Goal: Information Seeking & Learning: Learn about a topic

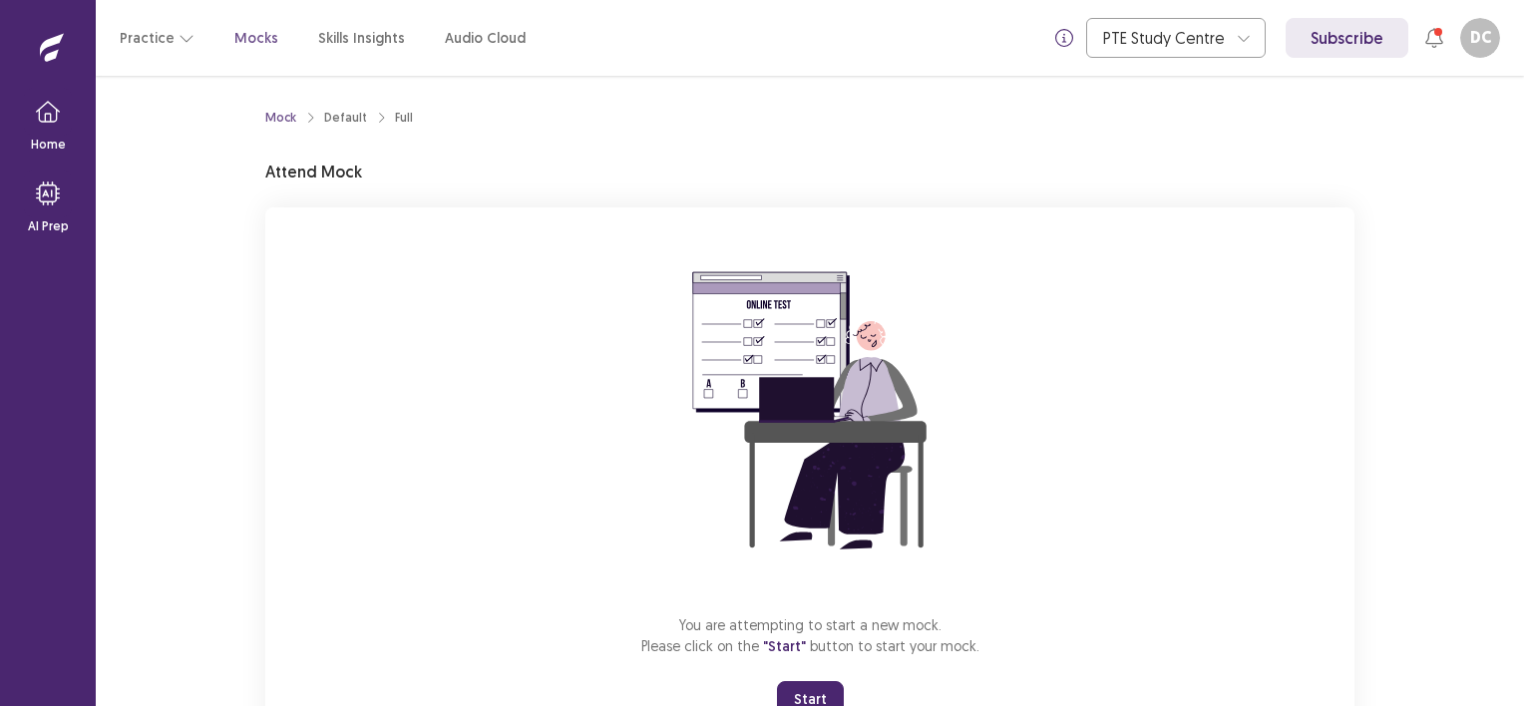
scroll to position [82, 0]
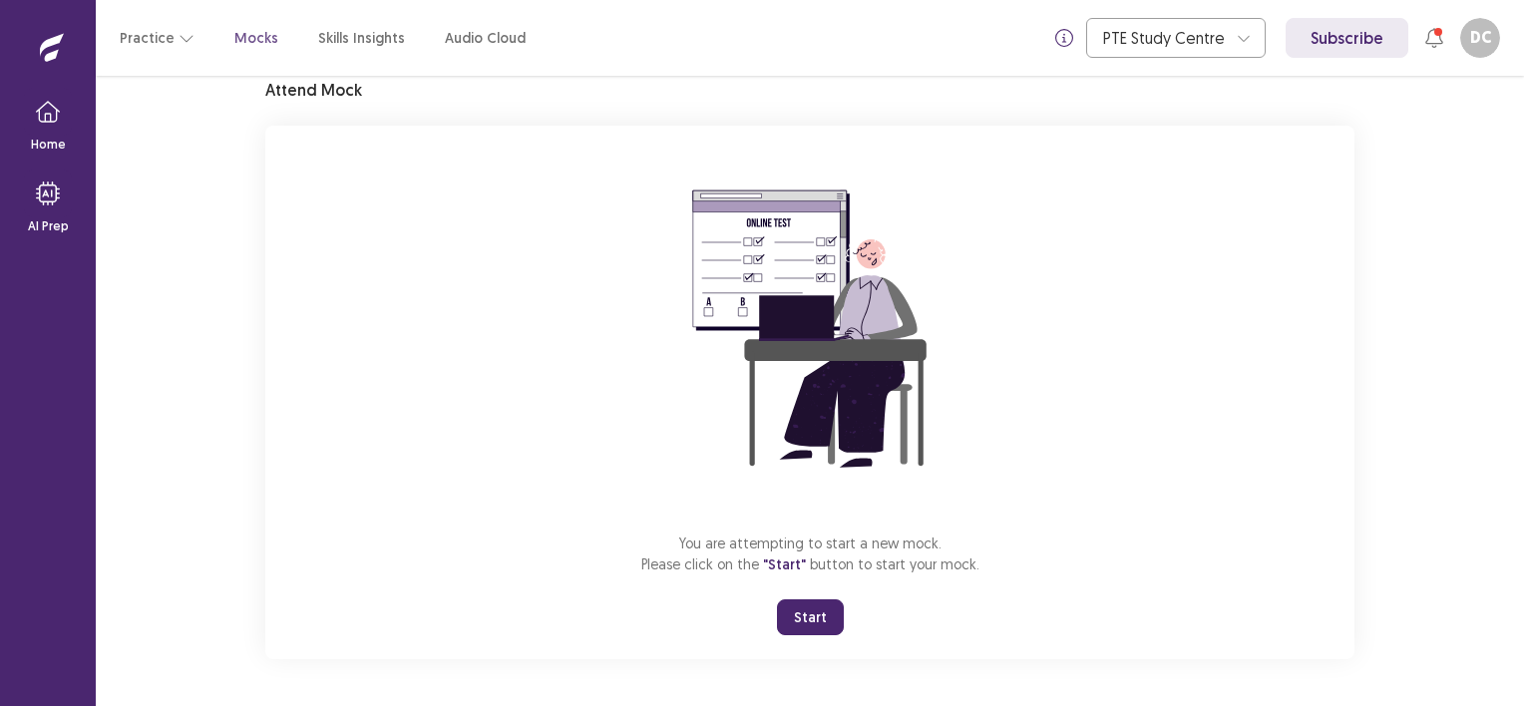
click at [798, 607] on button "Start" at bounding box center [810, 618] width 67 height 36
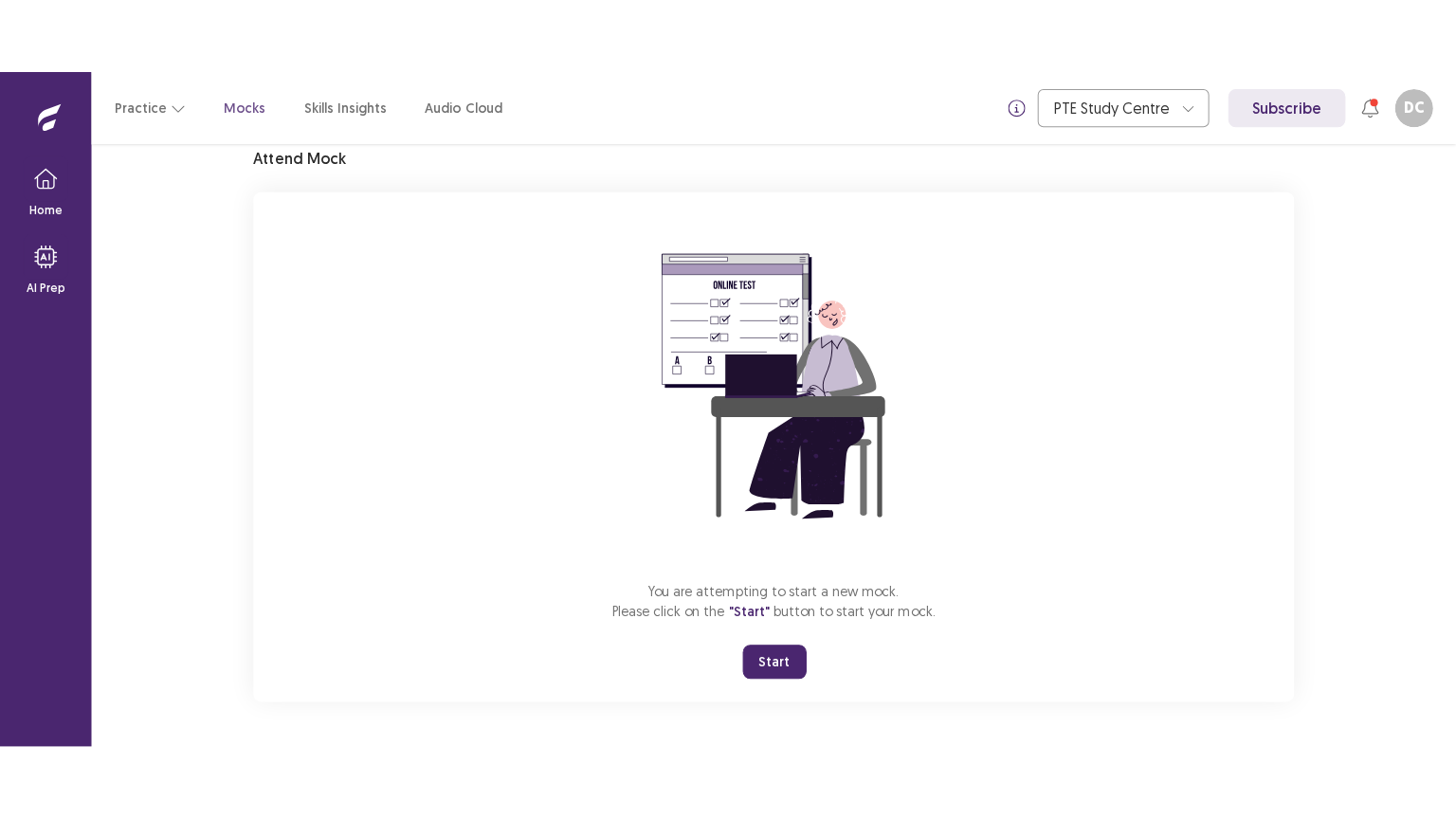
scroll to position [0, 0]
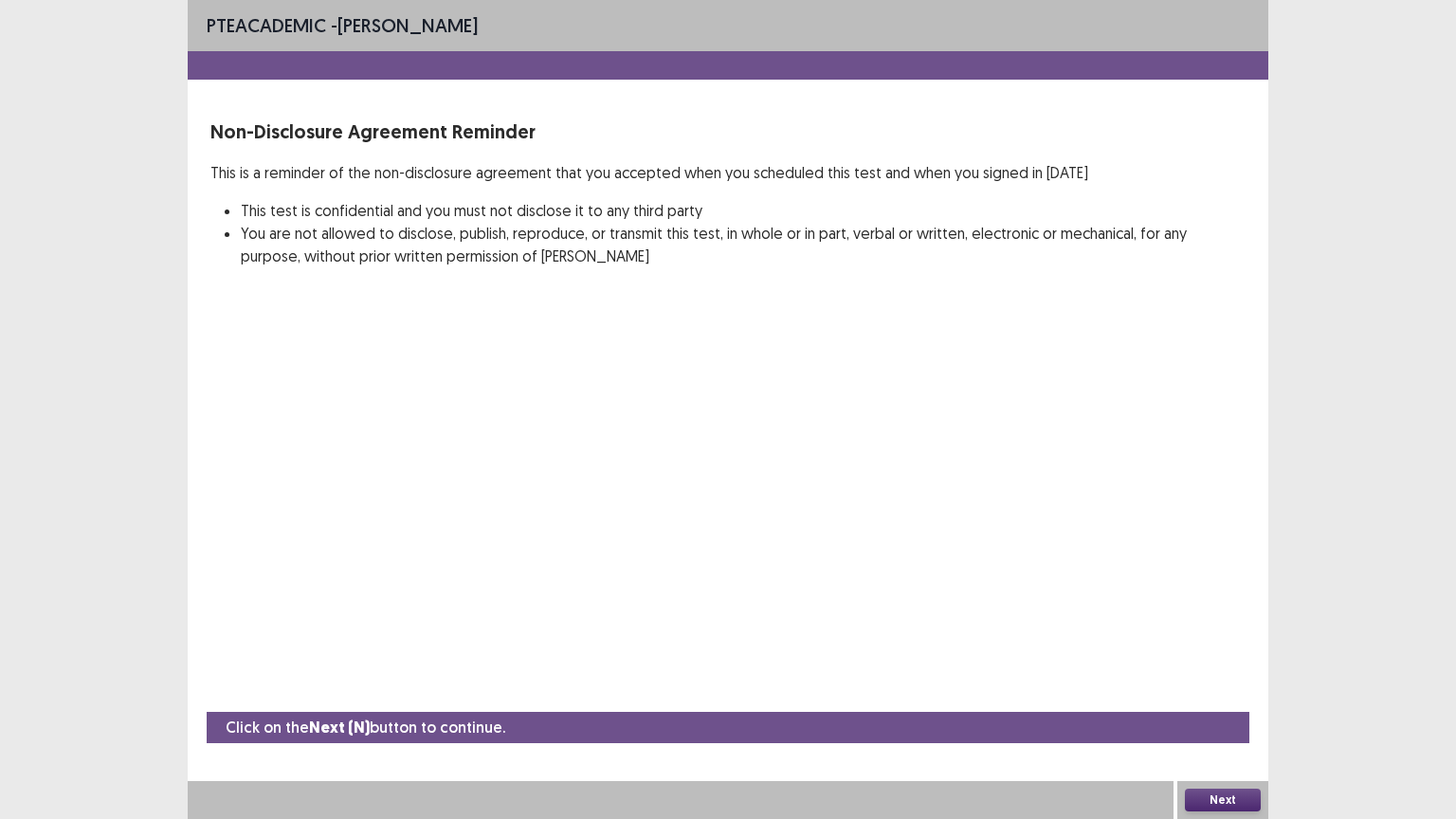
click at [1225, 670] on button "Next" at bounding box center [1223, 800] width 76 height 23
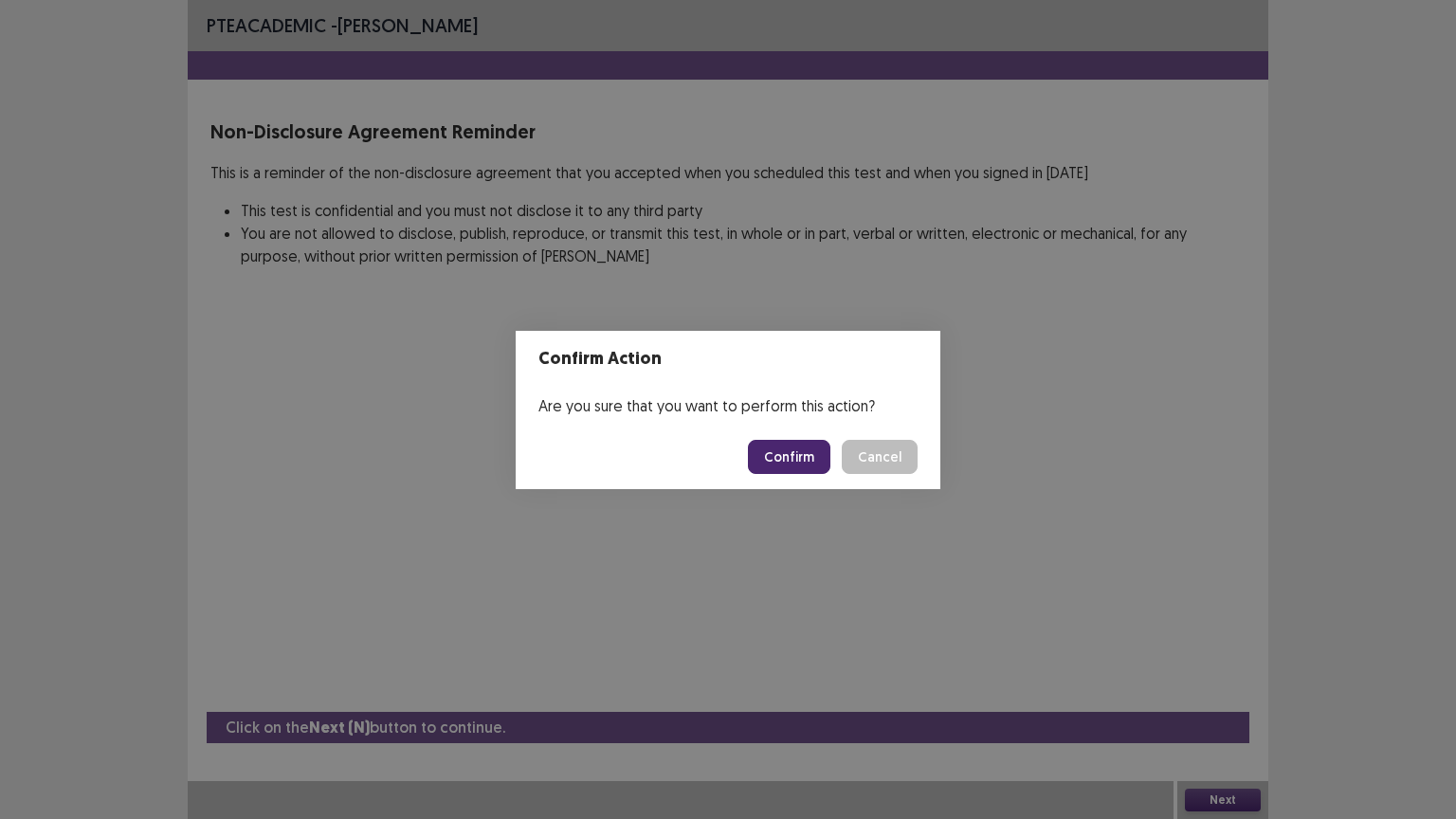
click at [806, 456] on button "Confirm" at bounding box center [789, 457] width 83 height 34
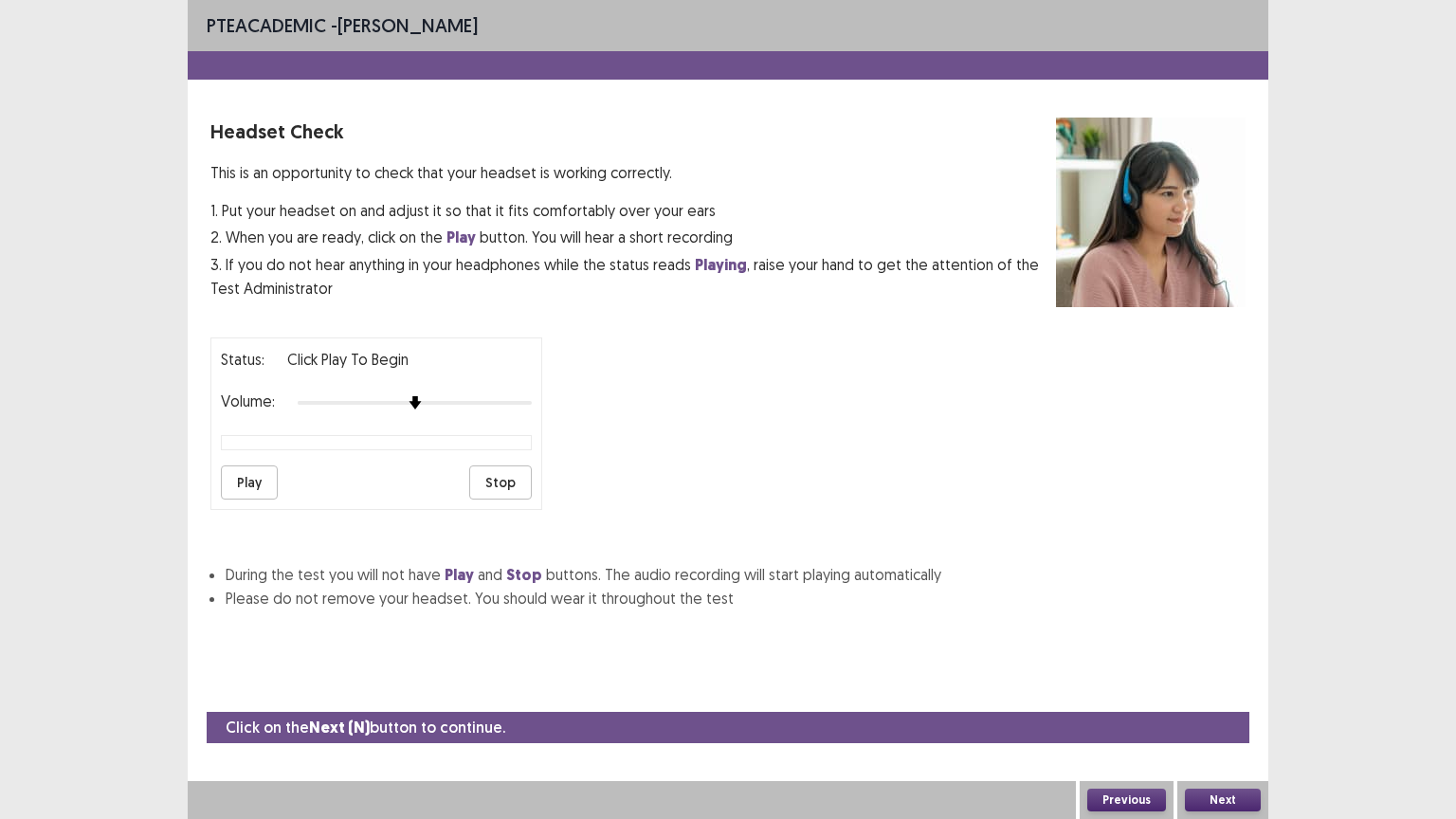
click at [245, 469] on button "Play" at bounding box center [249, 483] width 57 height 34
click at [539, 406] on div "Status: playing Volume: Play Stop" at bounding box center [375, 424] width 332 height 173
click at [1240, 670] on button "Next" at bounding box center [1223, 800] width 76 height 23
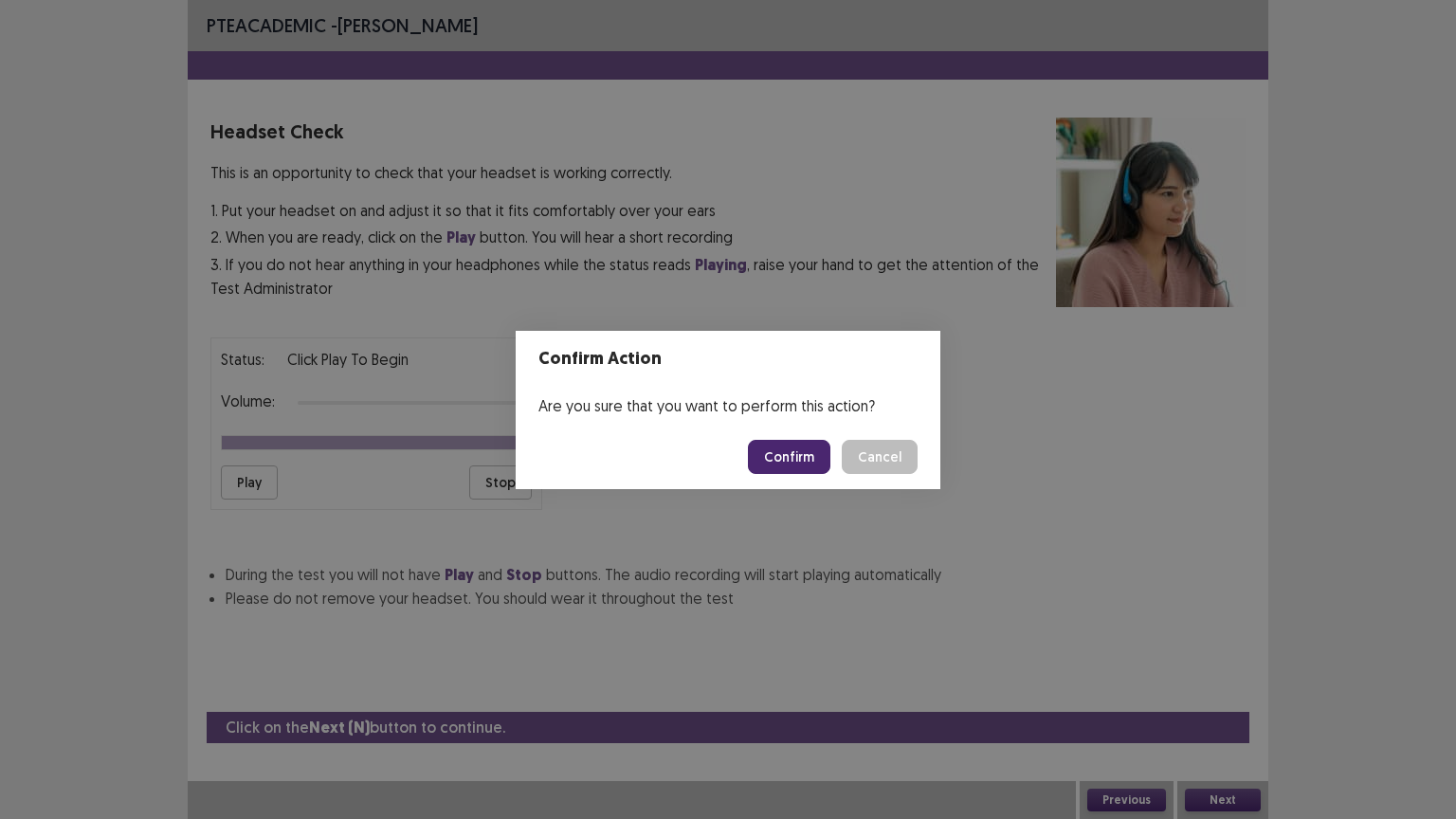
click at [802, 440] on button "Confirm" at bounding box center [789, 457] width 83 height 34
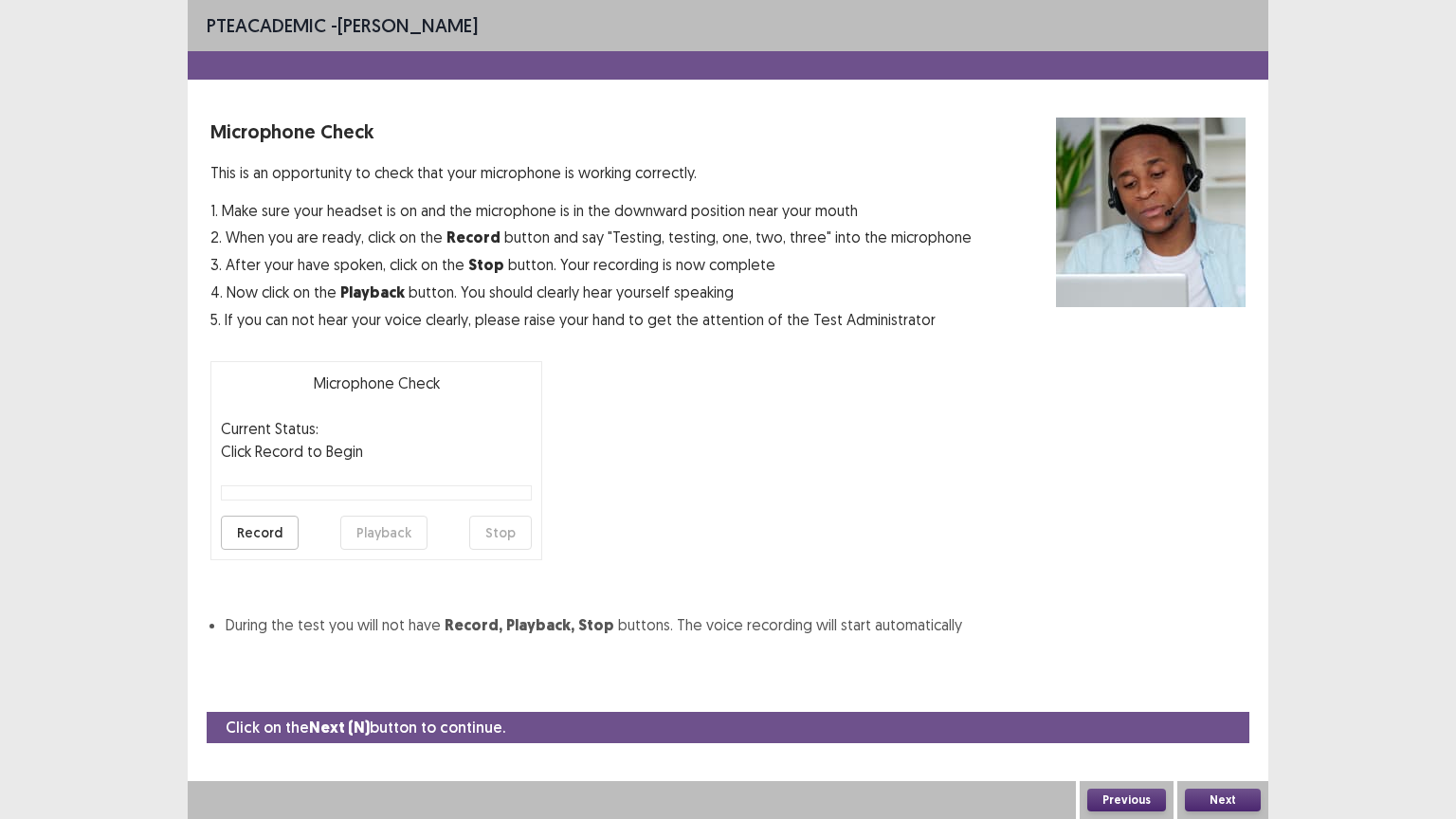
click at [254, 530] on button "Record" at bounding box center [259, 533] width 78 height 34
click at [490, 526] on button "Stop" at bounding box center [501, 533] width 63 height 34
click at [375, 525] on button "Playback" at bounding box center [384, 533] width 87 height 34
click at [1231, 670] on button "Next" at bounding box center [1223, 800] width 76 height 23
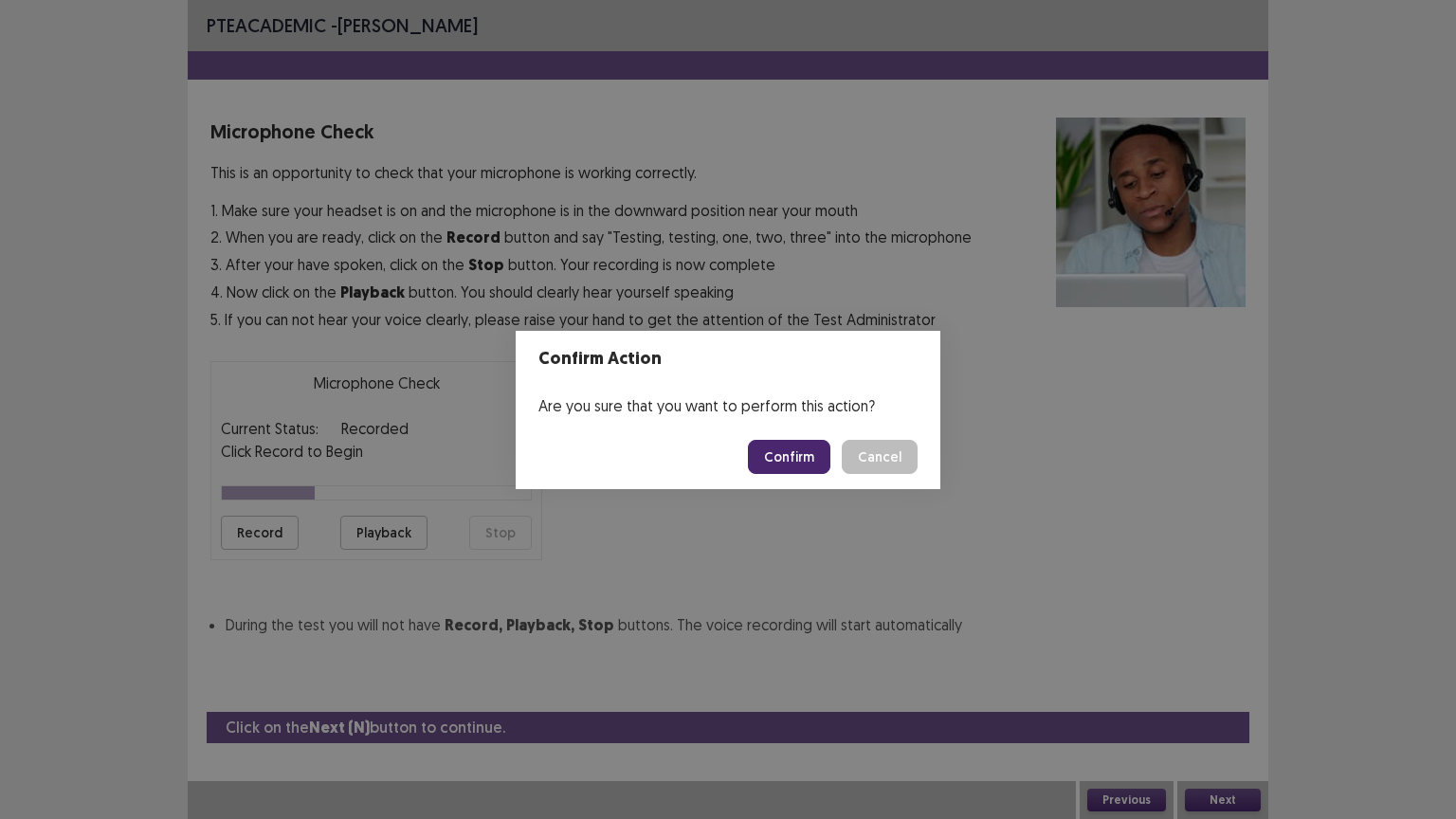
click at [797, 449] on button "Confirm" at bounding box center [789, 457] width 83 height 34
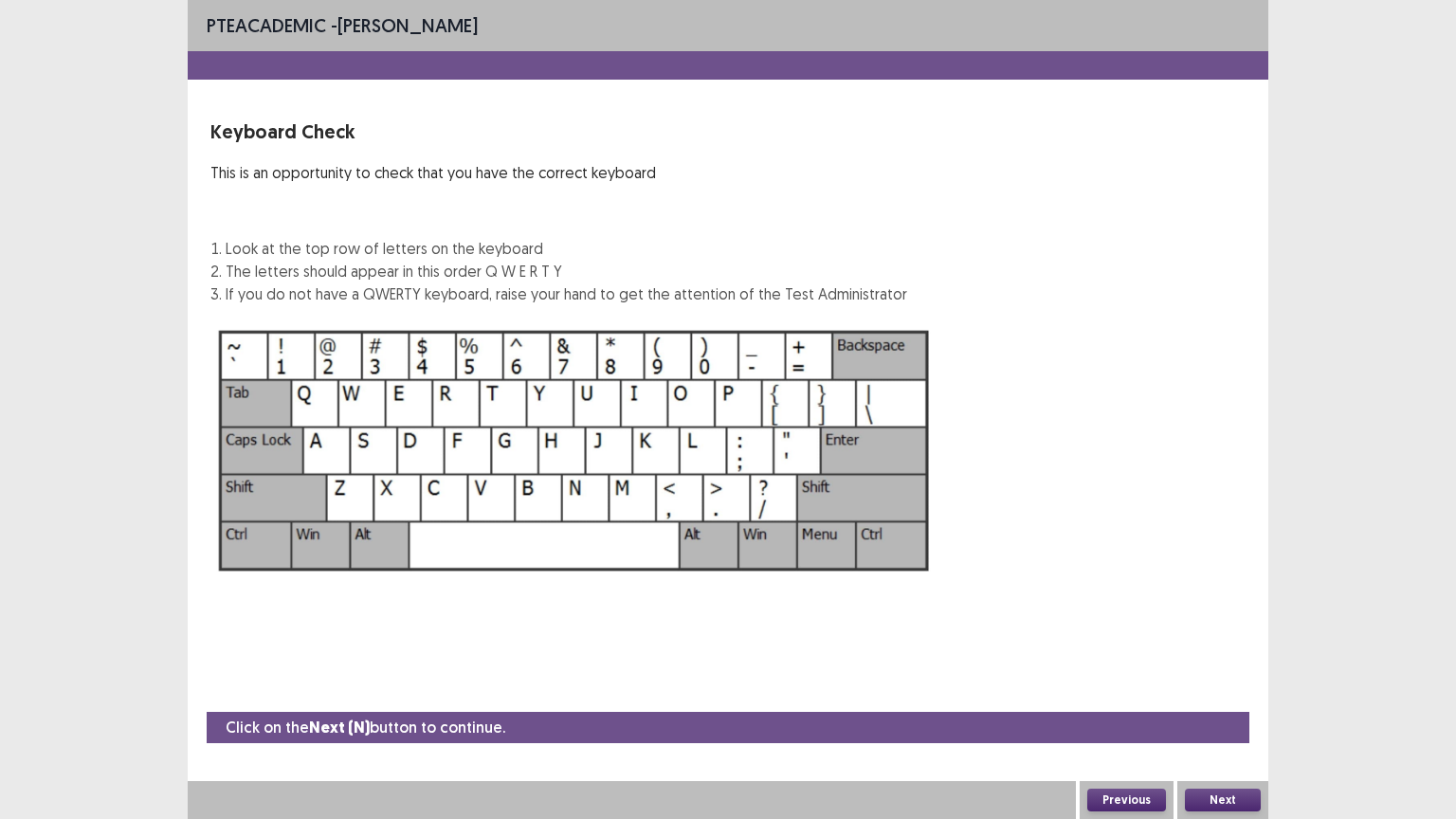
click at [1208, 670] on button "Next" at bounding box center [1223, 800] width 76 height 23
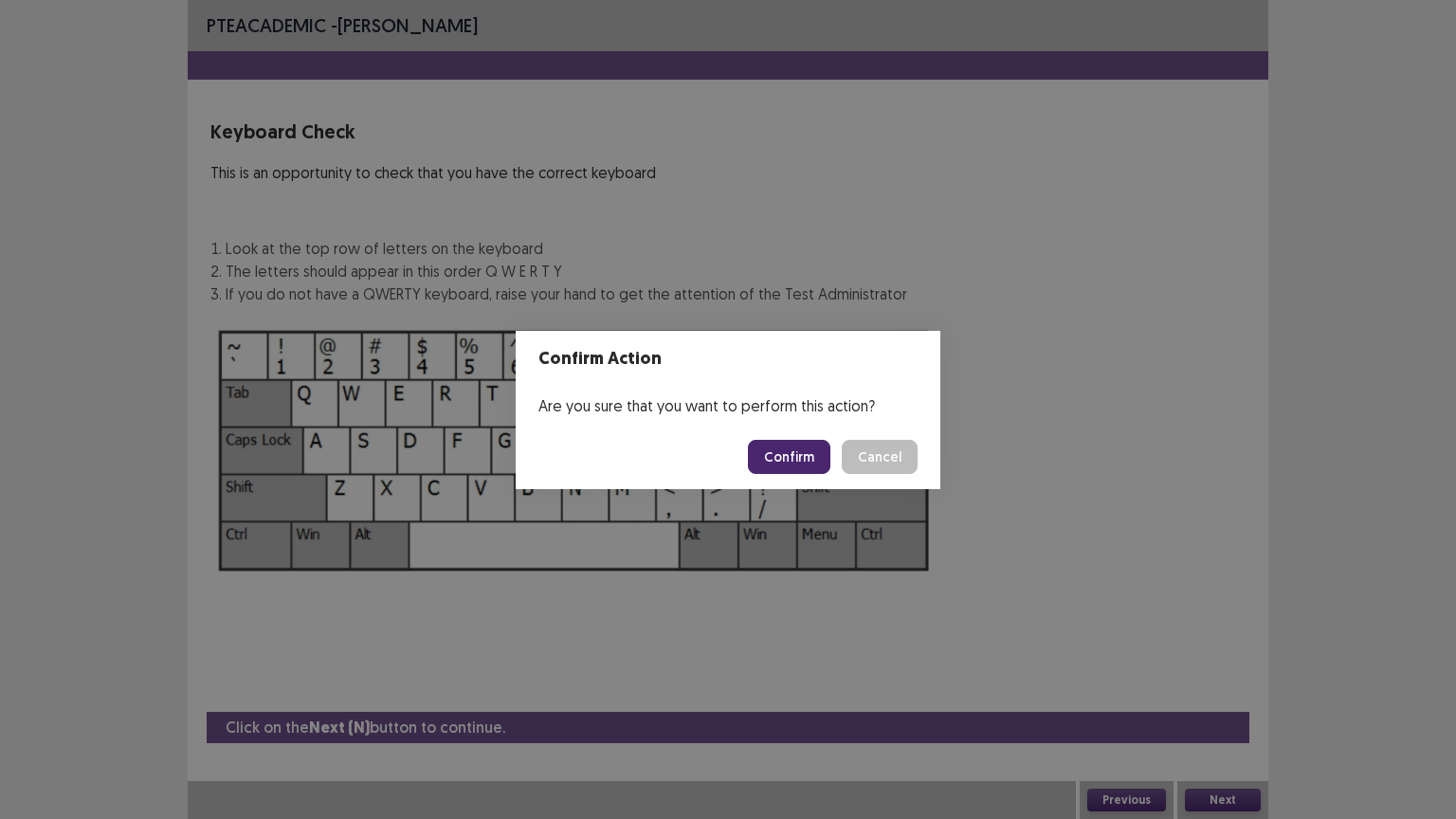
click at [793, 452] on button "Confirm" at bounding box center [789, 457] width 83 height 34
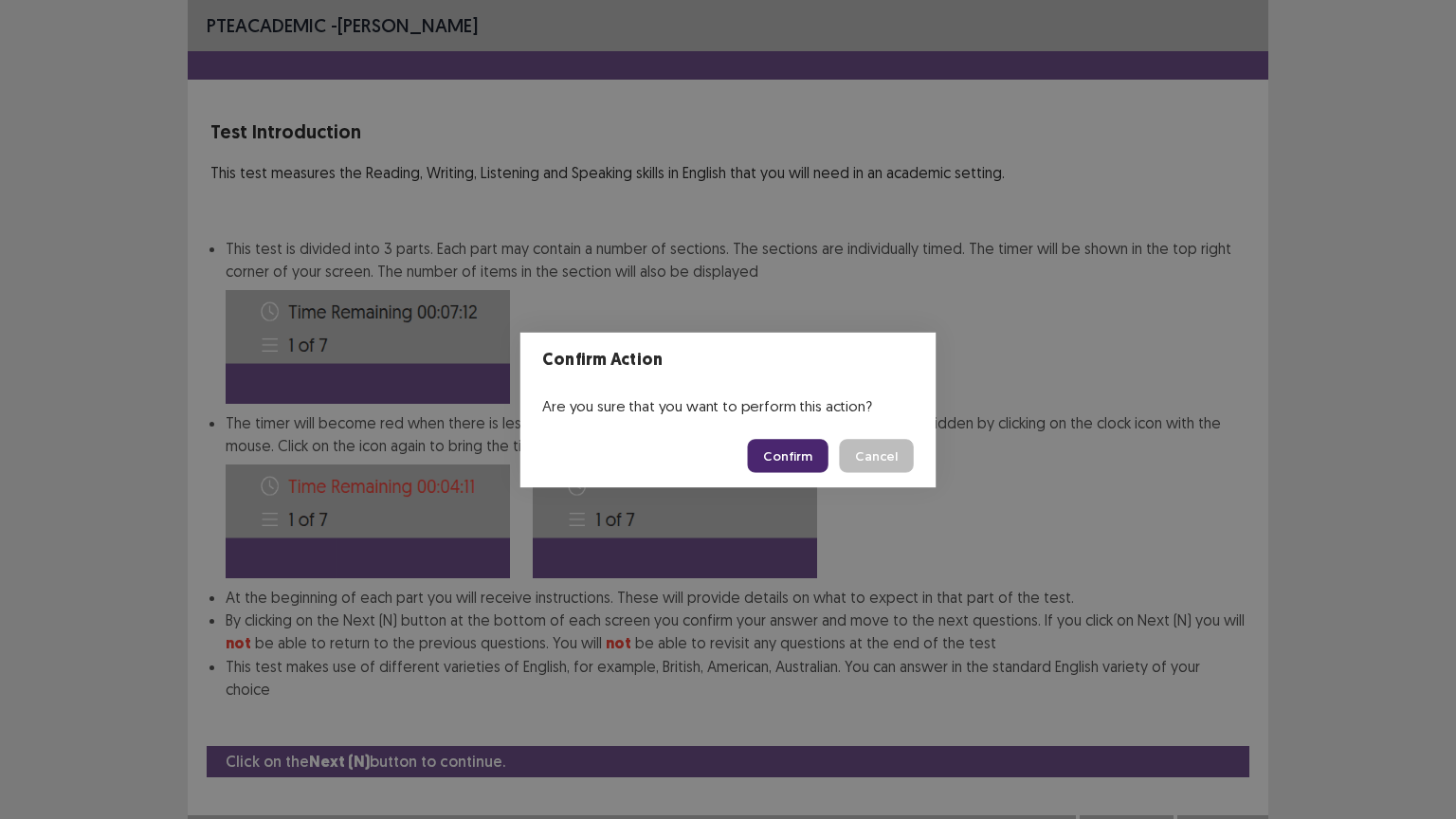
scroll to position [2, 0]
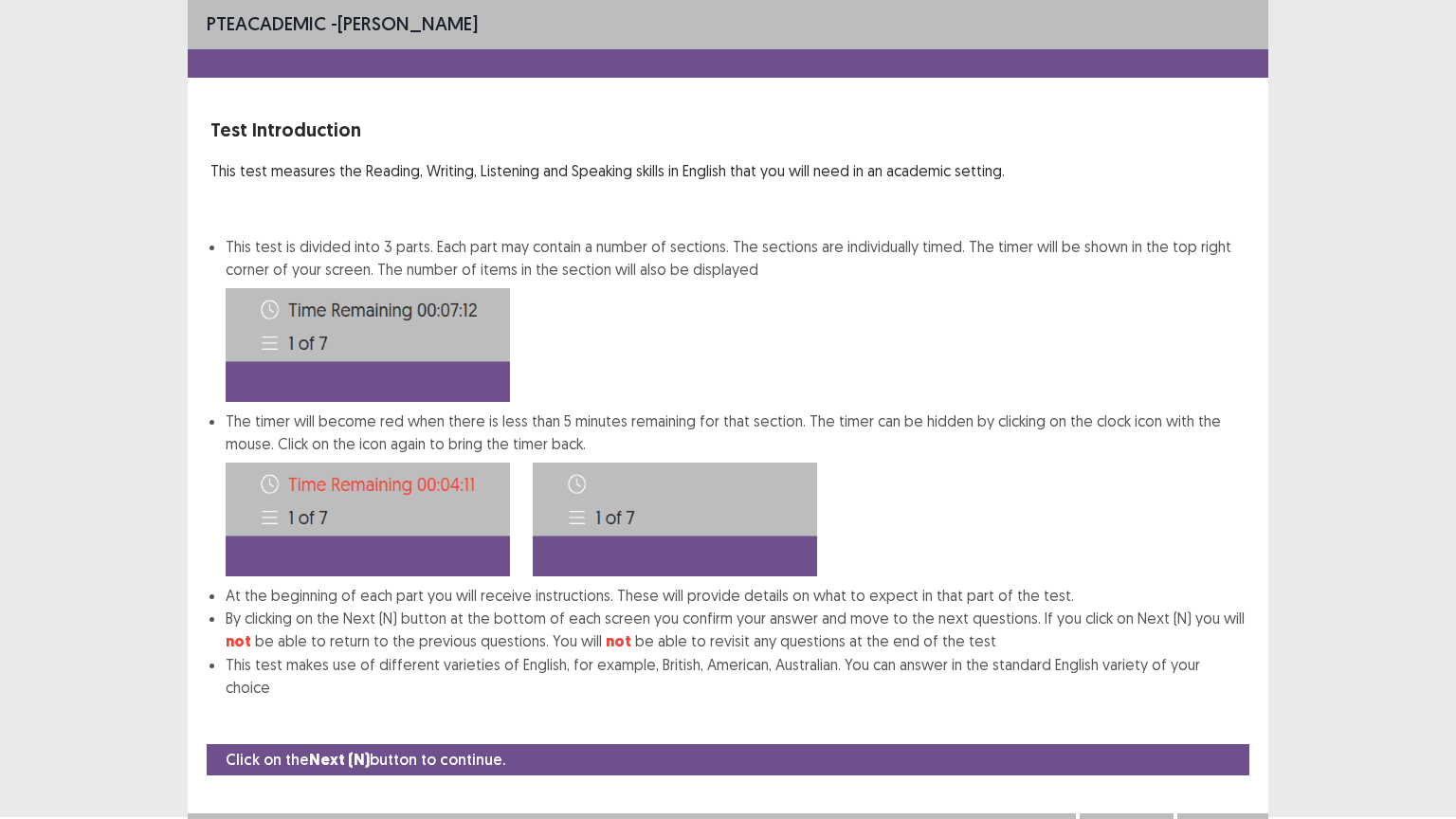
click at [1219, 670] on button "Next" at bounding box center [1223, 832] width 76 height 23
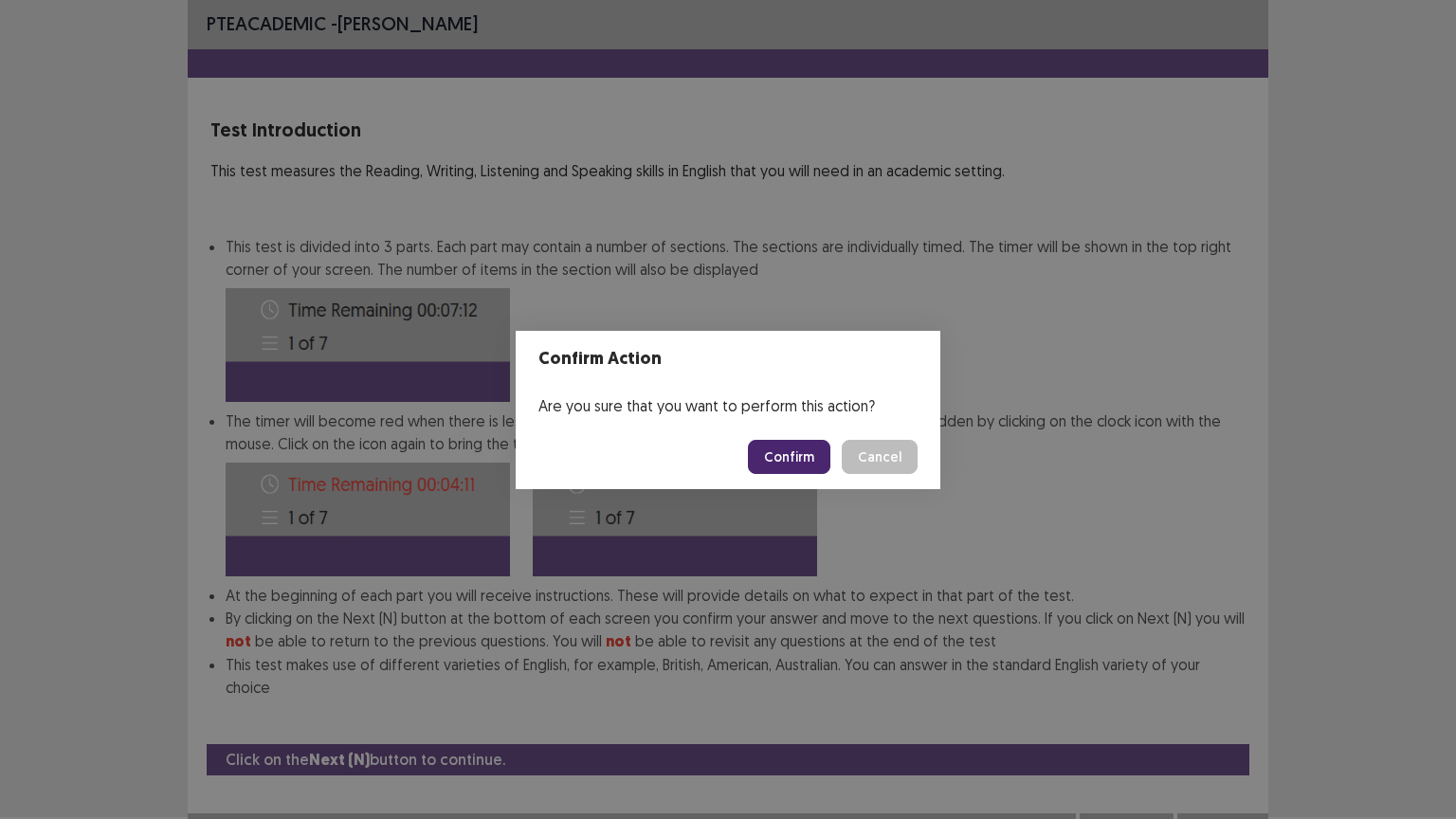
click at [777, 445] on button "Confirm" at bounding box center [789, 457] width 83 height 34
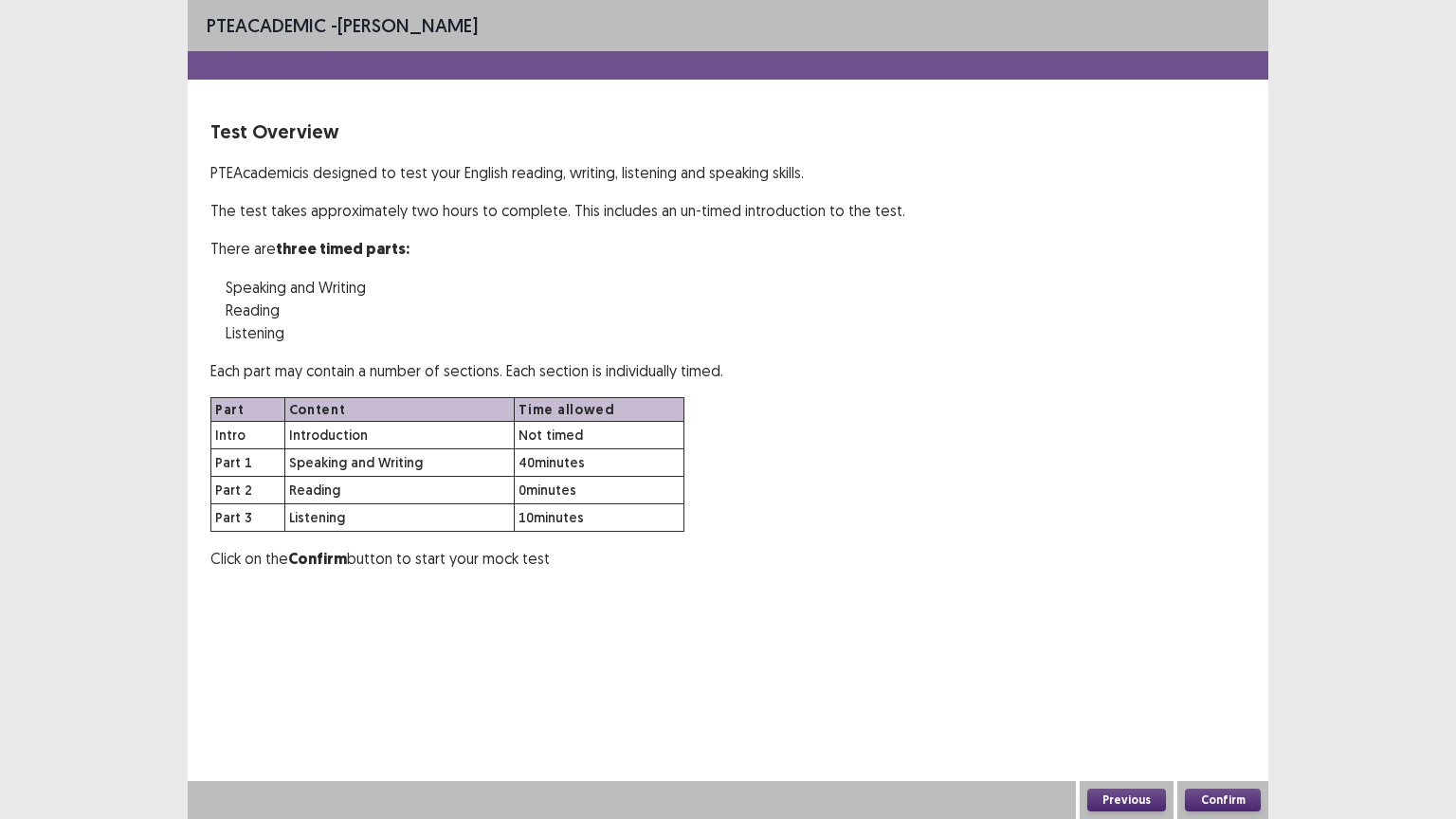
scroll to position [0, 0]
click at [1230, 670] on button "Confirm" at bounding box center [1223, 800] width 76 height 23
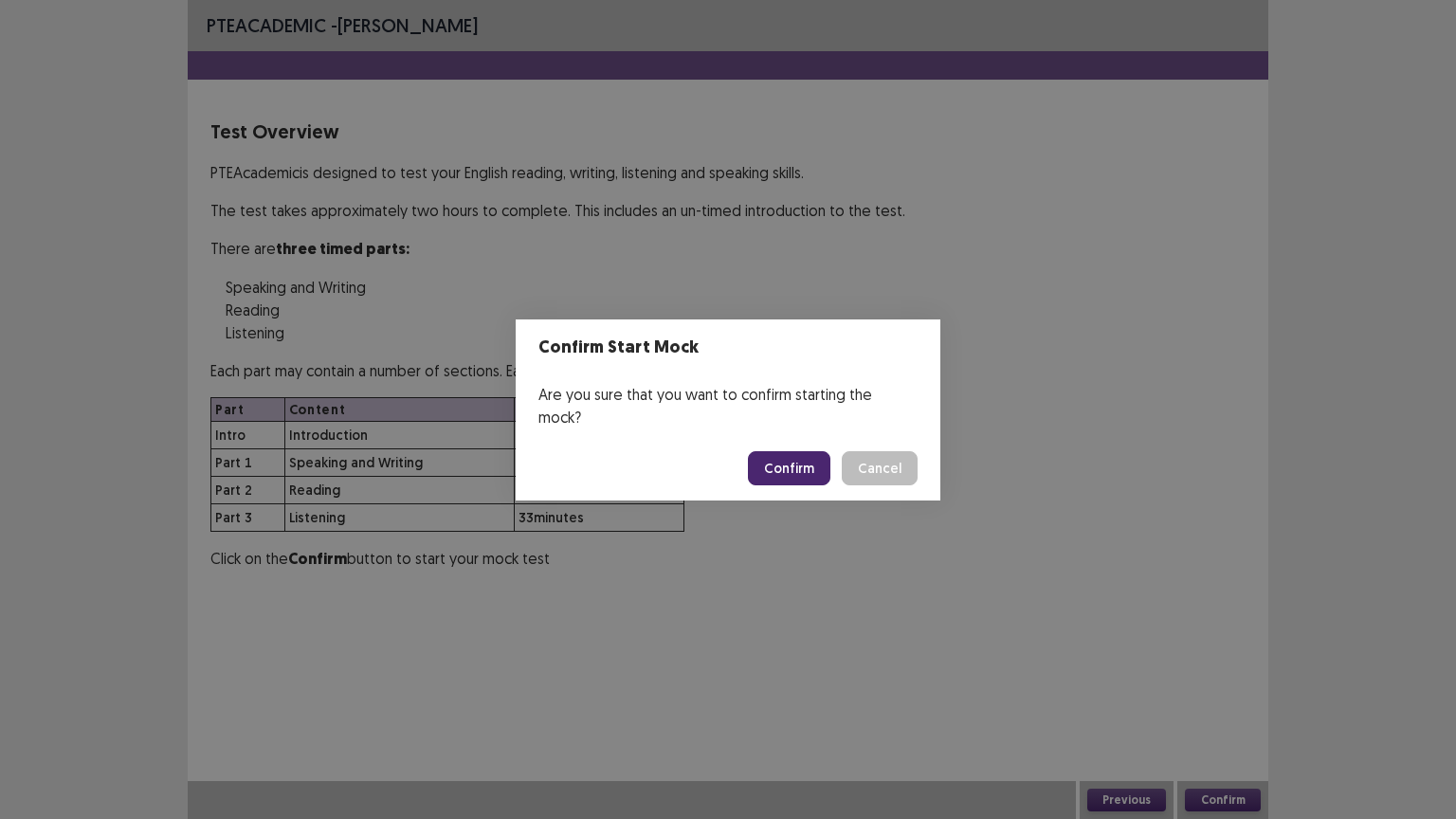
click at [800, 464] on button "Confirm" at bounding box center [789, 468] width 83 height 34
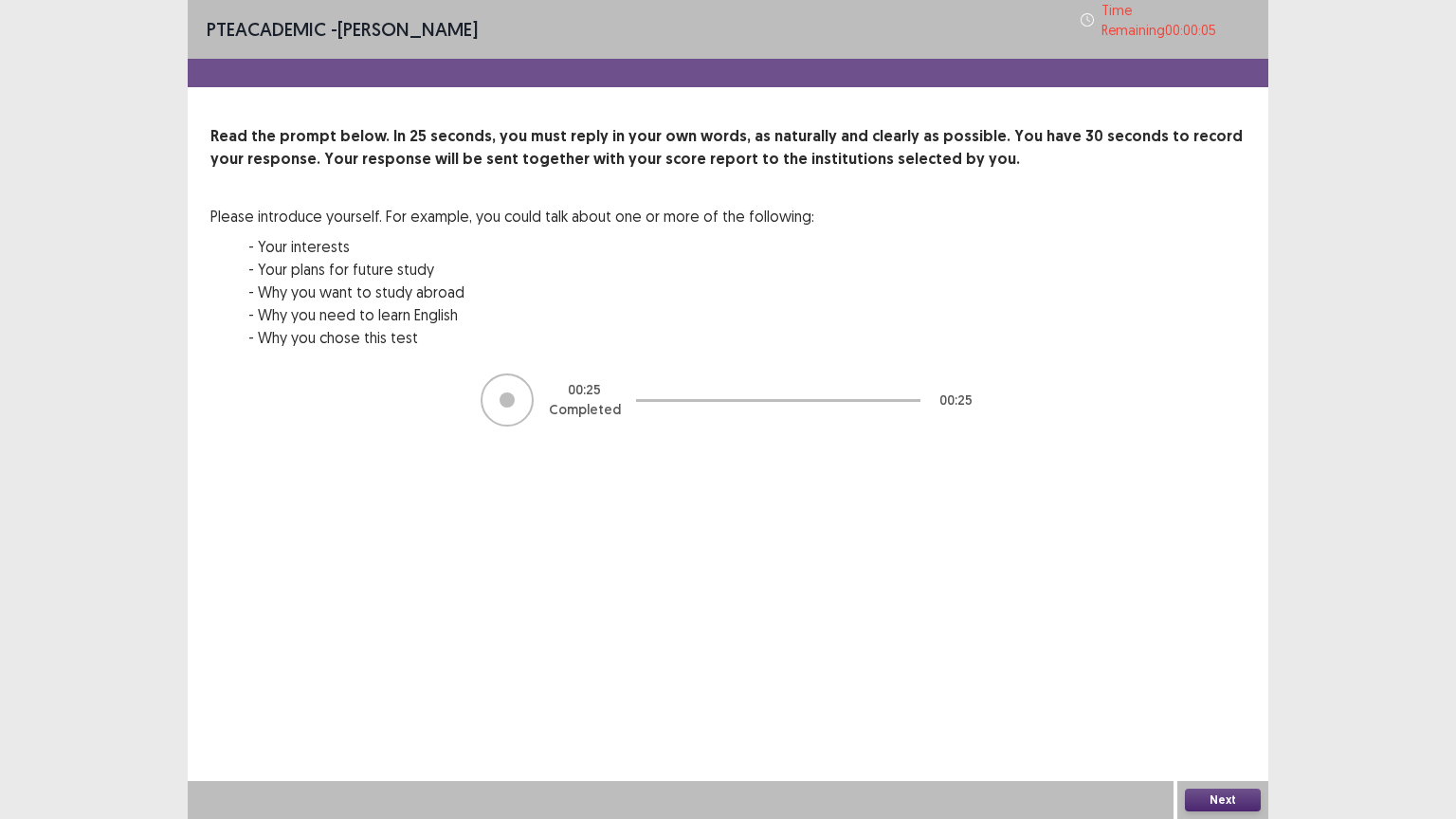
click at [1216, 670] on button "Next" at bounding box center [1223, 800] width 76 height 23
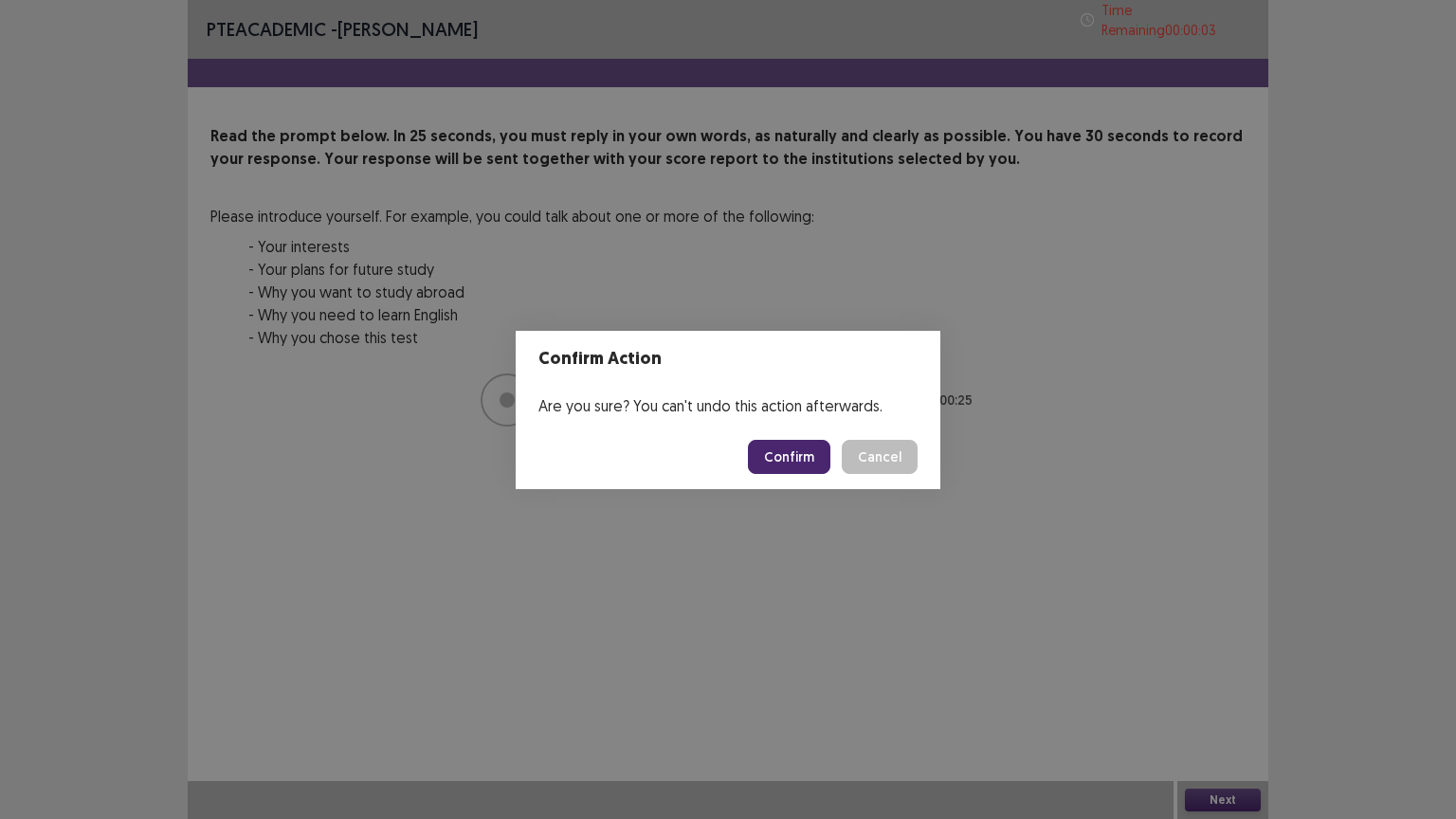
click at [776, 459] on button "Confirm" at bounding box center [789, 457] width 83 height 34
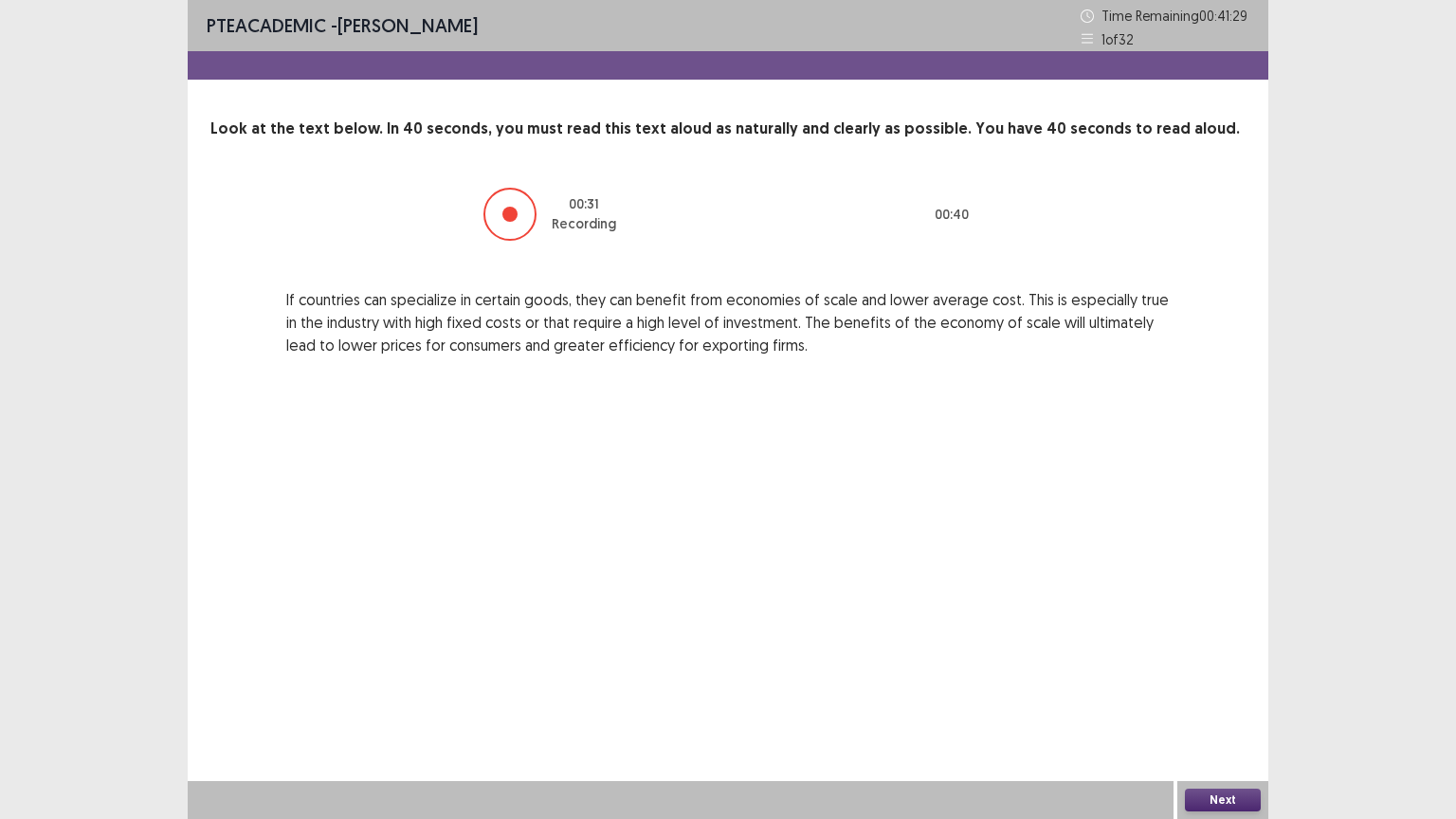
click at [1217, 670] on button "Next" at bounding box center [1223, 800] width 76 height 23
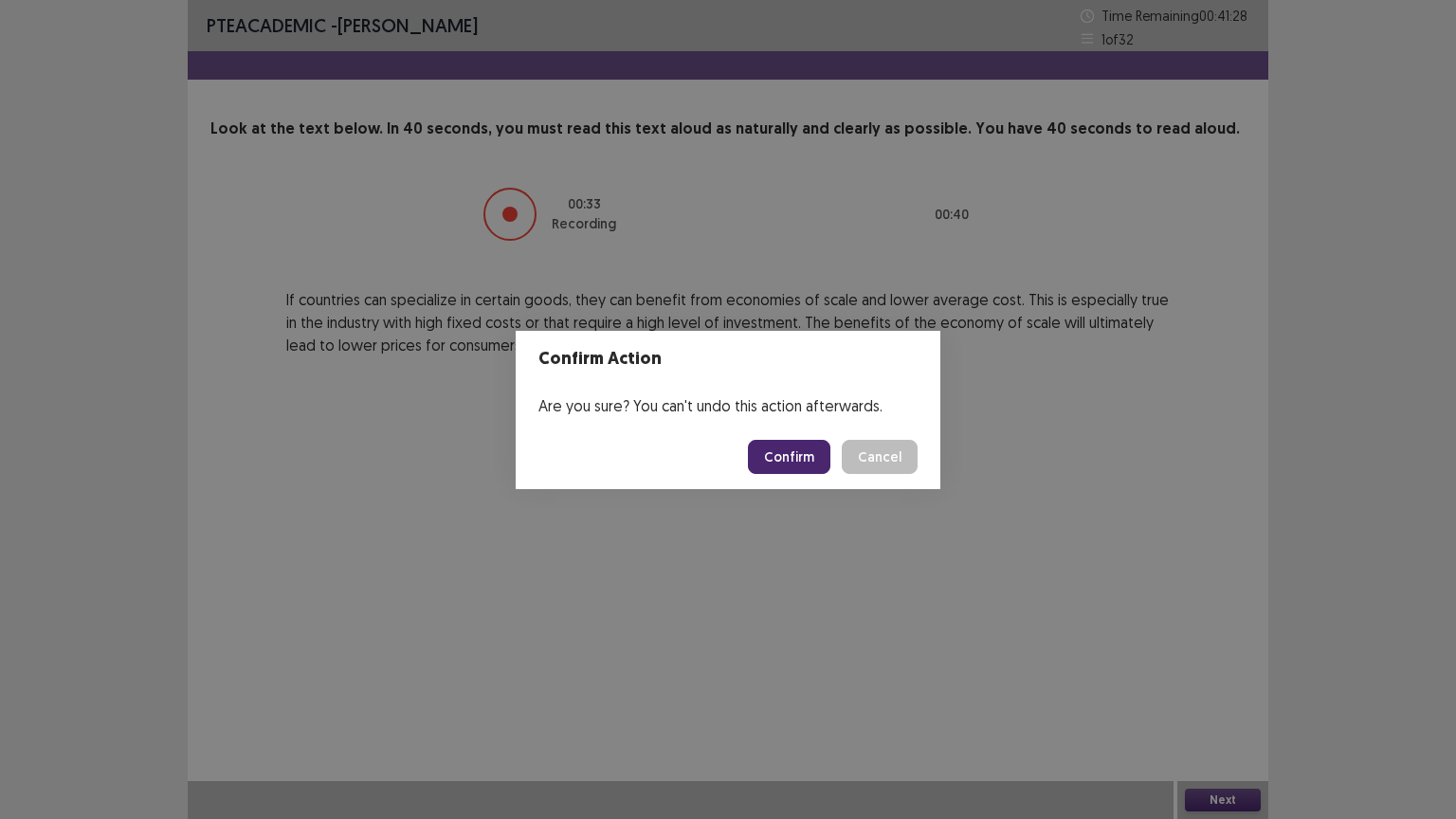
click at [776, 465] on button "Confirm" at bounding box center [789, 457] width 83 height 34
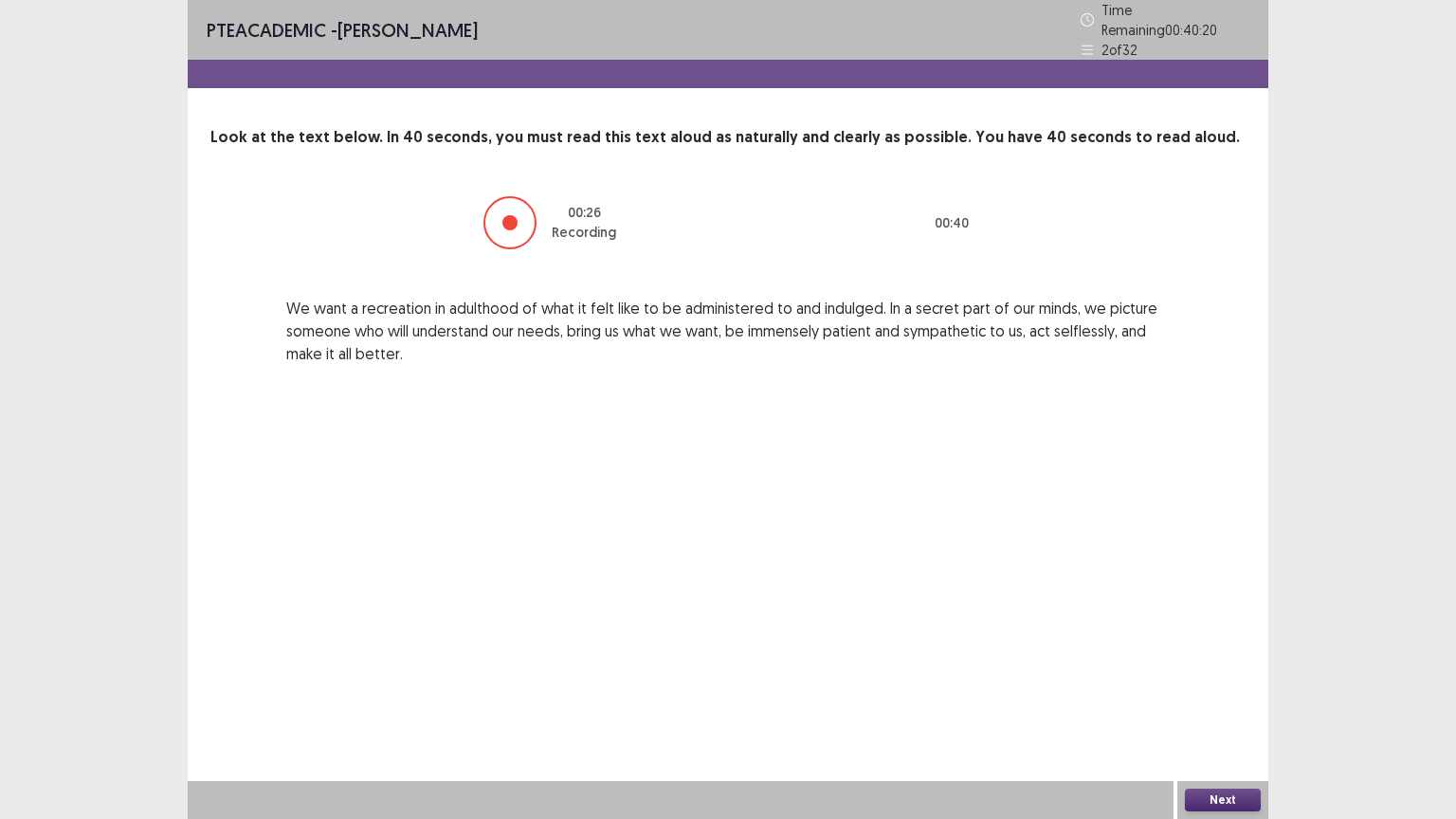
click at [1206, 670] on button "Next" at bounding box center [1223, 800] width 76 height 23
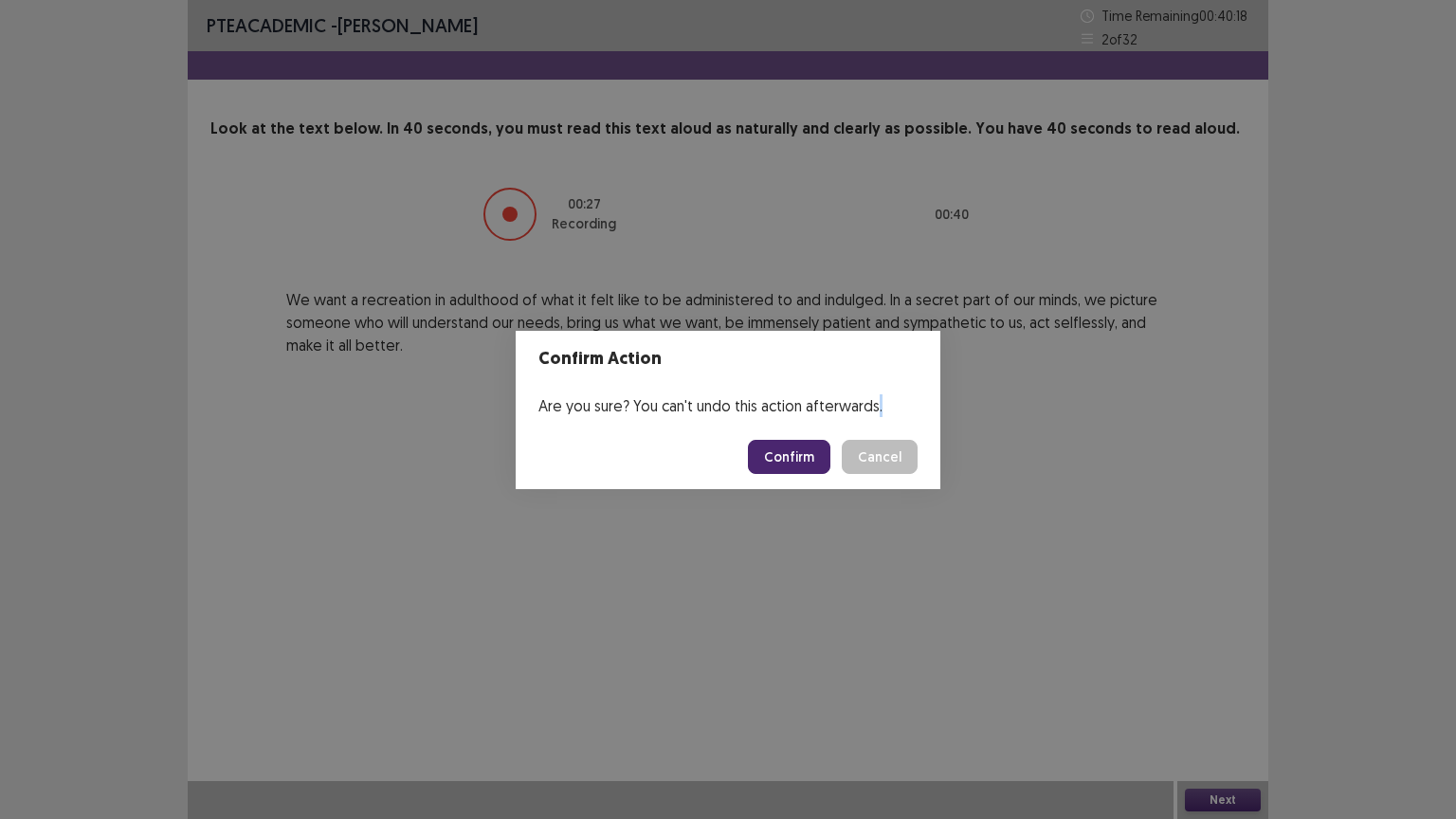
drag, startPoint x: 1206, startPoint y: 800, endPoint x: 796, endPoint y: 462, distance: 531.4
click at [796, 462] on div "Confirm Action Are you sure? You can't undo this action afterwards. Confirm Can…" at bounding box center [728, 410] width 1456 height 819
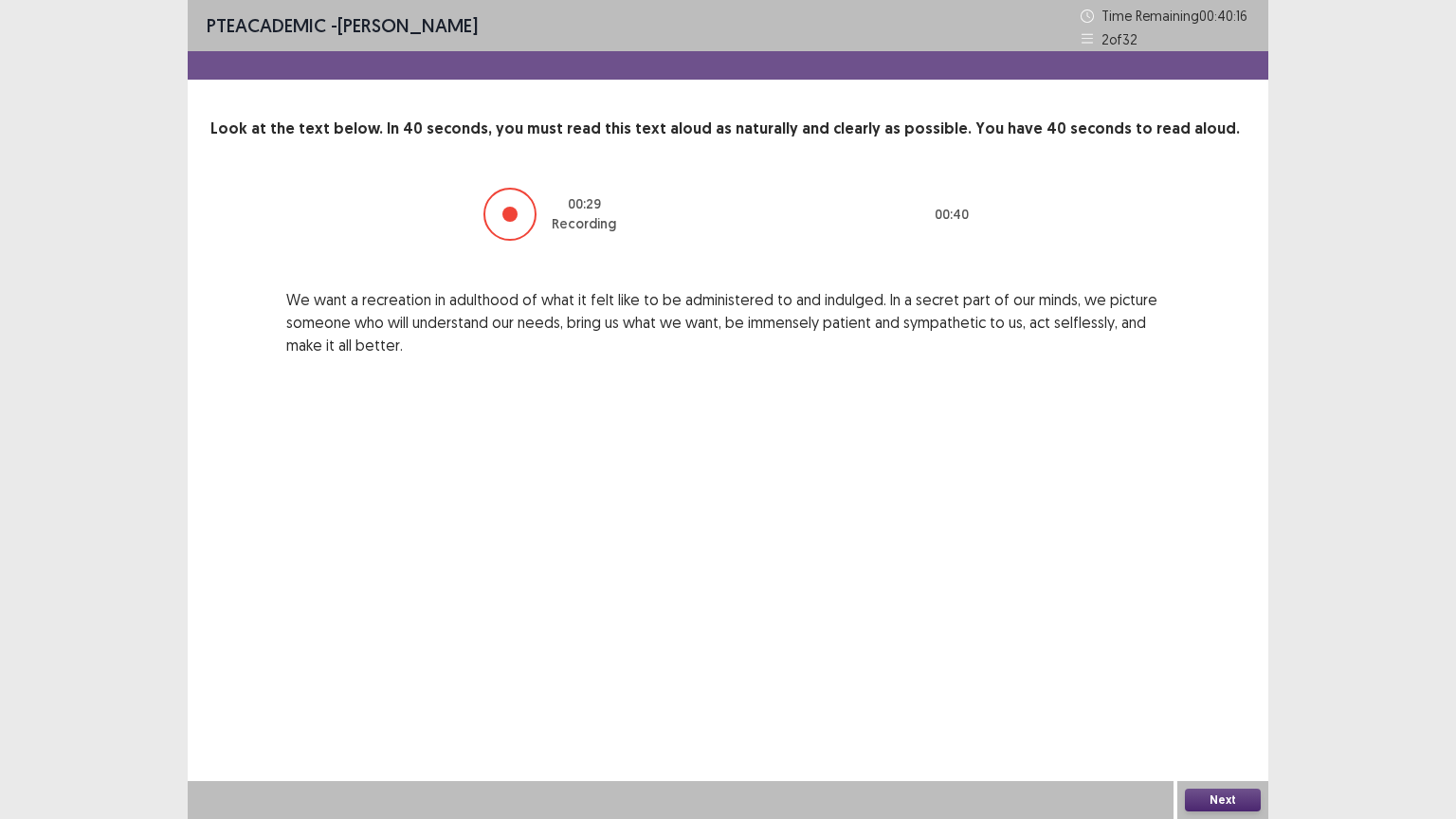
click at [1208, 670] on button "Next" at bounding box center [1223, 800] width 76 height 23
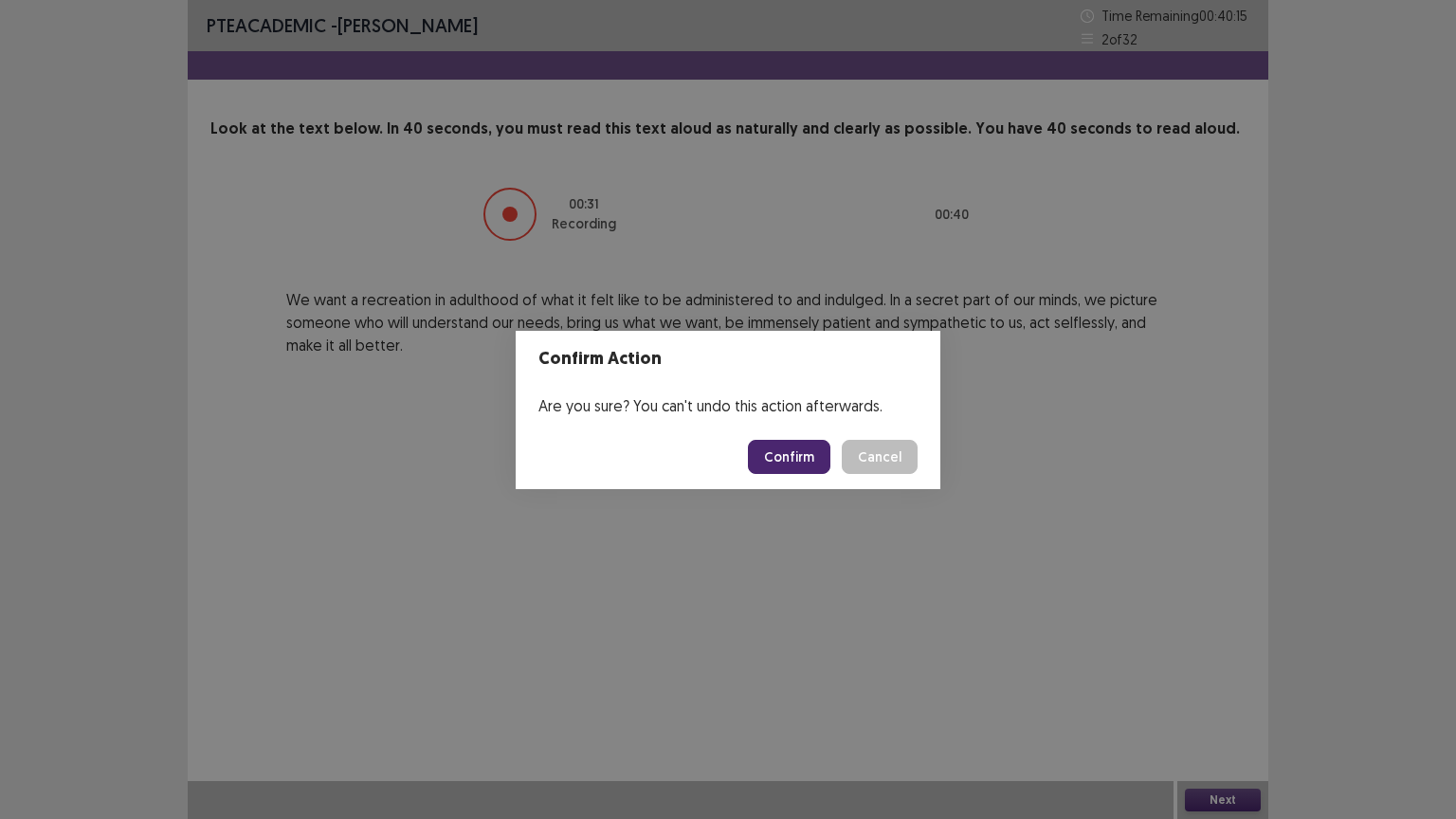
click at [795, 467] on button "Confirm" at bounding box center [789, 457] width 83 height 34
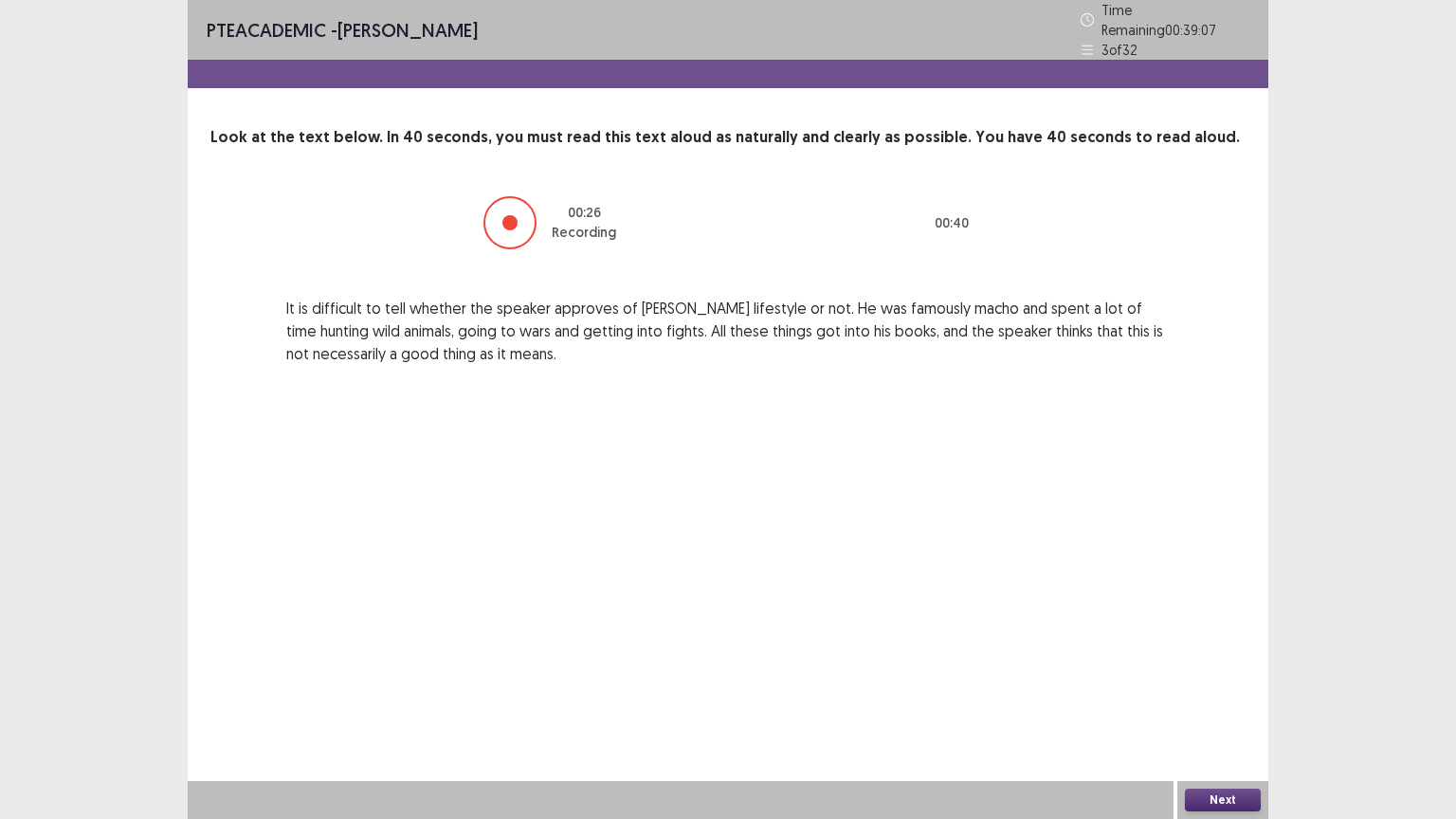
click at [1222, 670] on button "Next" at bounding box center [1223, 800] width 76 height 23
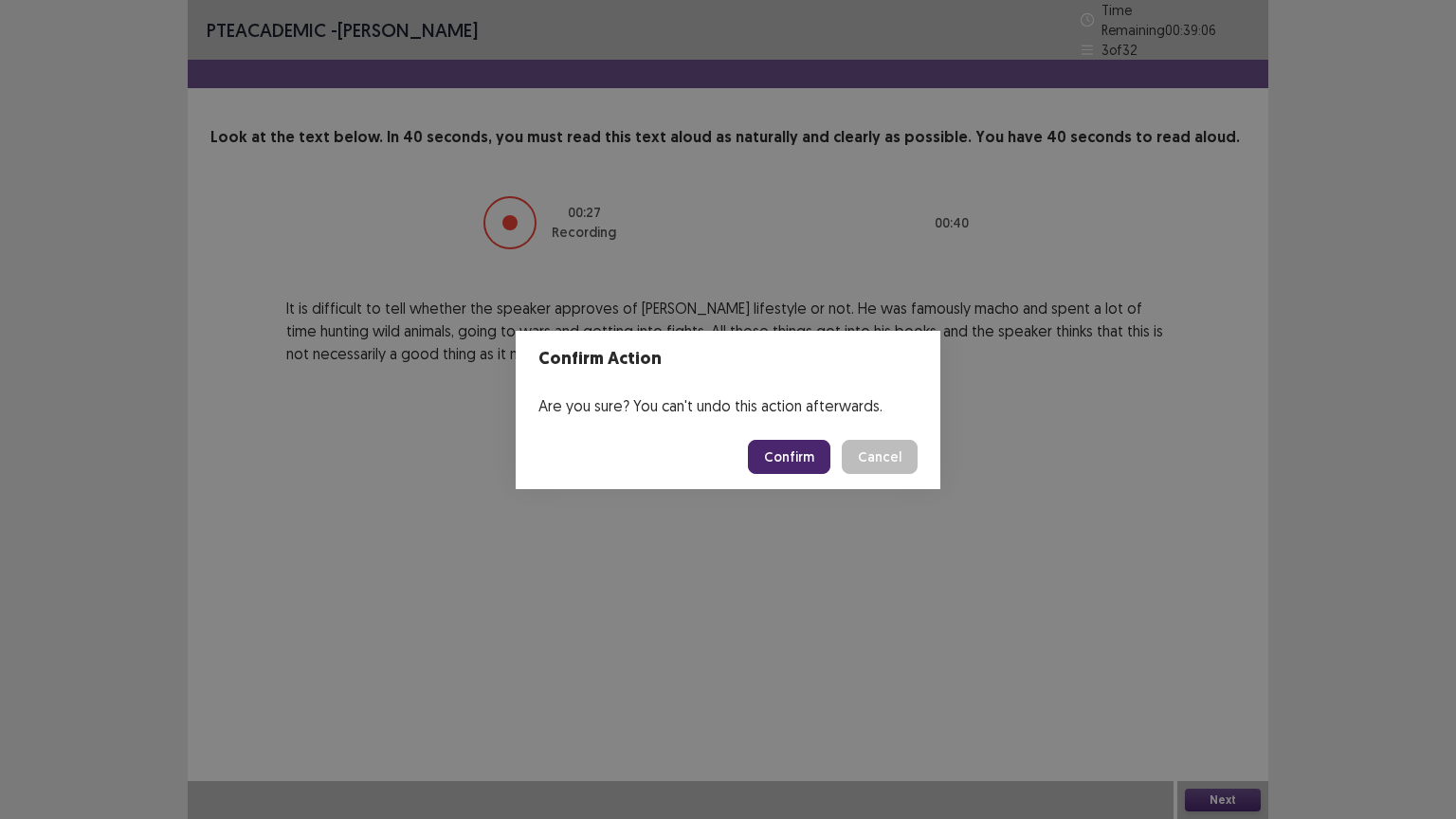
click at [771, 459] on button "Confirm" at bounding box center [789, 457] width 83 height 34
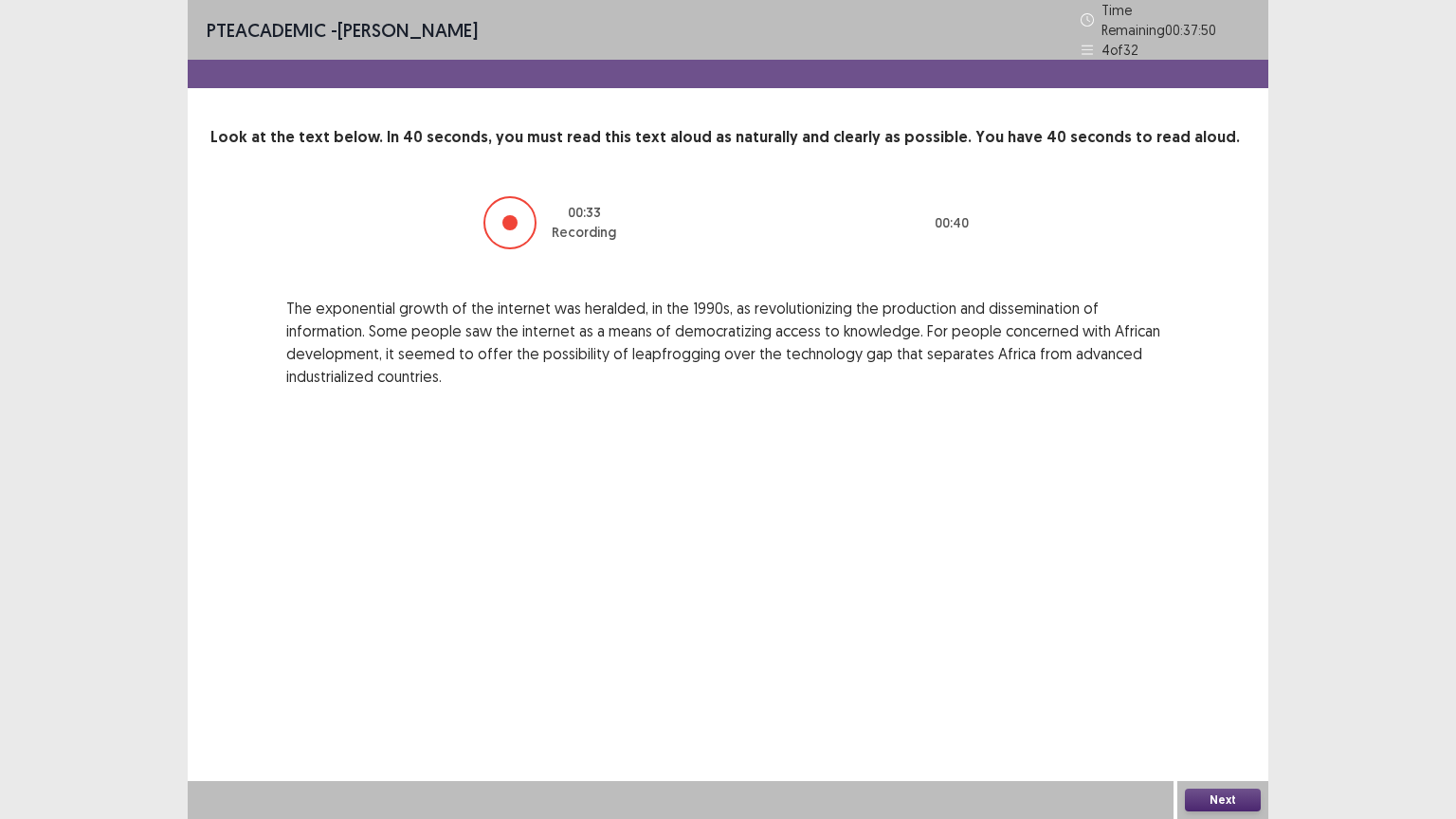
click at [1211, 670] on button "Next" at bounding box center [1223, 800] width 76 height 23
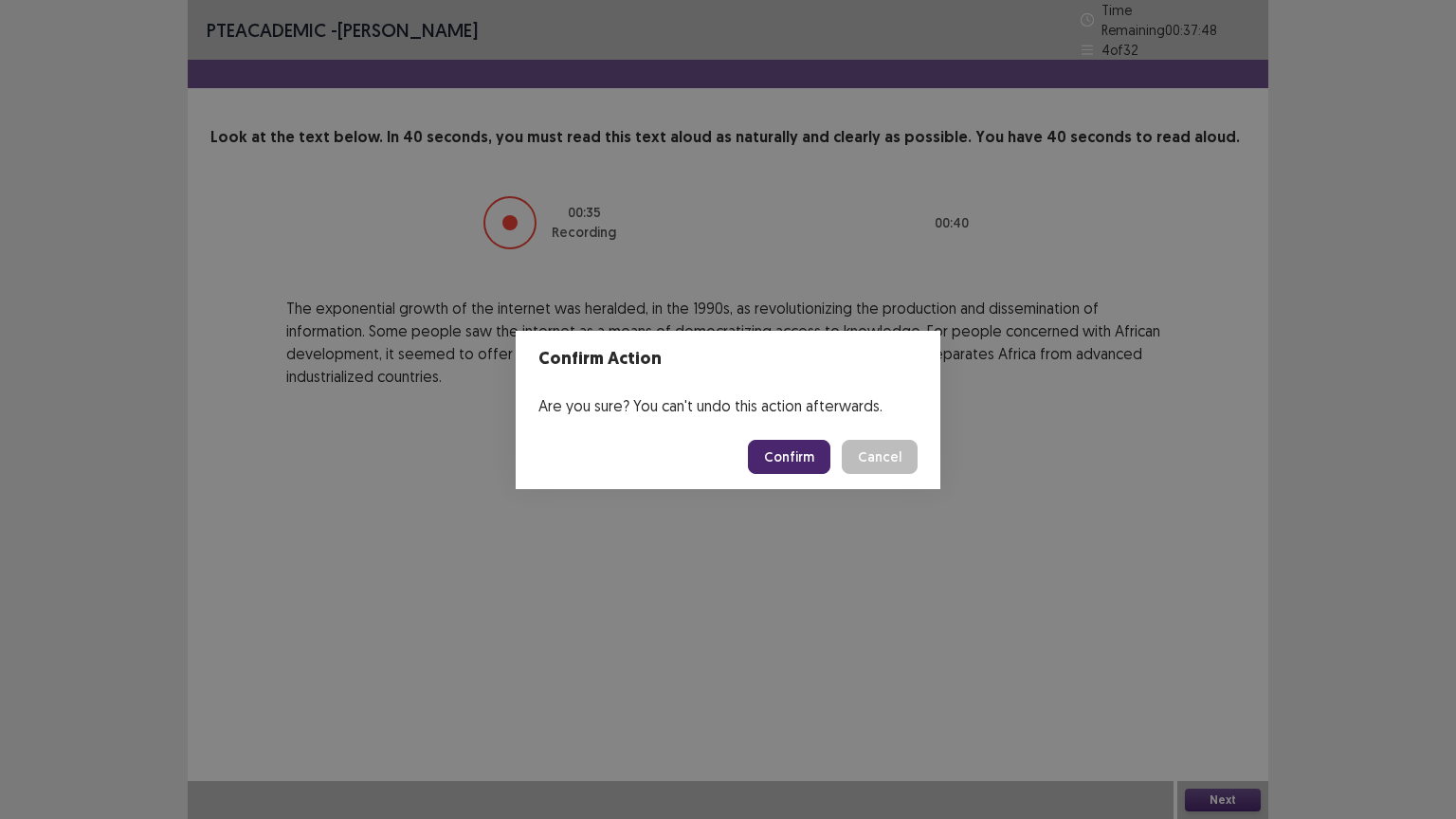
click at [778, 455] on button "Confirm" at bounding box center [789, 457] width 83 height 34
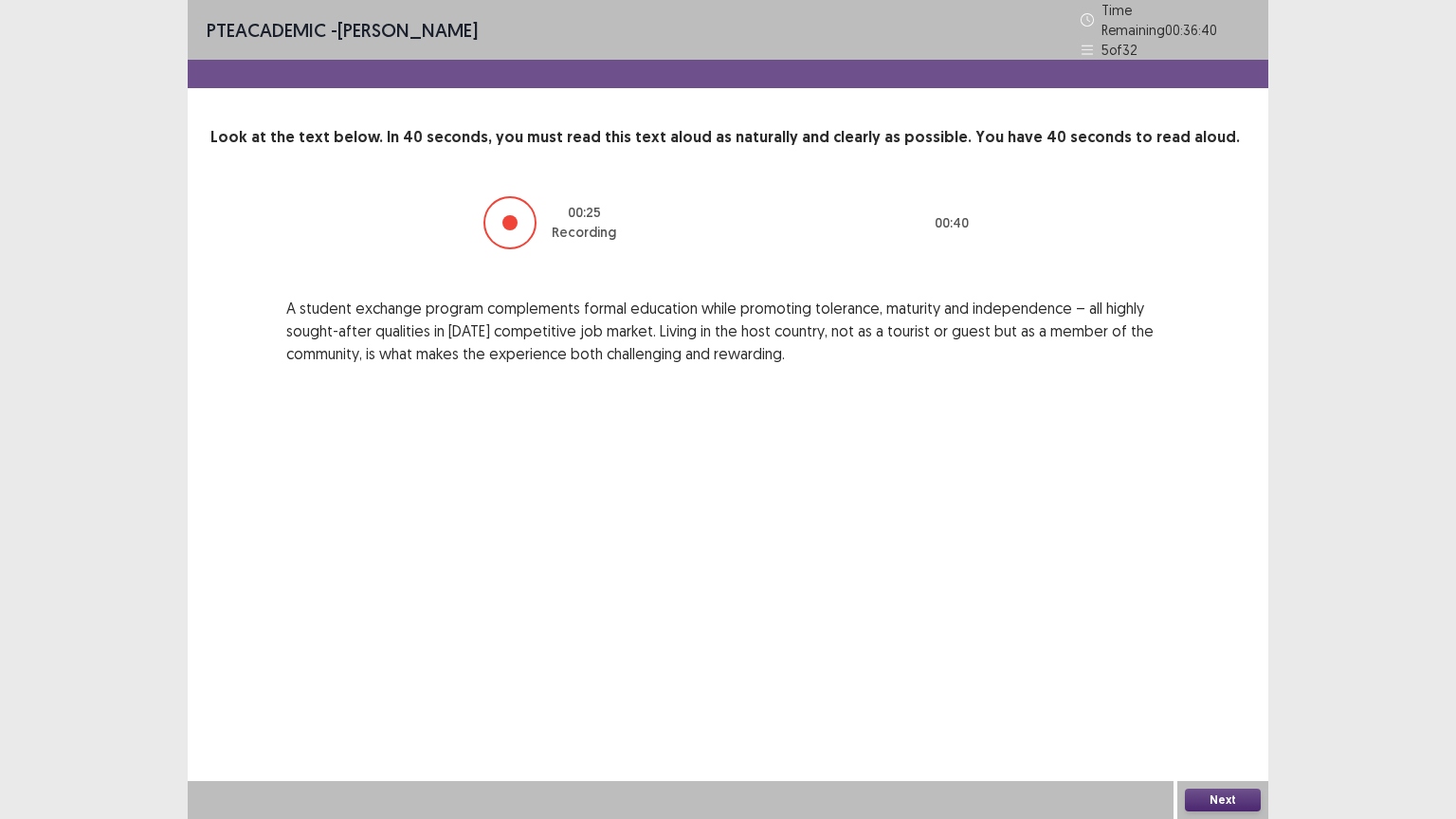
click at [1213, 670] on button "Next" at bounding box center [1223, 800] width 76 height 23
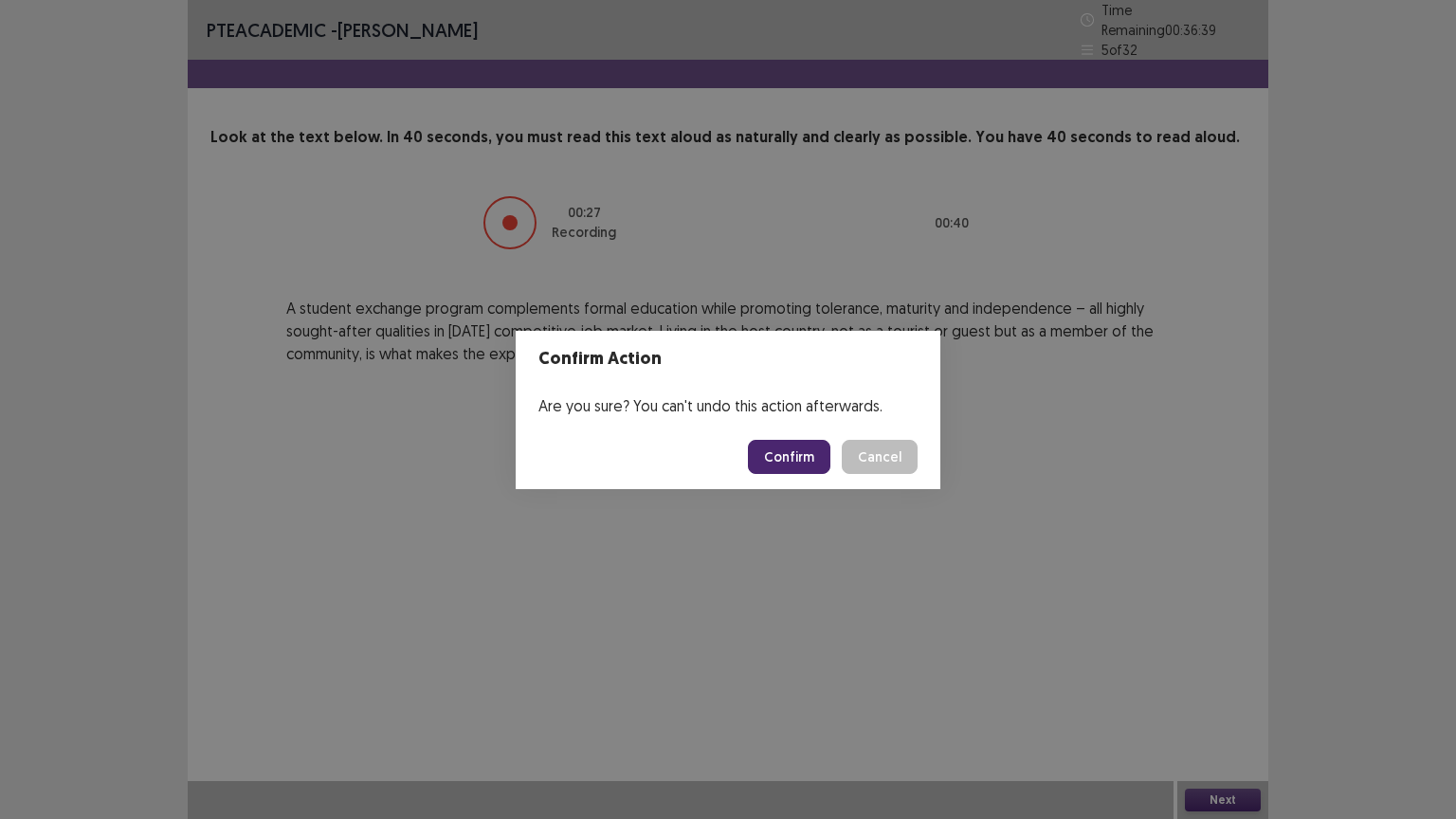
click at [810, 447] on button "Confirm" at bounding box center [789, 457] width 83 height 34
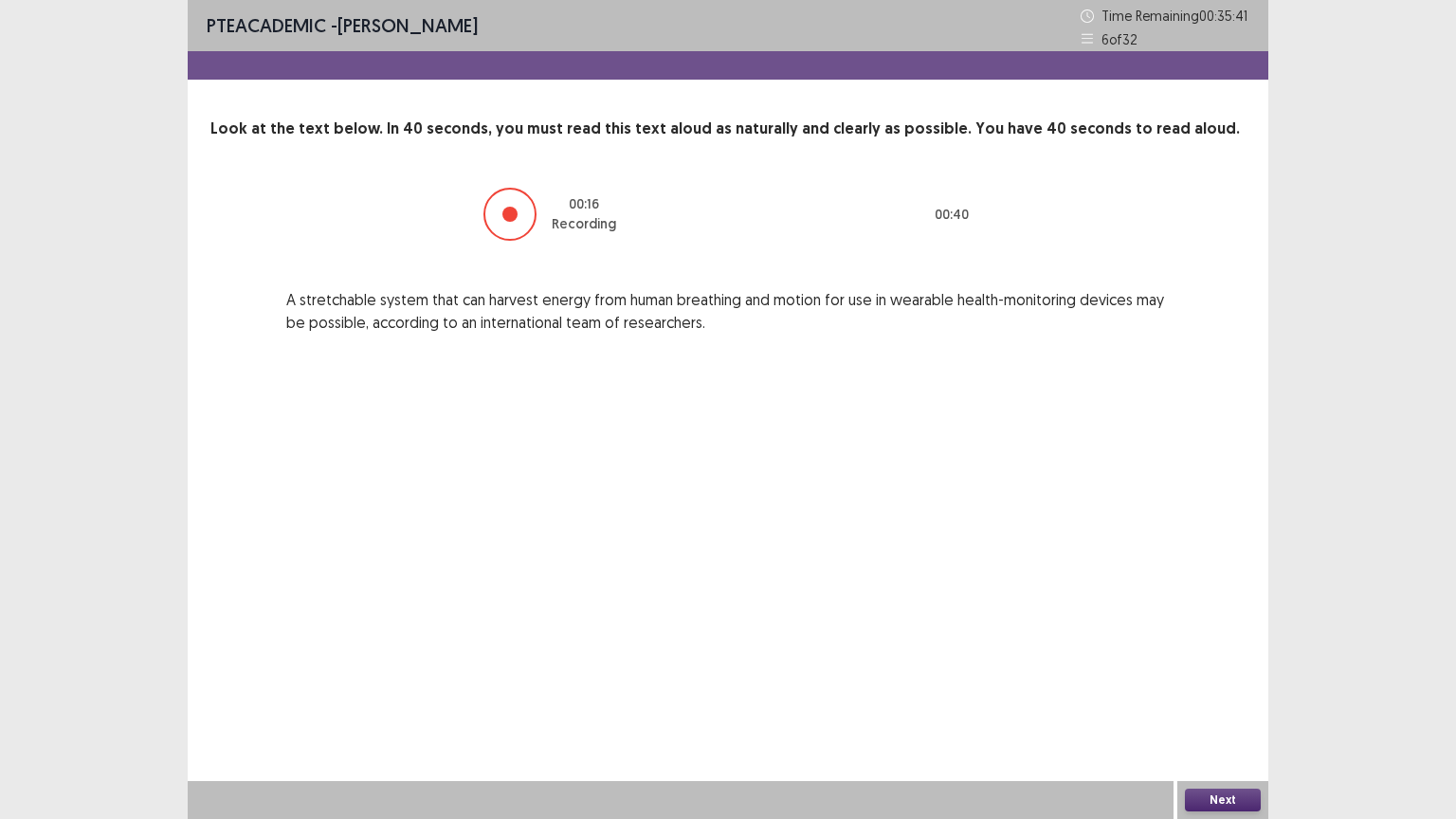
click at [1214, 670] on button "Next" at bounding box center [1223, 800] width 76 height 23
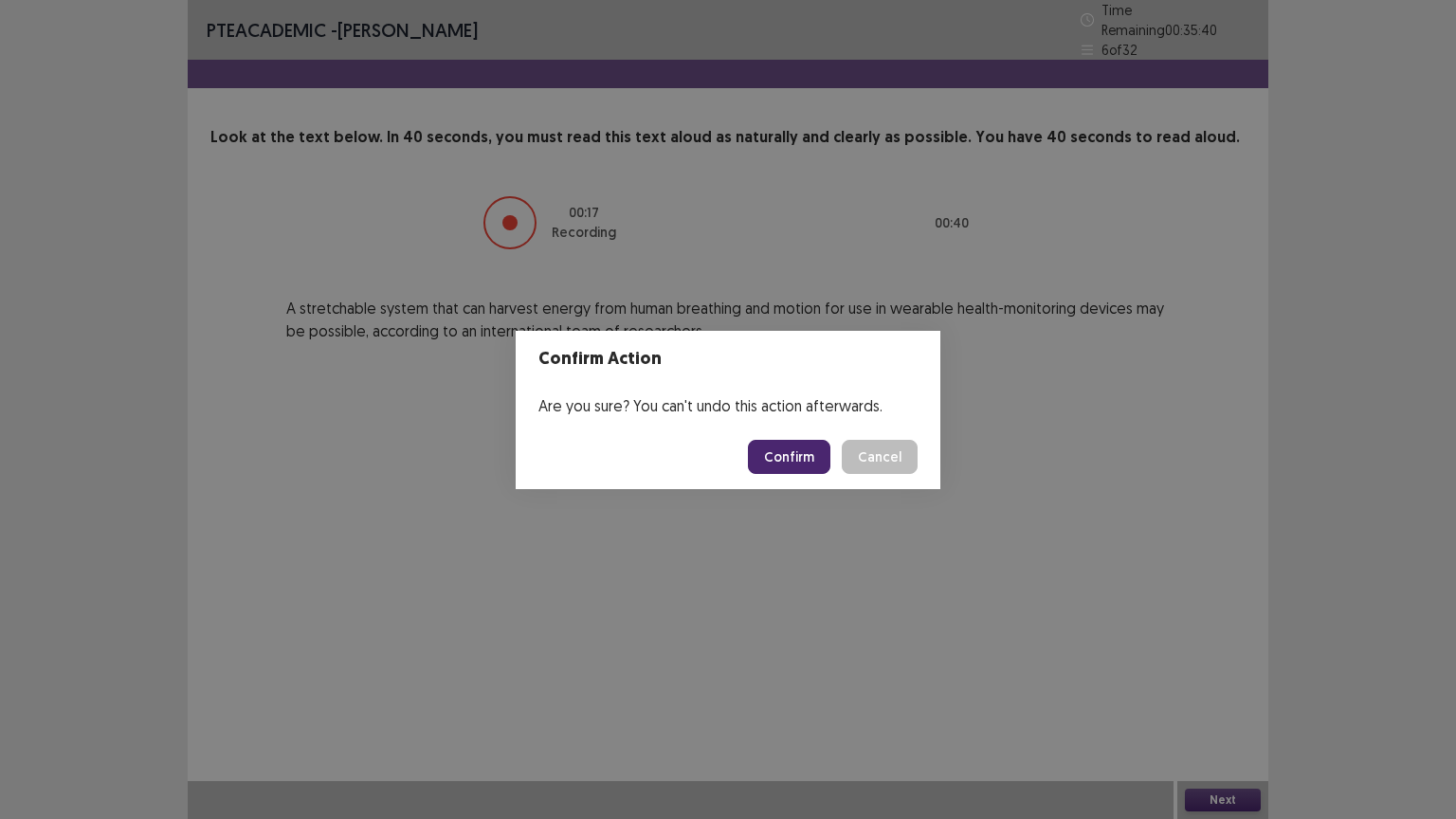
click at [790, 455] on button "Confirm" at bounding box center [789, 457] width 83 height 34
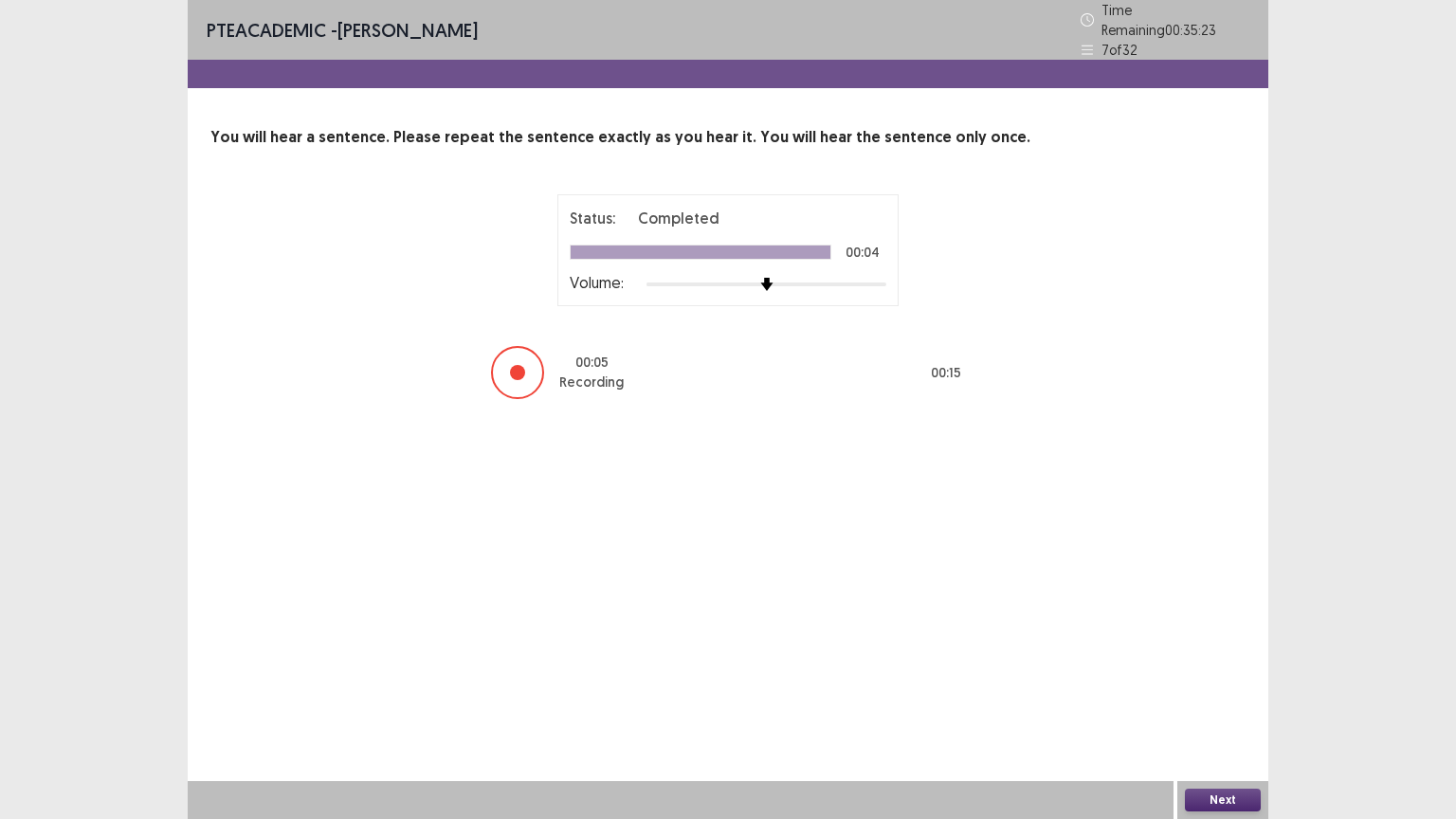
click at [1216, 670] on div "Next" at bounding box center [1223, 800] width 91 height 38
click at [1216, 670] on button "Next" at bounding box center [1223, 800] width 76 height 23
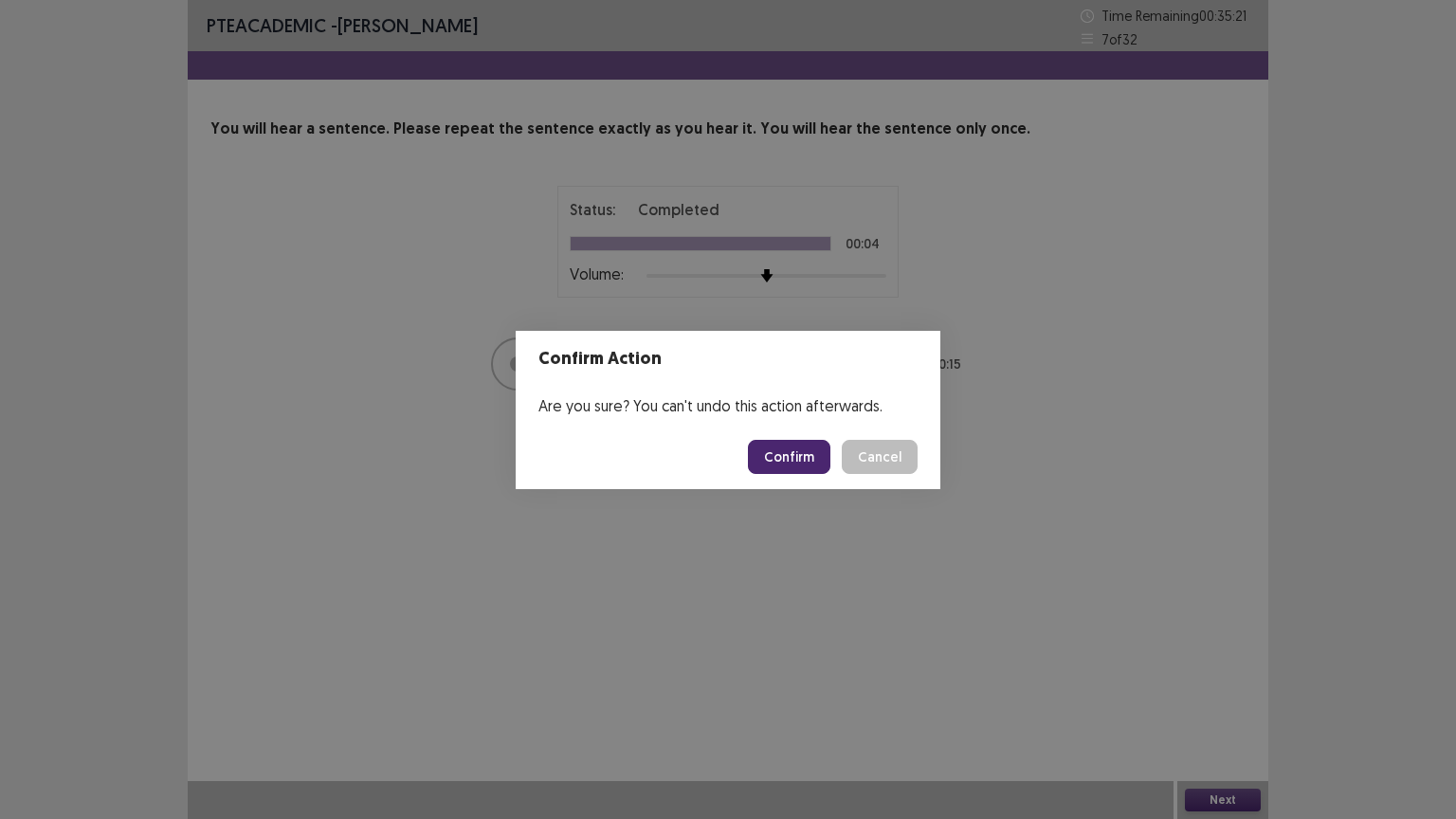
click at [810, 451] on button "Confirm" at bounding box center [789, 457] width 83 height 34
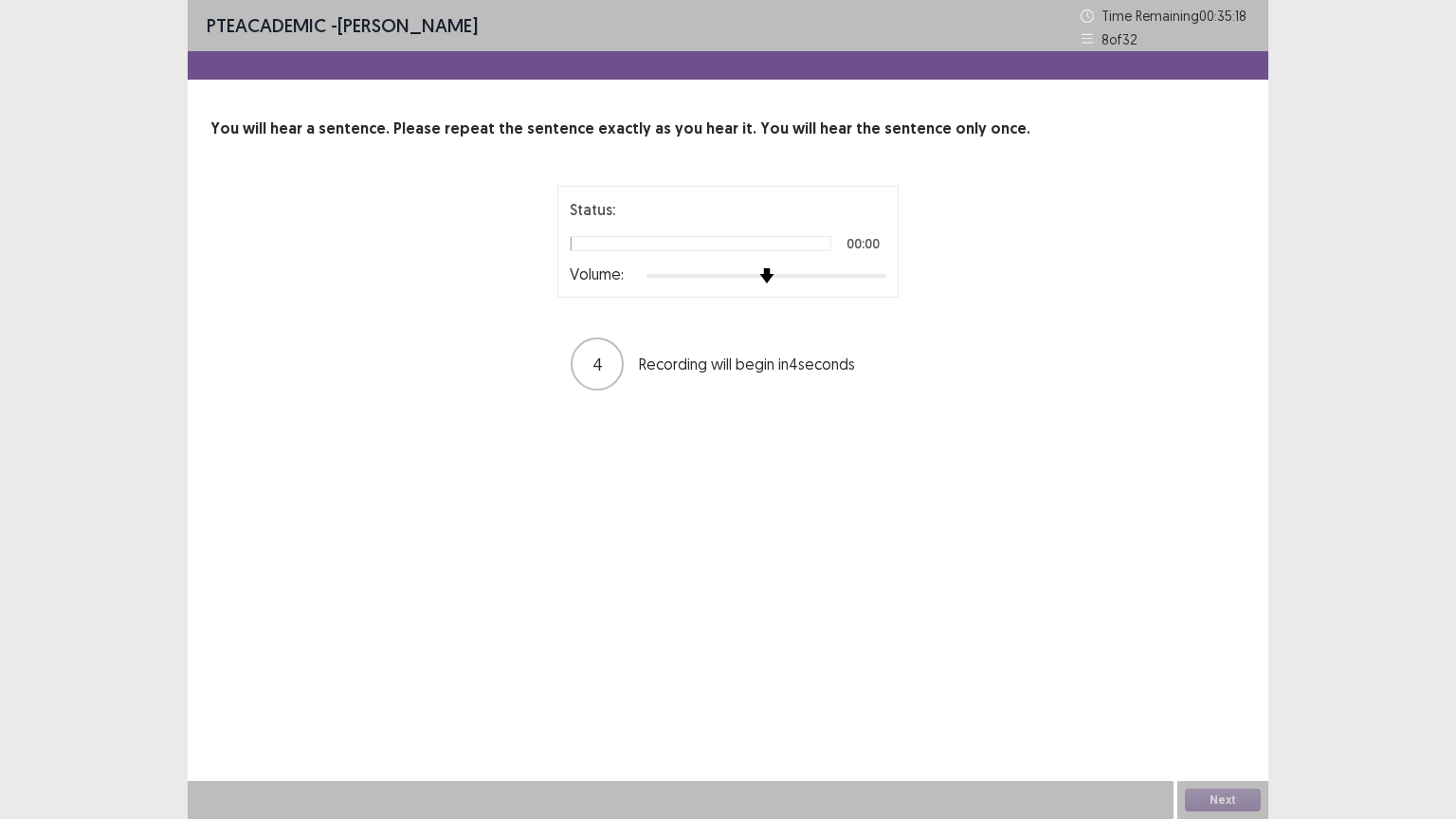
click at [942, 284] on div "Status: 00:00 Volume: 4 Recording will begin in 4 seconds" at bounding box center [728, 289] width 474 height 206
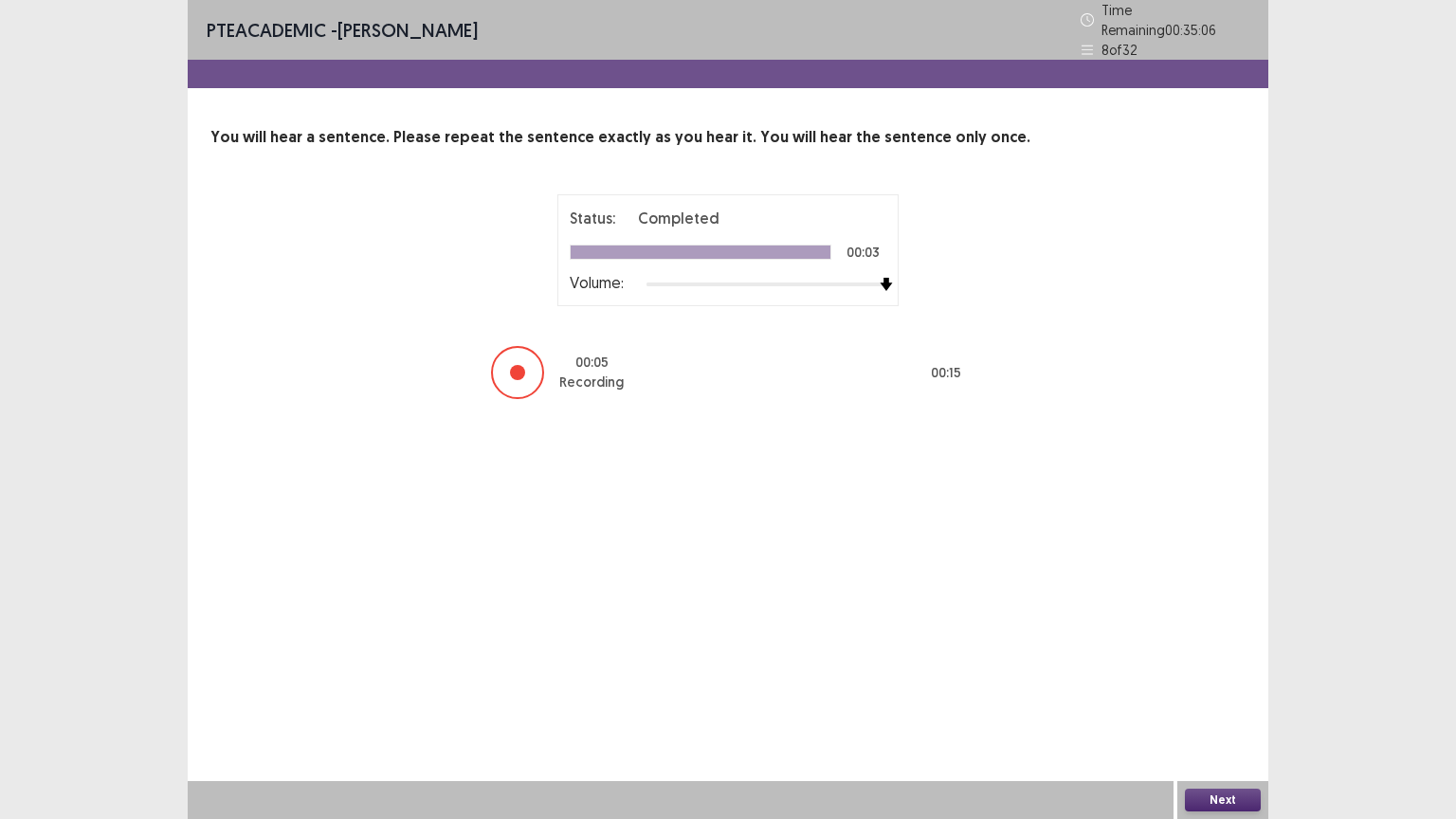
click at [1215, 670] on button "Next" at bounding box center [1223, 800] width 76 height 23
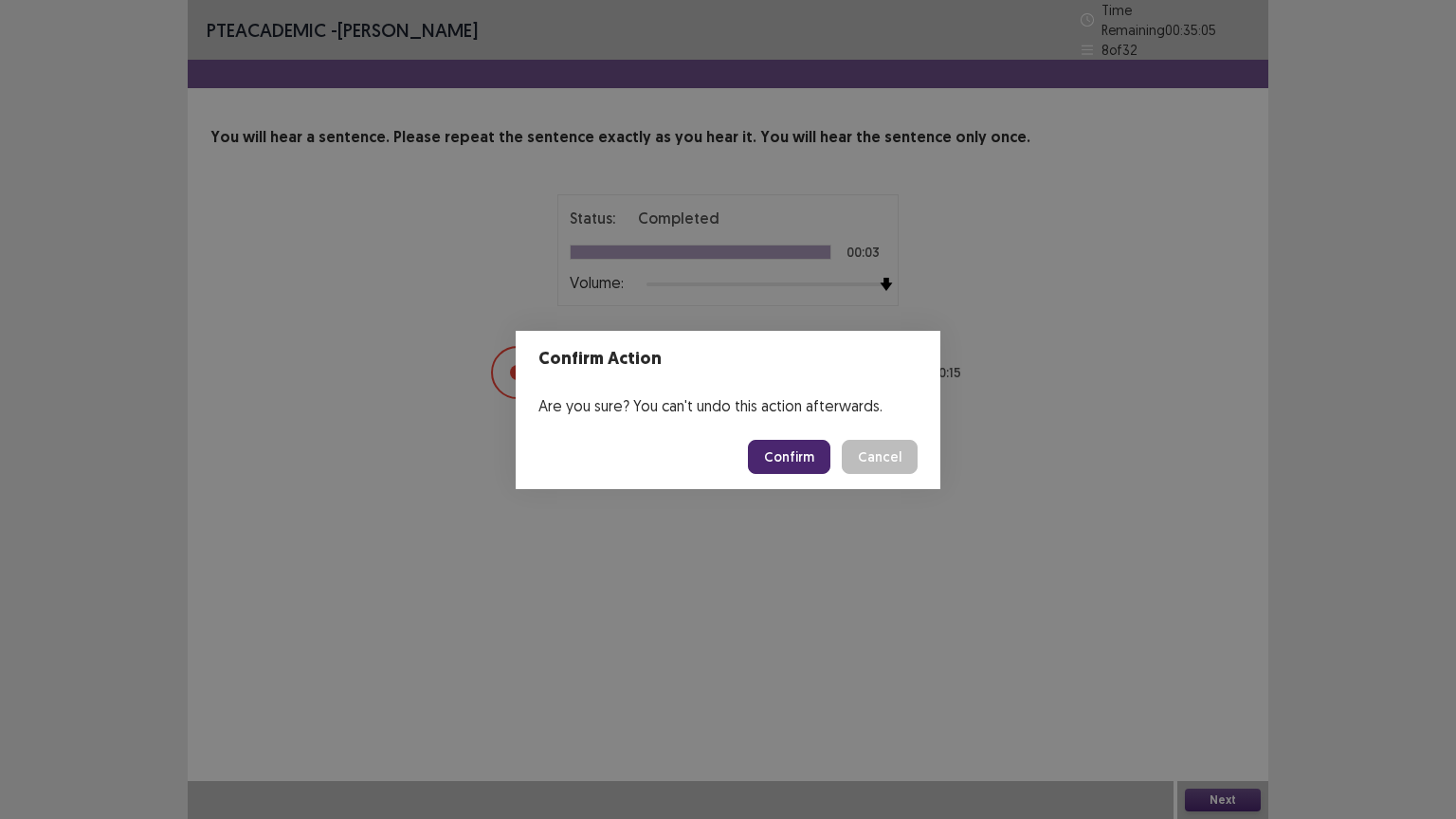
click at [791, 446] on button "Confirm" at bounding box center [789, 457] width 83 height 34
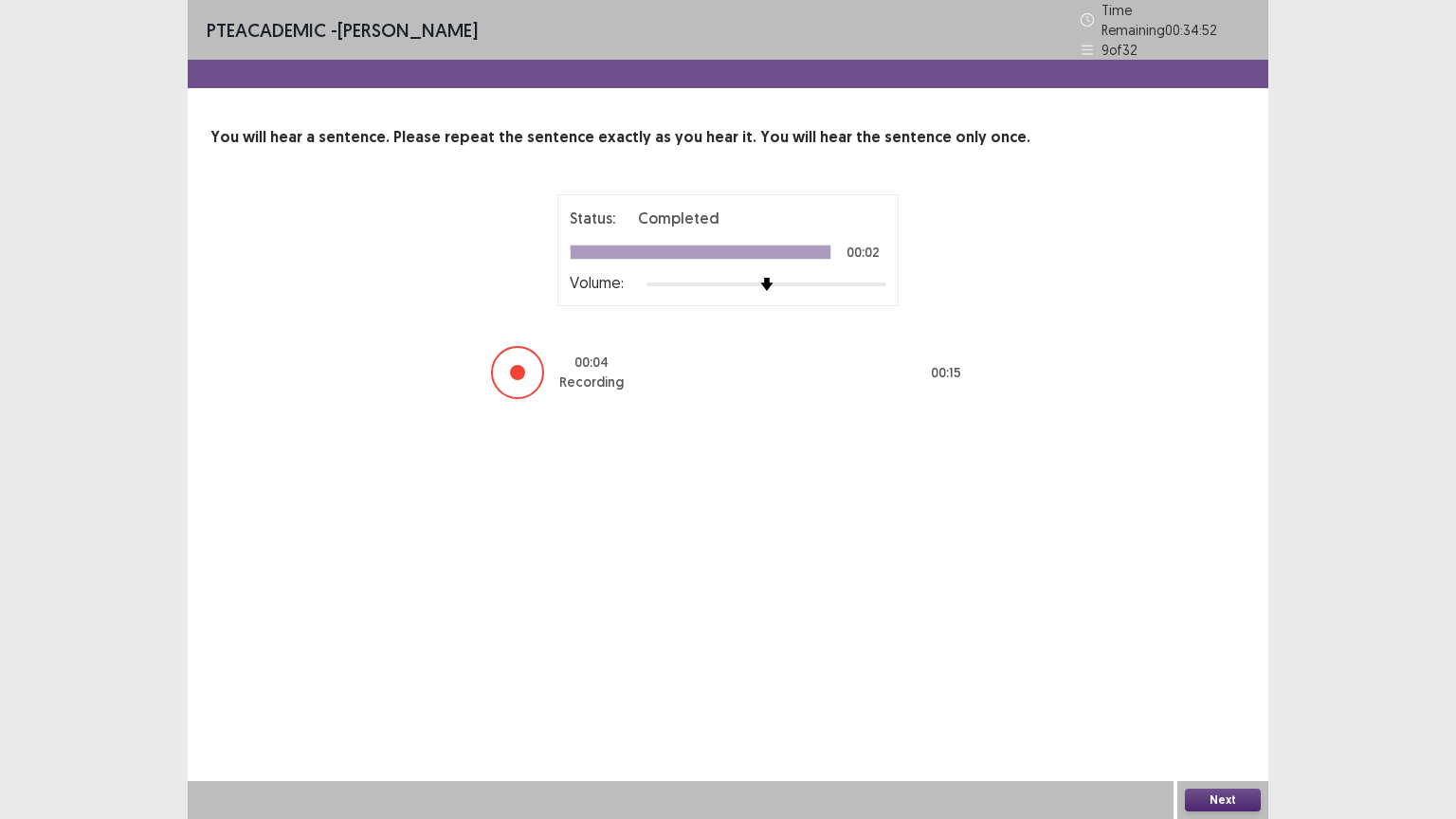
click at [1219, 670] on button "Next" at bounding box center [1223, 800] width 76 height 23
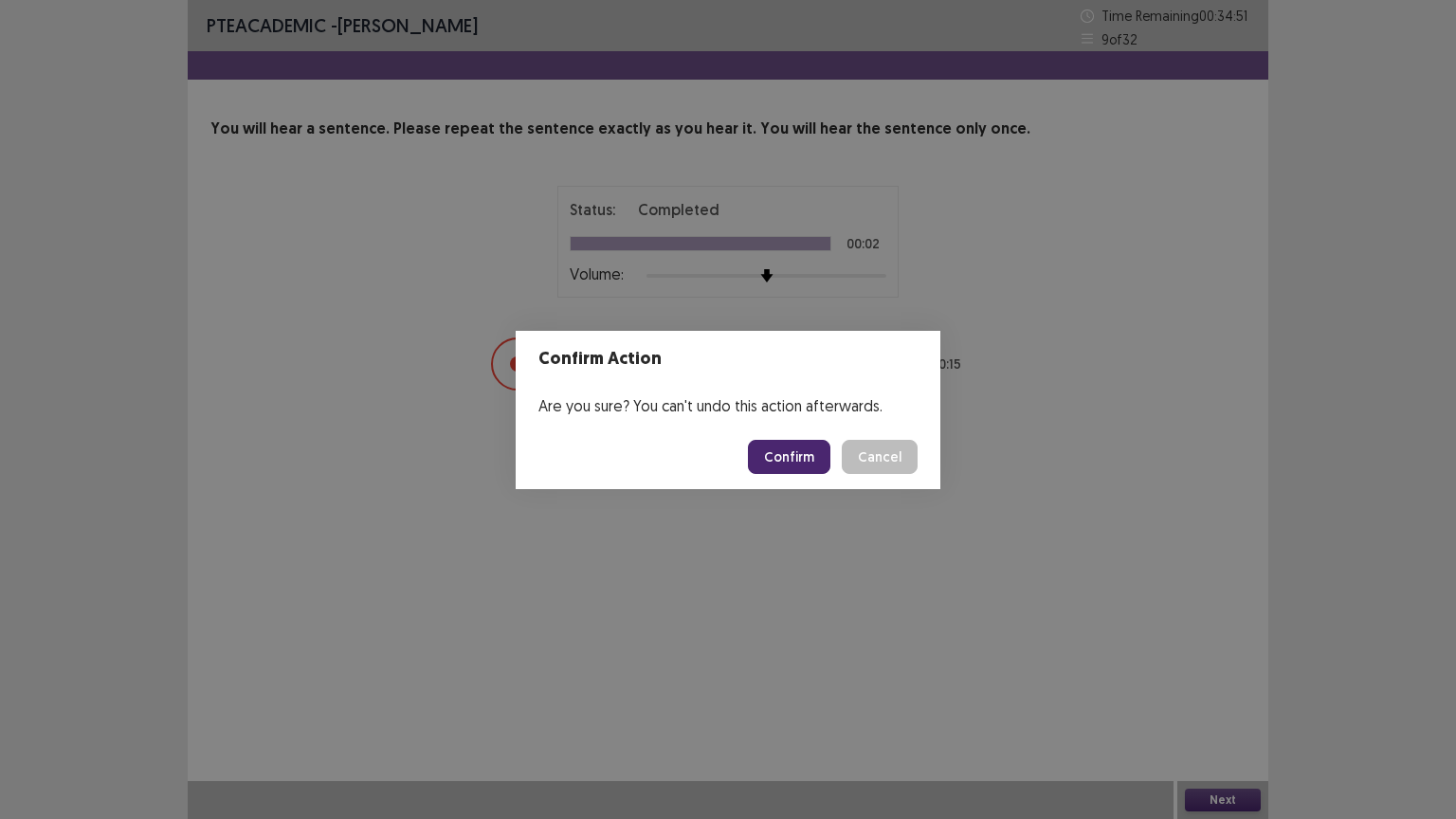
click at [811, 451] on button "Confirm" at bounding box center [789, 457] width 83 height 34
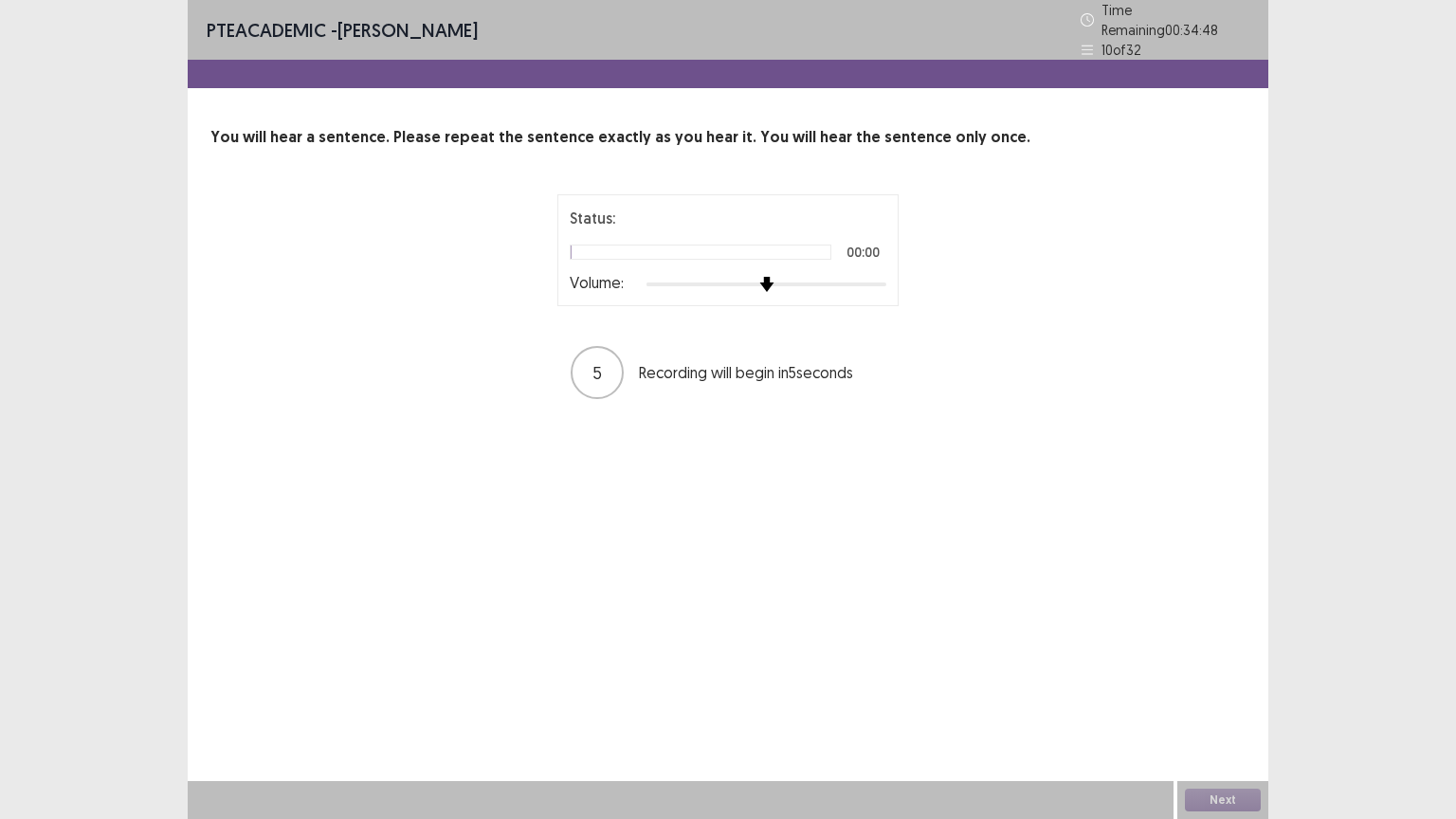
click at [916, 313] on div "Status: 00:00 Volume: 5 Recording will begin in 5 seconds" at bounding box center [728, 296] width 474 height 206
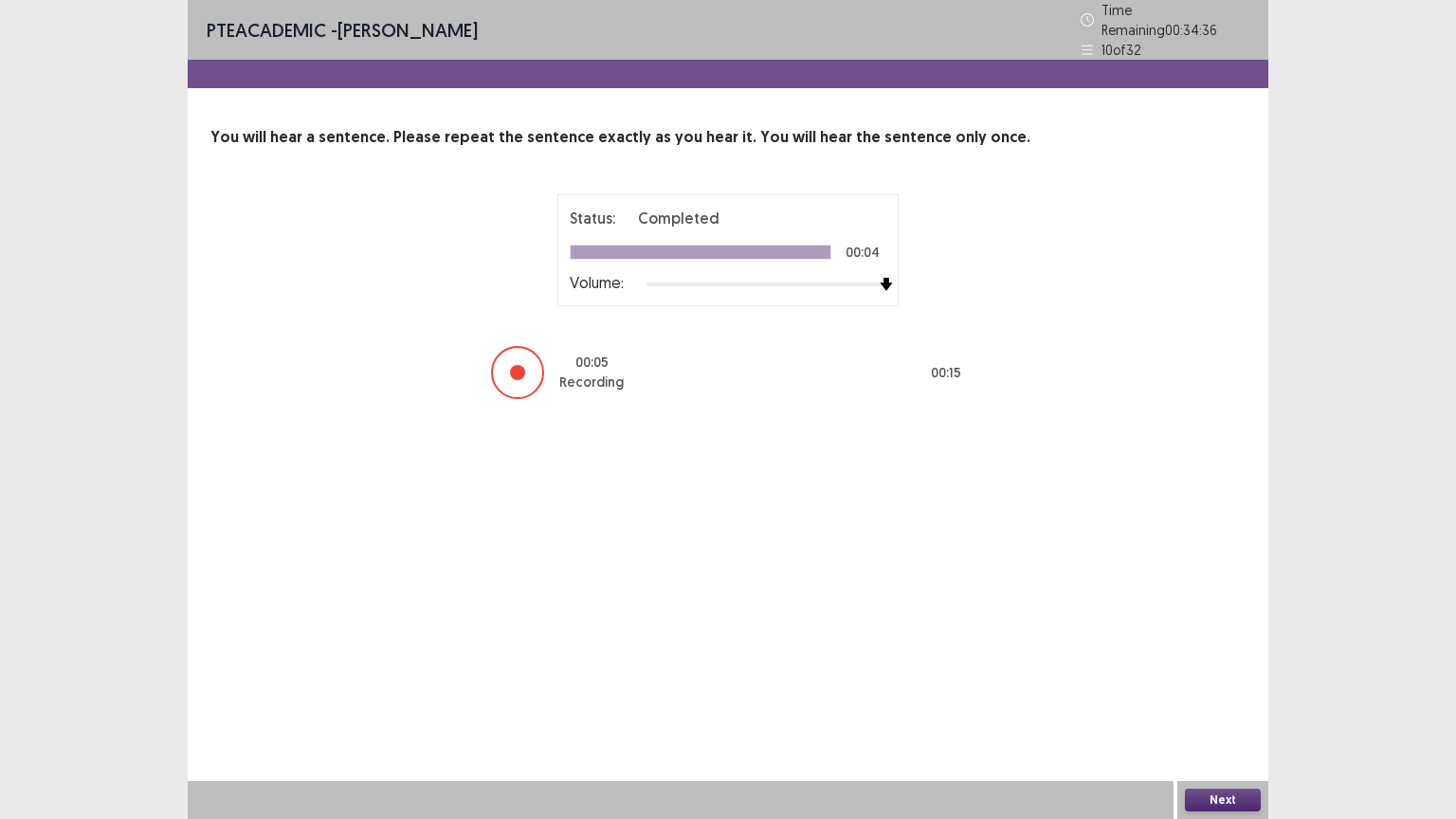
click at [1248, 670] on button "Next" at bounding box center [1223, 800] width 76 height 23
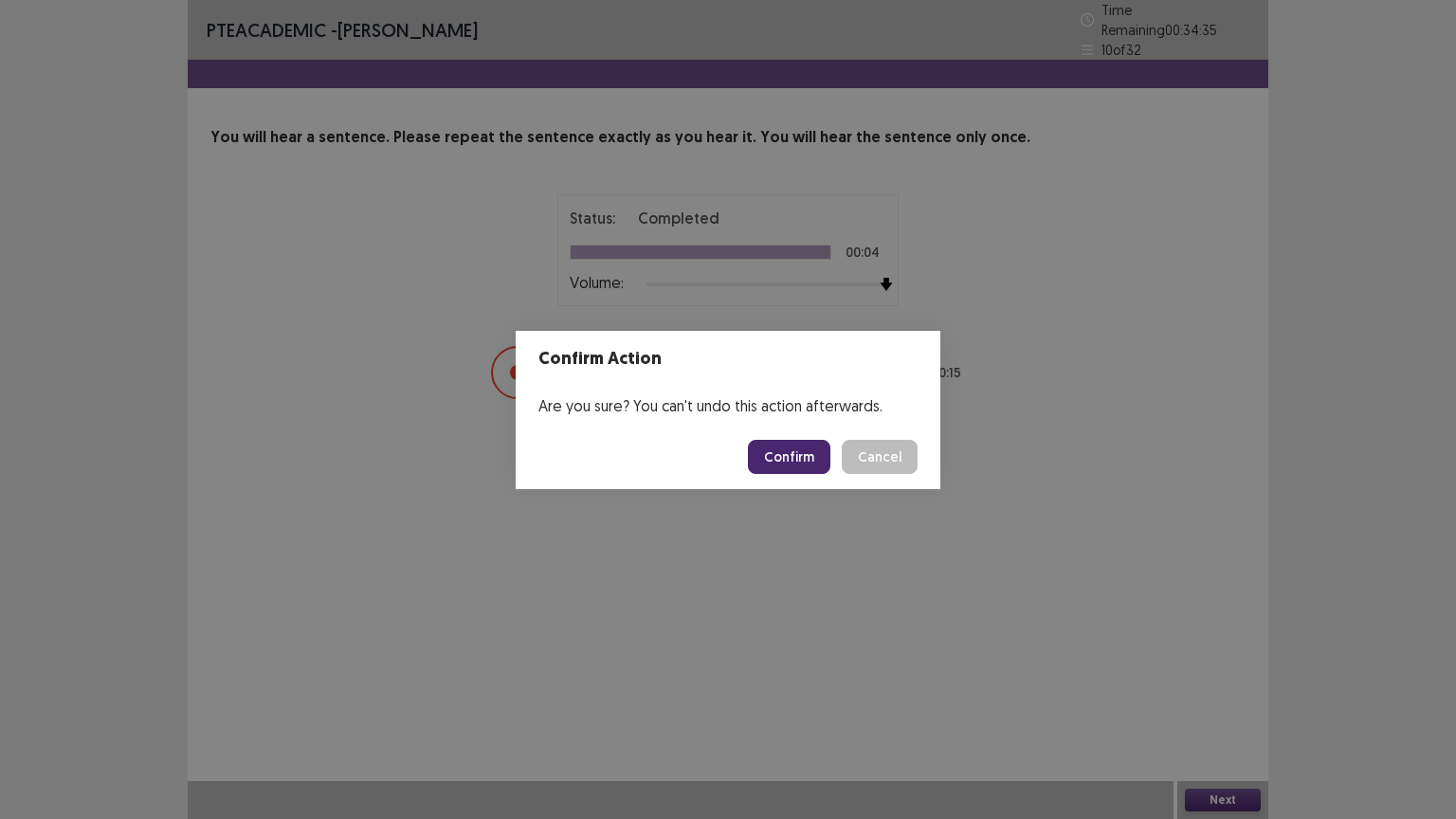
click at [815, 452] on button "Confirm" at bounding box center [789, 457] width 83 height 34
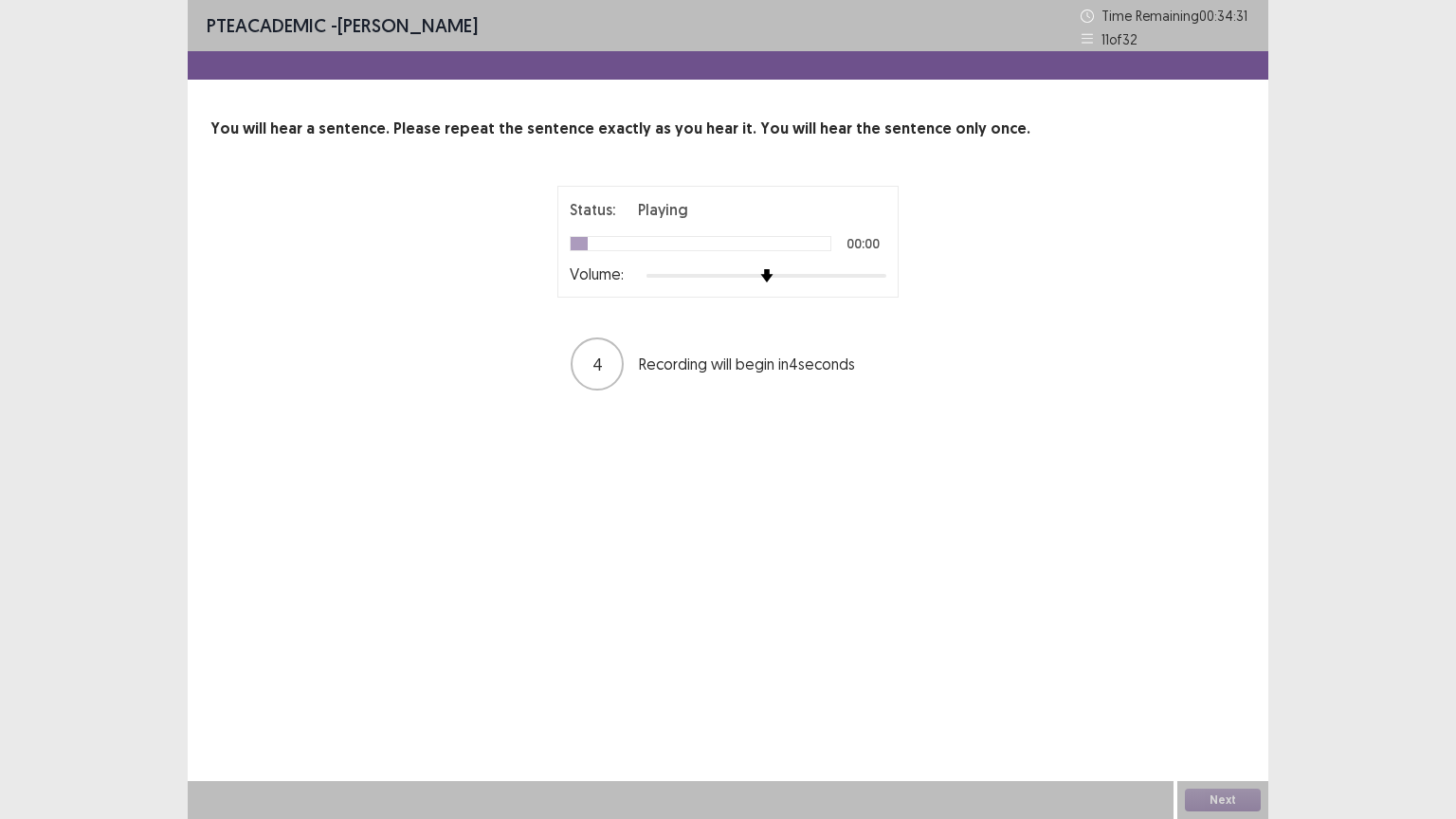
click at [760, 284] on div "Volume:" at bounding box center [728, 276] width 316 height 19
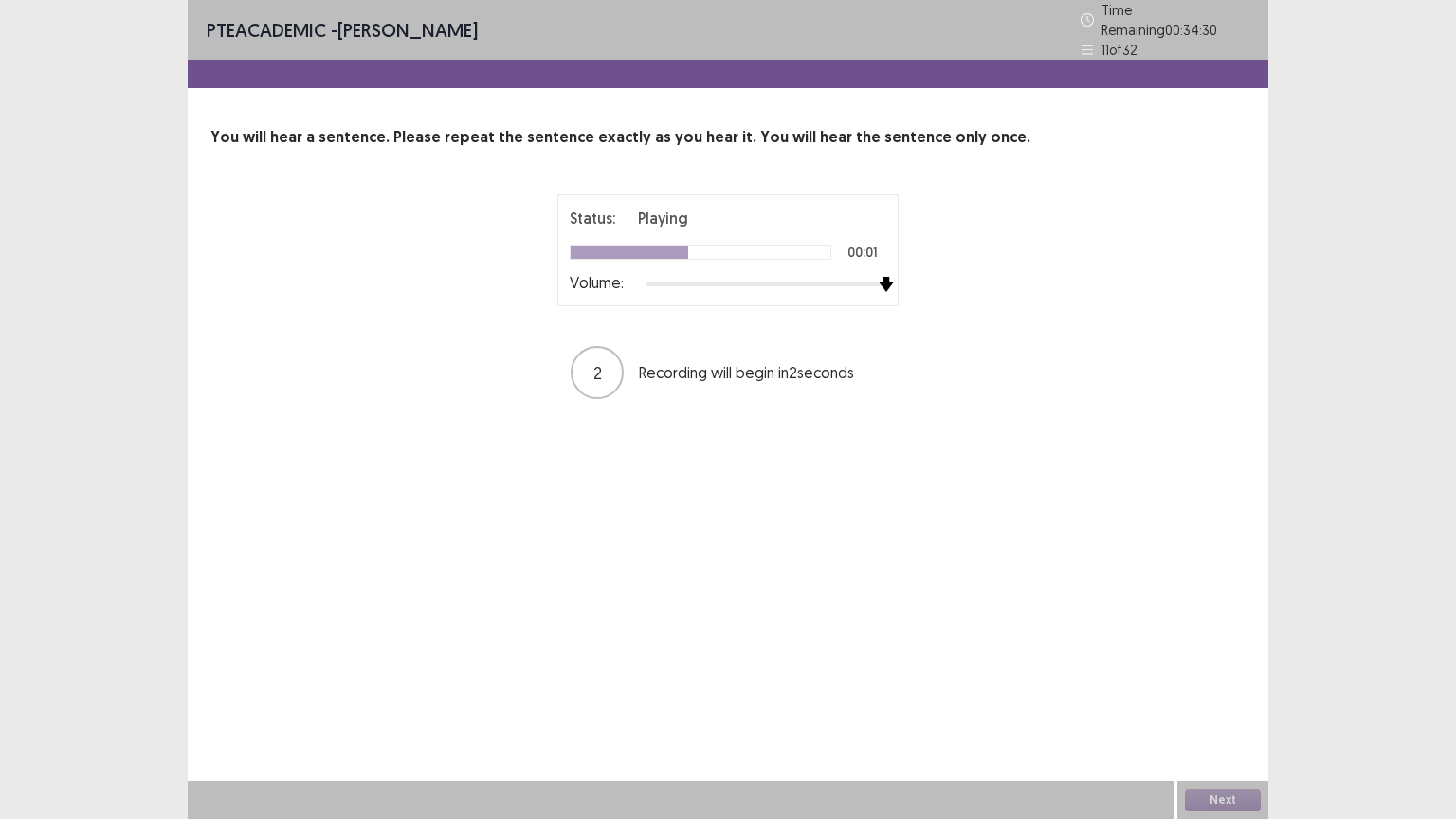
click at [889, 292] on div "Status: Playing 00:01 Volume:" at bounding box center [728, 250] width 341 height 112
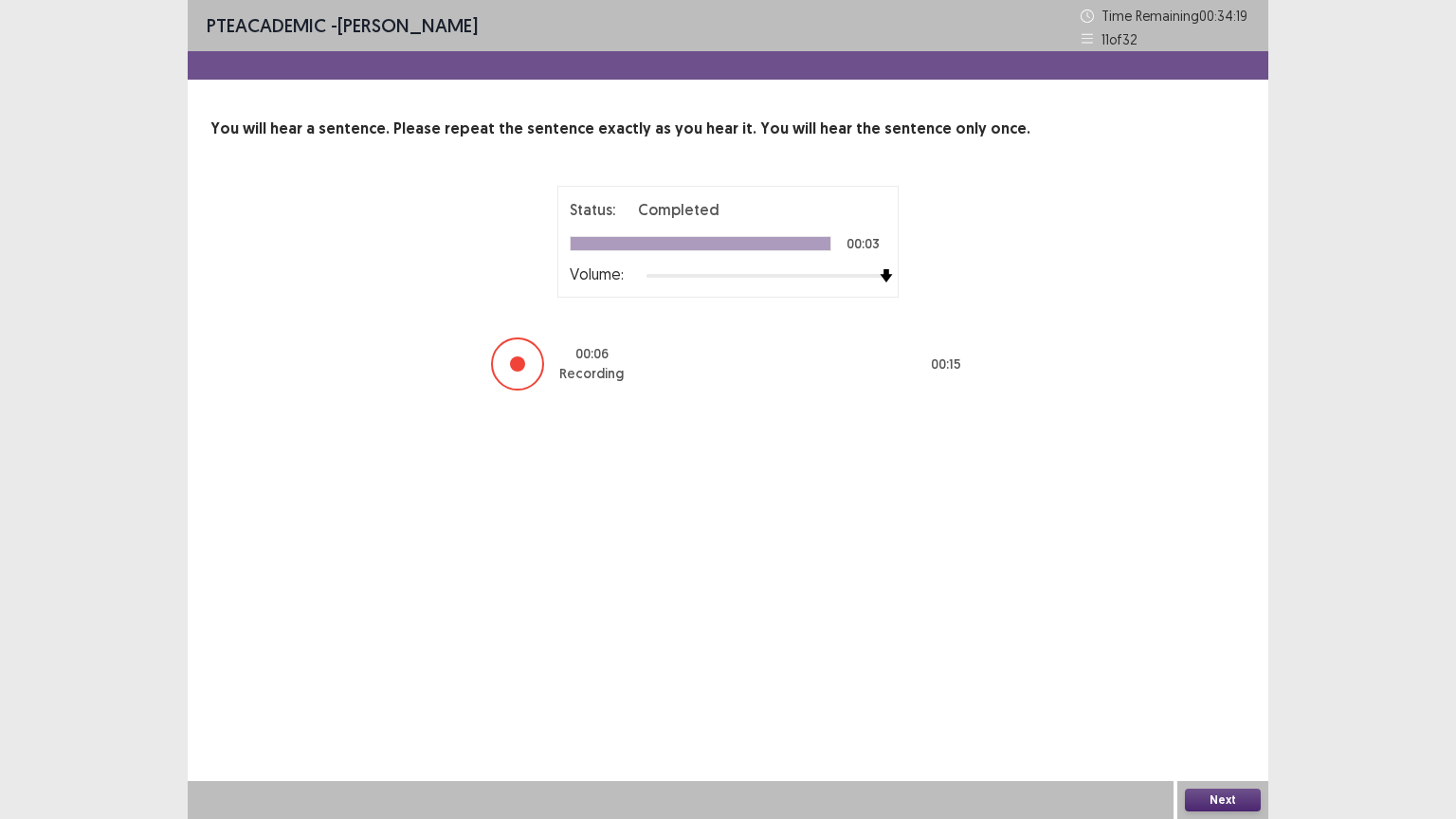
click at [1219, 670] on button "Next" at bounding box center [1223, 800] width 76 height 23
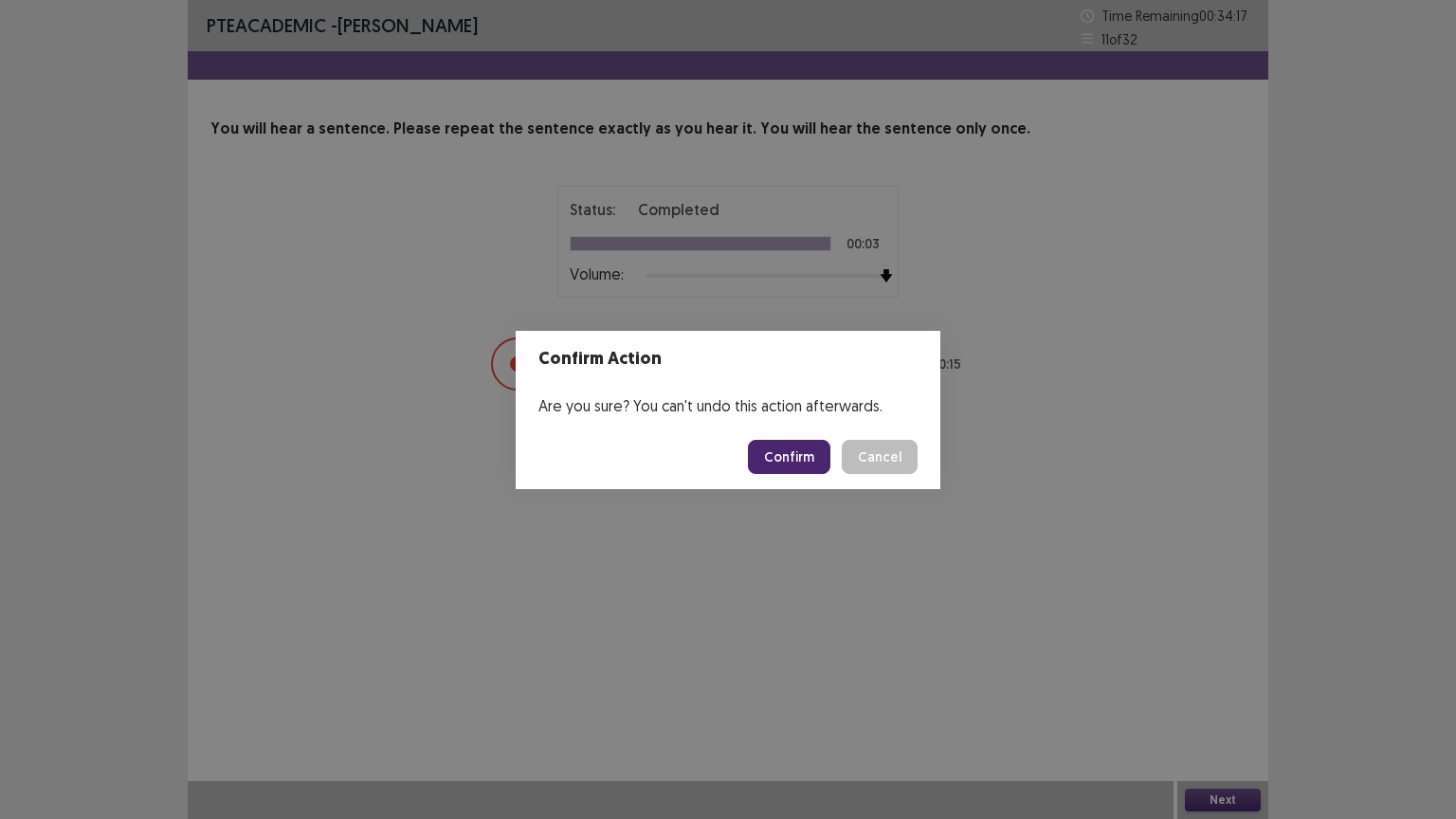
click at [806, 460] on button "Confirm" at bounding box center [789, 457] width 83 height 34
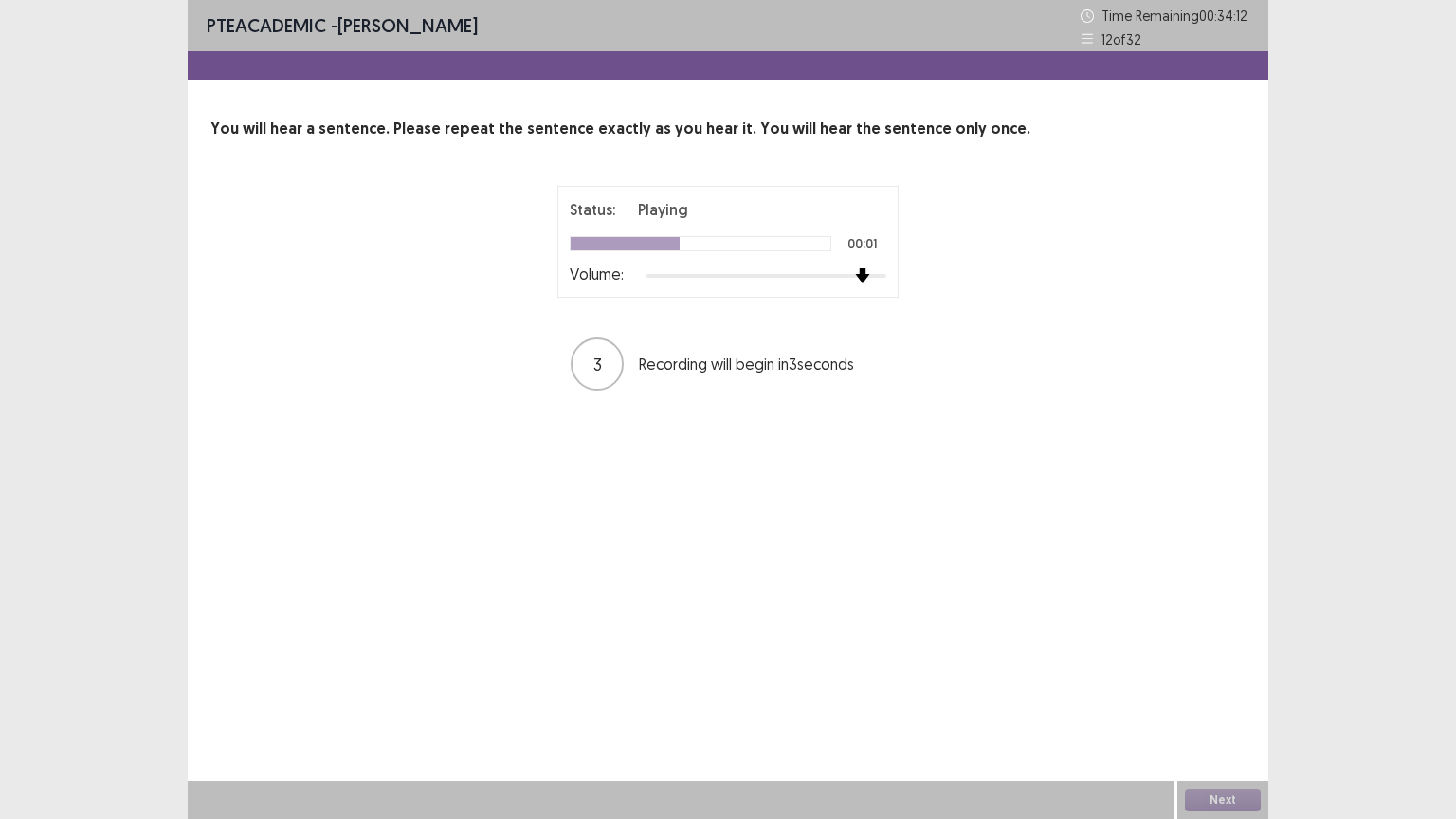
click at [869, 275] on img at bounding box center [863, 276] width 15 height 15
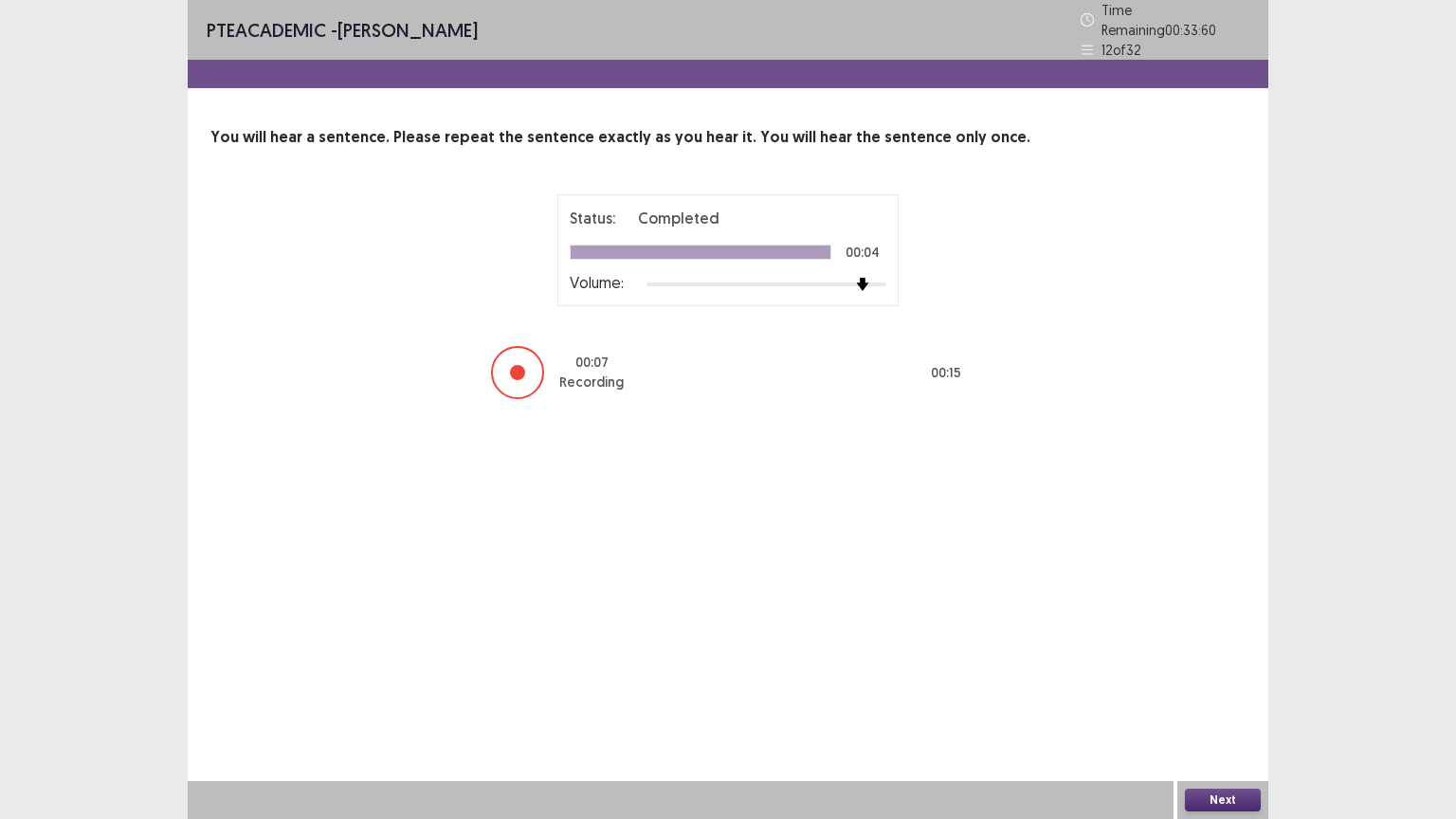
click at [1214, 670] on button "Next" at bounding box center [1223, 800] width 76 height 23
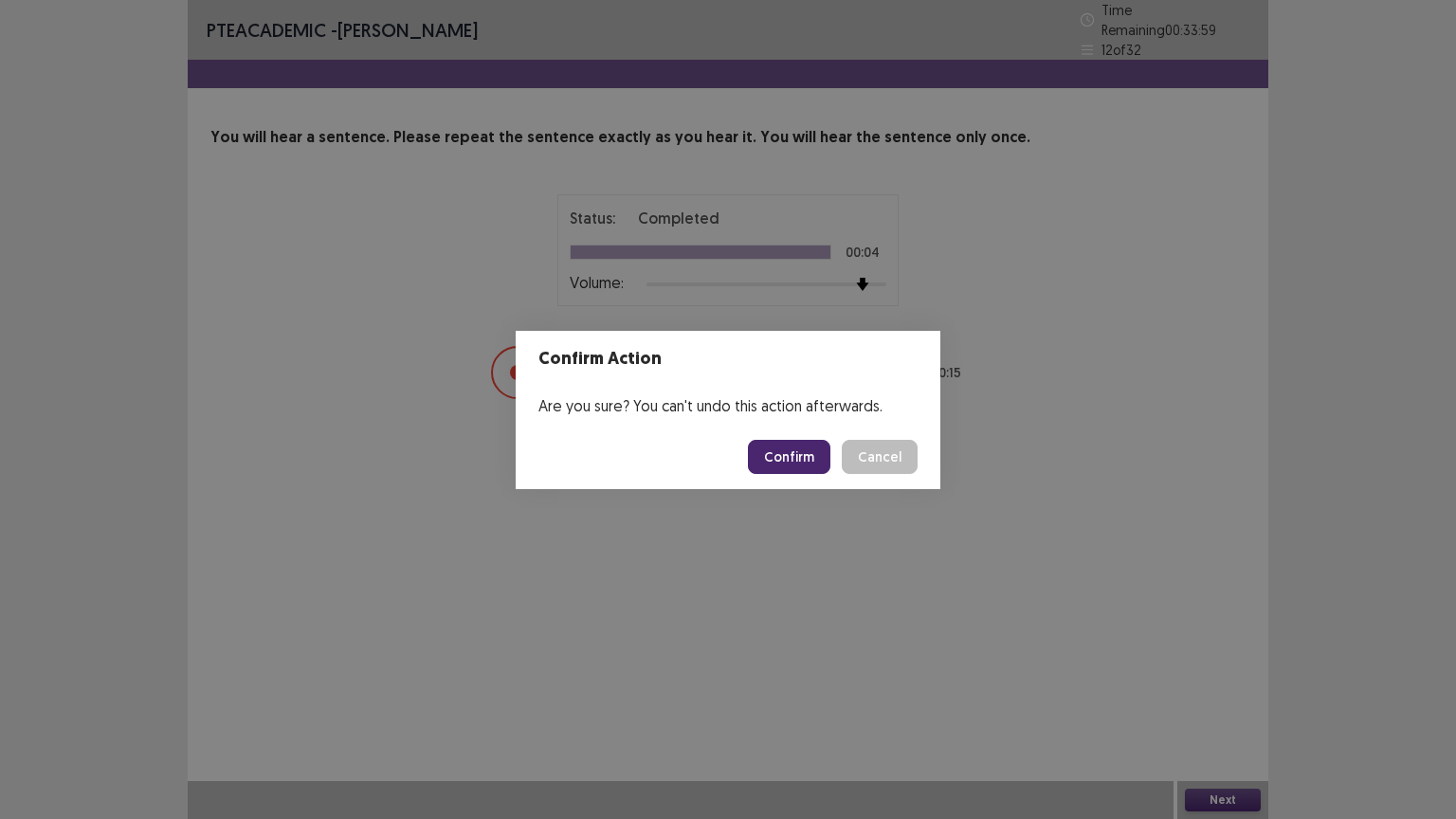
click at [795, 463] on button "Confirm" at bounding box center [789, 457] width 83 height 34
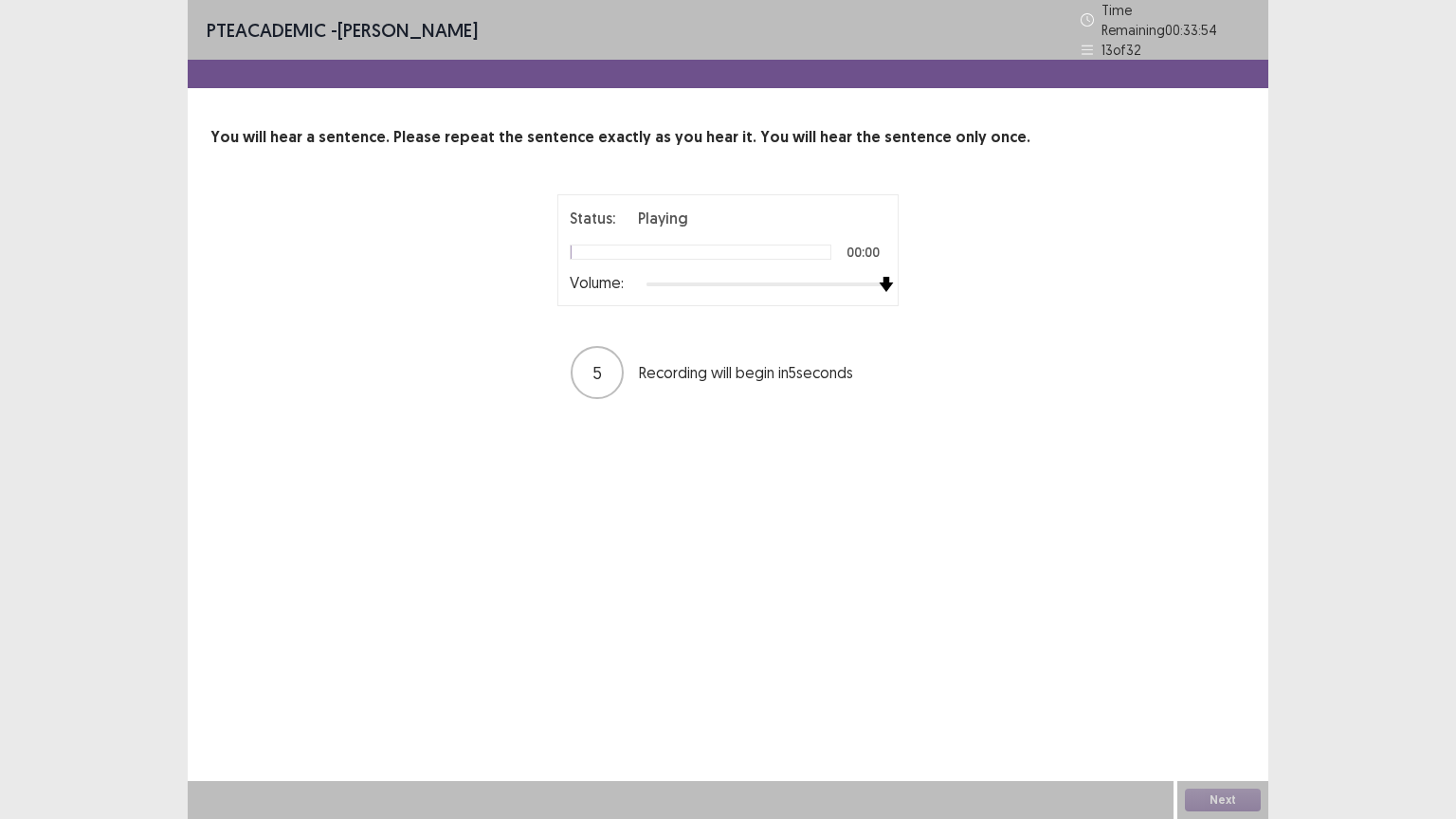
click at [953, 298] on div "Status: Playing 00:00 Volume: 5 Recording will begin in 5 seconds" at bounding box center [728, 296] width 474 height 206
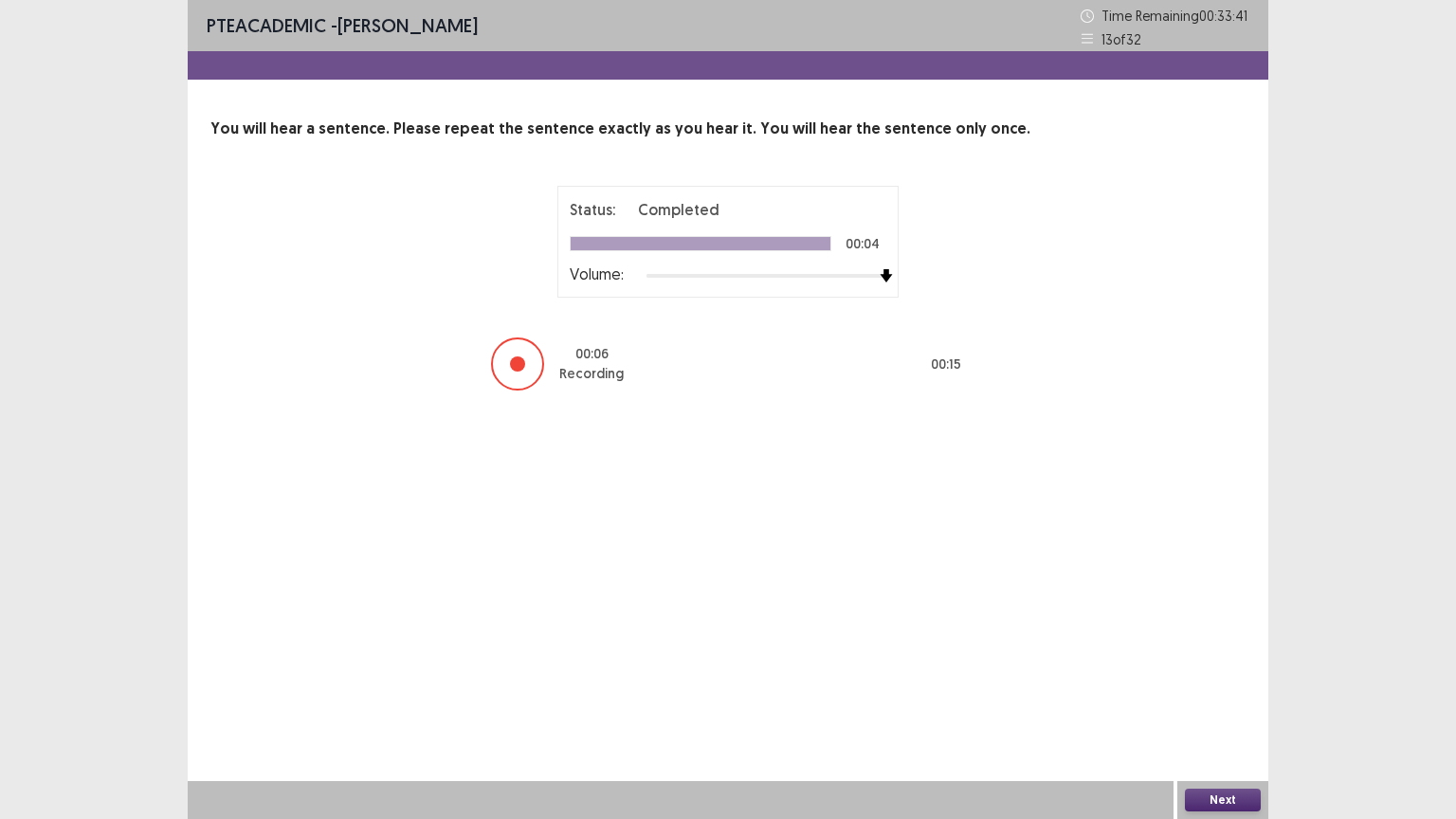
click at [1227, 670] on button "Next" at bounding box center [1223, 800] width 76 height 23
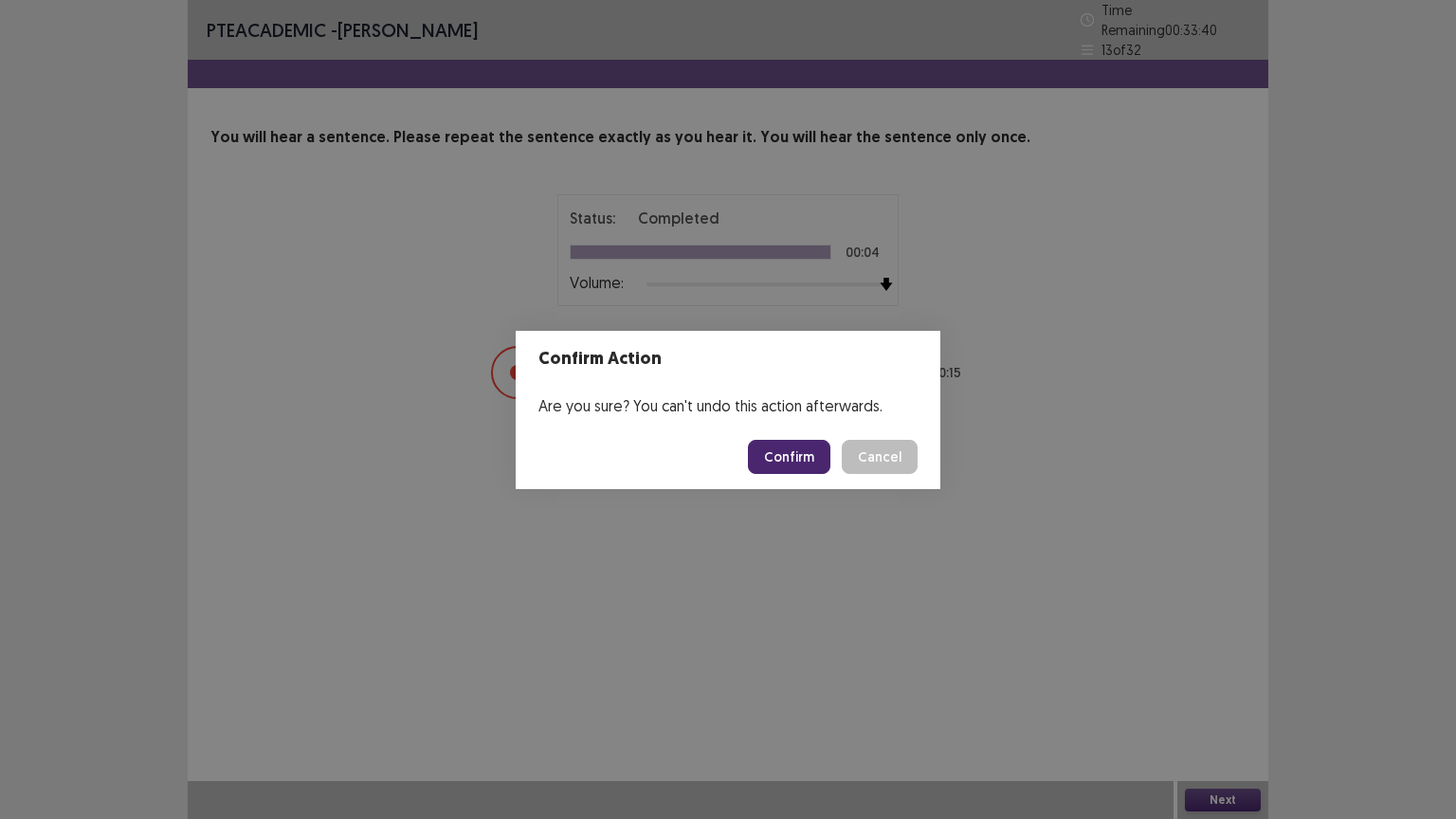
click at [808, 447] on button "Confirm" at bounding box center [789, 457] width 83 height 34
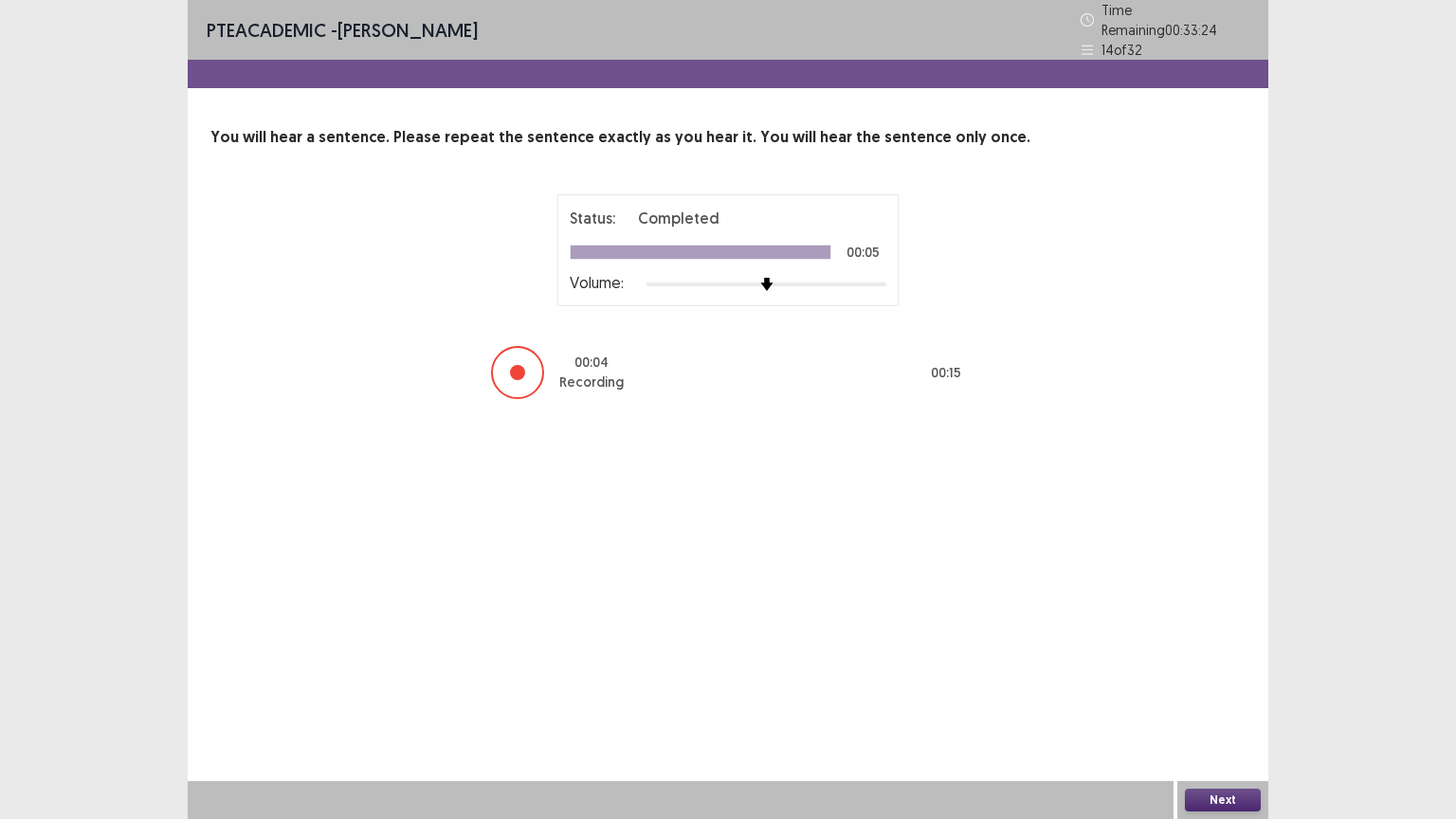
click at [1228, 670] on button "Next" at bounding box center [1223, 800] width 76 height 23
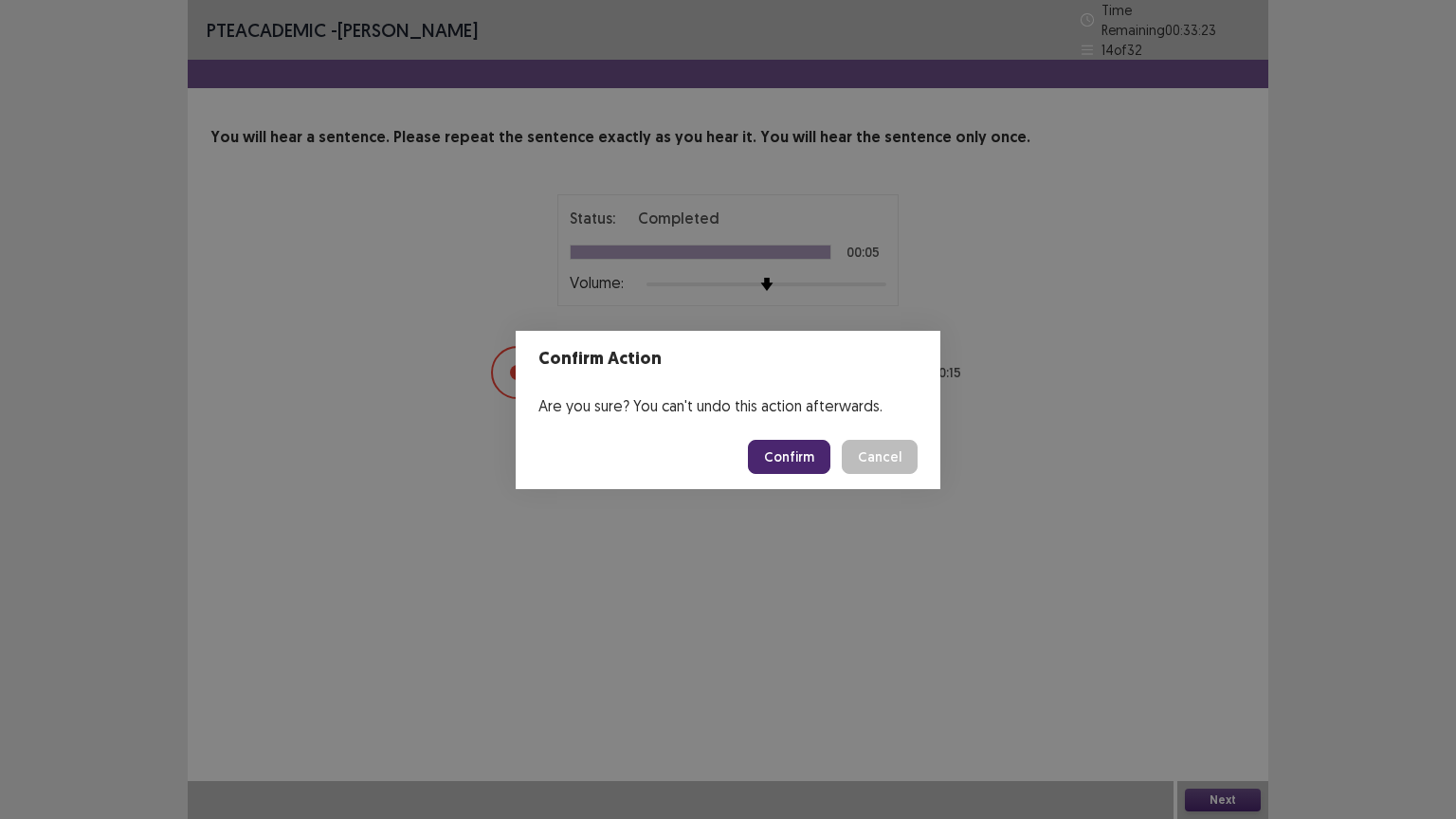
click at [795, 463] on button "Confirm" at bounding box center [789, 457] width 83 height 34
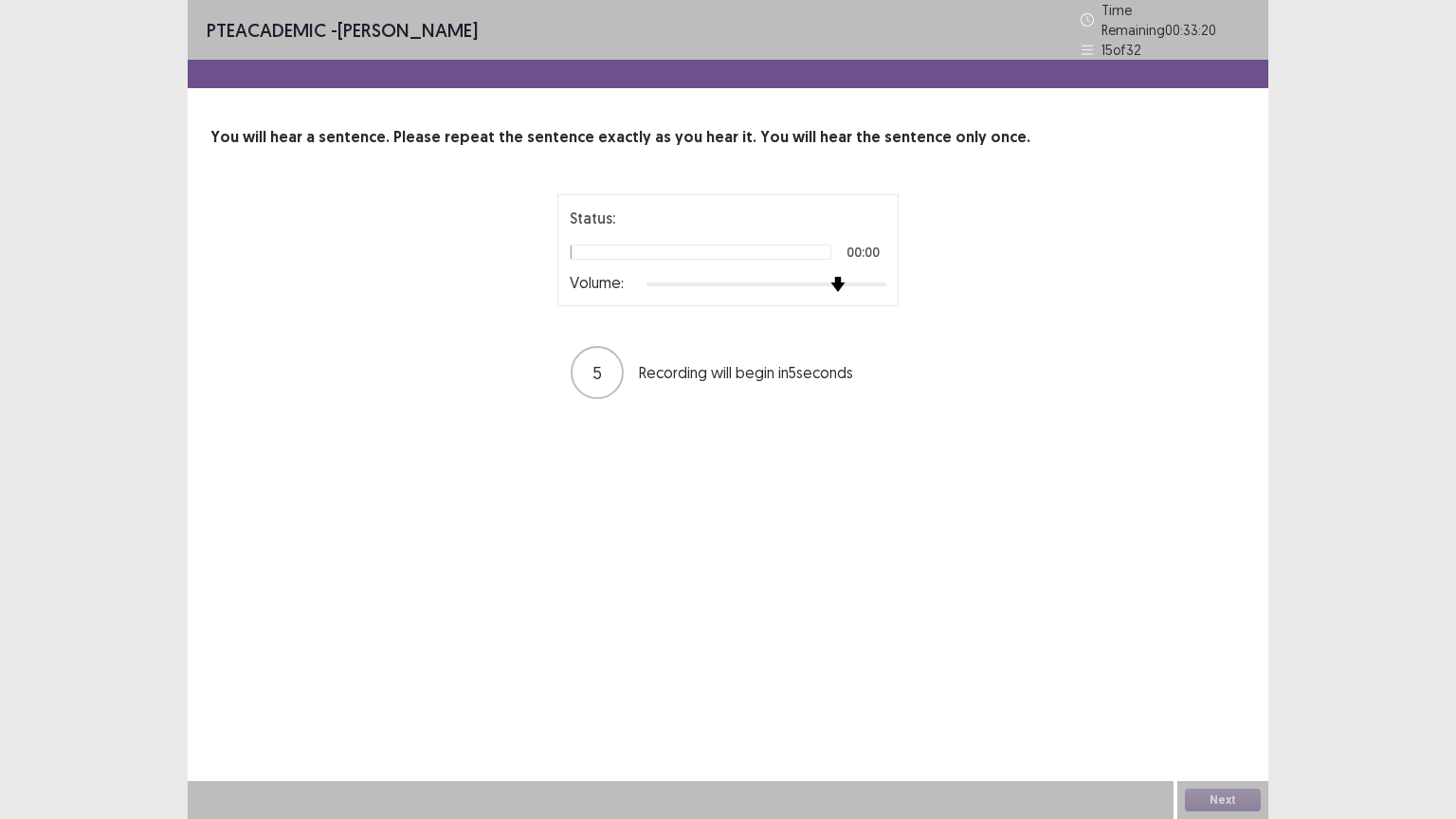
click at [948, 299] on div "Status: 00:00 Volume: 5 Recording will begin in 5 seconds" at bounding box center [728, 296] width 474 height 206
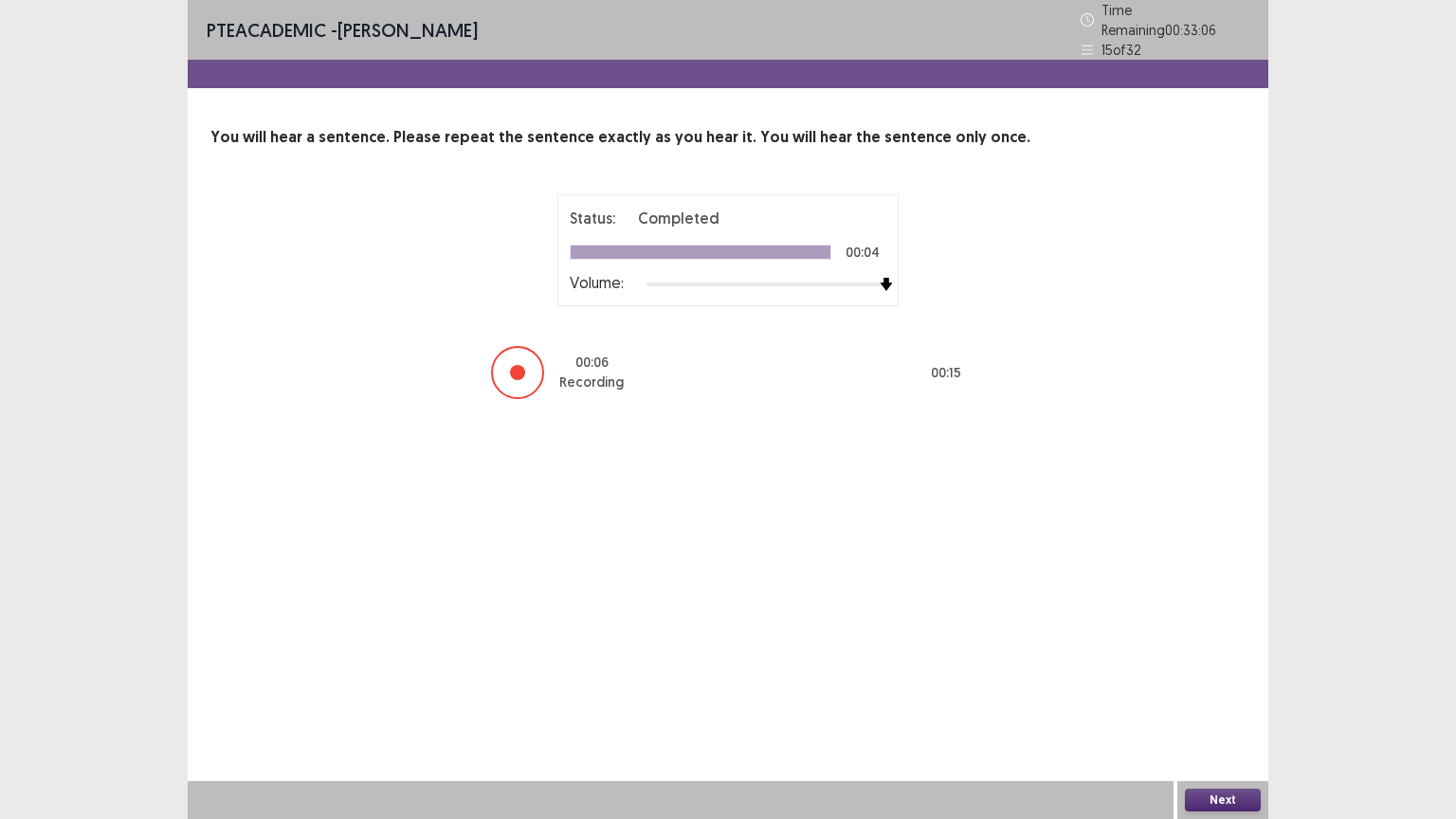
click at [1218, 670] on button "Next" at bounding box center [1223, 800] width 76 height 23
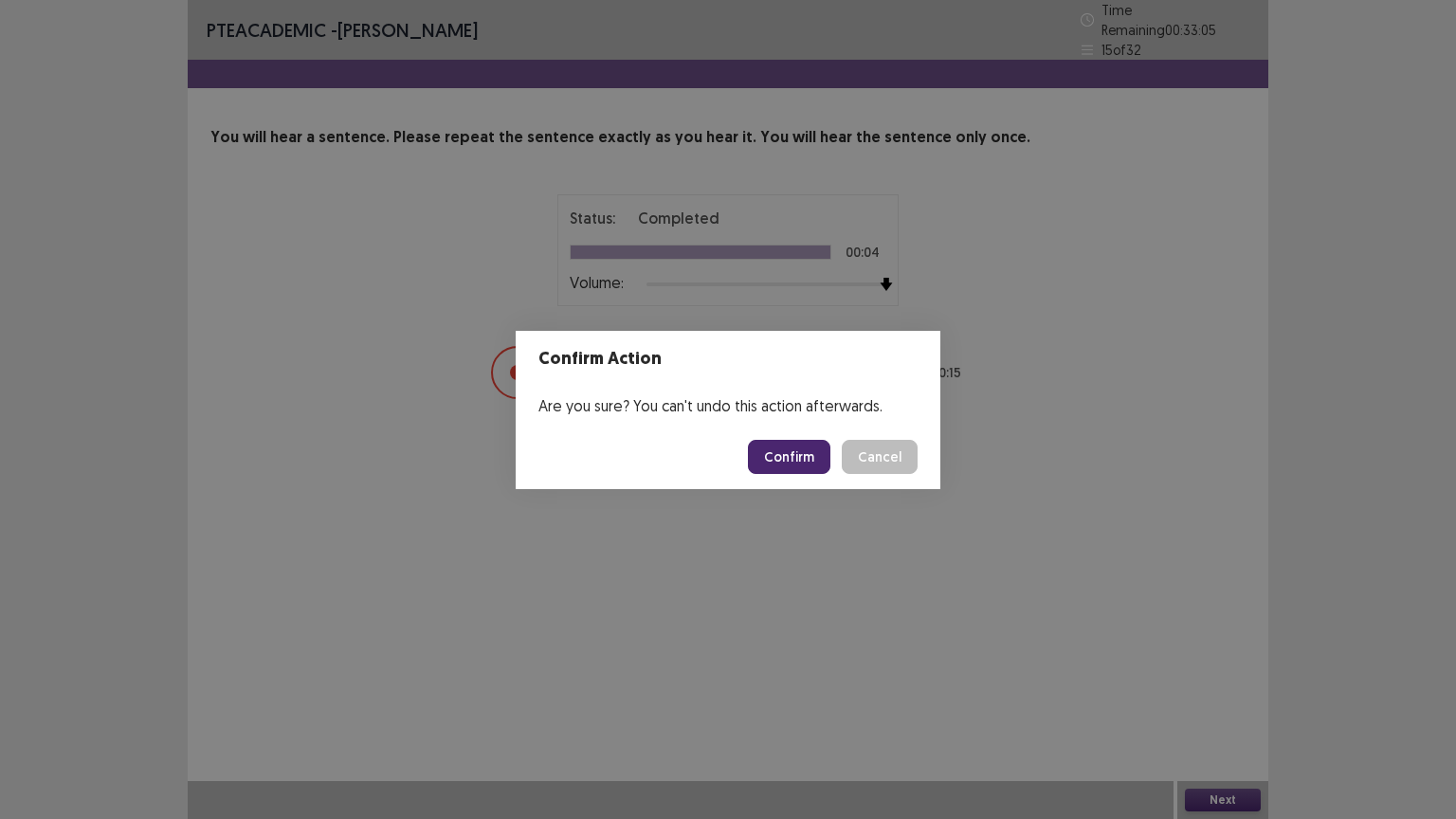
click at [766, 448] on button "Confirm" at bounding box center [789, 457] width 83 height 34
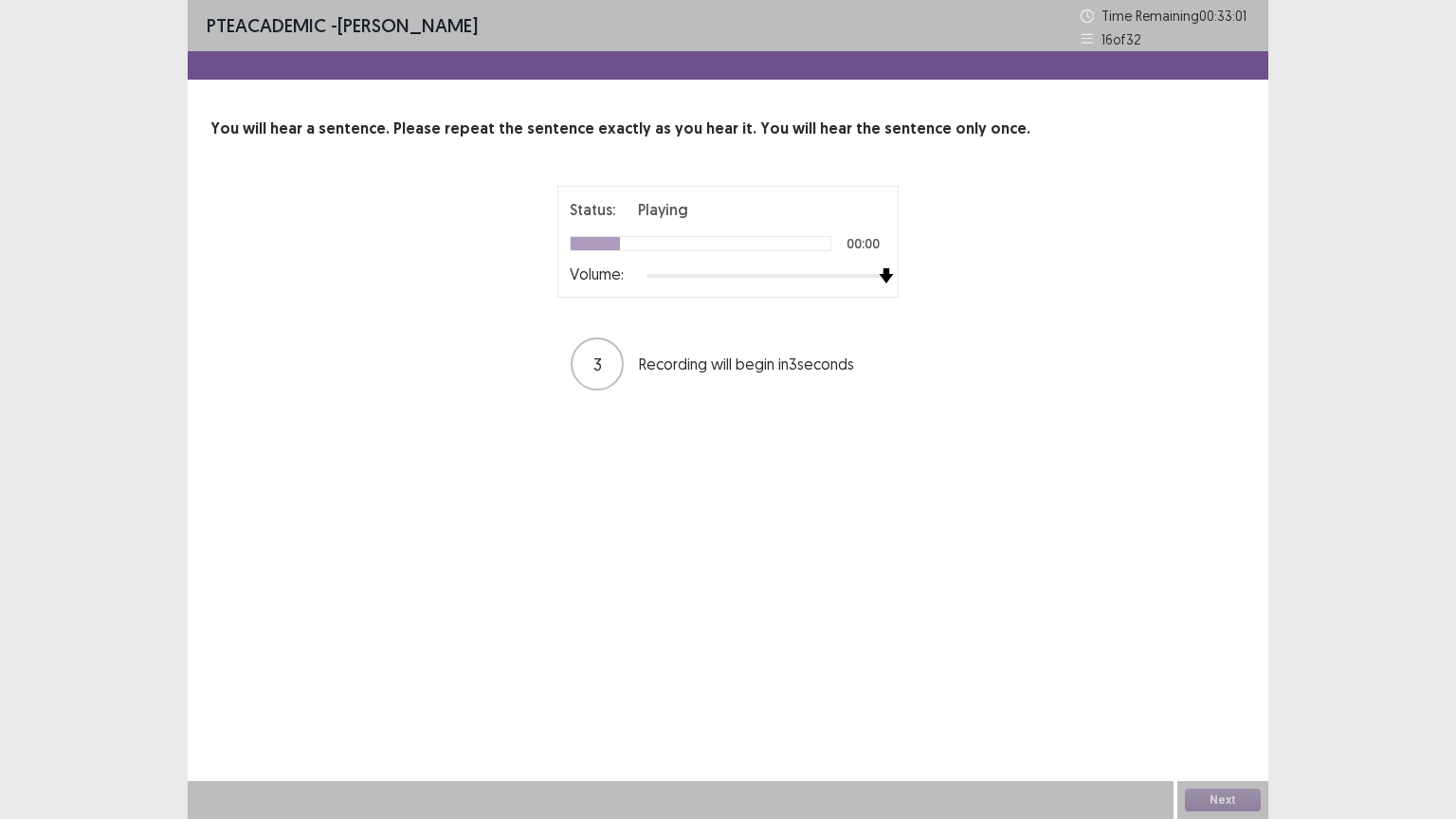
click at [887, 302] on div "Status: Playing 00:00 Volume: 3 Recording will begin in 3 seconds" at bounding box center [728, 289] width 474 height 206
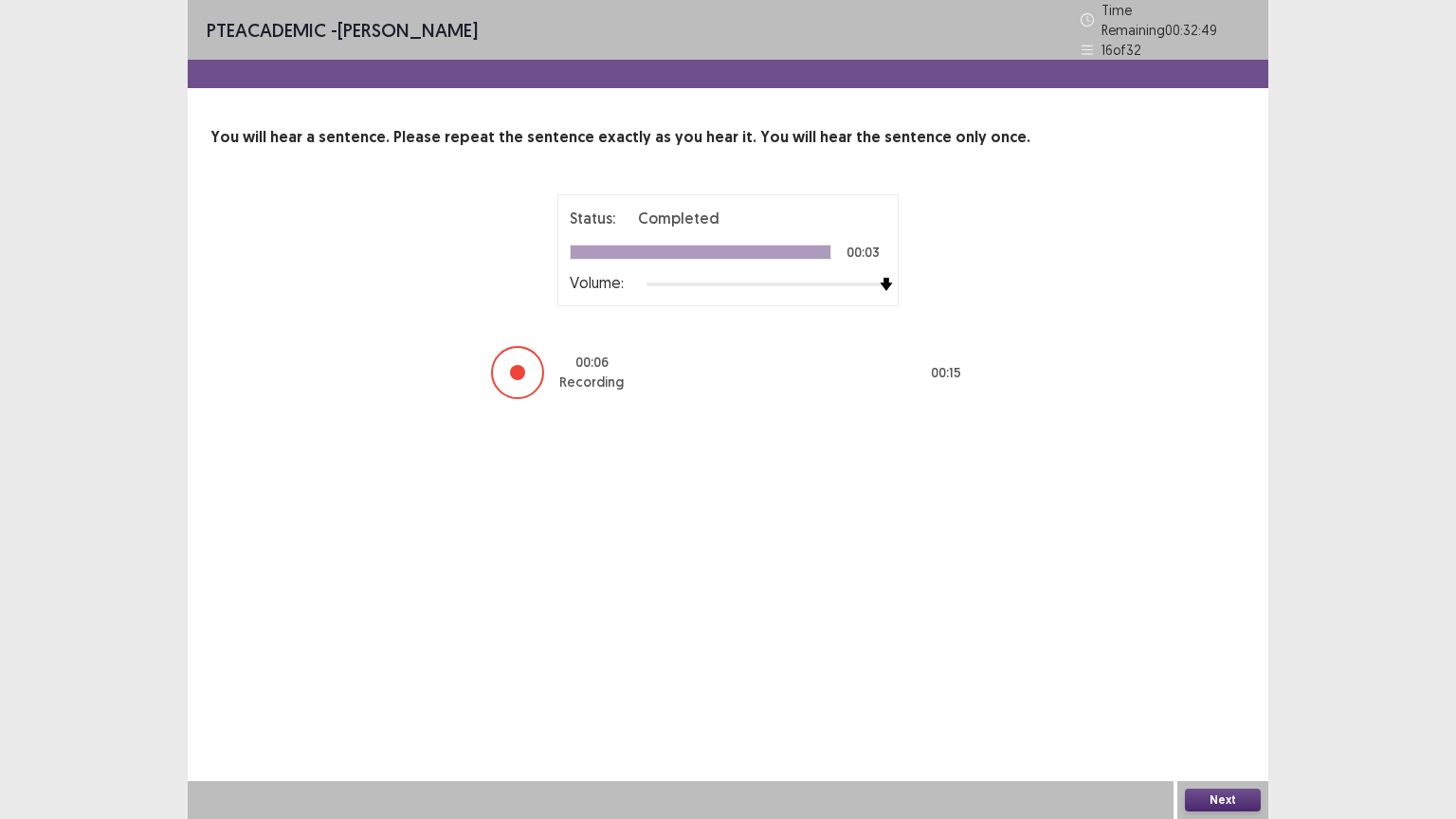
click at [1211, 670] on button "Next" at bounding box center [1223, 800] width 76 height 23
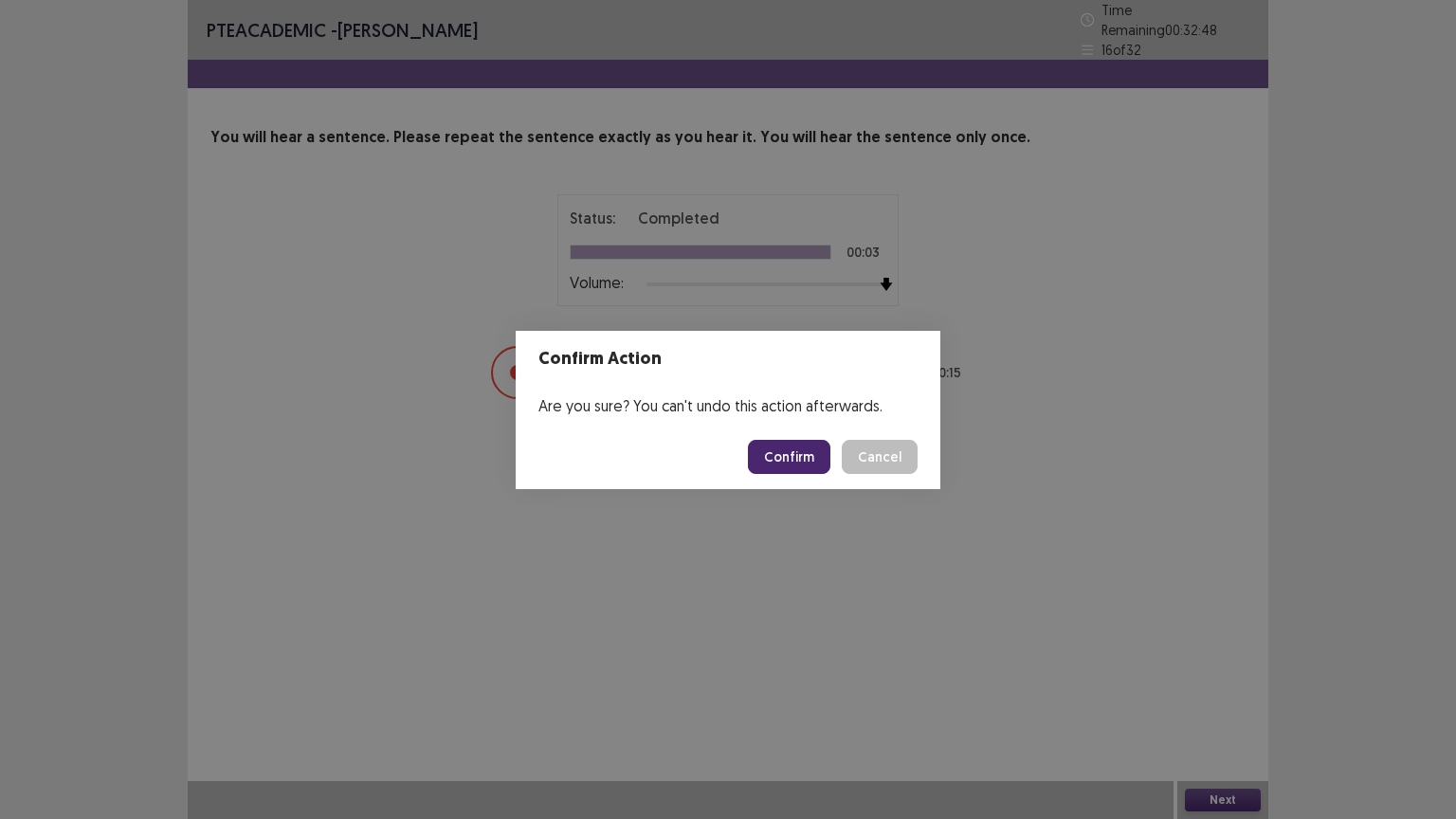
click at [787, 441] on button "Confirm" at bounding box center [789, 457] width 83 height 34
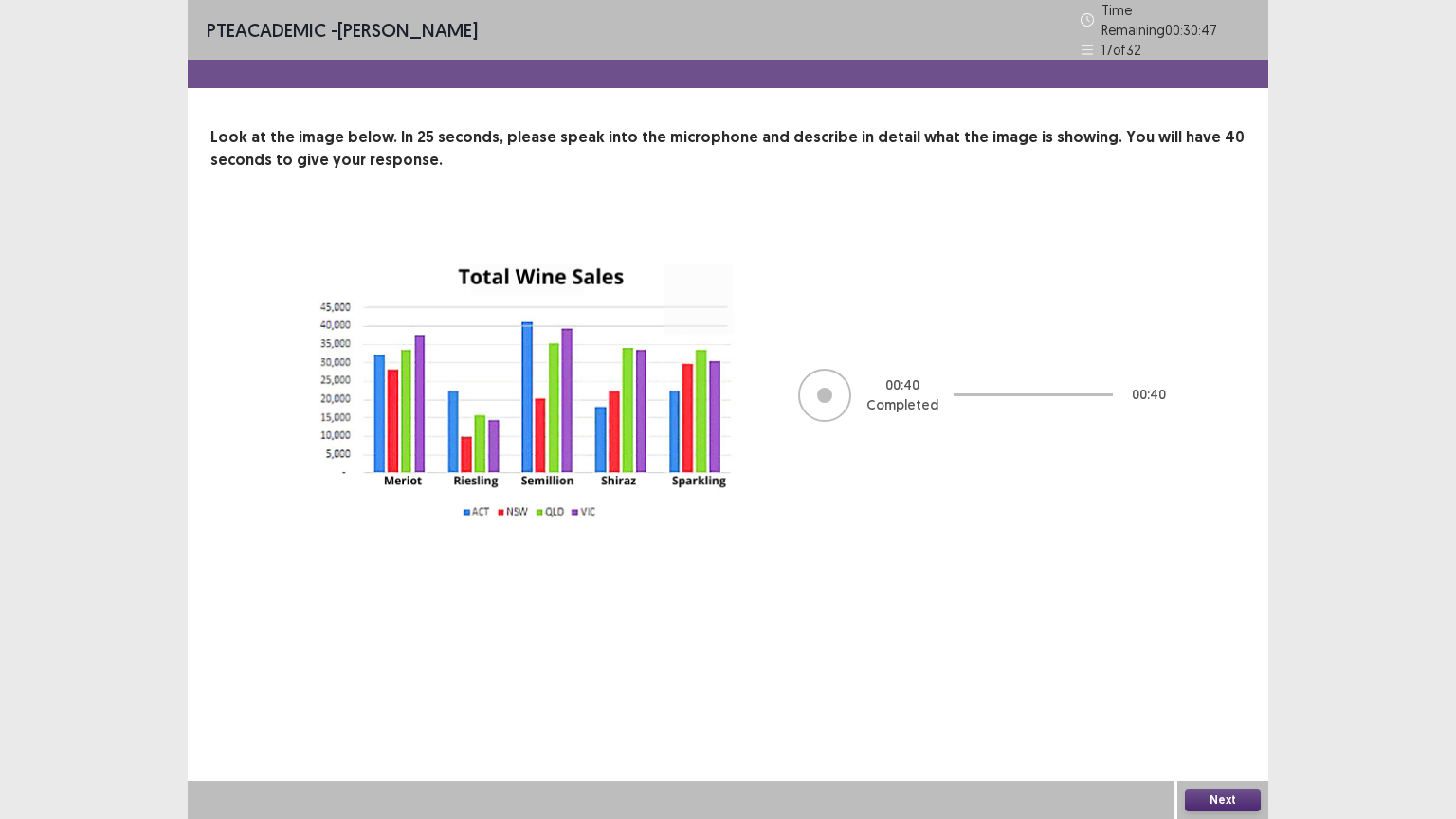
click at [1209, 670] on button "Next" at bounding box center [1223, 800] width 76 height 23
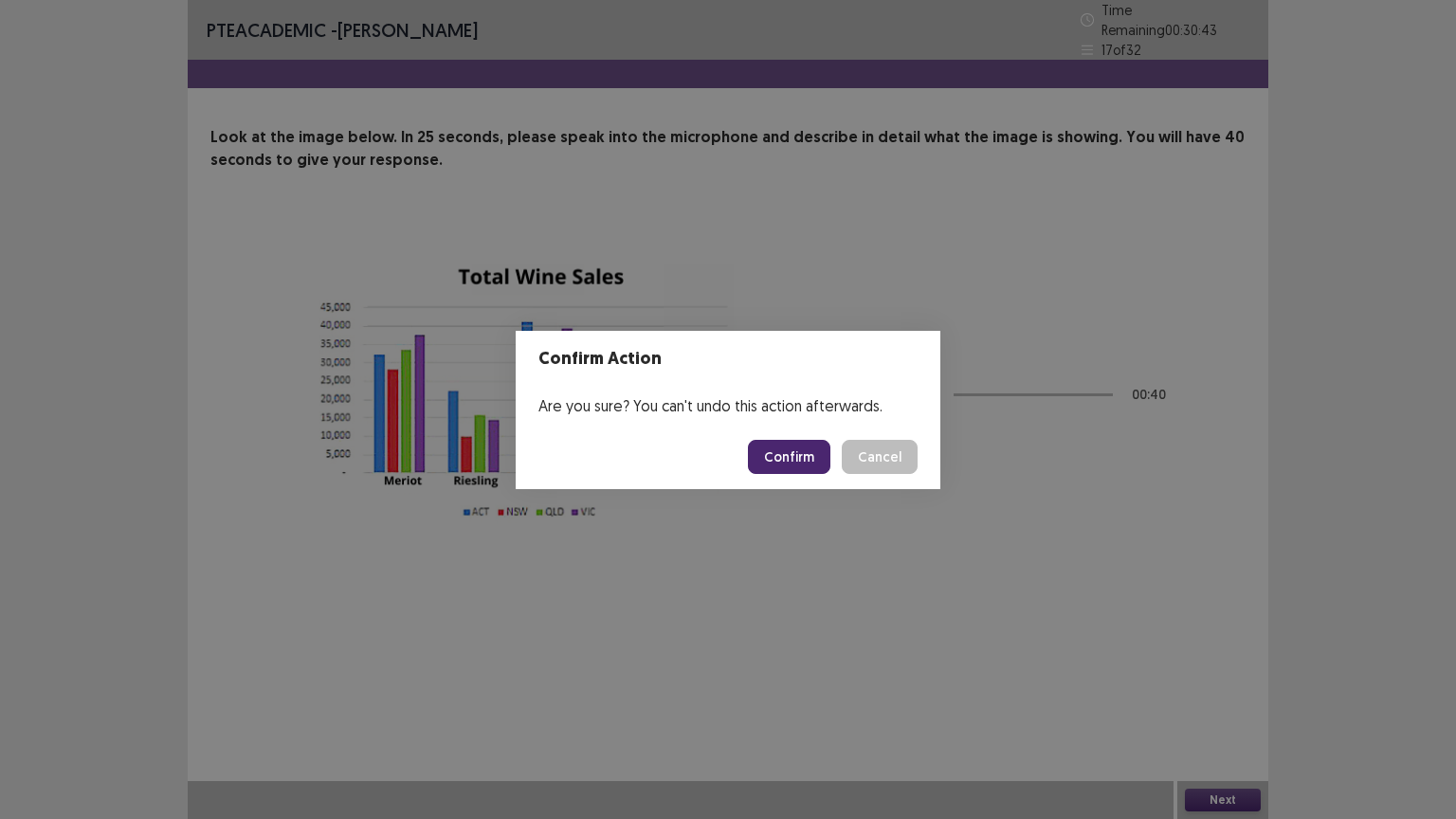
click at [812, 451] on button "Confirm" at bounding box center [789, 457] width 83 height 34
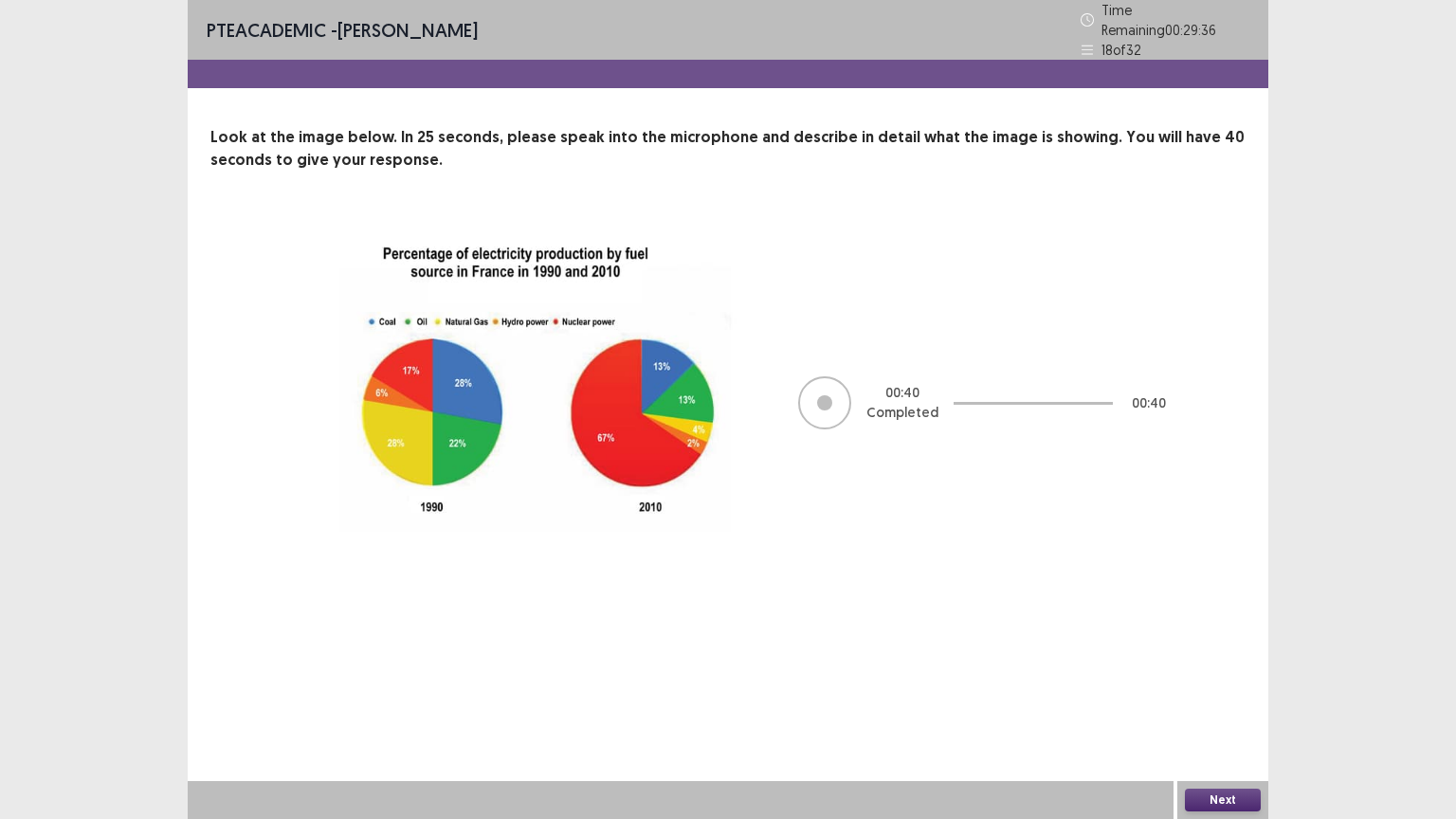
click at [1222, 670] on button "Next" at bounding box center [1223, 800] width 76 height 23
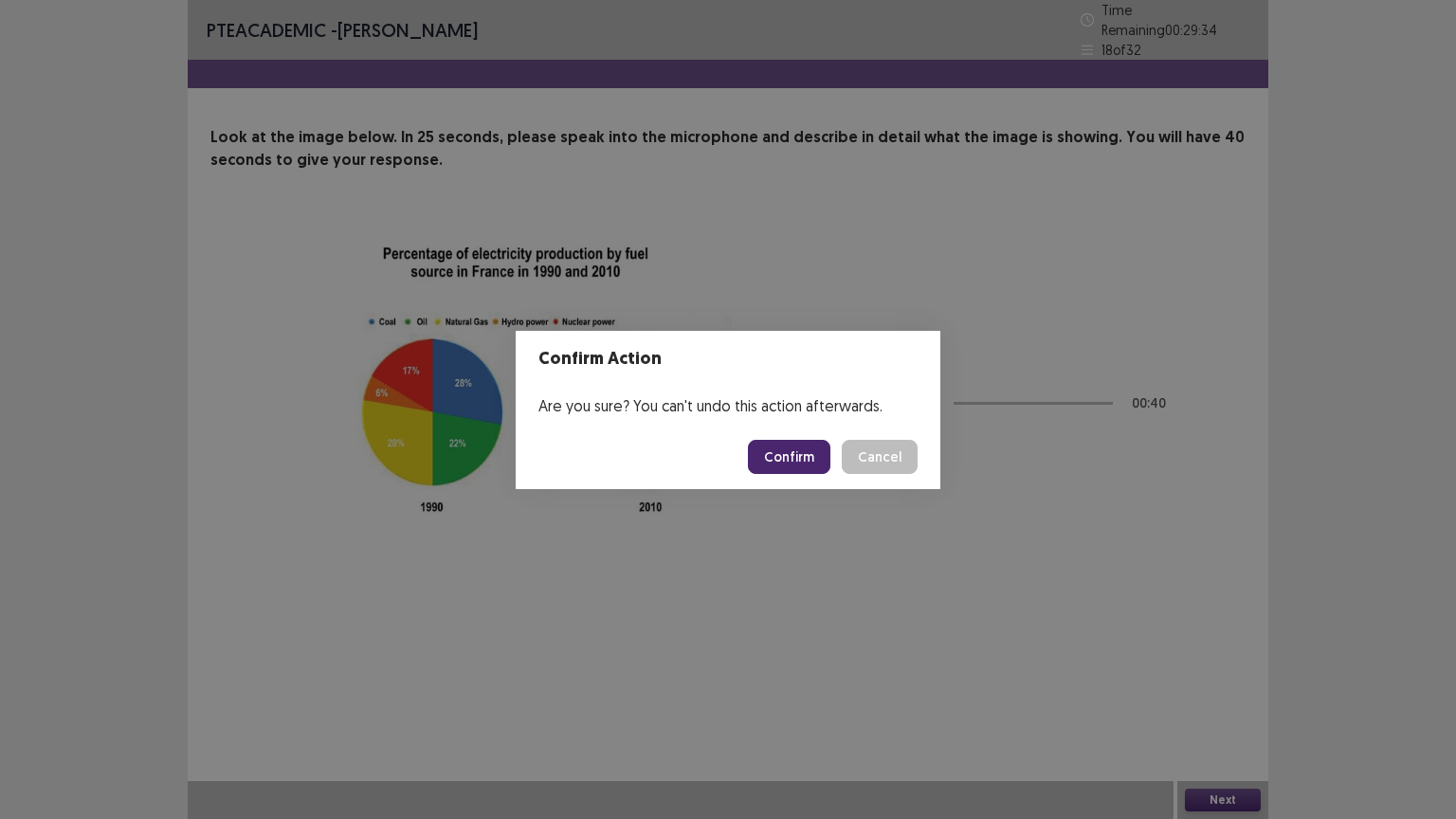
click at [787, 456] on button "Confirm" at bounding box center [789, 457] width 83 height 34
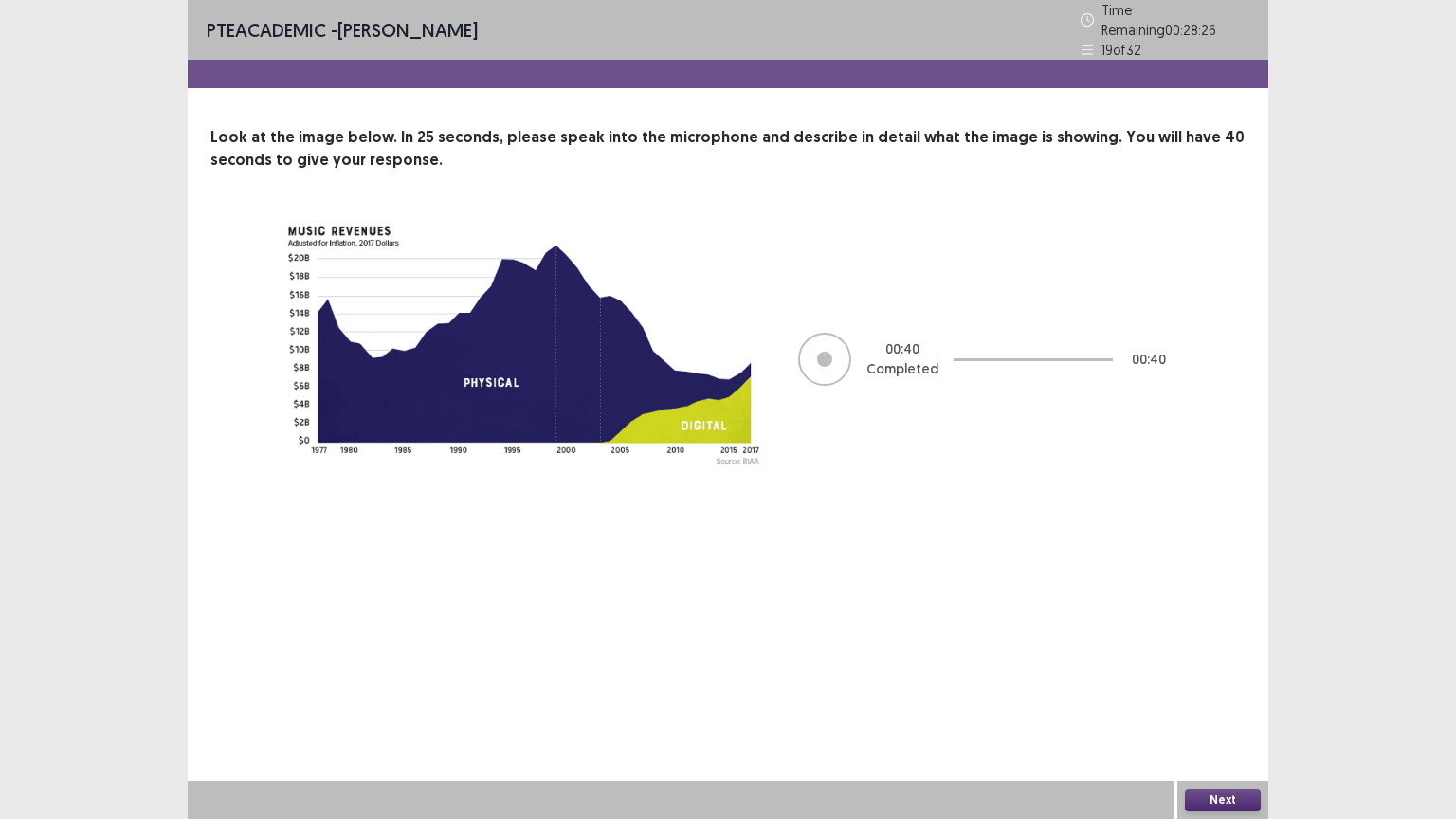
click at [1198, 670] on button "Next" at bounding box center [1223, 800] width 76 height 23
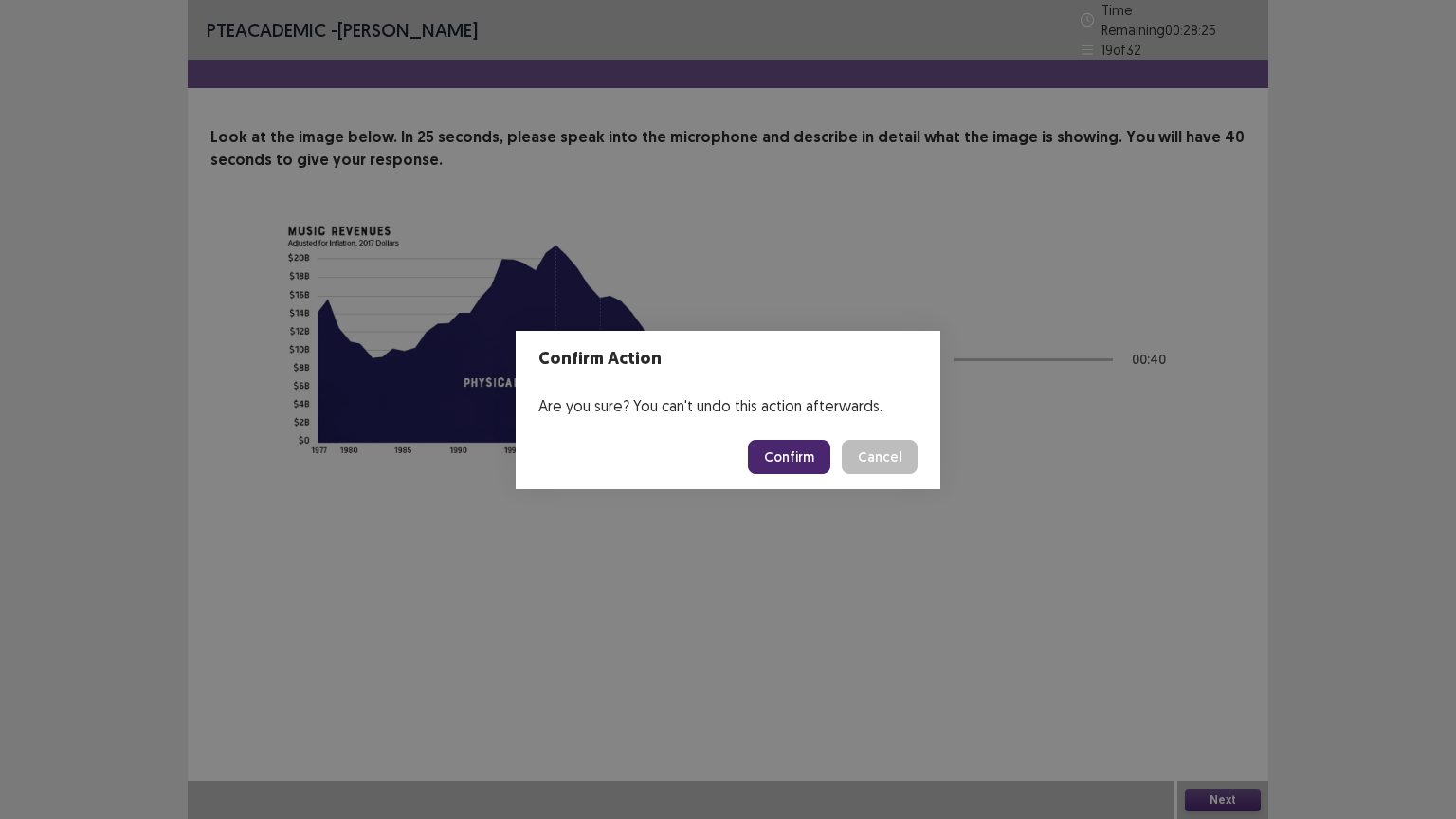
click at [800, 467] on button "Confirm" at bounding box center [789, 457] width 83 height 34
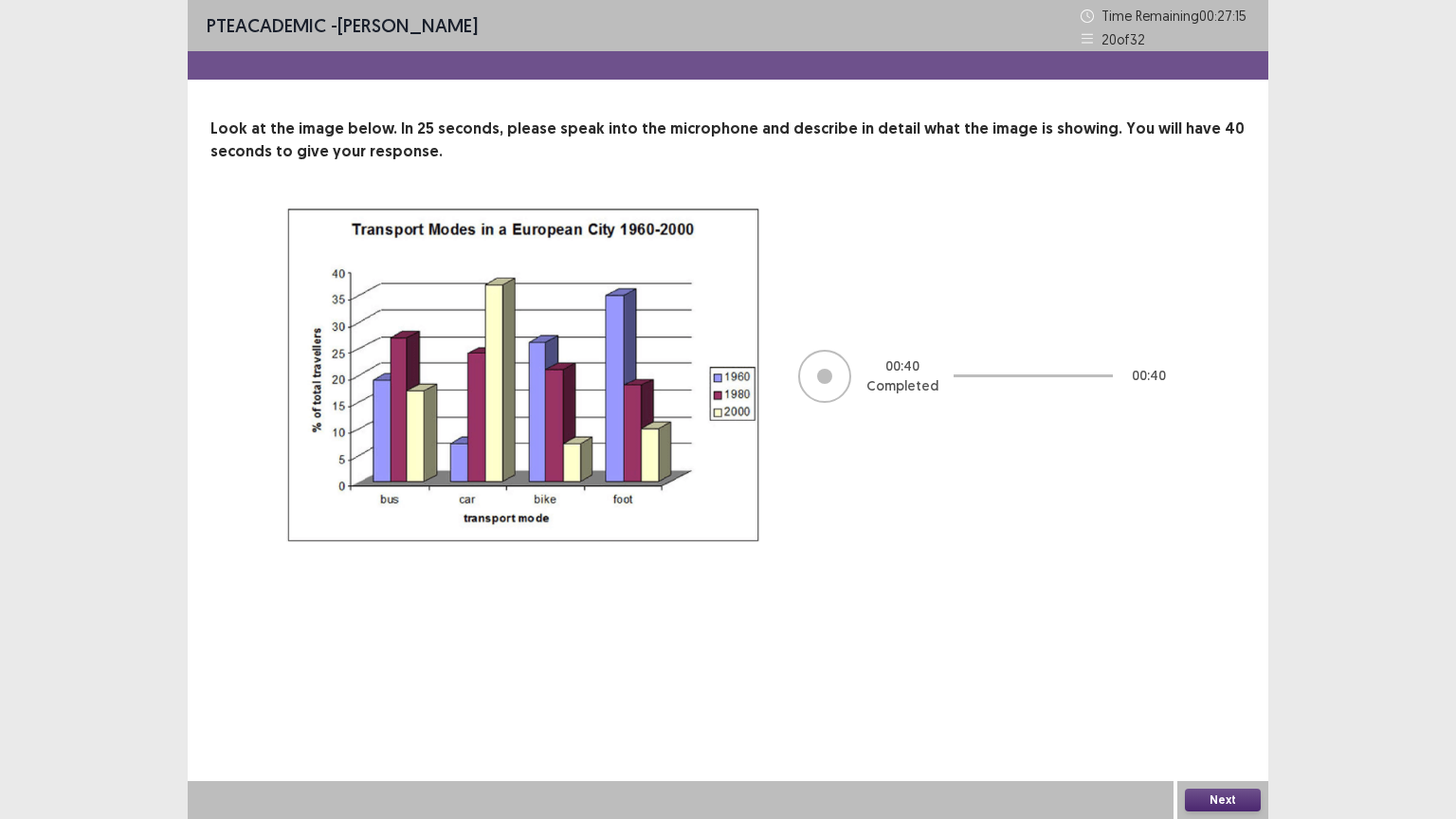
click at [1240, 670] on button "Next" at bounding box center [1223, 800] width 76 height 23
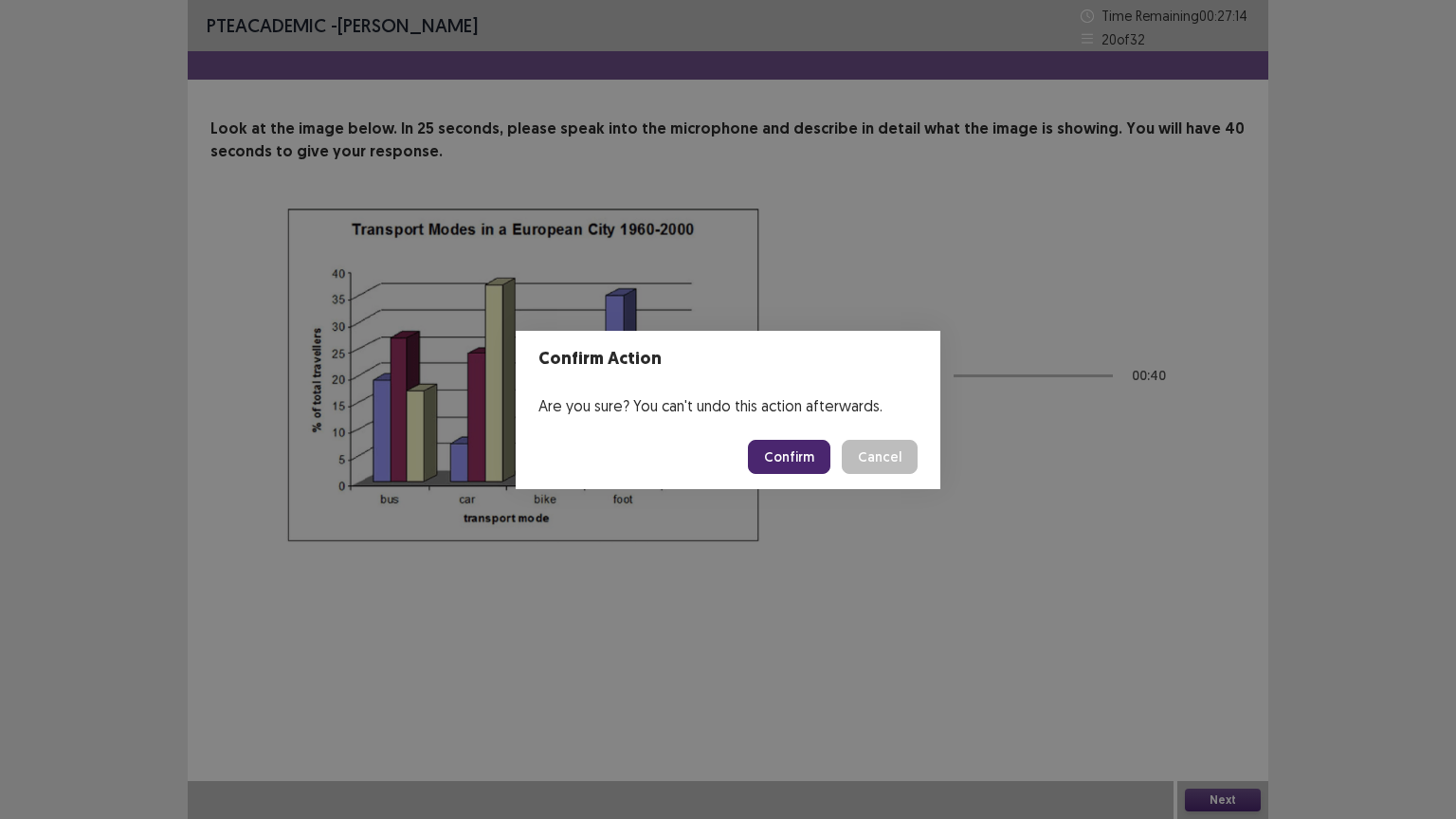
click at [775, 448] on button "Confirm" at bounding box center [789, 457] width 83 height 34
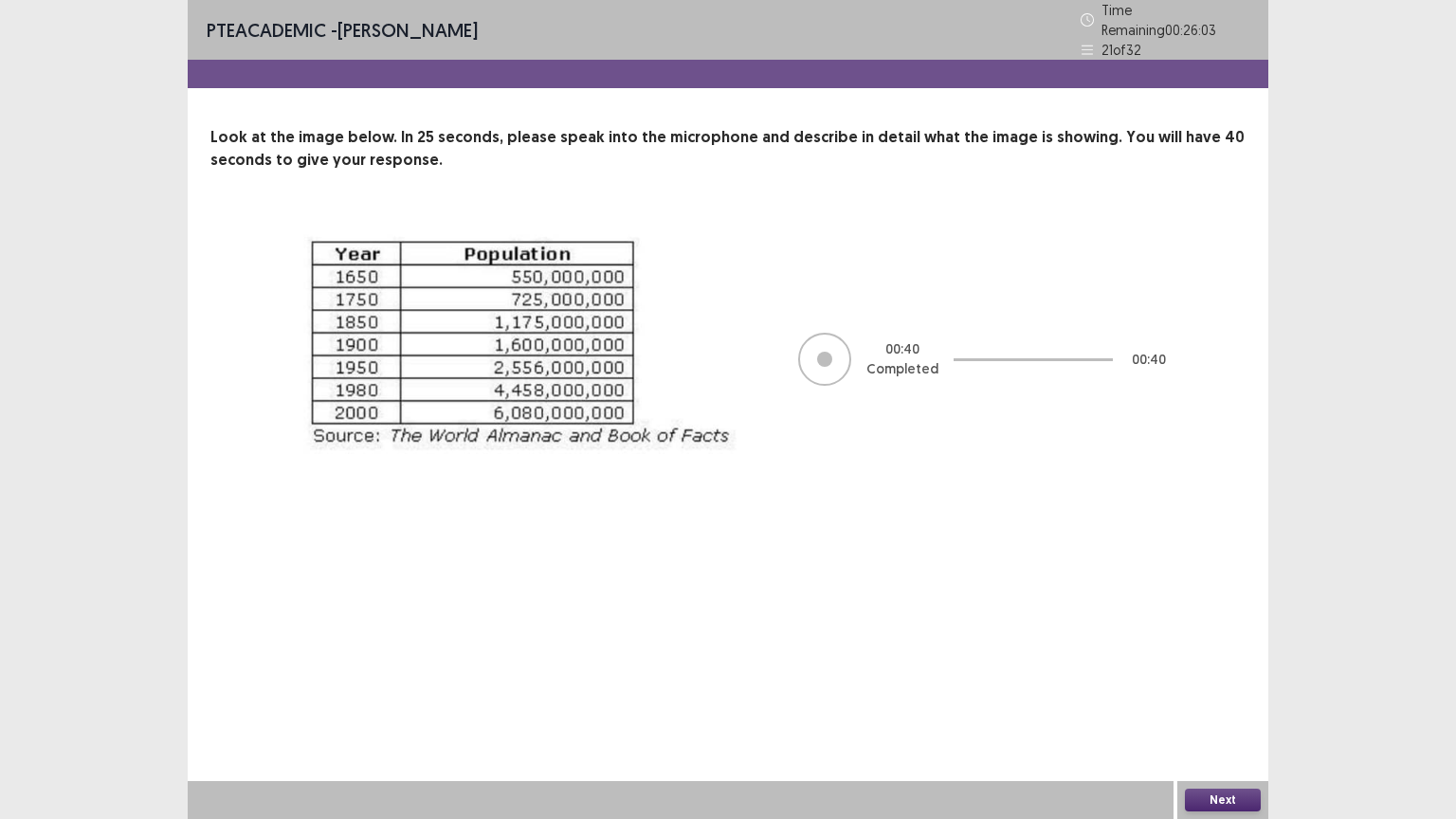
click at [1214, 670] on button "Next" at bounding box center [1223, 800] width 76 height 23
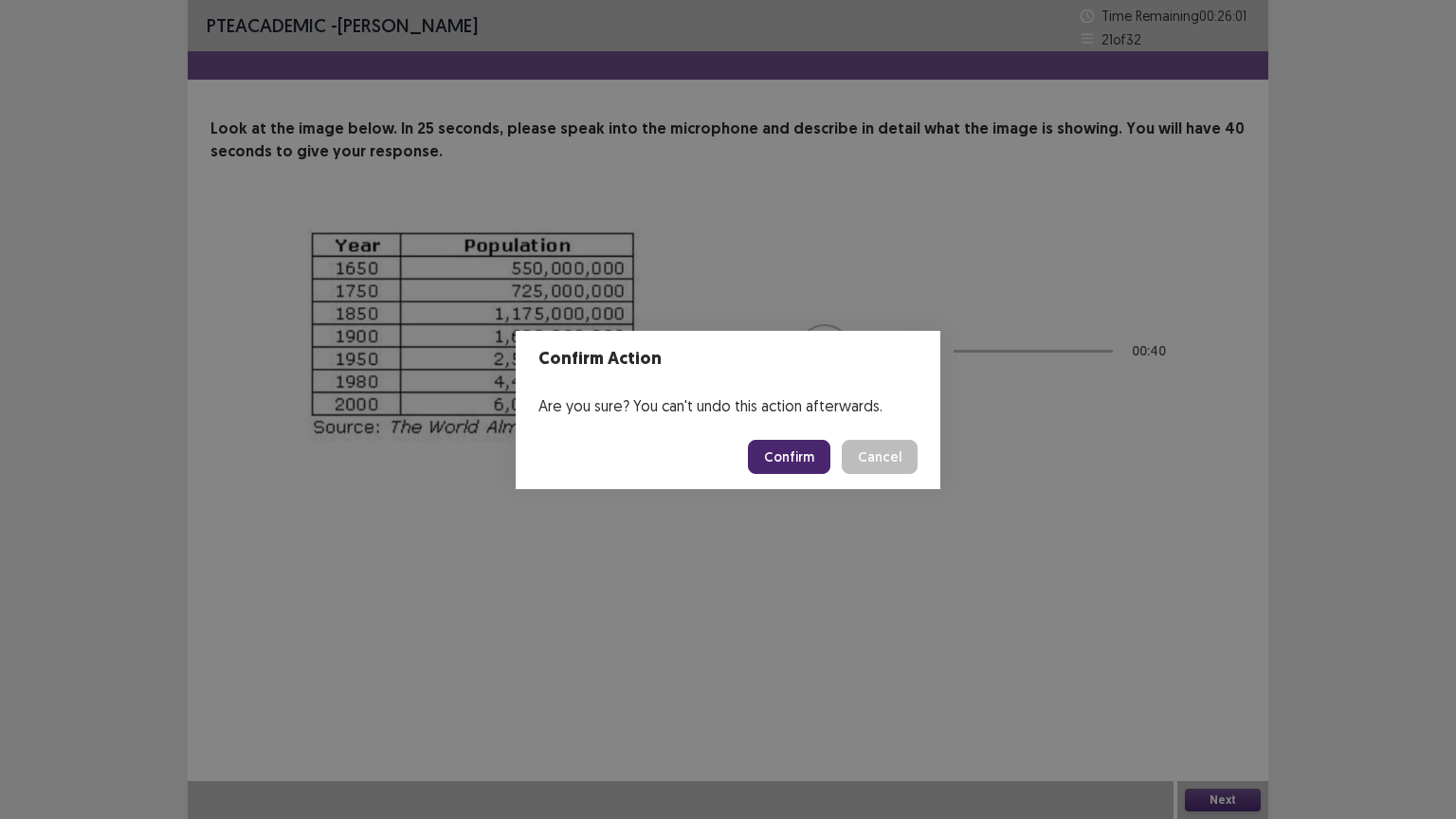
click at [775, 463] on button "Confirm" at bounding box center [789, 457] width 83 height 34
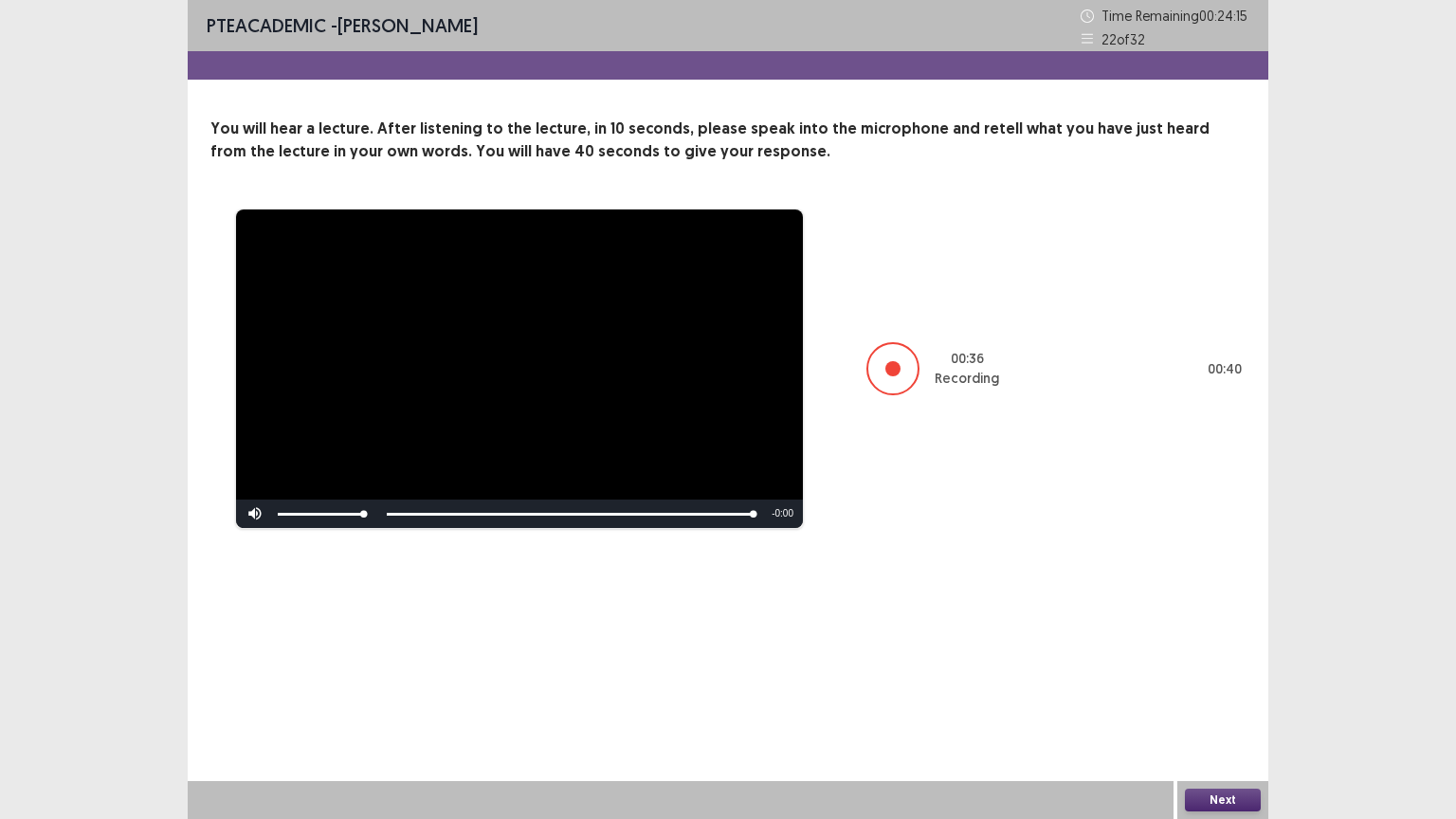
click at [1236, 670] on button "Next" at bounding box center [1223, 800] width 76 height 23
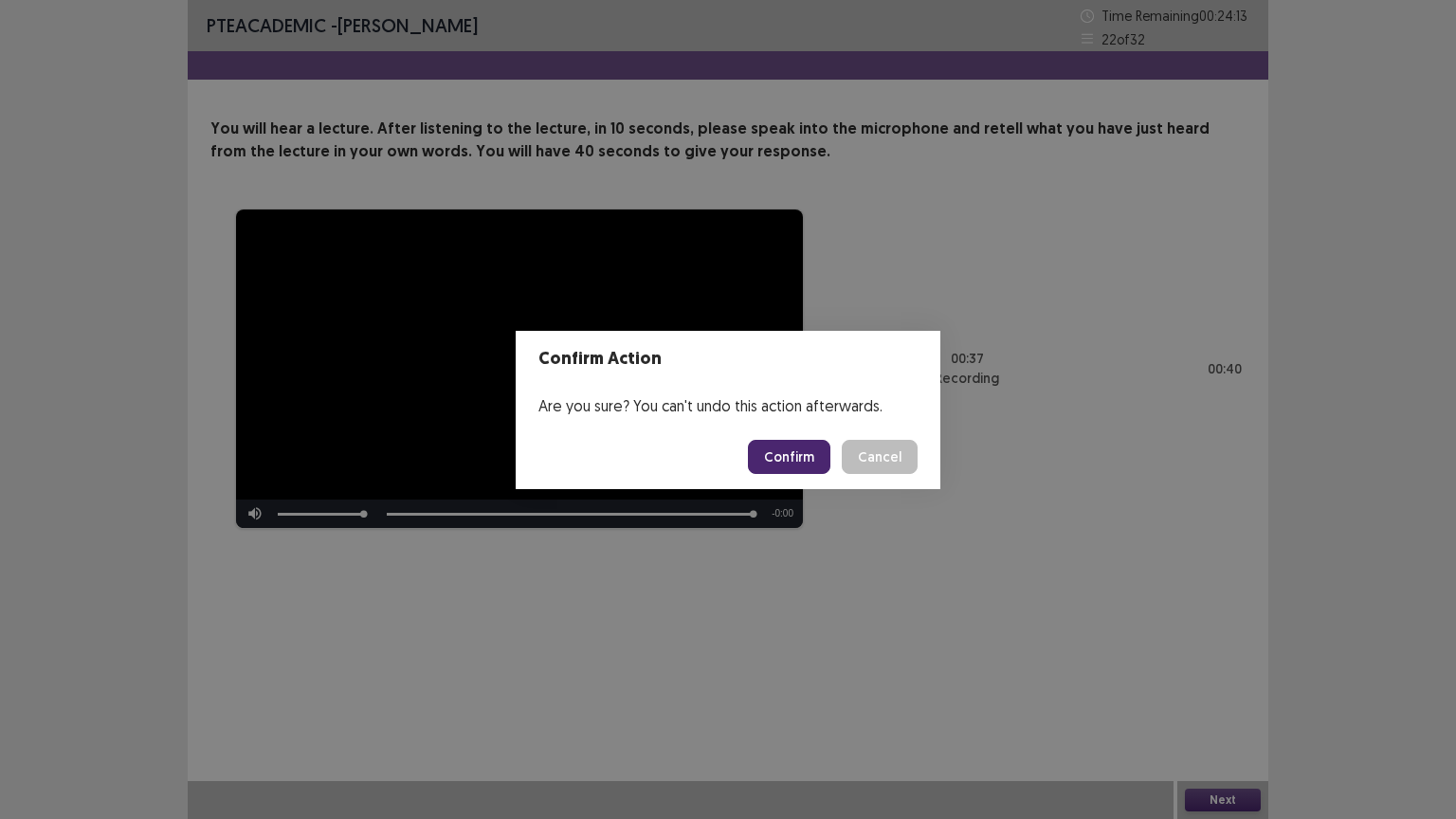
click at [793, 444] on button "Confirm" at bounding box center [789, 457] width 83 height 34
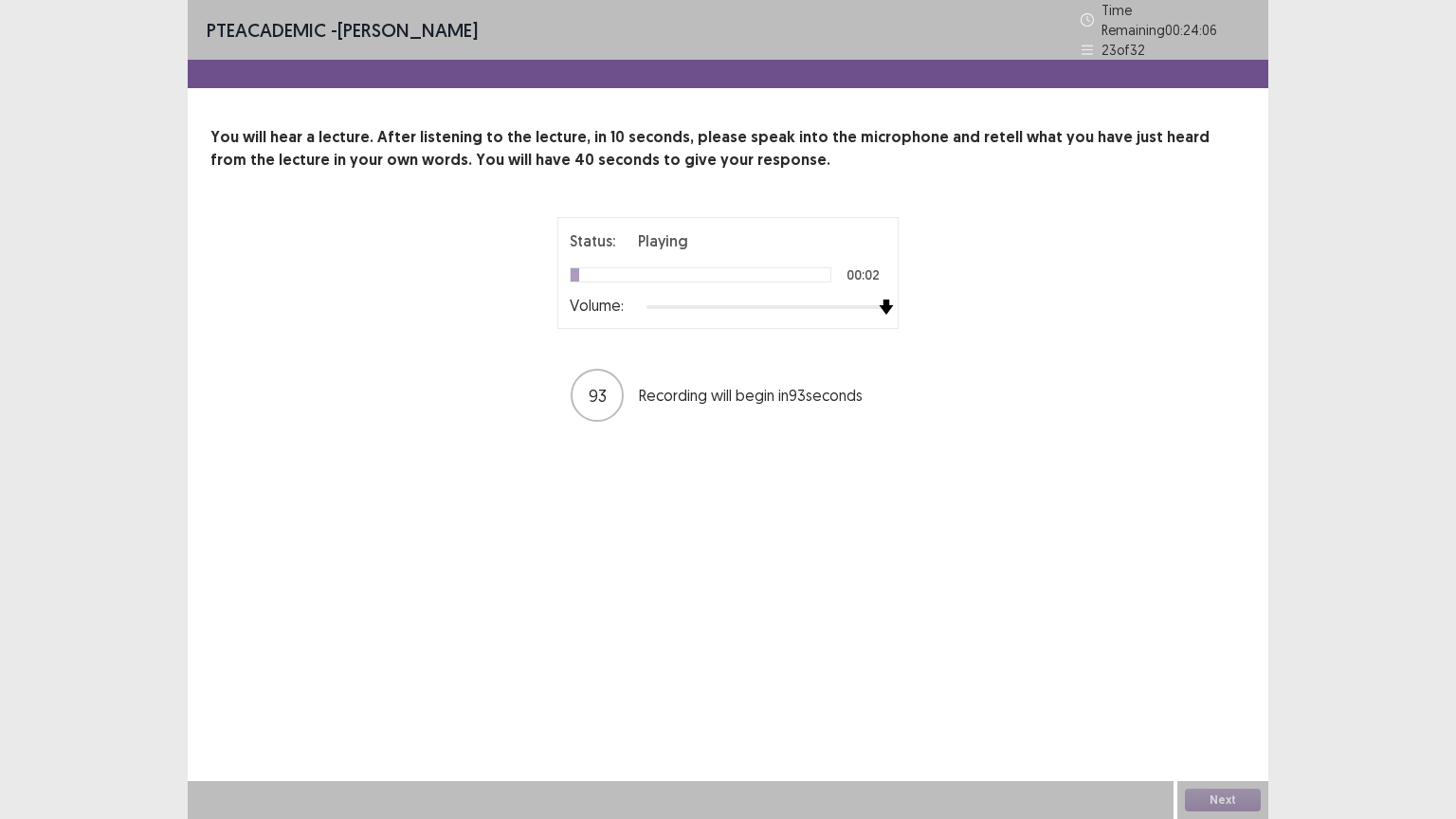
click at [895, 309] on div "Status: Playing 00:02 Volume:" at bounding box center [728, 273] width 341 height 112
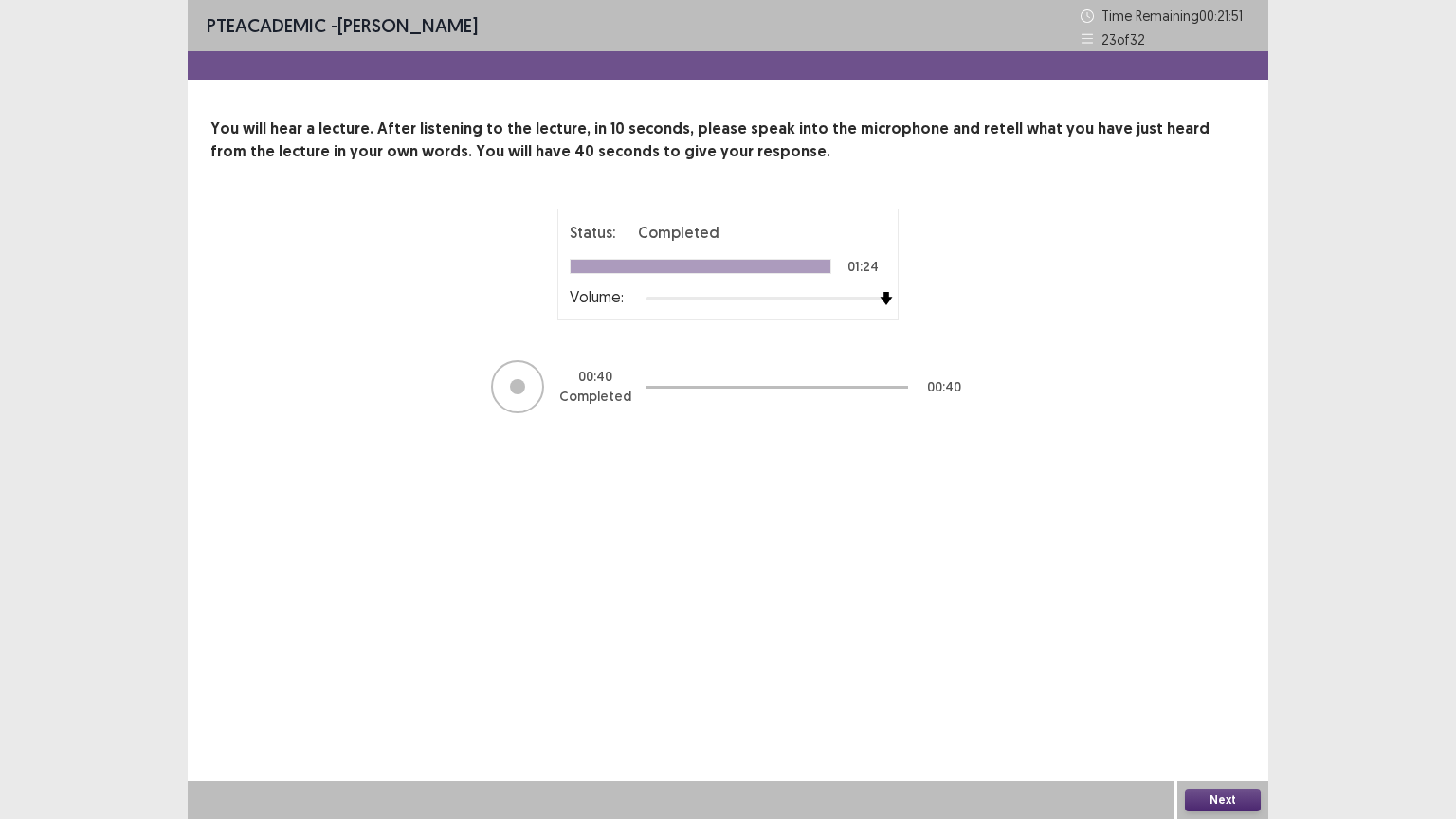
click at [1213, 670] on button "Next" at bounding box center [1223, 800] width 76 height 23
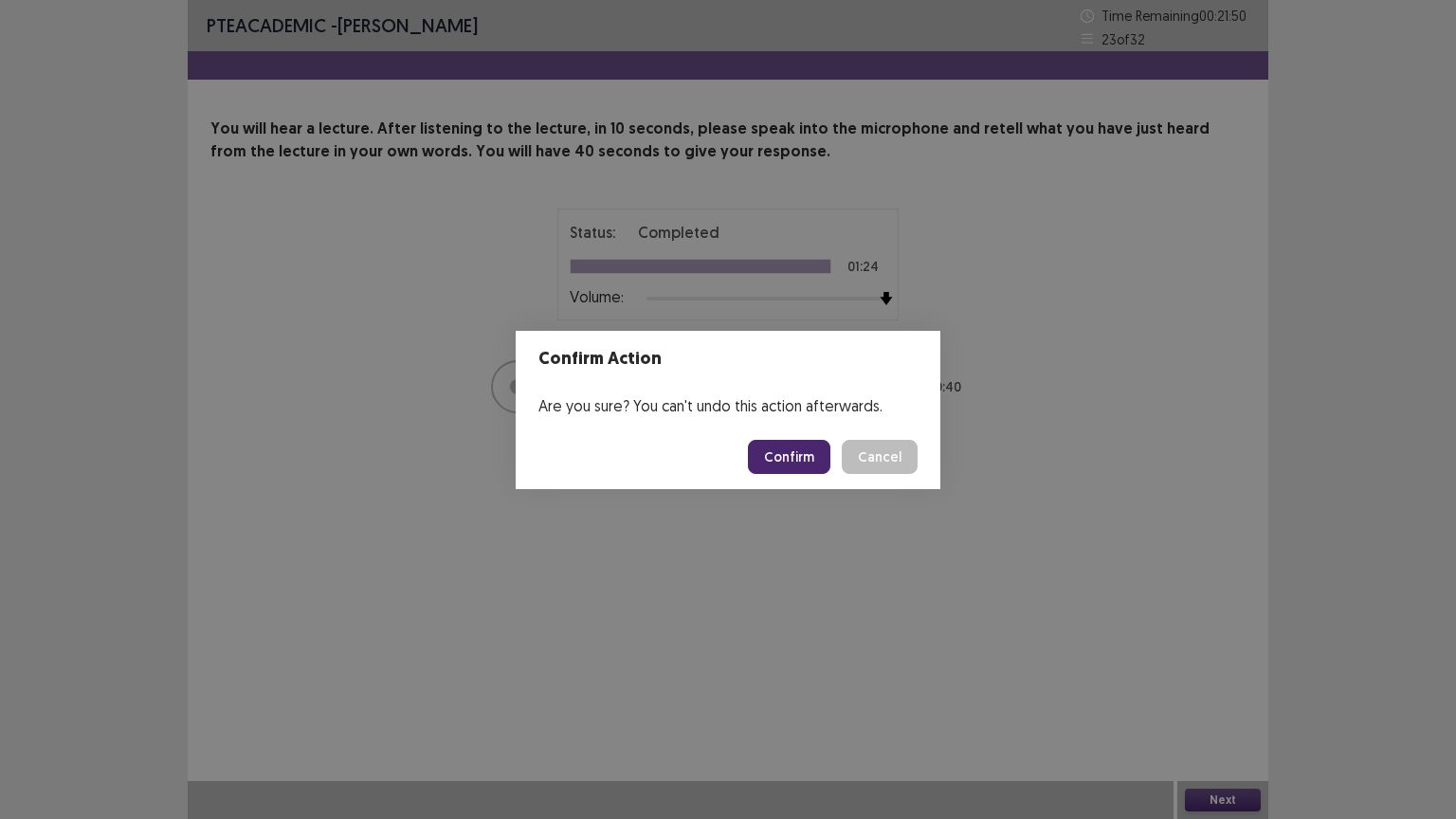
click at [796, 463] on button "Confirm" at bounding box center [789, 457] width 83 height 34
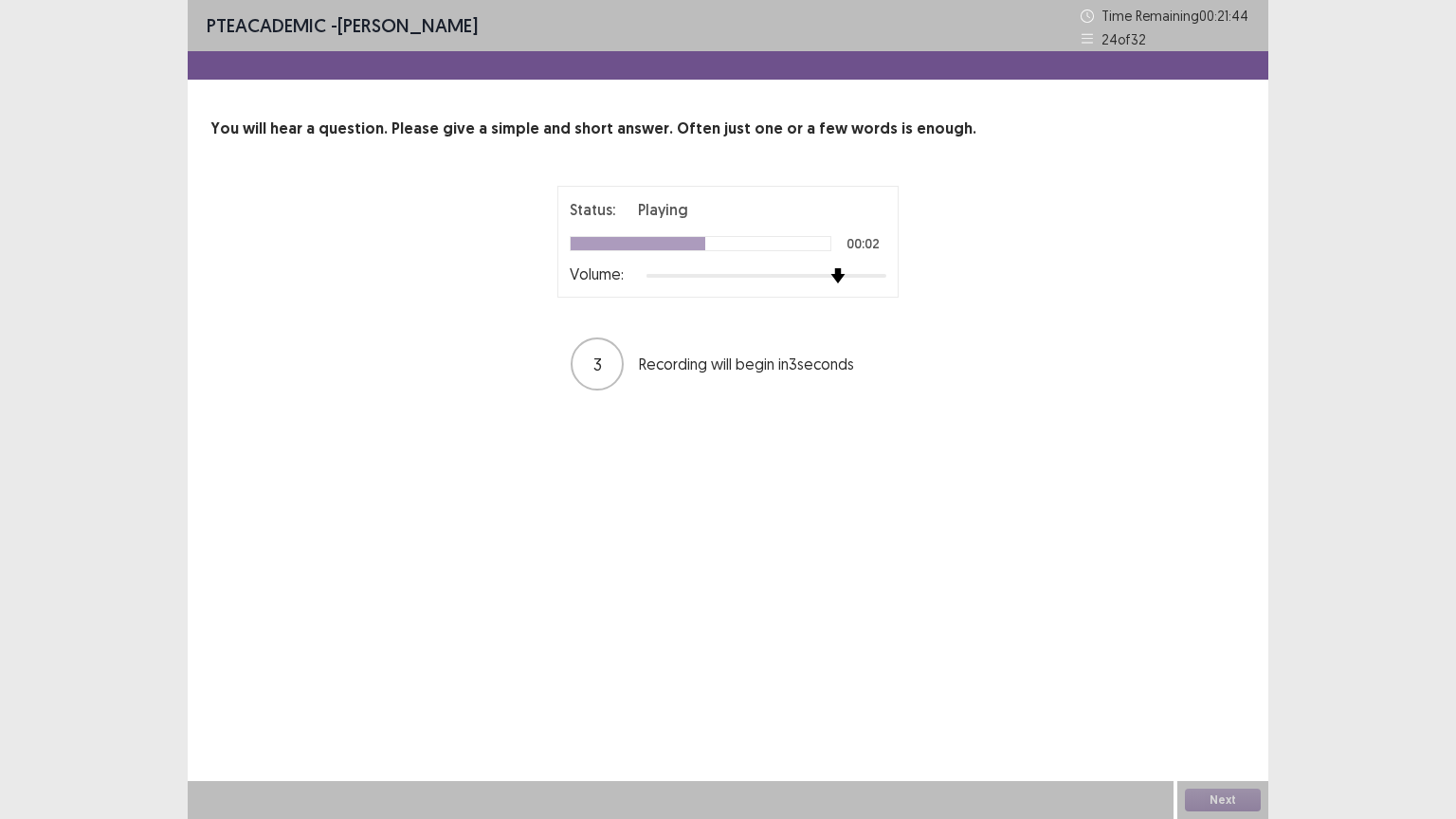
click at [935, 282] on div "Status: Playing 00:02 Volume: 3 Recording will begin in 3 seconds" at bounding box center [728, 289] width 474 height 206
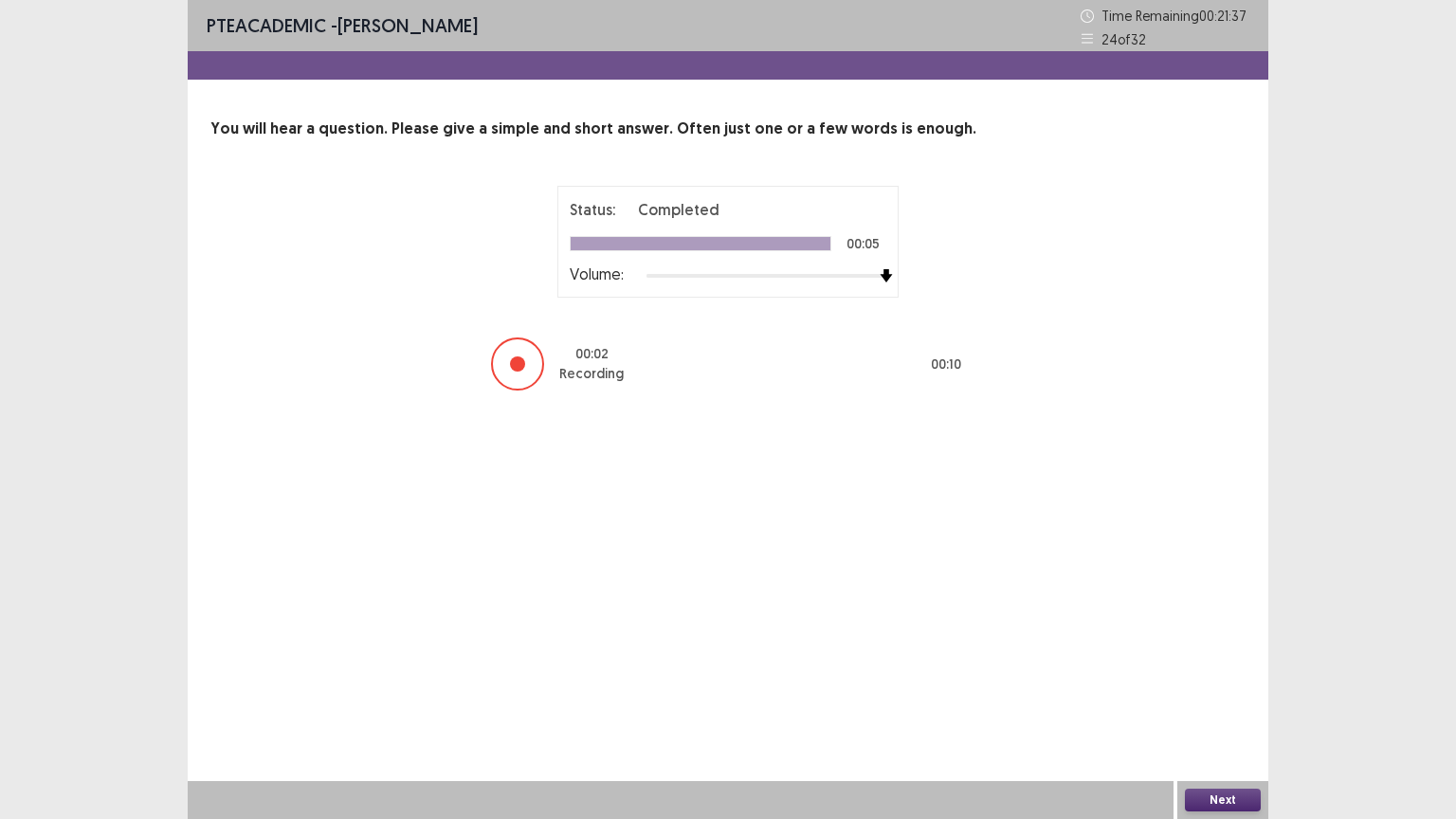
click at [1219, 670] on button "Next" at bounding box center [1223, 800] width 76 height 23
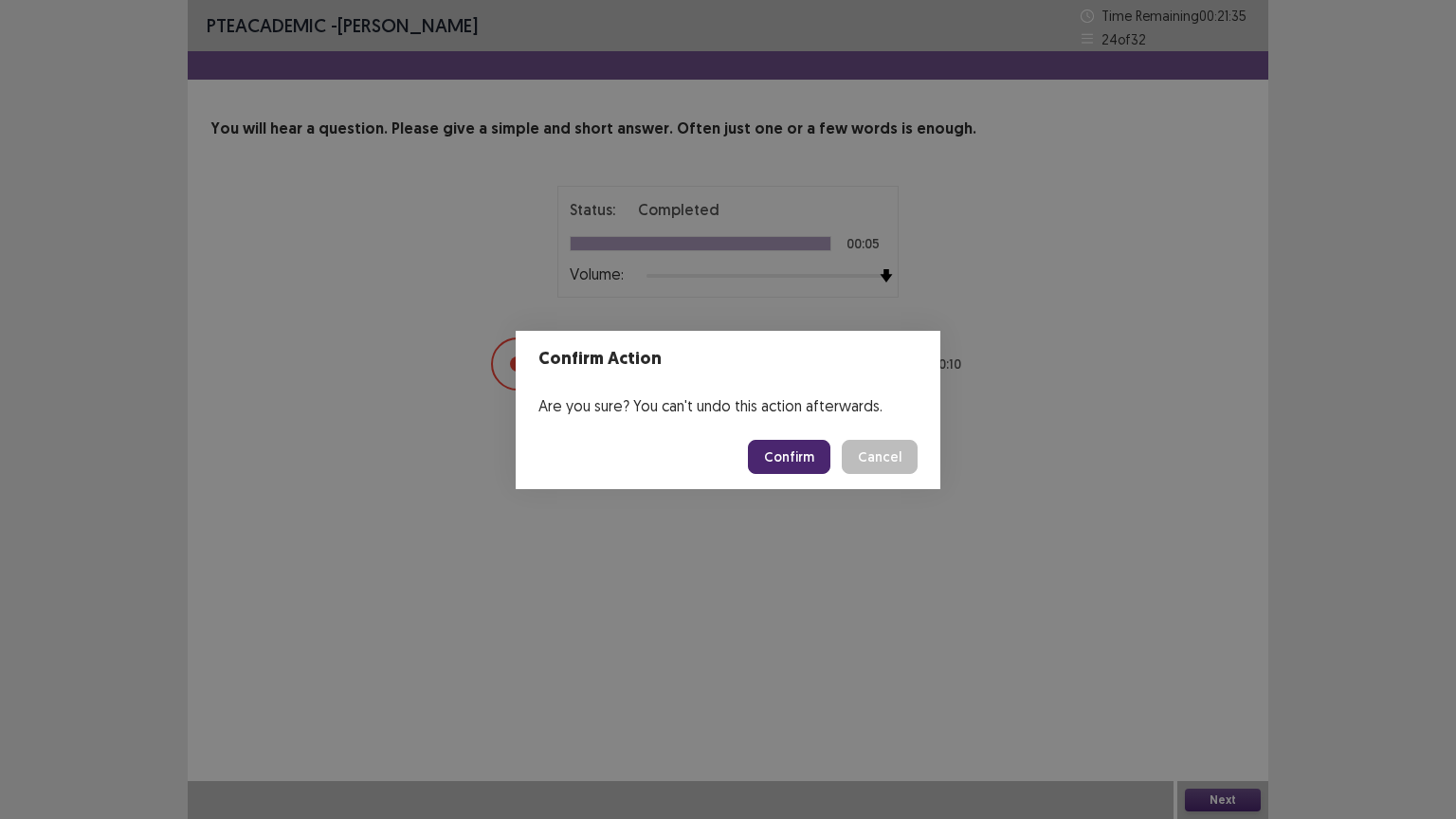
click at [785, 448] on button "Confirm" at bounding box center [789, 457] width 83 height 34
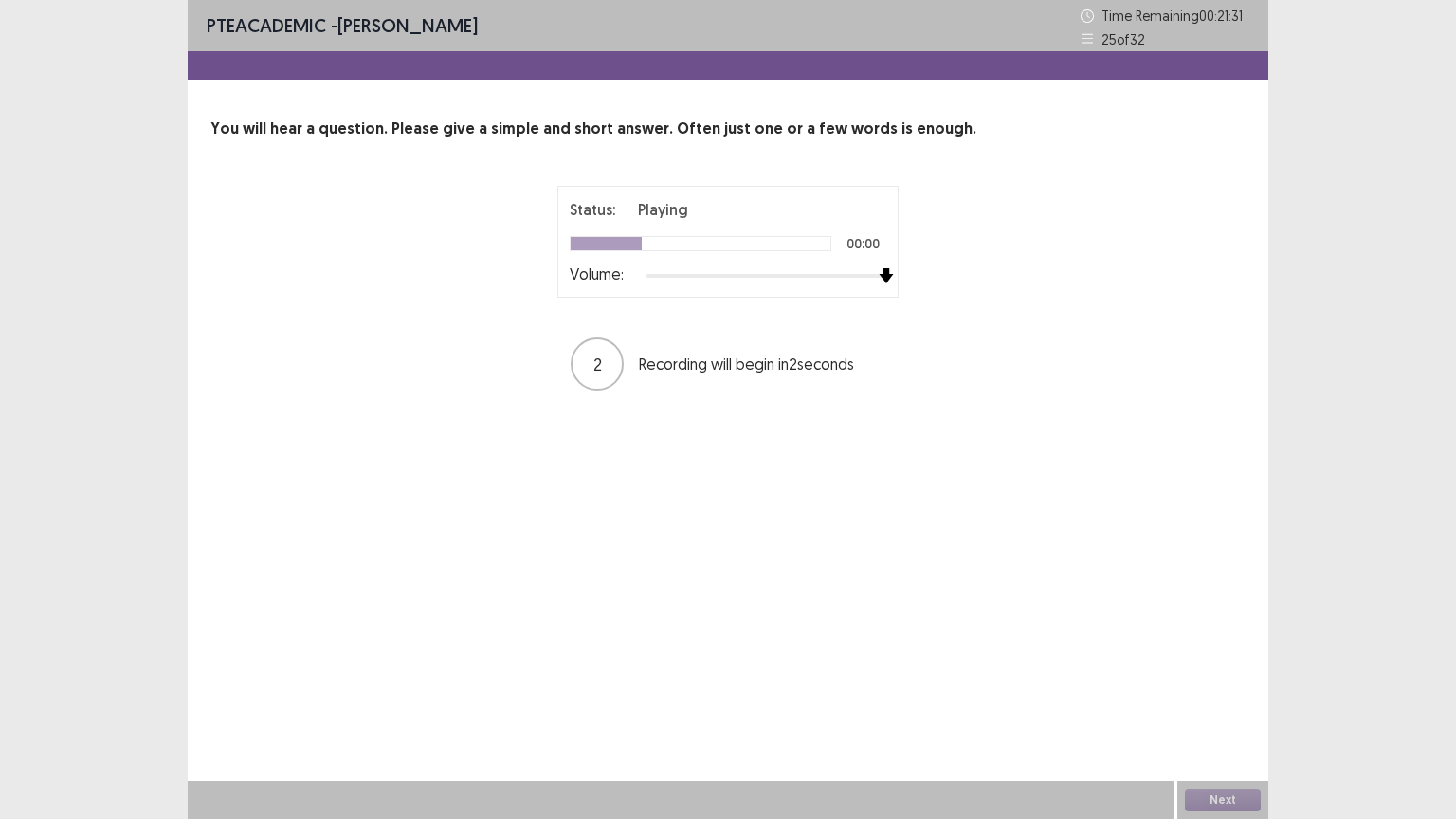
click at [914, 295] on div "Status: Playing 00:00 Volume: 2 Recording will begin in 2 seconds" at bounding box center [728, 289] width 474 height 206
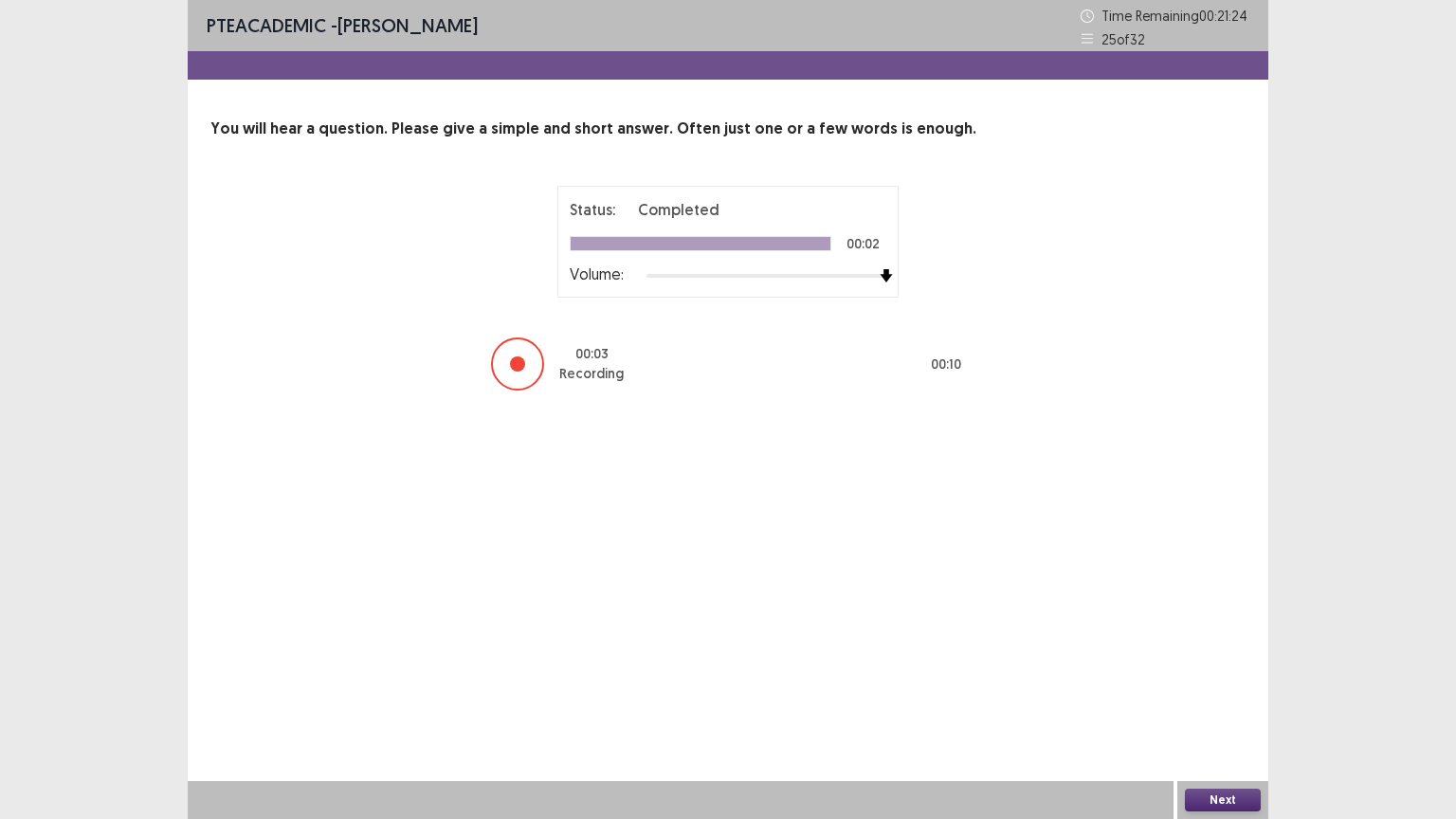
click at [1233, 670] on button "Next" at bounding box center [1223, 800] width 76 height 23
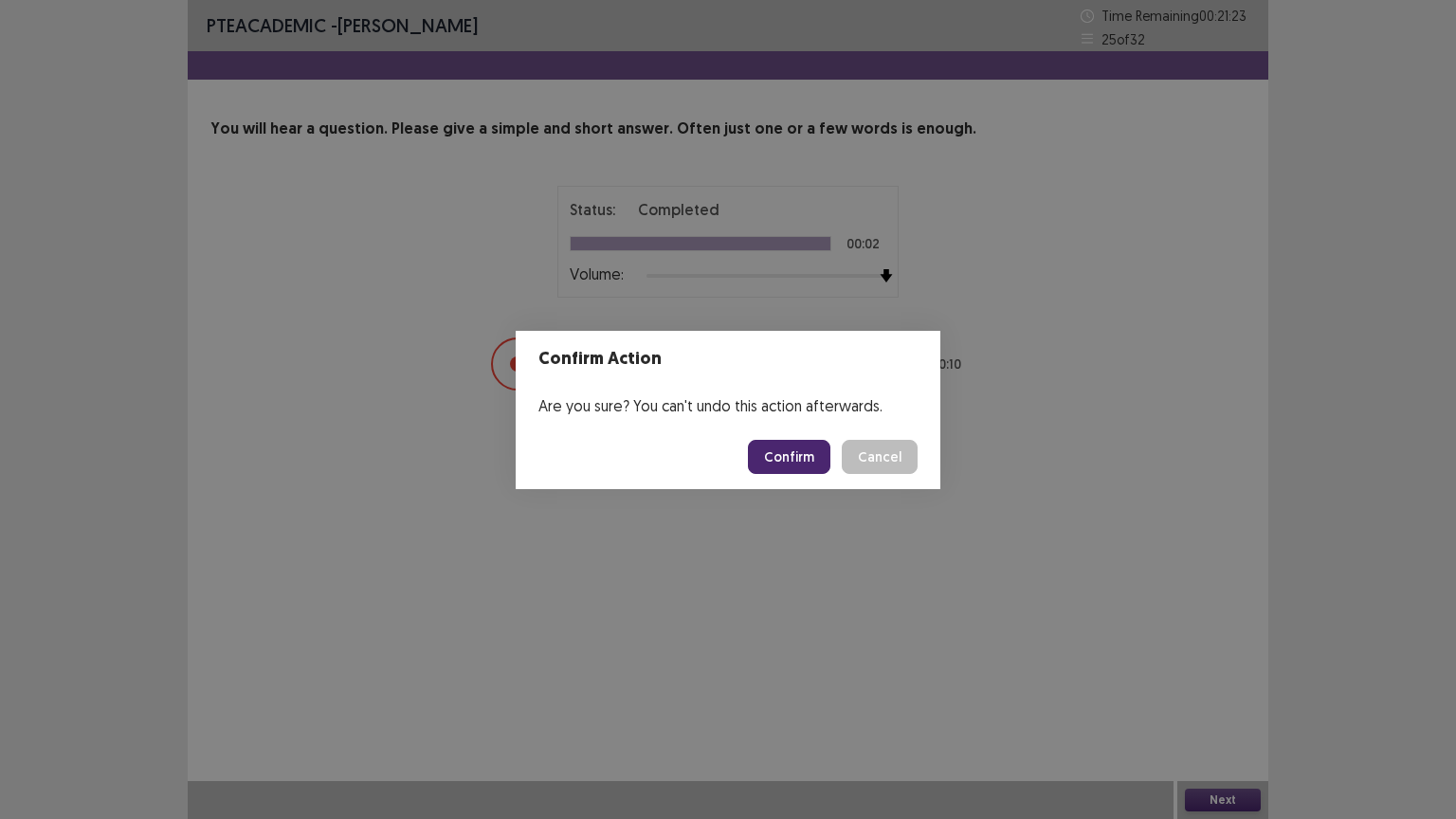
click at [795, 460] on button "Confirm" at bounding box center [789, 457] width 83 height 34
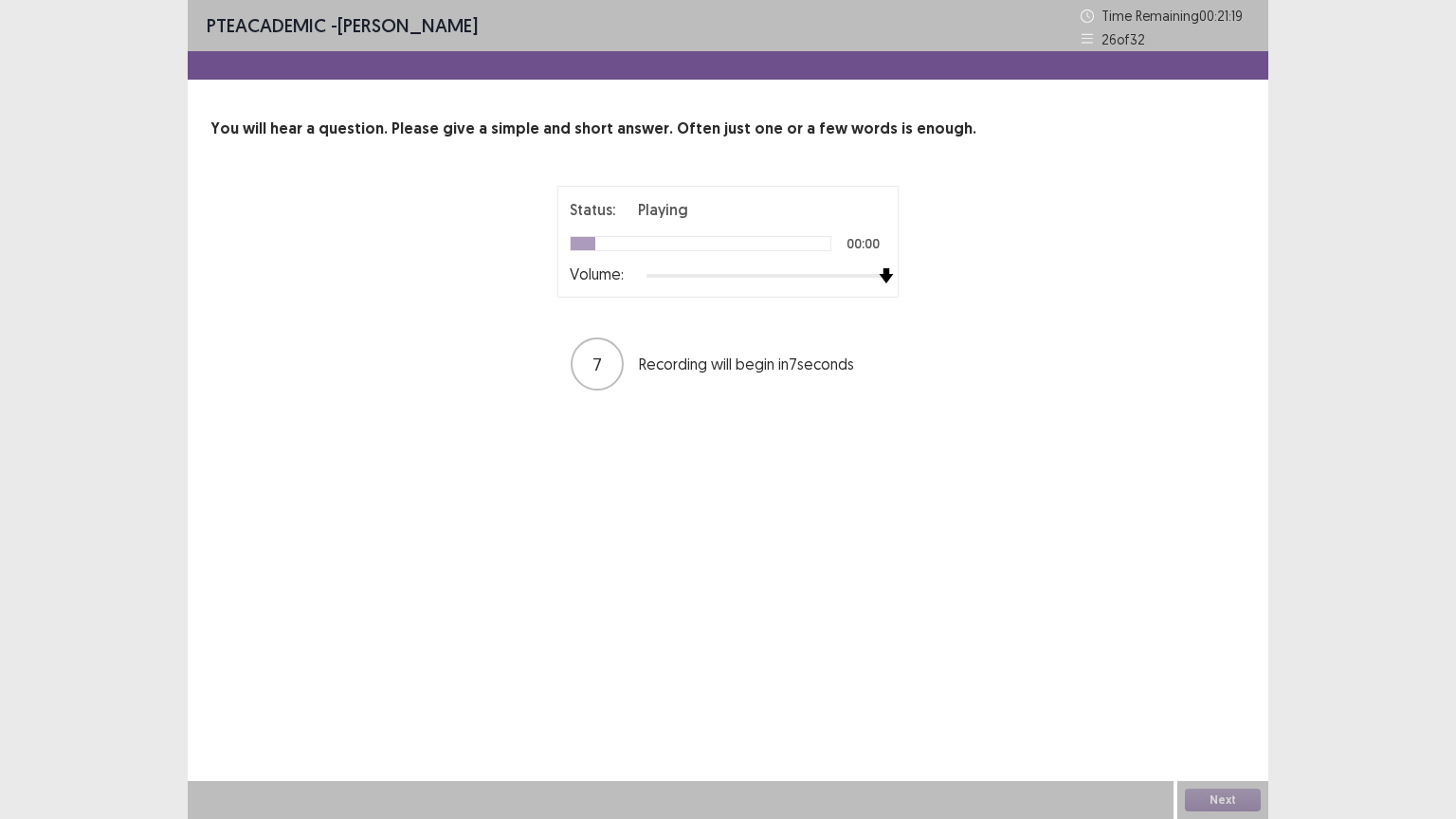
click at [918, 285] on div "Status: Playing 00:00 Volume: 7 Recording will begin in 7 seconds" at bounding box center [728, 289] width 474 height 206
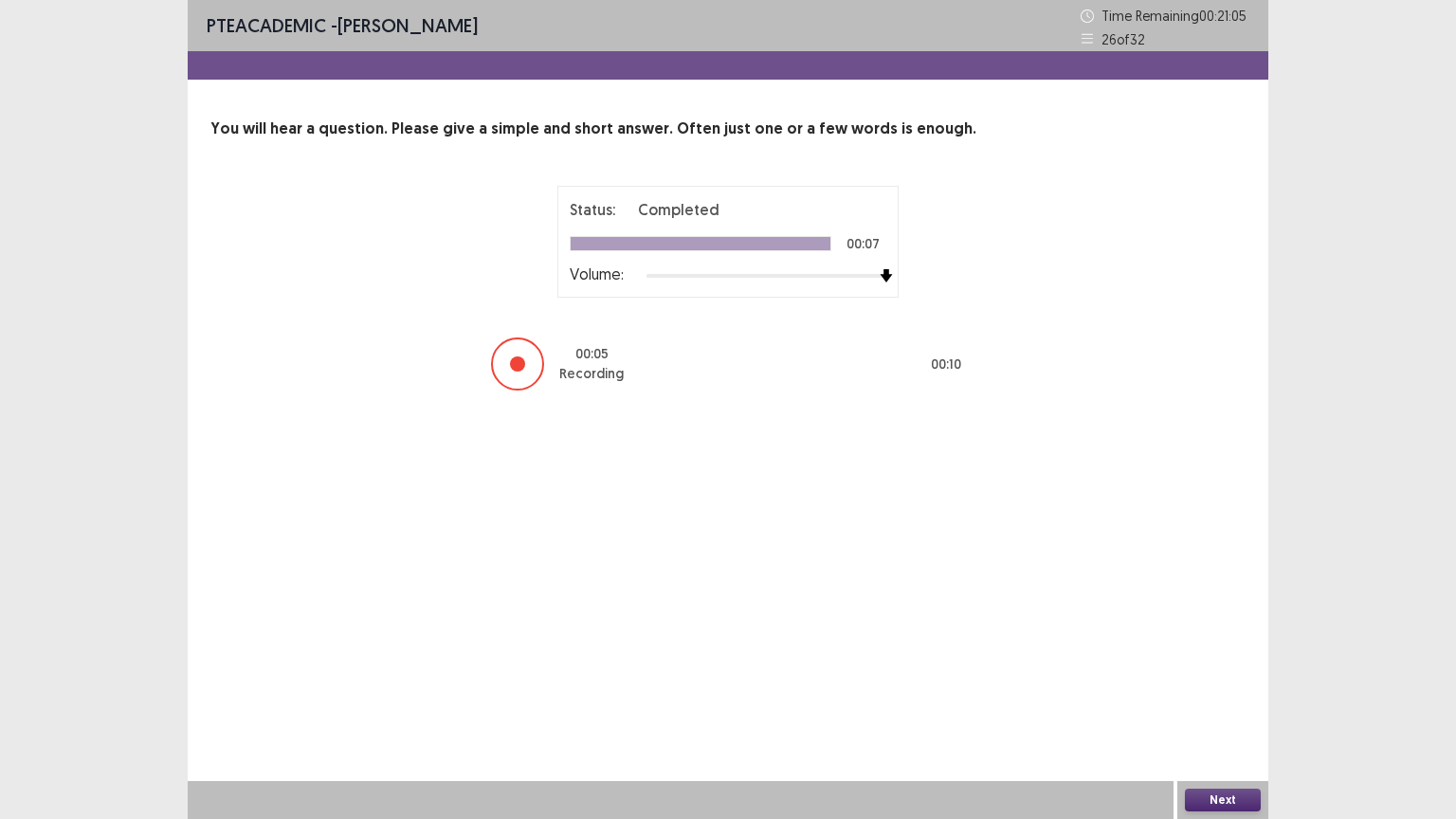
click at [1229, 670] on button "Next" at bounding box center [1223, 800] width 76 height 23
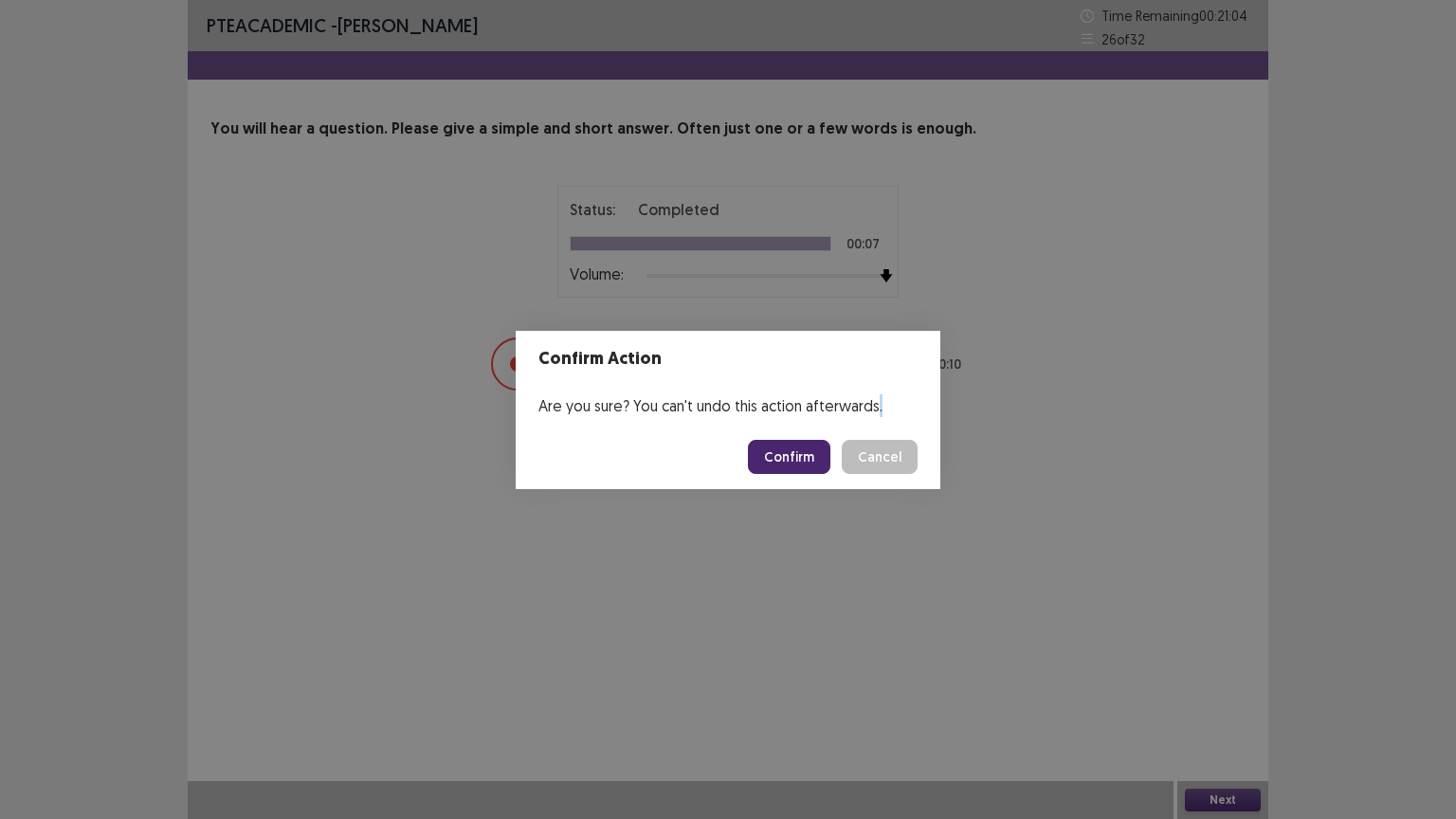
click at [1229, 670] on div "Confirm Action Are you sure? You can't undo this action afterwards. Confirm Can…" at bounding box center [728, 410] width 1456 height 819
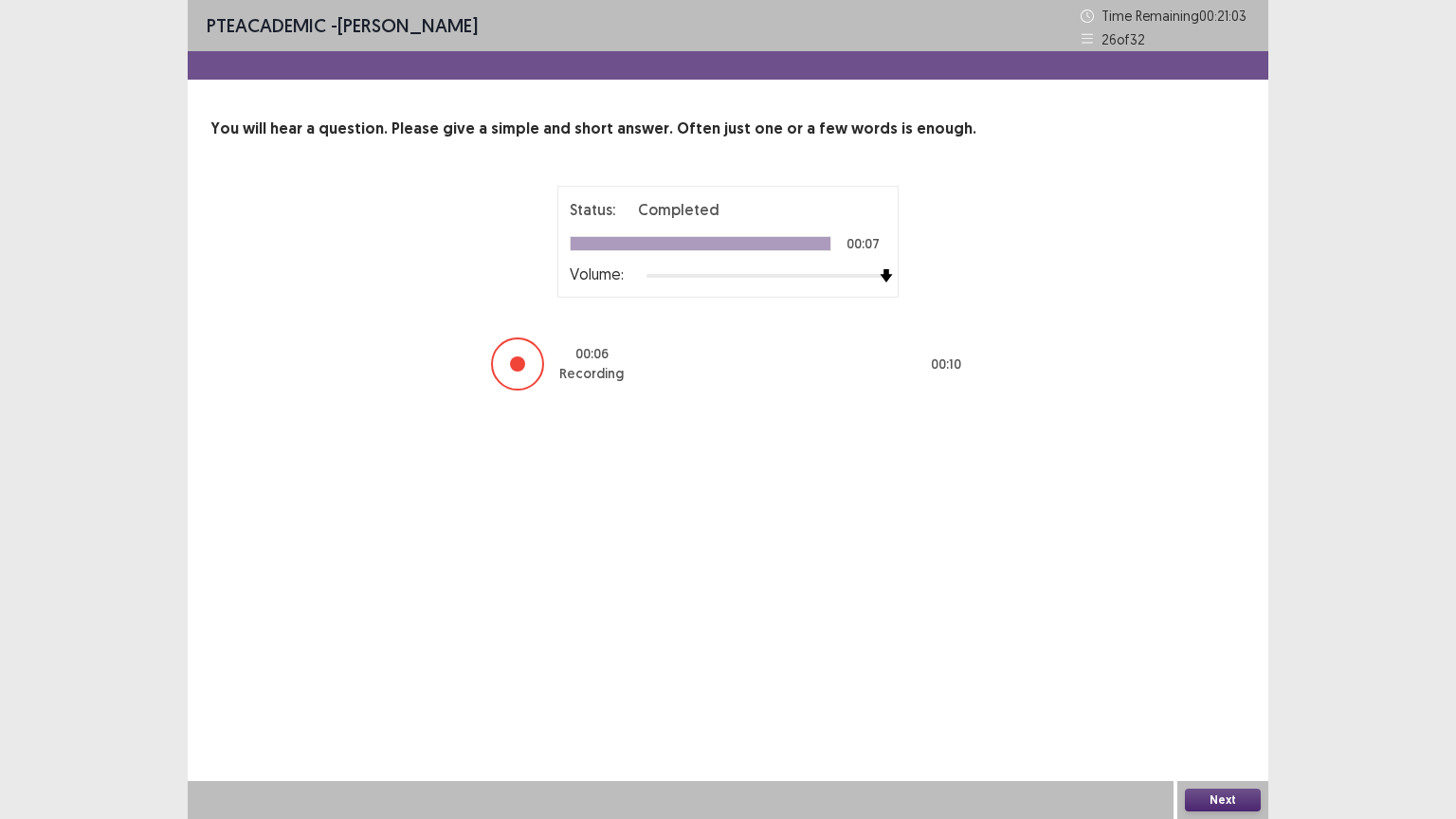
click at [1218, 670] on button "Next" at bounding box center [1223, 800] width 76 height 23
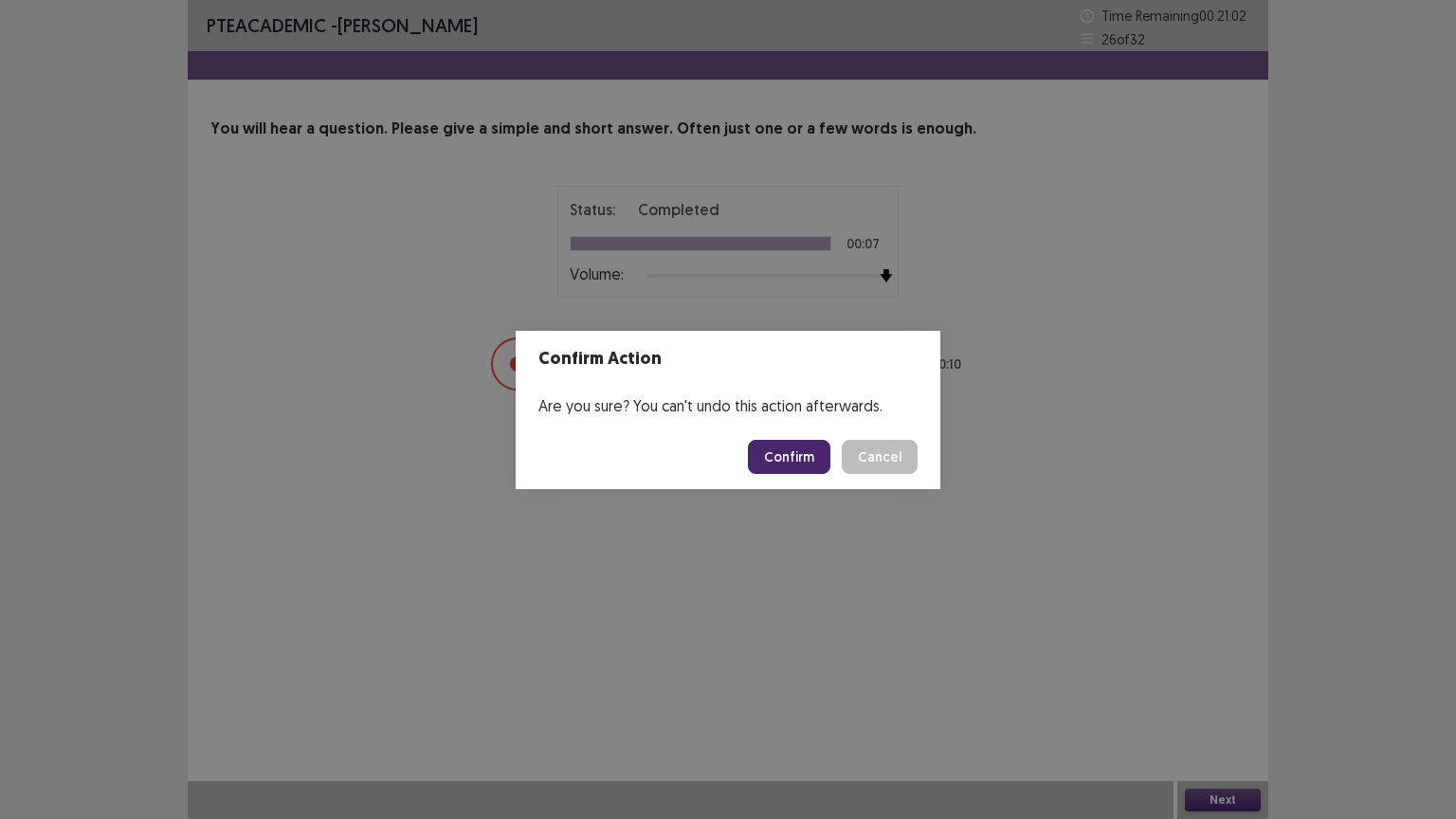
click at [823, 451] on button "Confirm" at bounding box center [789, 457] width 83 height 34
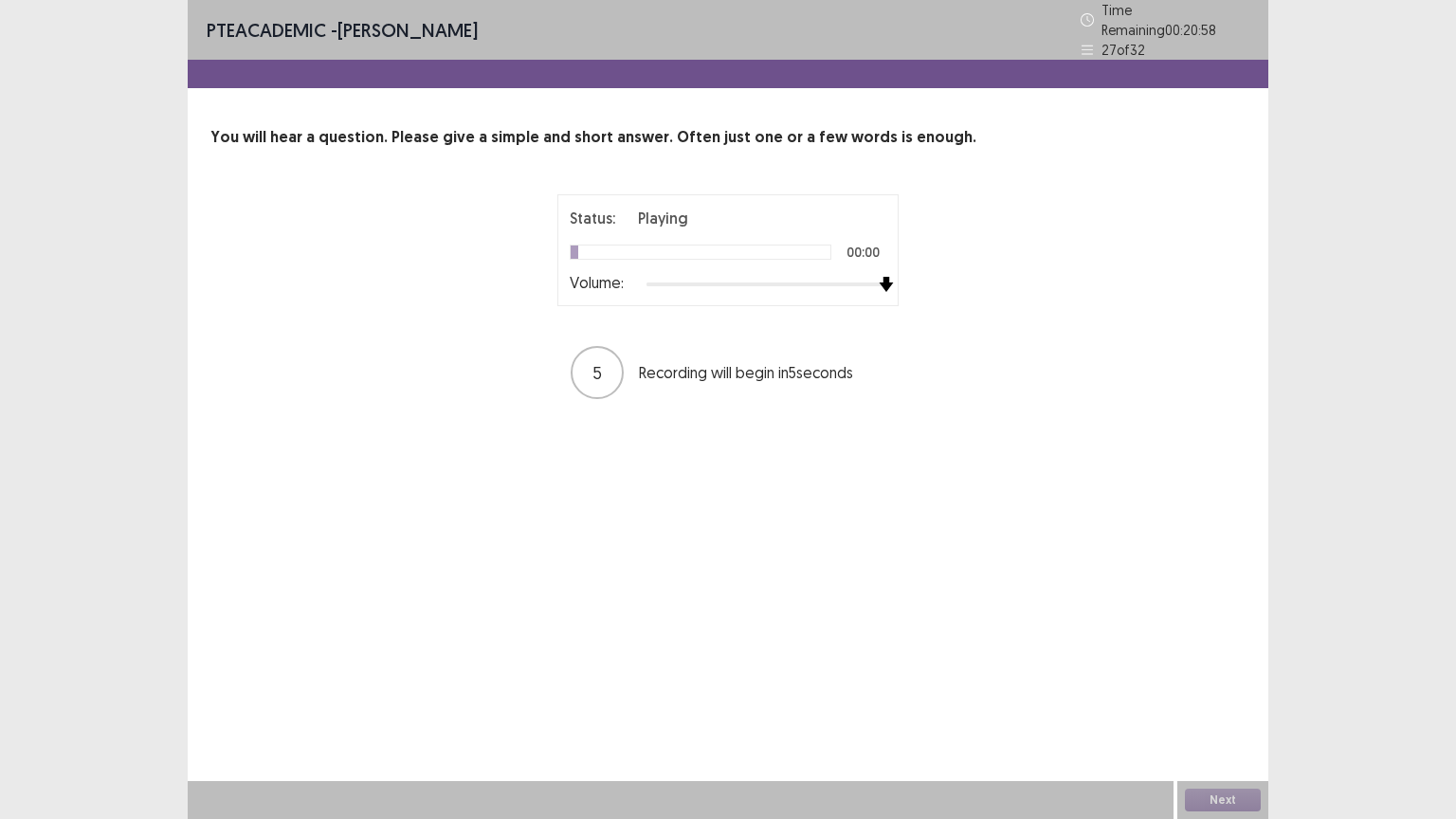
click at [915, 301] on div "Status: Playing 00:00 Volume: 5 Recording will begin in 5 seconds" at bounding box center [728, 296] width 474 height 206
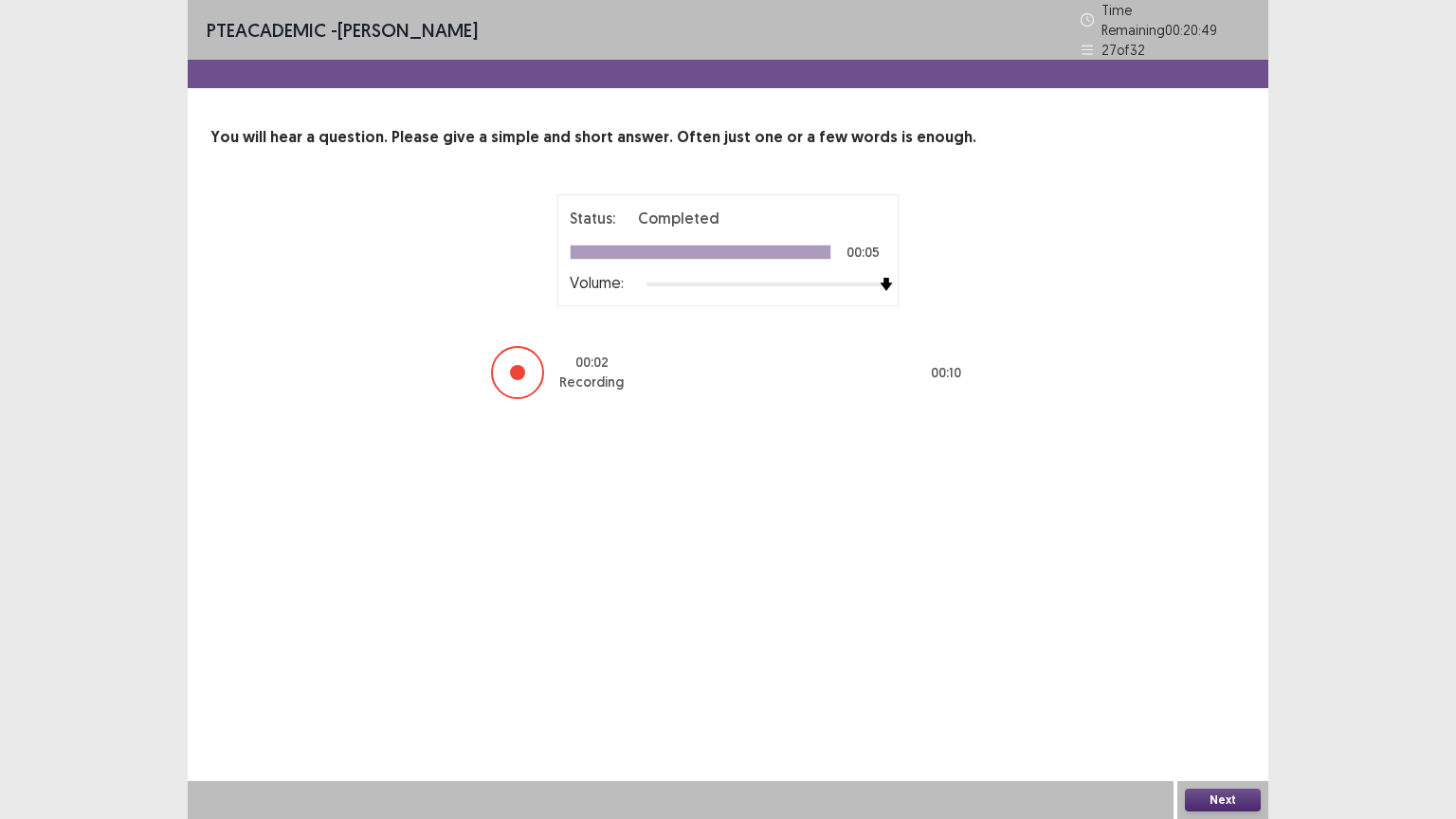
click at [1219, 670] on button "Next" at bounding box center [1223, 800] width 76 height 23
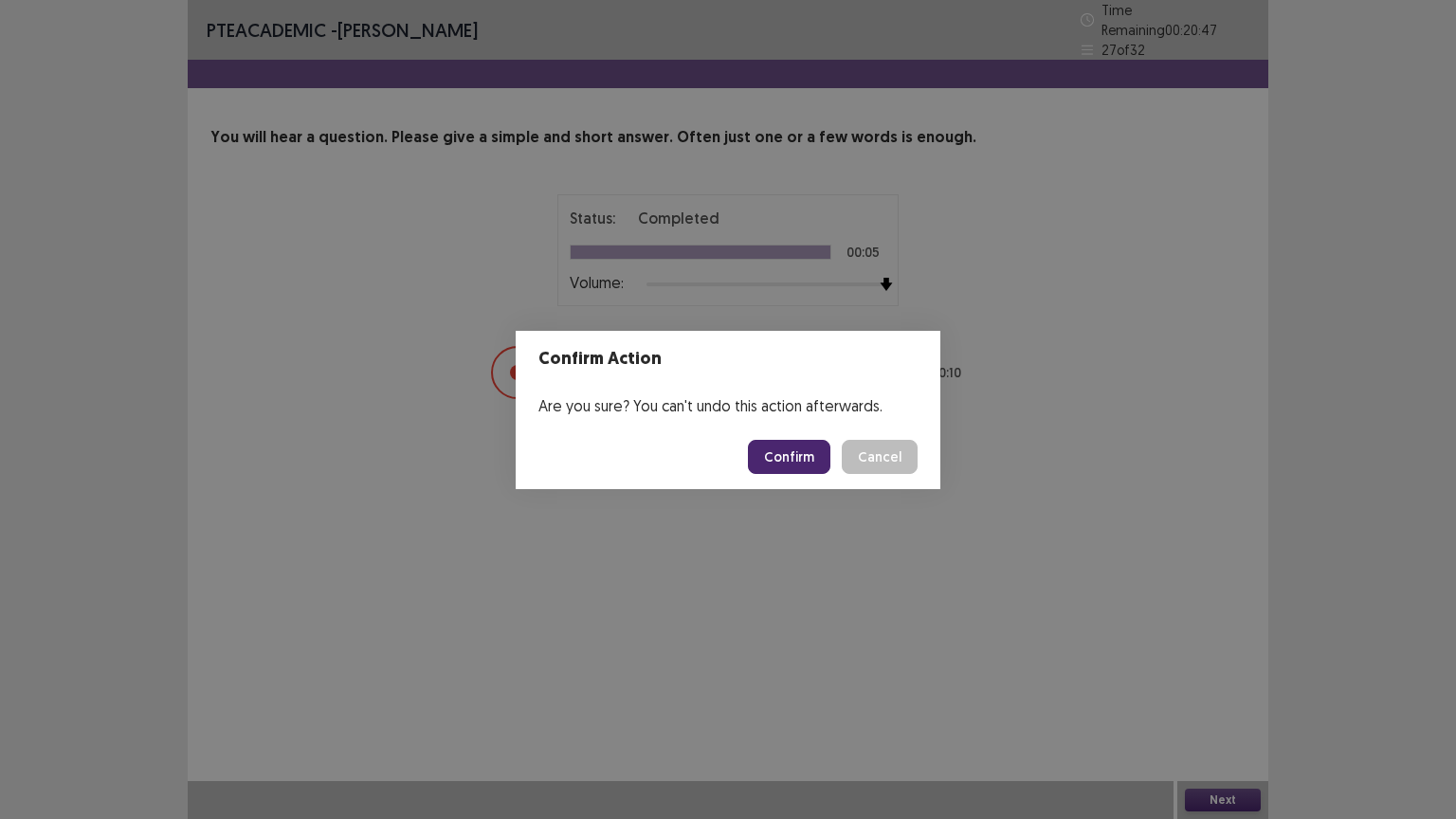
click at [802, 457] on button "Confirm" at bounding box center [789, 457] width 83 height 34
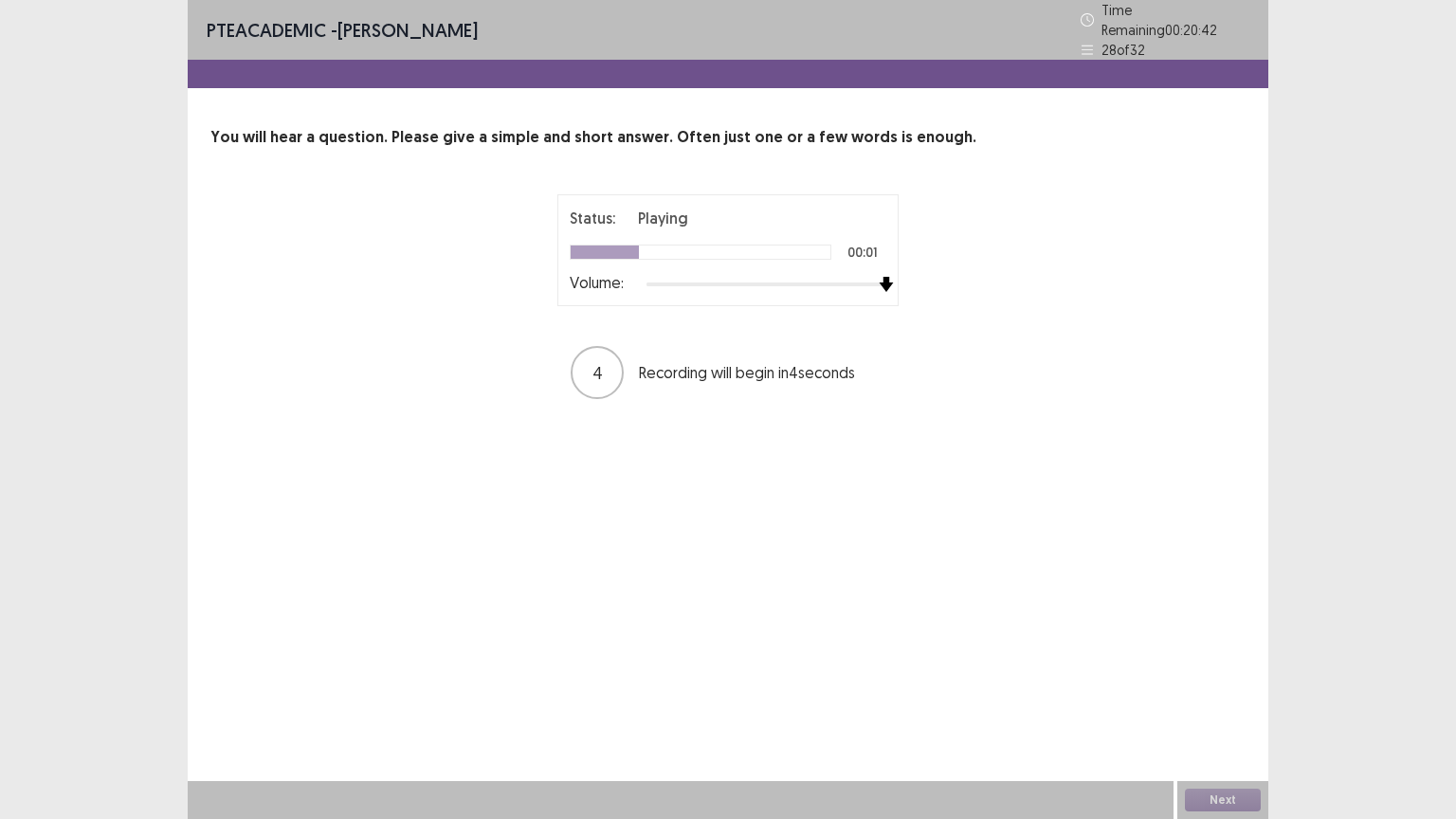
click at [898, 302] on div "Status: Playing 00:01 Volume: 4 Recording will begin in 4 seconds" at bounding box center [728, 296] width 474 height 206
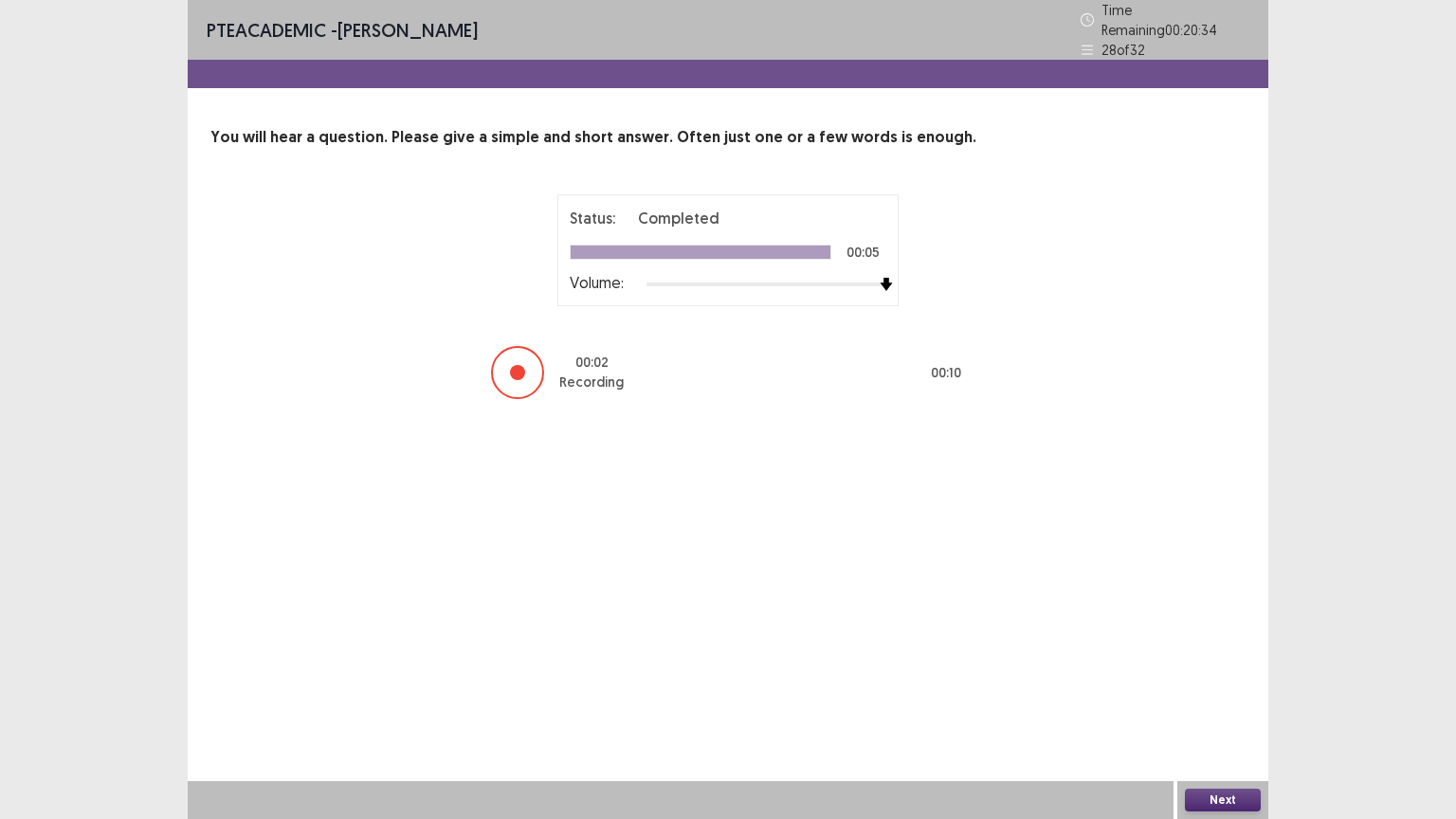
click at [1211, 670] on button "Next" at bounding box center [1223, 800] width 76 height 23
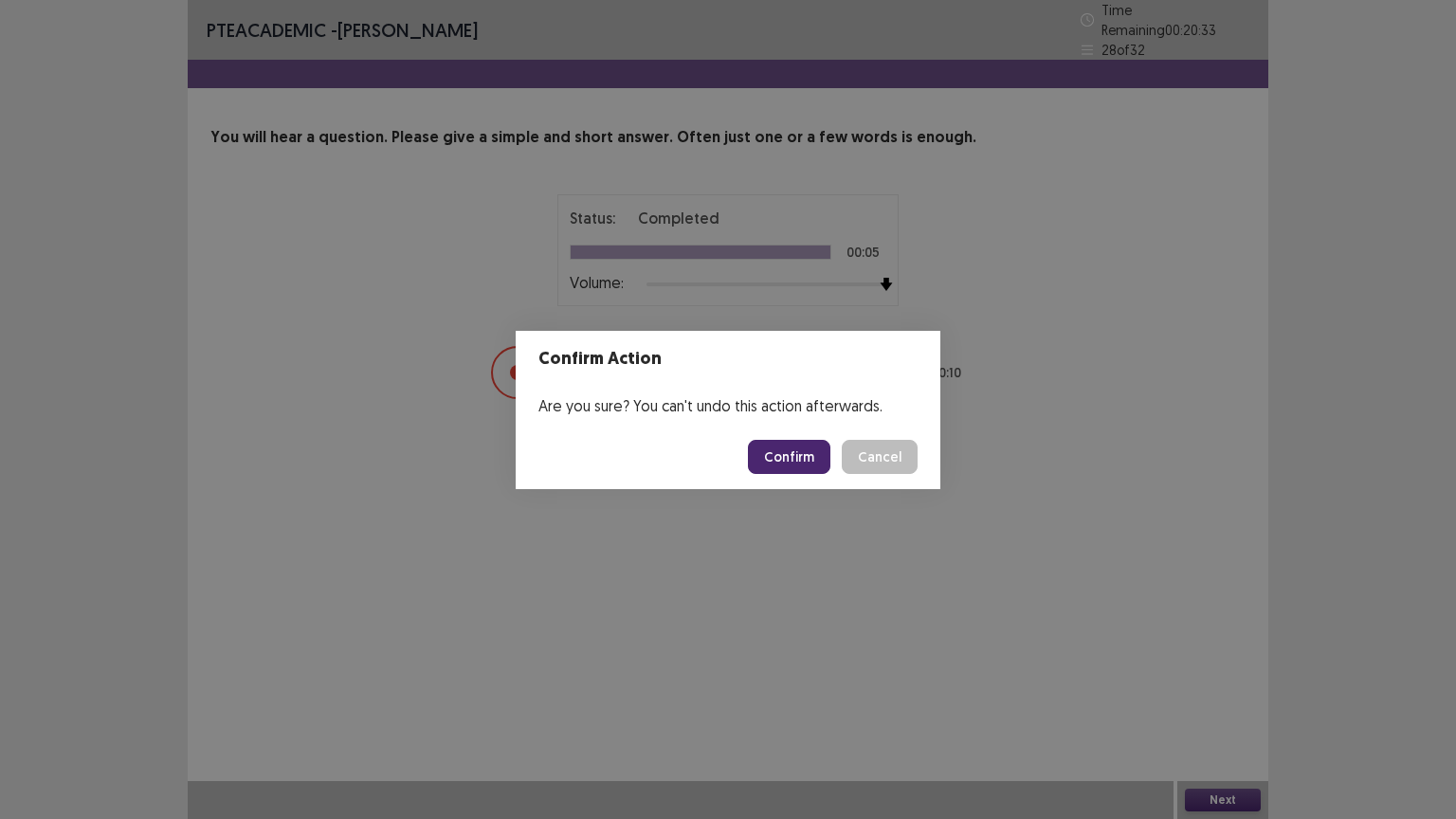
click at [815, 459] on button "Confirm" at bounding box center [789, 457] width 83 height 34
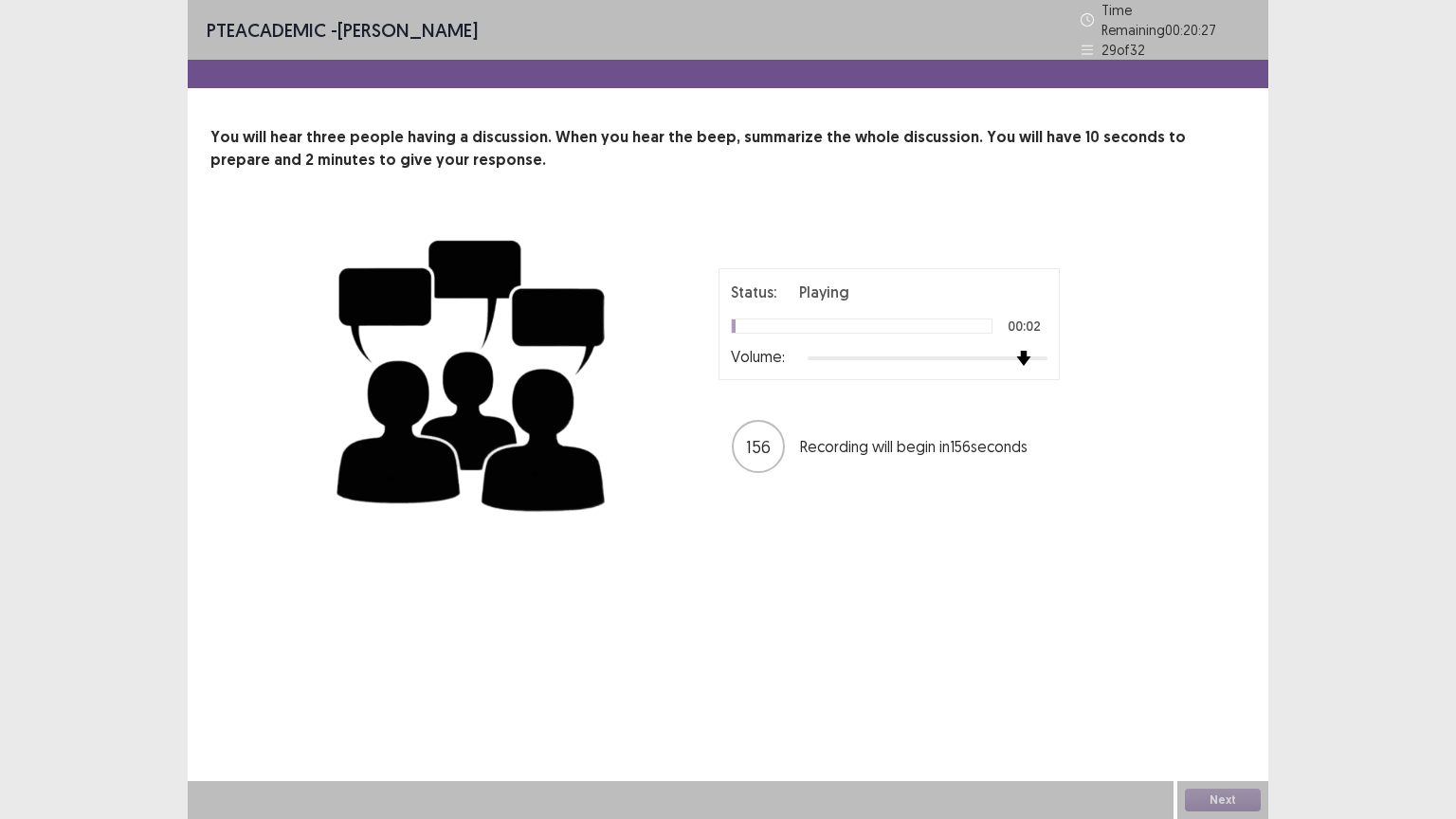
click at [1058, 356] on div "Status: Playing 00:02 Volume:" at bounding box center [889, 324] width 341 height 112
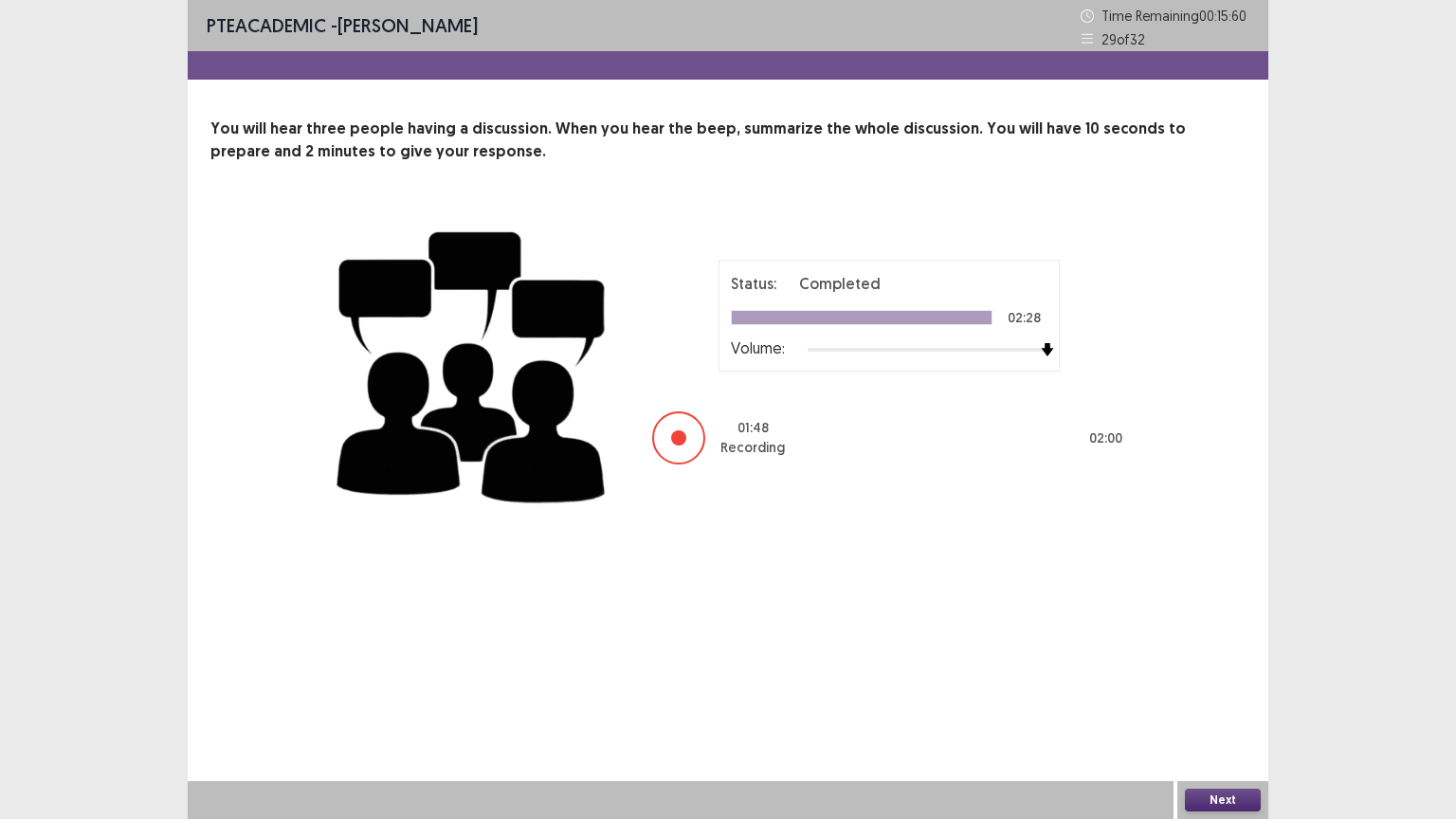
click at [1206, 670] on button "Next" at bounding box center [1223, 800] width 76 height 23
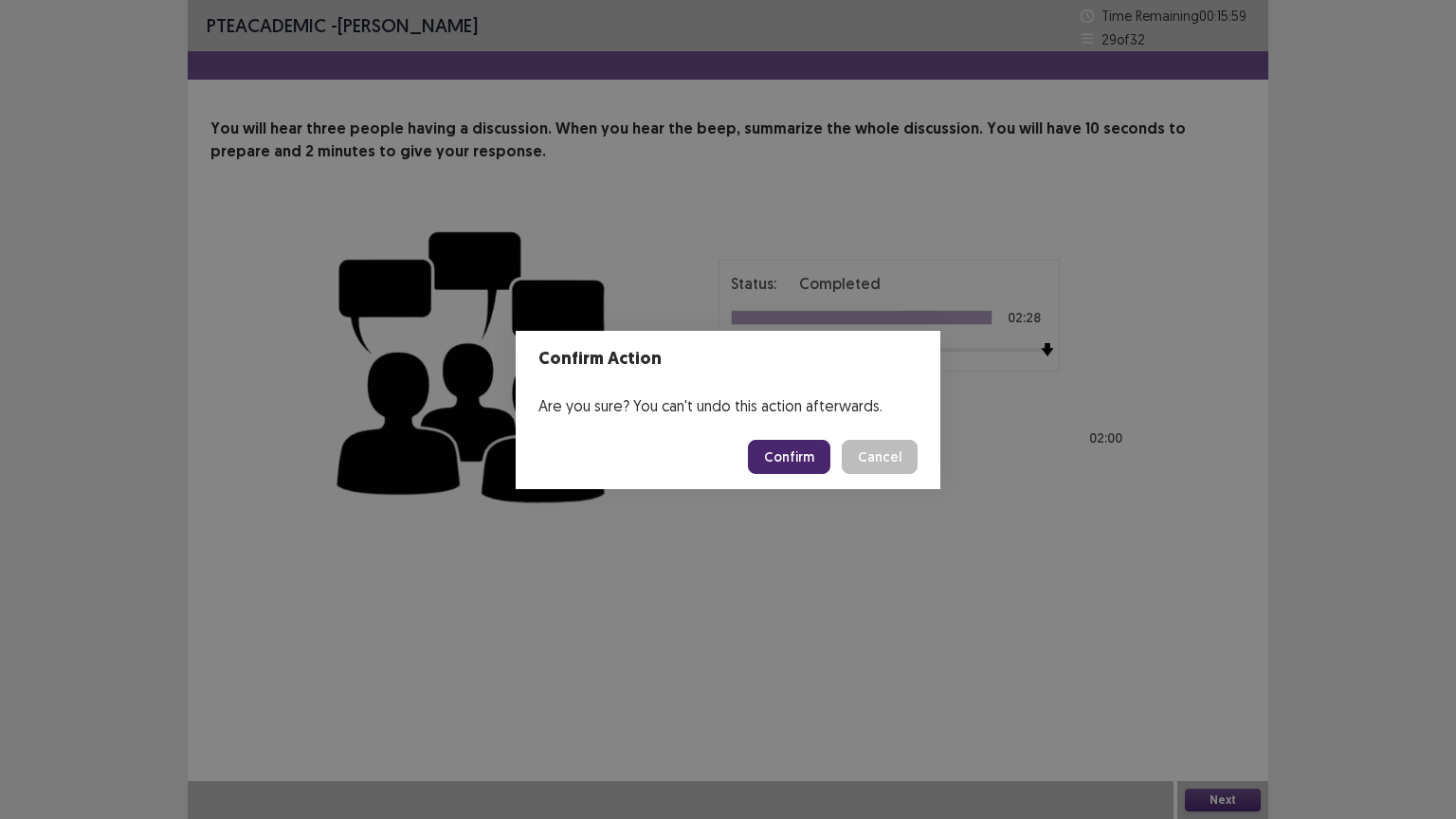
click at [808, 451] on button "Confirm" at bounding box center [789, 457] width 83 height 34
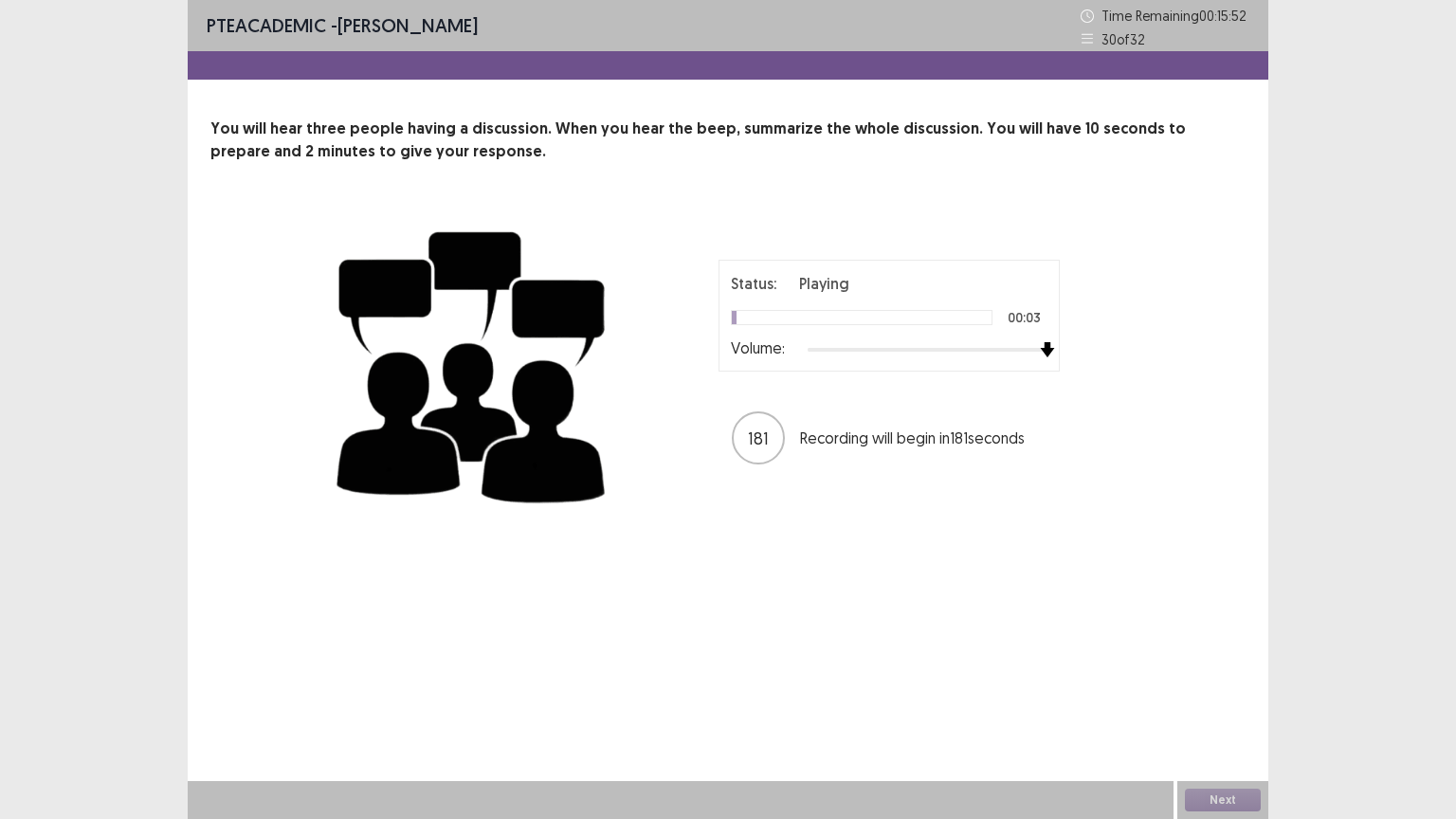
click at [1084, 377] on div "Status: Playing 00:03 Volume: 181 Recording will begin in 181 seconds" at bounding box center [889, 362] width 474 height 206
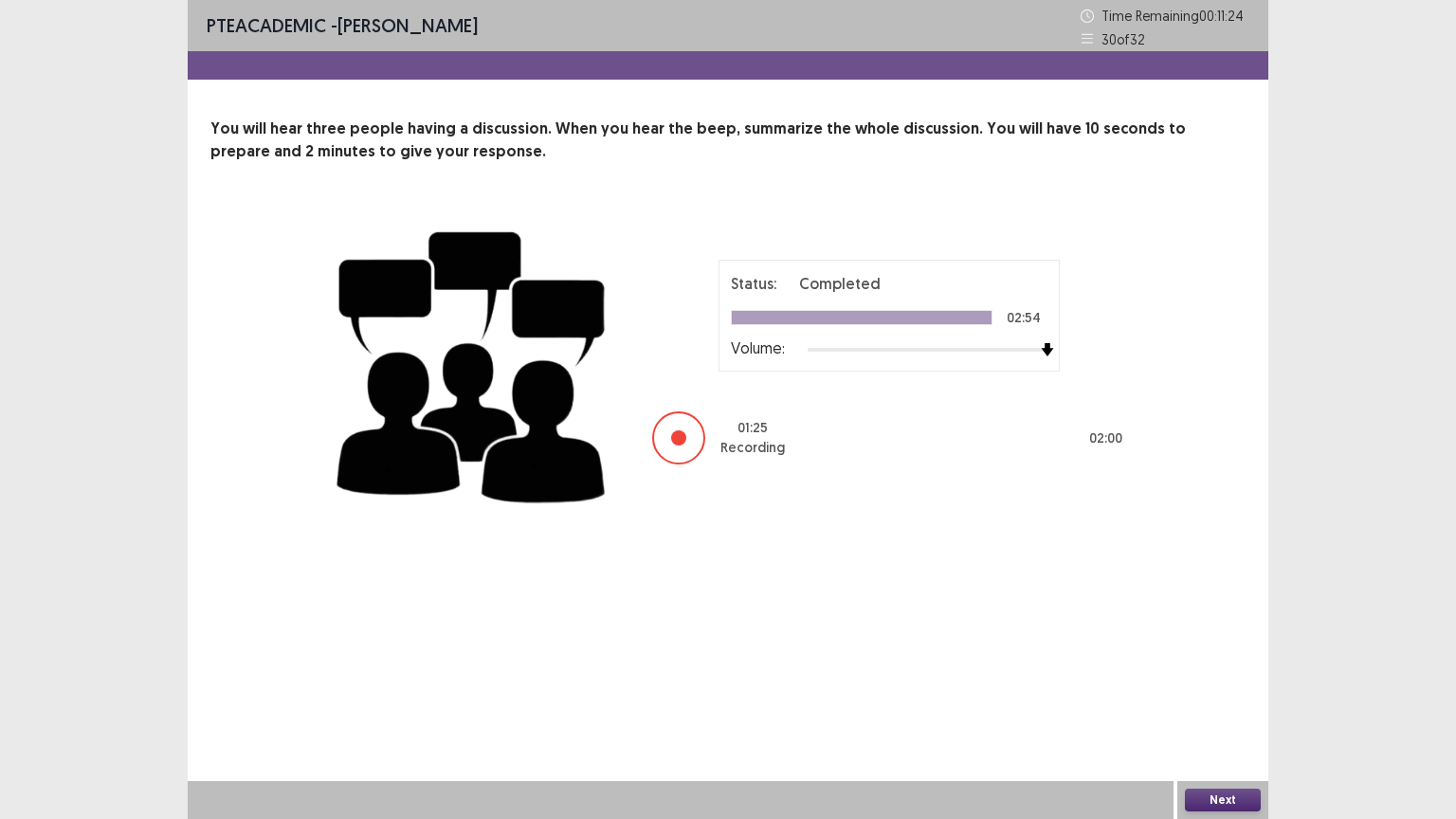
click at [1218, 670] on button "Next" at bounding box center [1223, 800] width 76 height 23
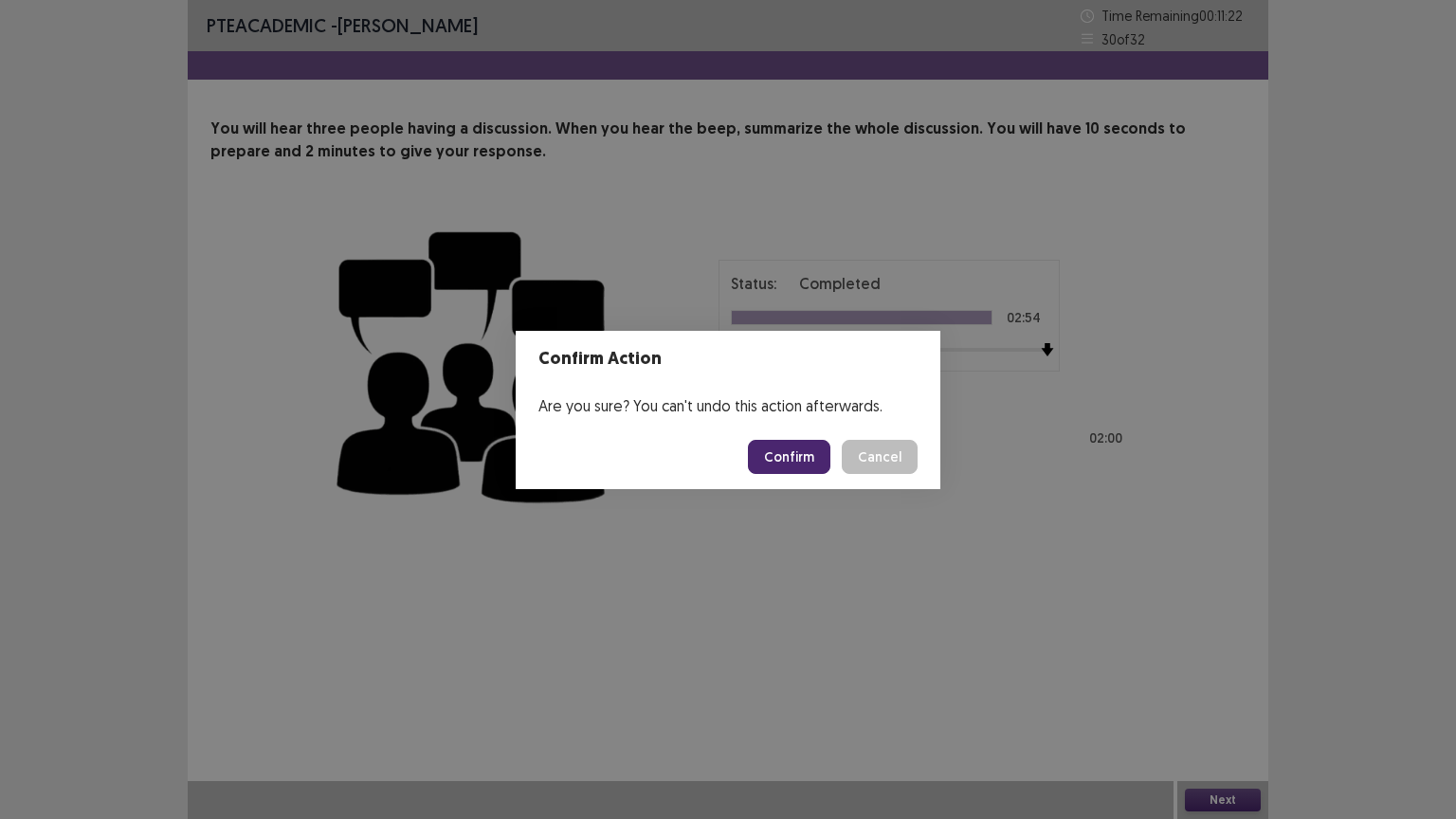
click at [782, 444] on button "Confirm" at bounding box center [789, 457] width 83 height 34
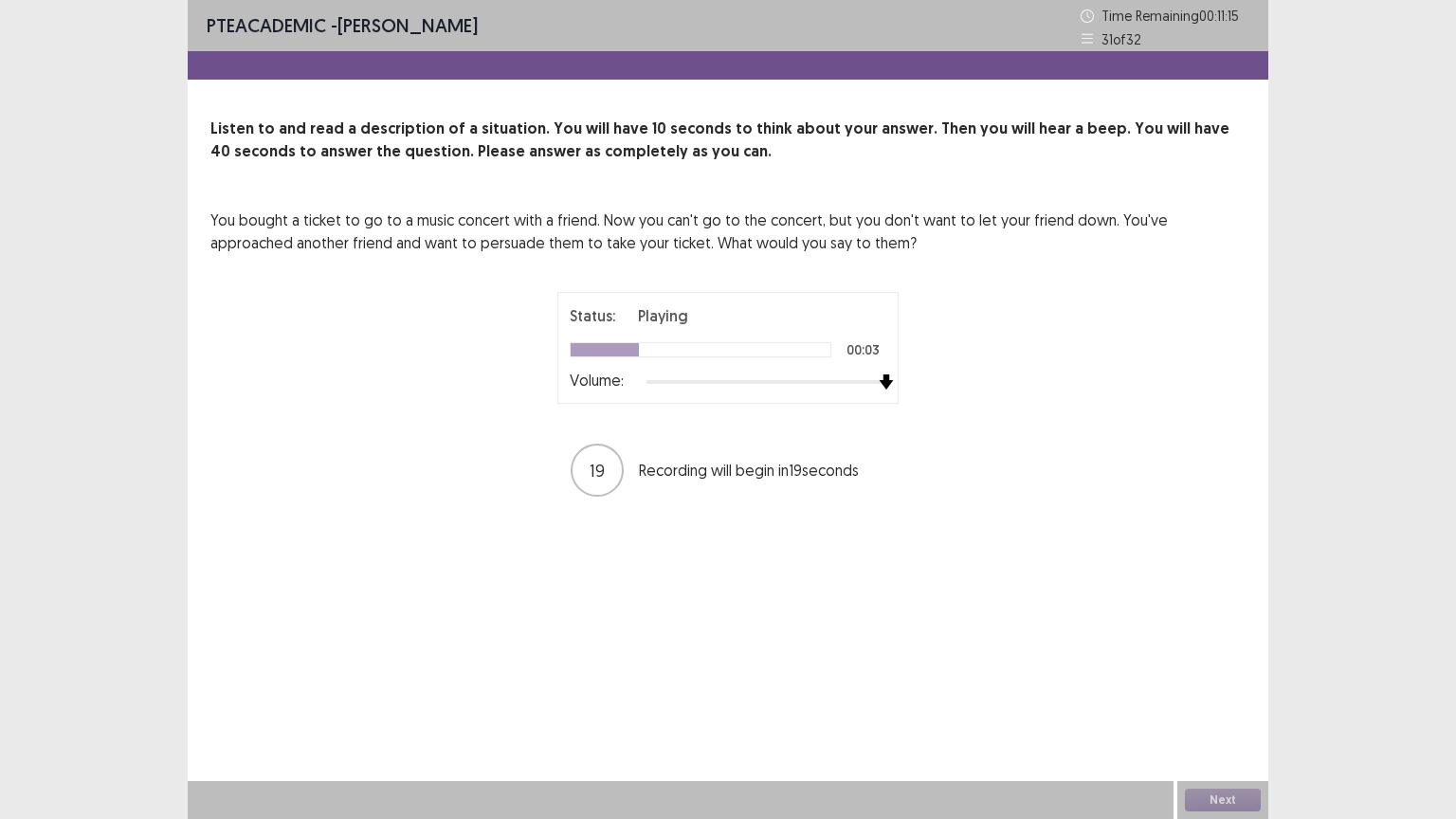
click at [906, 402] on div "Status: Playing 00:03 Volume: 19 Recording will begin in 19 seconds" at bounding box center [728, 394] width 474 height 206
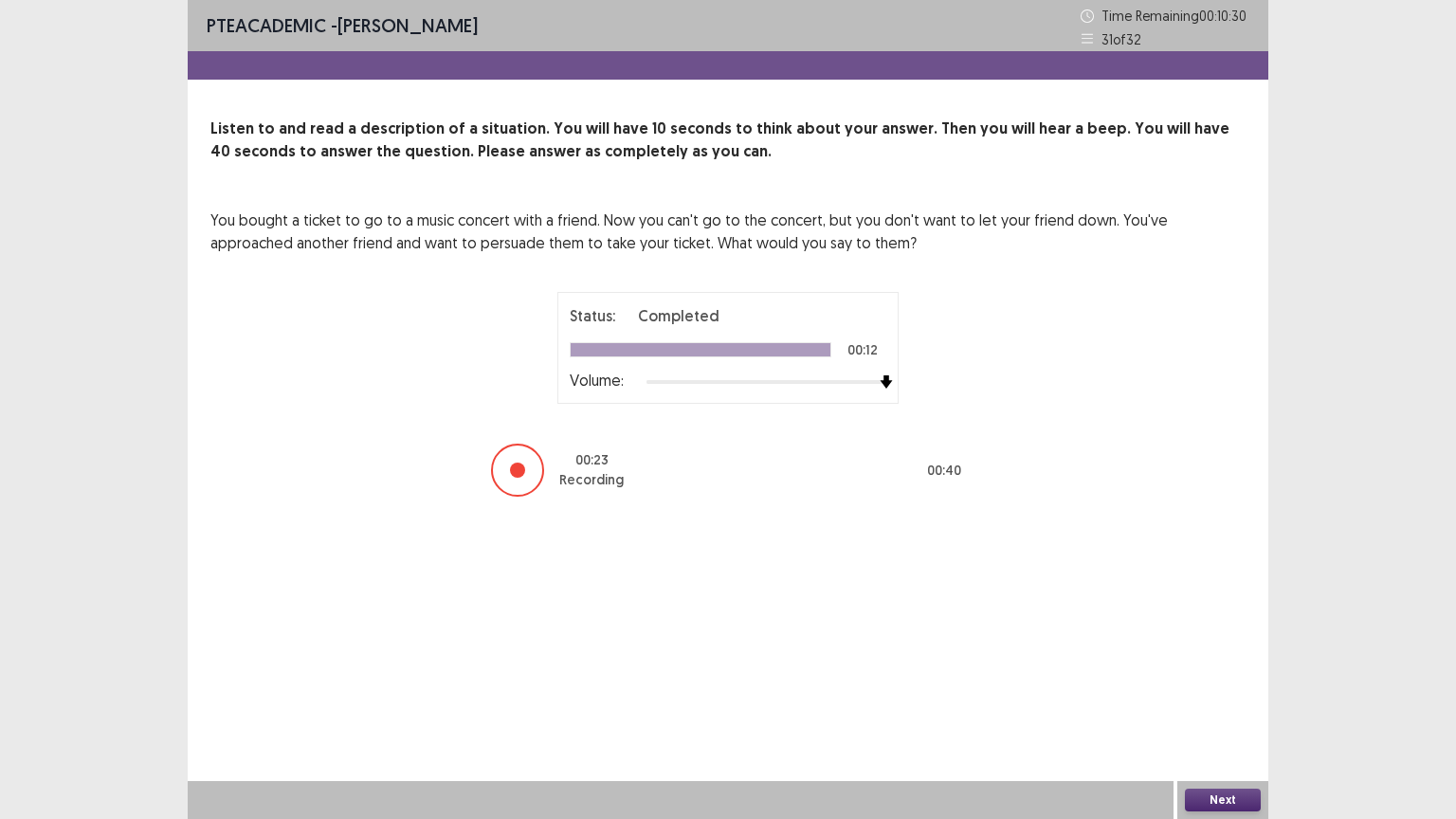
click at [1227, 670] on button "Next" at bounding box center [1223, 800] width 76 height 23
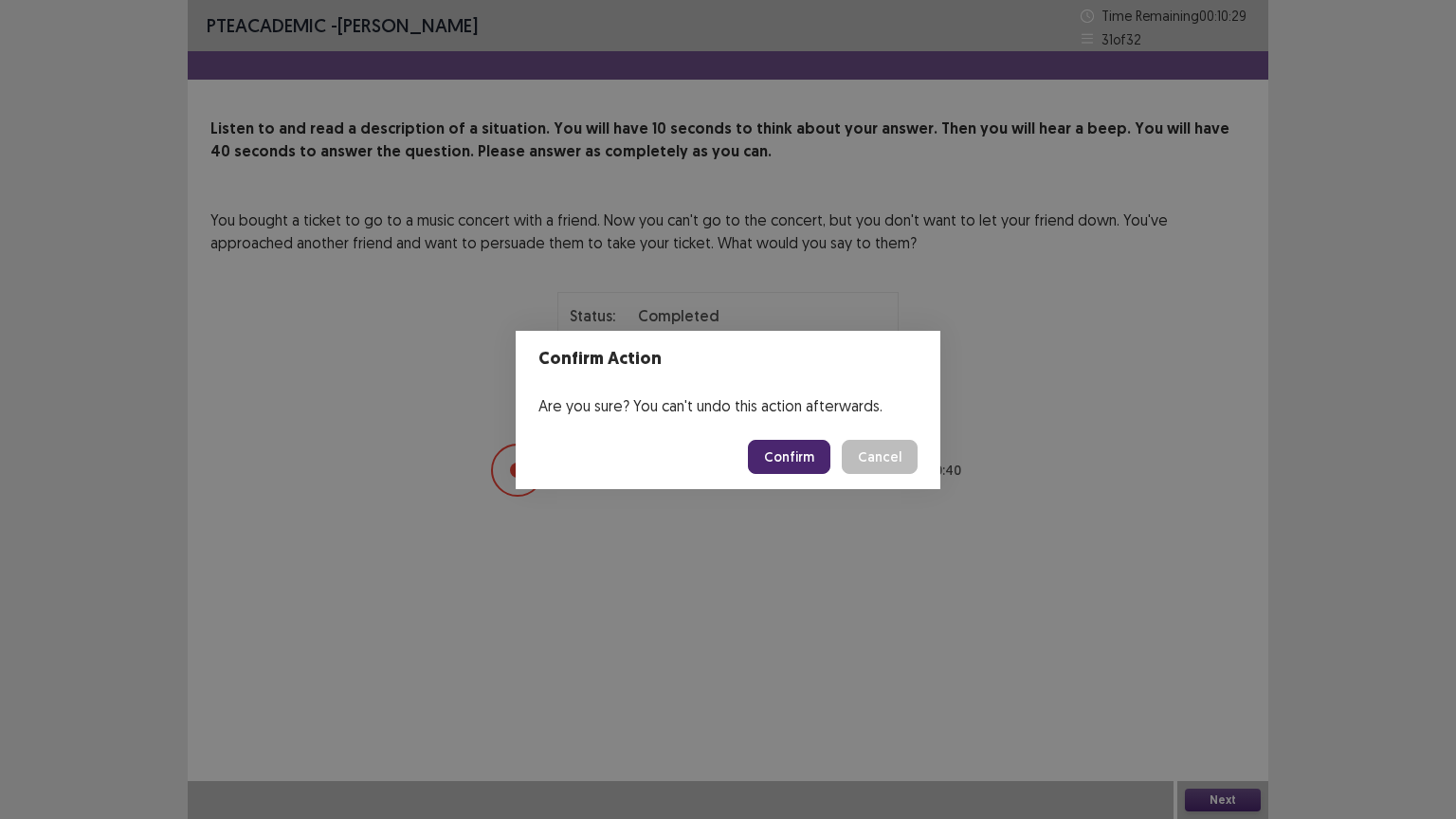
click at [800, 456] on button "Confirm" at bounding box center [789, 457] width 83 height 34
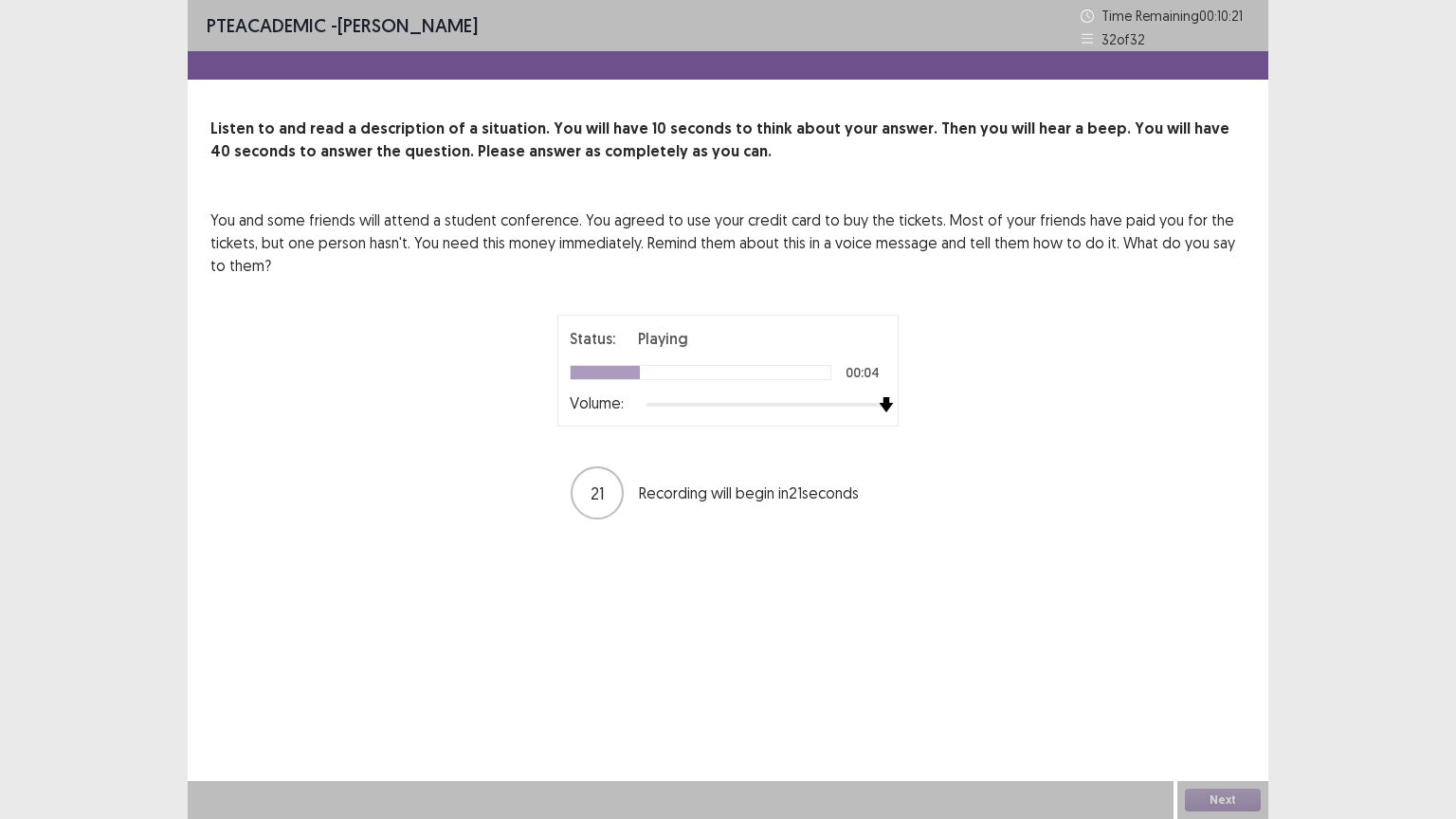
click at [918, 430] on div "Status: Playing 00:04 Volume: 21 Recording will begin in 21 seconds" at bounding box center [728, 417] width 474 height 206
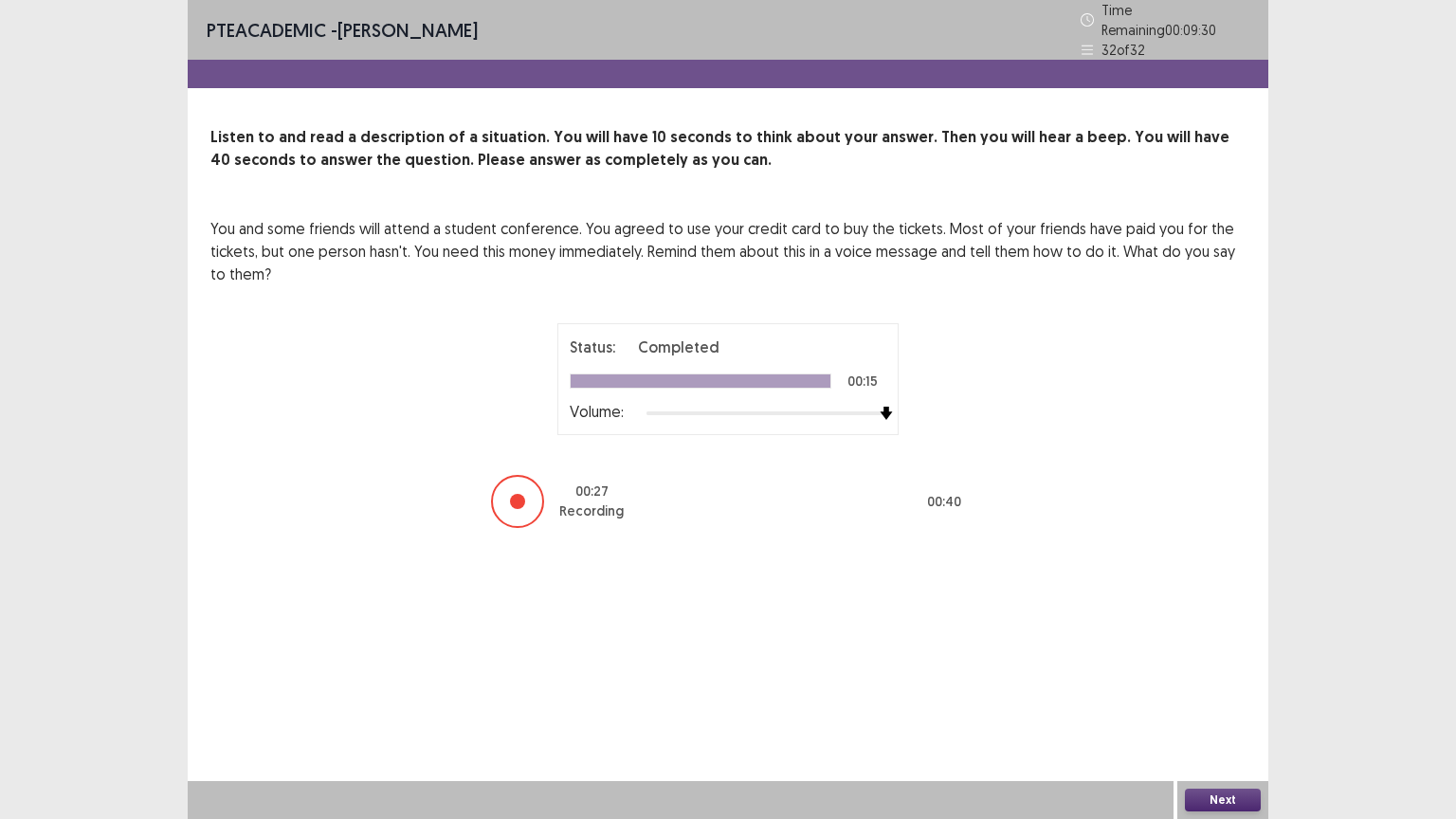
click at [1199, 670] on button "Next" at bounding box center [1223, 800] width 76 height 23
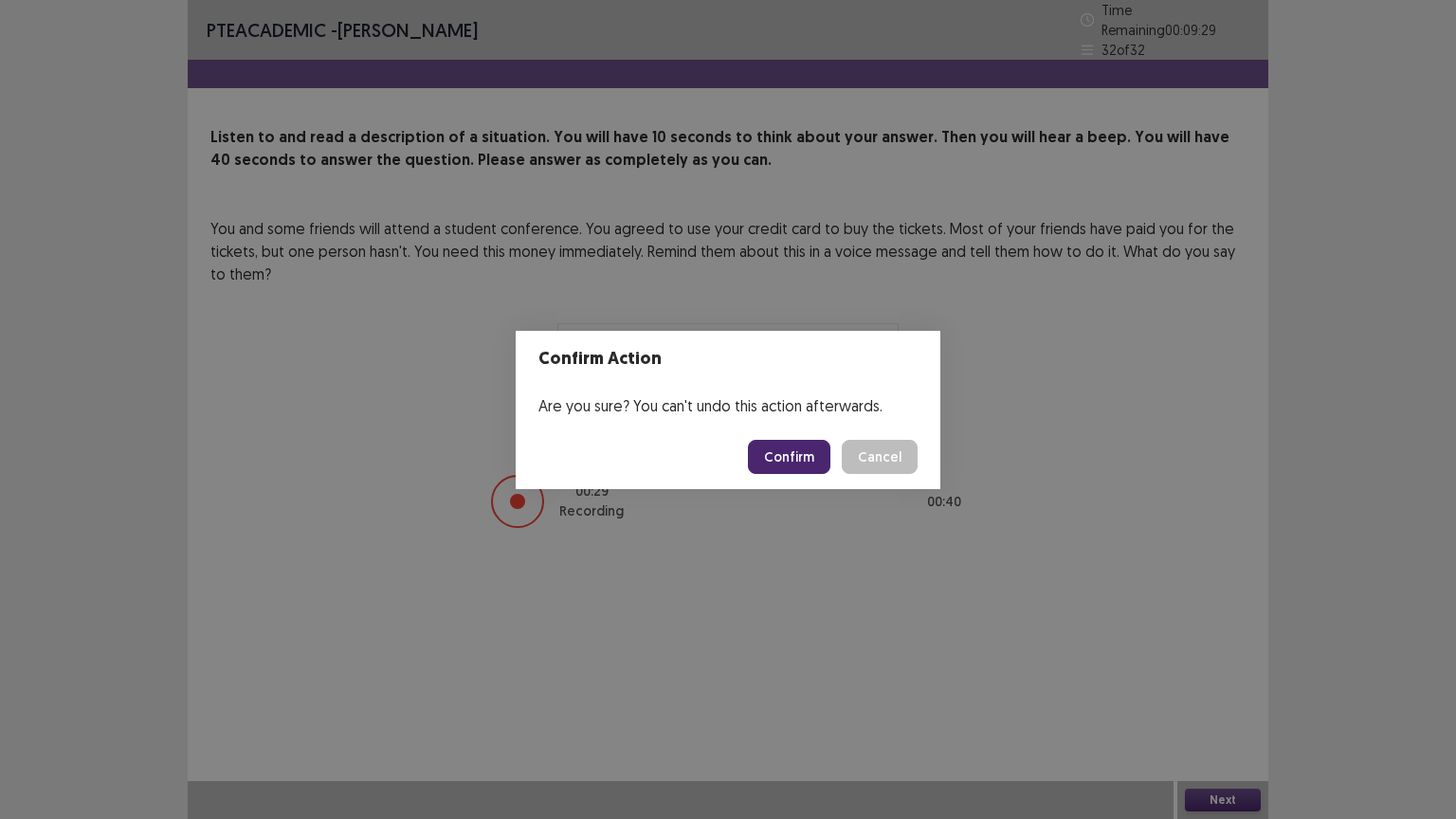
click at [789, 456] on button "Confirm" at bounding box center [789, 457] width 83 height 34
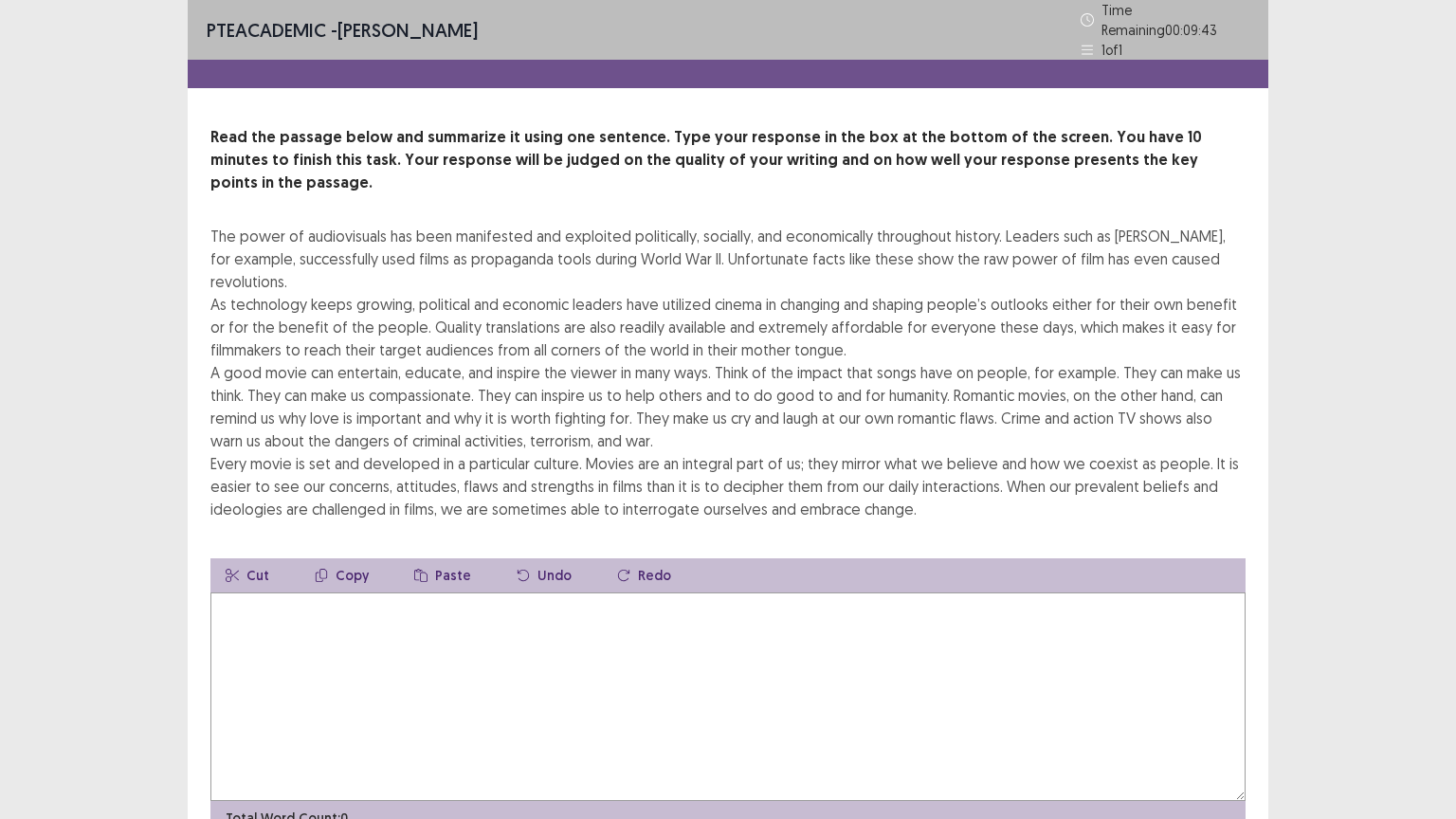
click at [381, 592] on textarea at bounding box center [727, 695] width 1035 height 208
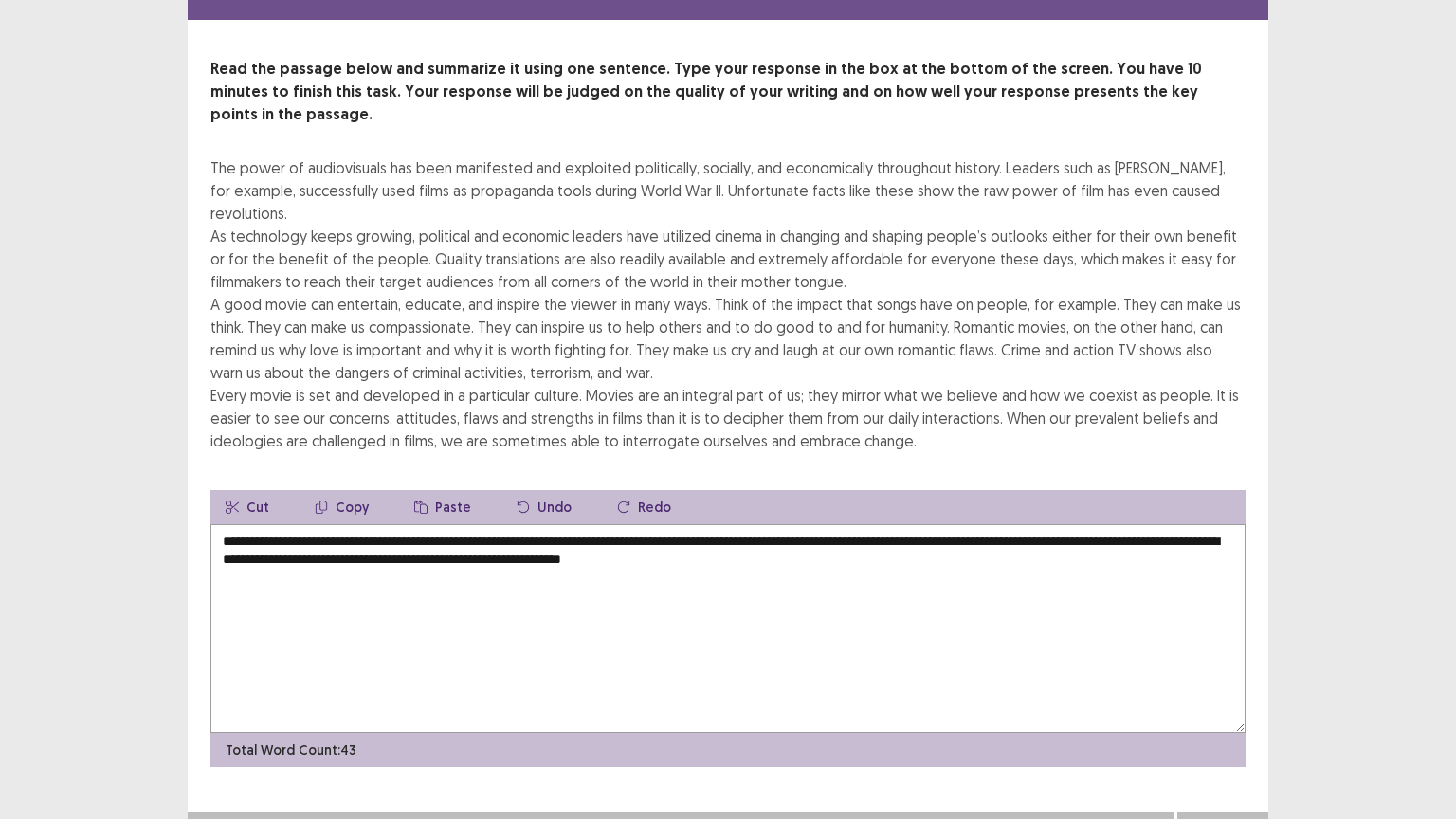
scroll to position [67, 0]
type textarea "**********"
click at [1206, 670] on button "Next" at bounding box center [1223, 832] width 76 height 23
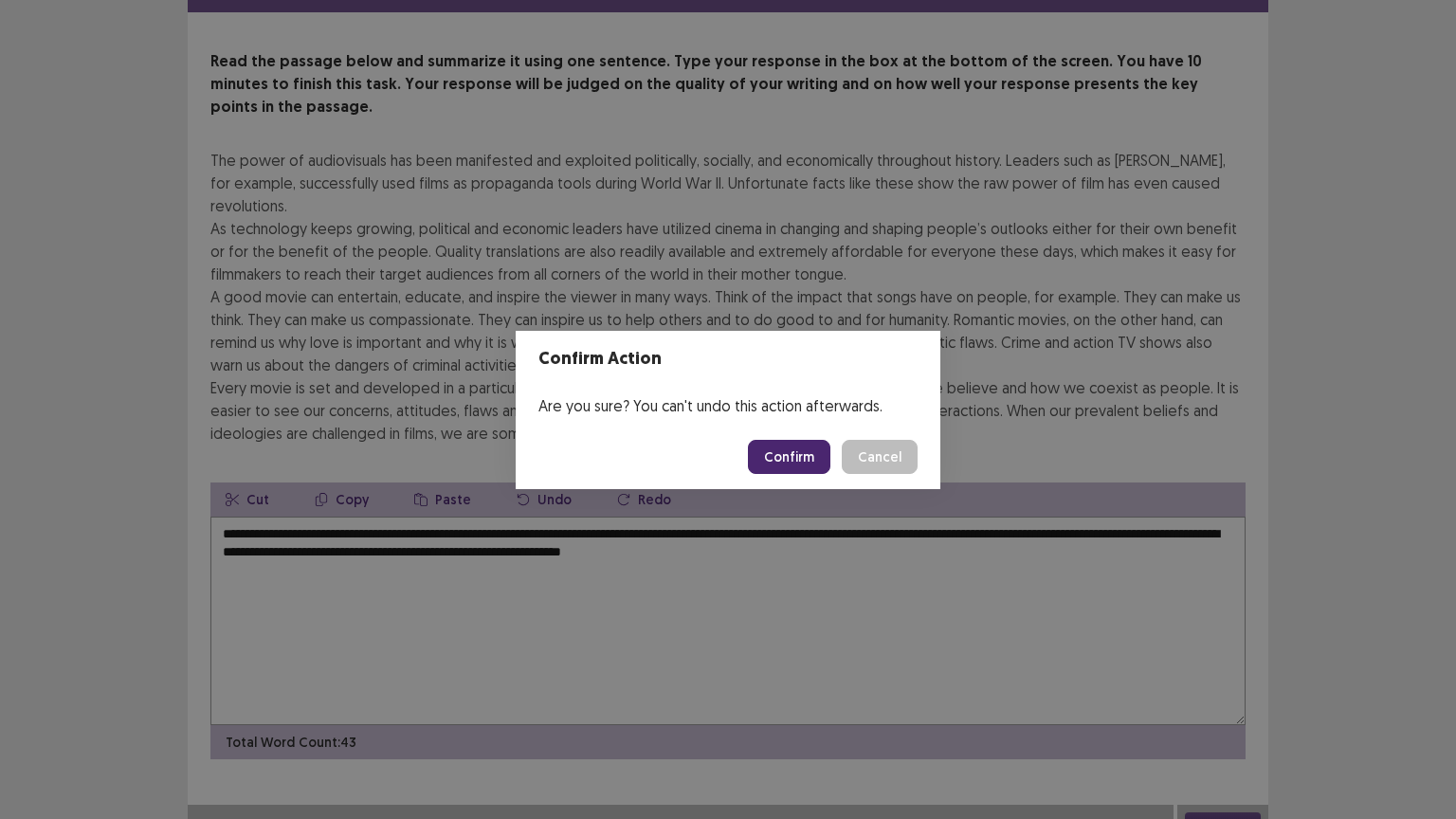
click at [784, 448] on button "Confirm" at bounding box center [789, 457] width 83 height 34
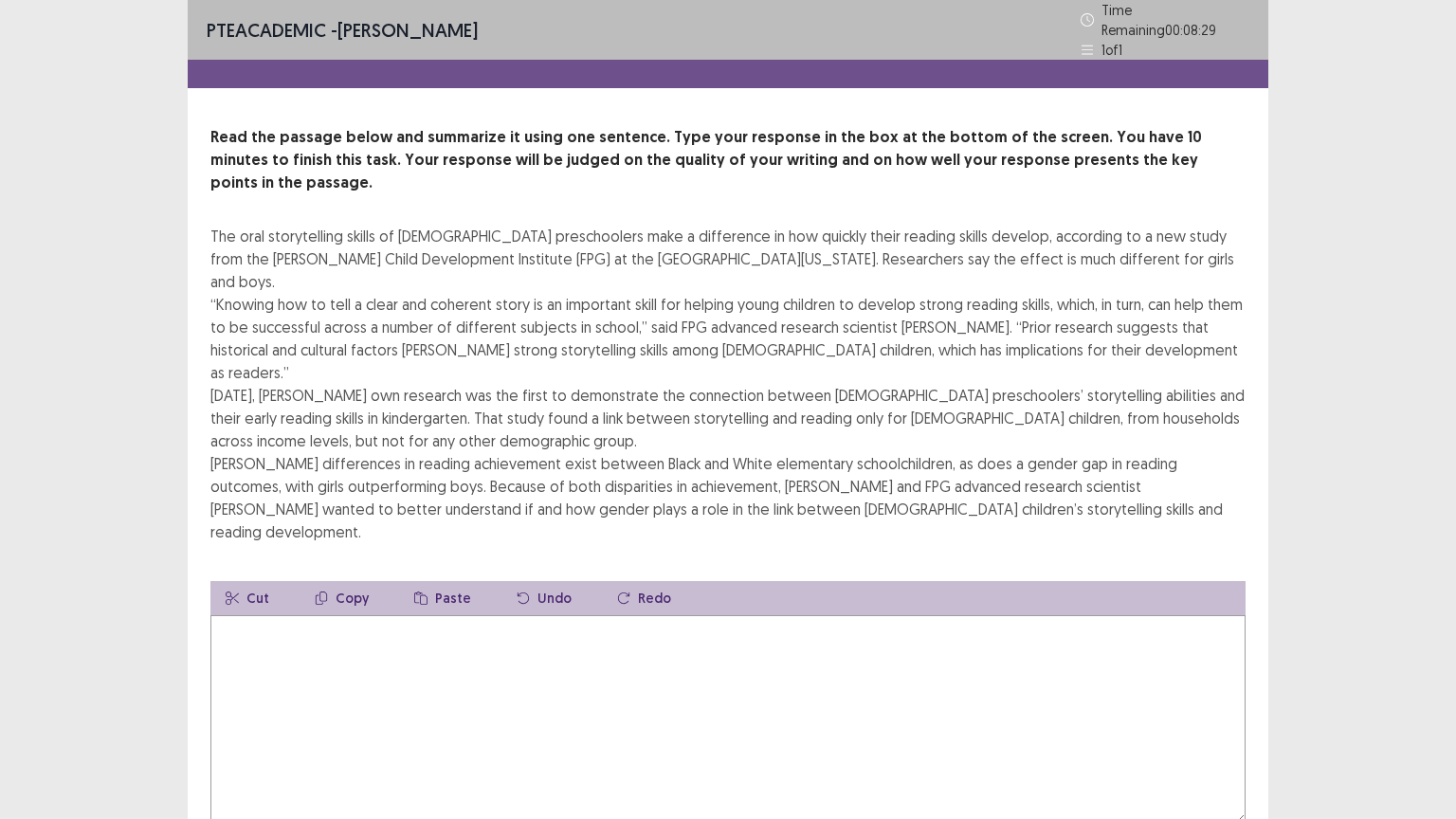
click at [562, 615] on textarea at bounding box center [727, 718] width 1035 height 208
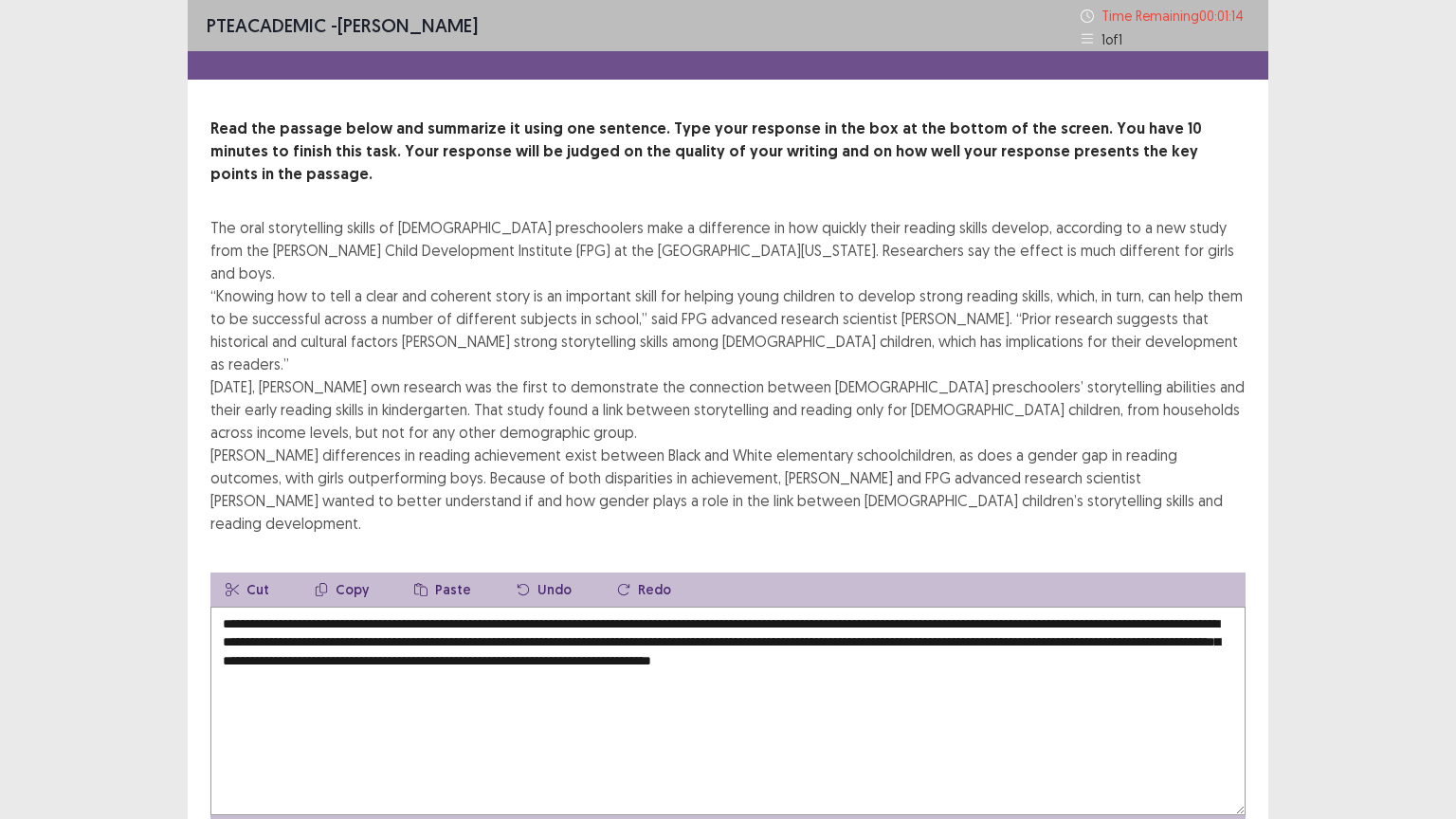
click at [625, 614] on textarea "**********" at bounding box center [727, 710] width 1035 height 208
drag, startPoint x: 623, startPoint y: 614, endPoint x: 371, endPoint y: 614, distance: 252.0
click at [371, 614] on textarea "**********" at bounding box center [727, 710] width 1035 height 208
click at [987, 610] on textarea "**********" at bounding box center [727, 710] width 1035 height 208
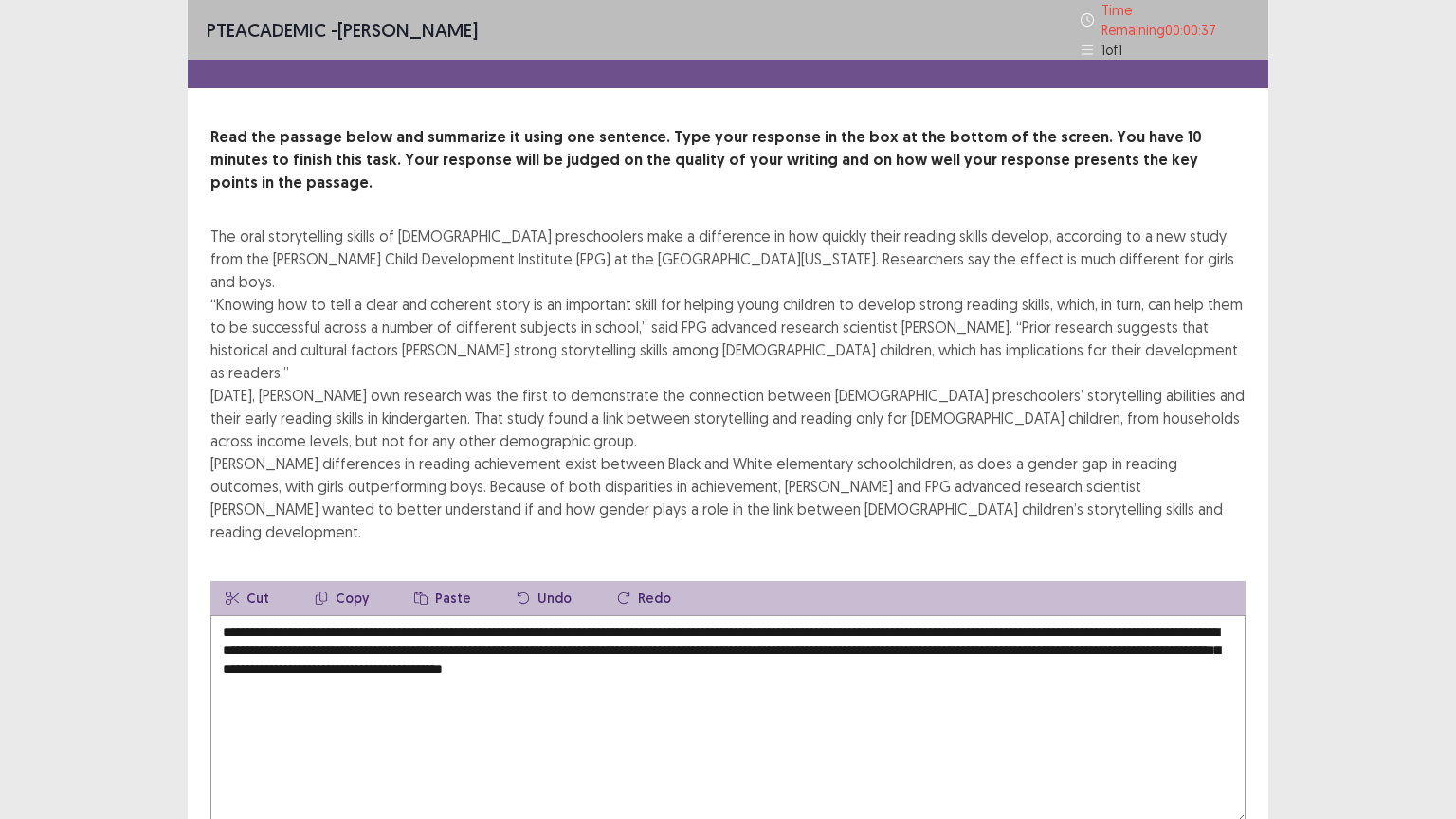
drag, startPoint x: 983, startPoint y: 619, endPoint x: 785, endPoint y: 618, distance: 198.0
click at [785, 618] on textarea "**********" at bounding box center [727, 718] width 1035 height 208
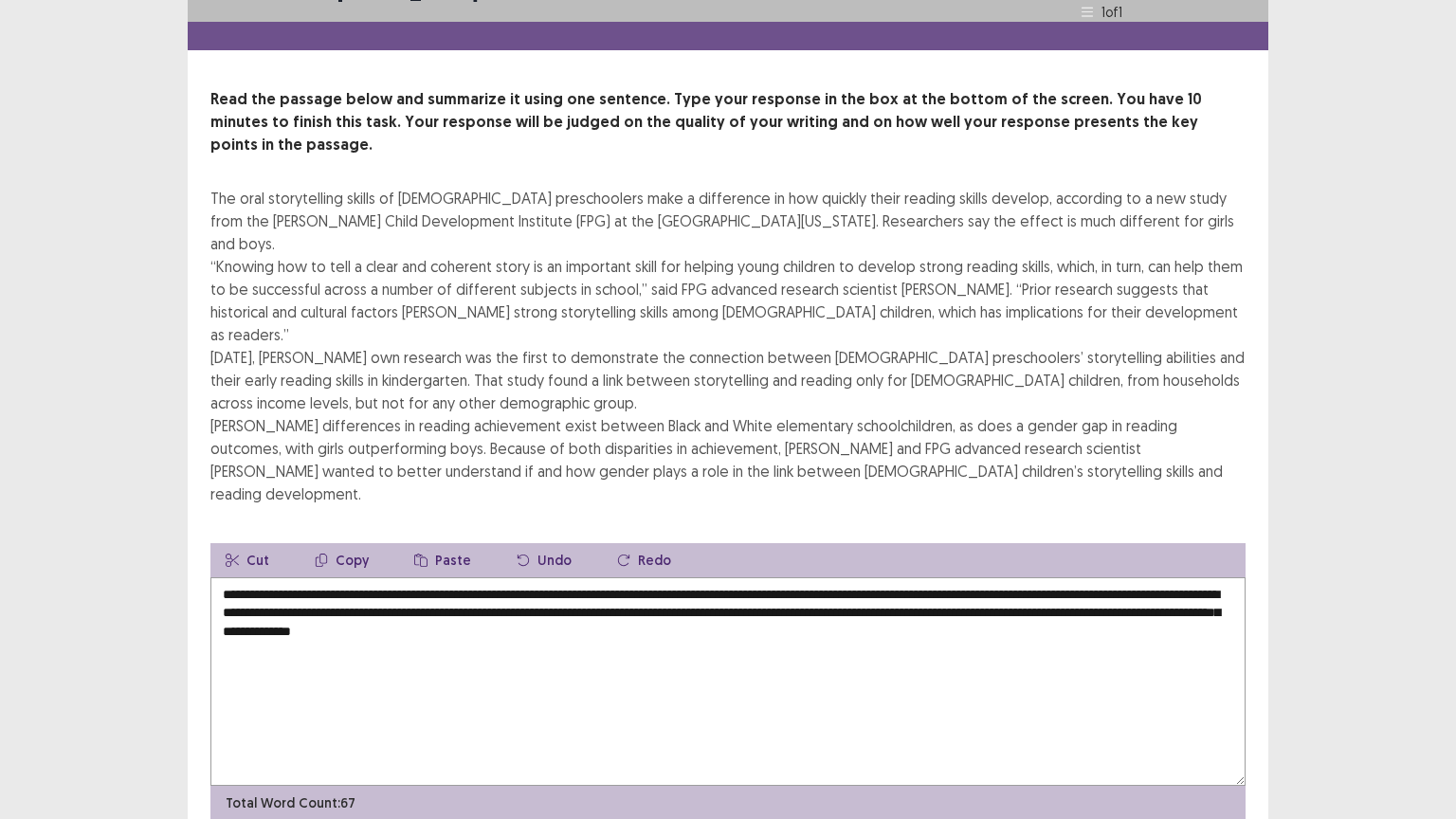
scroll to position [68, 0]
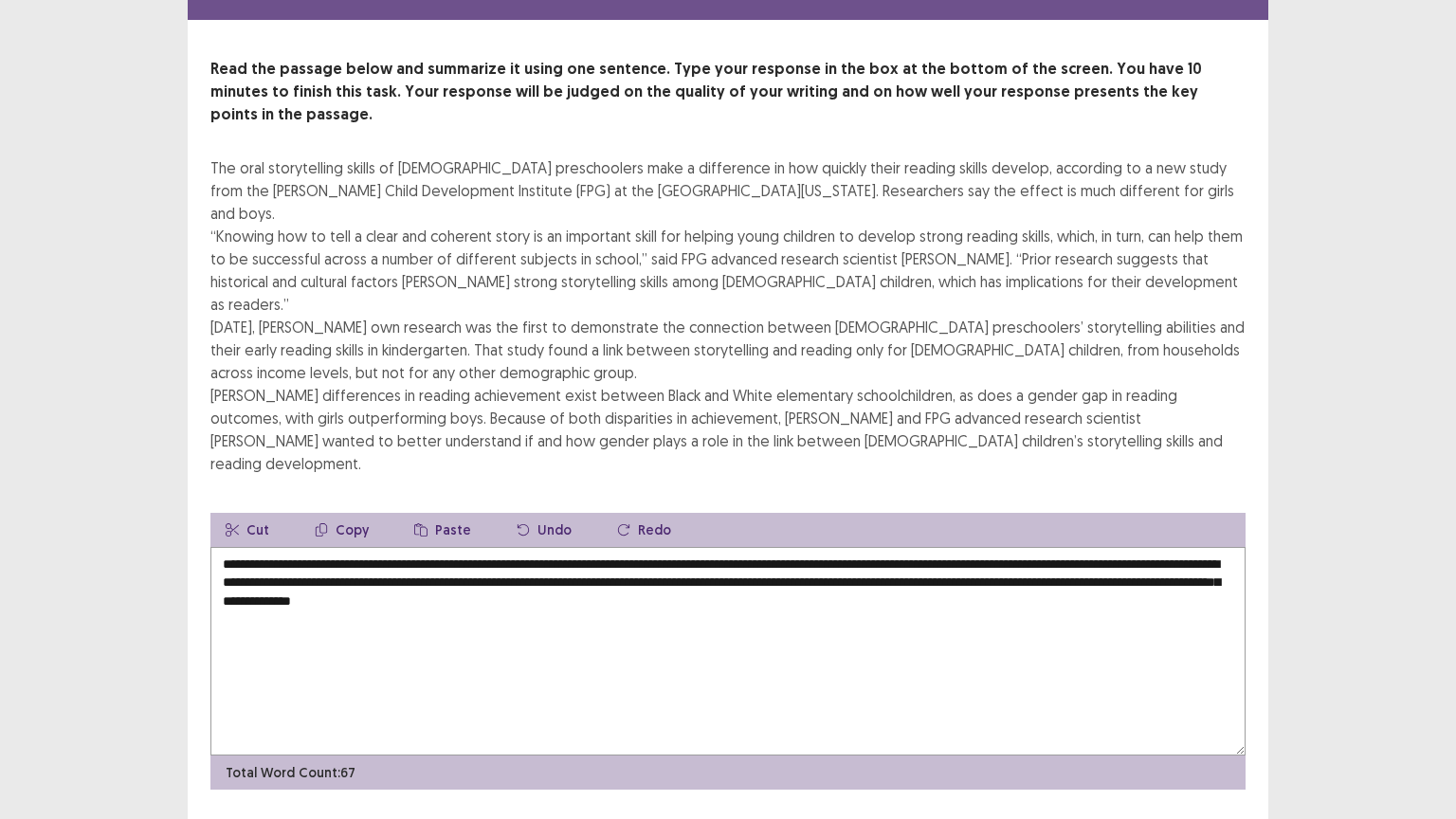
type textarea "**********"
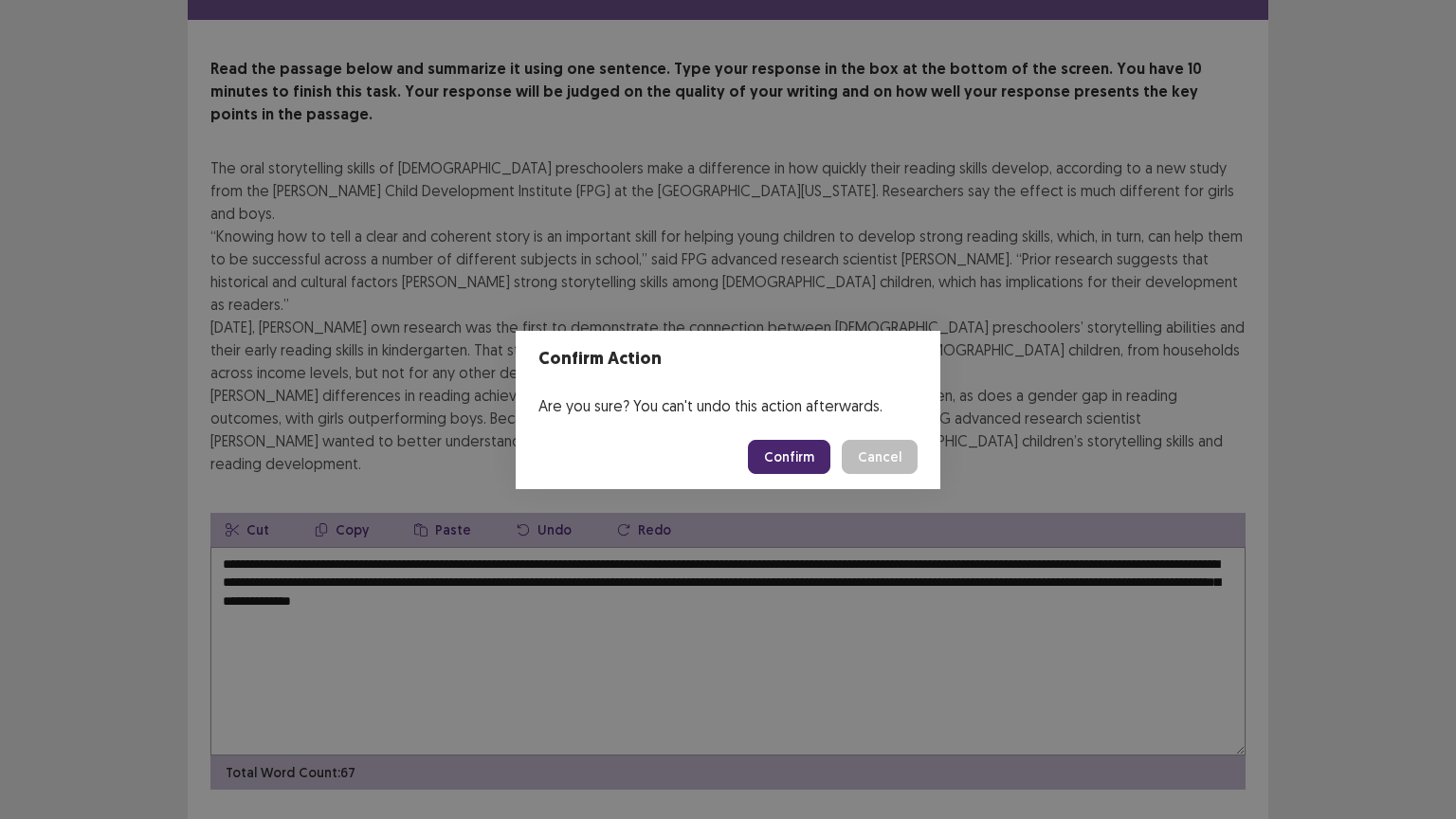
click at [785, 448] on button "Confirm" at bounding box center [789, 457] width 83 height 34
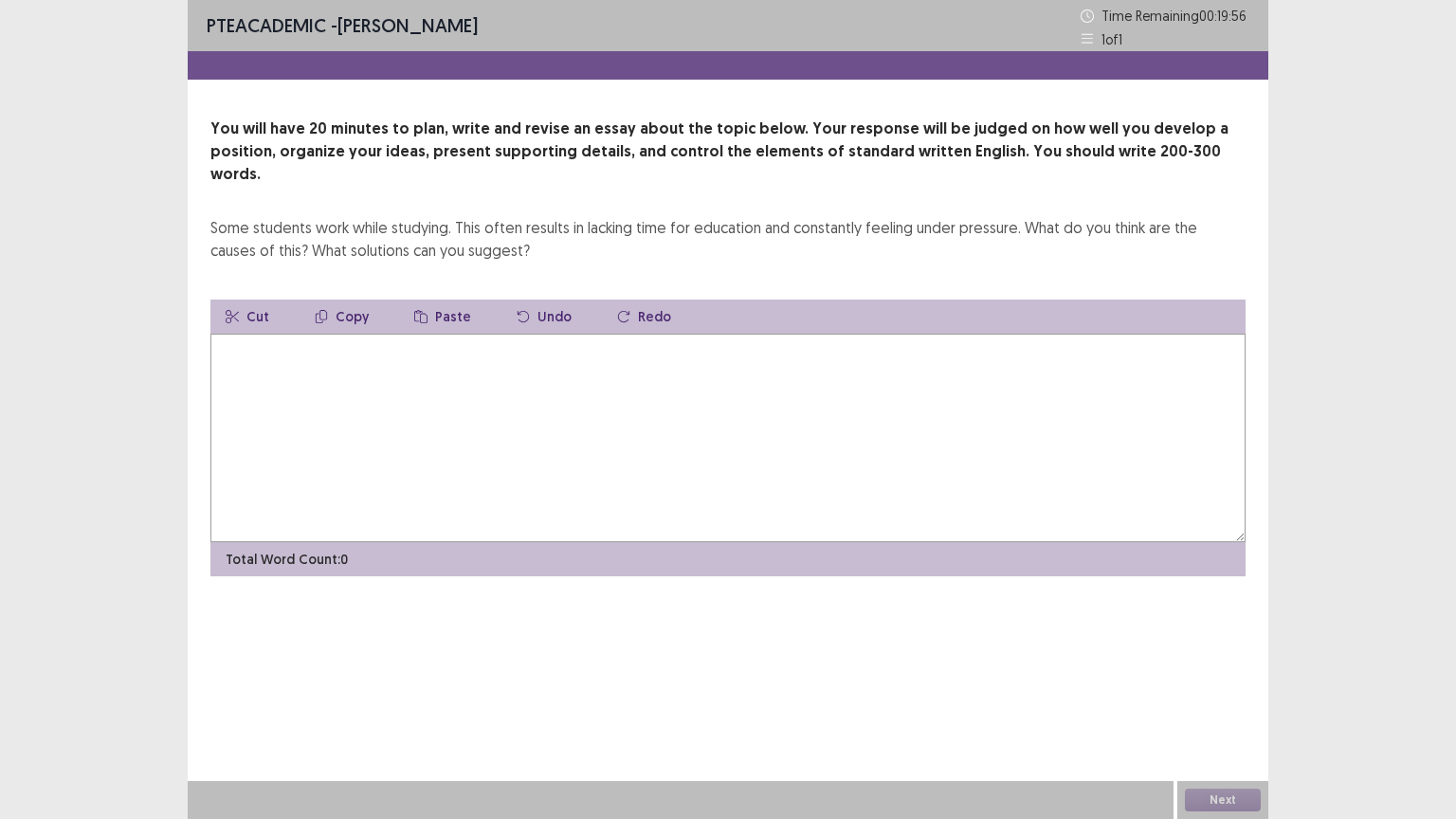
click at [508, 346] on textarea at bounding box center [727, 437] width 1035 height 208
click at [470, 333] on textarea "**********" at bounding box center [727, 437] width 1035 height 208
click at [831, 333] on textarea "**********" at bounding box center [727, 437] width 1035 height 208
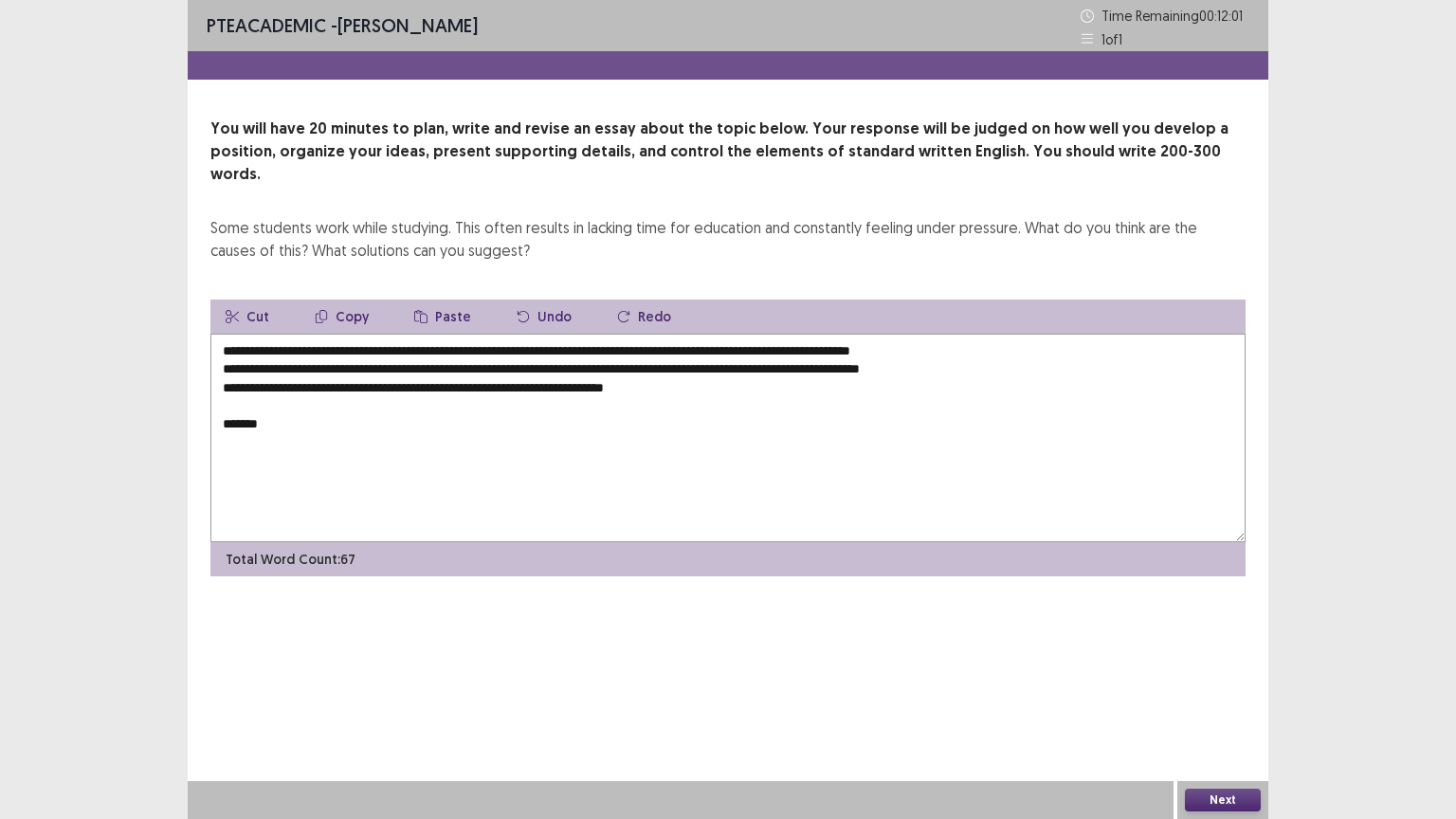
click at [246, 398] on textarea "**********" at bounding box center [727, 437] width 1035 height 208
click at [265, 400] on textarea "**********" at bounding box center [727, 437] width 1035 height 208
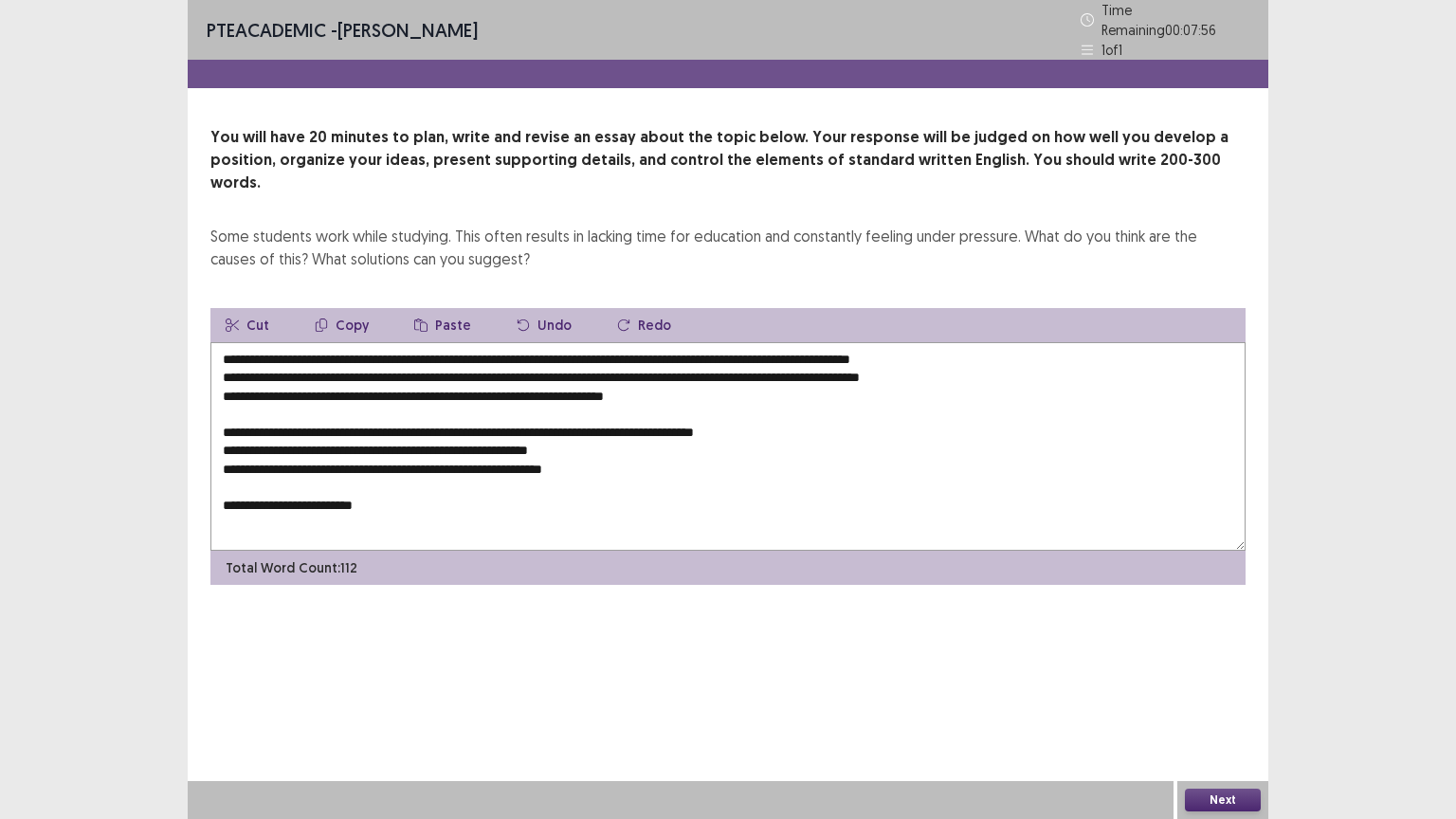
click at [654, 400] on textarea "**********" at bounding box center [727, 446] width 1035 height 208
click at [464, 476] on textarea "**********" at bounding box center [727, 446] width 1035 height 208
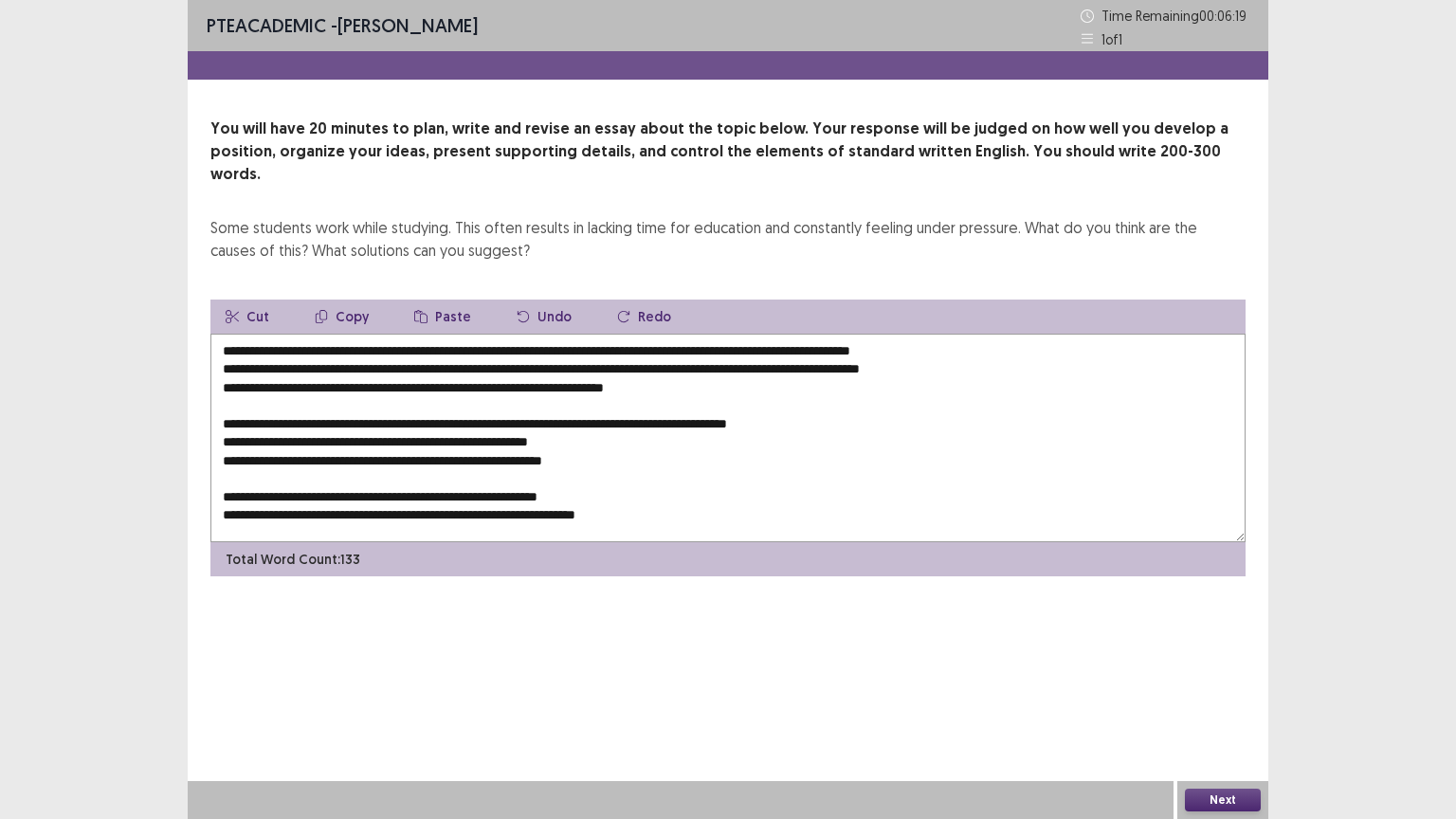
click at [463, 401] on textarea "**********" at bounding box center [727, 437] width 1035 height 208
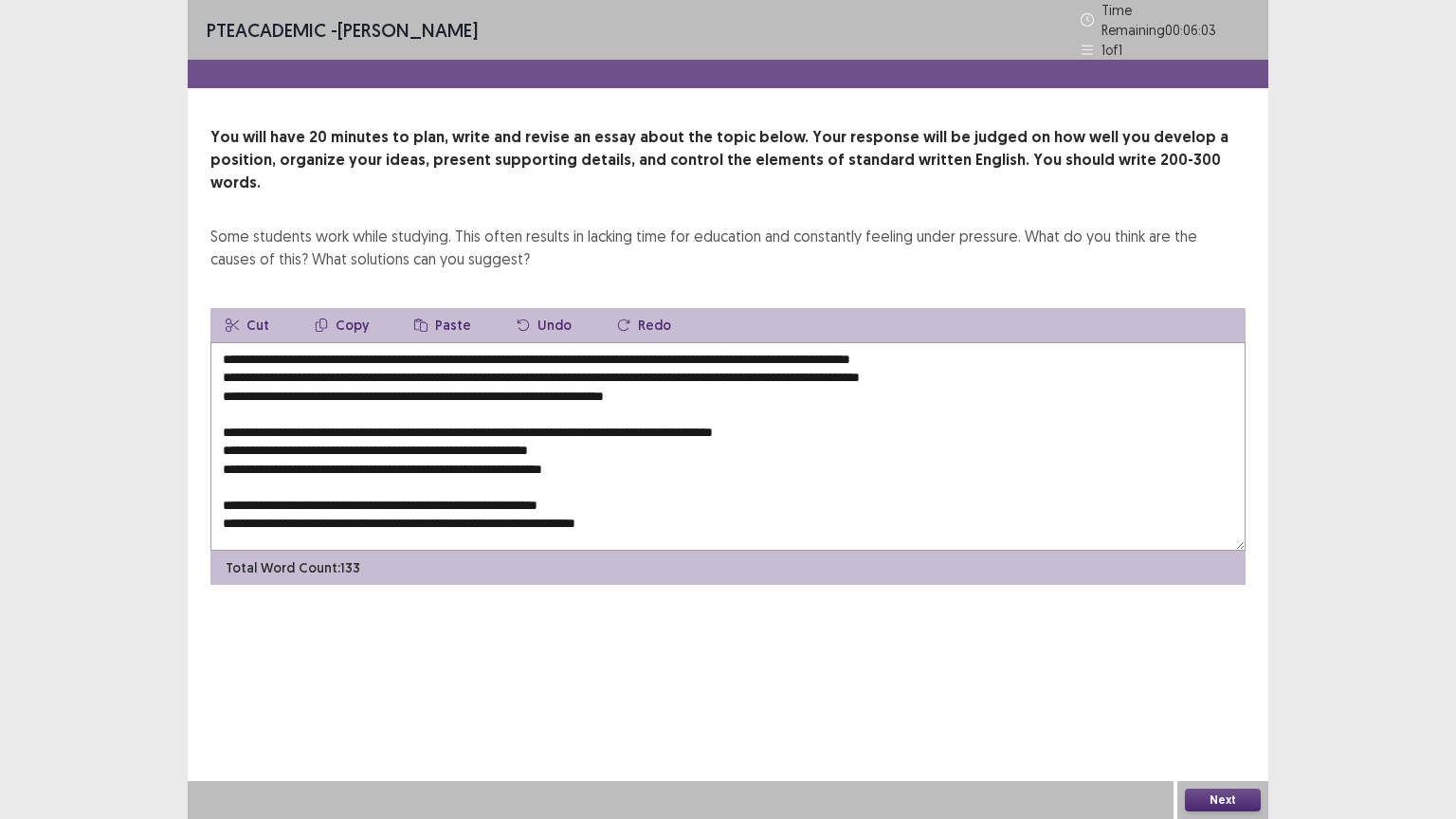
click at [421, 438] on textarea "**********" at bounding box center [727, 446] width 1035 height 208
click at [510, 437] on textarea "**********" at bounding box center [727, 446] width 1035 height 208
click at [644, 494] on textarea "**********" at bounding box center [727, 446] width 1035 height 208
click at [825, 497] on textarea "**********" at bounding box center [727, 446] width 1035 height 208
click at [852, 494] on textarea "**********" at bounding box center [727, 446] width 1035 height 208
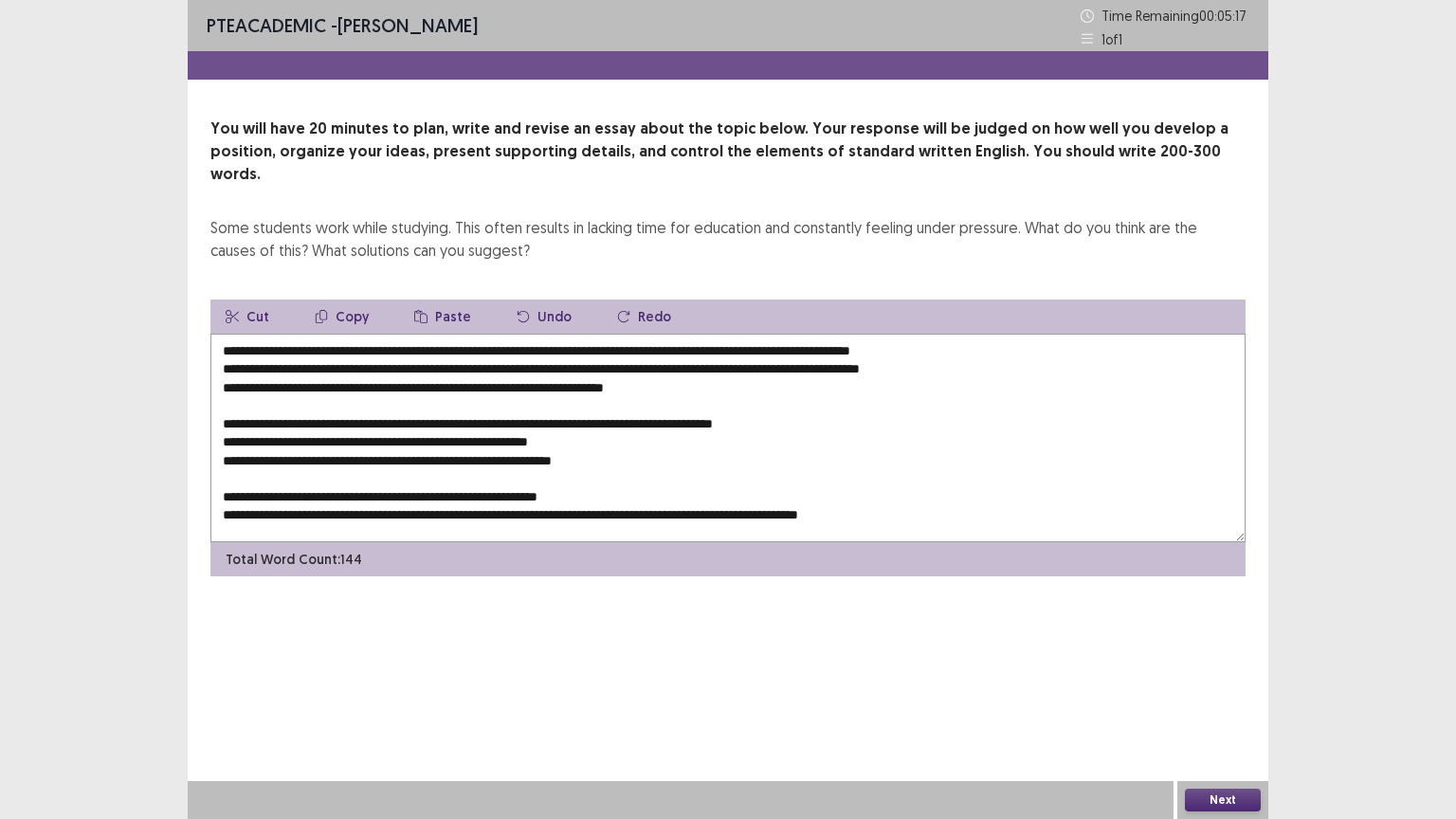
scroll to position [9, 0]
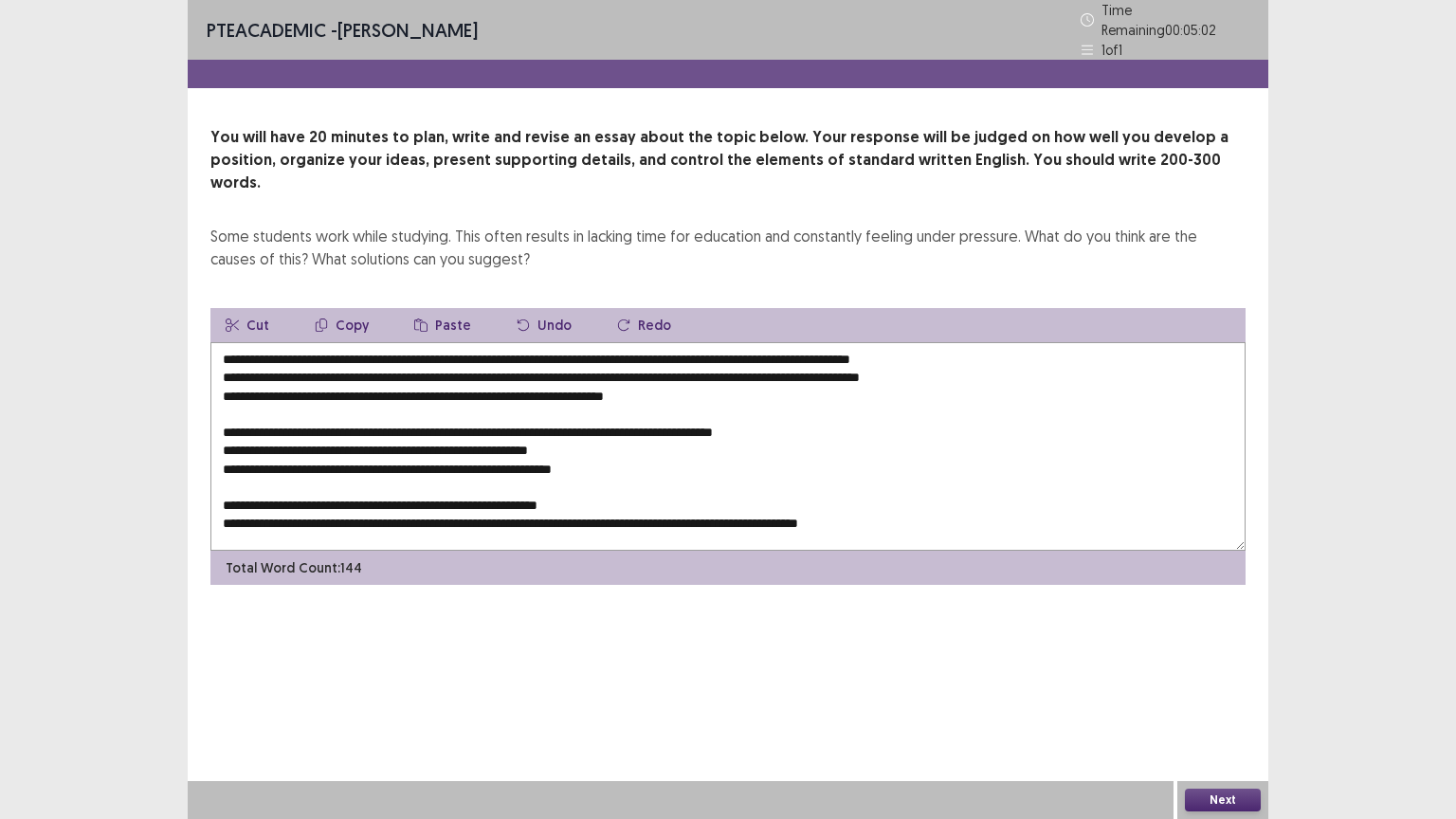
drag, startPoint x: 255, startPoint y: 429, endPoint x: 225, endPoint y: 429, distance: 30.0
click at [225, 429] on textarea "**********" at bounding box center [727, 446] width 1035 height 208
click at [367, 506] on textarea "**********" at bounding box center [727, 446] width 1035 height 208
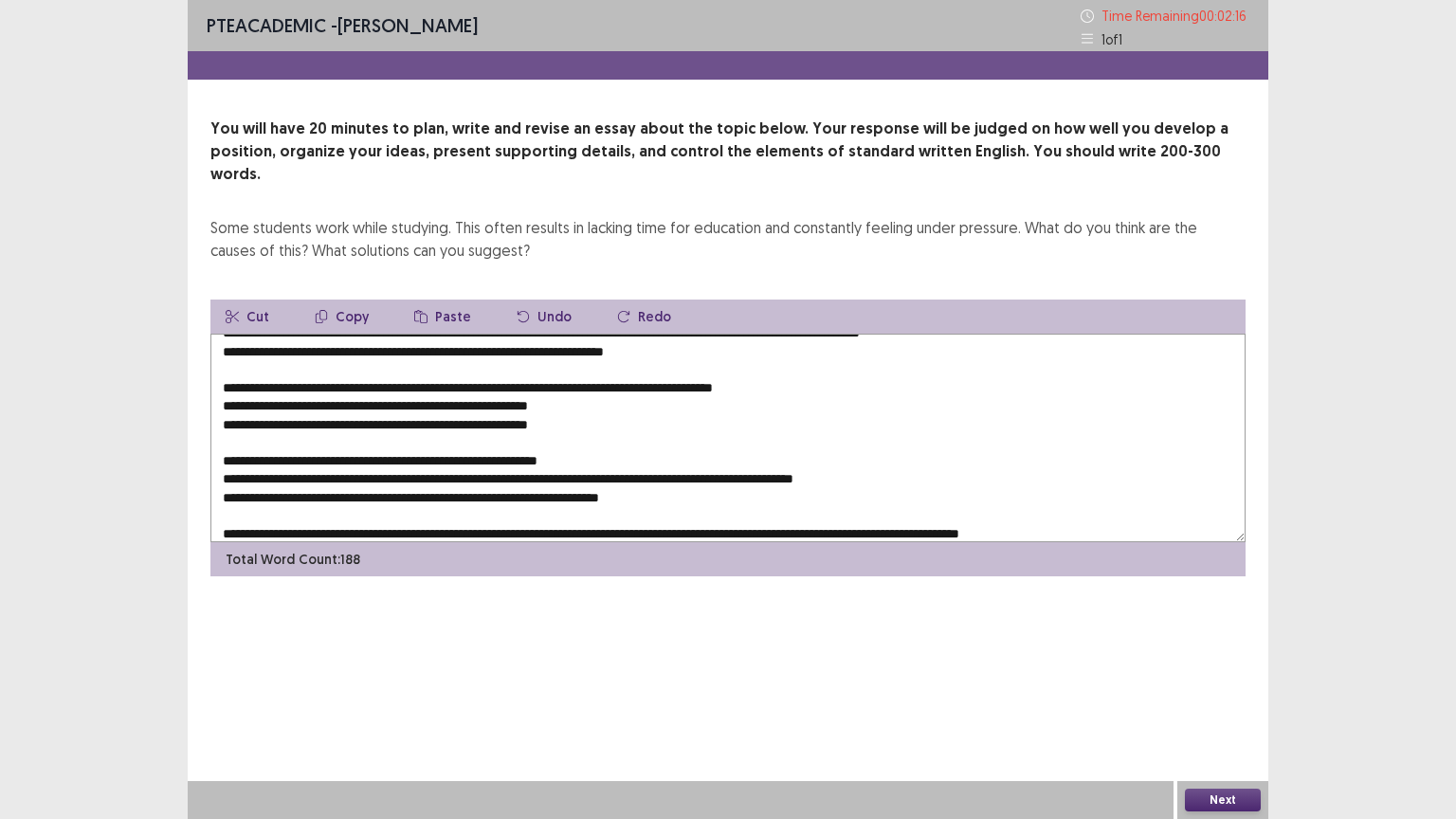
scroll to position [46, 0]
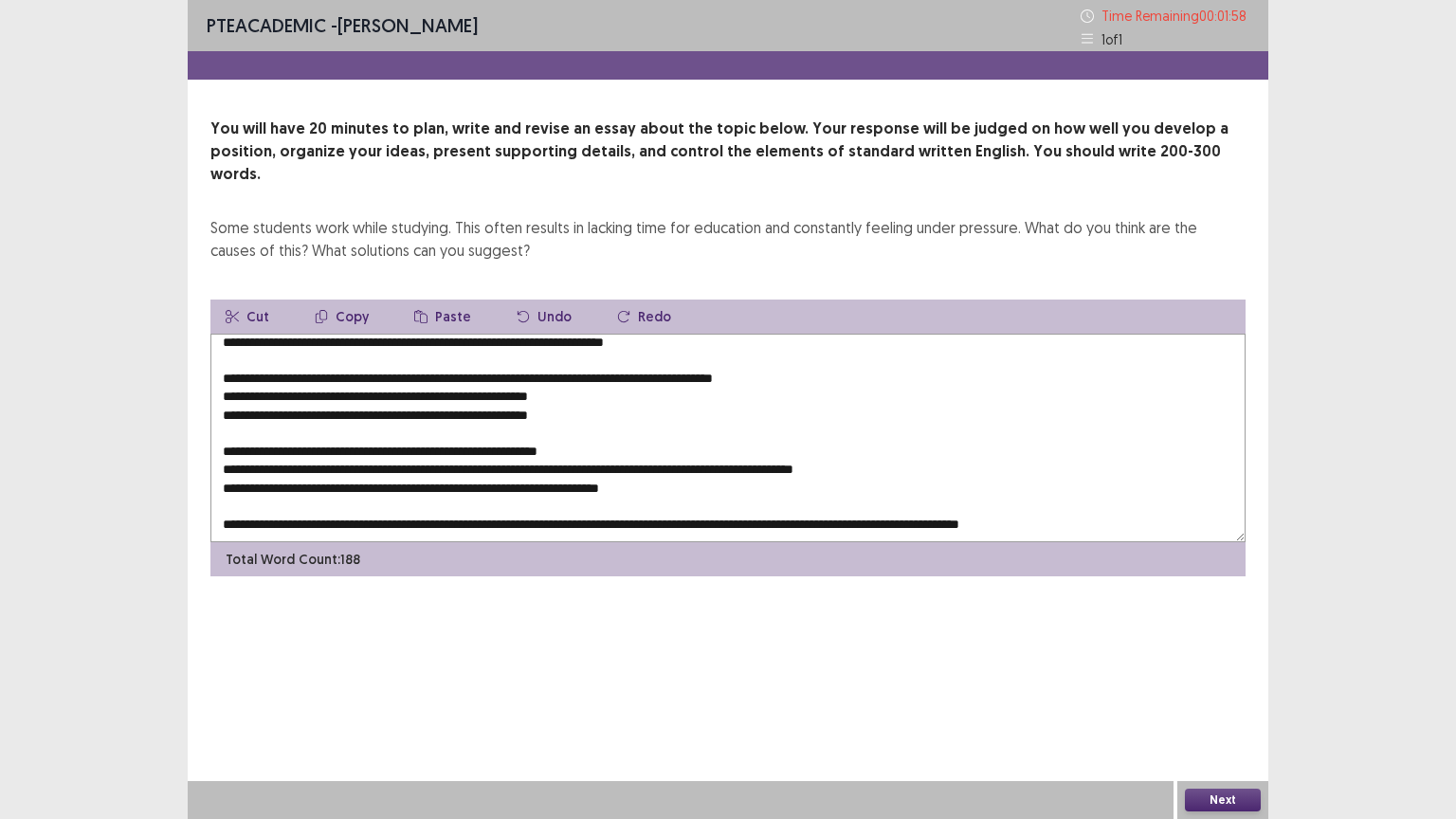
click at [715, 501] on textarea "**********" at bounding box center [727, 437] width 1035 height 208
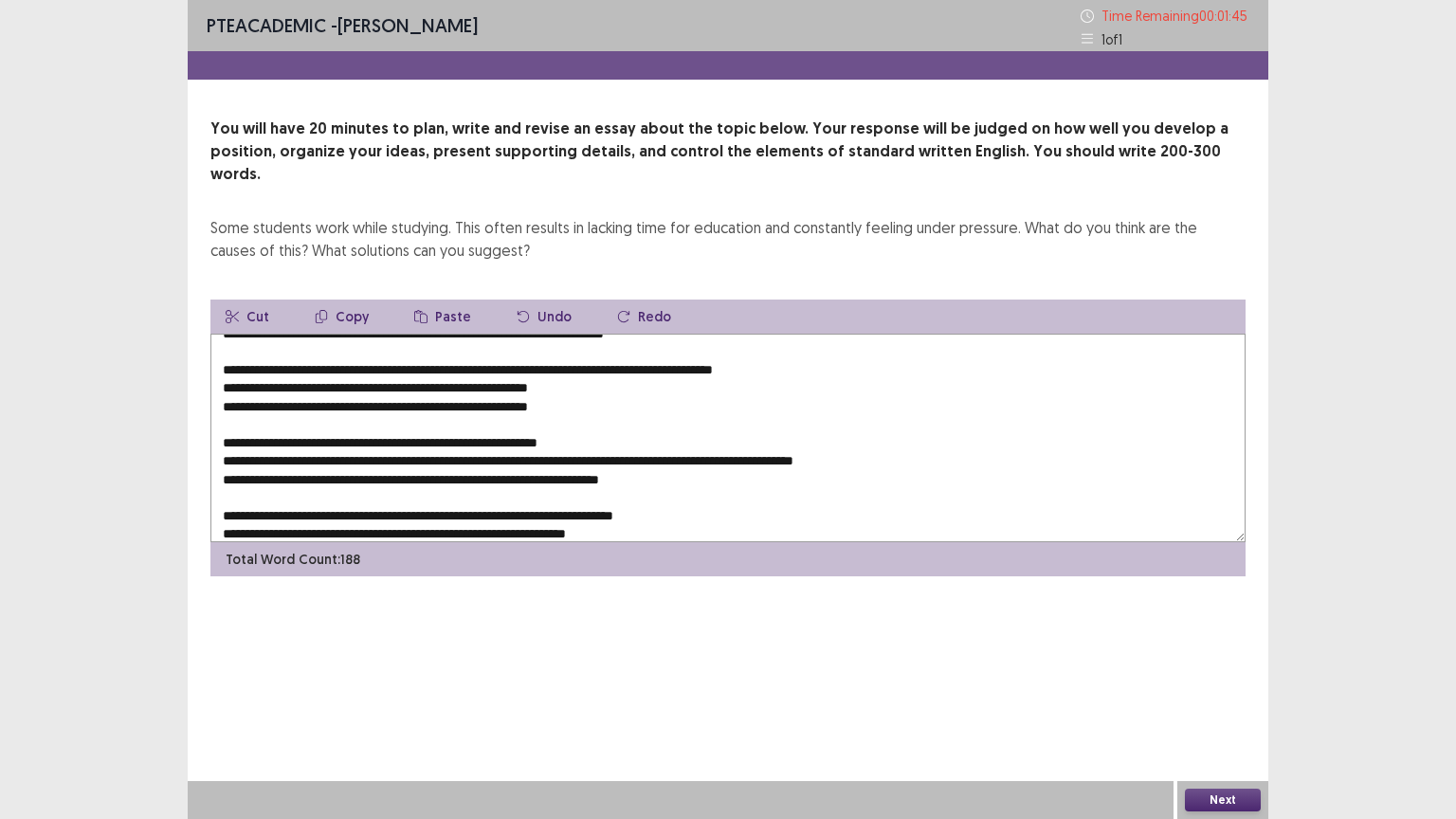
scroll to position [64, 0]
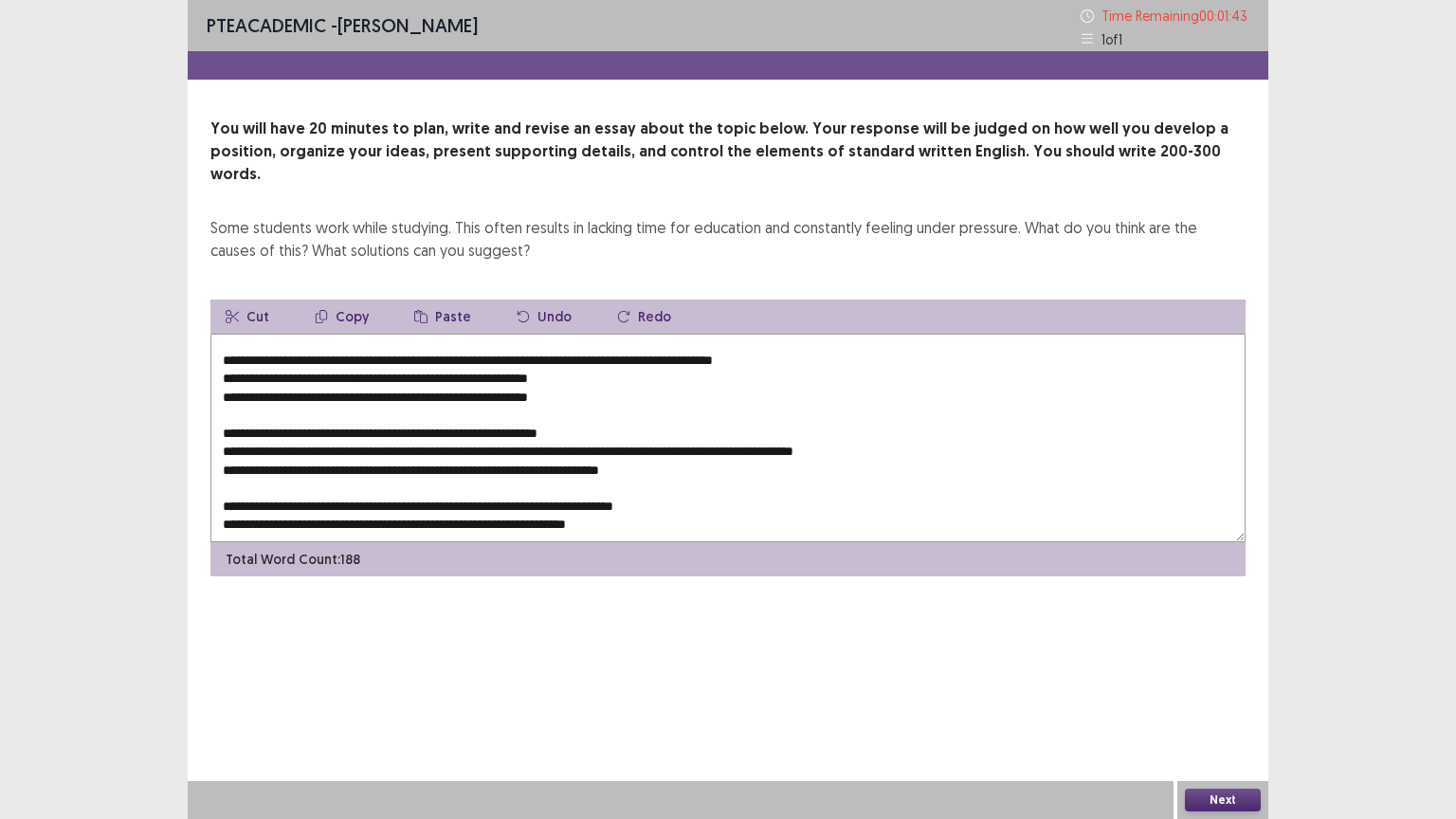
click at [663, 504] on textarea "**********" at bounding box center [727, 437] width 1035 height 208
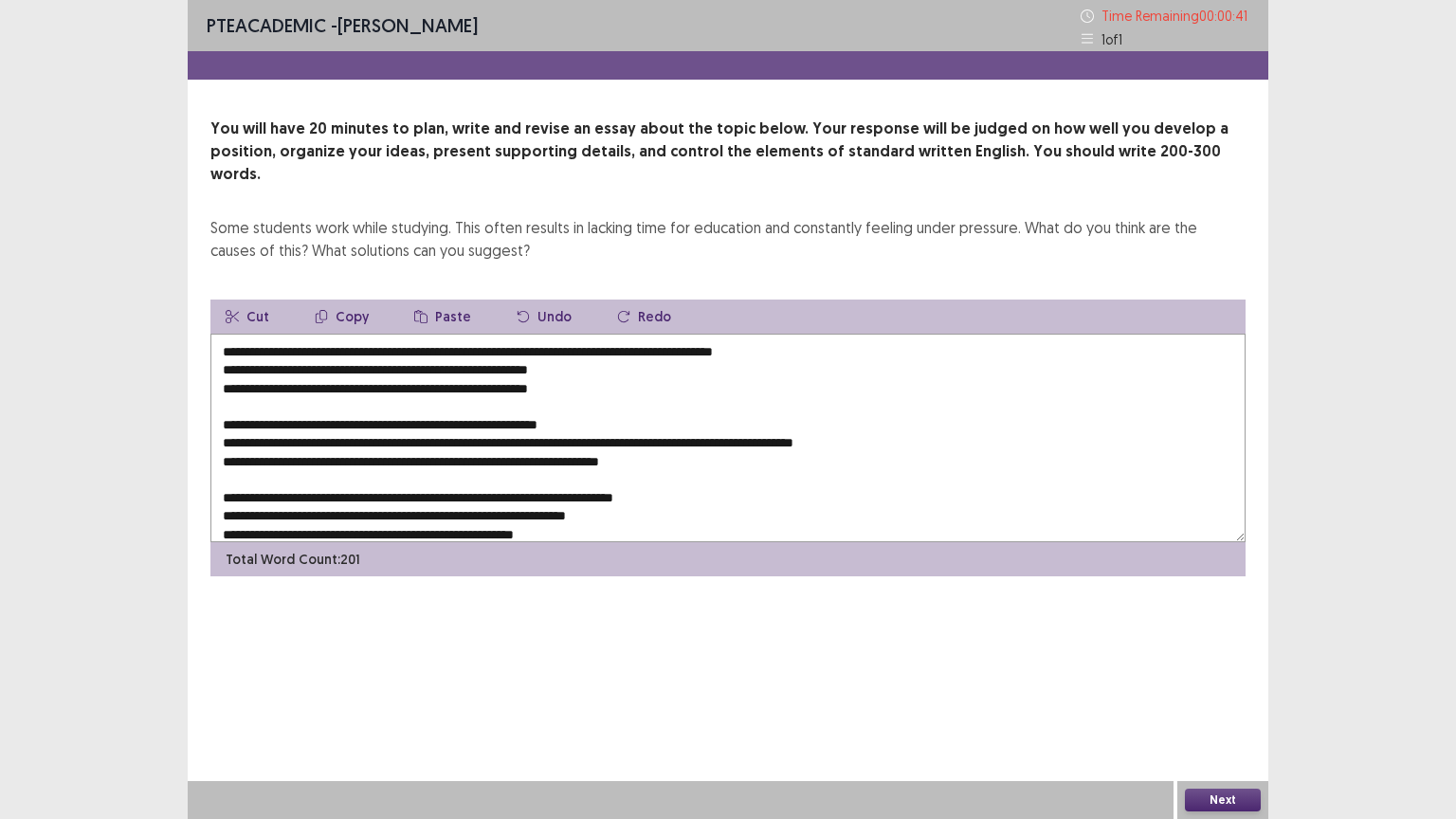
type textarea "**********"
click at [1232, 670] on button "Next" at bounding box center [1223, 800] width 76 height 23
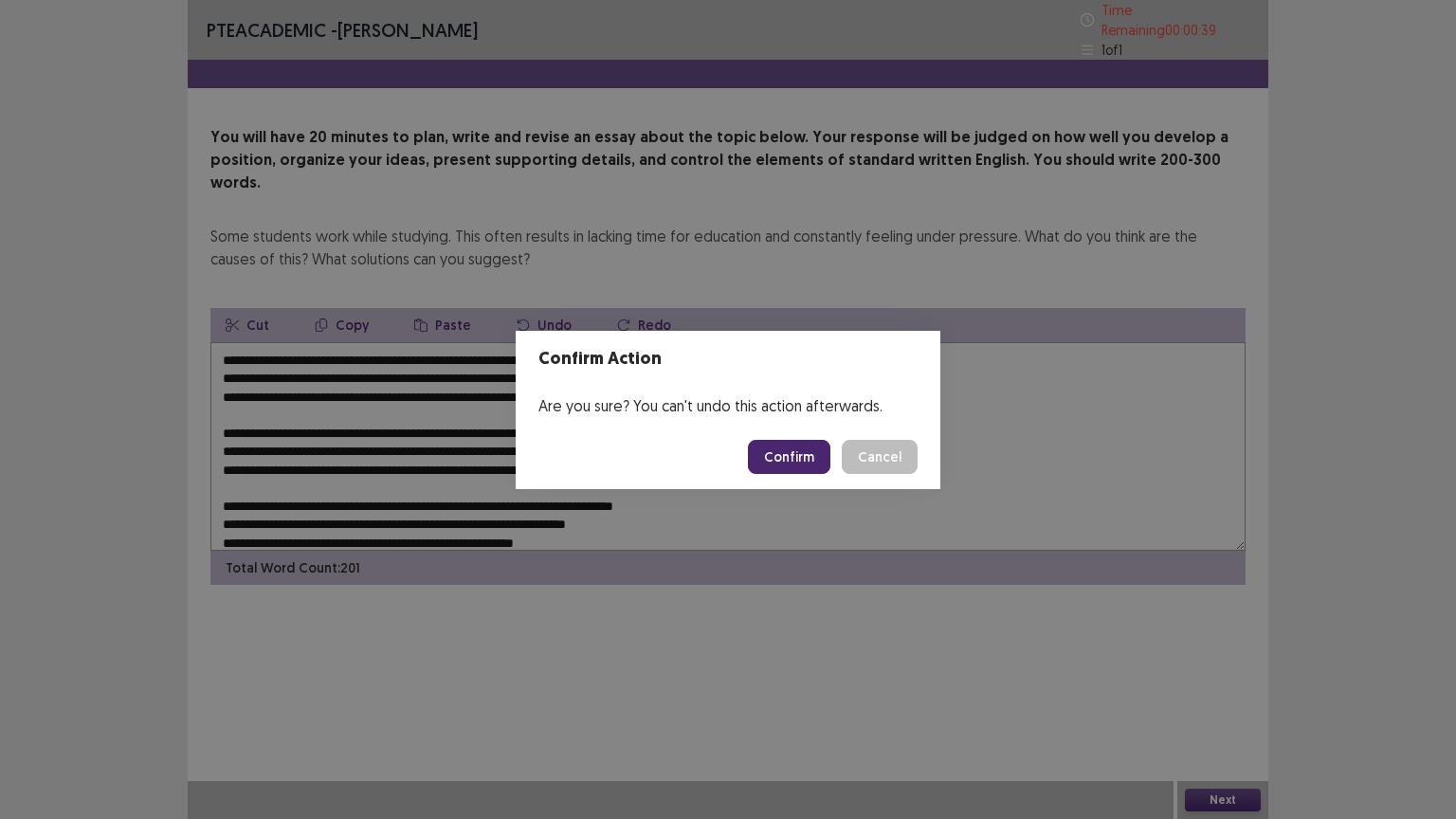
click at [805, 455] on button "Confirm" at bounding box center [789, 457] width 83 height 34
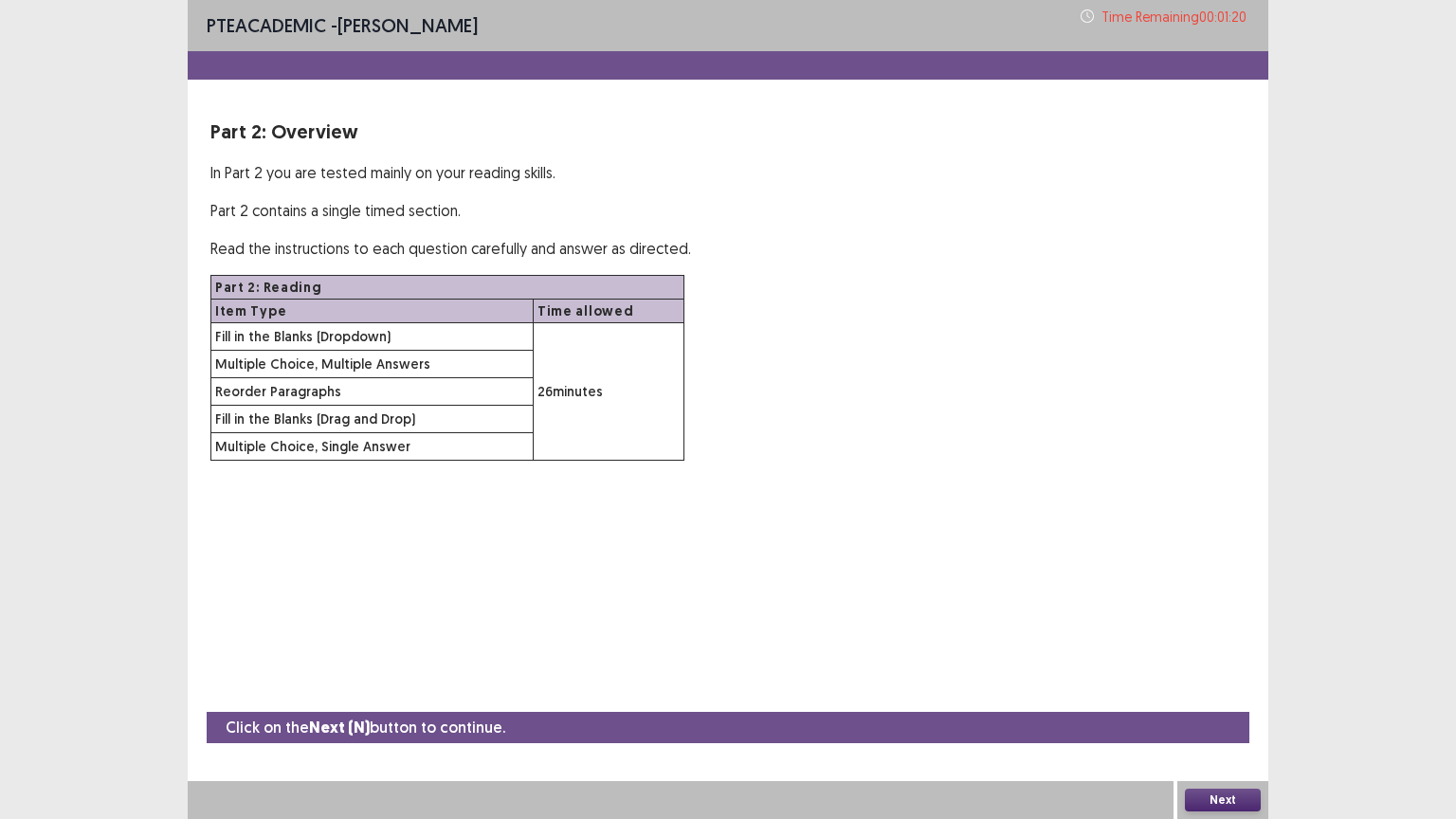
click at [1202, 670] on button "Next" at bounding box center [1223, 800] width 76 height 23
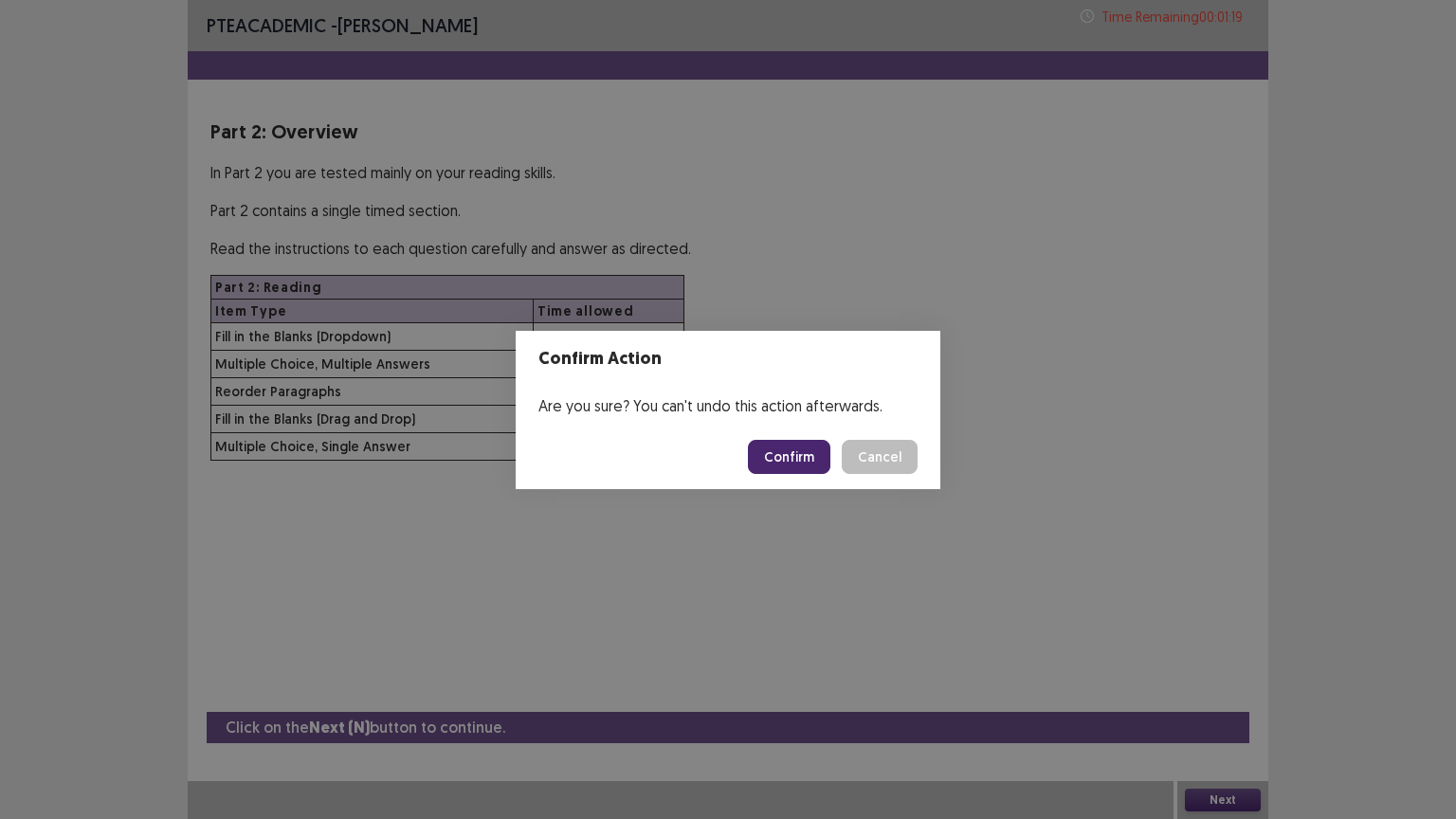
click at [804, 459] on button "Confirm" at bounding box center [789, 457] width 83 height 34
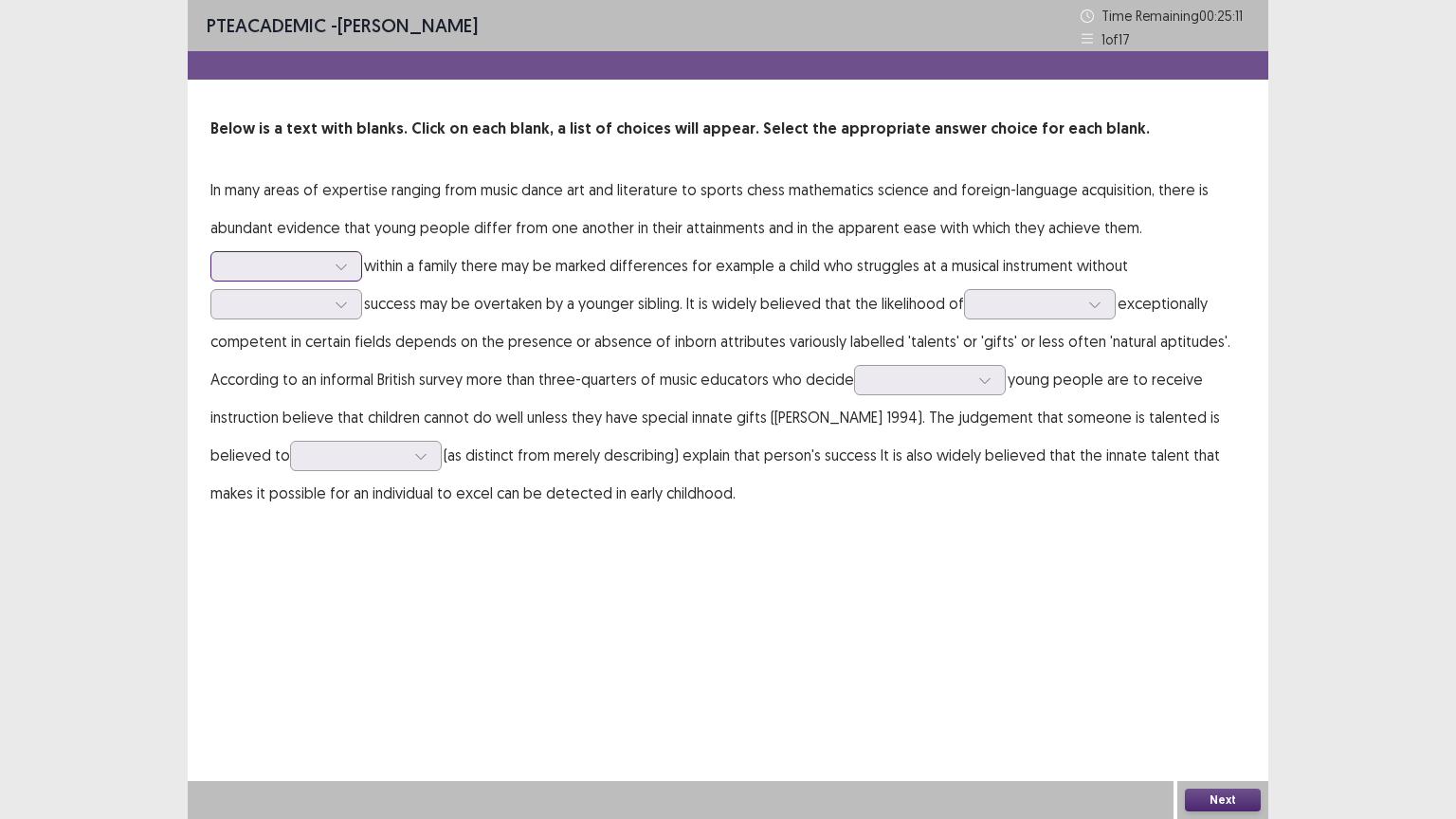
click at [307, 257] on div at bounding box center [276, 265] width 99 height 18
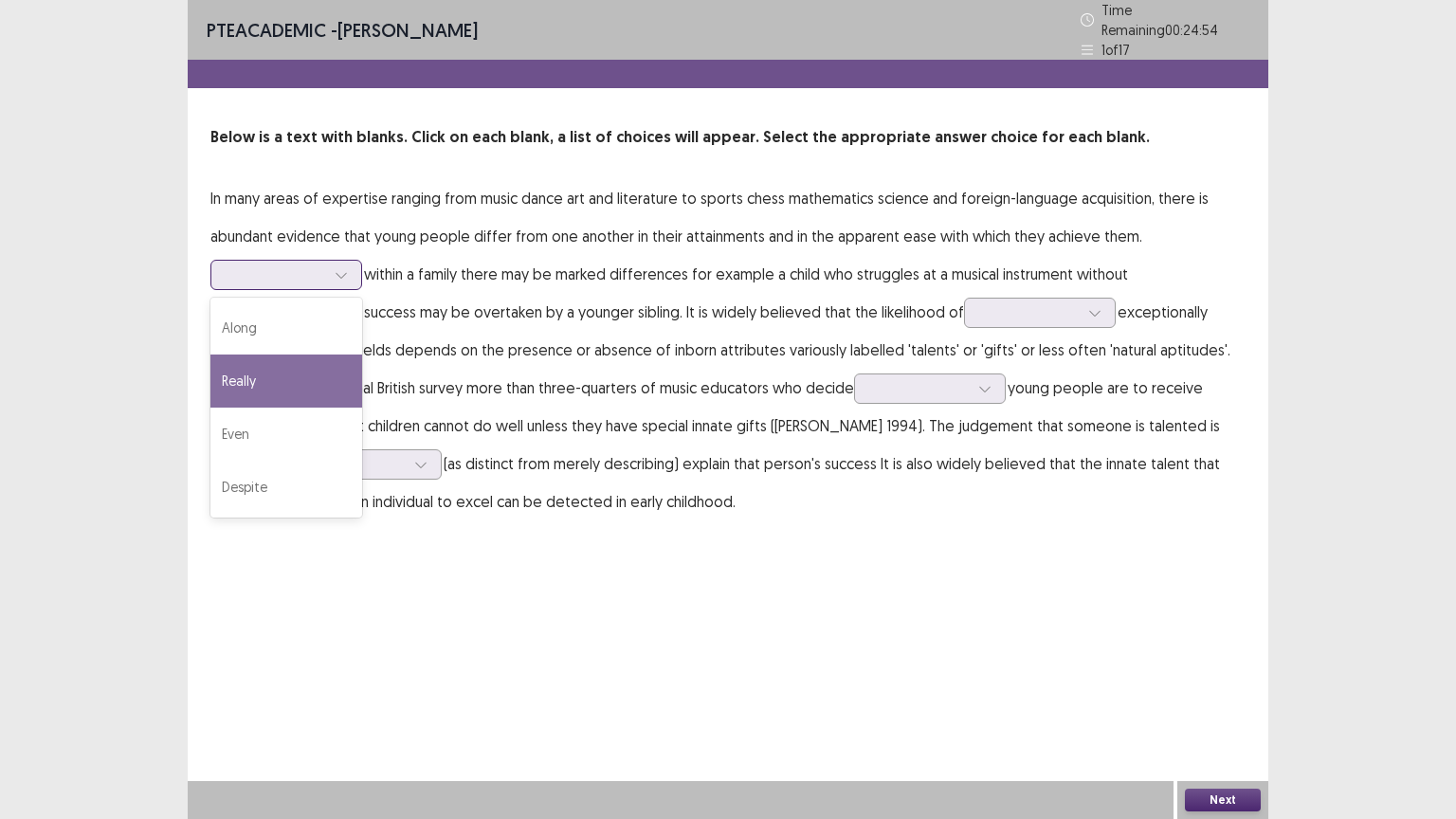
click at [301, 375] on div "Really" at bounding box center [286, 381] width 152 height 53
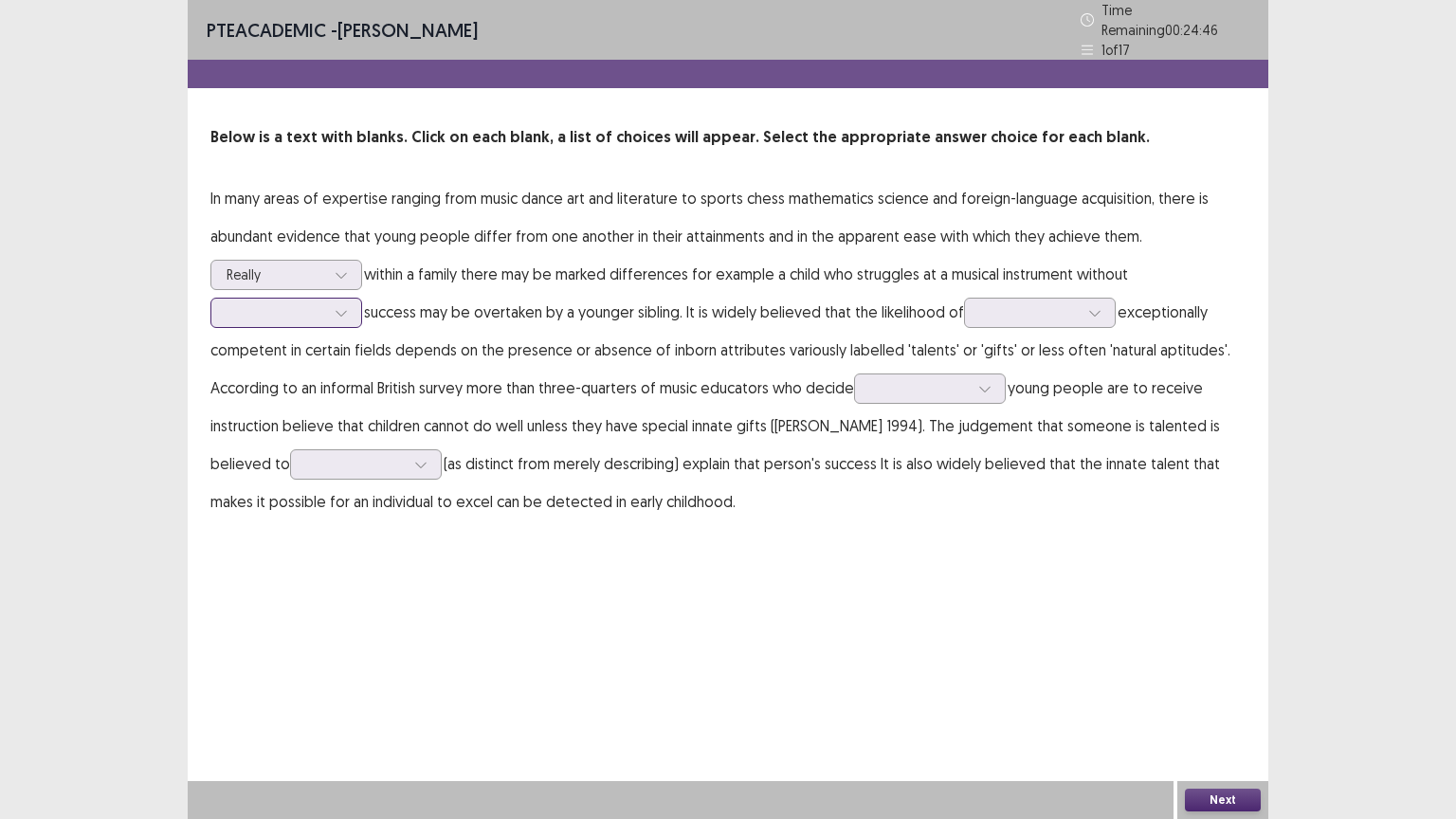
click at [340, 306] on icon at bounding box center [341, 313] width 13 height 13
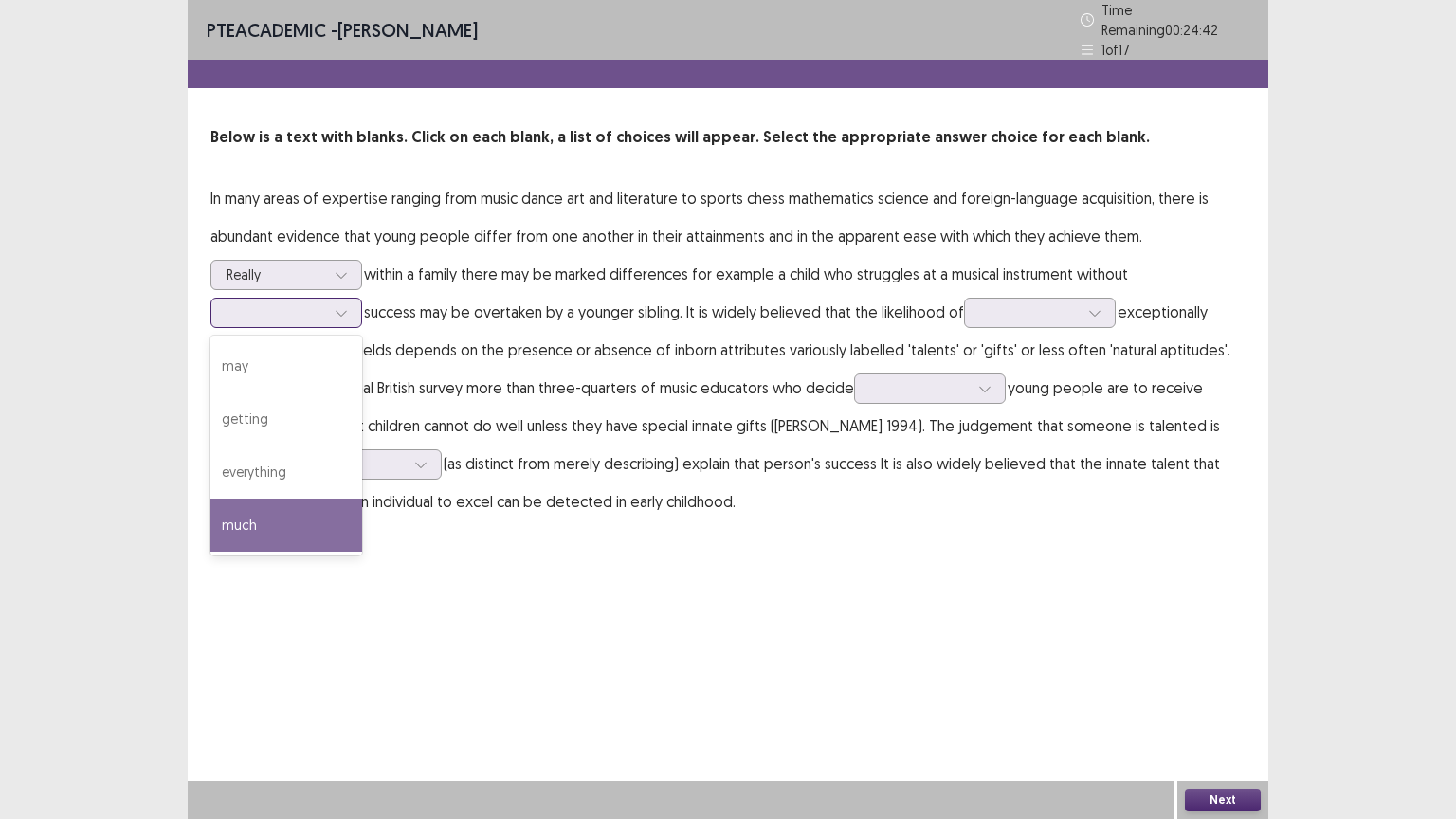
click at [262, 508] on div "much" at bounding box center [286, 525] width 152 height 53
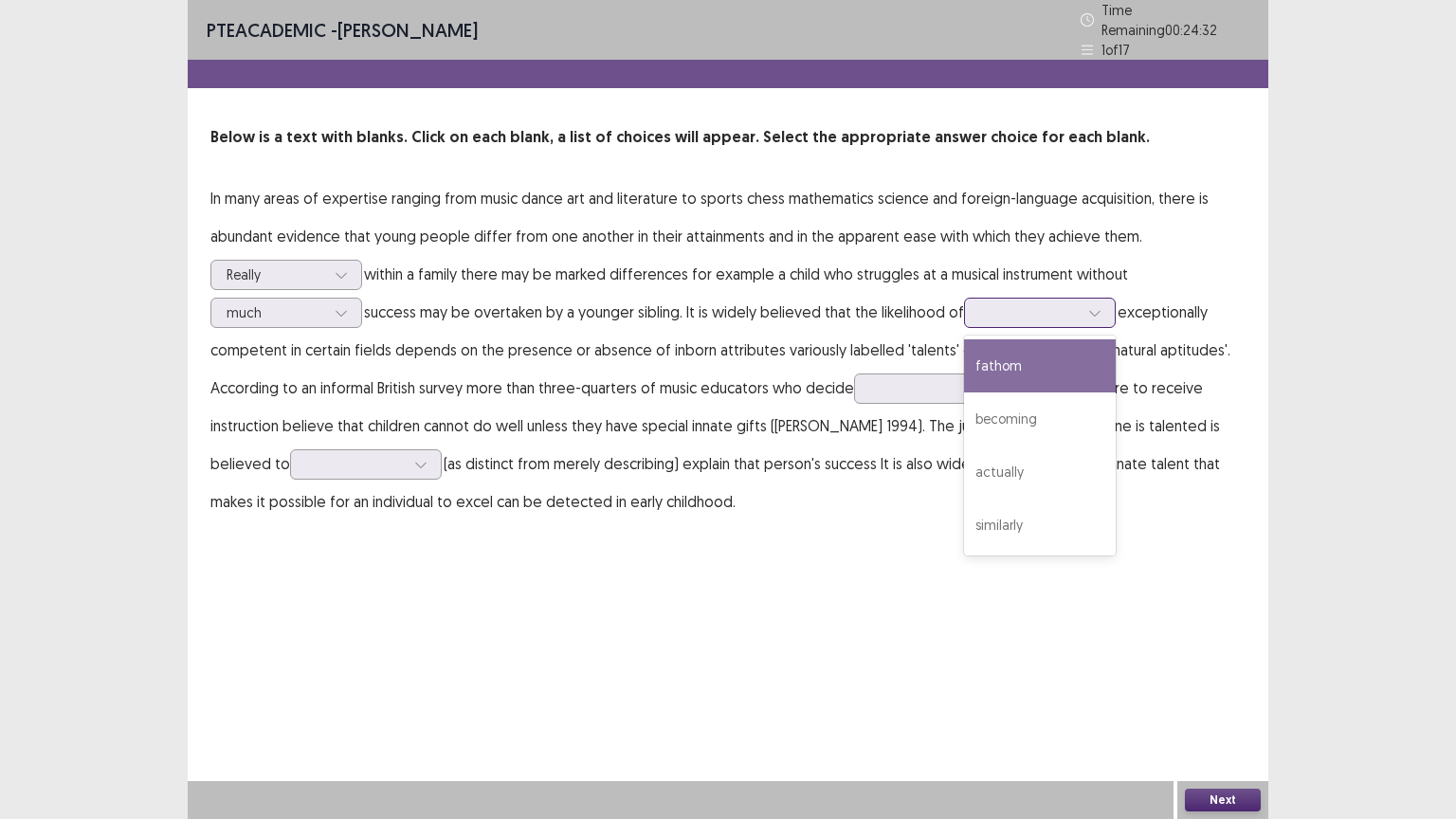
click at [1053, 307] on div at bounding box center [1029, 312] width 99 height 18
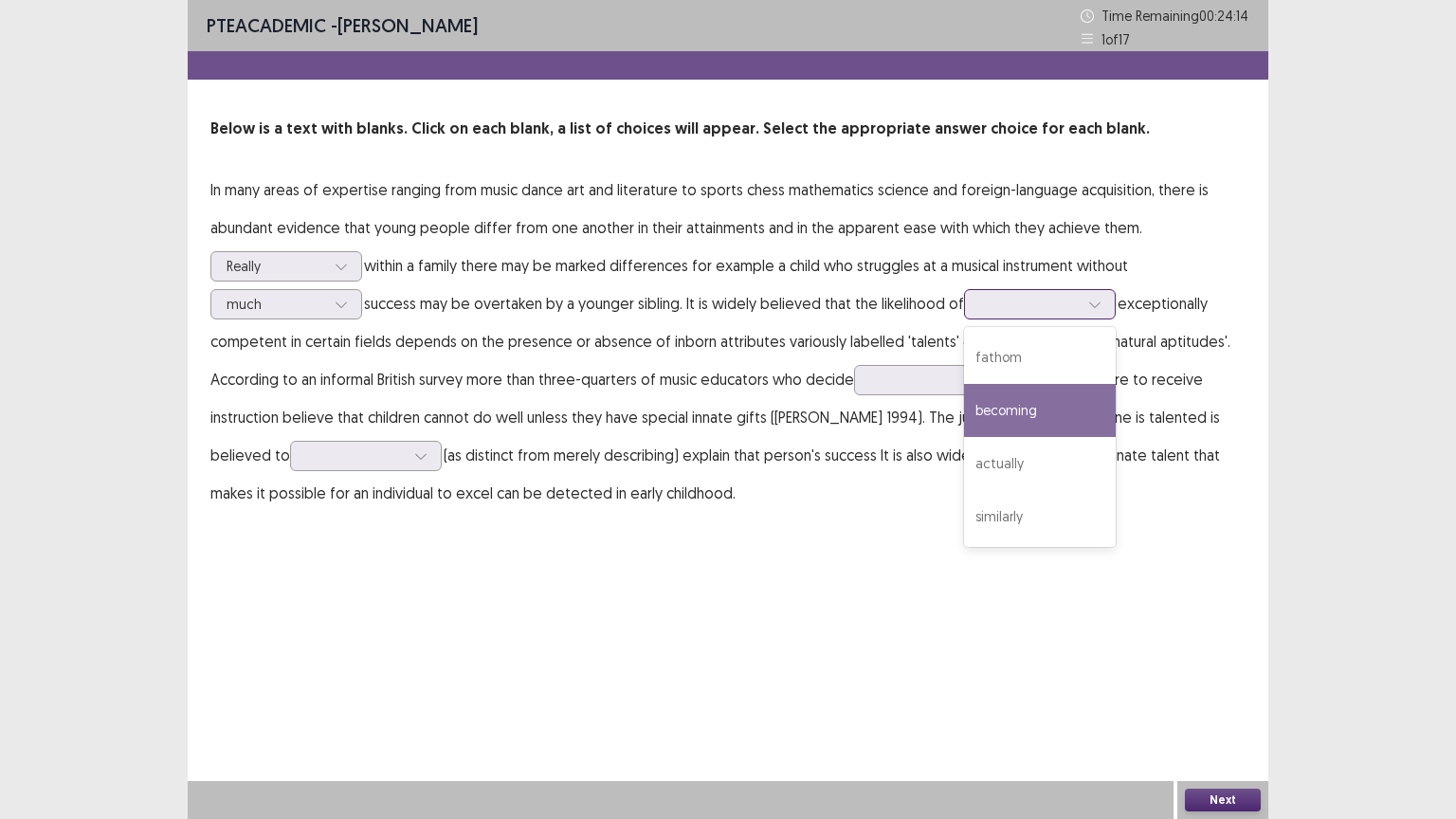
click at [1033, 409] on div "becoming" at bounding box center [1041, 410] width 152 height 53
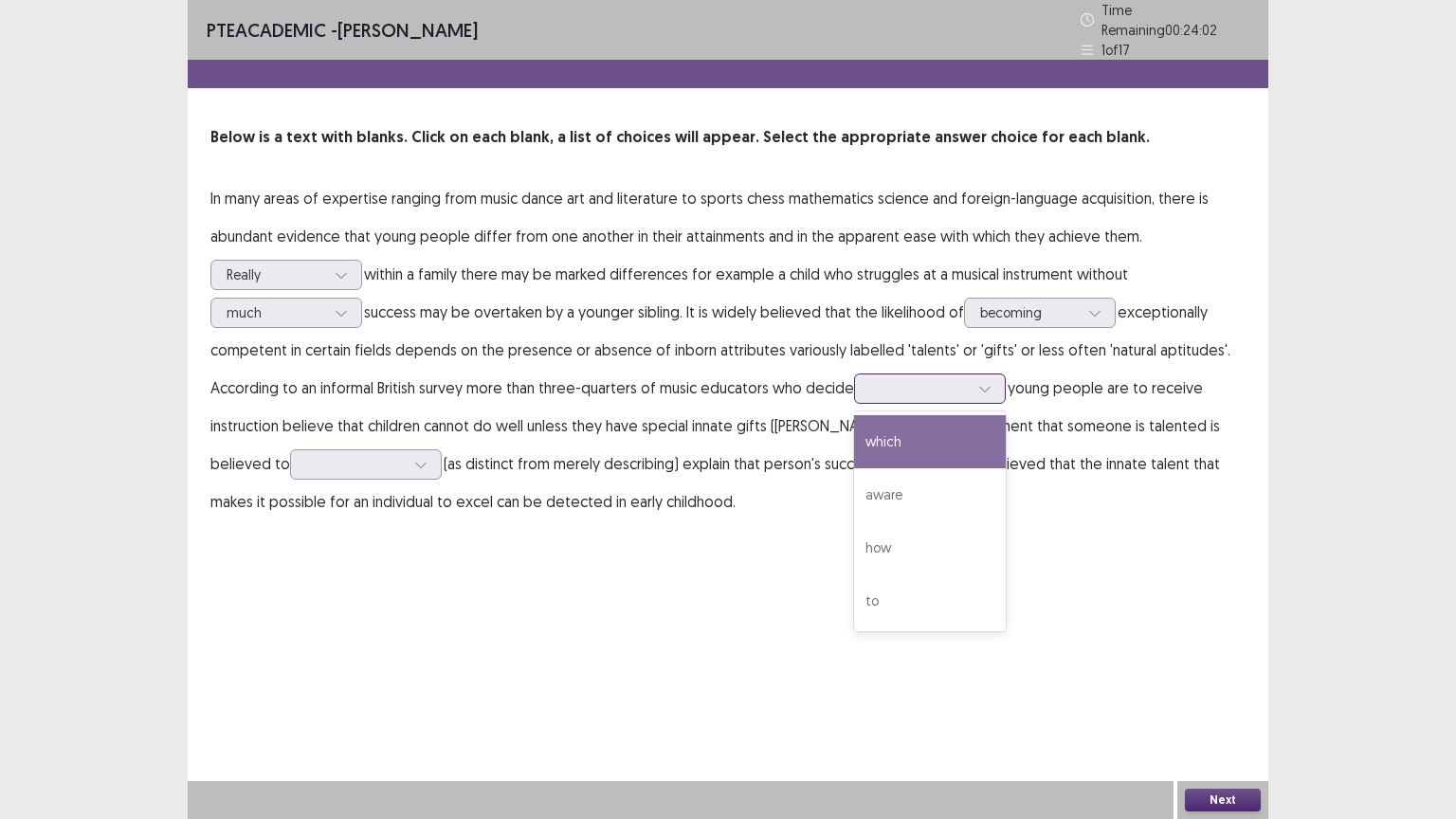
click at [964, 383] on div at bounding box center [920, 388] width 99 height 18
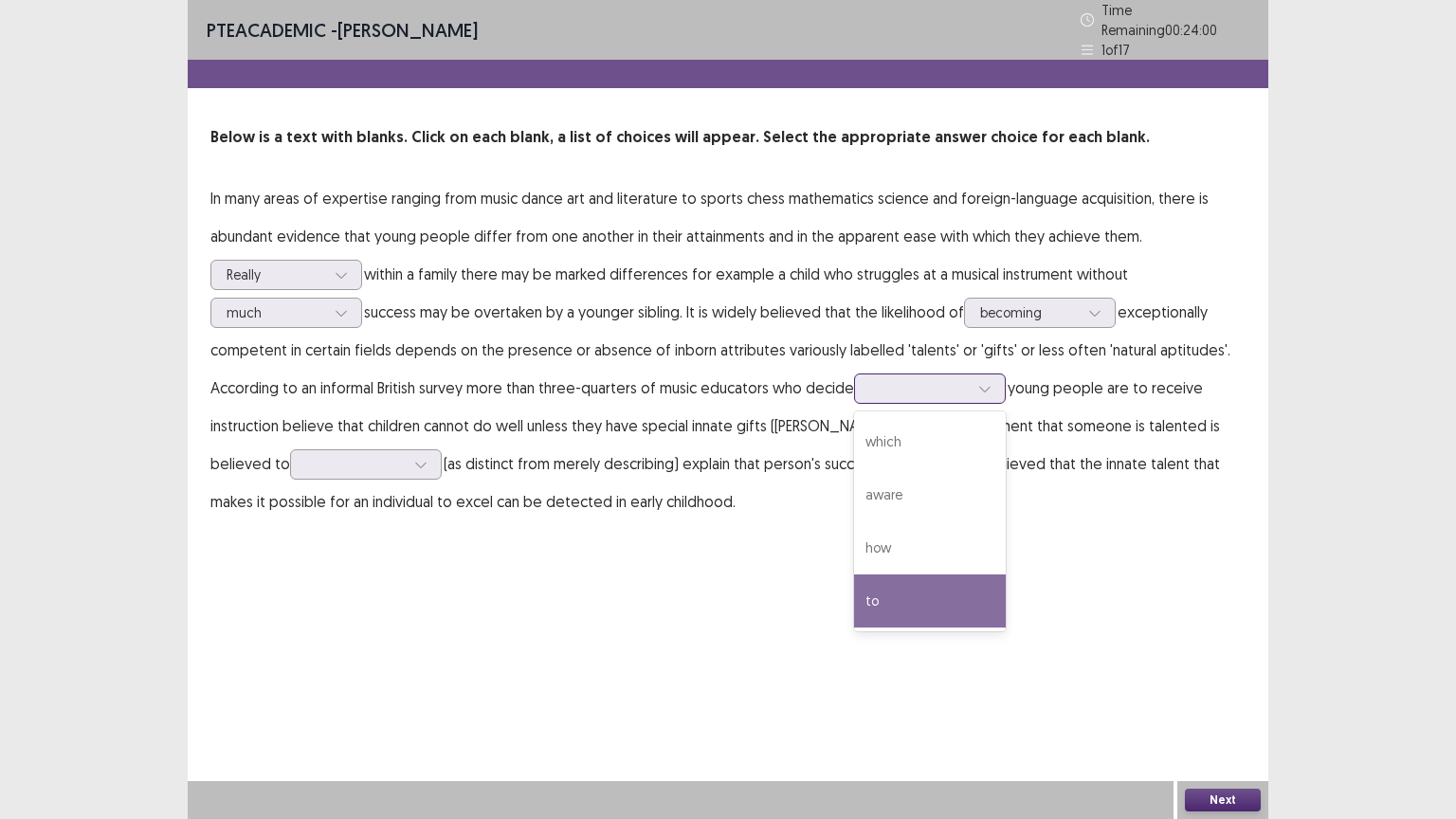
click at [903, 597] on div "to" at bounding box center [930, 601] width 152 height 53
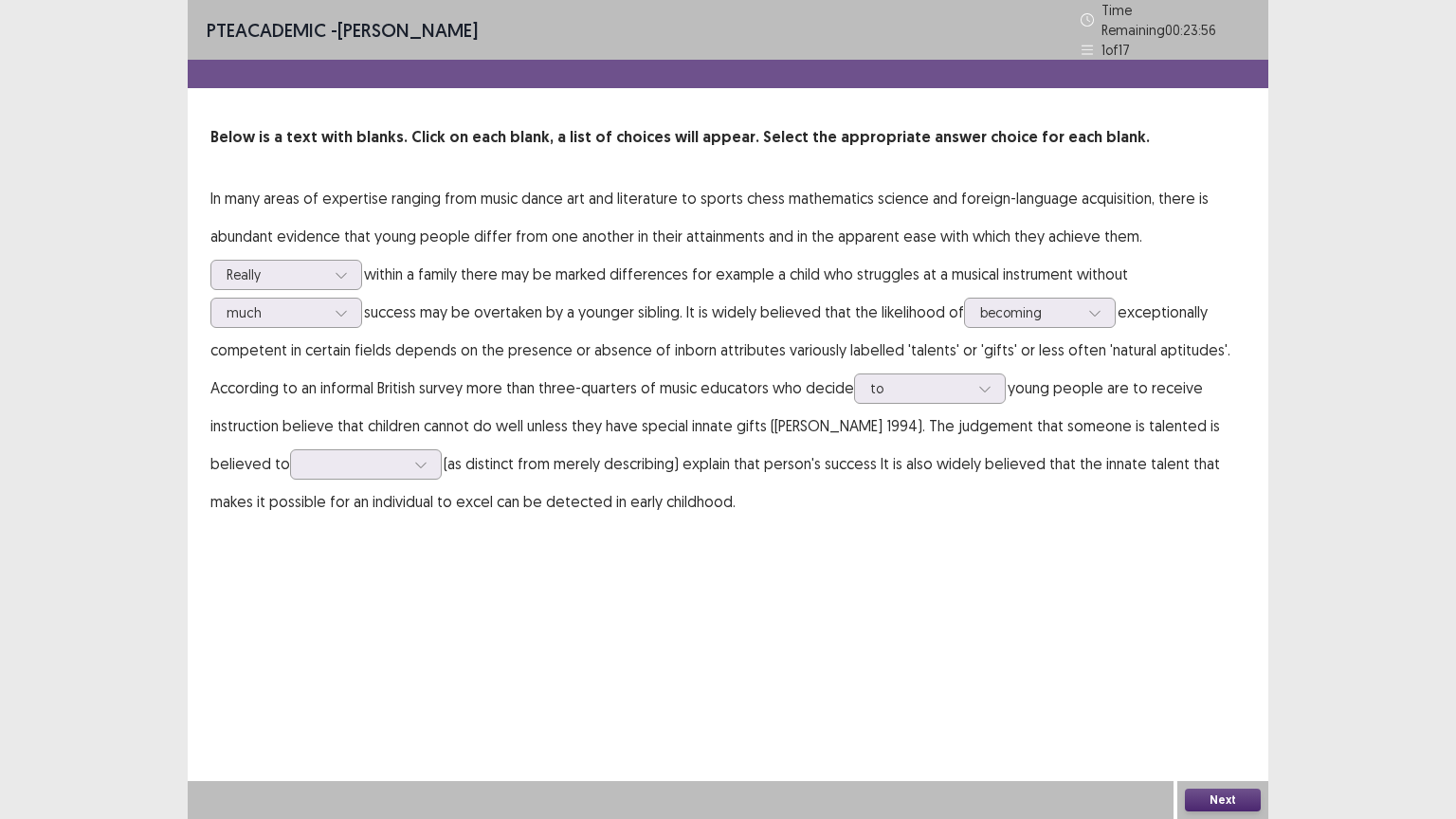
click at [948, 394] on p "In many areas of expertise ranging from music dance art and literature to sport…" at bounding box center [727, 350] width 1035 height 341
click at [963, 379] on div at bounding box center [920, 388] width 99 height 18
click at [663, 435] on p "In many areas of expertise ranging from music dance art and literature to sport…" at bounding box center [727, 350] width 1035 height 341
click at [326, 455] on div at bounding box center [355, 464] width 103 height 22
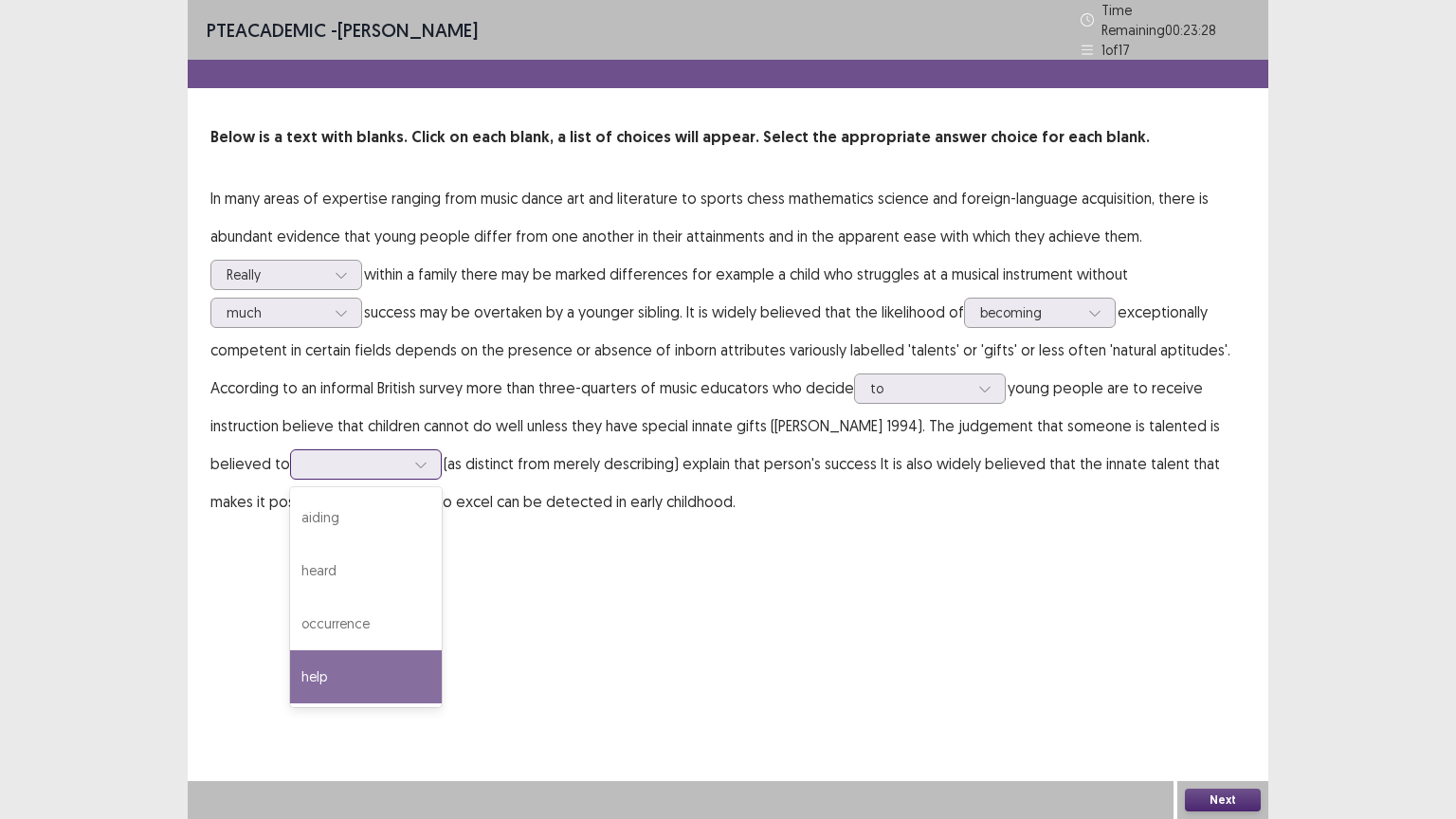
click at [291, 650] on div "help" at bounding box center [366, 676] width 152 height 53
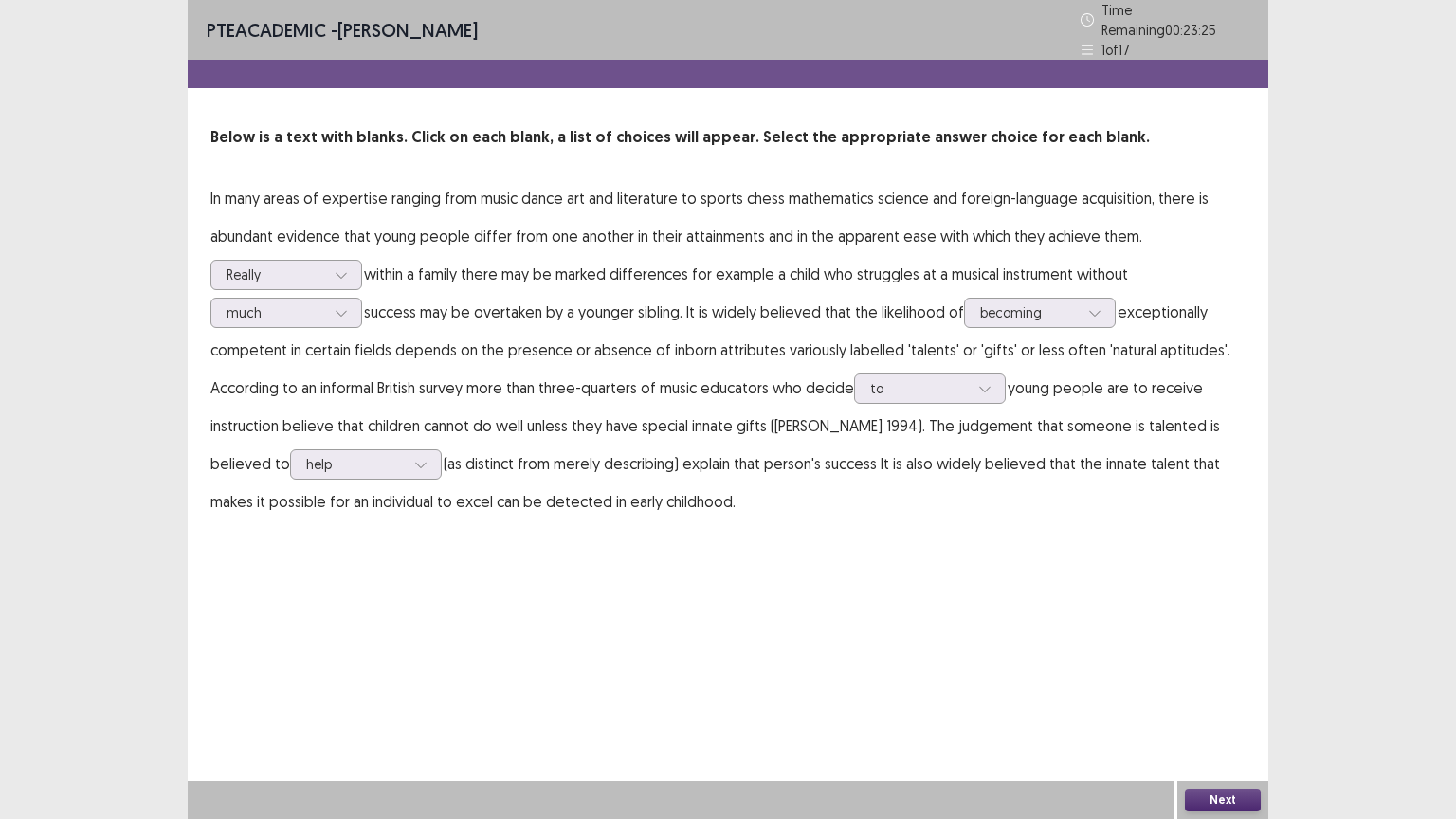
click at [1225, 670] on button "Next" at bounding box center [1223, 800] width 76 height 23
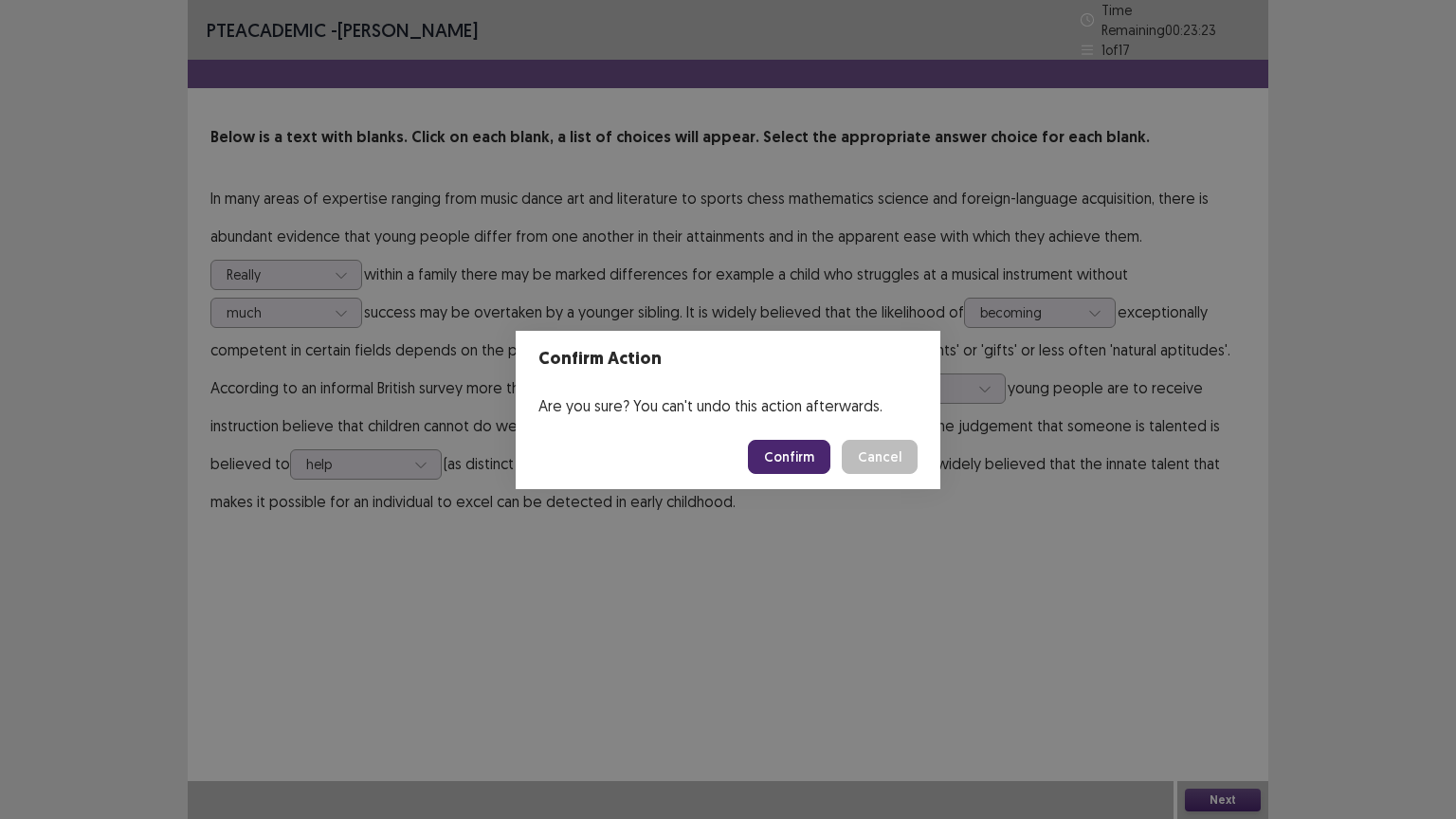
click at [814, 451] on button "Confirm" at bounding box center [789, 457] width 83 height 34
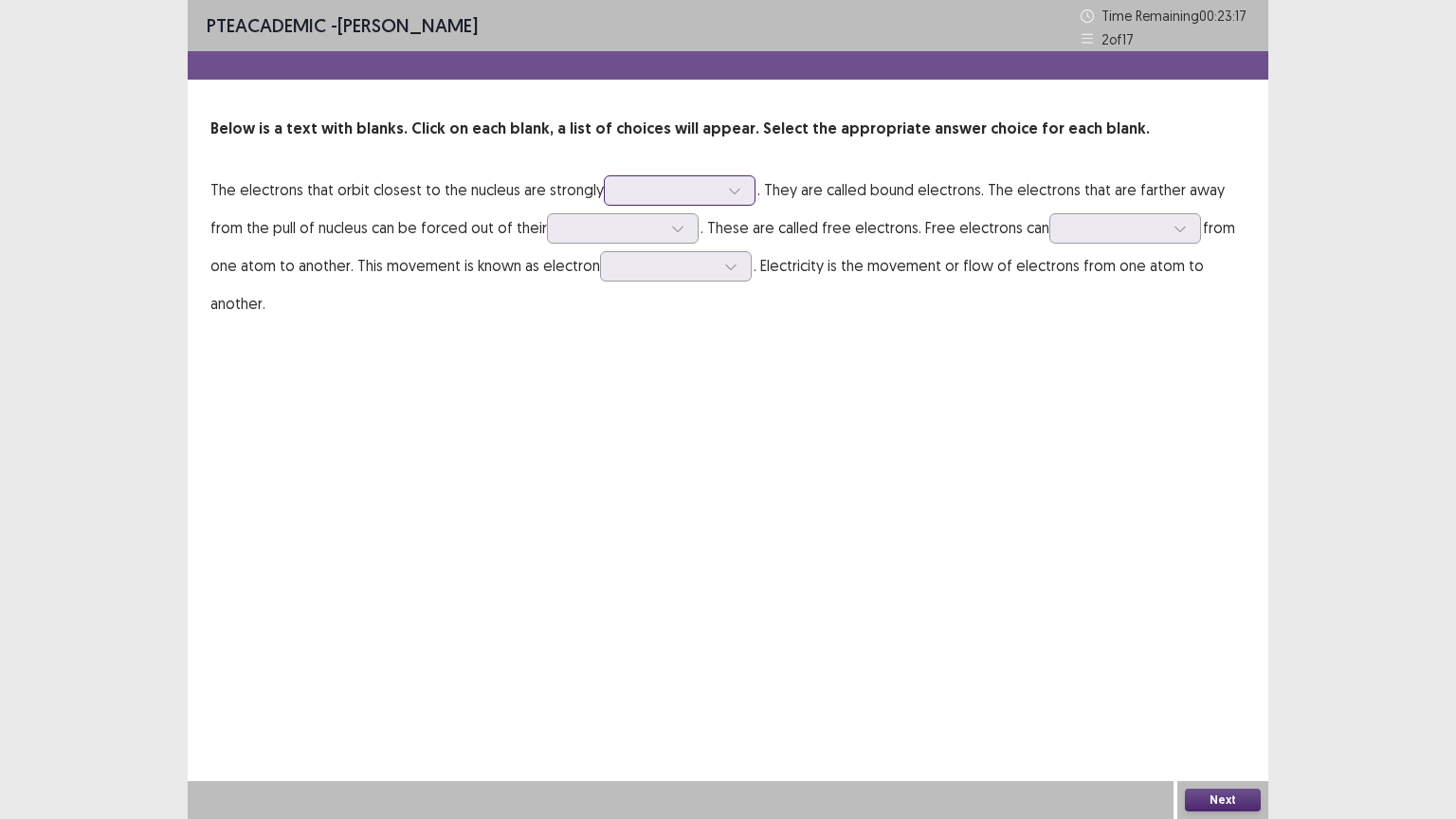
click at [694, 197] on div at bounding box center [669, 190] width 99 height 18
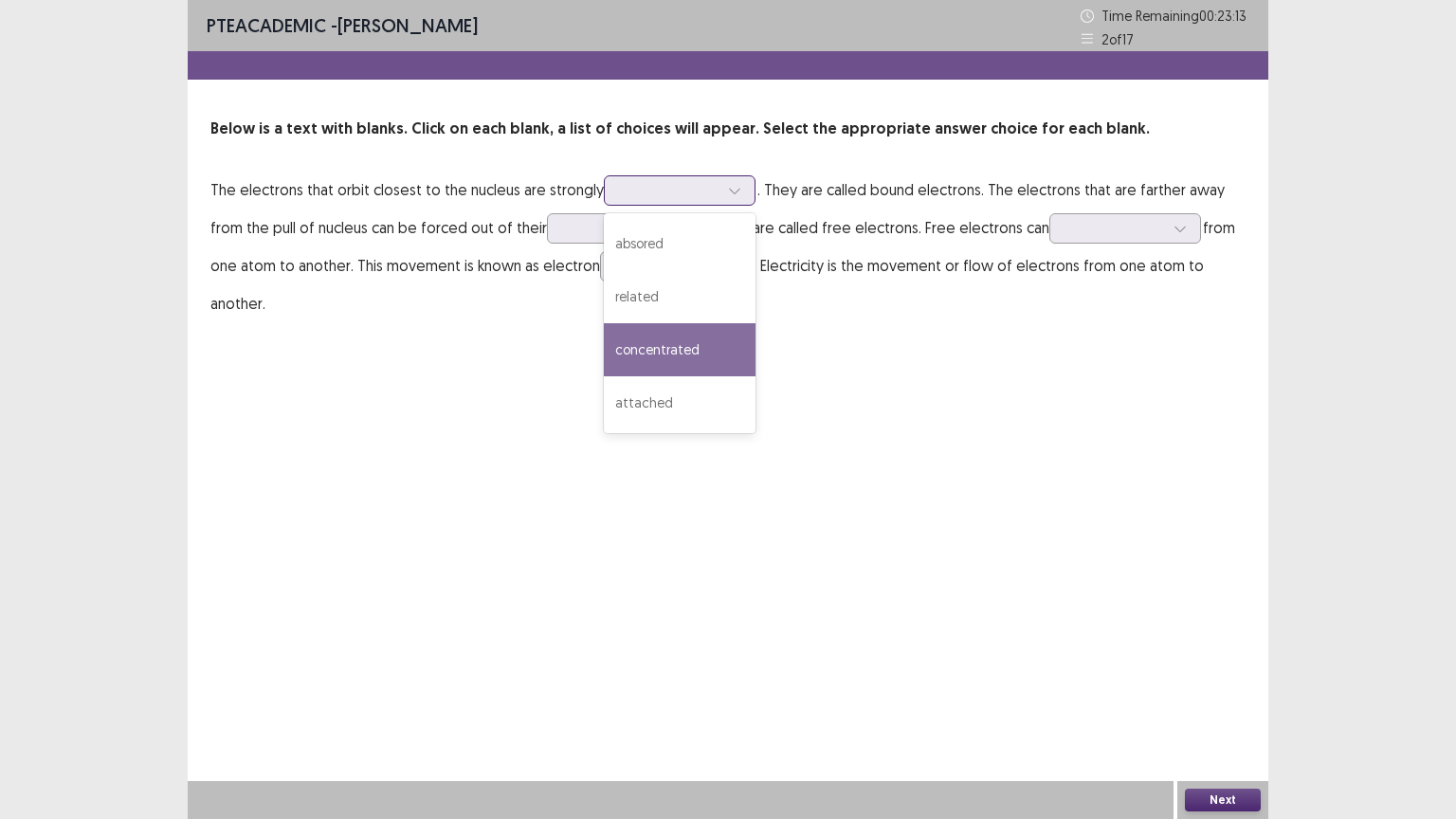
click at [694, 340] on div "concentrated" at bounding box center [680, 350] width 152 height 53
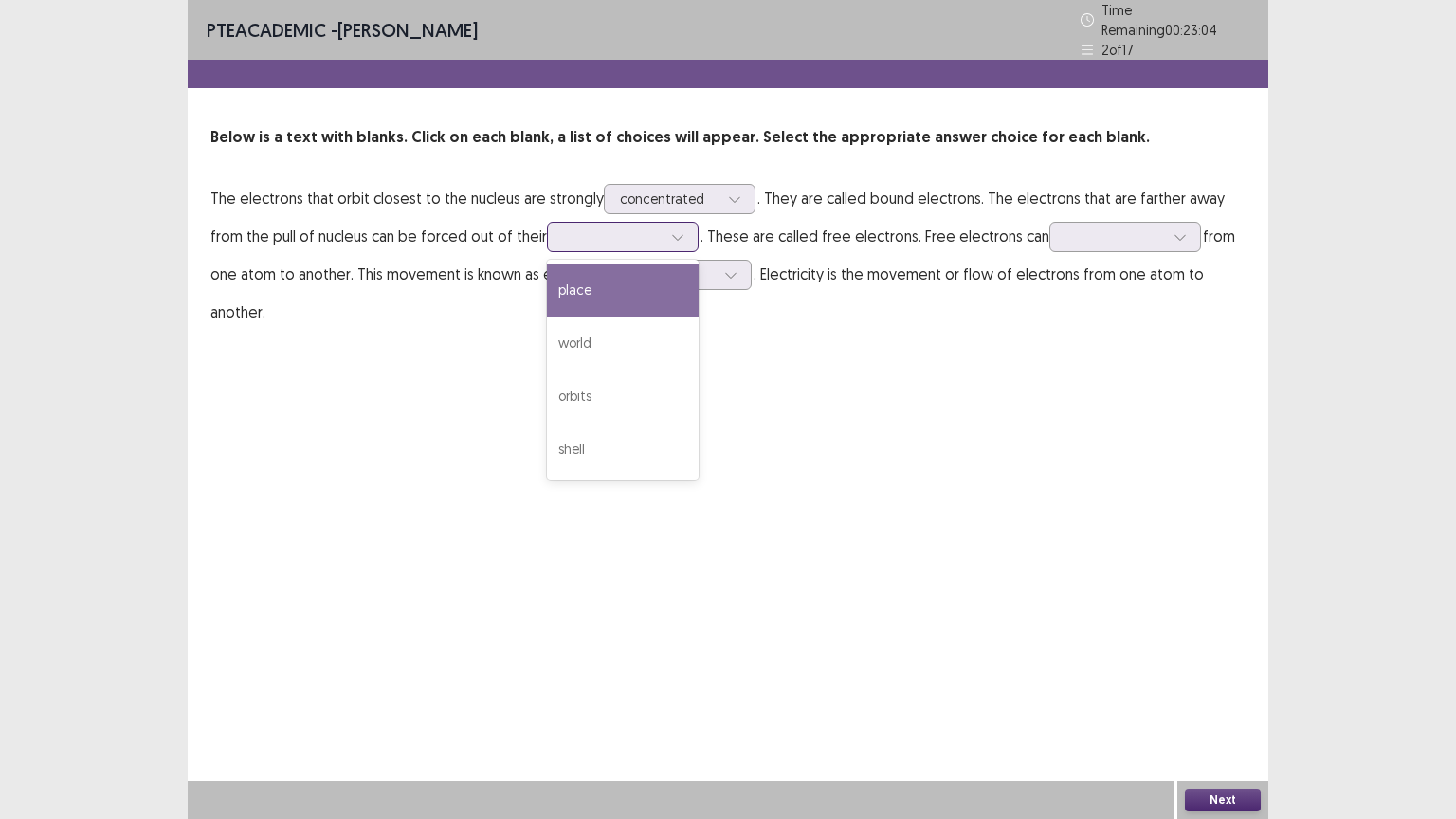
click at [597, 227] on div at bounding box center [613, 236] width 99 height 18
click at [584, 271] on div "place" at bounding box center [623, 290] width 152 height 53
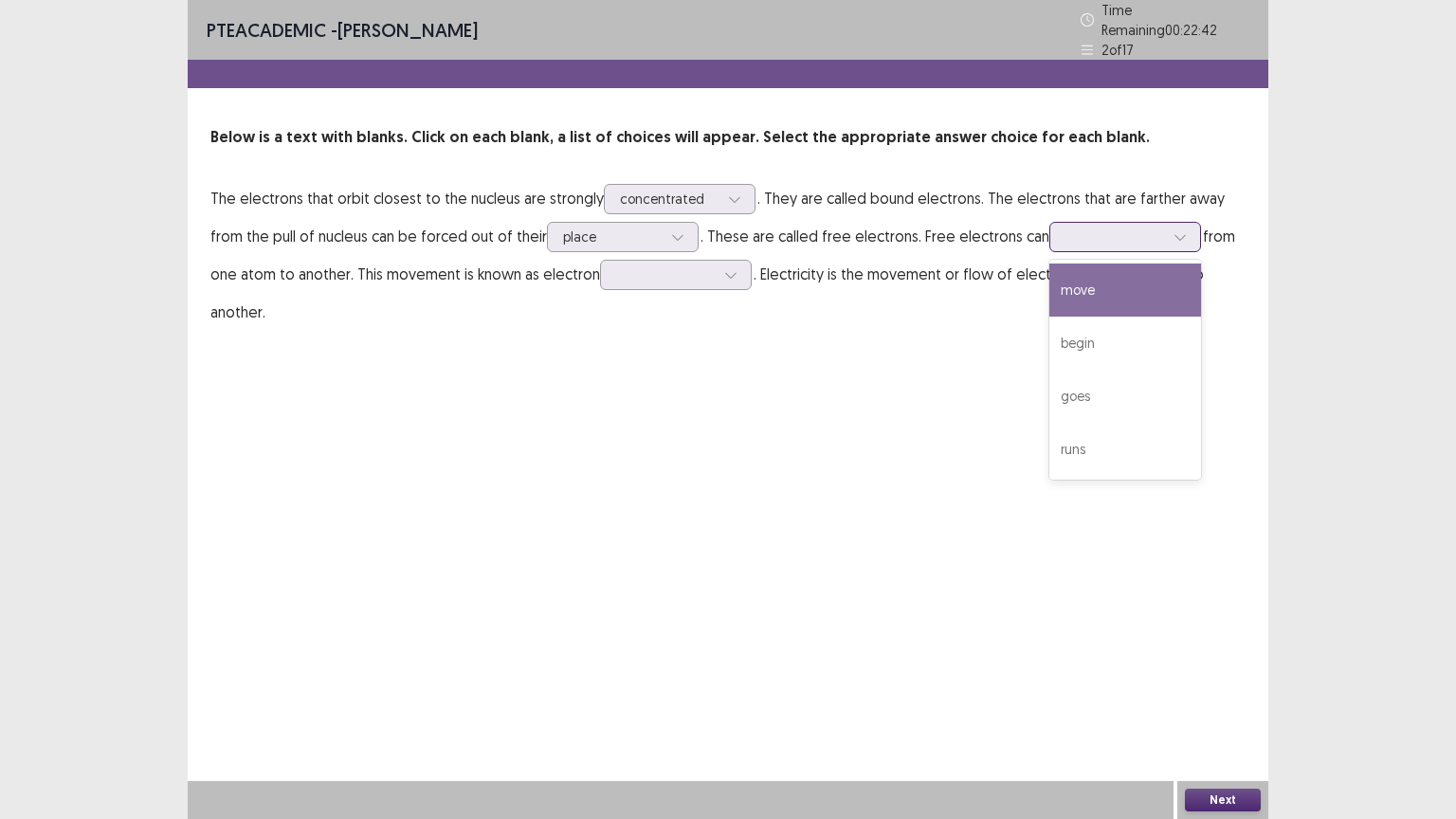
click at [1092, 227] on div at bounding box center [1115, 236] width 99 height 18
click at [1069, 275] on div "move" at bounding box center [1125, 290] width 152 height 53
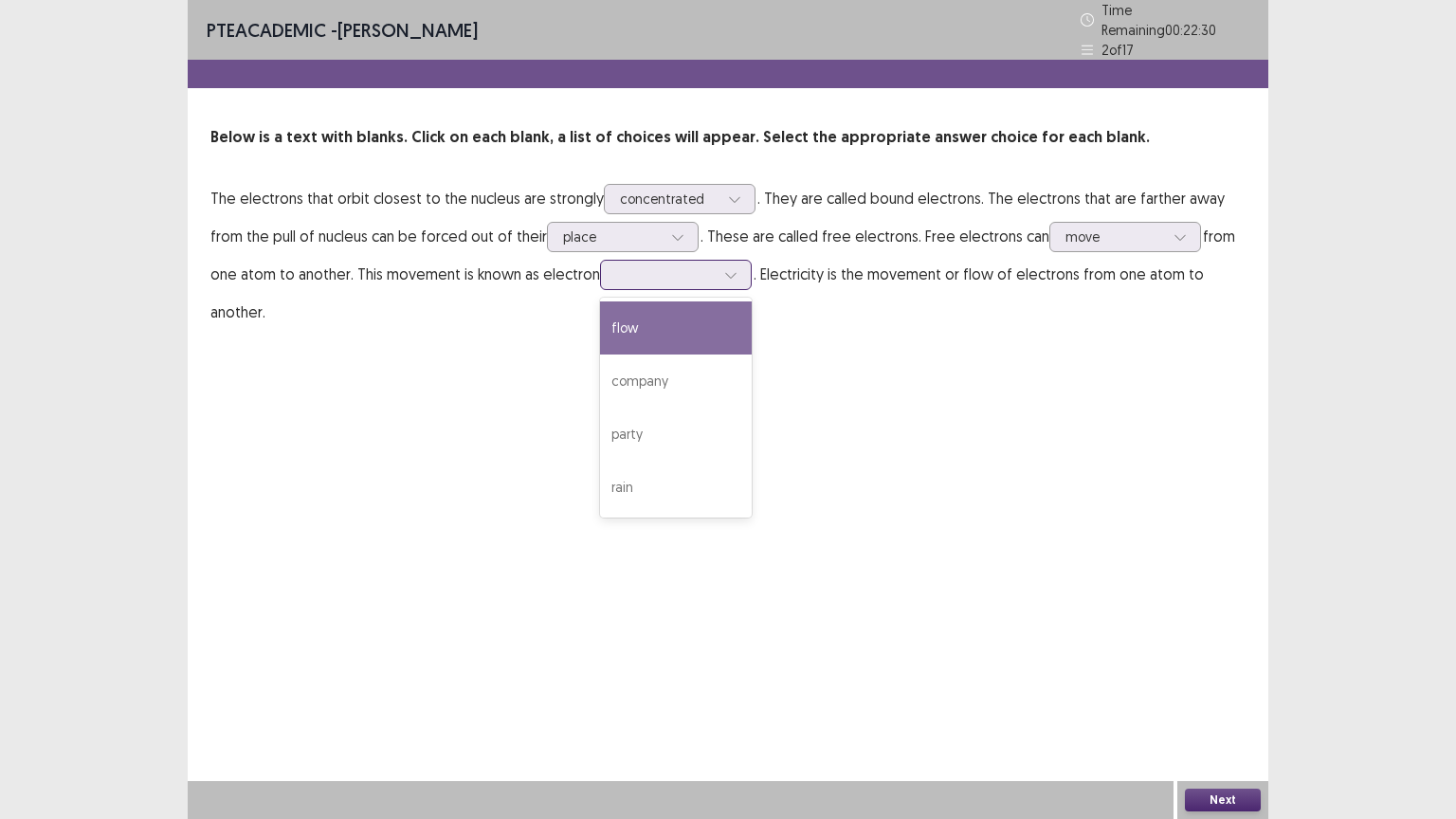
click at [669, 269] on div at bounding box center [665, 274] width 99 height 18
click at [658, 313] on div "flow" at bounding box center [676, 328] width 152 height 53
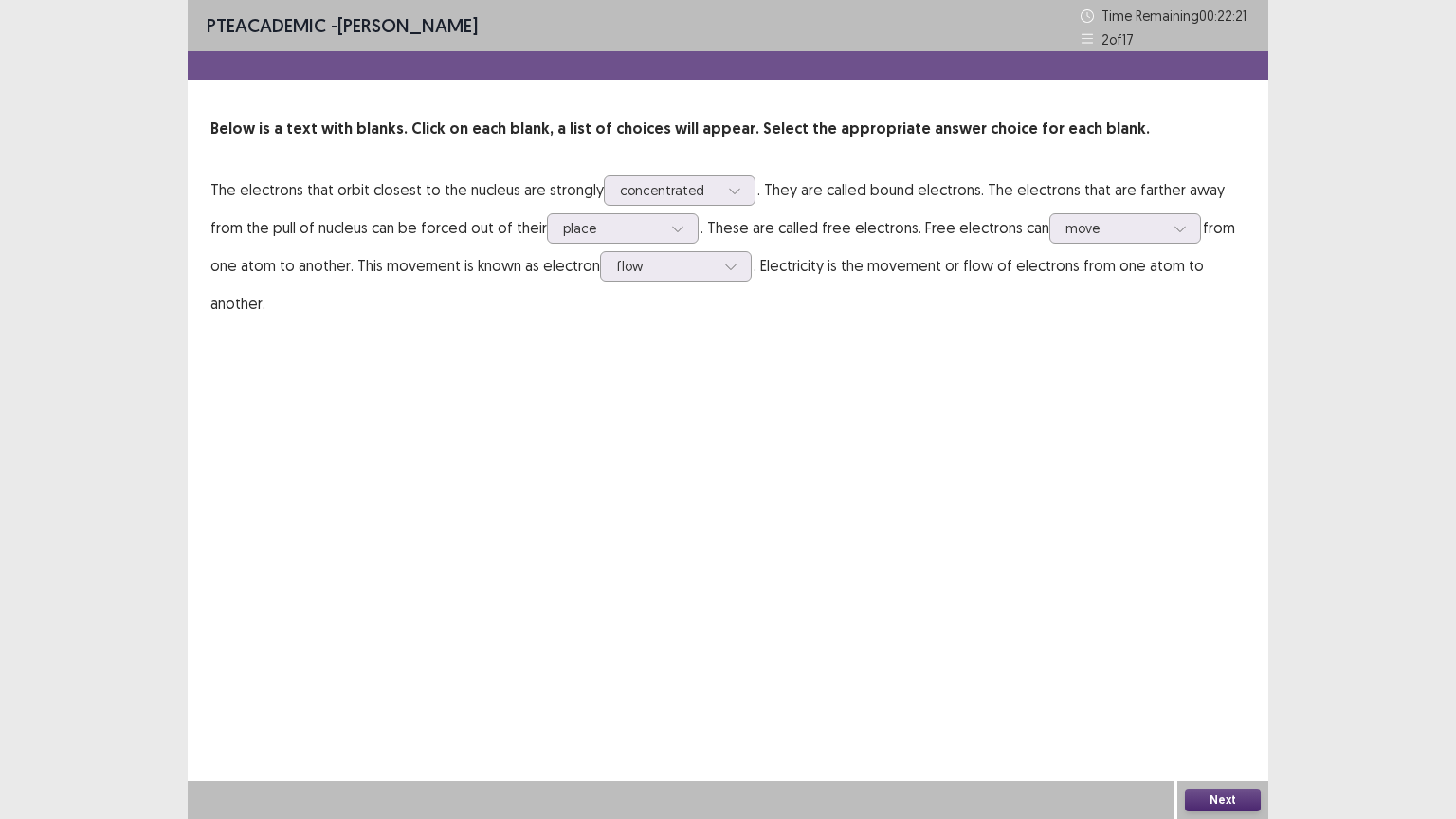
click at [1210, 670] on button "Next" at bounding box center [1223, 800] width 76 height 23
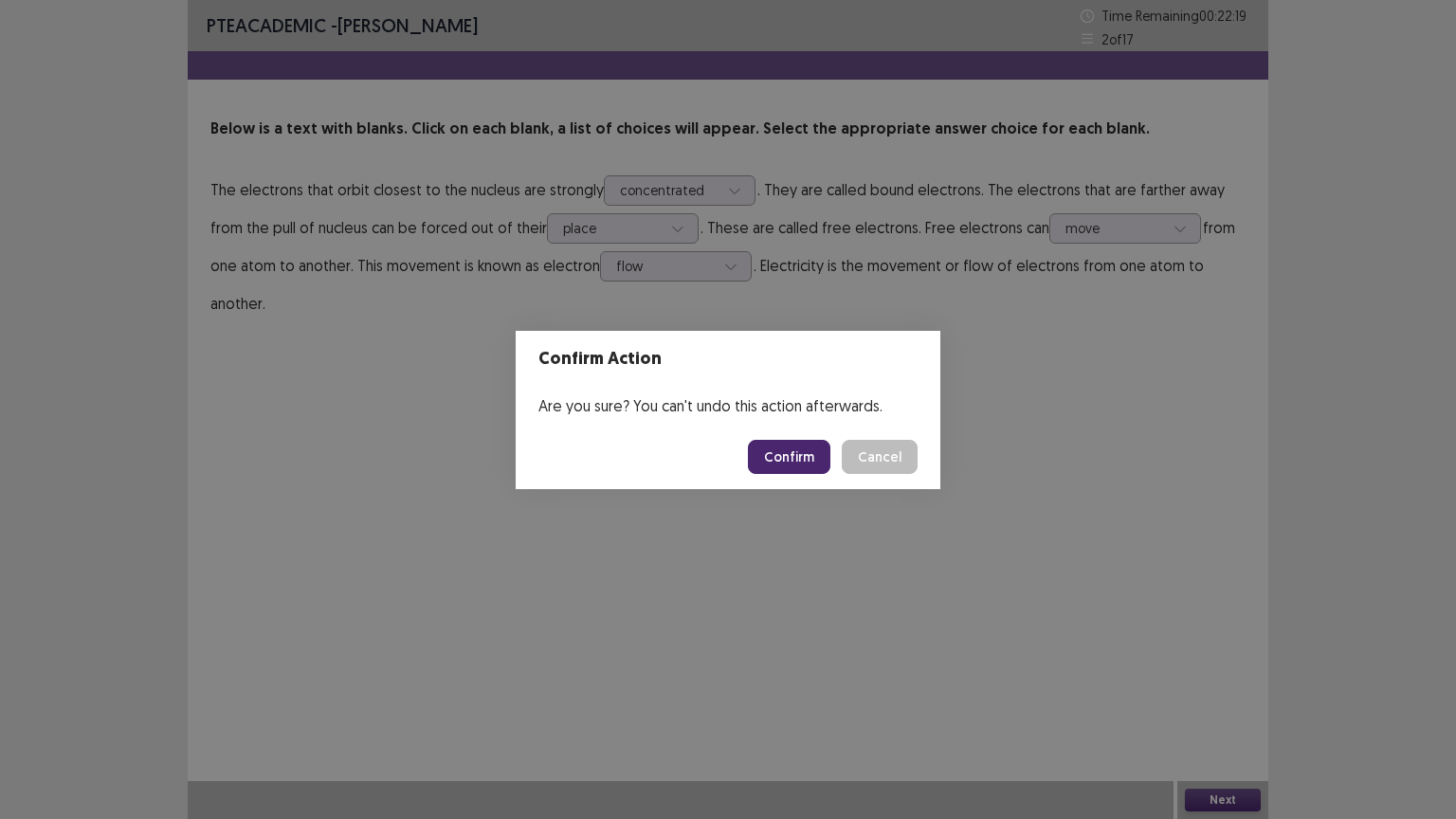
click at [819, 470] on button "Confirm" at bounding box center [789, 457] width 83 height 34
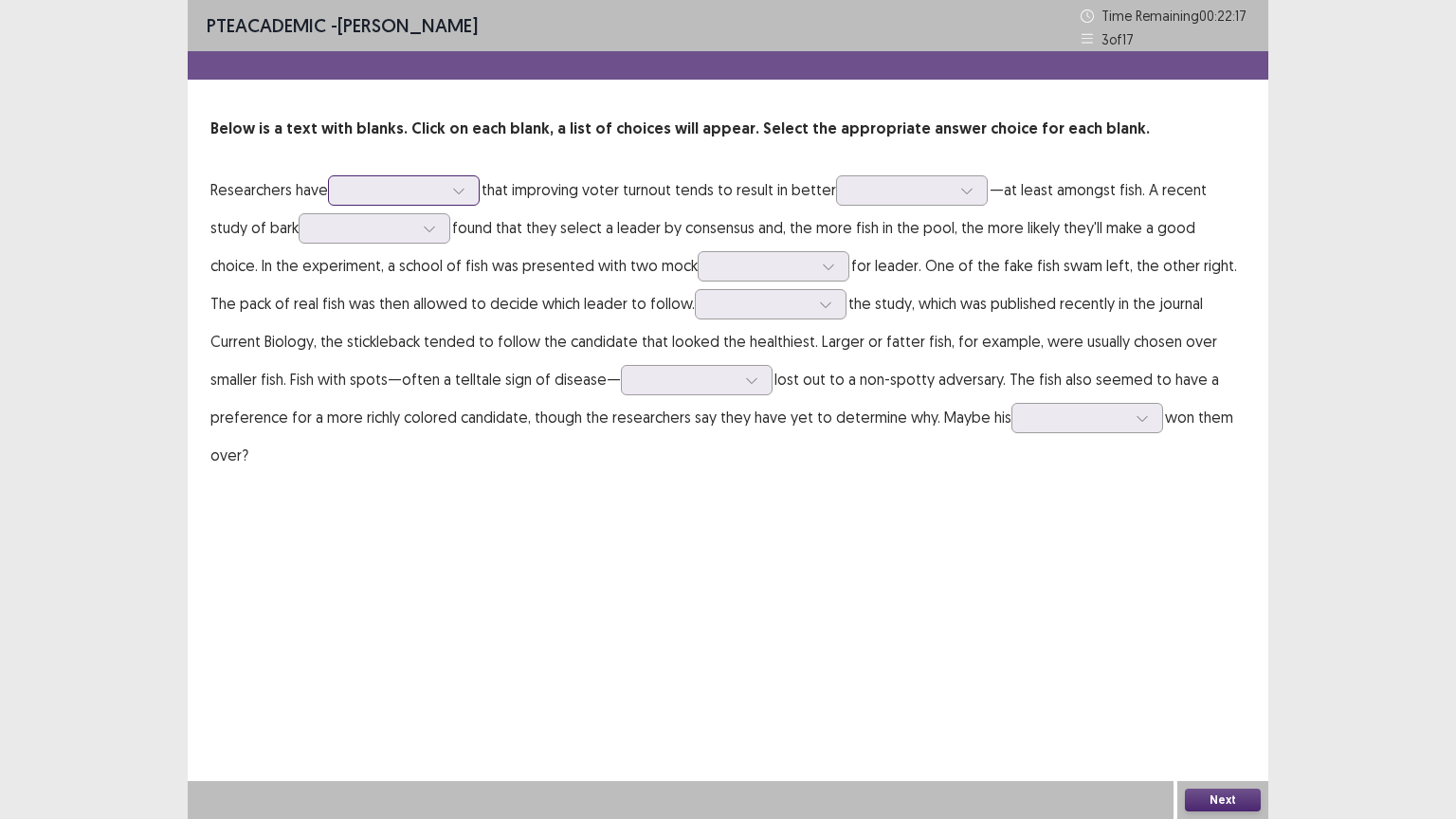
click at [473, 186] on div at bounding box center [459, 191] width 29 height 29
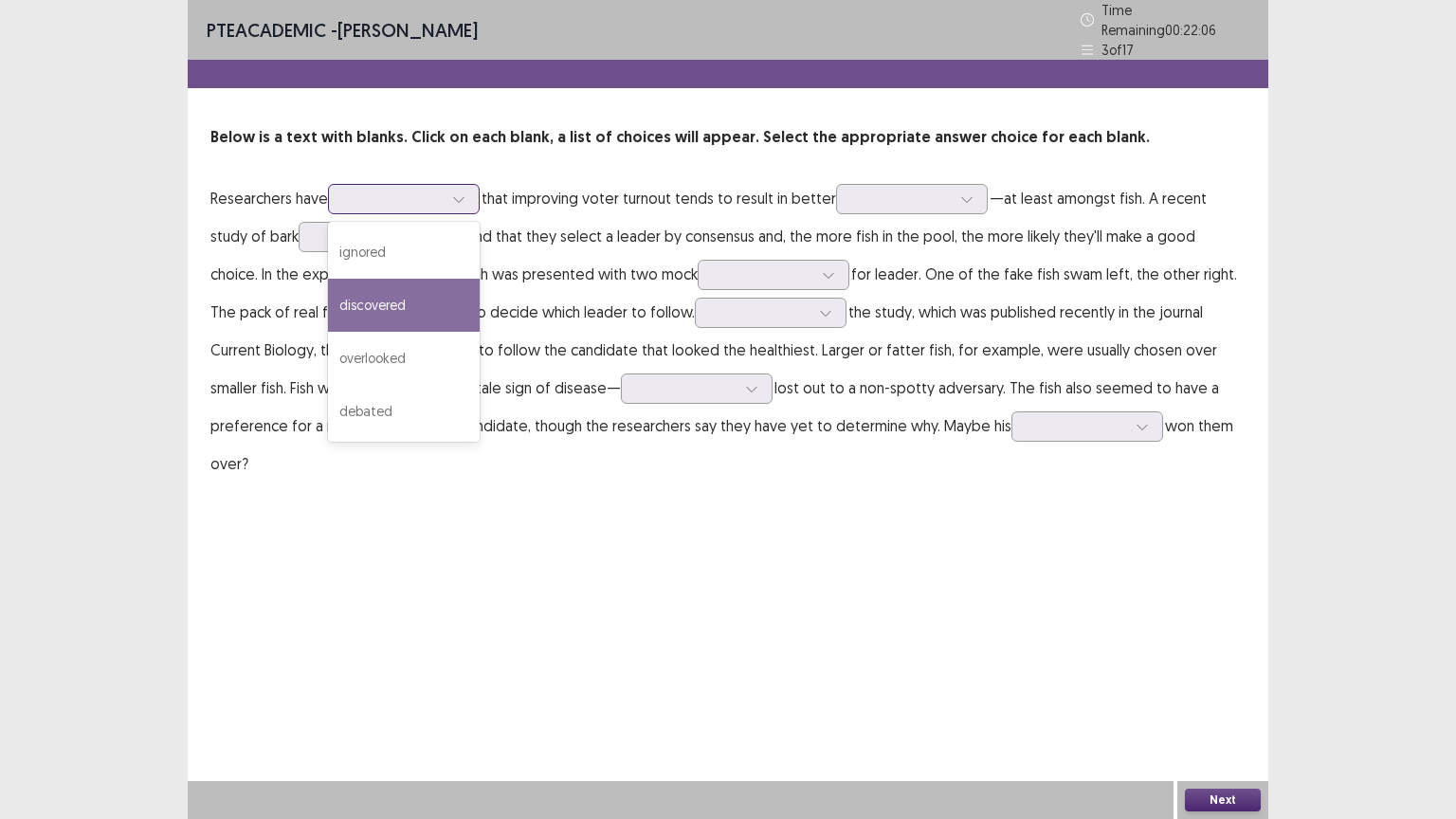
click at [406, 303] on div "discovered" at bounding box center [404, 305] width 152 height 53
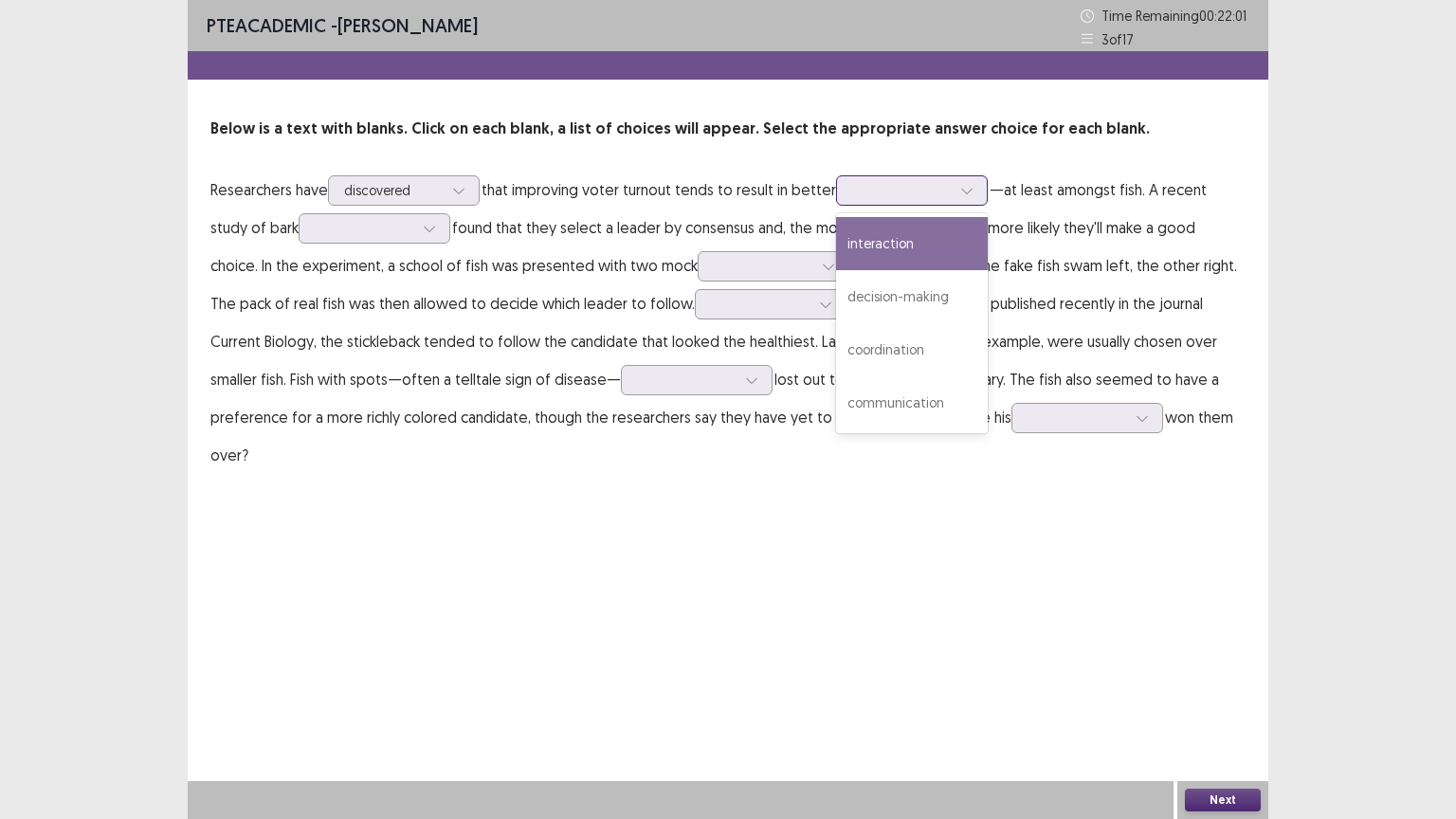
click at [948, 195] on div at bounding box center [902, 190] width 99 height 18
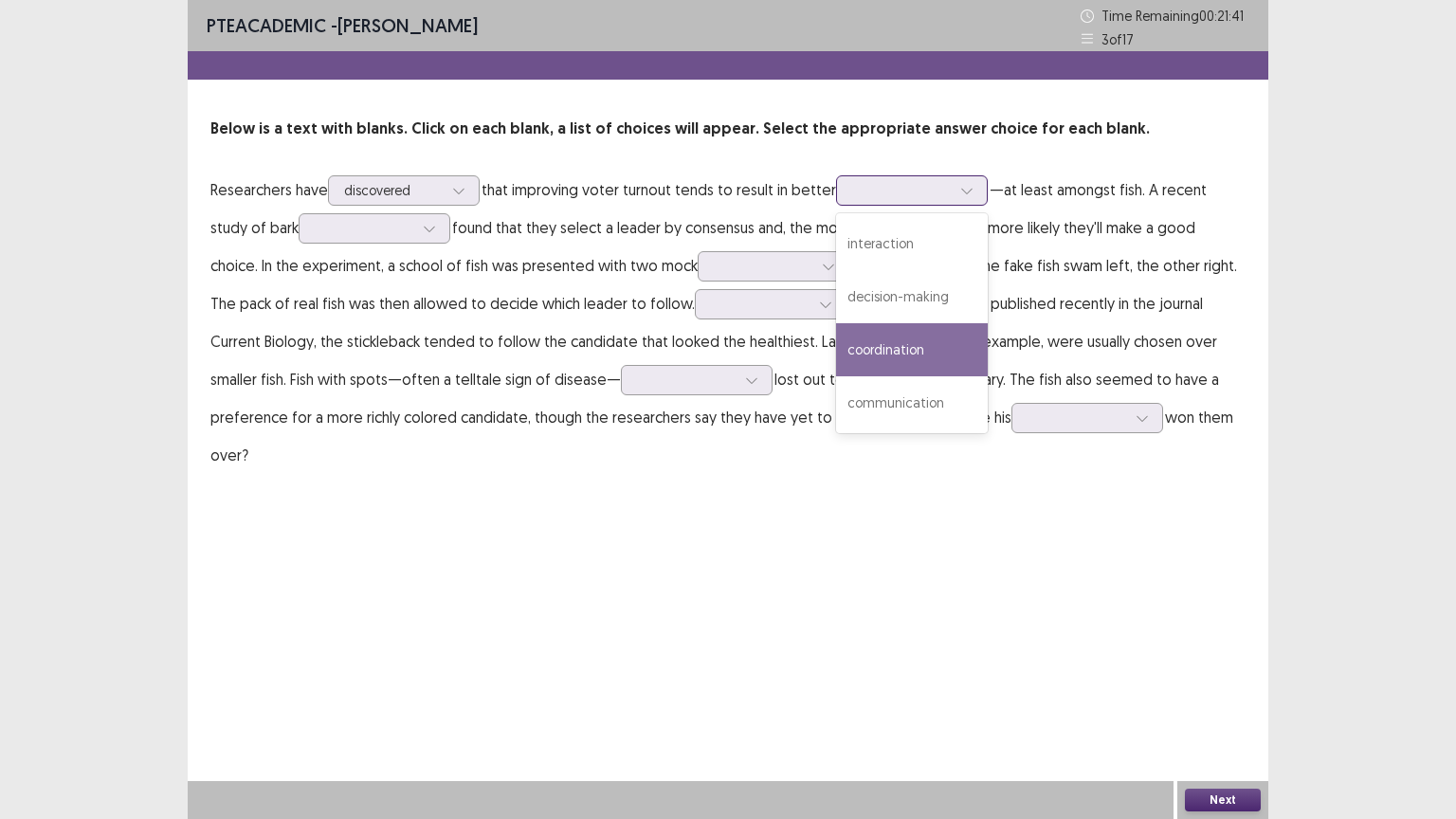
click at [910, 352] on div "coordination" at bounding box center [912, 350] width 152 height 53
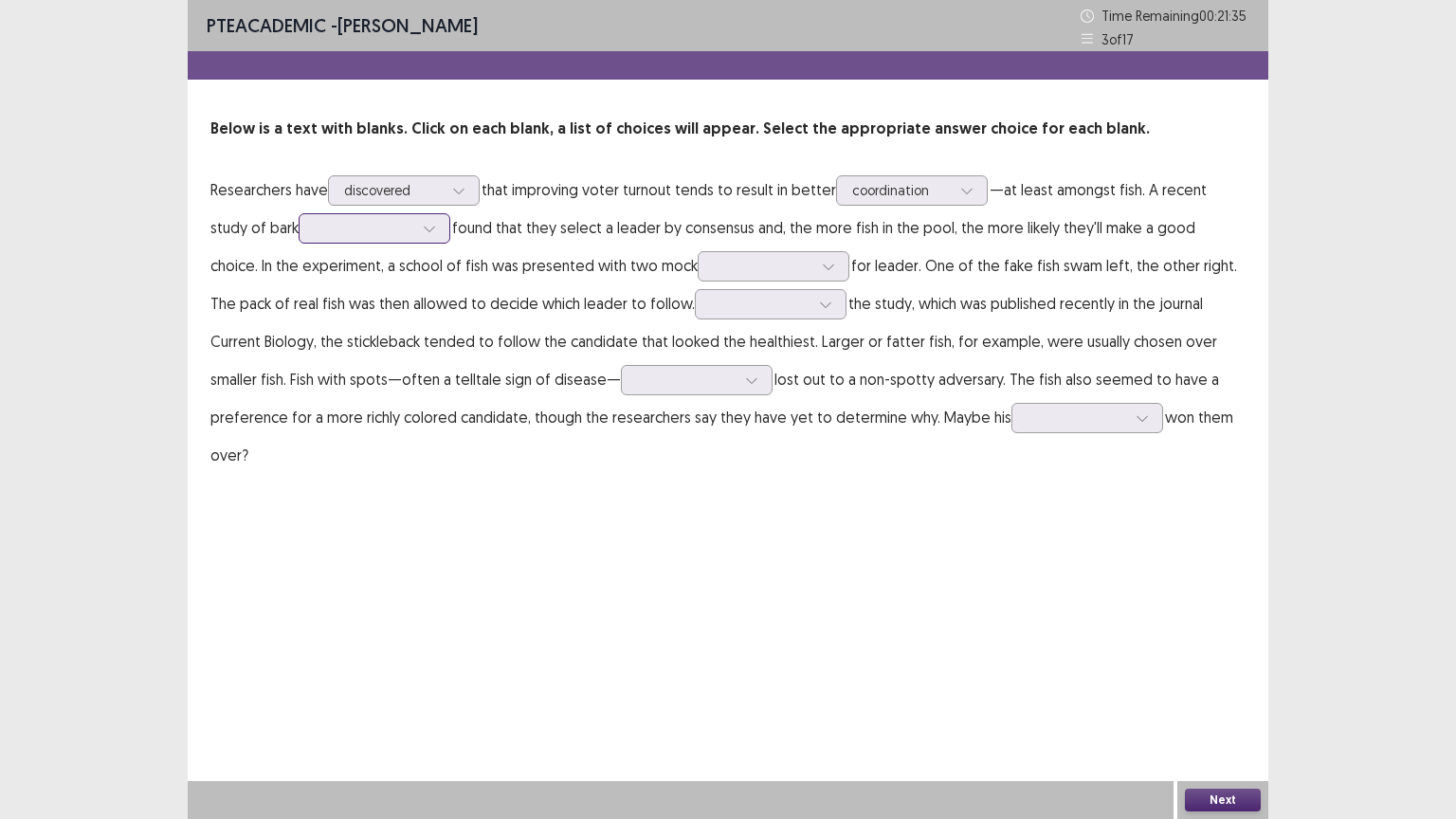
click at [423, 231] on icon at bounding box center [430, 228] width 13 height 13
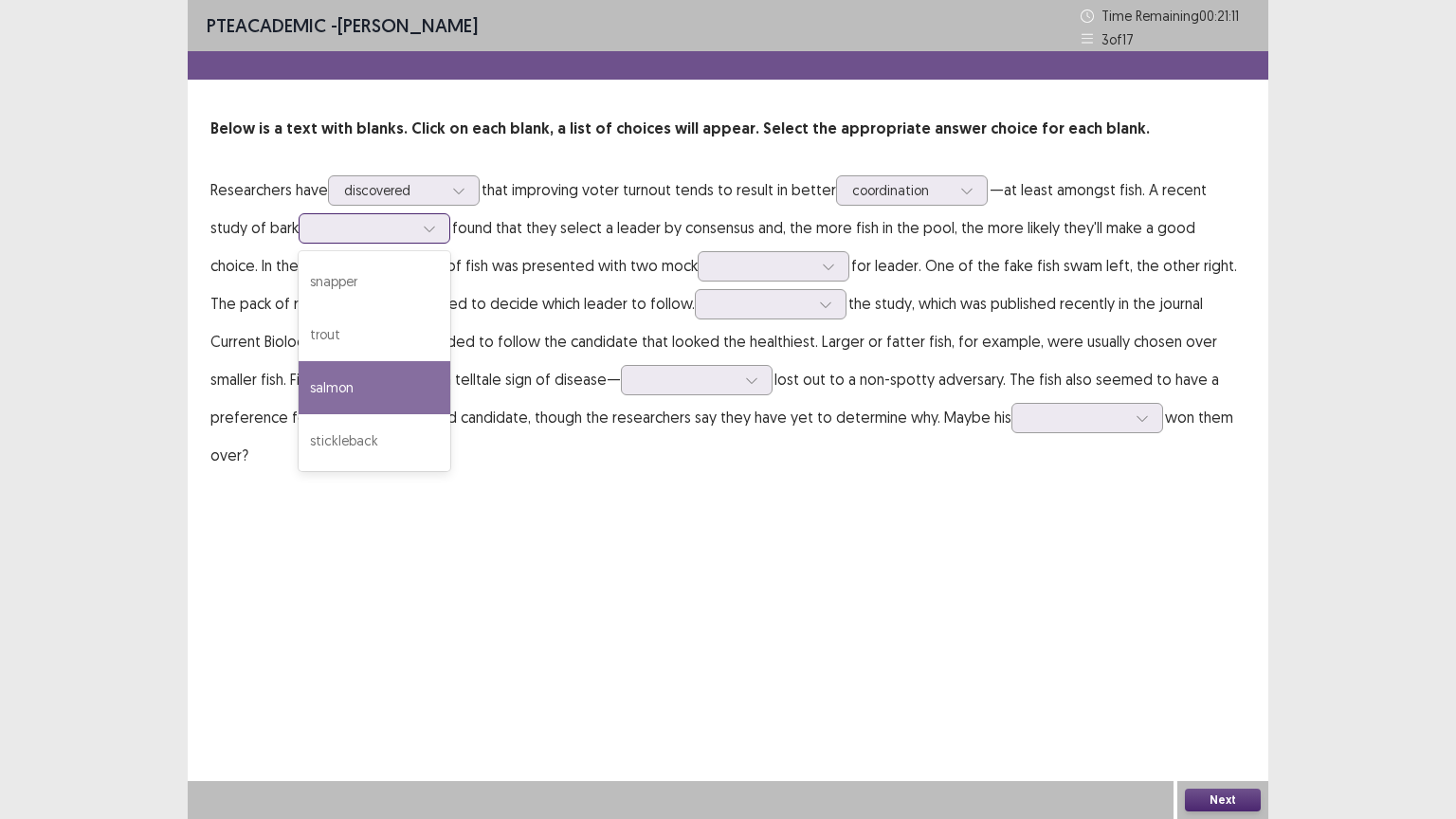
click at [326, 366] on div "salmon" at bounding box center [374, 388] width 152 height 53
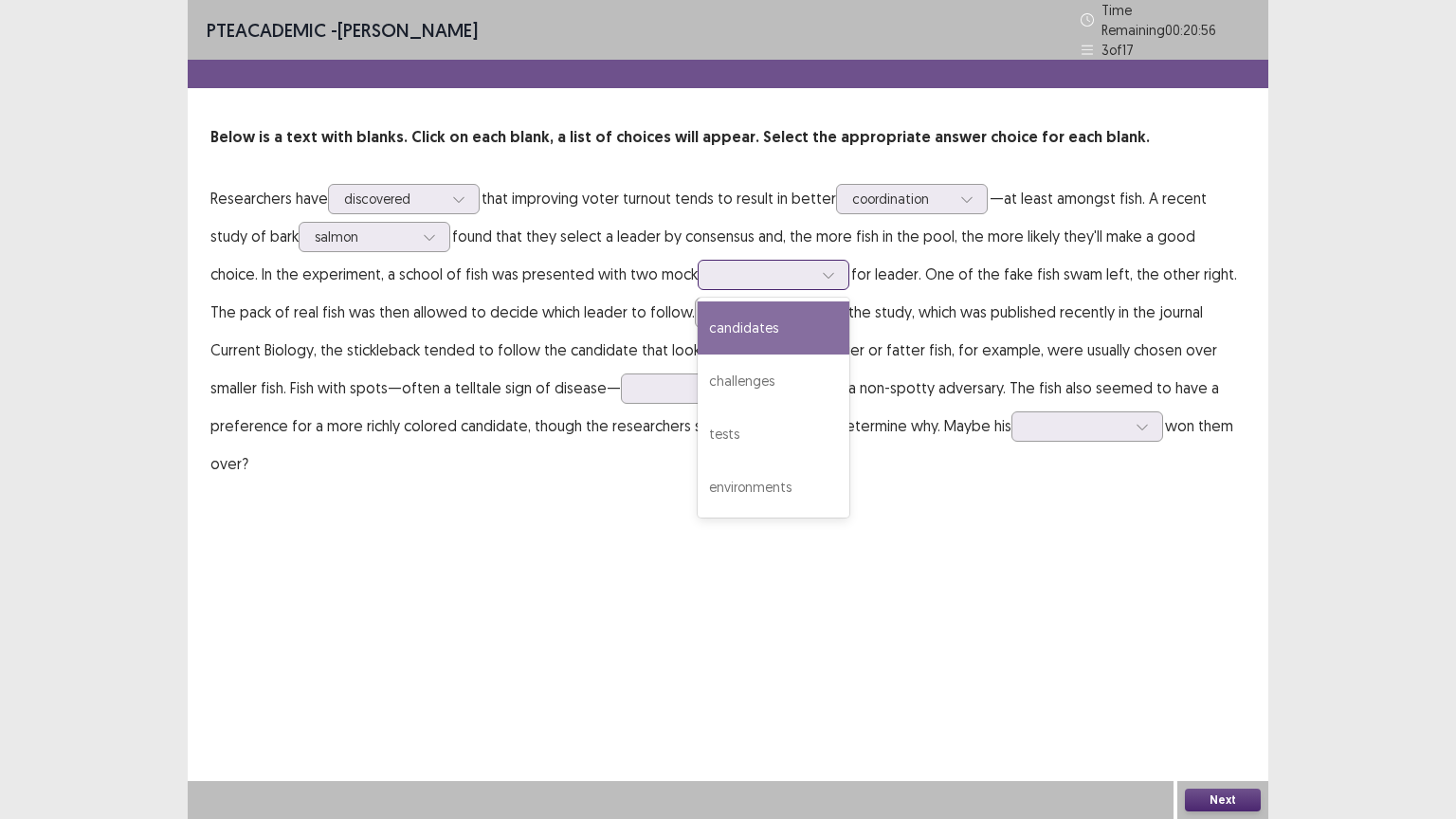
click at [714, 270] on div at bounding box center [763, 274] width 99 height 18
click at [699, 319] on div "candidates" at bounding box center [774, 328] width 152 height 53
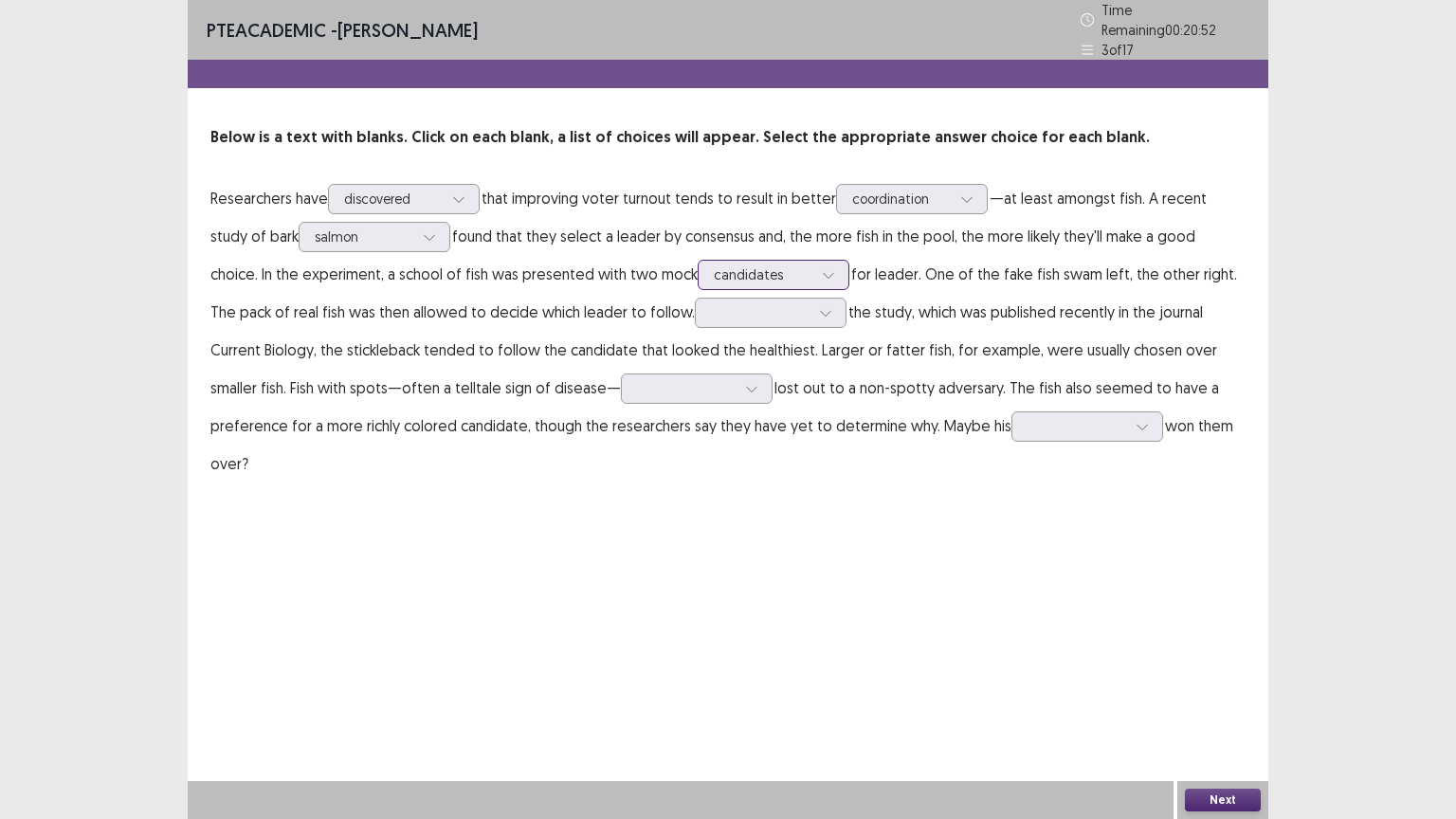
click at [814, 260] on div at bounding box center [829, 275] width 29 height 29
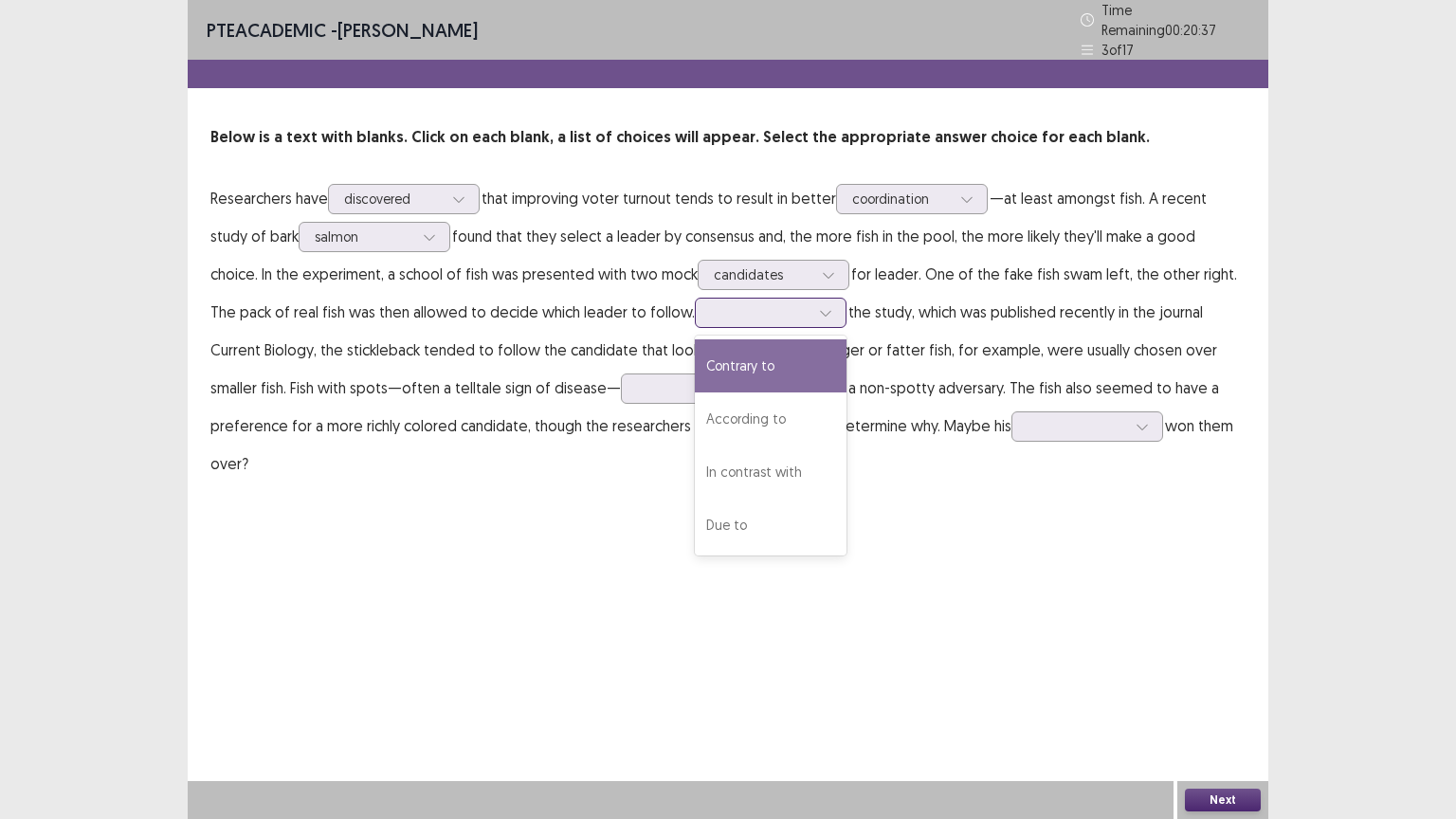
click at [711, 303] on div at bounding box center [760, 312] width 99 height 18
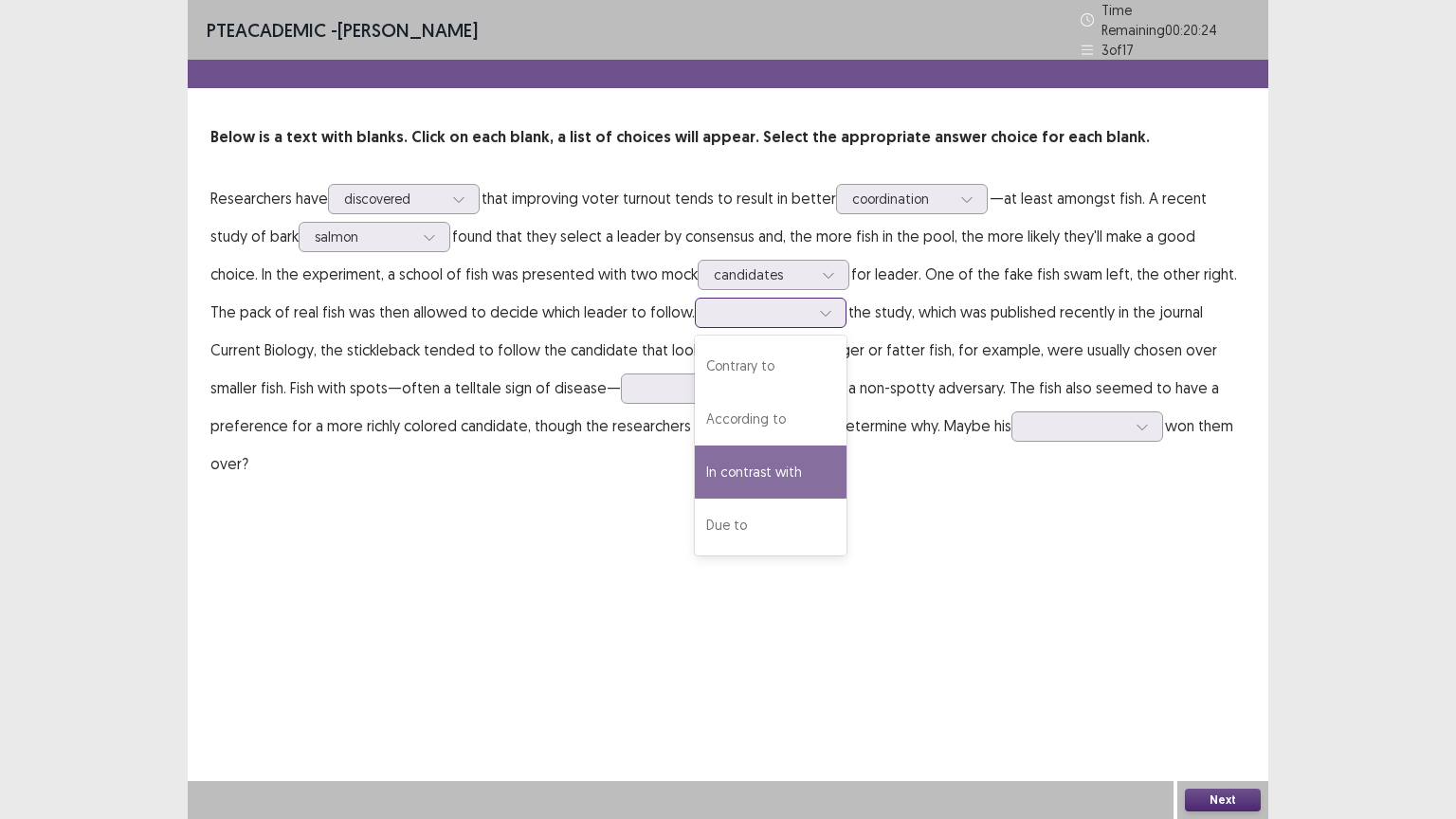
click at [695, 450] on div "In contrast with" at bounding box center [771, 472] width 152 height 53
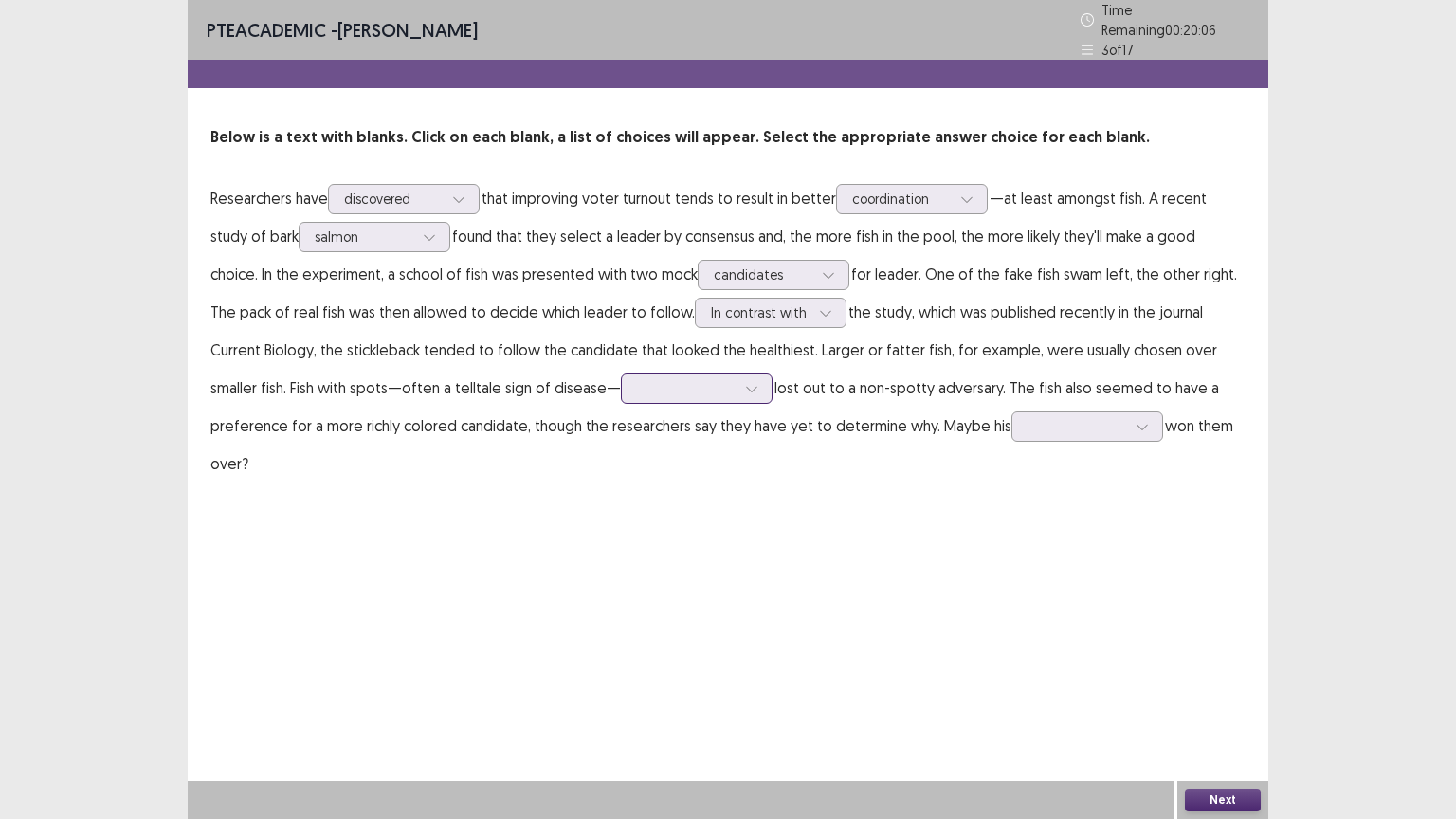
click at [637, 379] on div at bounding box center [686, 388] width 99 height 18
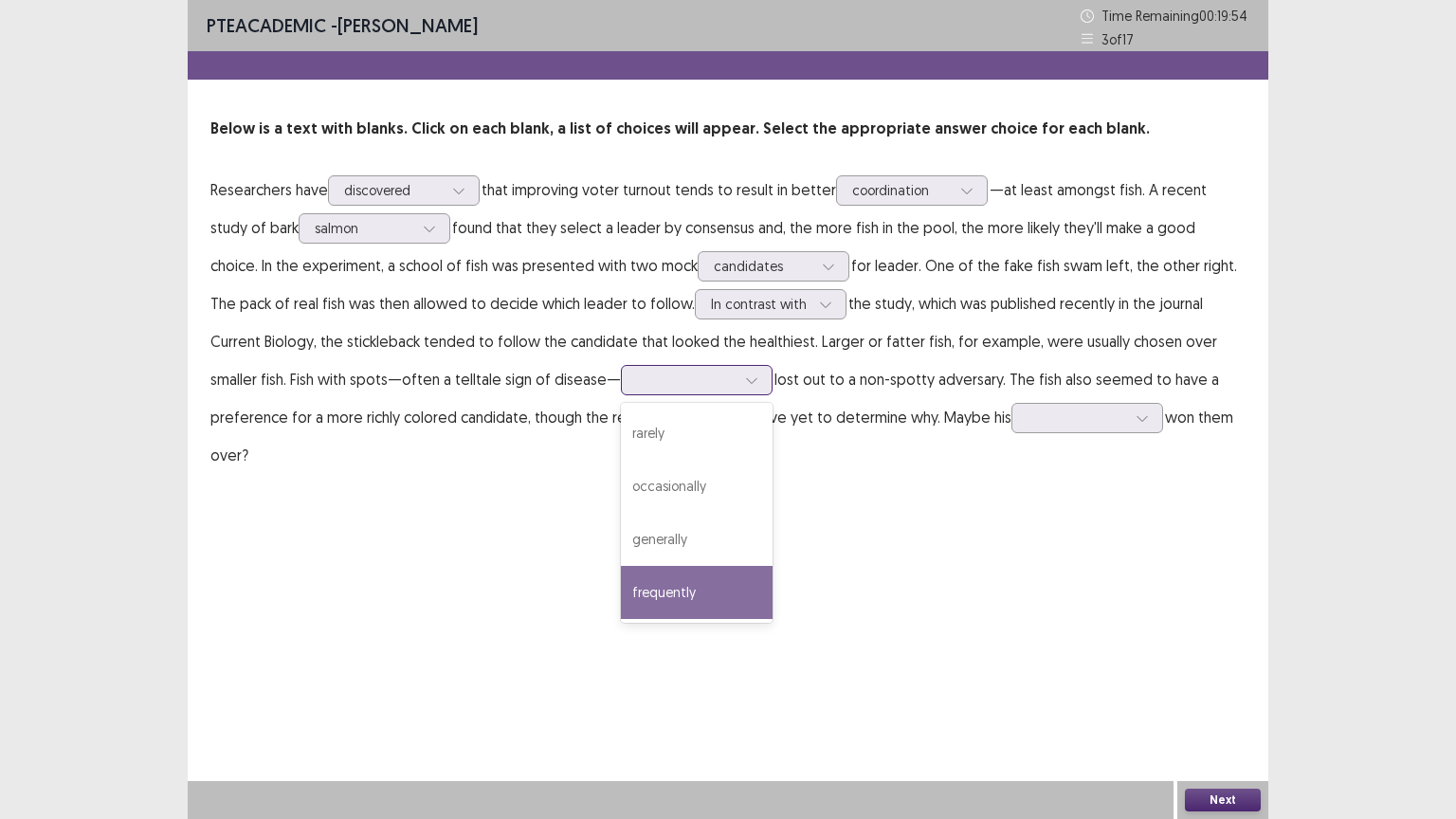
click at [621, 577] on div "frequently" at bounding box center [697, 593] width 152 height 53
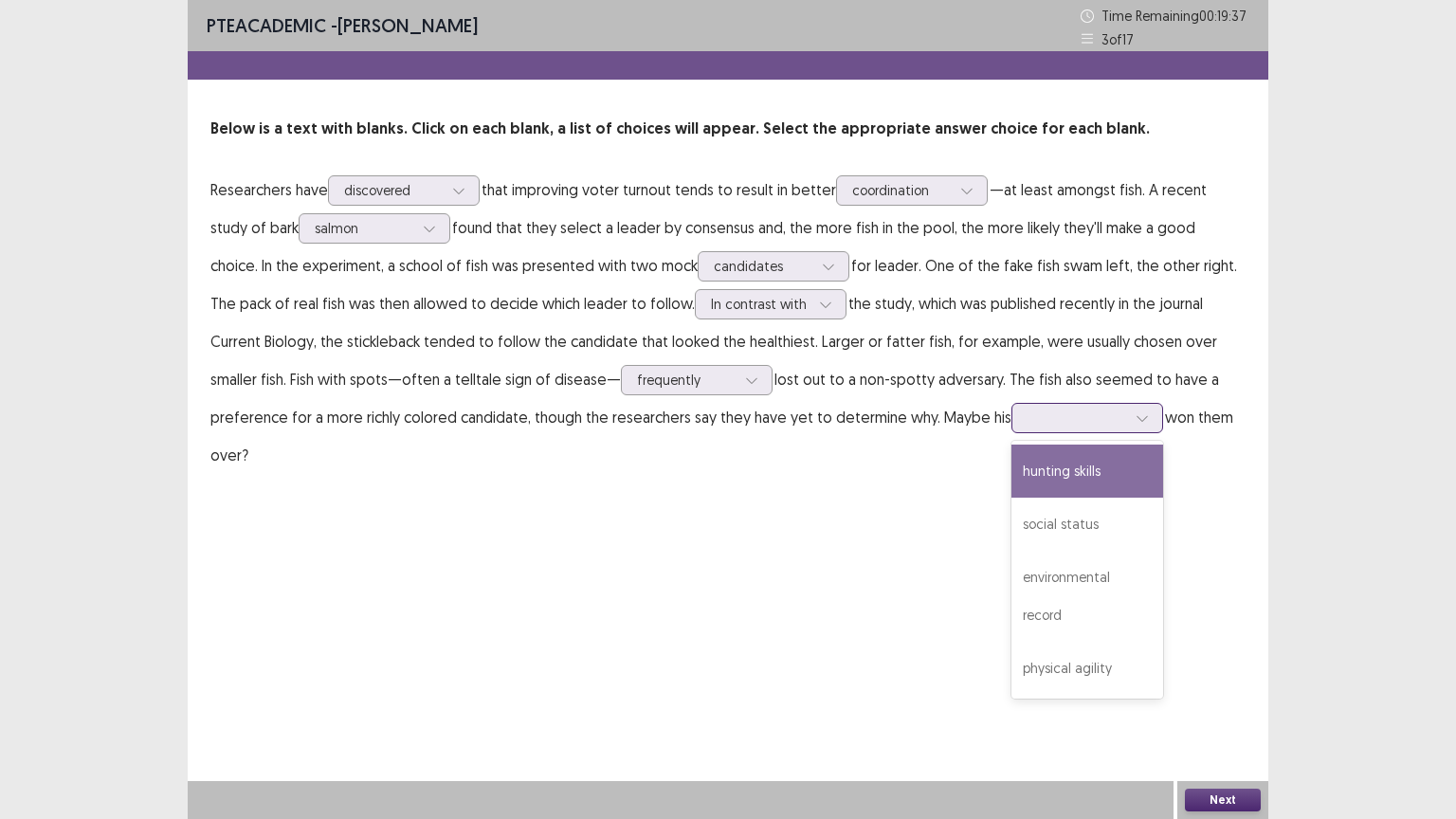
click at [1027, 425] on div at bounding box center [1077, 417] width 99 height 18
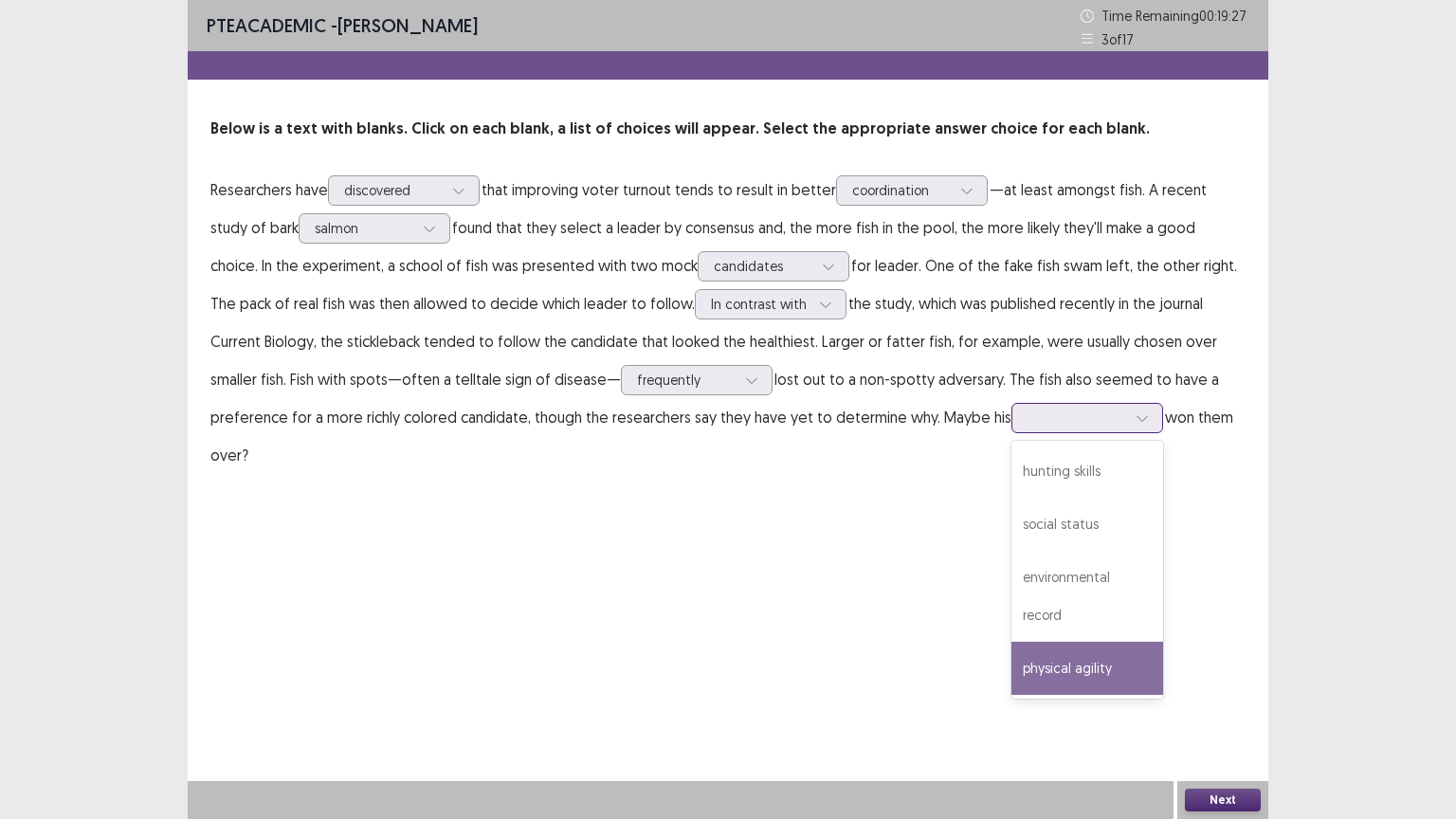
click at [1011, 641] on div "physical agility" at bounding box center [1087, 668] width 152 height 53
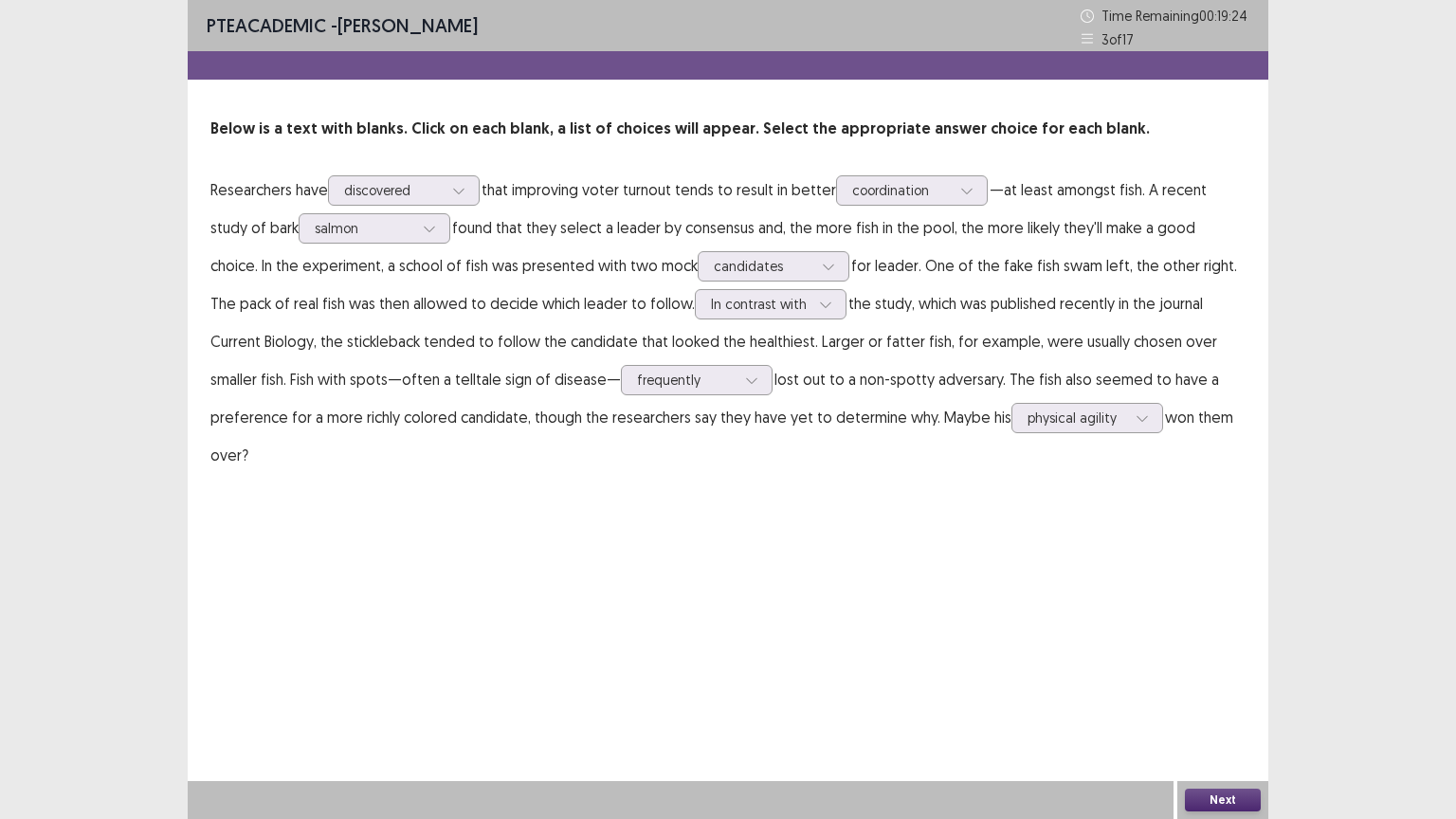
click at [1202, 670] on button "Next" at bounding box center [1223, 800] width 76 height 23
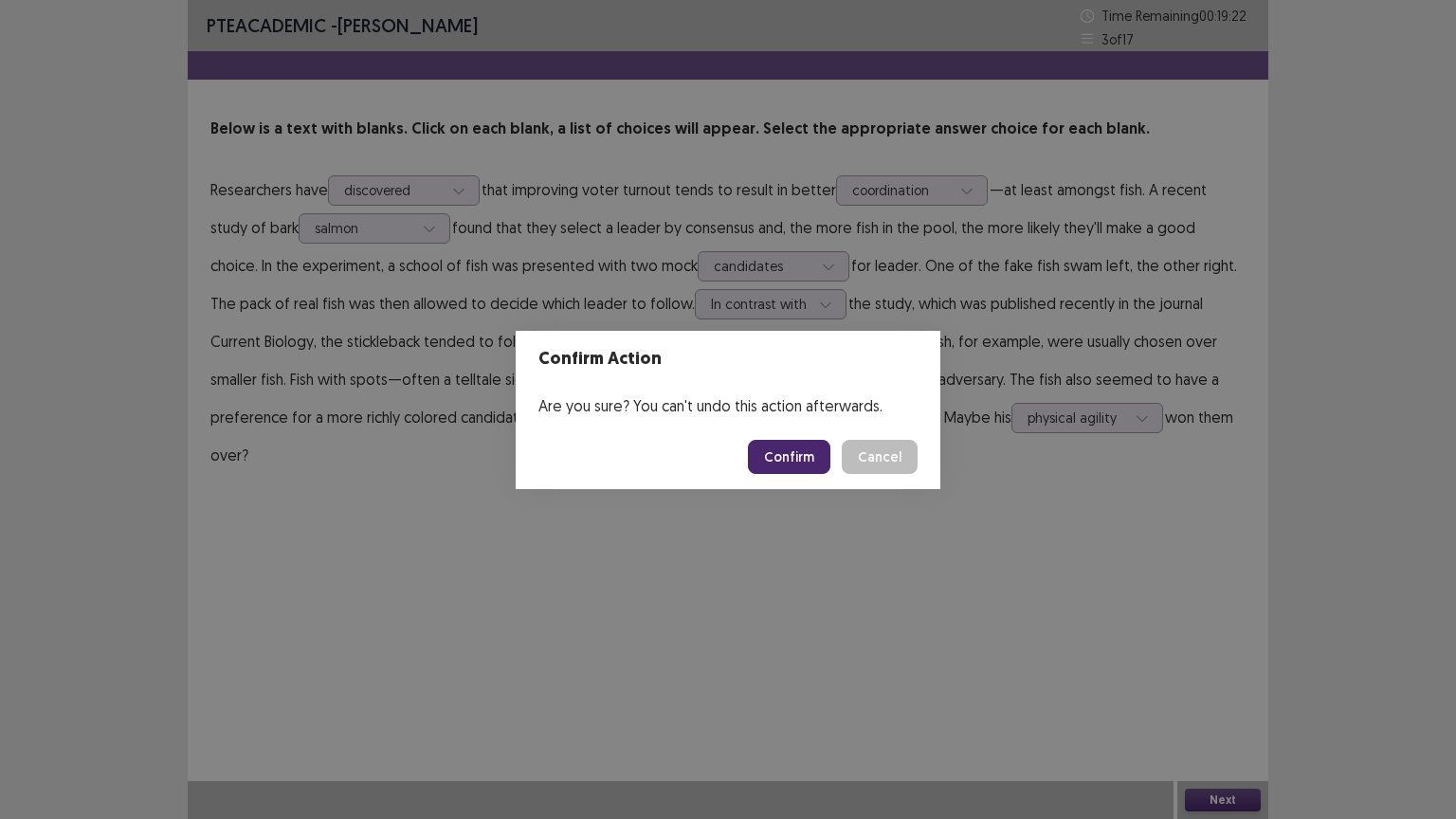
click at [796, 467] on button "Confirm" at bounding box center [789, 457] width 83 height 34
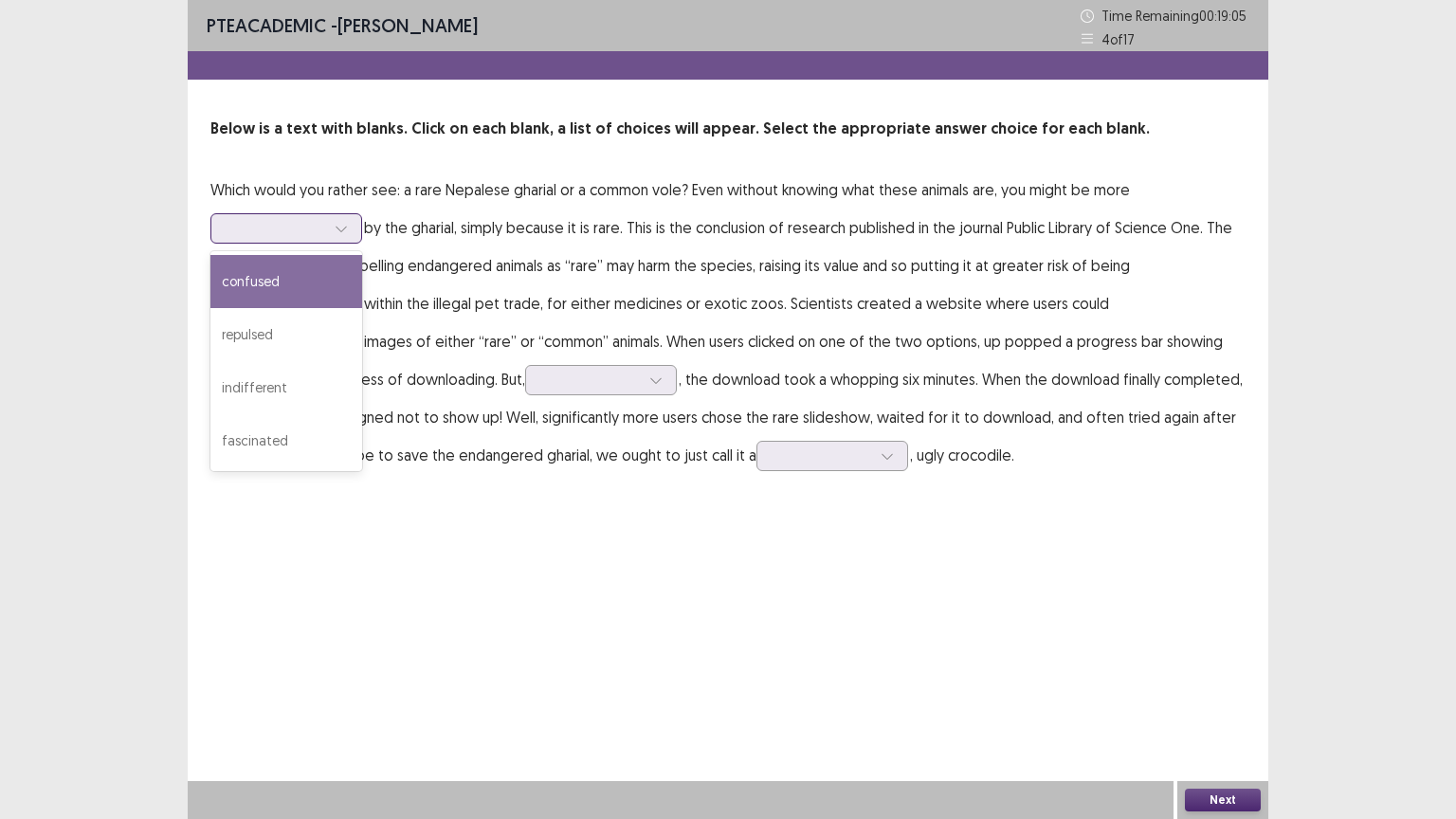
click at [328, 220] on div at bounding box center [341, 228] width 29 height 29
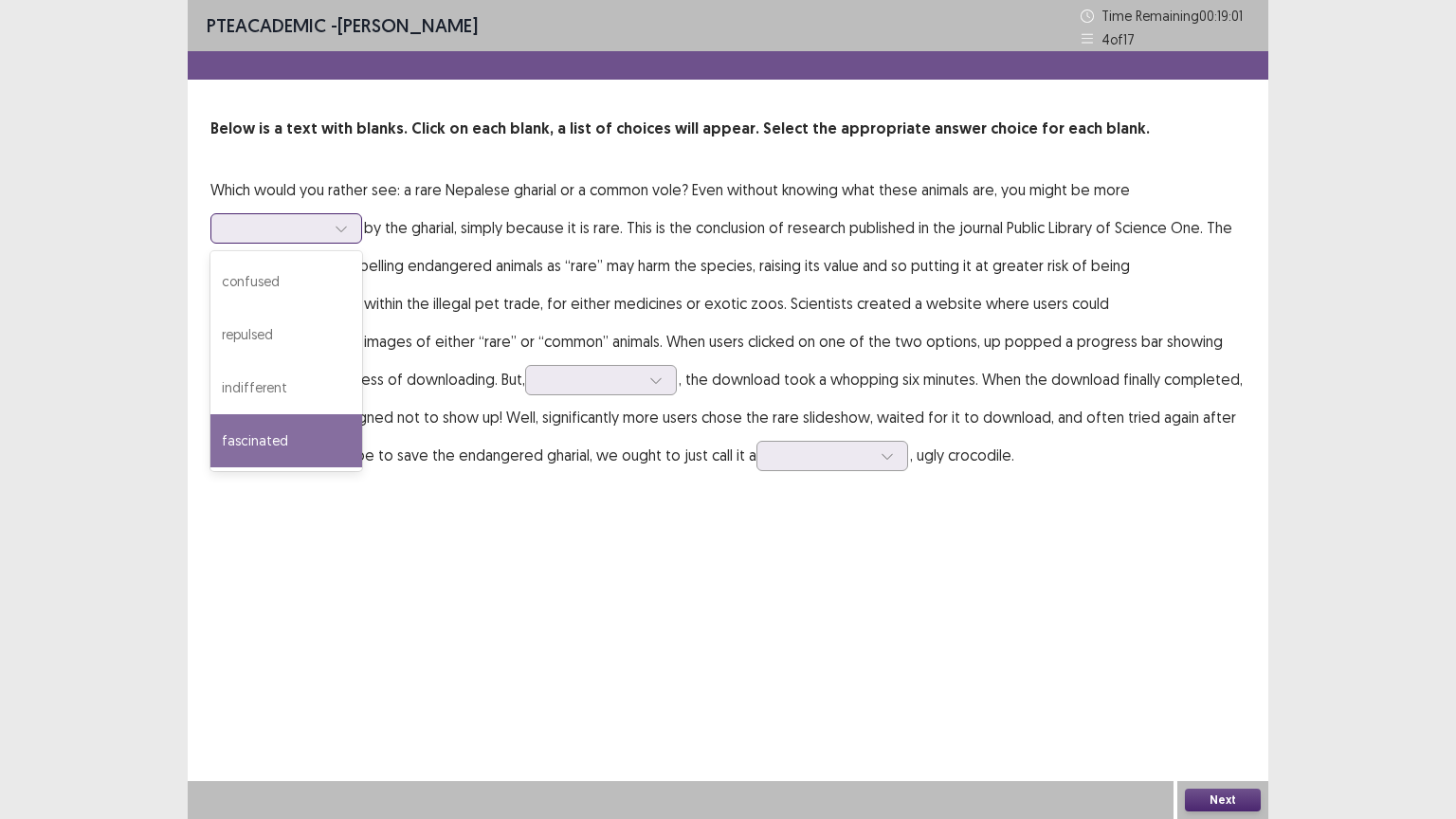
click at [285, 430] on div "fascinated" at bounding box center [286, 441] width 152 height 53
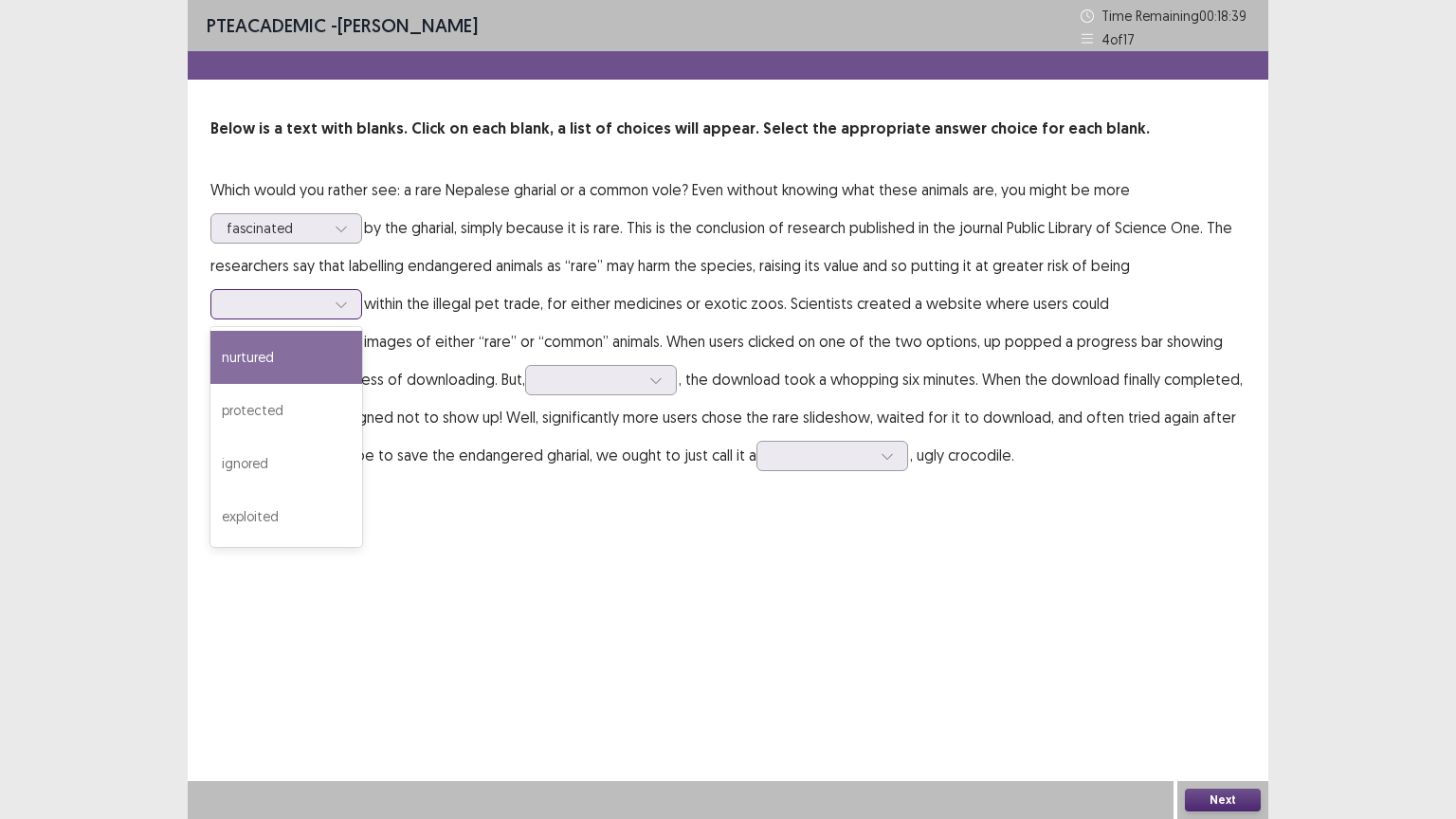
click at [345, 300] on icon at bounding box center [341, 304] width 13 height 13
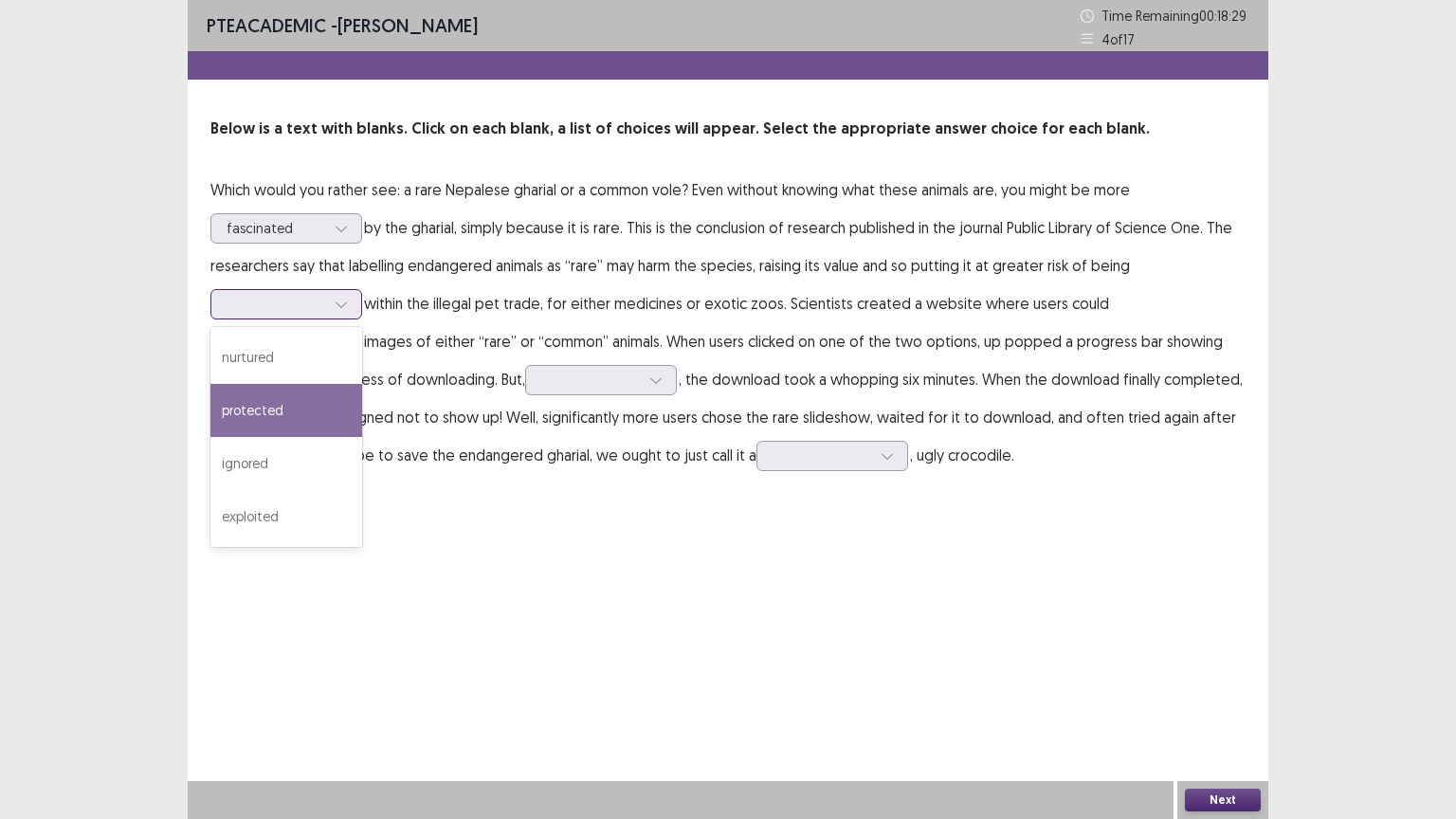
click at [296, 411] on div "protected" at bounding box center [286, 410] width 152 height 53
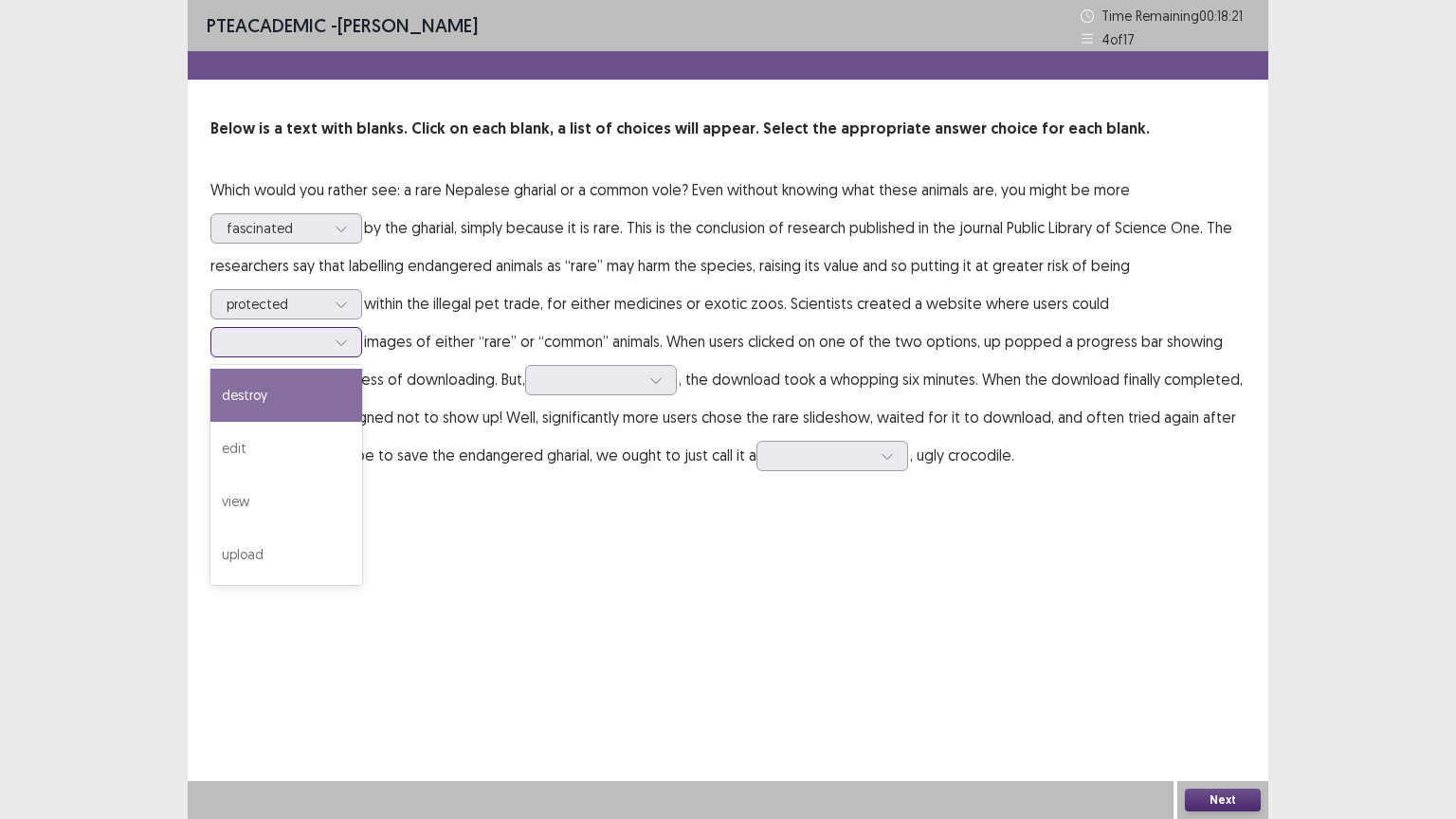
click at [332, 332] on div at bounding box center [341, 342] width 29 height 29
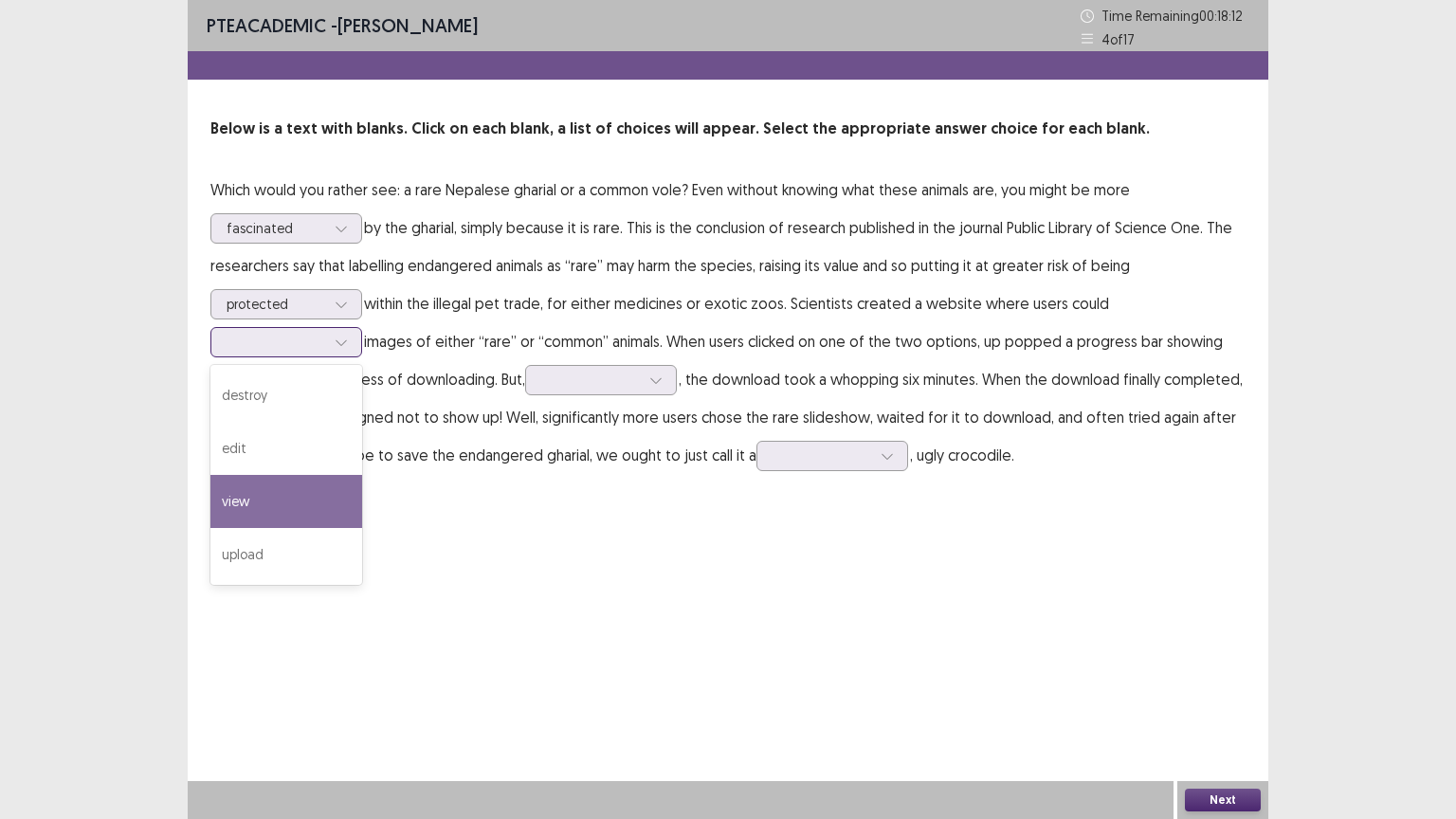
click at [278, 486] on div "view" at bounding box center [286, 502] width 152 height 53
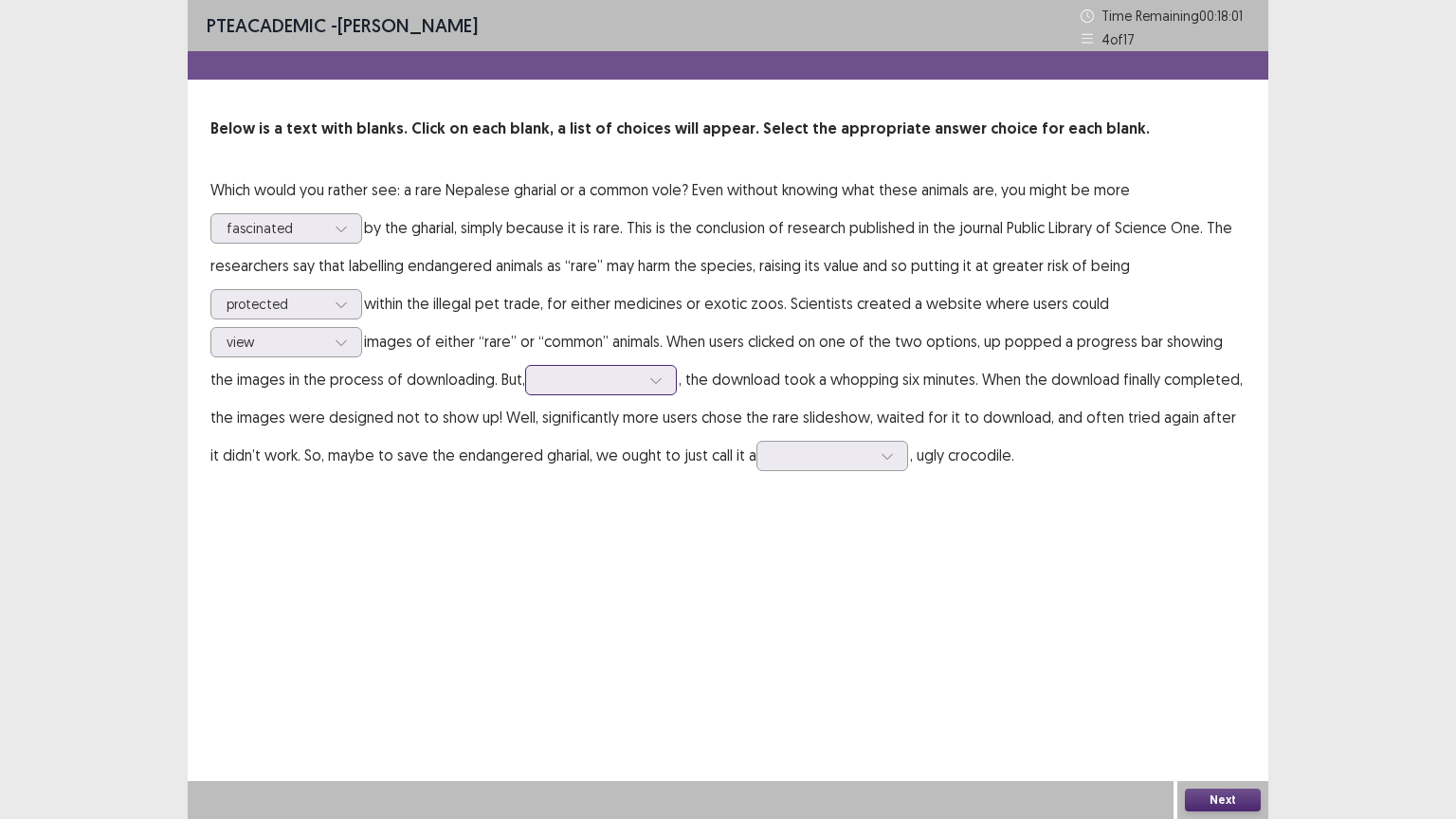
click at [642, 376] on div at bounding box center [656, 380] width 29 height 29
click at [594, 432] on div "surprisingly" at bounding box center [602, 433] width 152 height 53
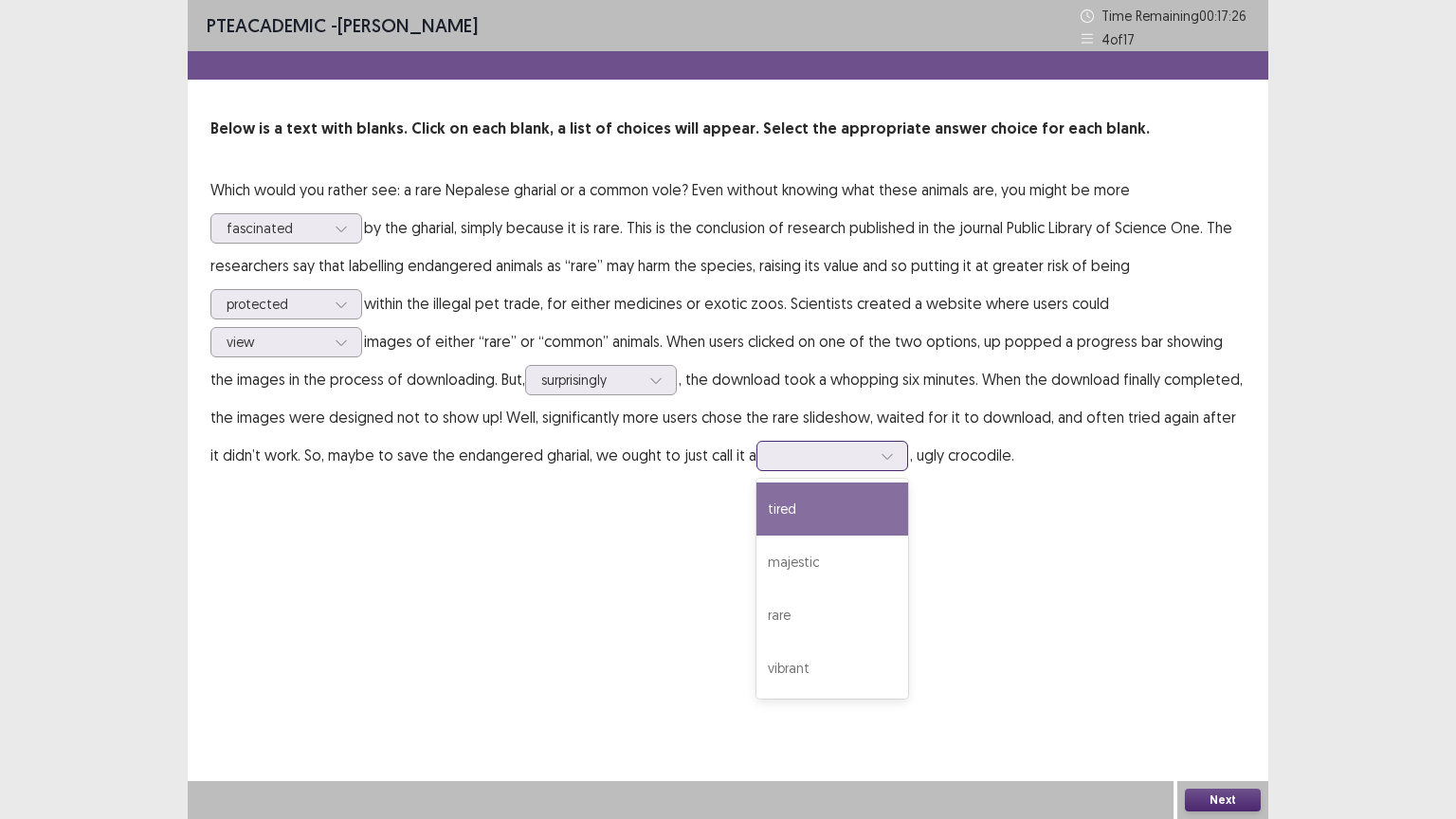
click at [846, 449] on div at bounding box center [822, 455] width 99 height 18
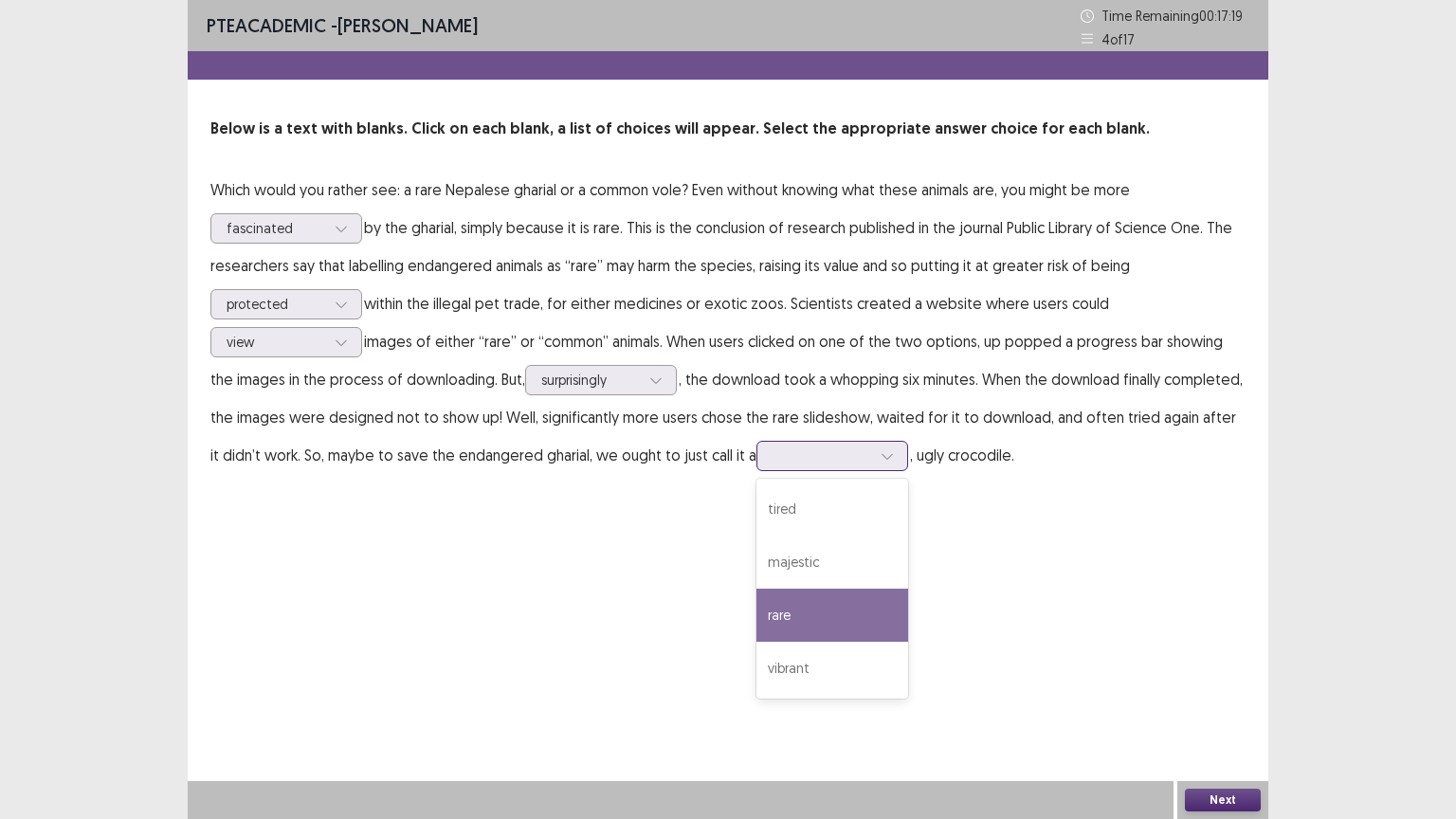
click at [789, 618] on div "rare" at bounding box center [833, 615] width 152 height 53
click at [1210, 670] on button "Next" at bounding box center [1223, 800] width 76 height 23
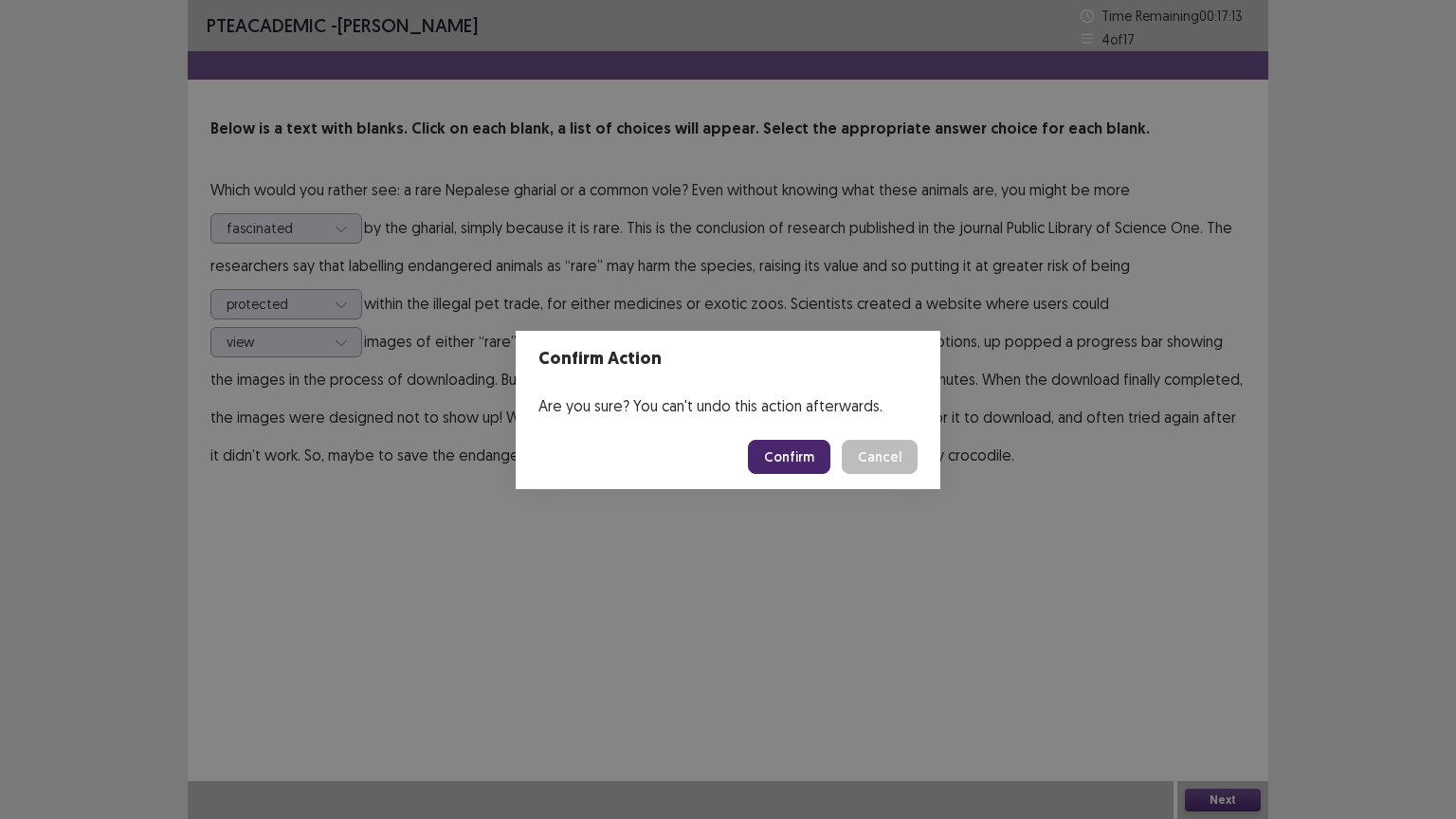
click at [785, 459] on button "Confirm" at bounding box center [789, 457] width 83 height 34
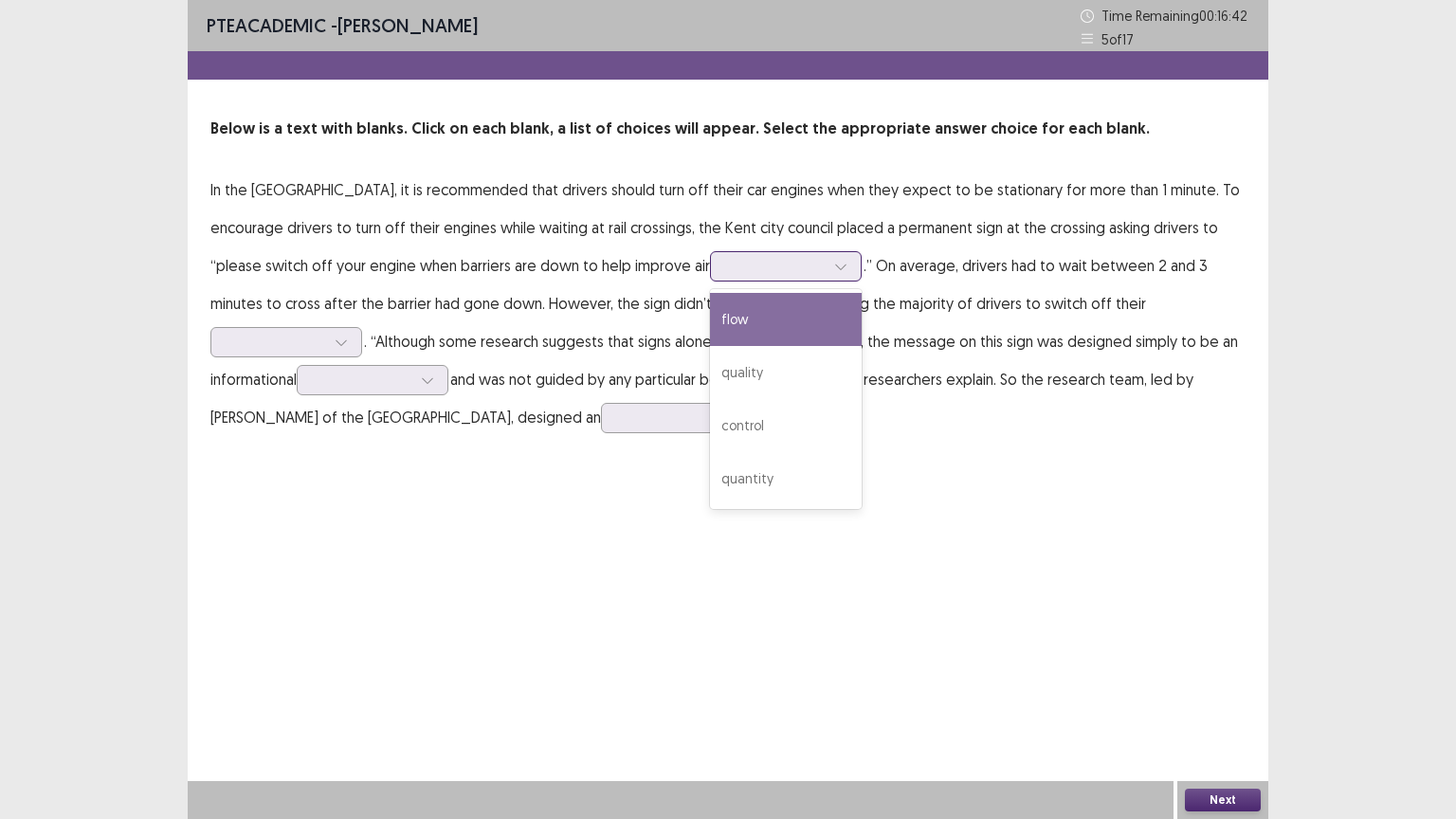
click at [827, 268] on div at bounding box center [841, 266] width 29 height 29
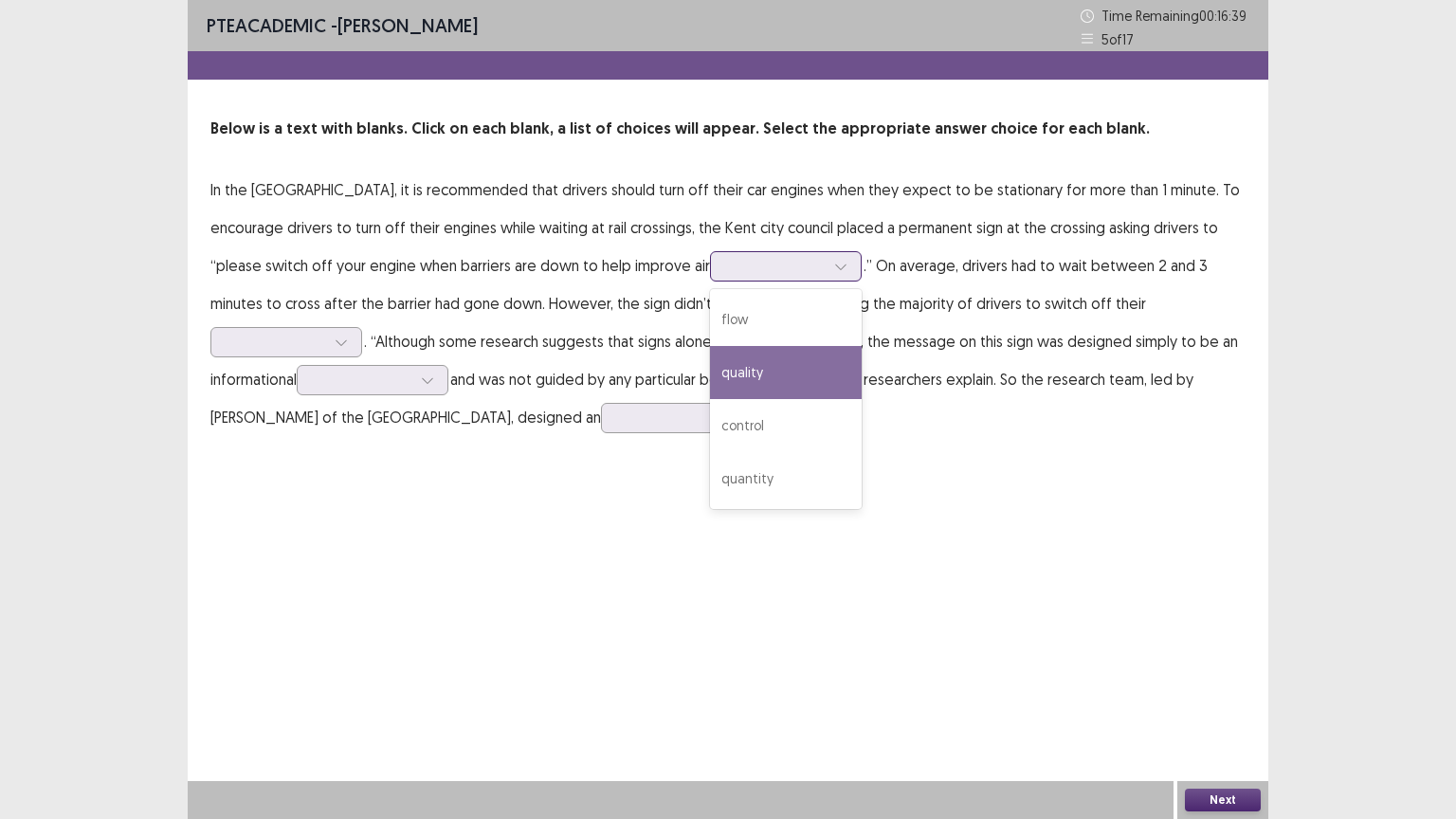
click at [710, 366] on div "quality" at bounding box center [786, 372] width 152 height 53
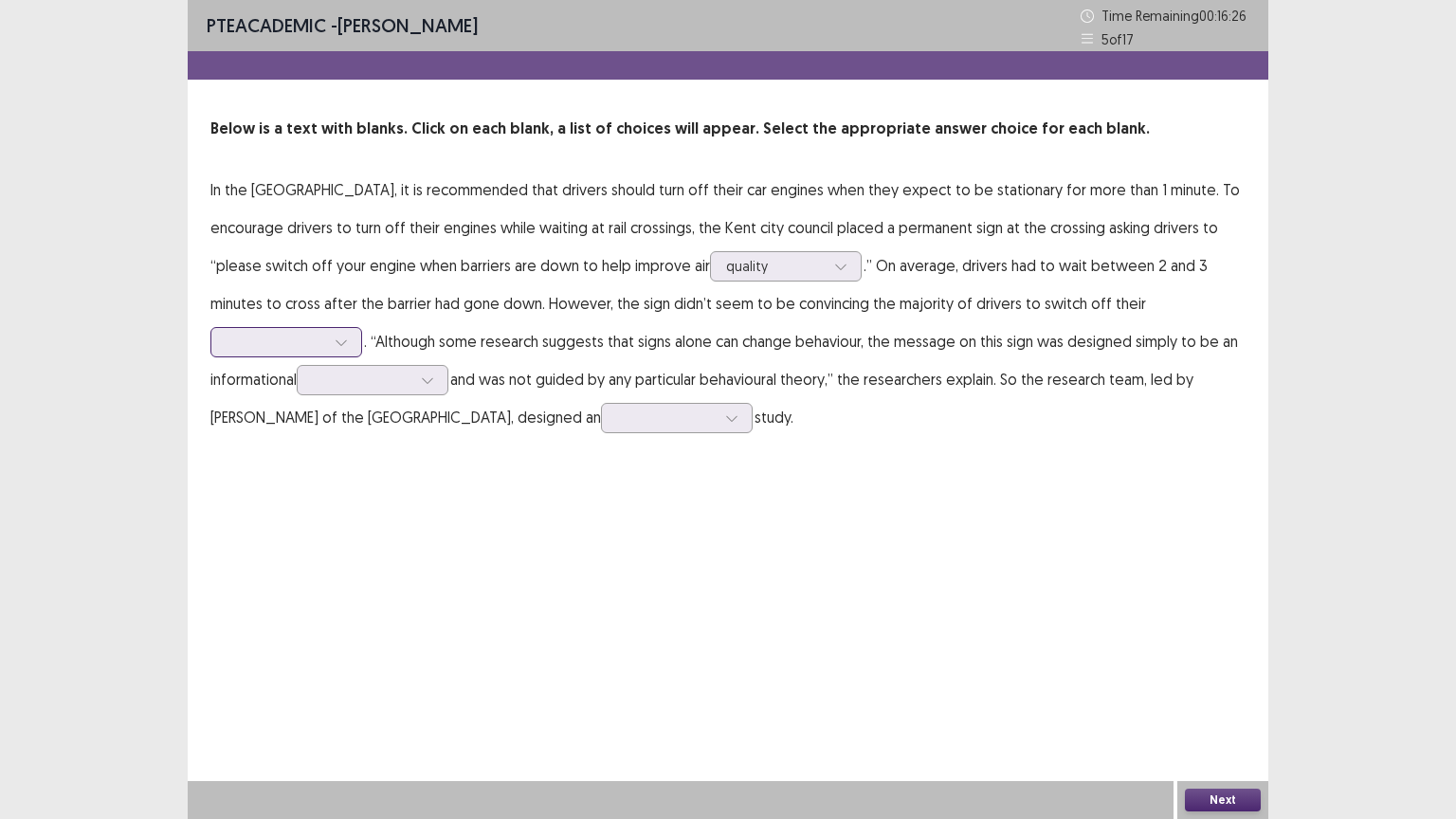
click at [355, 328] on div at bounding box center [341, 342] width 29 height 29
click at [362, 369] on div "engines" at bounding box center [286, 395] width 152 height 53
click at [442, 366] on div at bounding box center [428, 380] width 29 height 29
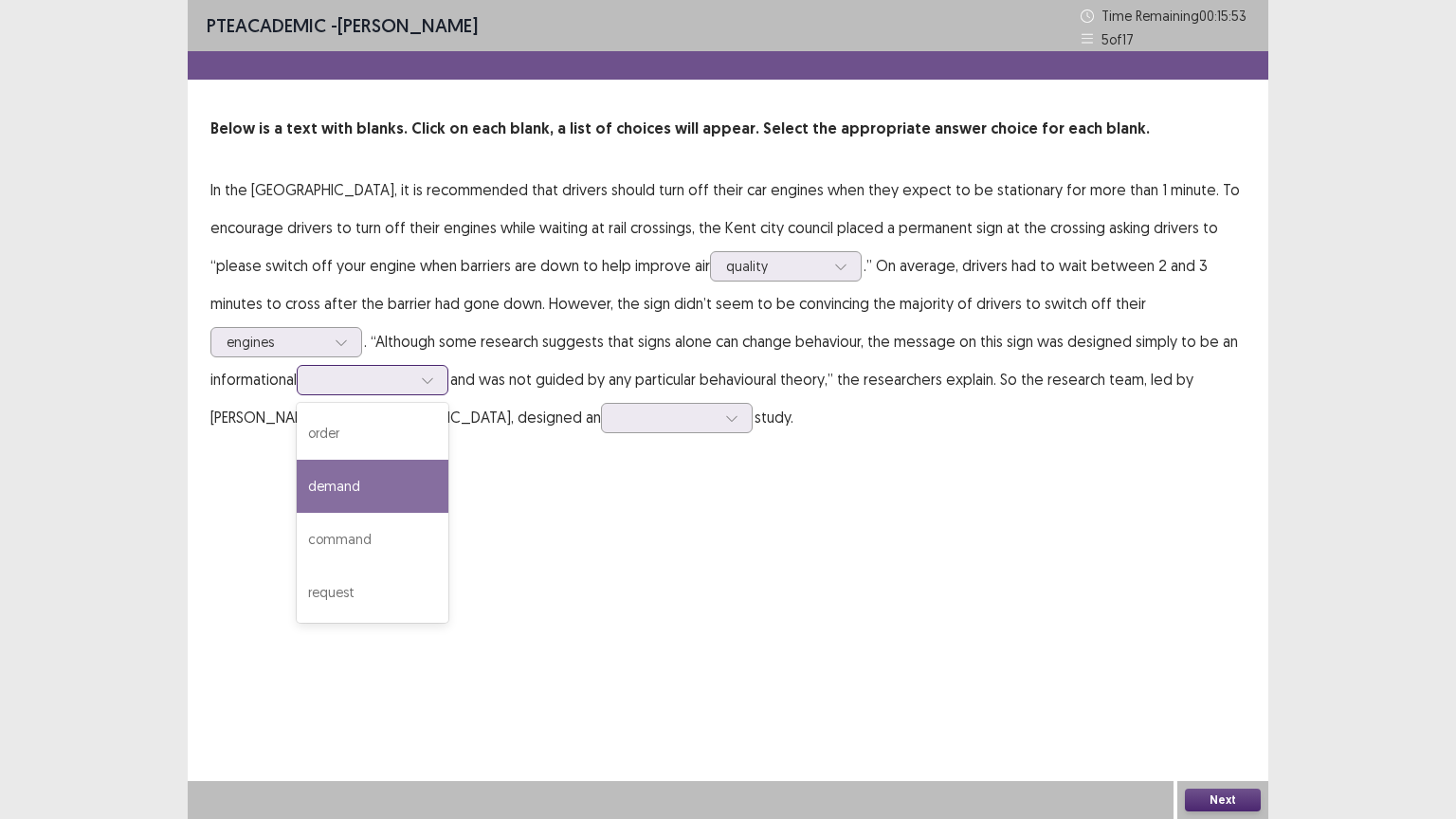
click at [449, 460] on div "demand" at bounding box center [373, 486] width 152 height 53
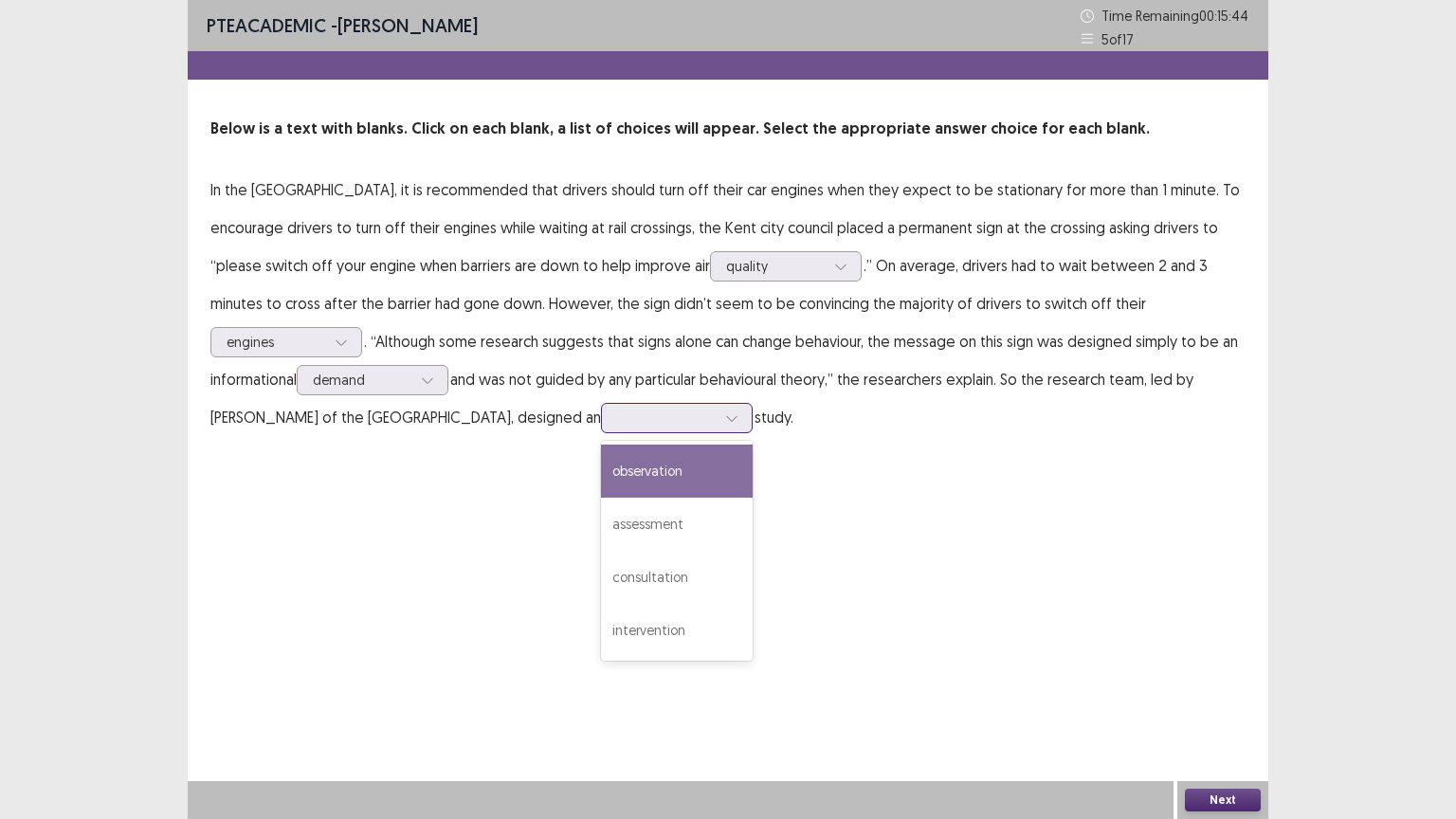
click at [718, 414] on div at bounding box center [732, 418] width 29 height 29
click at [601, 486] on div "observation" at bounding box center [677, 471] width 152 height 53
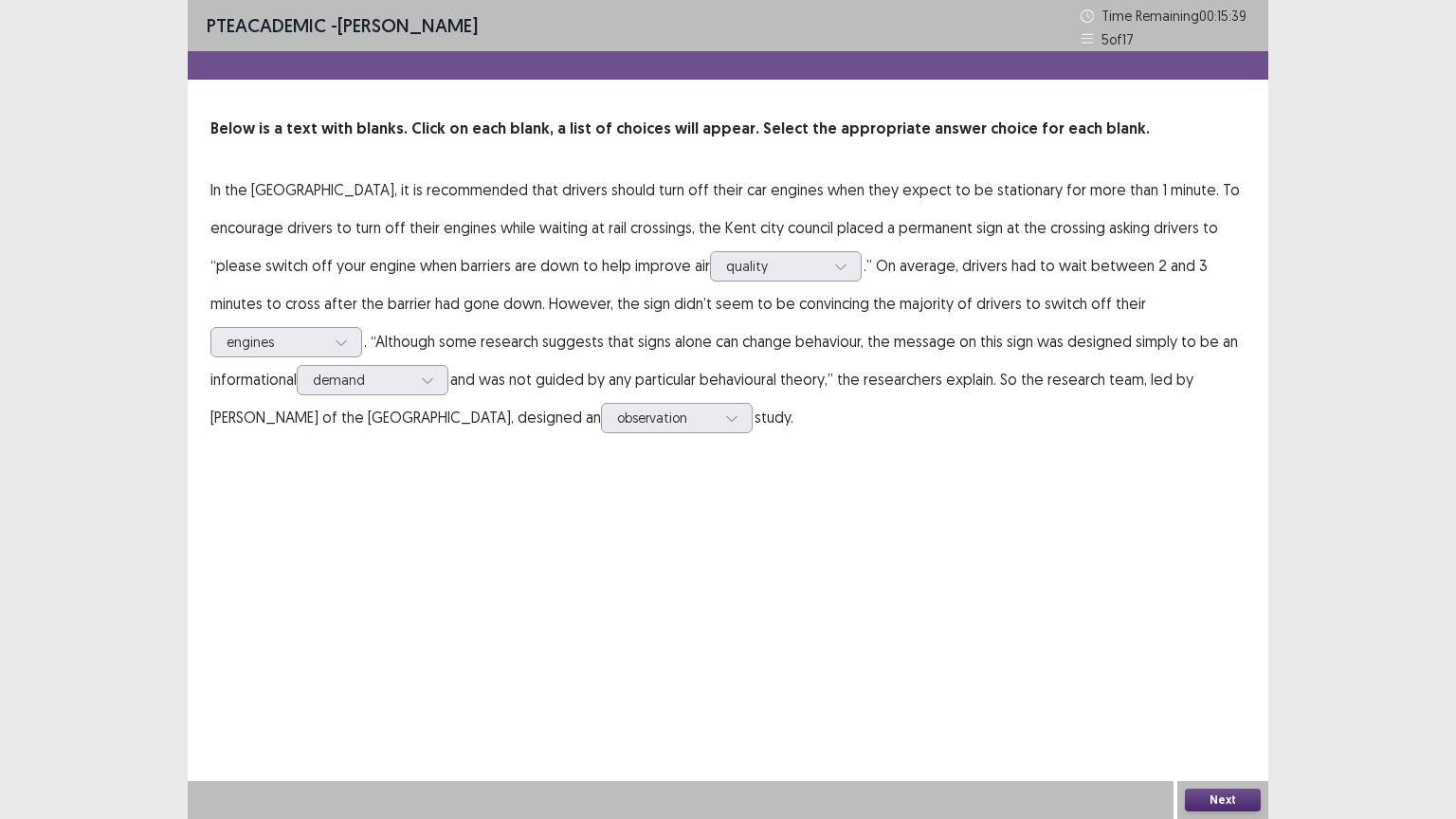
click at [1236, 670] on button "Next" at bounding box center [1223, 800] width 76 height 23
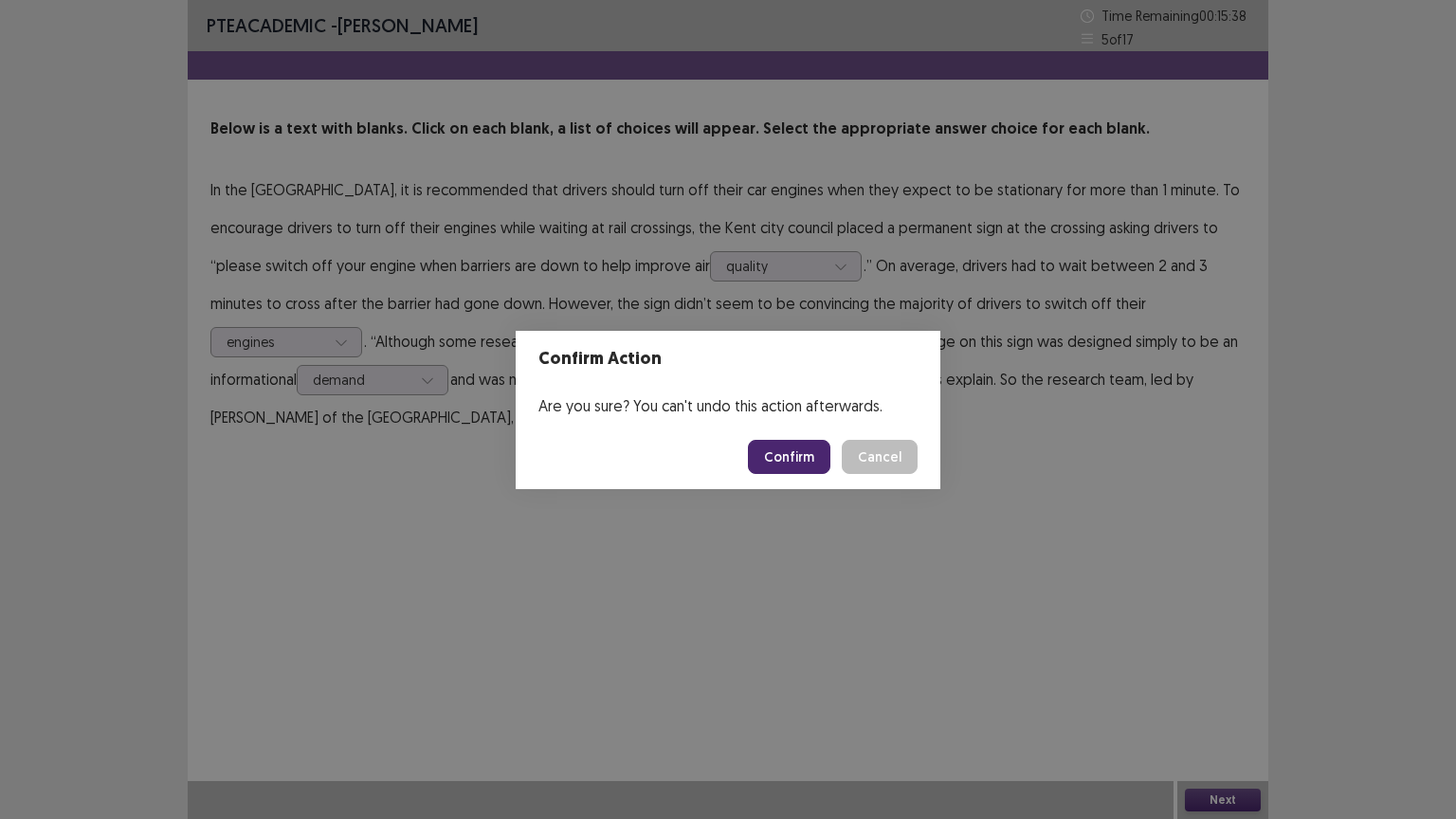
click at [806, 461] on button "Confirm" at bounding box center [789, 457] width 83 height 34
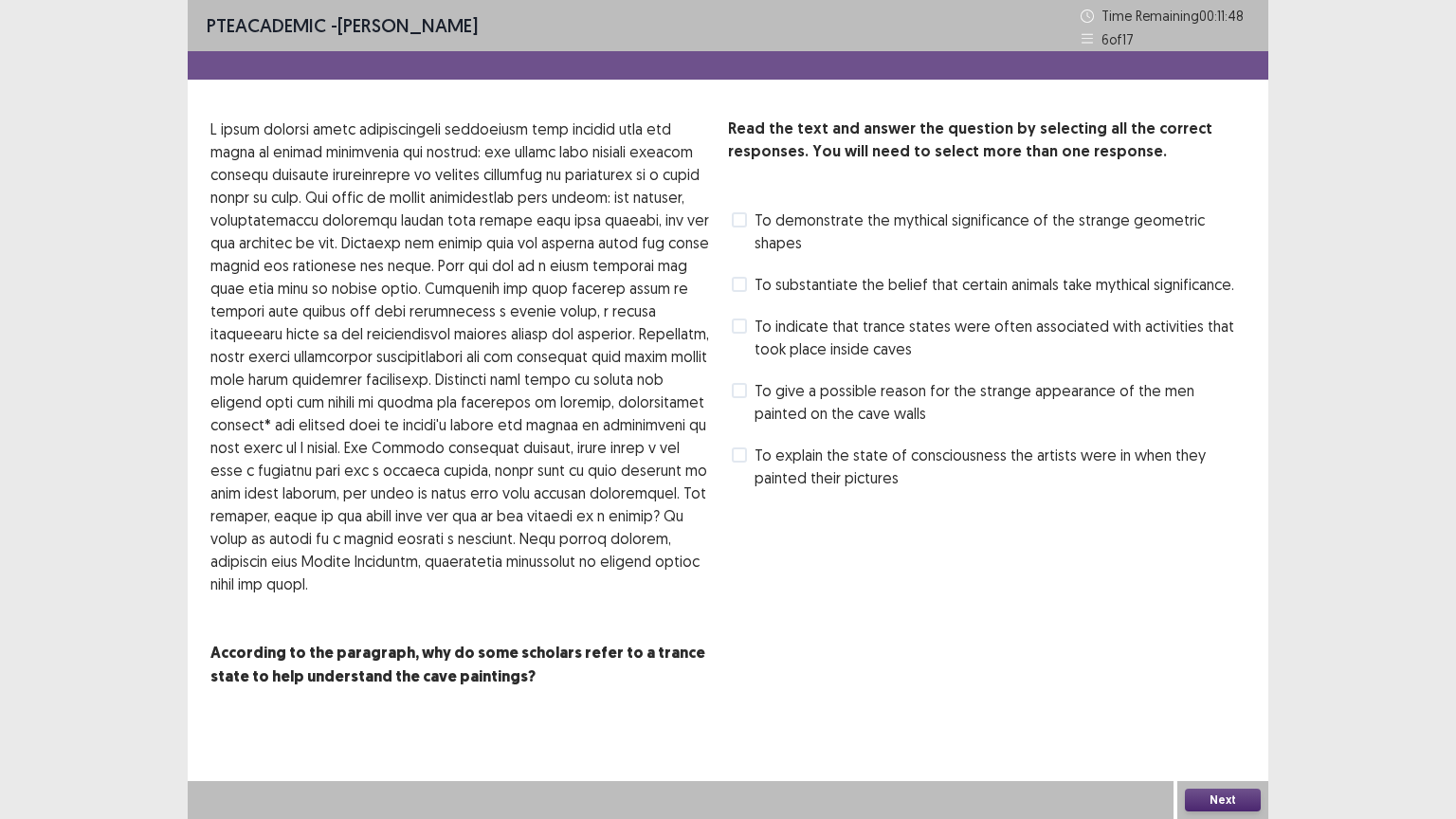
click at [873, 286] on span "To substantiate the belief that certain animals take mythical significance." at bounding box center [994, 284] width 480 height 23
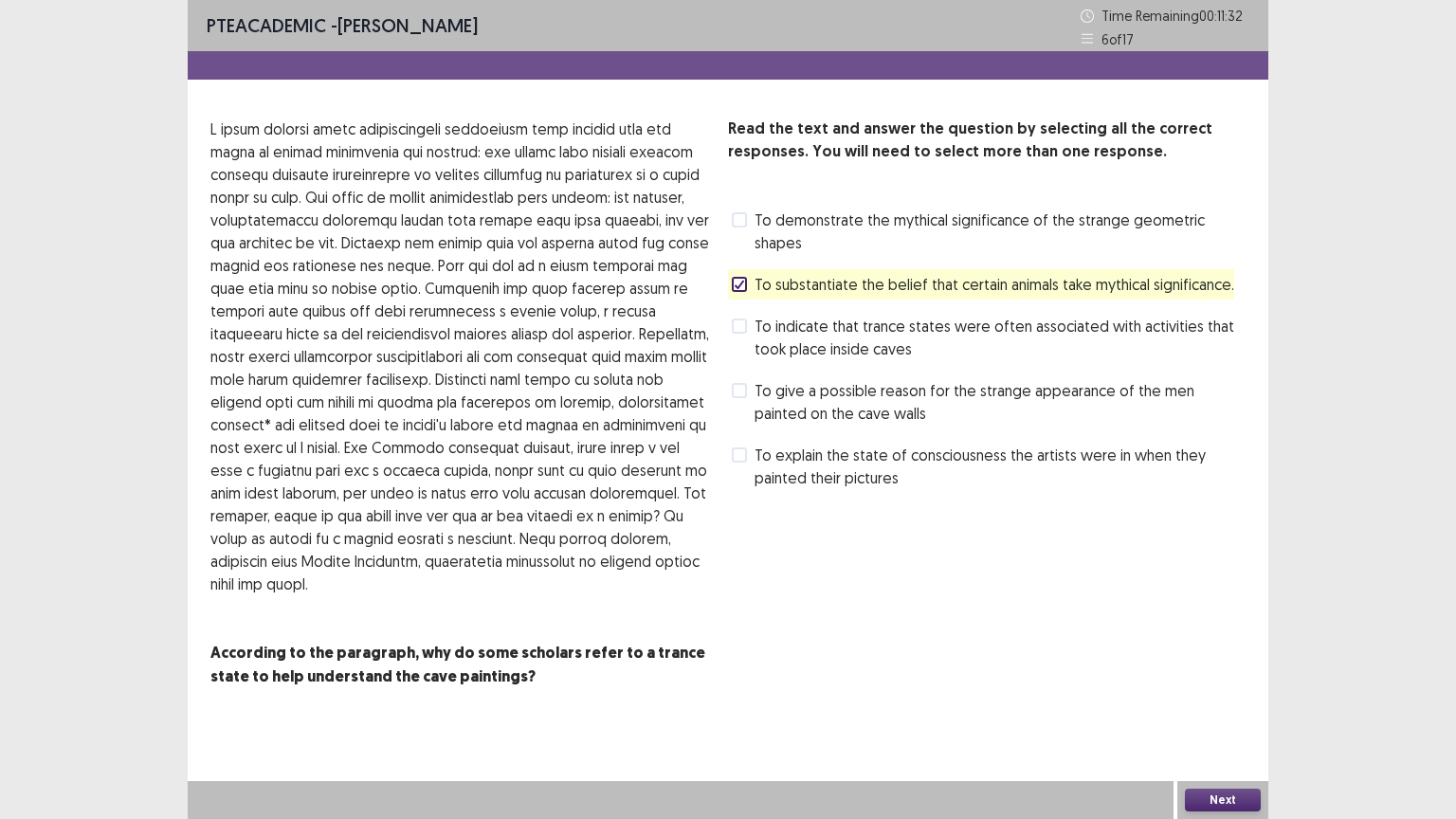
click at [847, 465] on span "To explain the state of consciousness the artists were in when they painted the…" at bounding box center [1000, 467] width 491 height 46
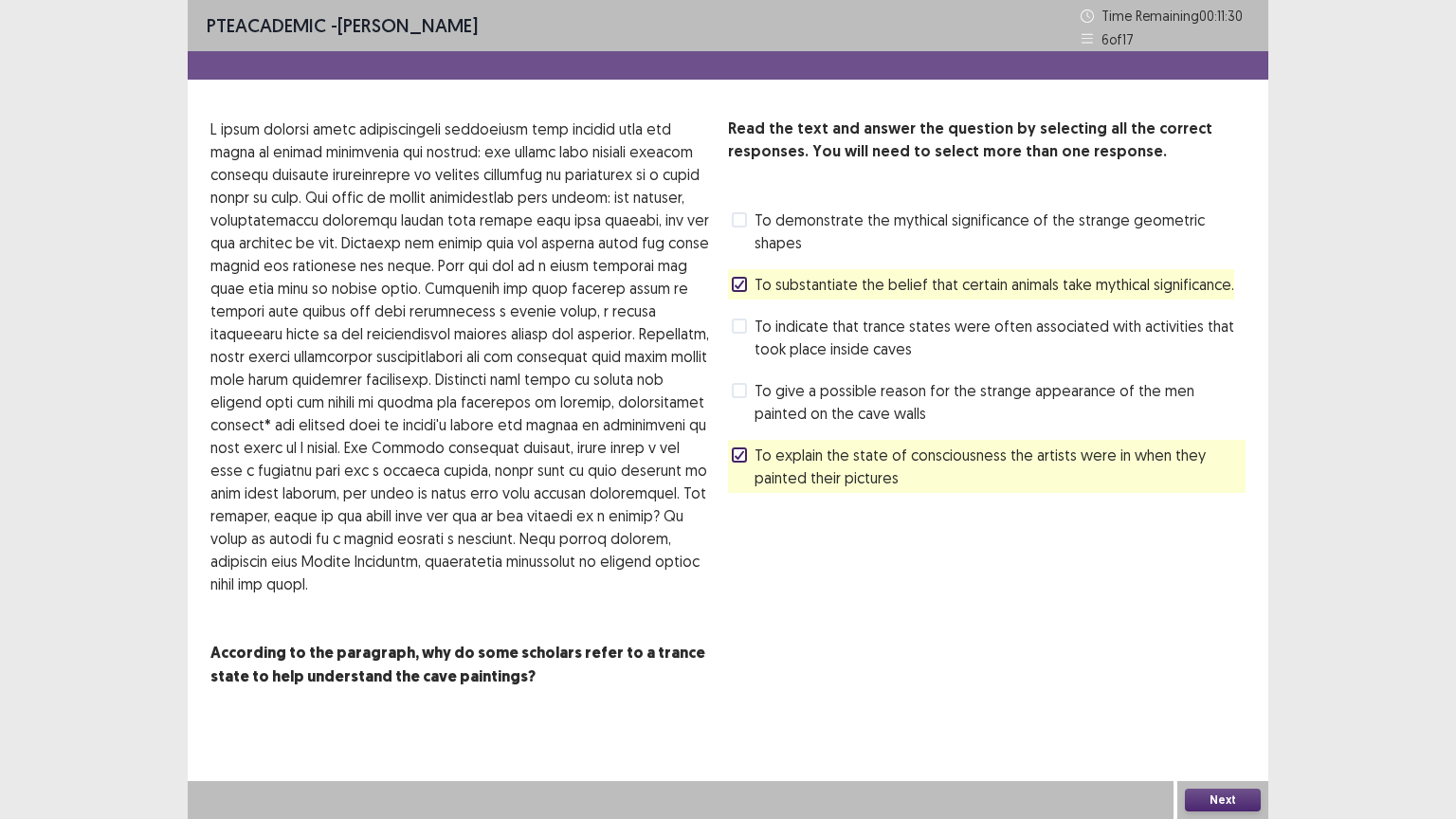
click at [1214, 670] on button "Next" at bounding box center [1223, 800] width 76 height 23
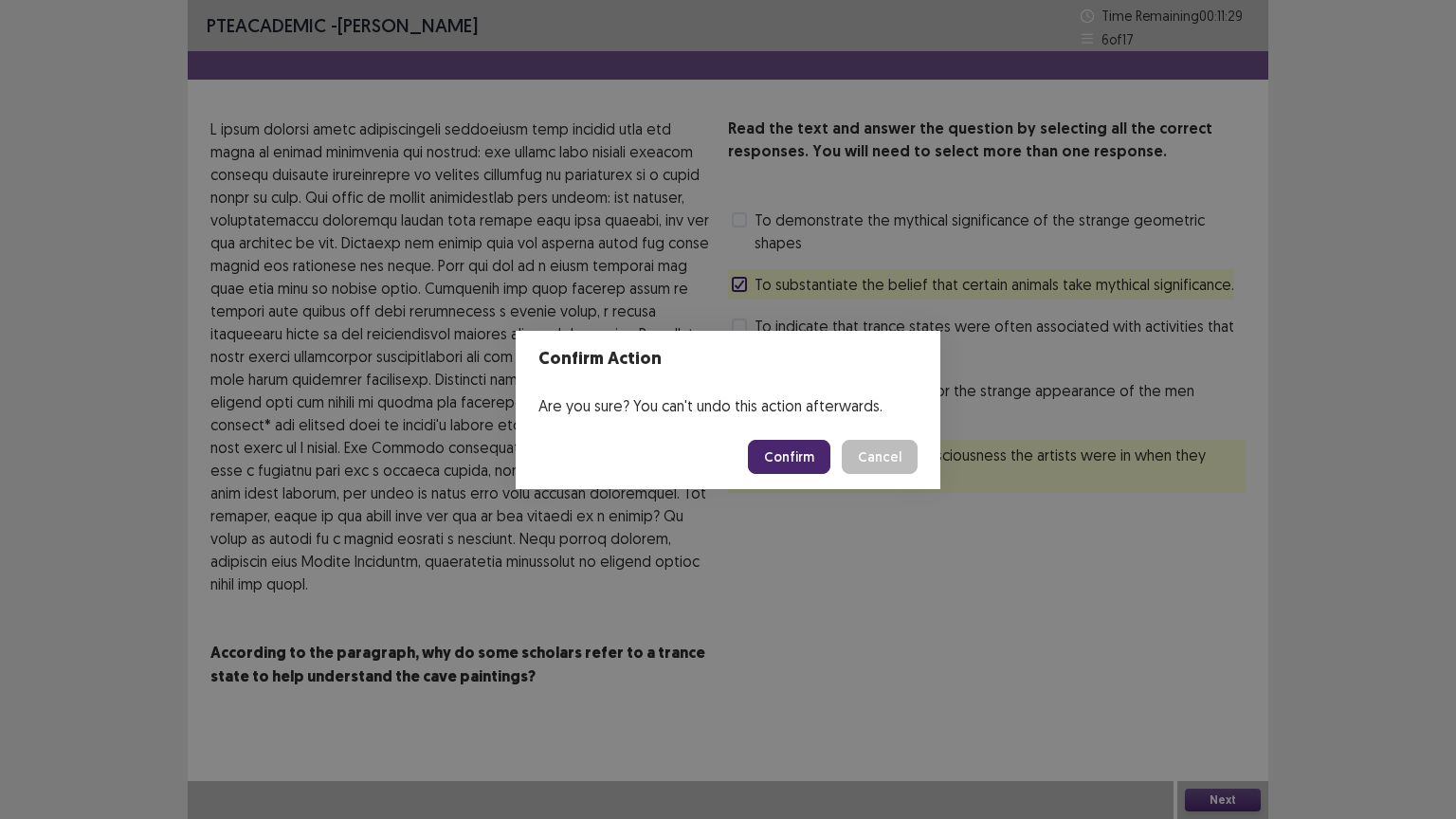
click at [778, 455] on button "Confirm" at bounding box center [789, 457] width 83 height 34
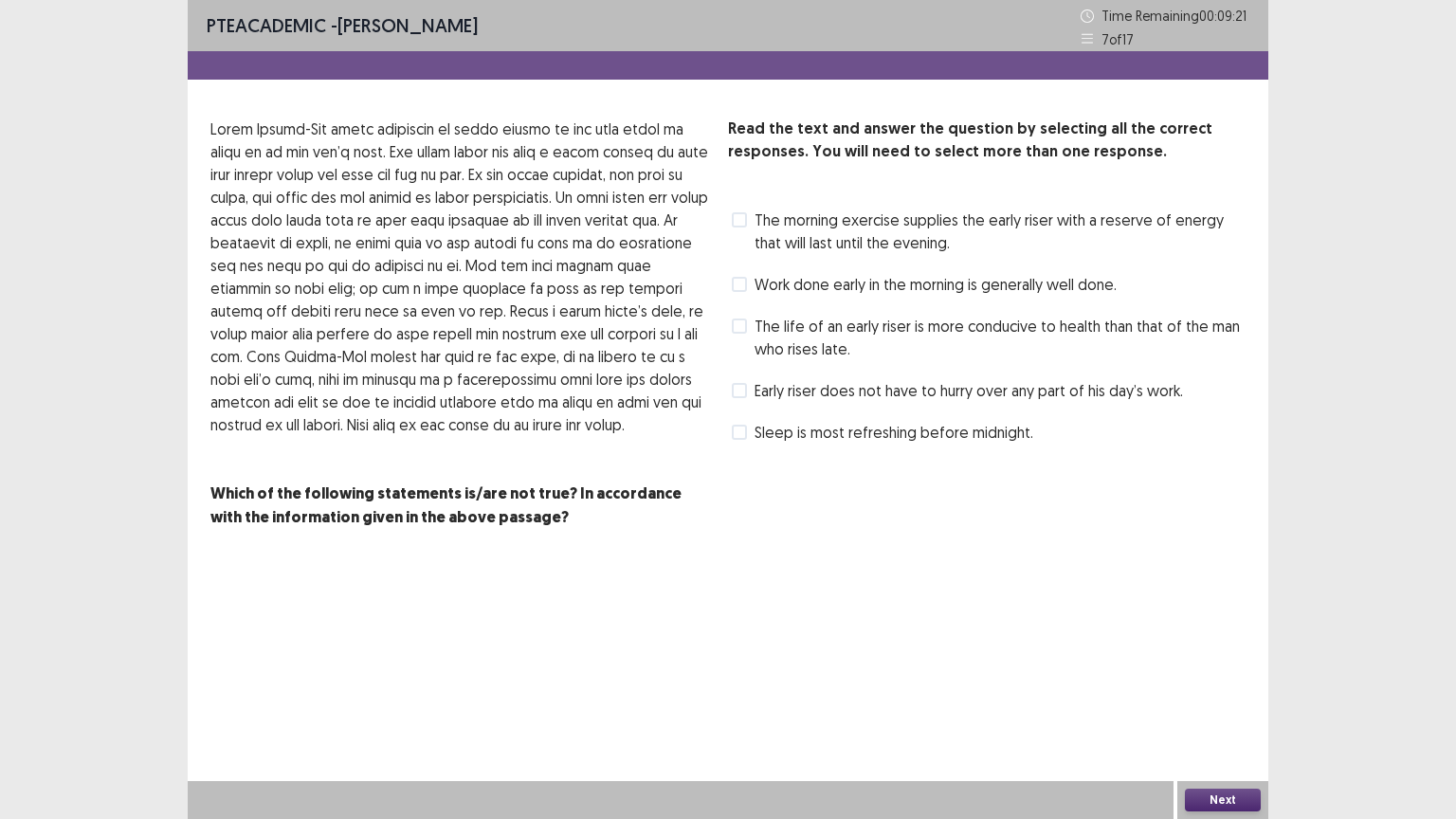
click at [819, 290] on span "Work done early in the morning is generally well done." at bounding box center [935, 284] width 362 height 23
click at [827, 333] on span "The life of an early riser is more conducive to health than that of the man who…" at bounding box center [1000, 337] width 491 height 46
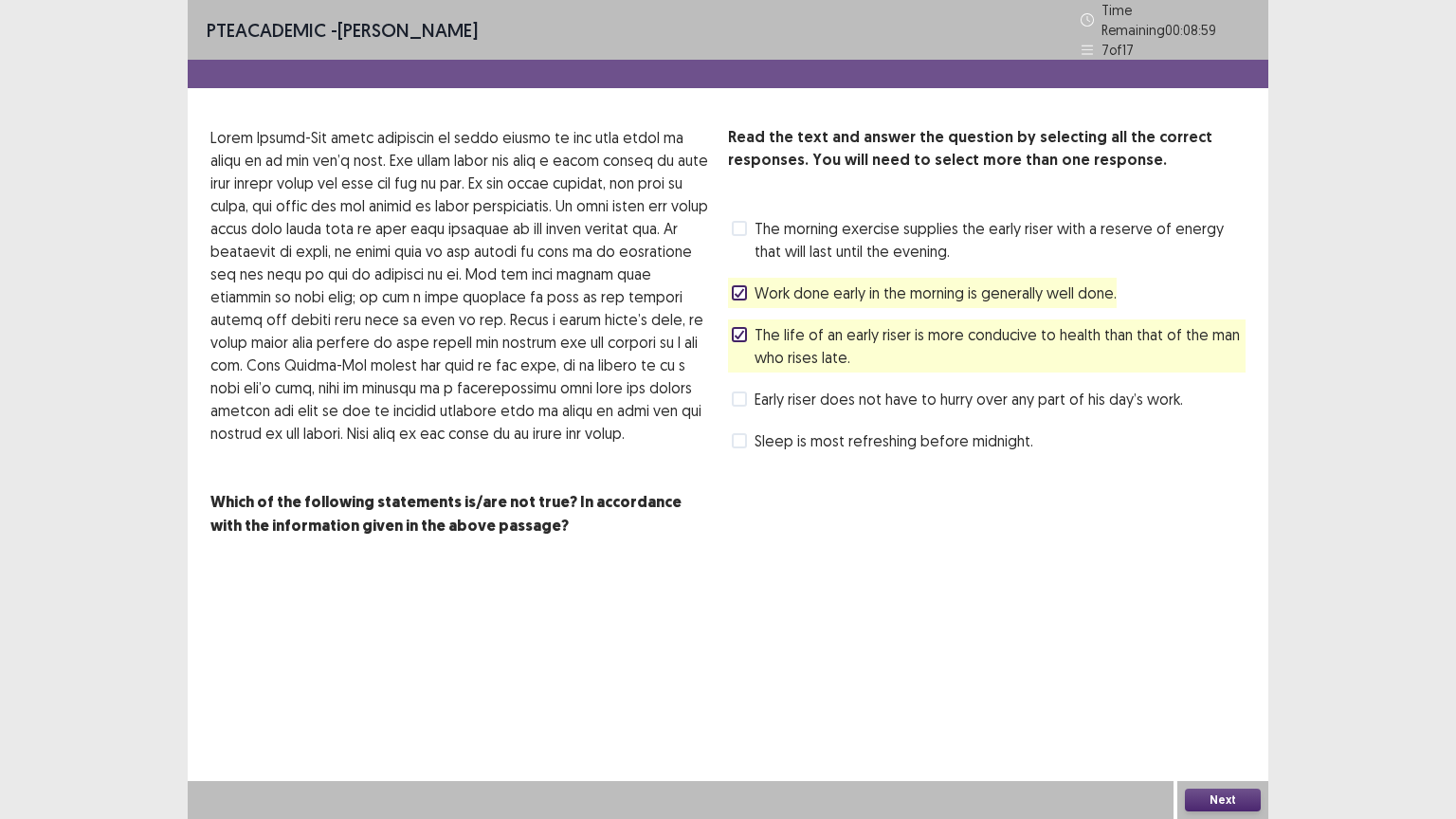
click at [1202, 670] on div "Next" at bounding box center [1223, 800] width 91 height 38
click at [1202, 670] on button "Next" at bounding box center [1223, 800] width 76 height 23
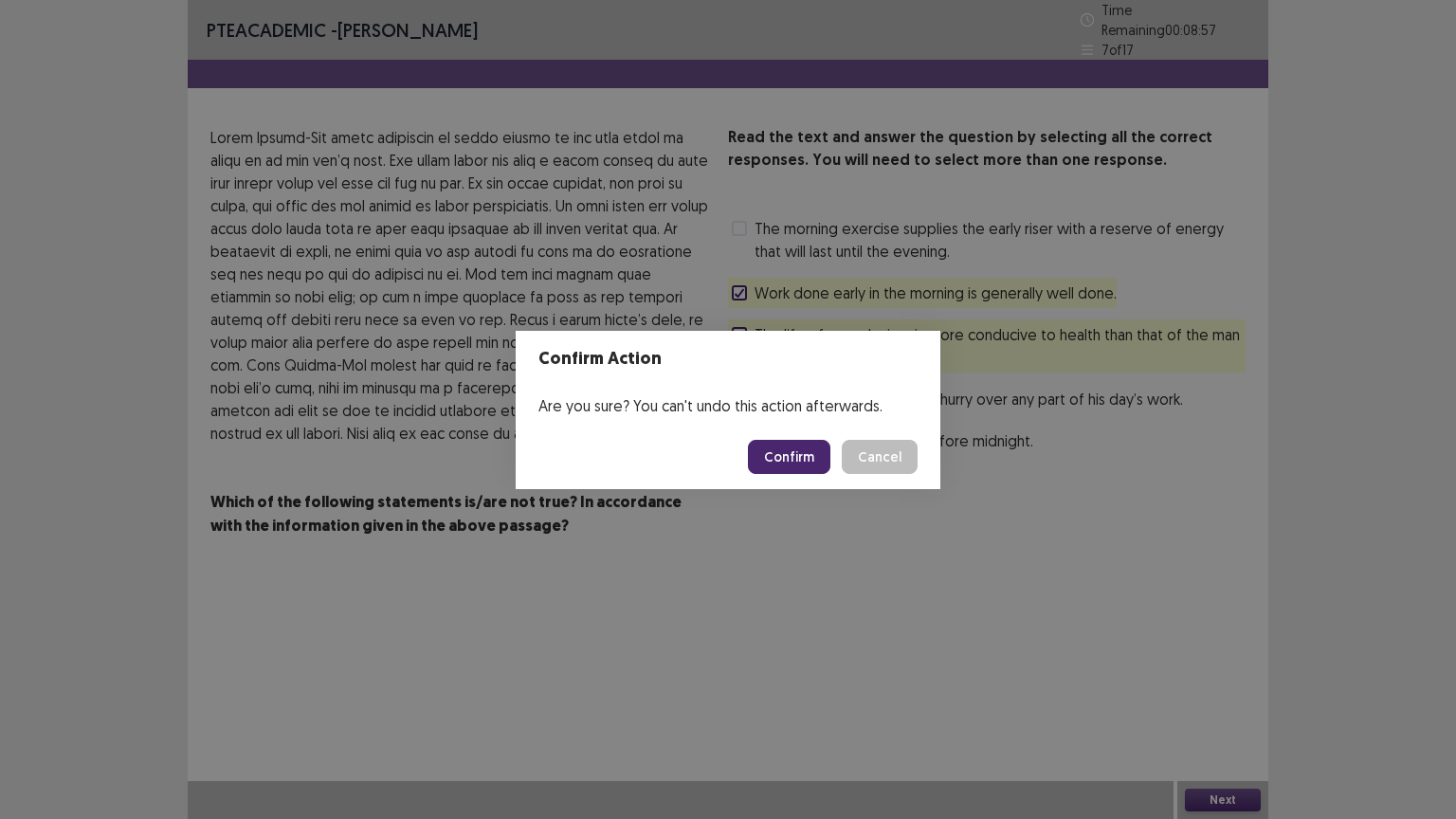
click at [780, 459] on button "Confirm" at bounding box center [789, 457] width 83 height 34
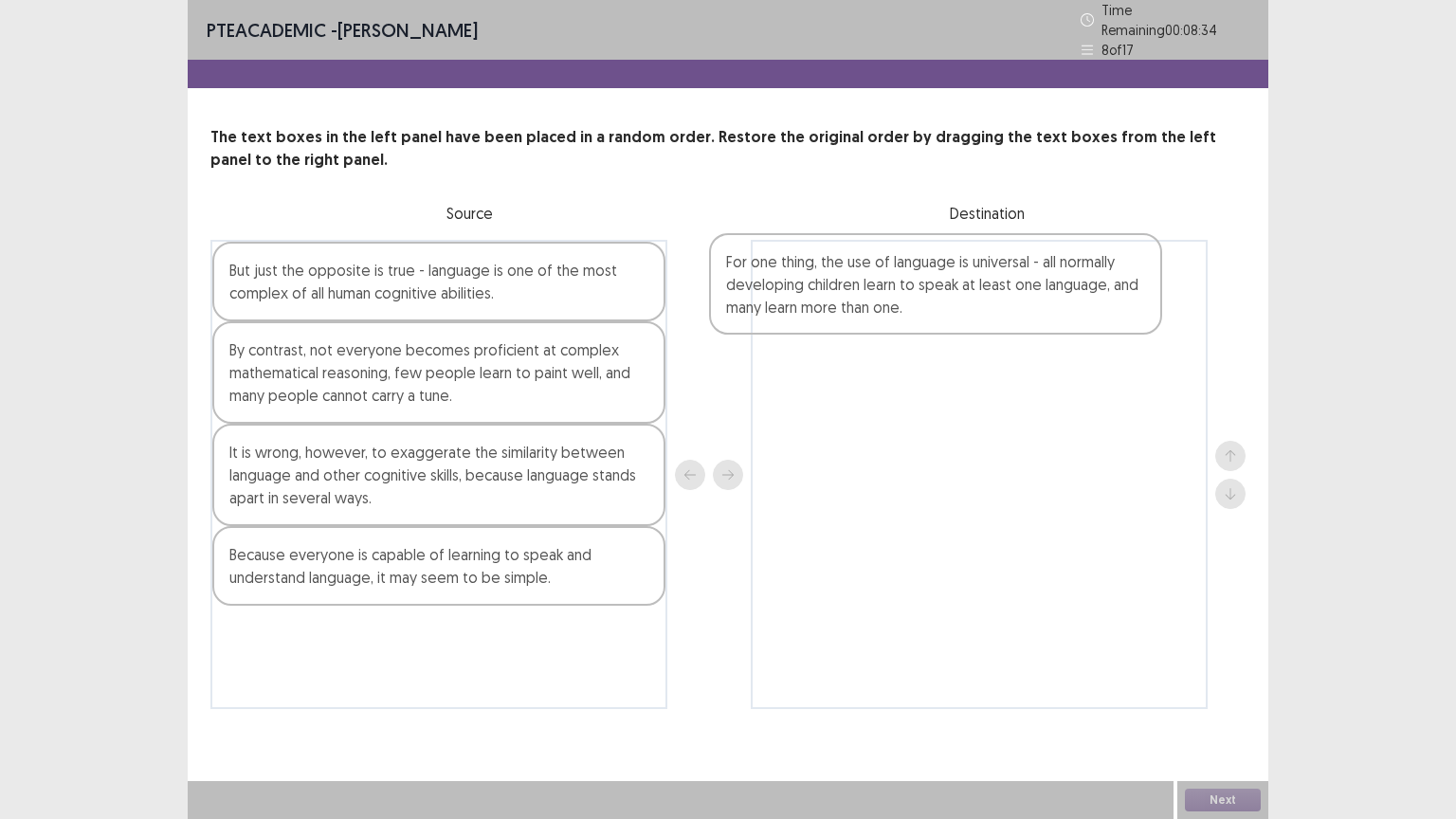
drag, startPoint x: 348, startPoint y: 463, endPoint x: 866, endPoint y: 279, distance: 549.7
click at [866, 279] on div "But just the opposite is true - language is one of the most complex of all huma…" at bounding box center [727, 474] width 1035 height 469
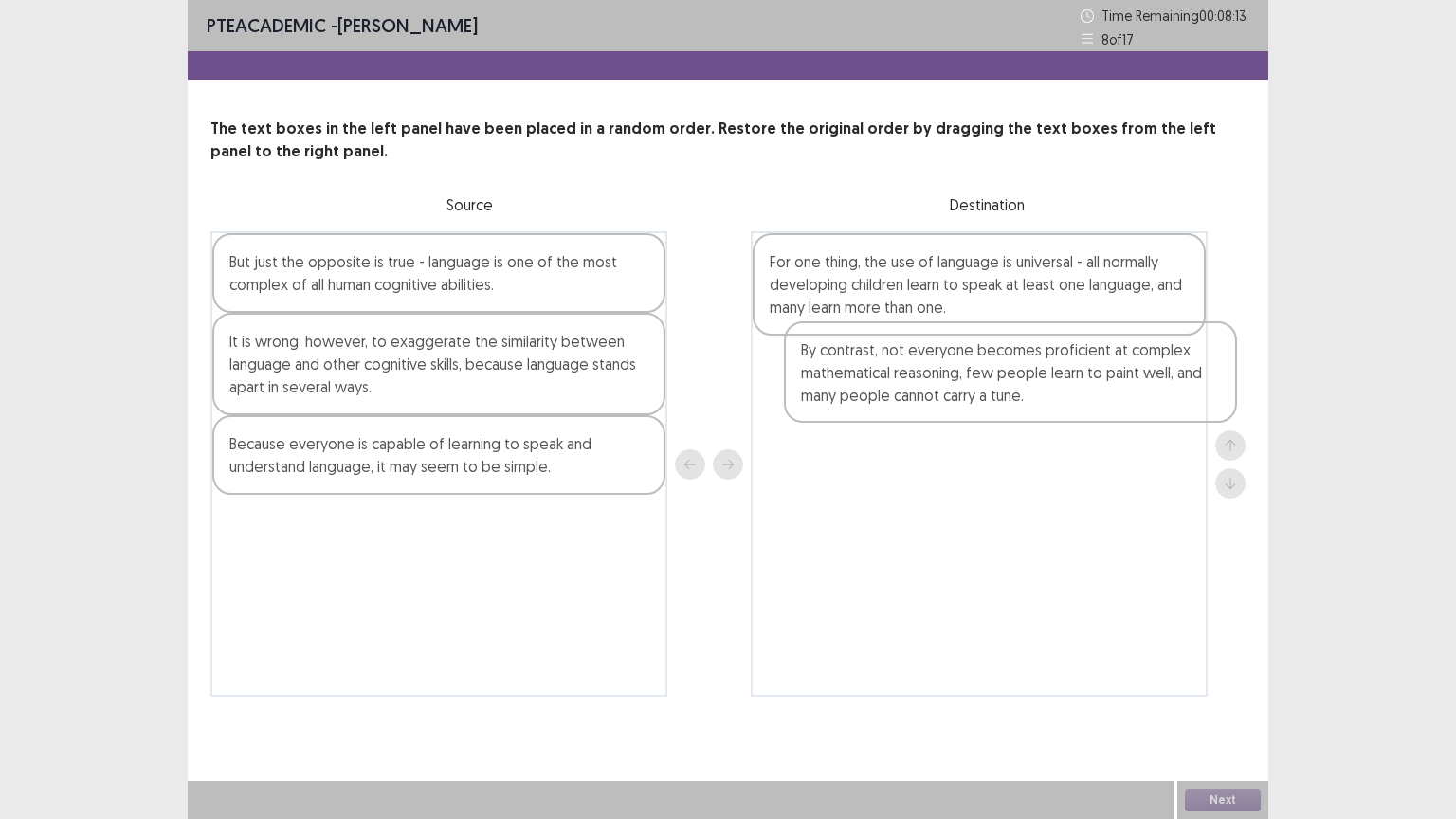
drag, startPoint x: 388, startPoint y: 374, endPoint x: 966, endPoint y: 384, distance: 578.1
click at [966, 384] on div "But just the opposite is true - language is one of the most complex of all huma…" at bounding box center [727, 464] width 1035 height 466
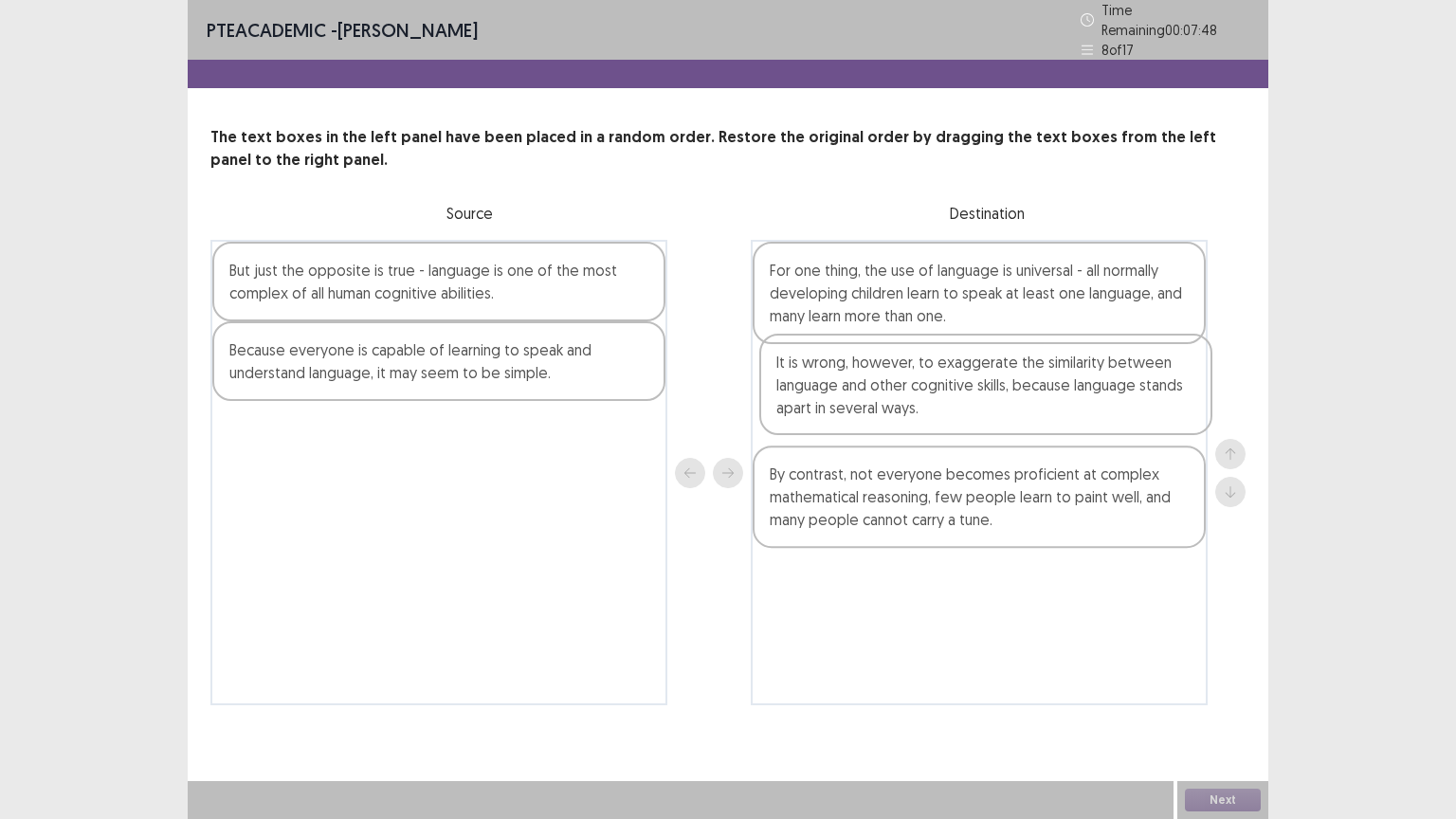
drag, startPoint x: 465, startPoint y: 352, endPoint x: 1018, endPoint y: 375, distance: 553.5
click at [1018, 375] on div "But just the opposite is true - language is one of the most complex of all huma…" at bounding box center [727, 472] width 1035 height 466
drag, startPoint x: 478, startPoint y: 344, endPoint x: 486, endPoint y: 360, distance: 17.9
click at [486, 360] on div "But just the opposite is true - language is one of the most complex of all huma…" at bounding box center [438, 472] width 457 height 466
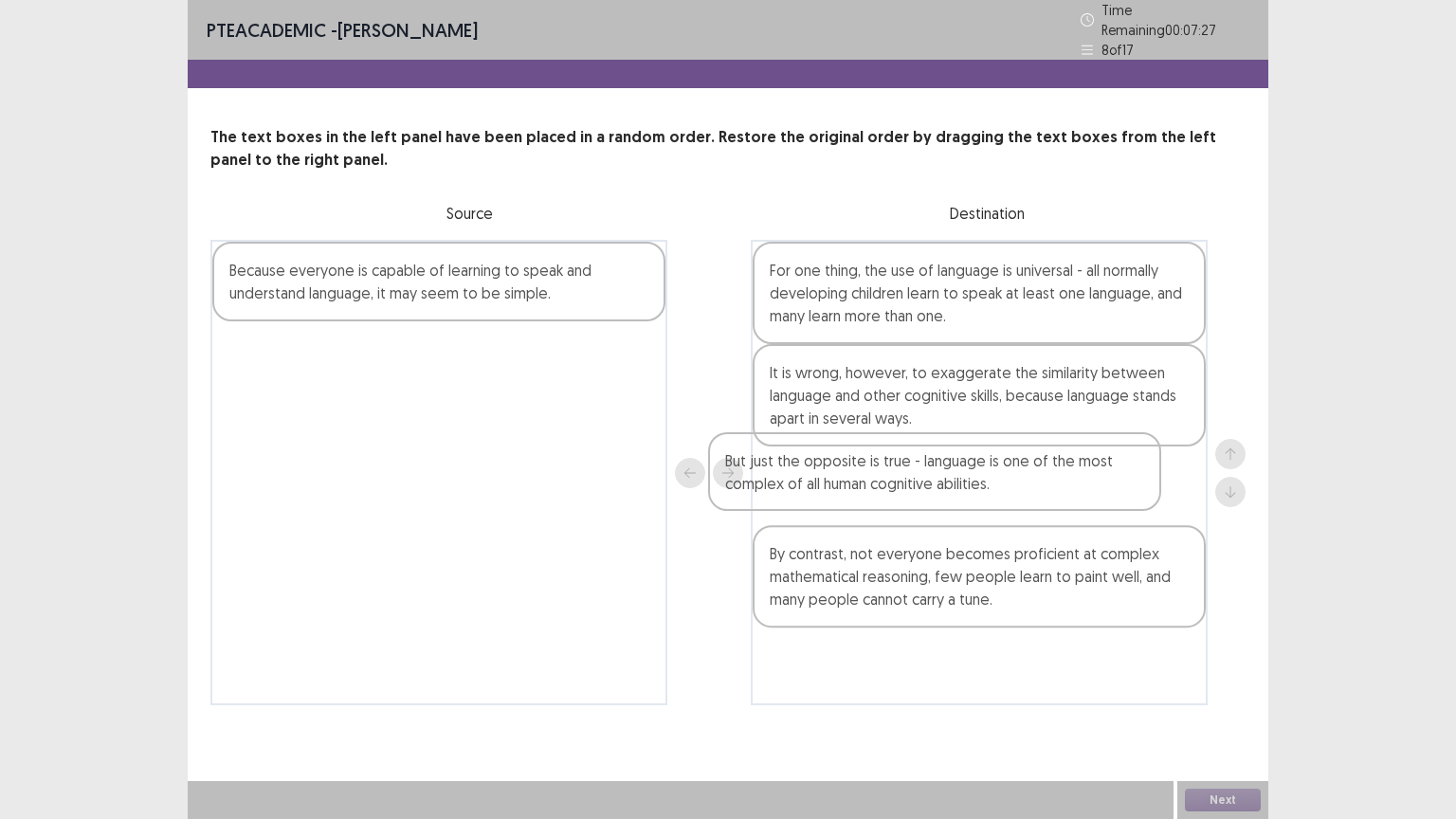
drag, startPoint x: 482, startPoint y: 281, endPoint x: 1012, endPoint y: 482, distance: 566.8
click at [1012, 482] on div "But just the opposite is true - language is one of the most complex of all huma…" at bounding box center [727, 472] width 1035 height 466
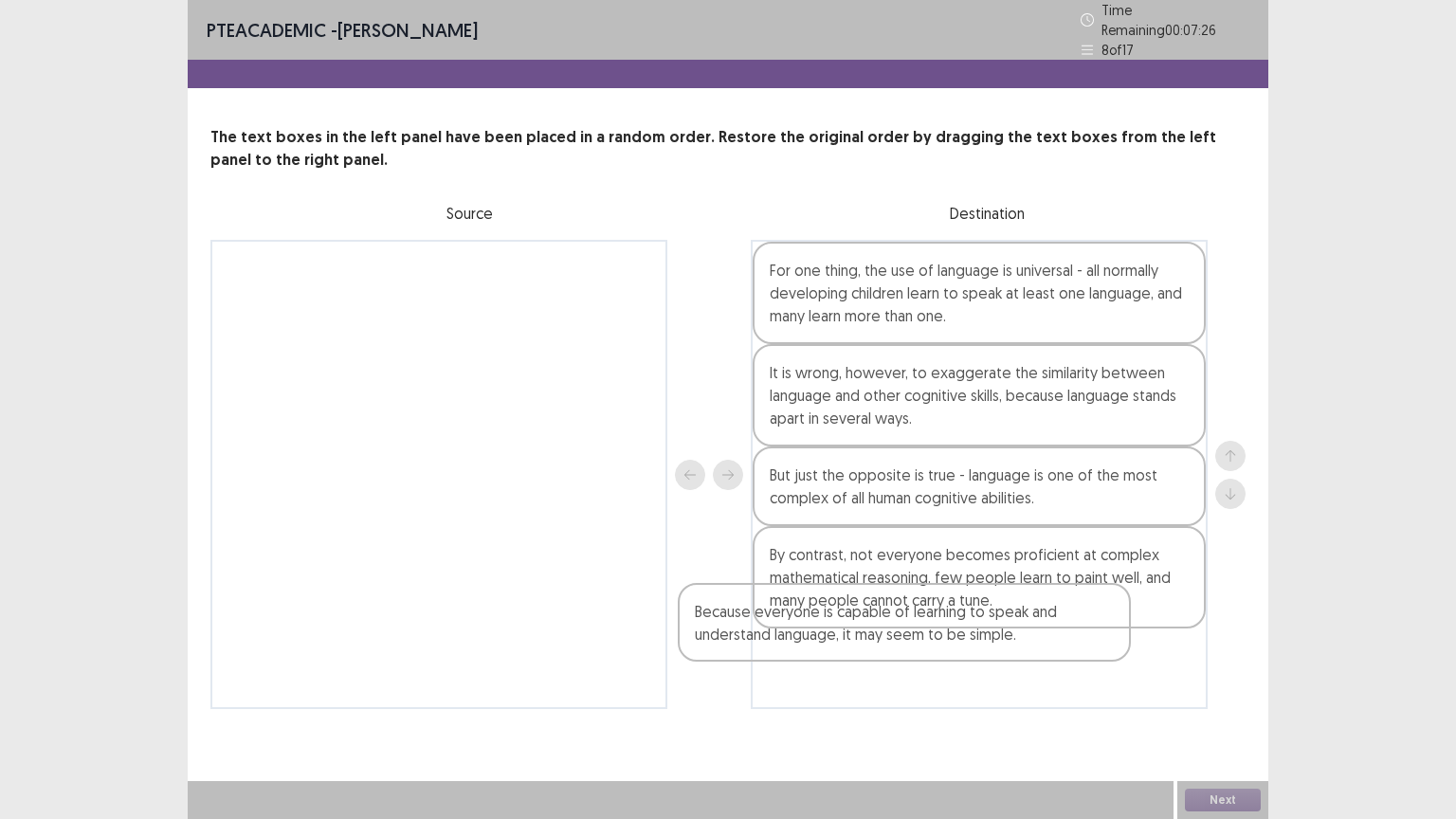
drag, startPoint x: 628, startPoint y: 267, endPoint x: 1120, endPoint y: 620, distance: 605.5
click at [1120, 620] on div "Because everyone is capable of learning to speak and understand language, it ma…" at bounding box center [727, 474] width 1035 height 469
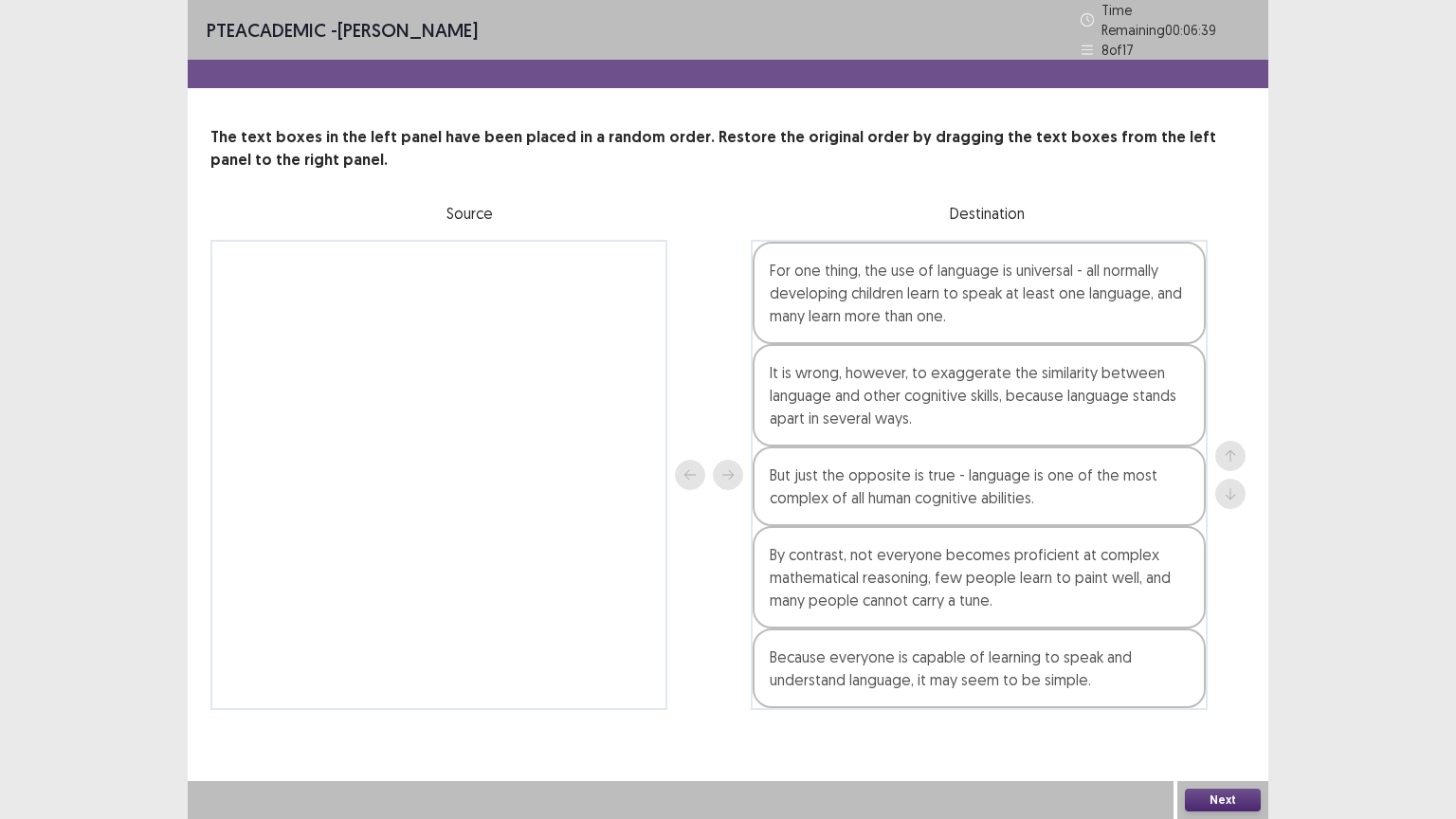
click at [1210, 670] on button "Next" at bounding box center [1223, 800] width 76 height 23
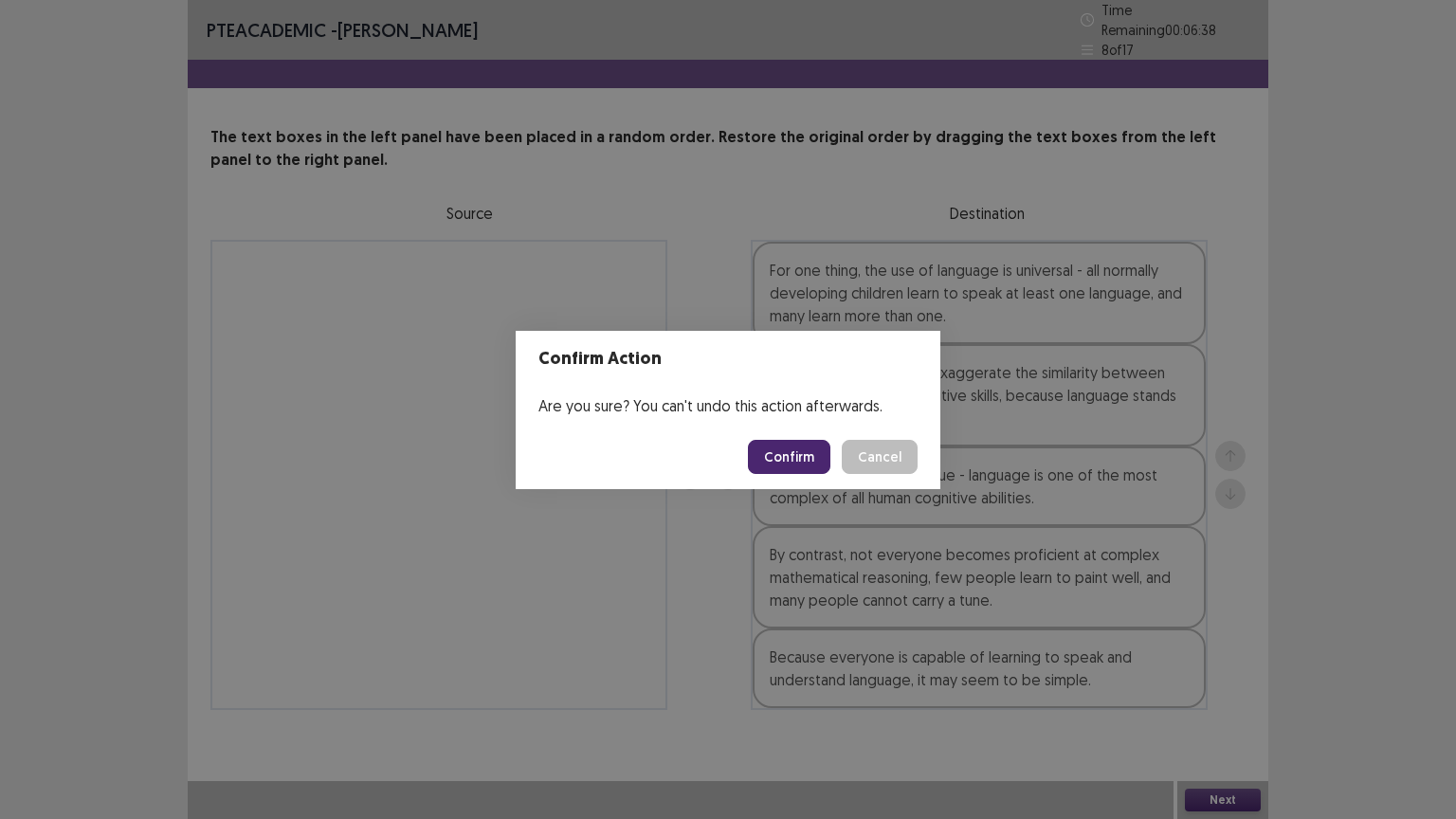
click at [800, 436] on footer "Confirm Cancel" at bounding box center [728, 457] width 425 height 65
click at [801, 445] on button "Confirm" at bounding box center [789, 457] width 83 height 34
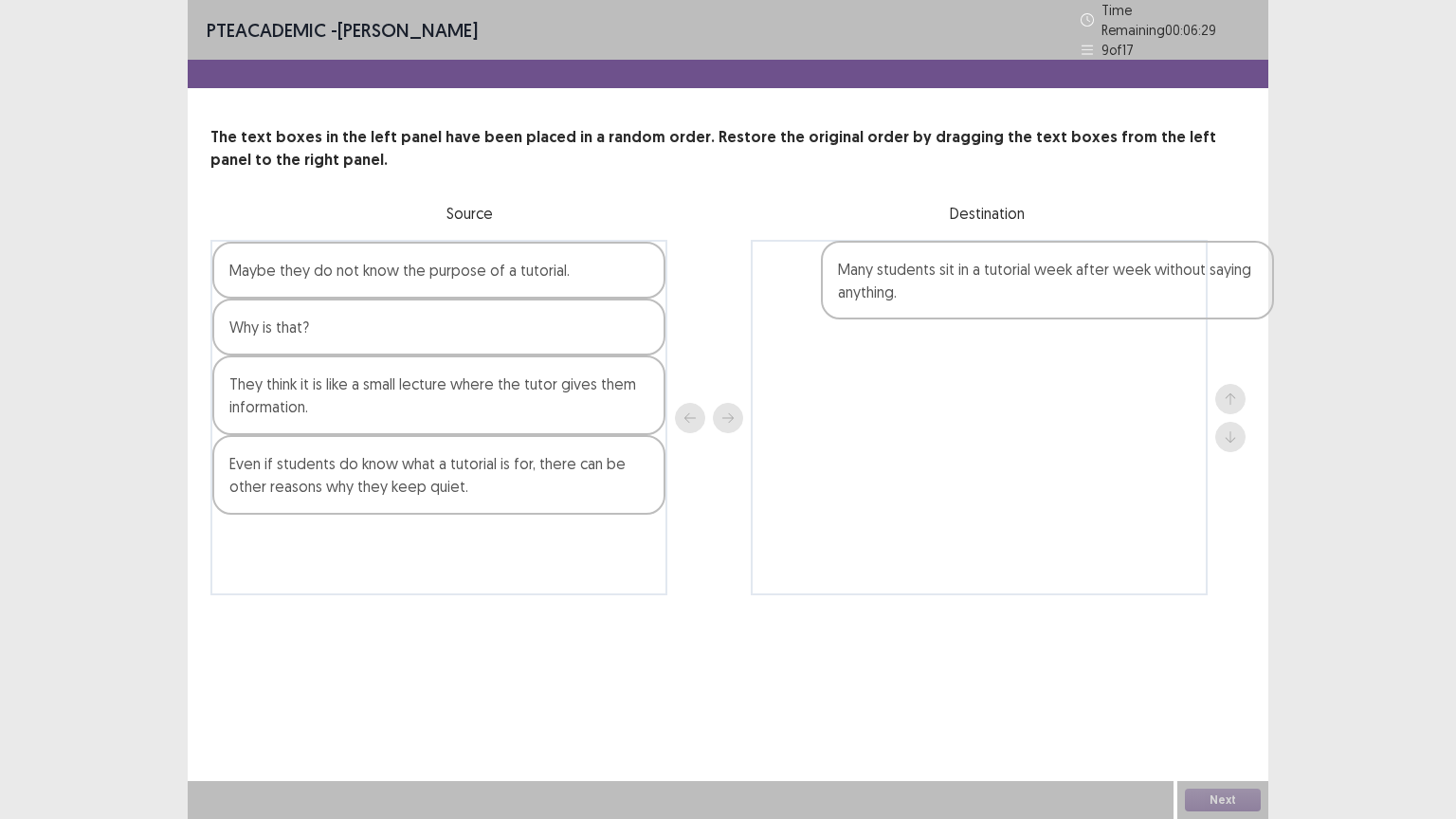
drag, startPoint x: 431, startPoint y: 476, endPoint x: 1003, endPoint y: 290, distance: 601.5
click at [1003, 290] on div "Maybe they do not know the purpose of a tutorial. Why is that? They think it is…" at bounding box center [727, 417] width 1035 height 355
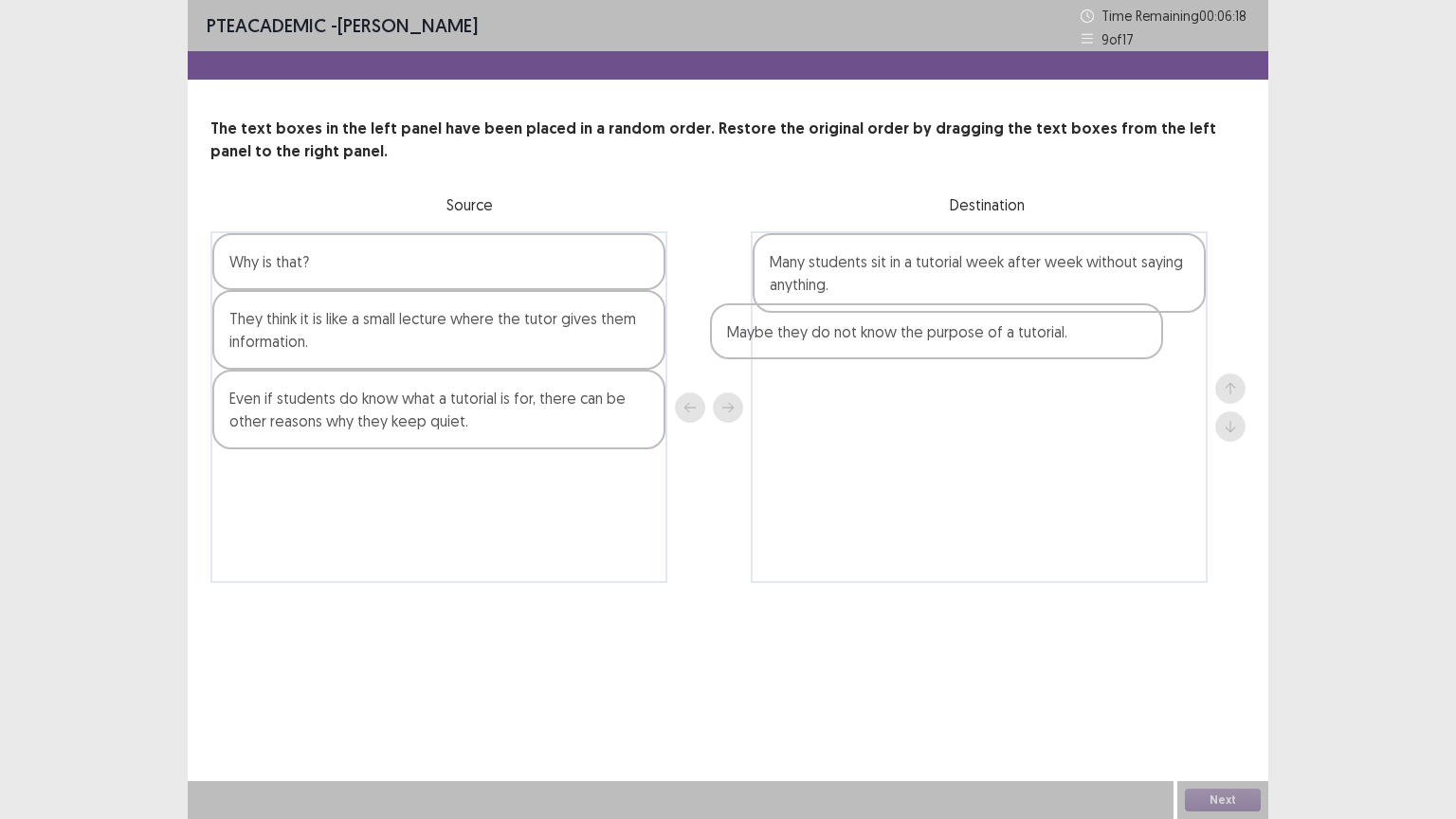
drag, startPoint x: 486, startPoint y: 265, endPoint x: 1012, endPoint y: 345, distance: 532.0
click at [1012, 345] on div "Maybe they do not know the purpose of a tutorial. Why is that? They think it is…" at bounding box center [727, 407] width 1035 height 352
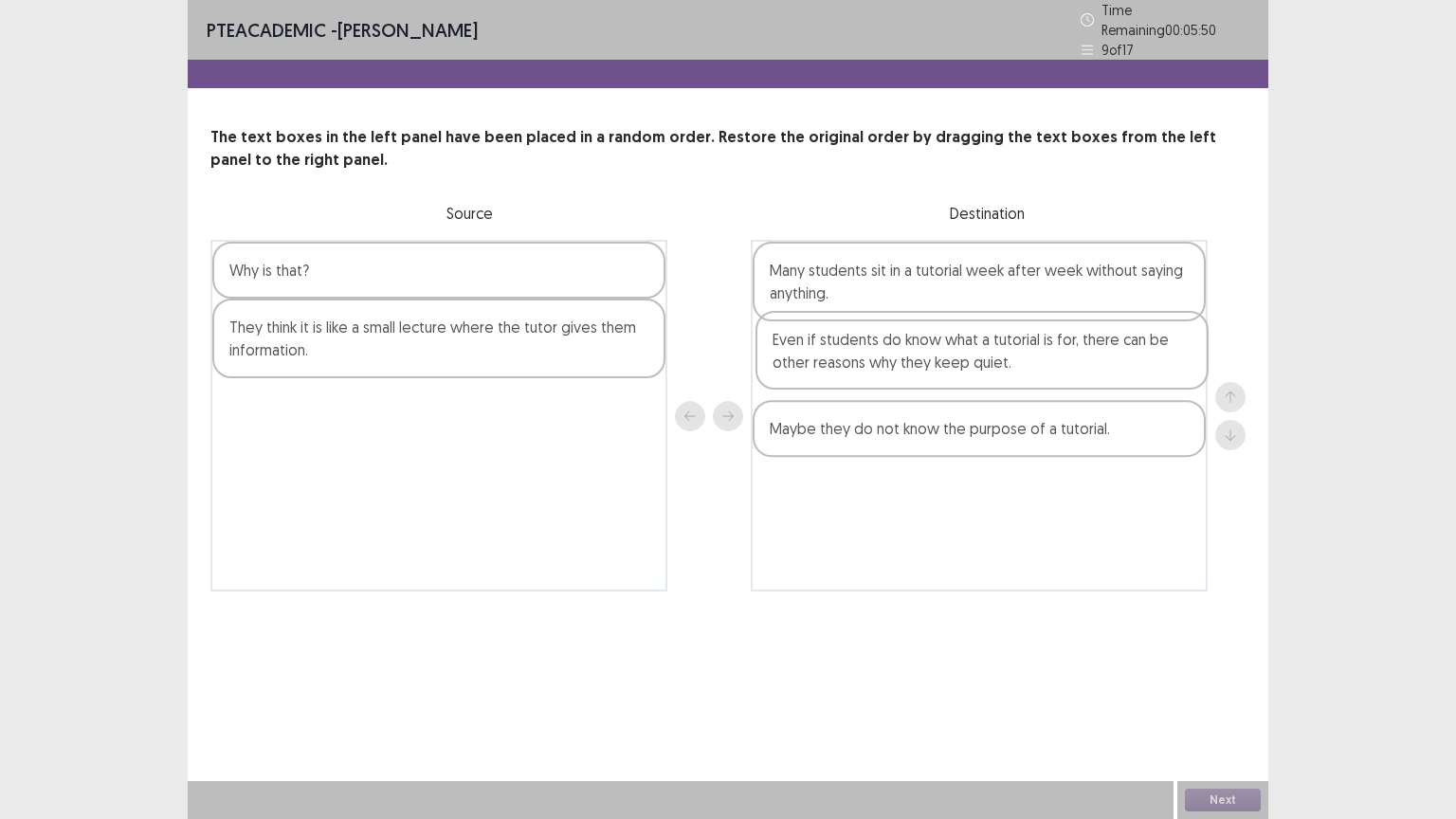
drag, startPoint x: 343, startPoint y: 413, endPoint x: 907, endPoint y: 354, distance: 567.1
click at [907, 354] on div "Why is that? They think it is like a small lecture where the tutor gives them i…" at bounding box center [727, 415] width 1035 height 352
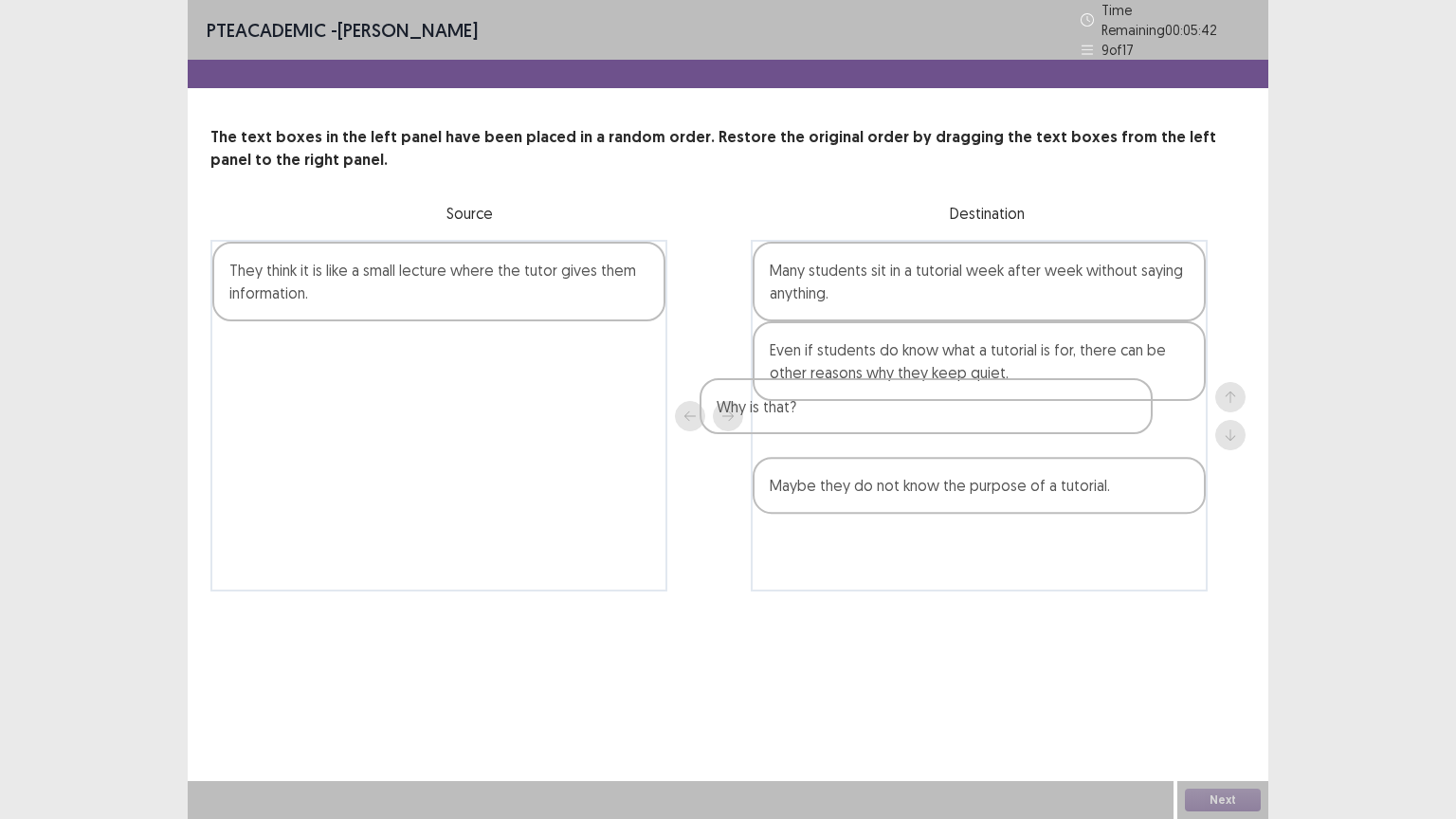
drag, startPoint x: 513, startPoint y: 266, endPoint x: 1010, endPoint y: 419, distance: 520.0
click at [1010, 419] on div "Why is that? They think it is like a small lecture where the tutor gives them i…" at bounding box center [727, 415] width 1035 height 352
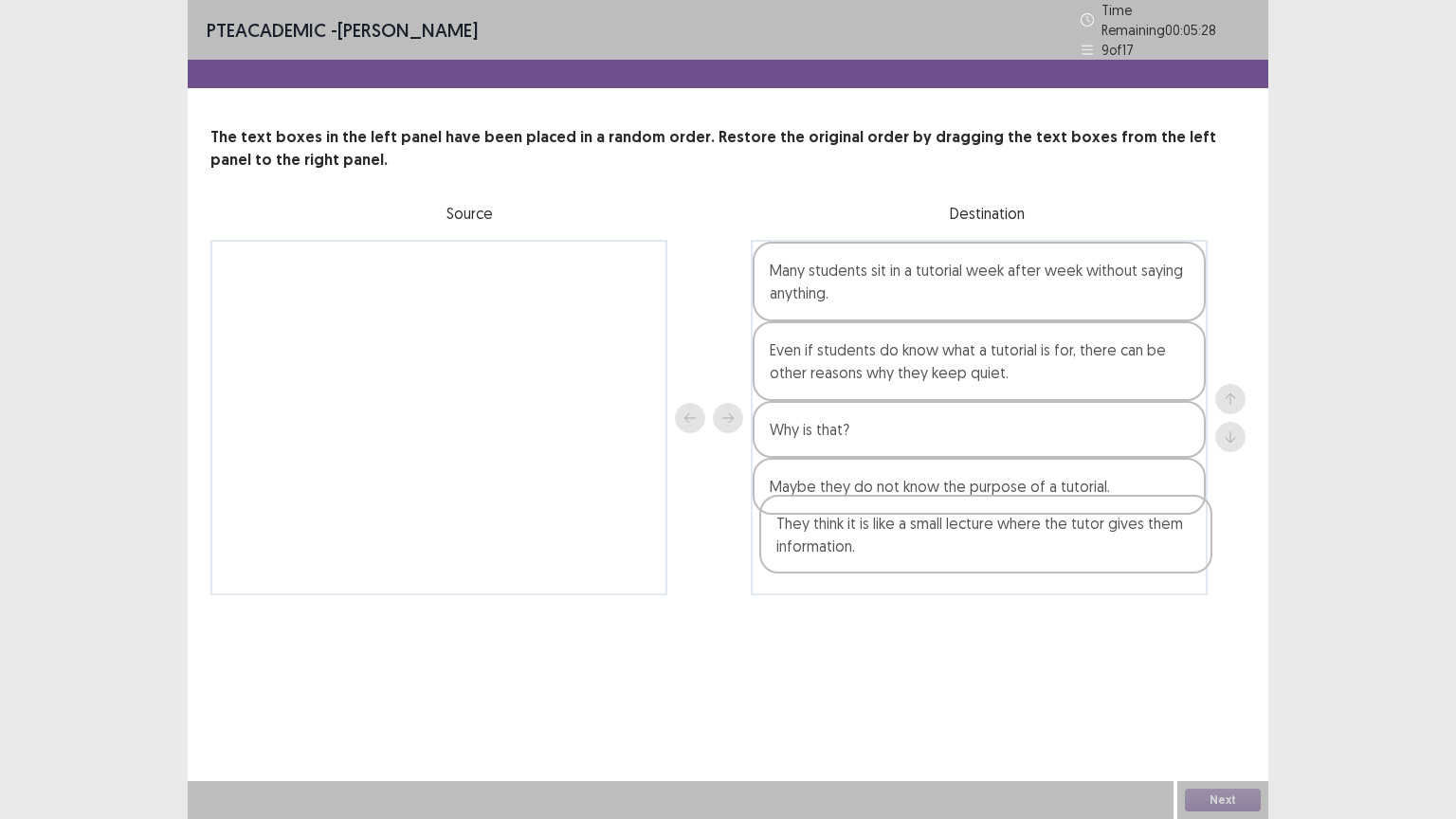
drag, startPoint x: 404, startPoint y: 285, endPoint x: 962, endPoint y: 555, distance: 619.9
click at [962, 555] on div "They think it is like a small lecture where the tutor gives them information. M…" at bounding box center [727, 417] width 1035 height 355
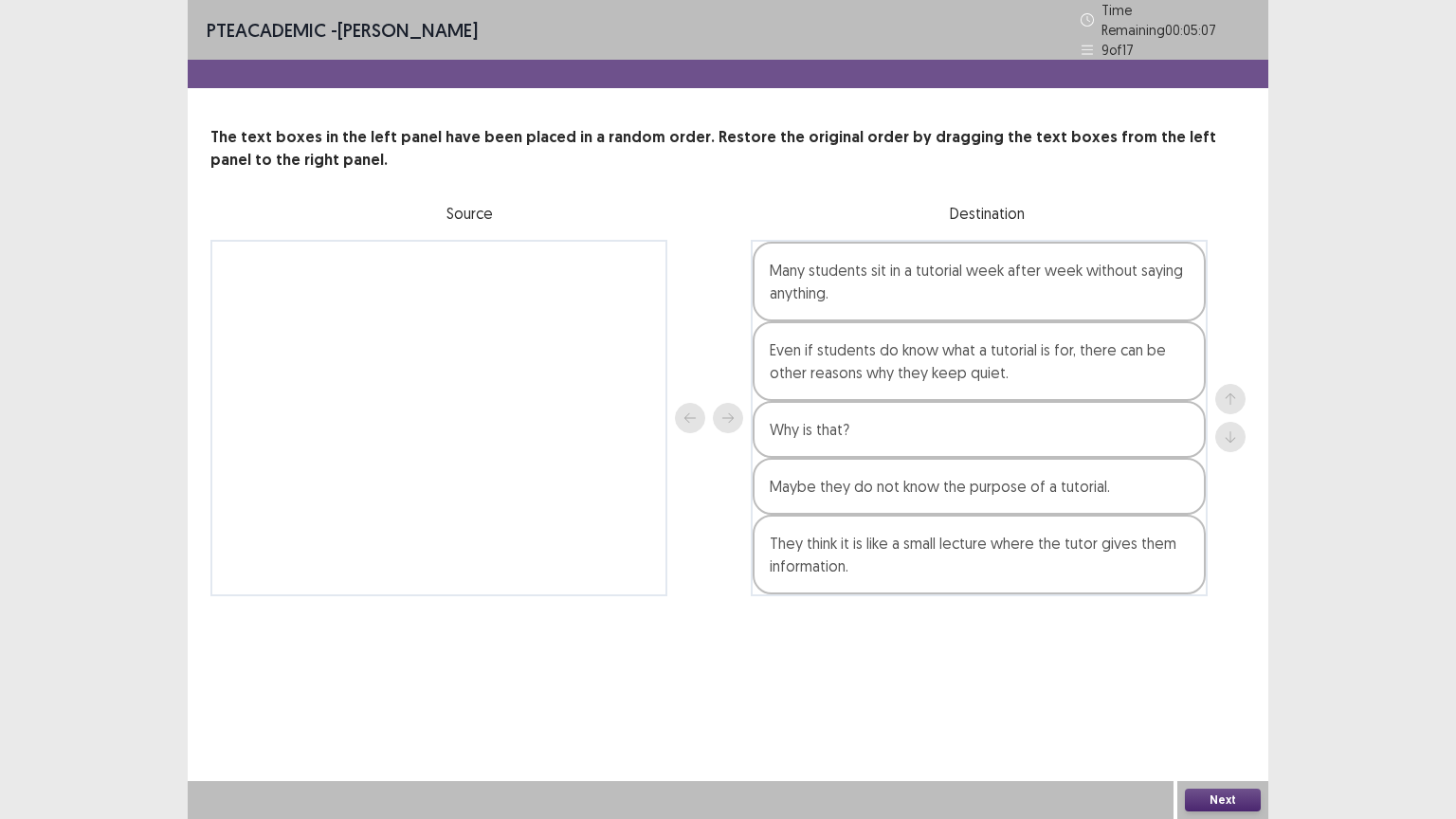
click at [1212, 670] on button "Next" at bounding box center [1223, 800] width 76 height 23
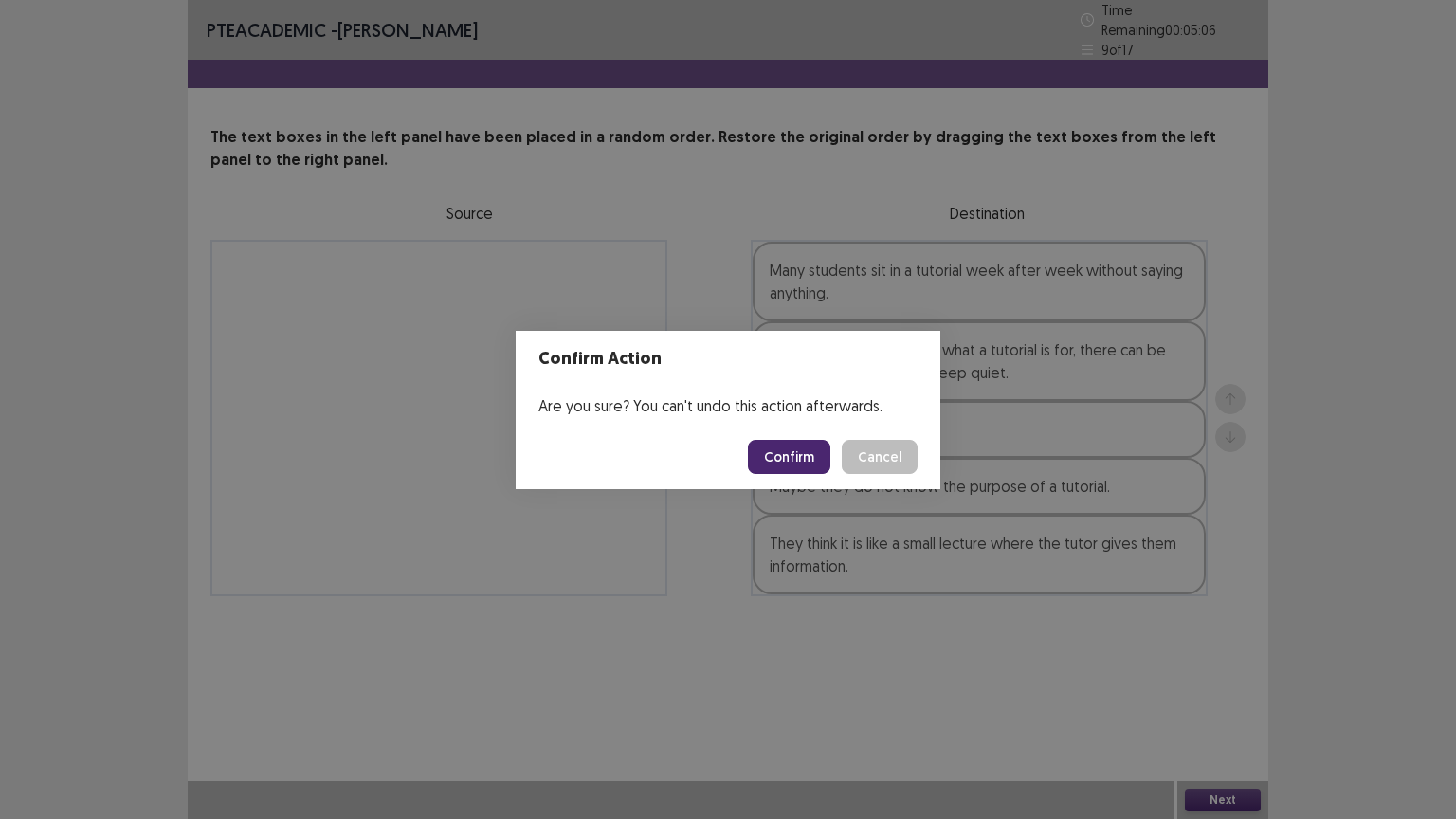
click at [793, 465] on button "Confirm" at bounding box center [789, 457] width 83 height 34
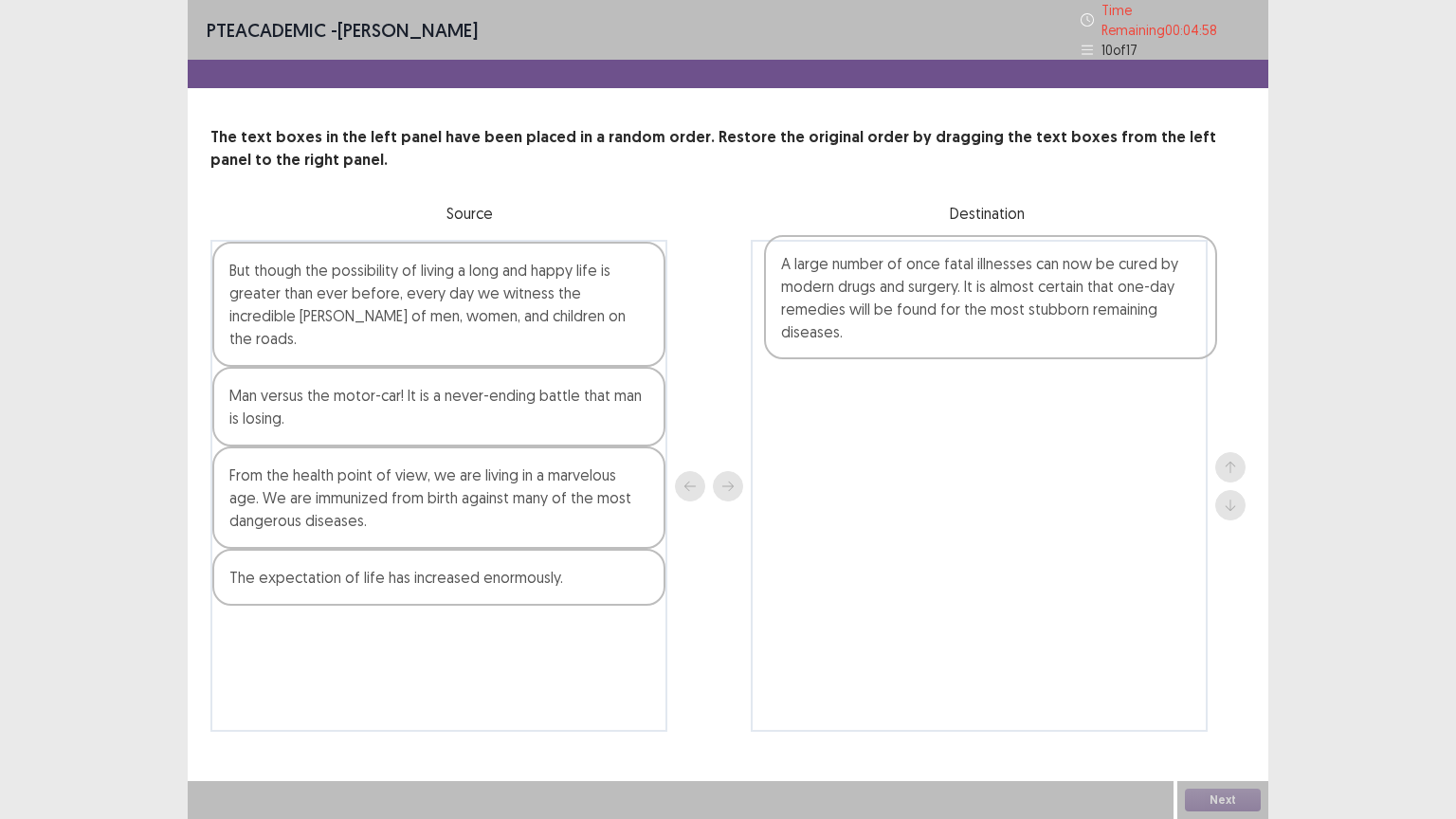
drag, startPoint x: 412, startPoint y: 480, endPoint x: 968, endPoint y: 302, distance: 583.8
click at [968, 302] on div "But though the possibility of living a long and happy life is greater than ever…" at bounding box center [727, 486] width 1035 height 492
click at [438, 289] on div "But though the possibility of living a long and happy life is greater than ever…" at bounding box center [438, 304] width 453 height 125
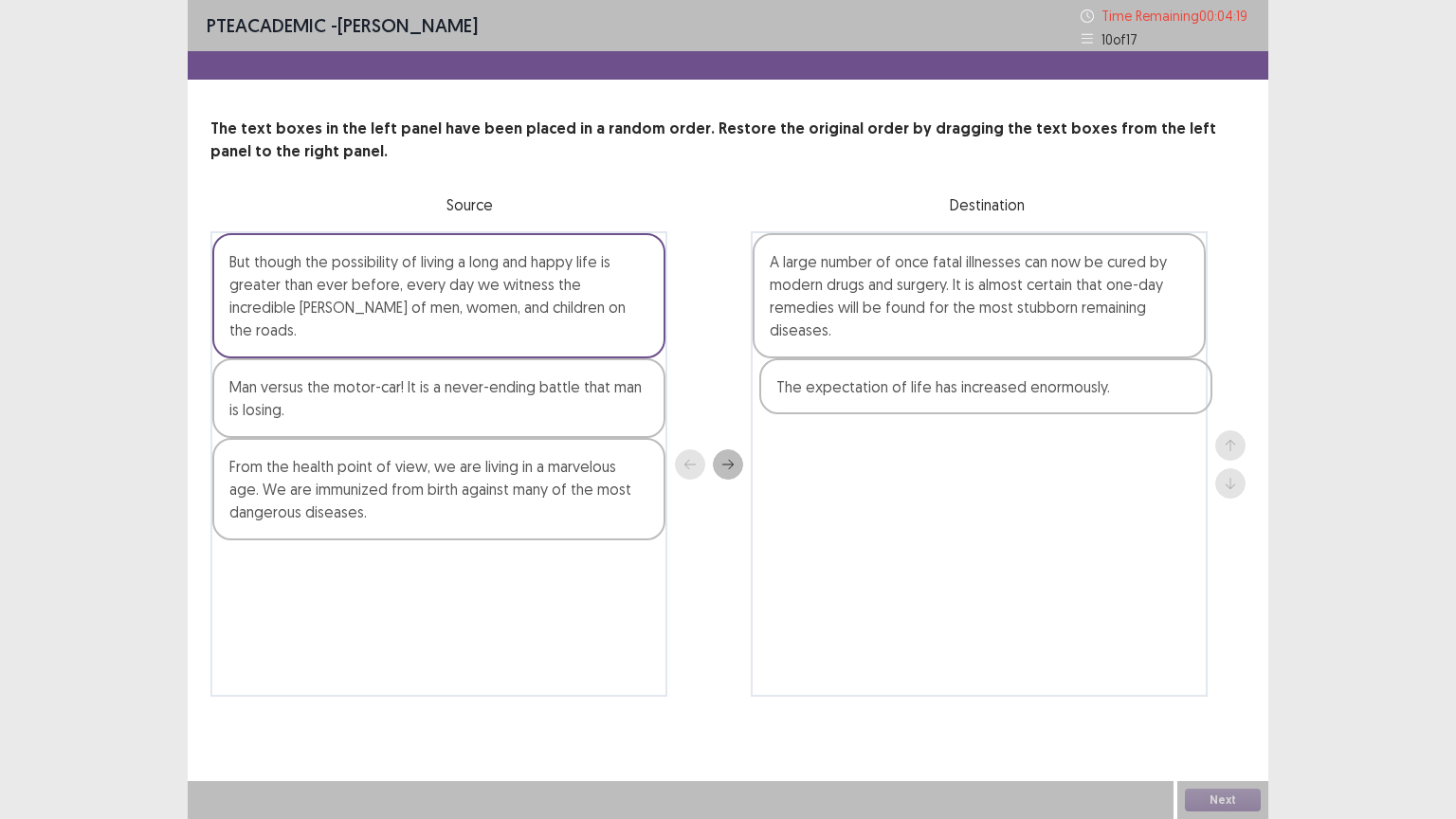
drag, startPoint x: 456, startPoint y: 558, endPoint x: 1012, endPoint y: 398, distance: 578.6
click at [1012, 398] on div "But though the possibility of living a long and happy life is greater than ever…" at bounding box center [727, 464] width 1035 height 466
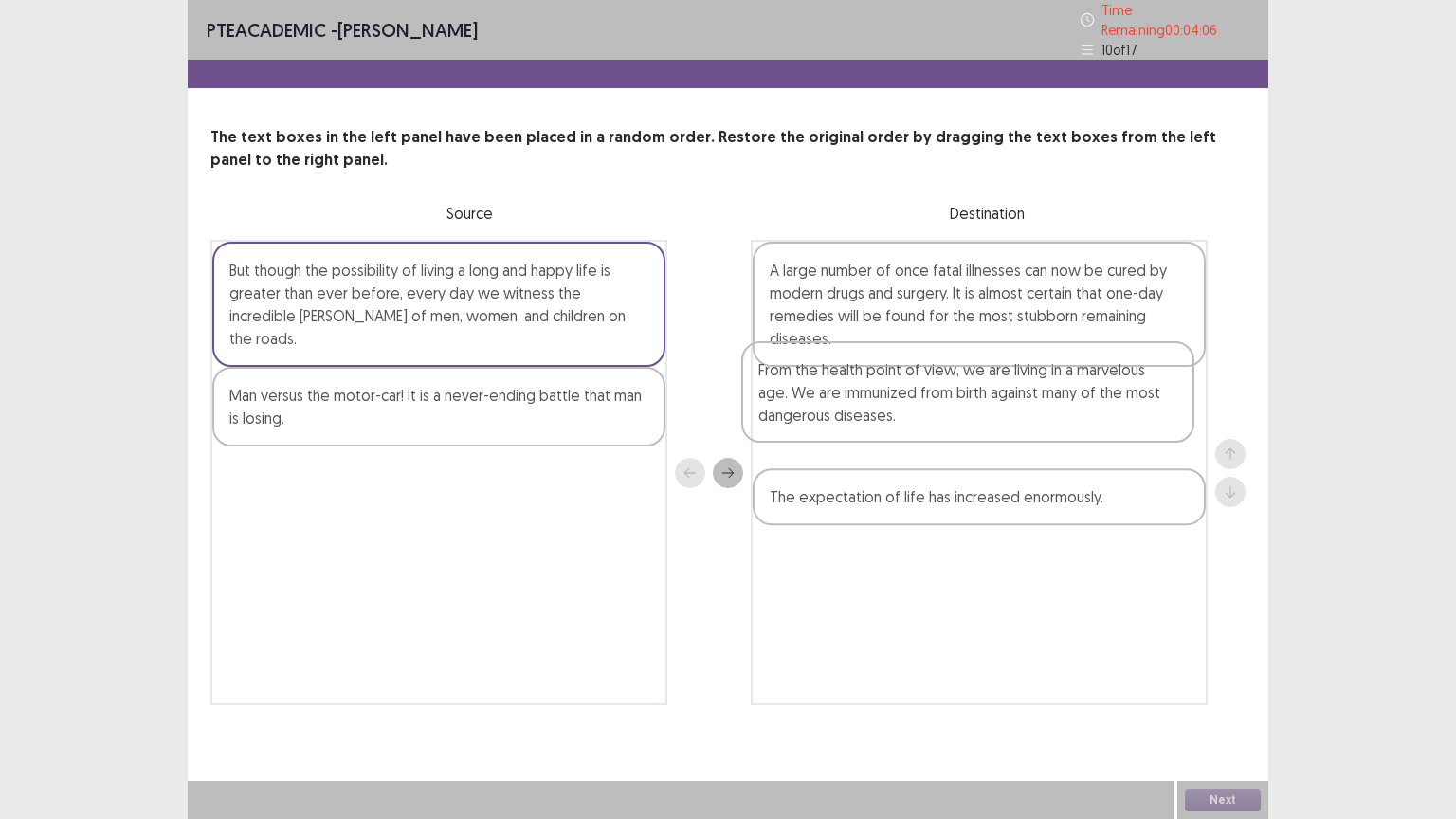
drag, startPoint x: 515, startPoint y: 467, endPoint x: 1059, endPoint y: 390, distance: 549.4
click at [1059, 390] on div "But though the possibility of living a long and happy life is greater than ever…" at bounding box center [727, 472] width 1035 height 466
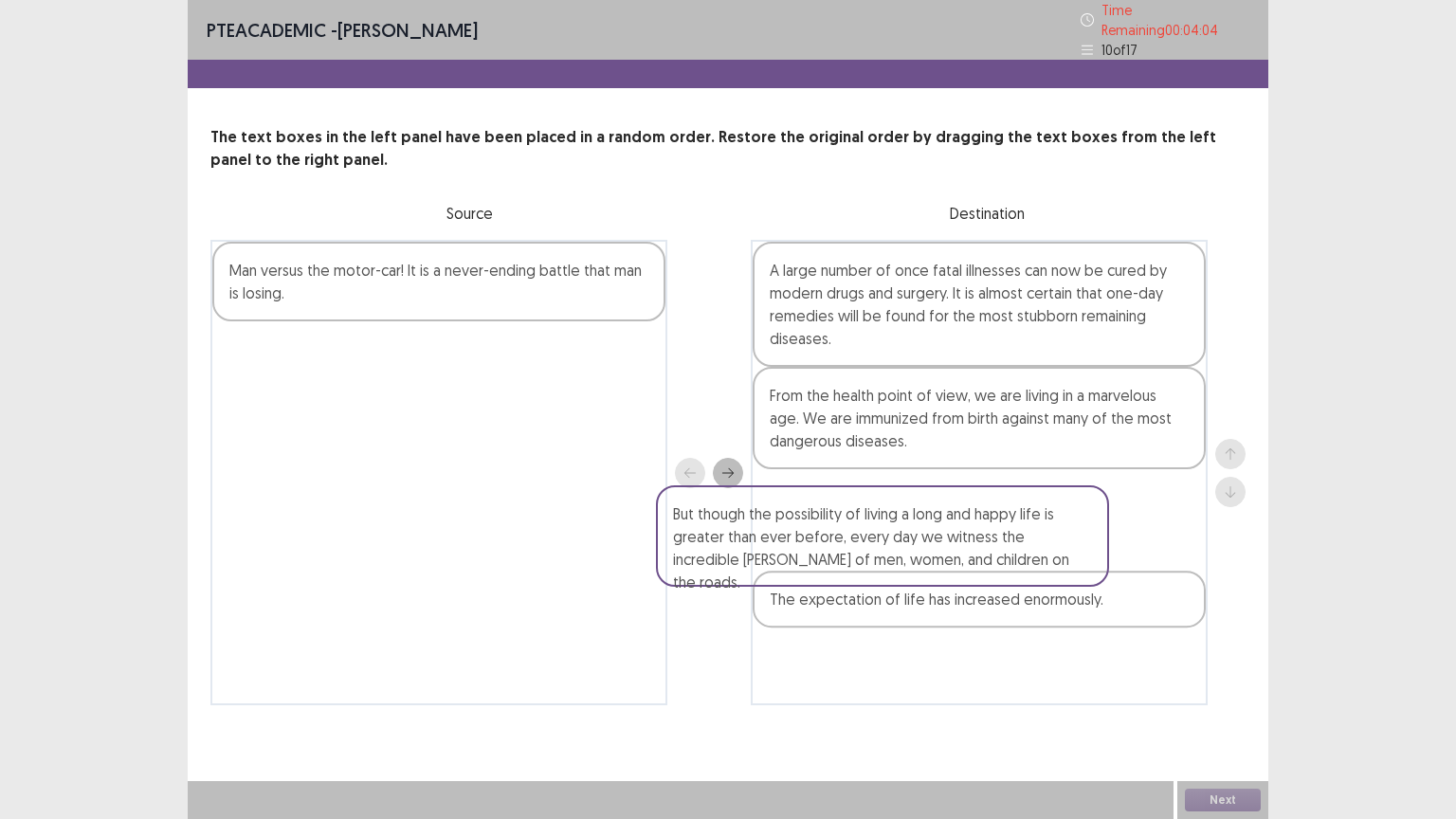
drag, startPoint x: 583, startPoint y: 290, endPoint x: 1066, endPoint y: 571, distance: 558.8
click at [1066, 571] on div "But though the possibility of living a long and happy life is greater than ever…" at bounding box center [727, 472] width 1035 height 466
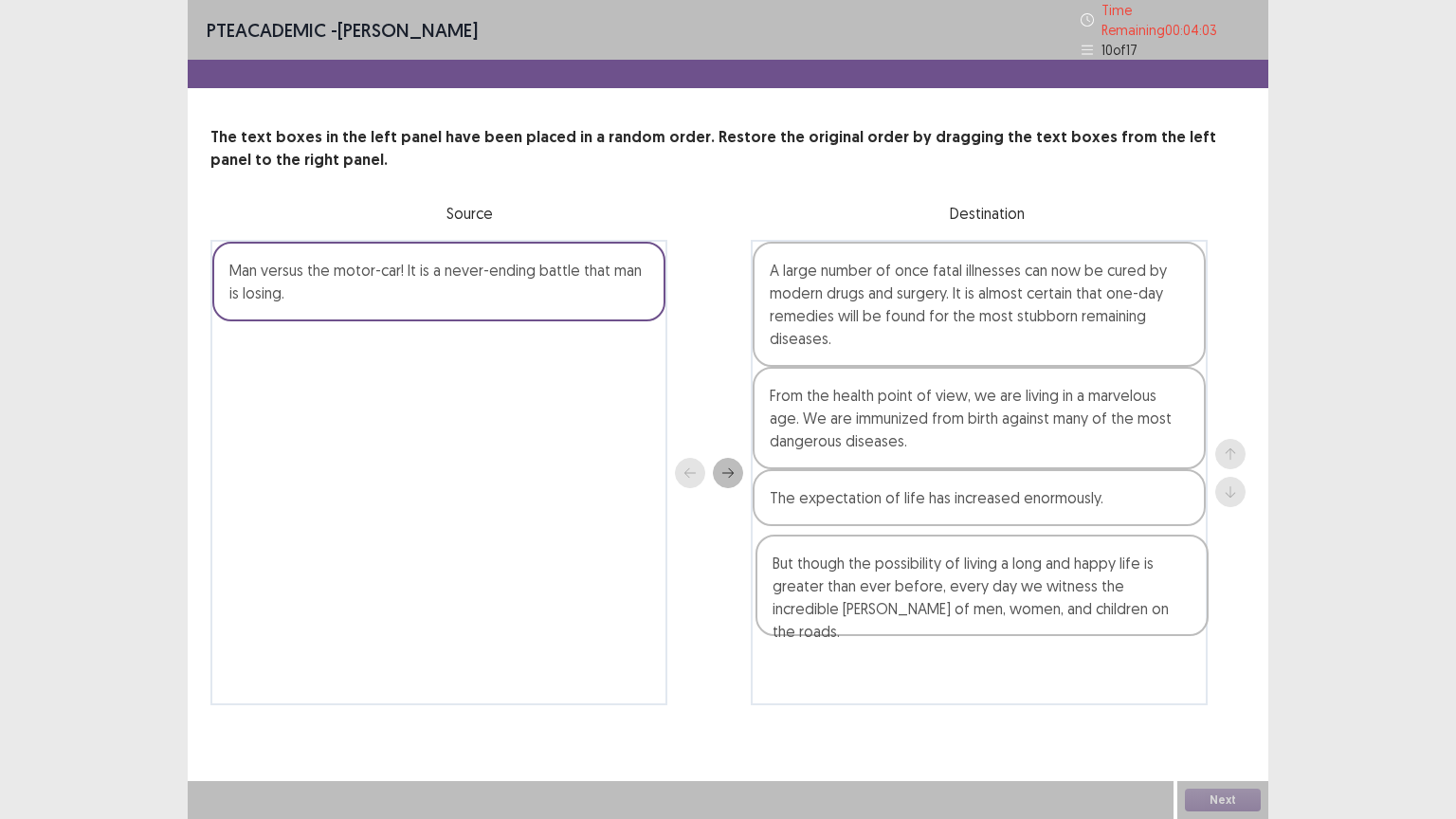
drag, startPoint x: 1038, startPoint y: 547, endPoint x: 1038, endPoint y: 639, distance: 92.0
click at [1038, 639] on div "A large number of once fatal illnesses can now be cured by modern drugs and sur…" at bounding box center [979, 472] width 457 height 466
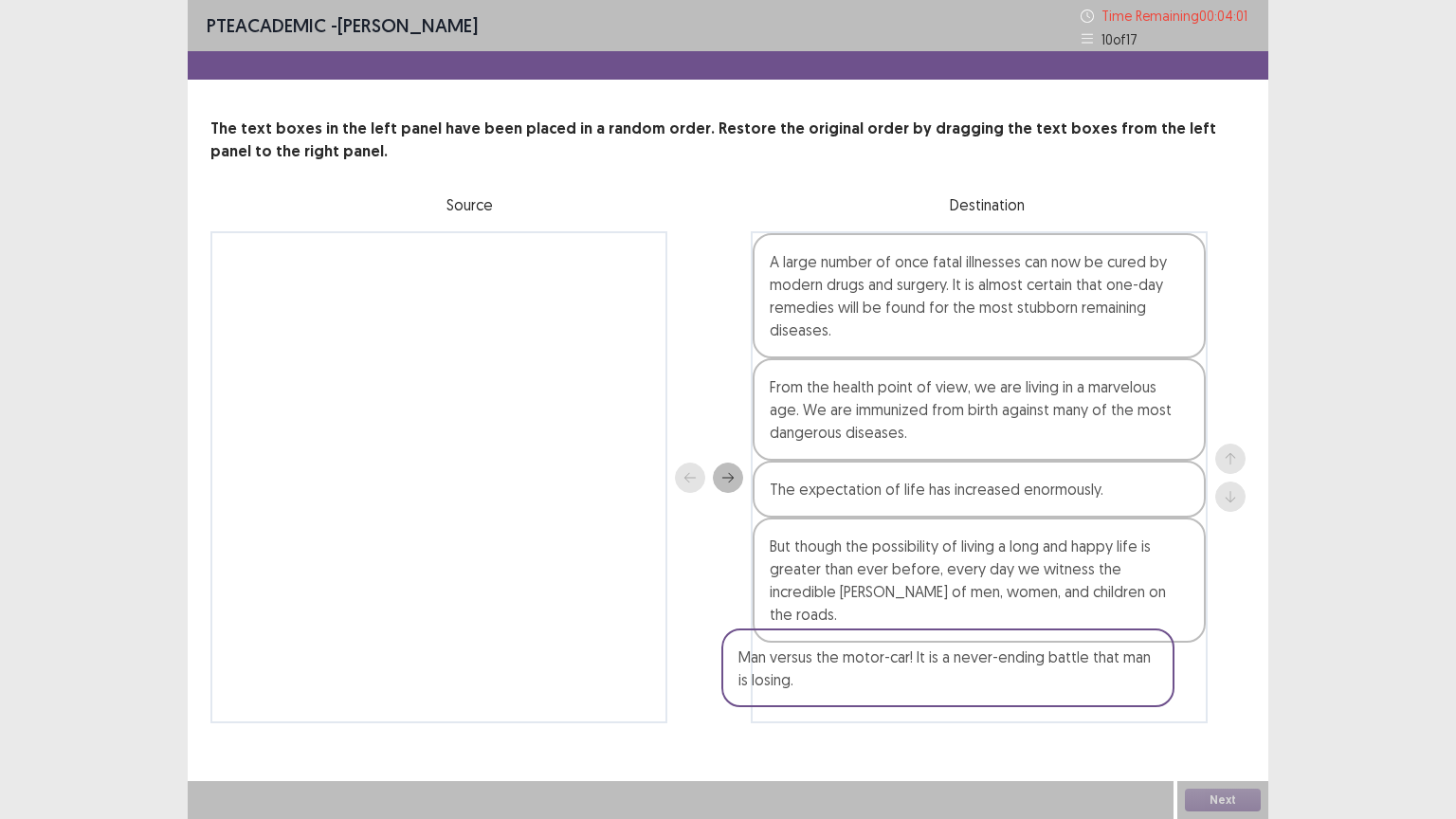
drag, startPoint x: 565, startPoint y: 265, endPoint x: 1079, endPoint y: 666, distance: 651.9
click at [1079, 666] on div "Man versus the motor-car! It is a never-ending battle that man is losing. A lar…" at bounding box center [727, 477] width 1035 height 492
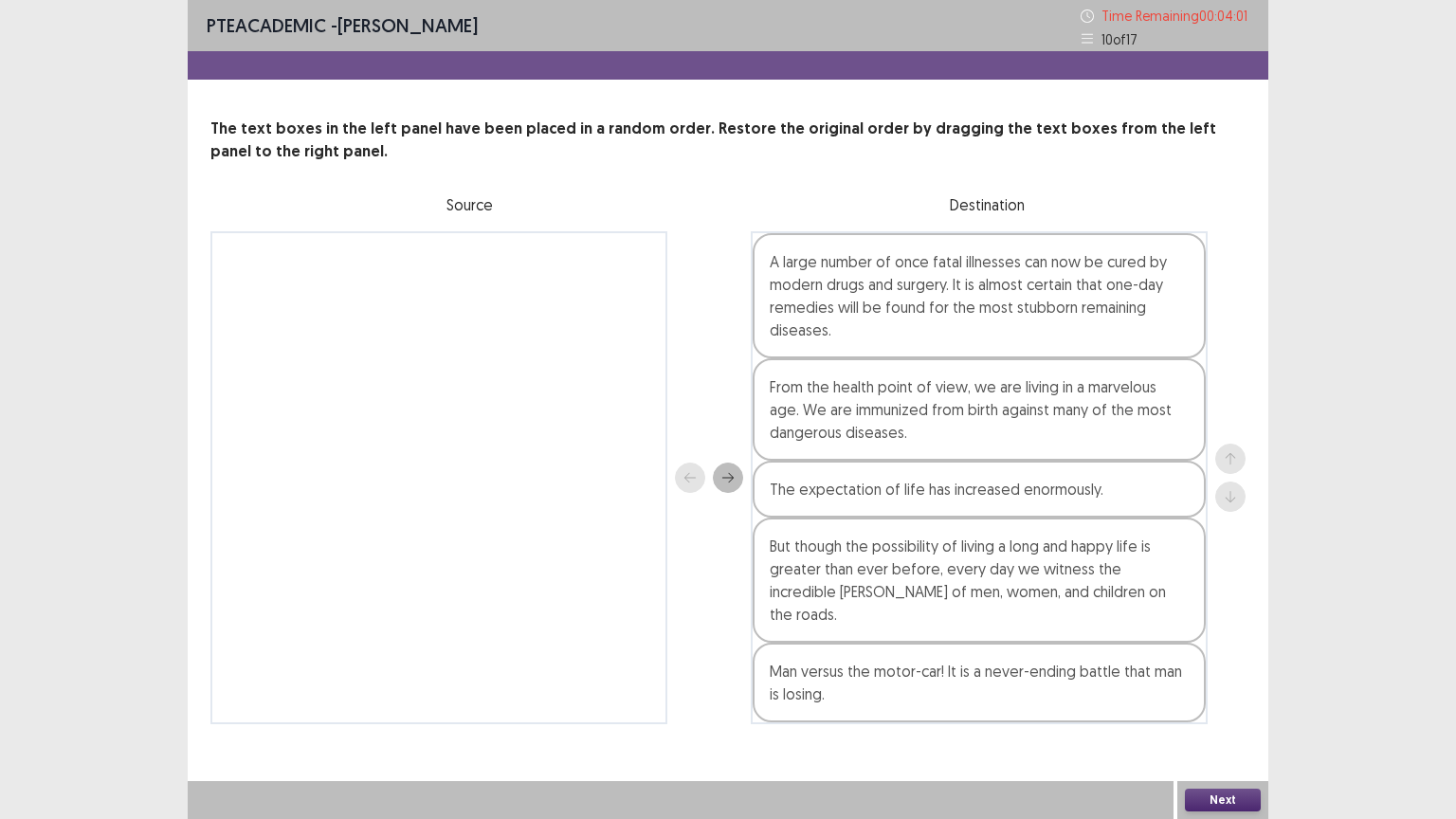
click at [1227, 670] on button "Next" at bounding box center [1223, 800] width 76 height 23
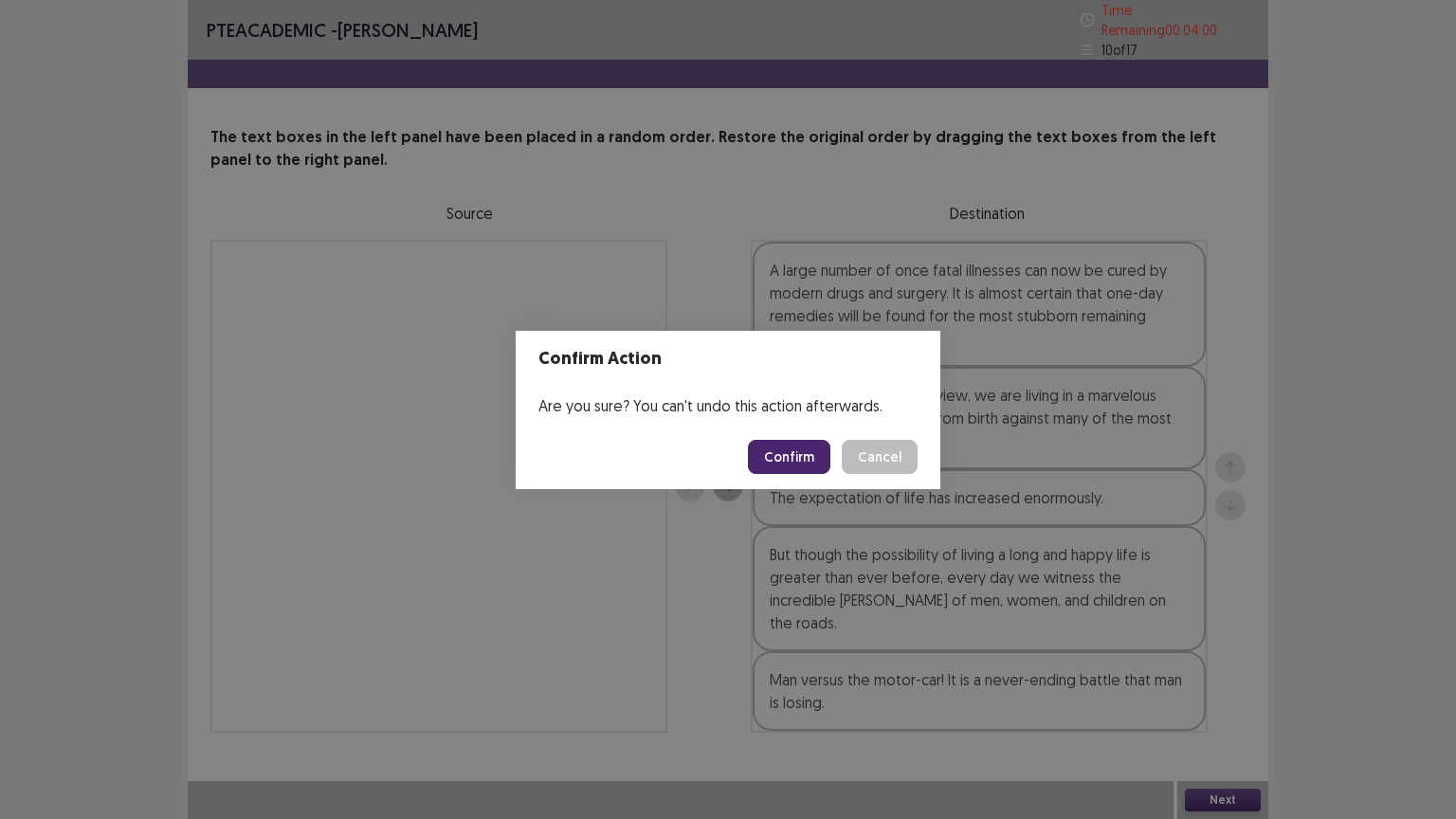
click at [807, 403] on div "Are you sure? You can't undo this action afterwards." at bounding box center [728, 406] width 425 height 38
click at [798, 443] on button "Confirm" at bounding box center [789, 457] width 83 height 34
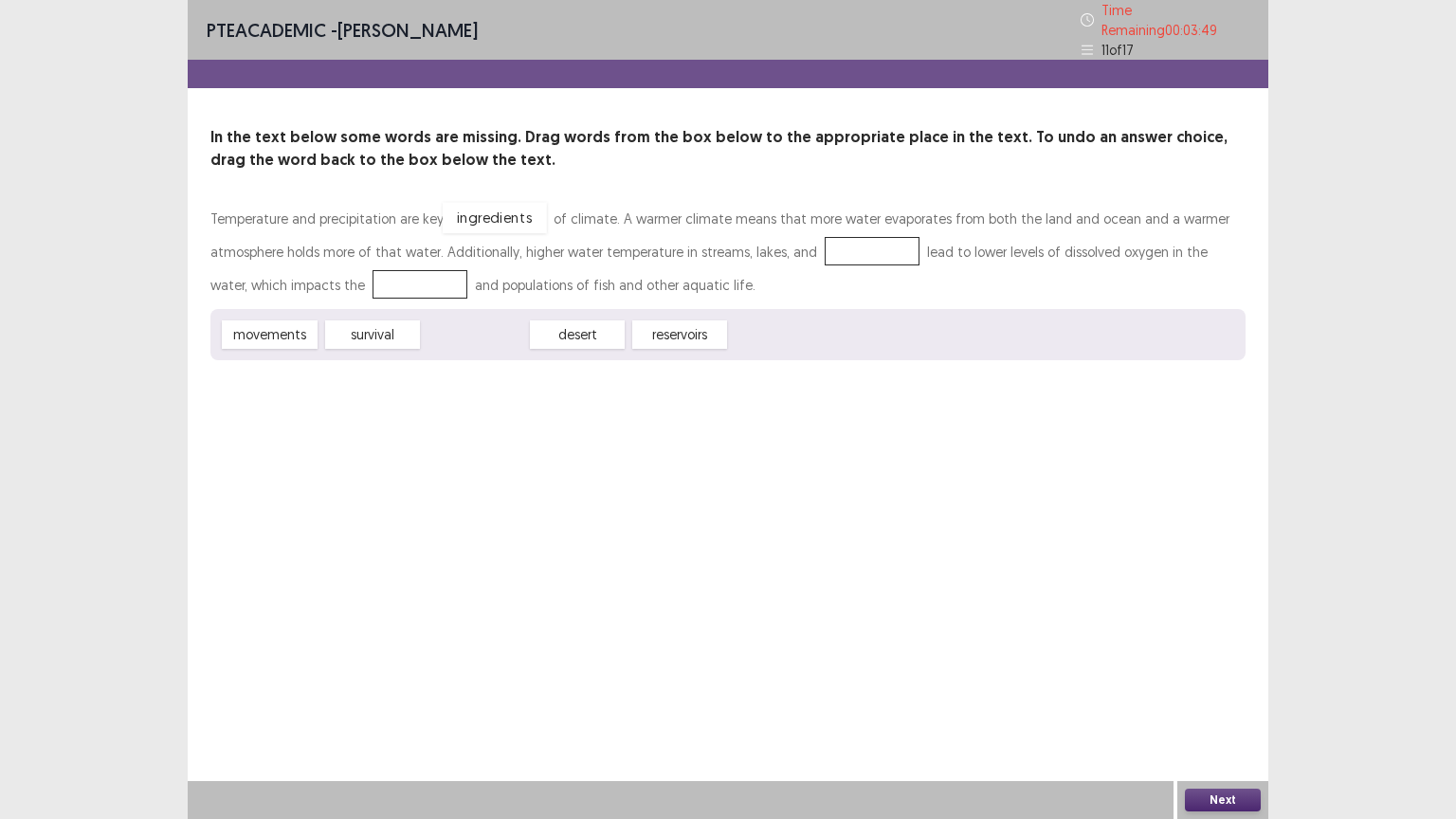
drag, startPoint x: 470, startPoint y: 322, endPoint x: 489, endPoint y: 204, distance: 119.5
drag, startPoint x: 587, startPoint y: 325, endPoint x: 849, endPoint y: 237, distance: 276.4
drag, startPoint x: 368, startPoint y: 335, endPoint x: 369, endPoint y: 288, distance: 47.0
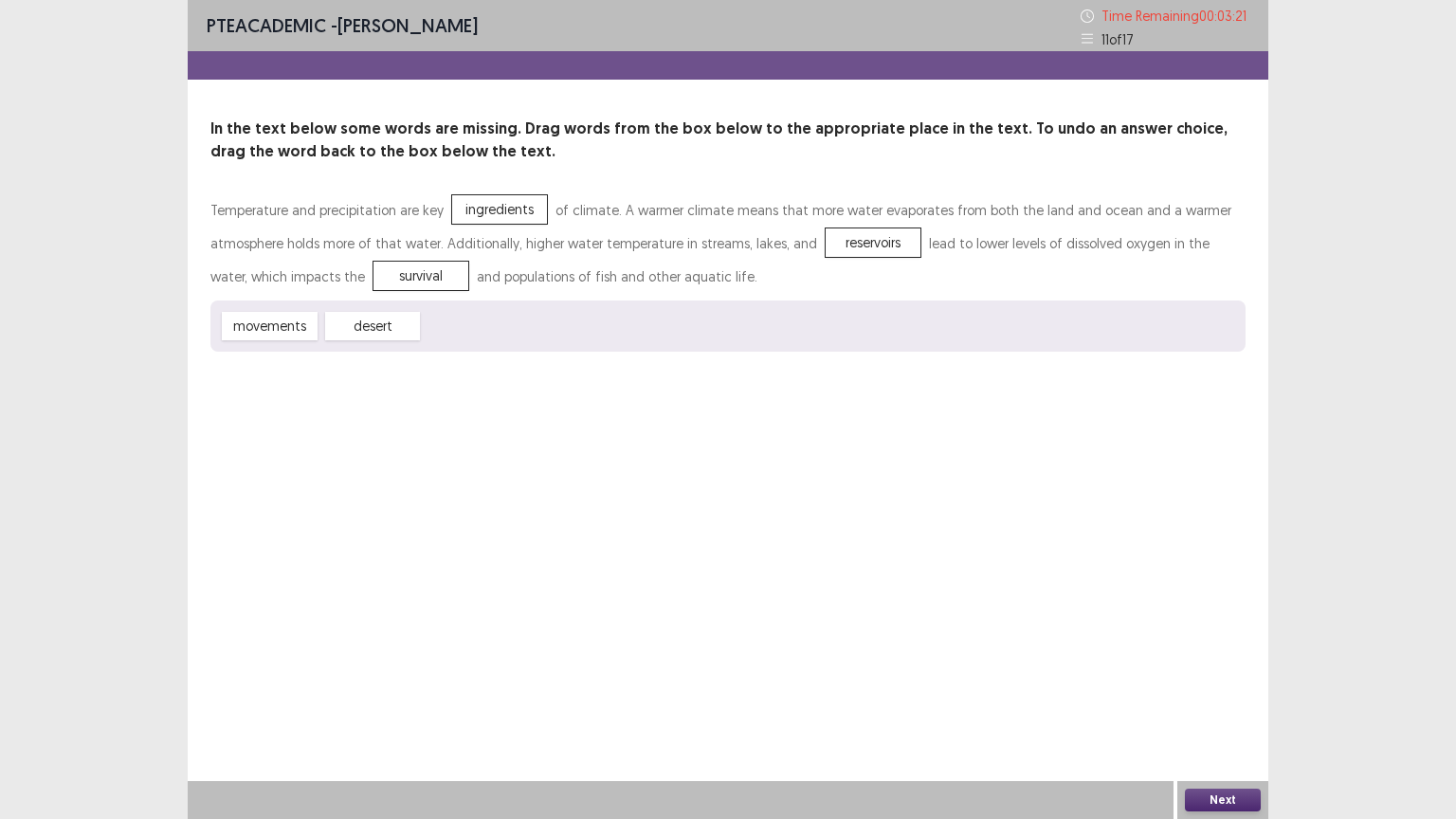
click at [1217, 670] on button "Next" at bounding box center [1223, 800] width 76 height 23
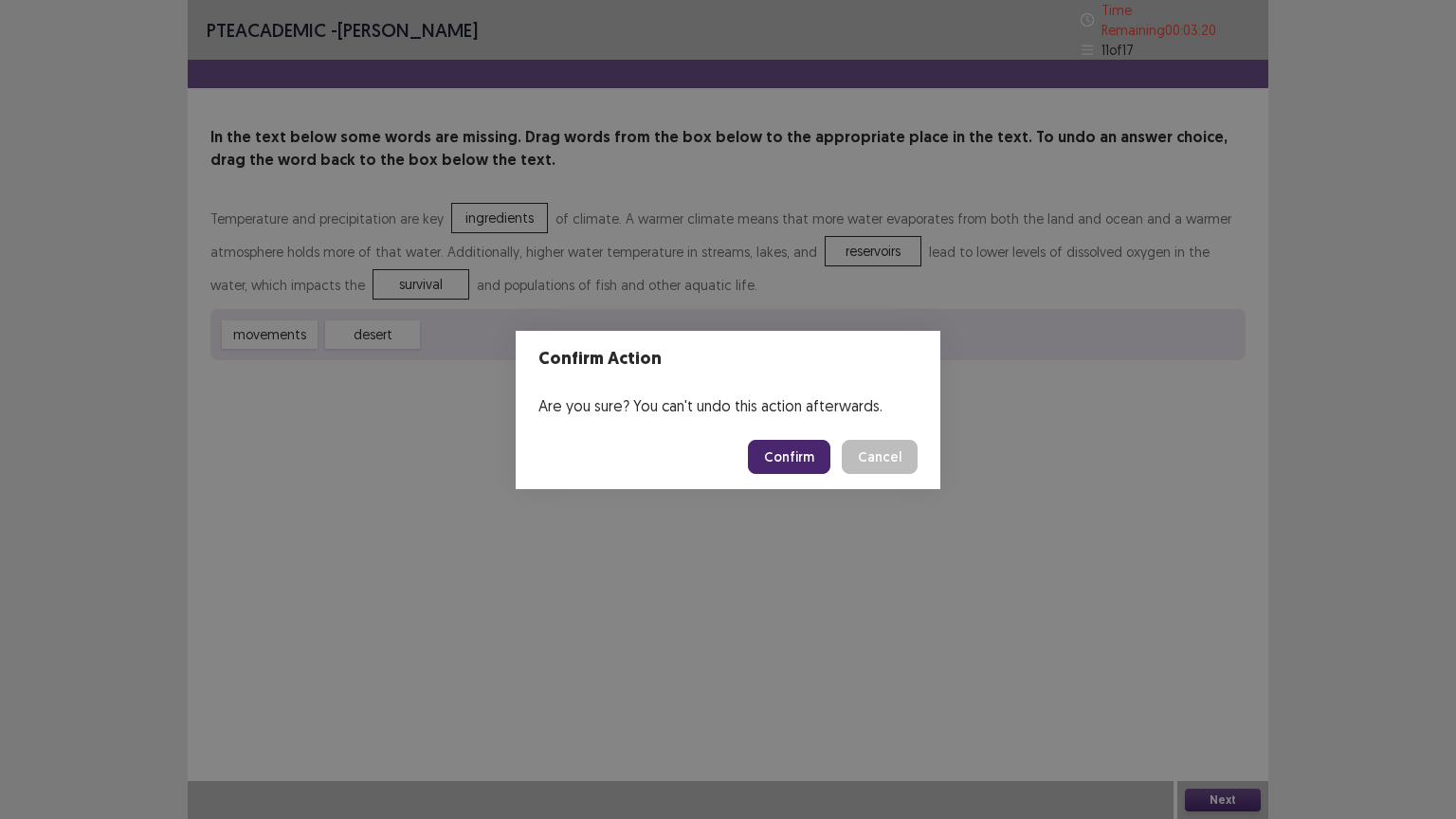
click at [812, 451] on button "Confirm" at bounding box center [789, 457] width 83 height 34
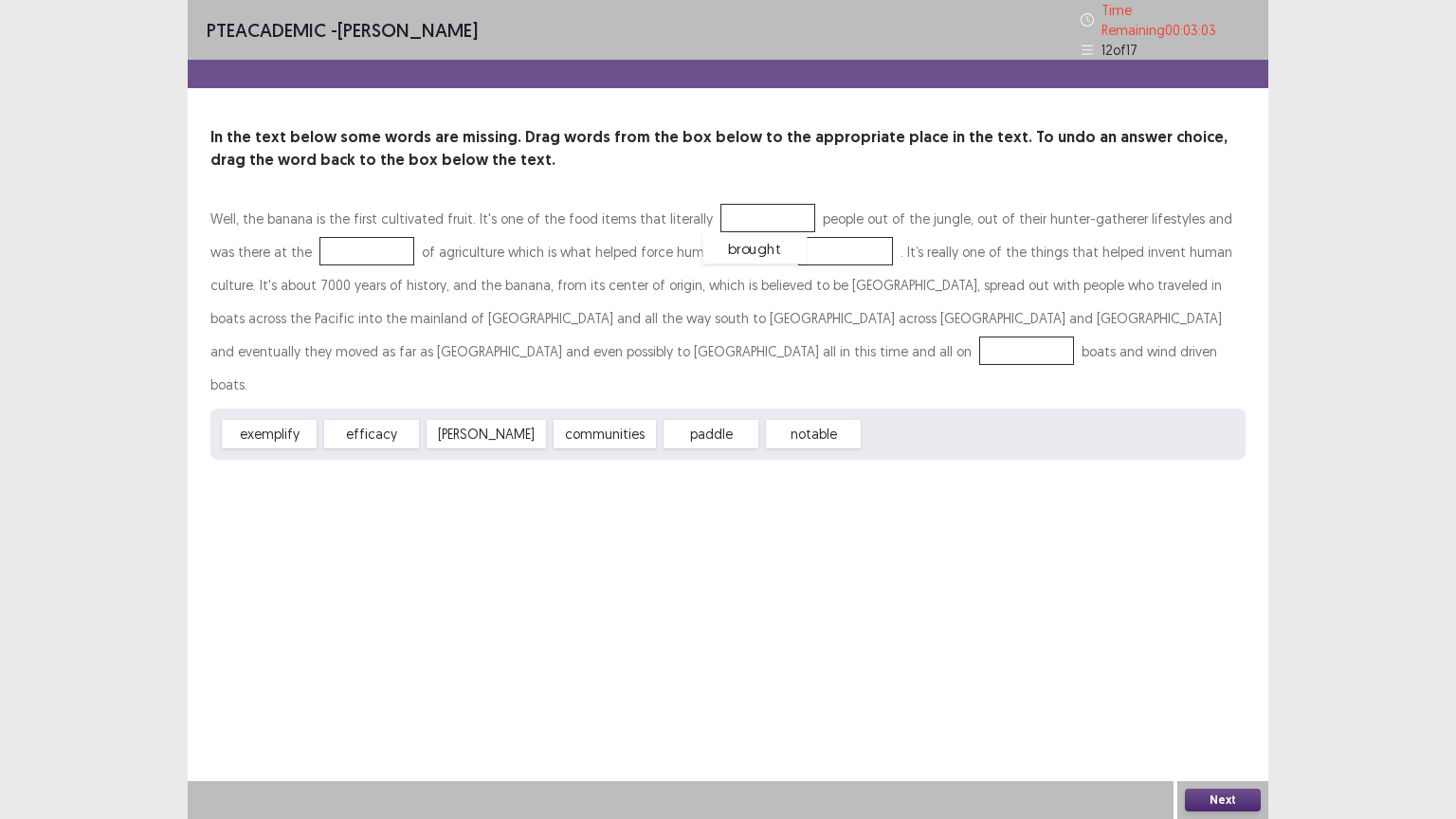
drag, startPoint x: 856, startPoint y: 402, endPoint x: 695, endPoint y: 216, distance: 246.0
drag, startPoint x: 486, startPoint y: 398, endPoint x: 303, endPoint y: 246, distance: 237.9
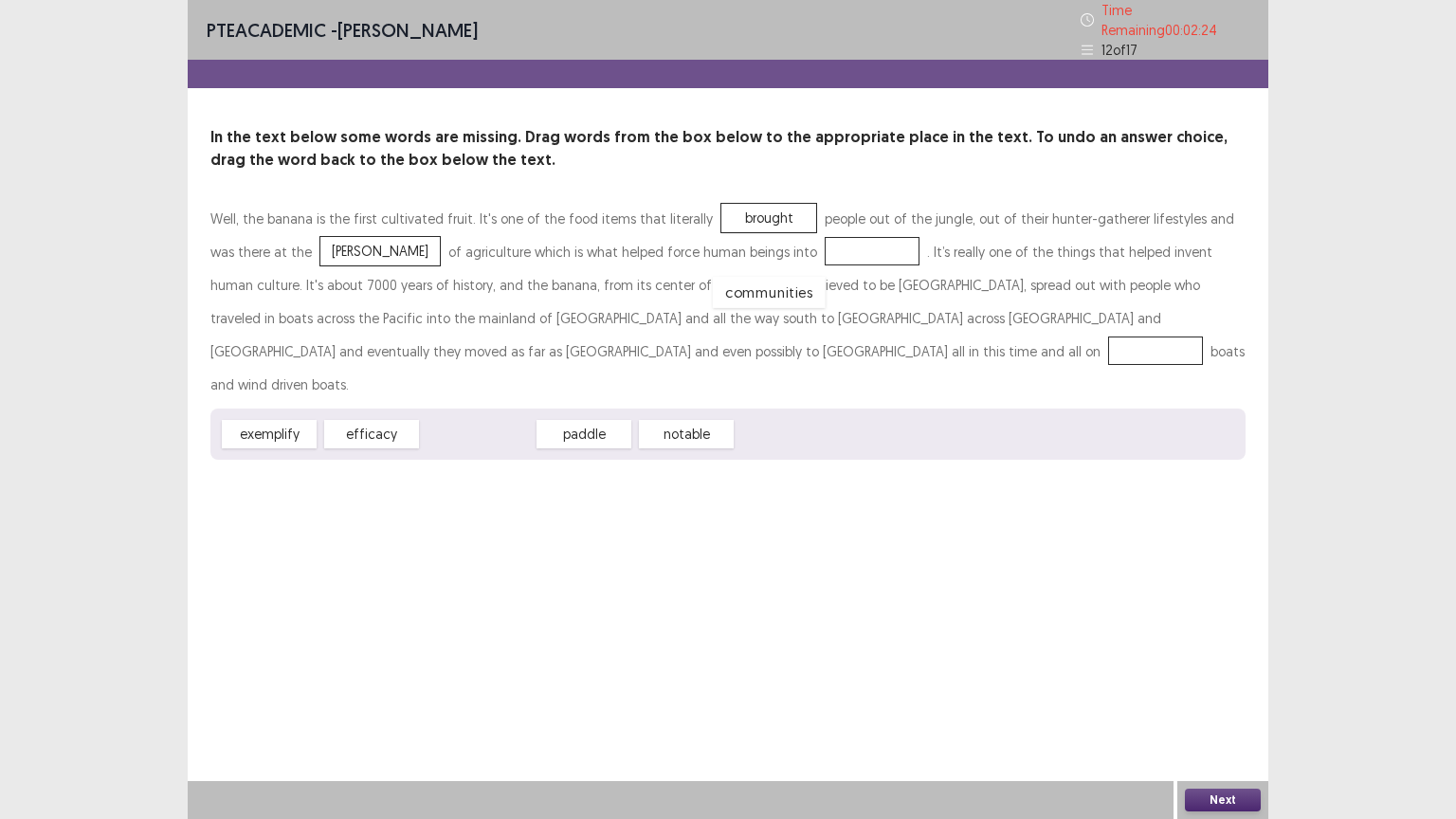
drag, startPoint x: 479, startPoint y: 391, endPoint x: 772, endPoint y: 246, distance: 326.9
drag, startPoint x: 468, startPoint y: 388, endPoint x: 283, endPoint y: 330, distance: 193.9
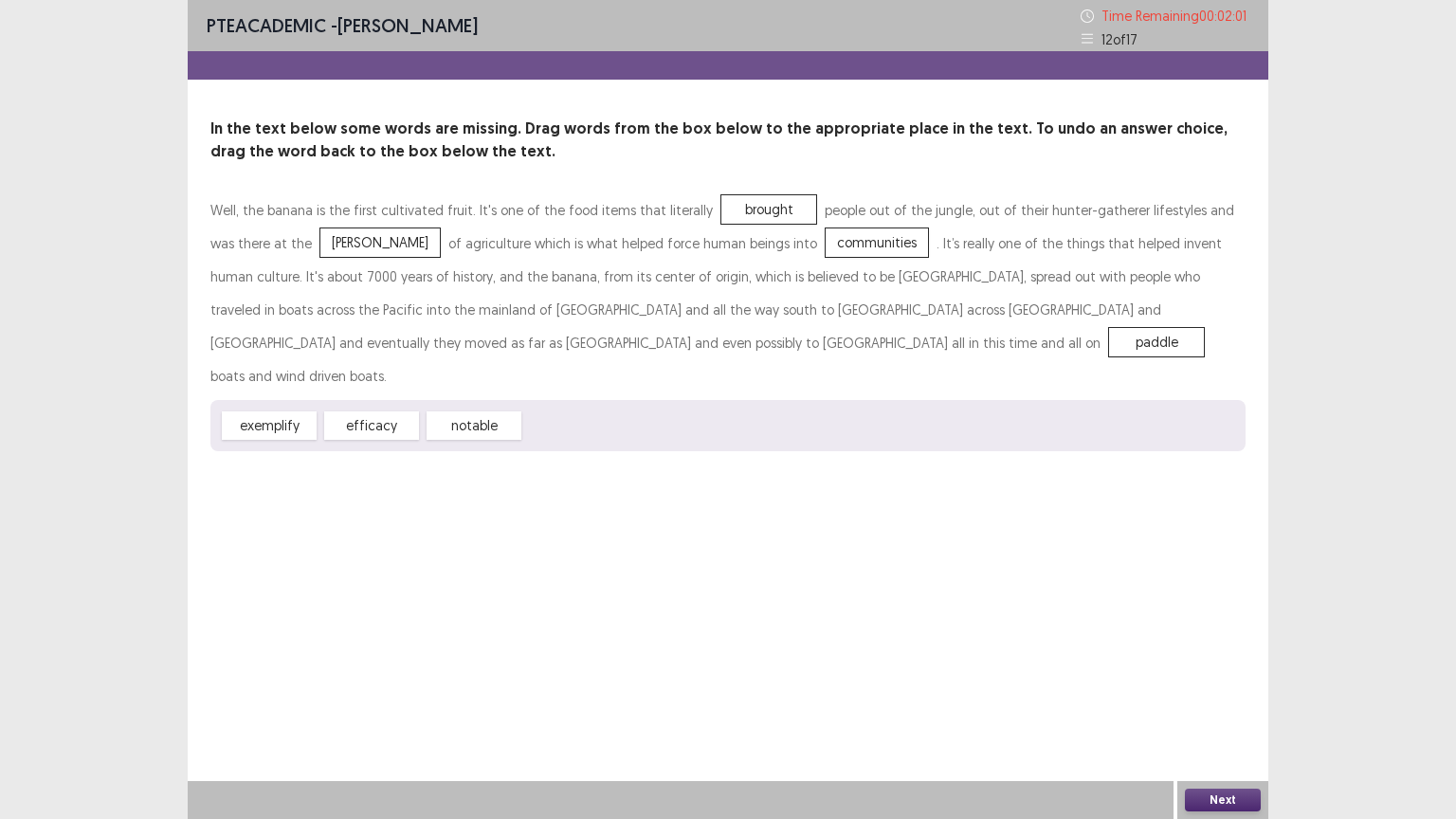
click at [1220, 670] on button "Next" at bounding box center [1223, 800] width 76 height 23
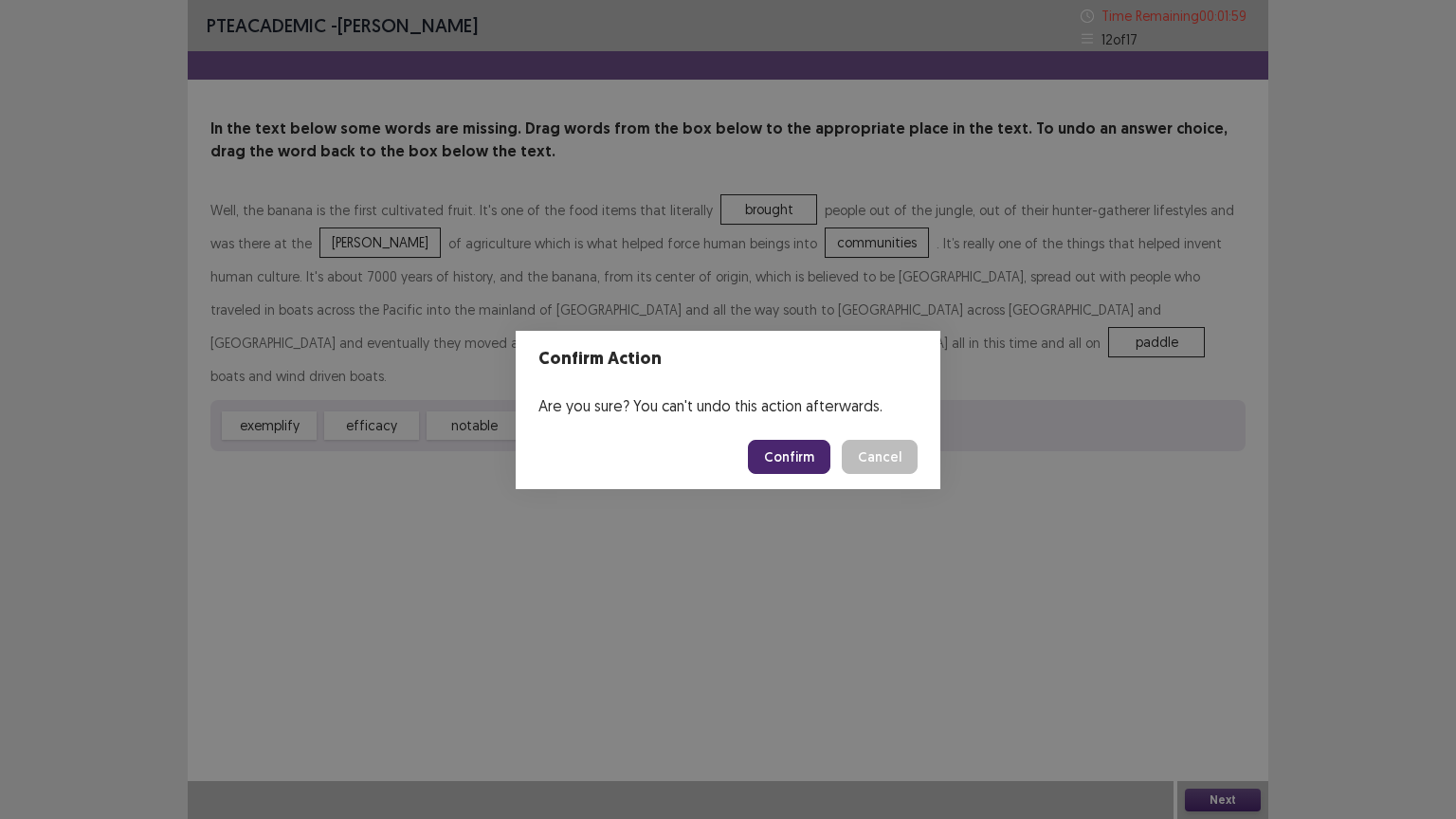
click at [783, 450] on button "Confirm" at bounding box center [789, 457] width 83 height 34
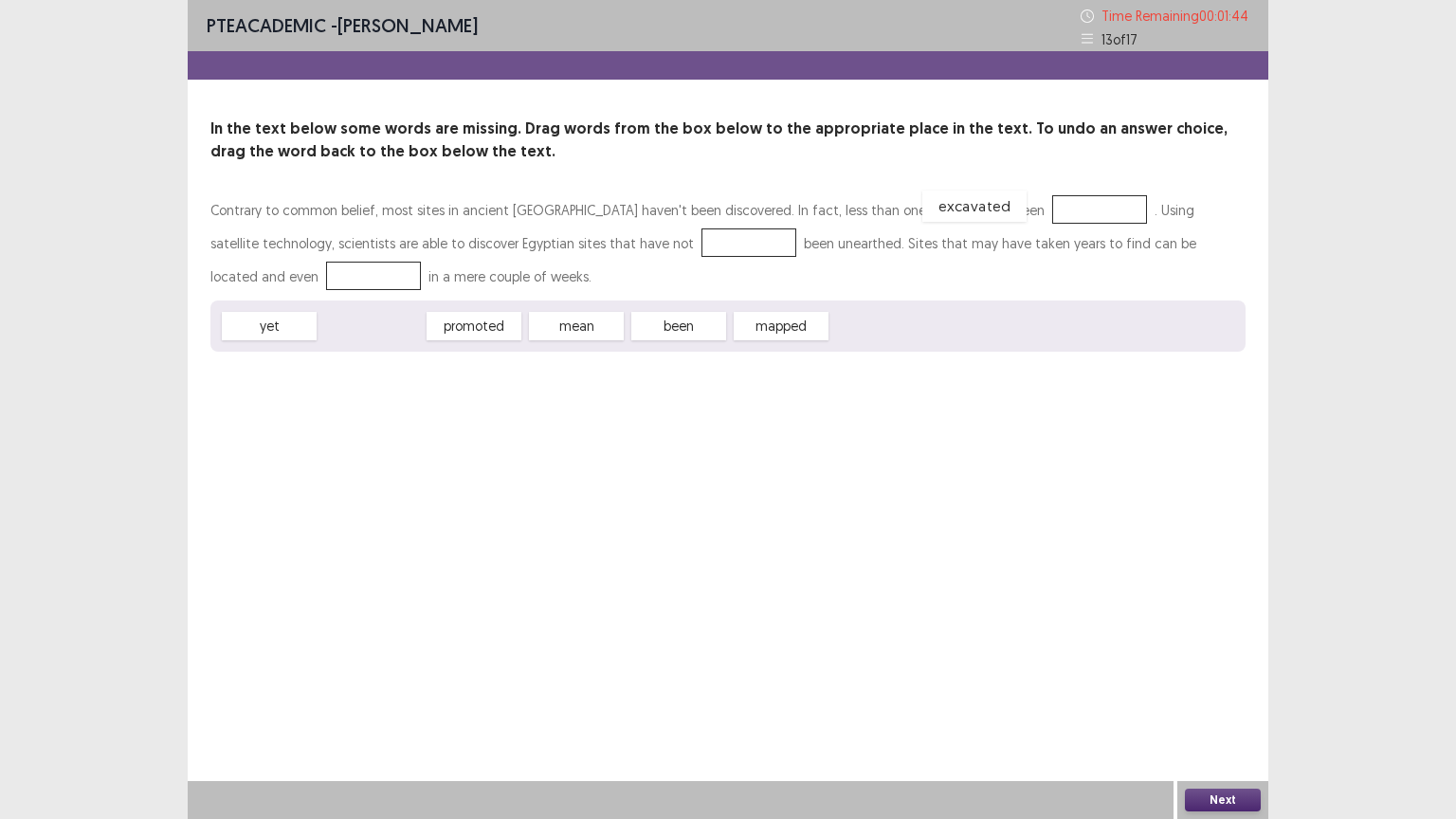
drag, startPoint x: 376, startPoint y: 327, endPoint x: 974, endPoint y: 205, distance: 610.3
drag, startPoint x: 661, startPoint y: 329, endPoint x: 532, endPoint y: 236, distance: 159.0
drag, startPoint x: 371, startPoint y: 329, endPoint x: 1135, endPoint y: 246, distance: 768.5
click at [1208, 670] on button "Next" at bounding box center [1223, 800] width 76 height 23
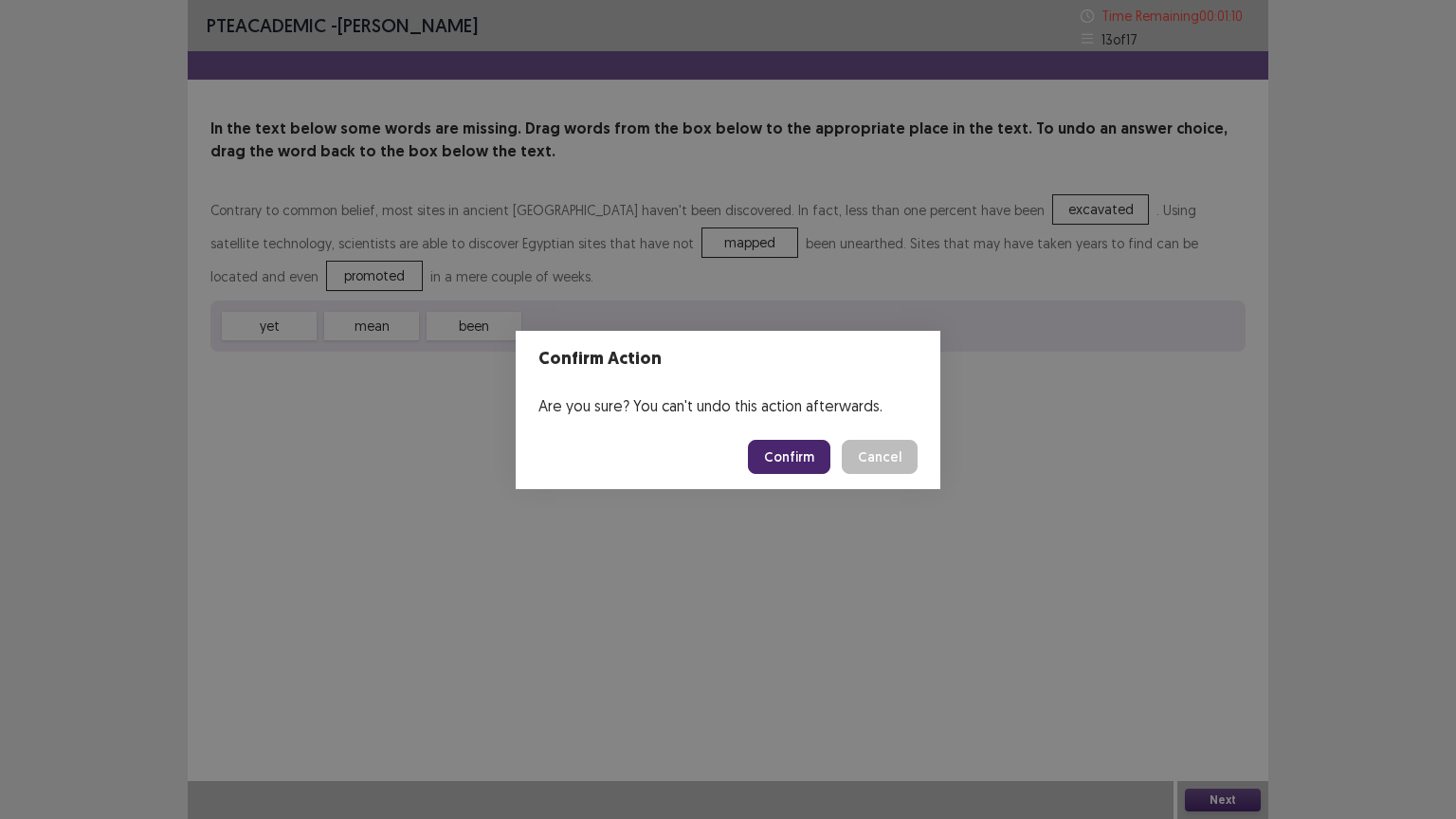
click at [793, 452] on button "Confirm" at bounding box center [789, 457] width 83 height 34
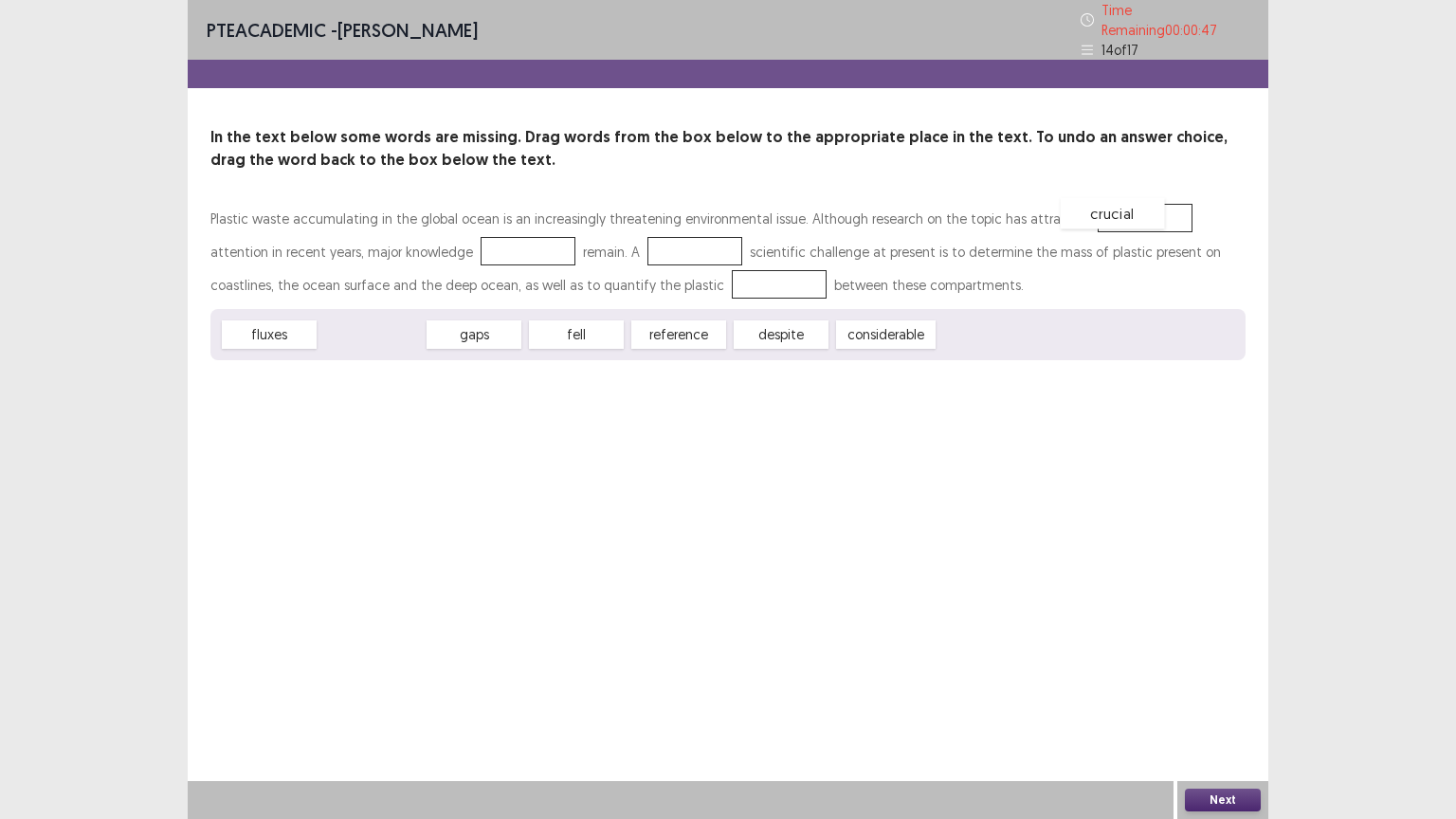
drag, startPoint x: 364, startPoint y: 327, endPoint x: 1103, endPoint y: 205, distance: 749.0
drag, startPoint x: 570, startPoint y: 320, endPoint x: 431, endPoint y: 234, distance: 163.5
drag, startPoint x: 644, startPoint y: 318, endPoint x: 591, endPoint y: 238, distance: 96.0
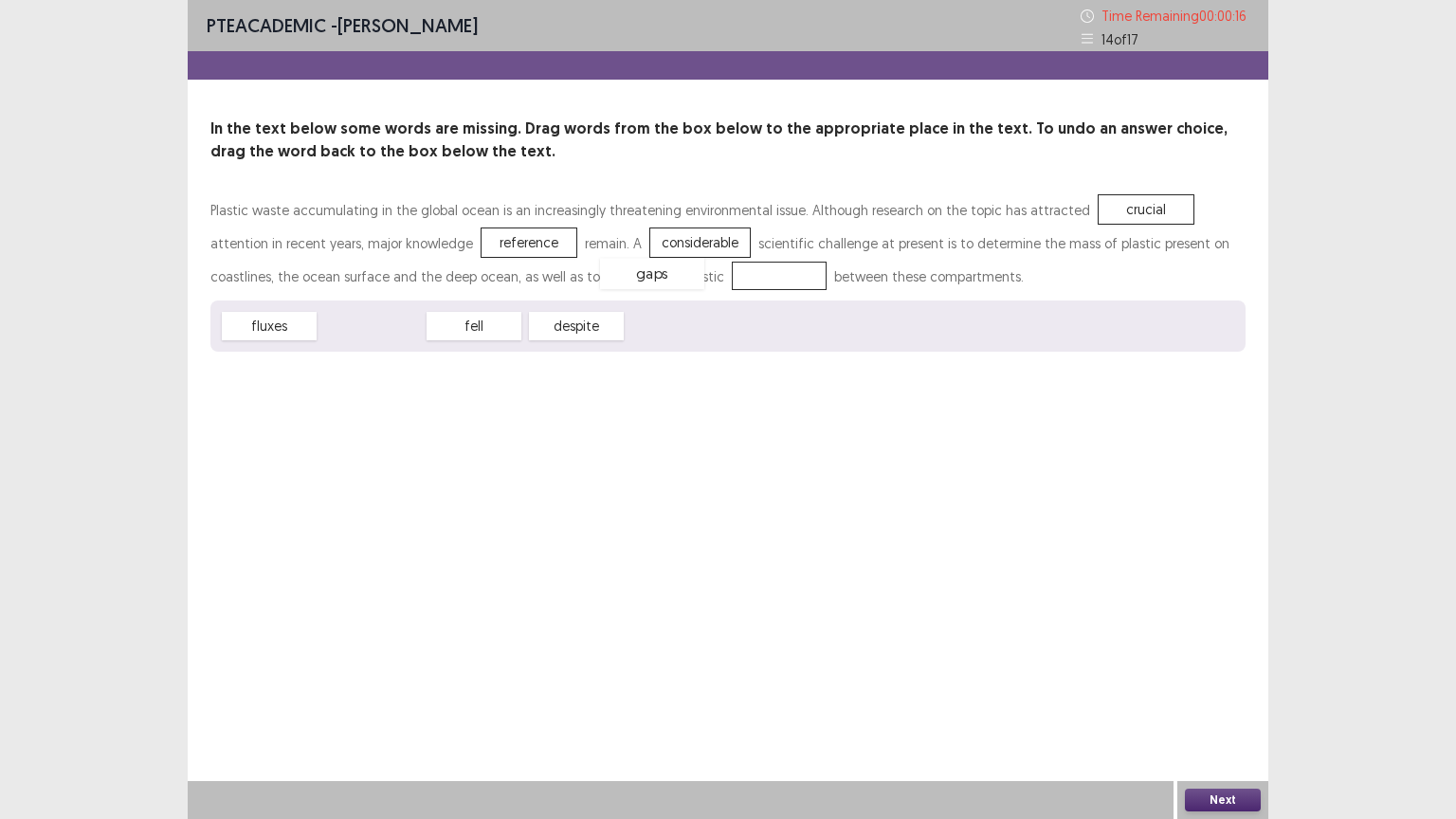
drag, startPoint x: 384, startPoint y: 322, endPoint x: 665, endPoint y: 269, distance: 286.0
click at [1211, 670] on button "Next" at bounding box center [1223, 800] width 76 height 23
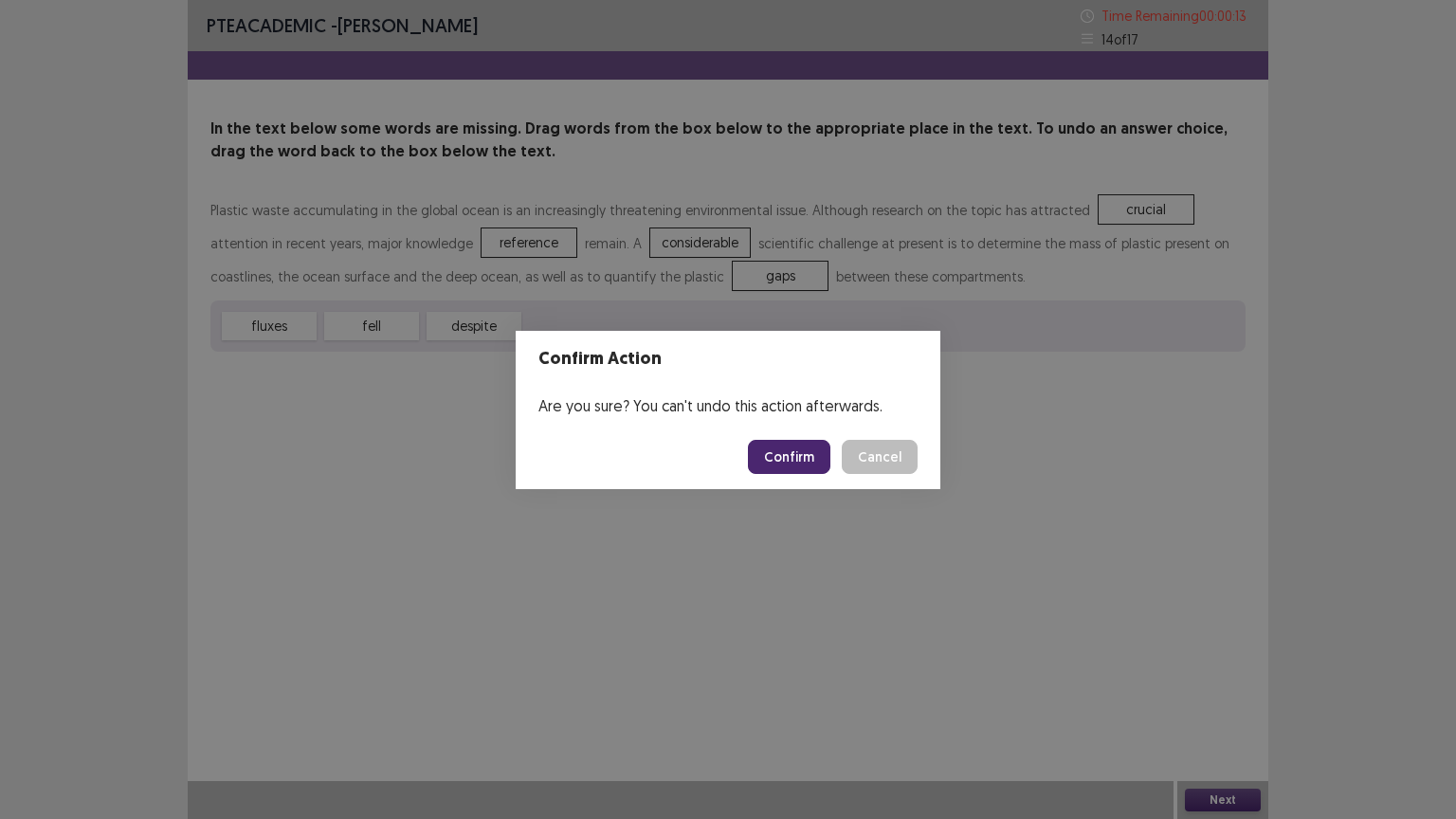
click at [817, 472] on button "Confirm" at bounding box center [789, 457] width 83 height 34
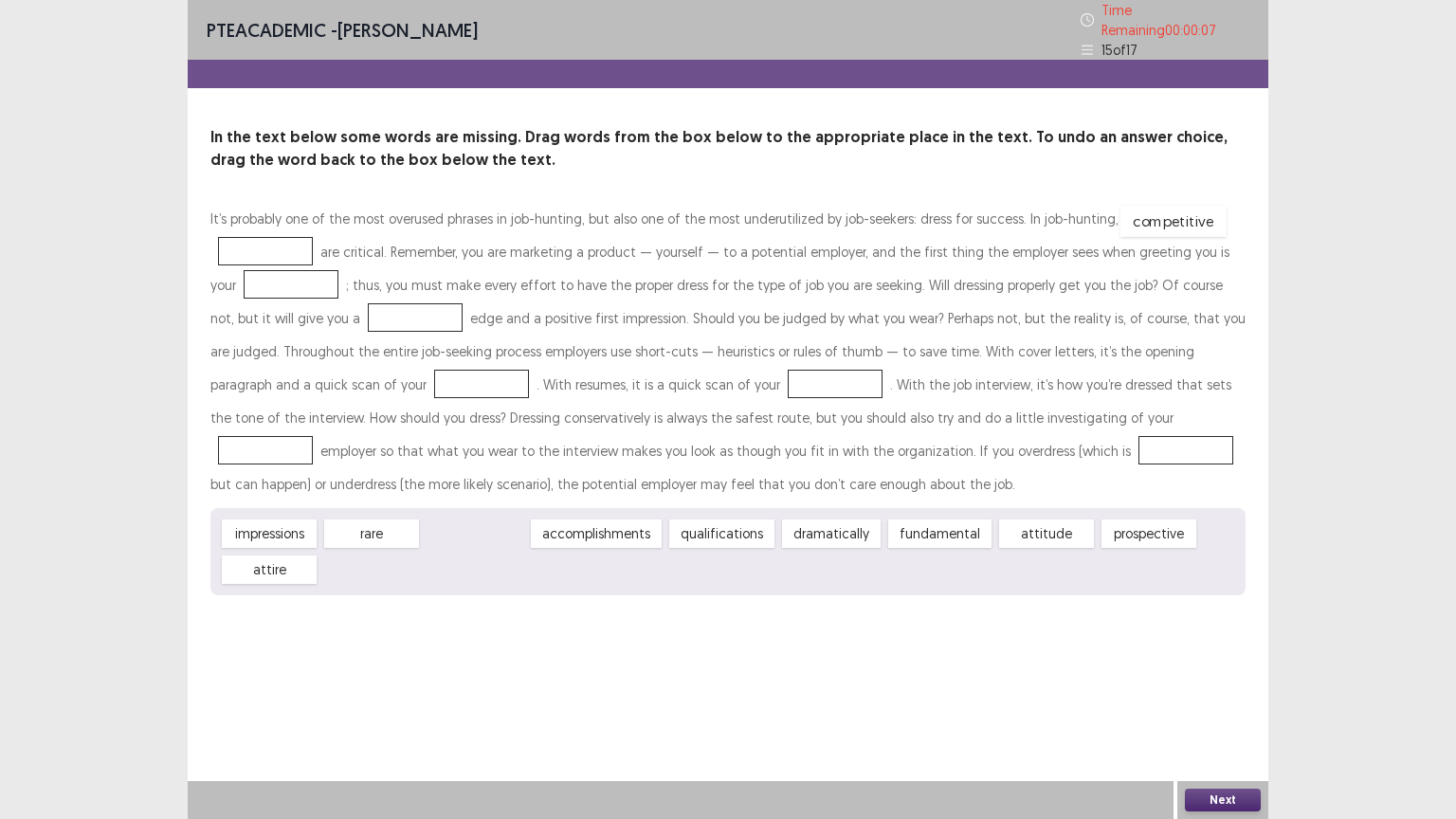
drag, startPoint x: 462, startPoint y: 534, endPoint x: 1153, endPoint y: 217, distance: 760.2
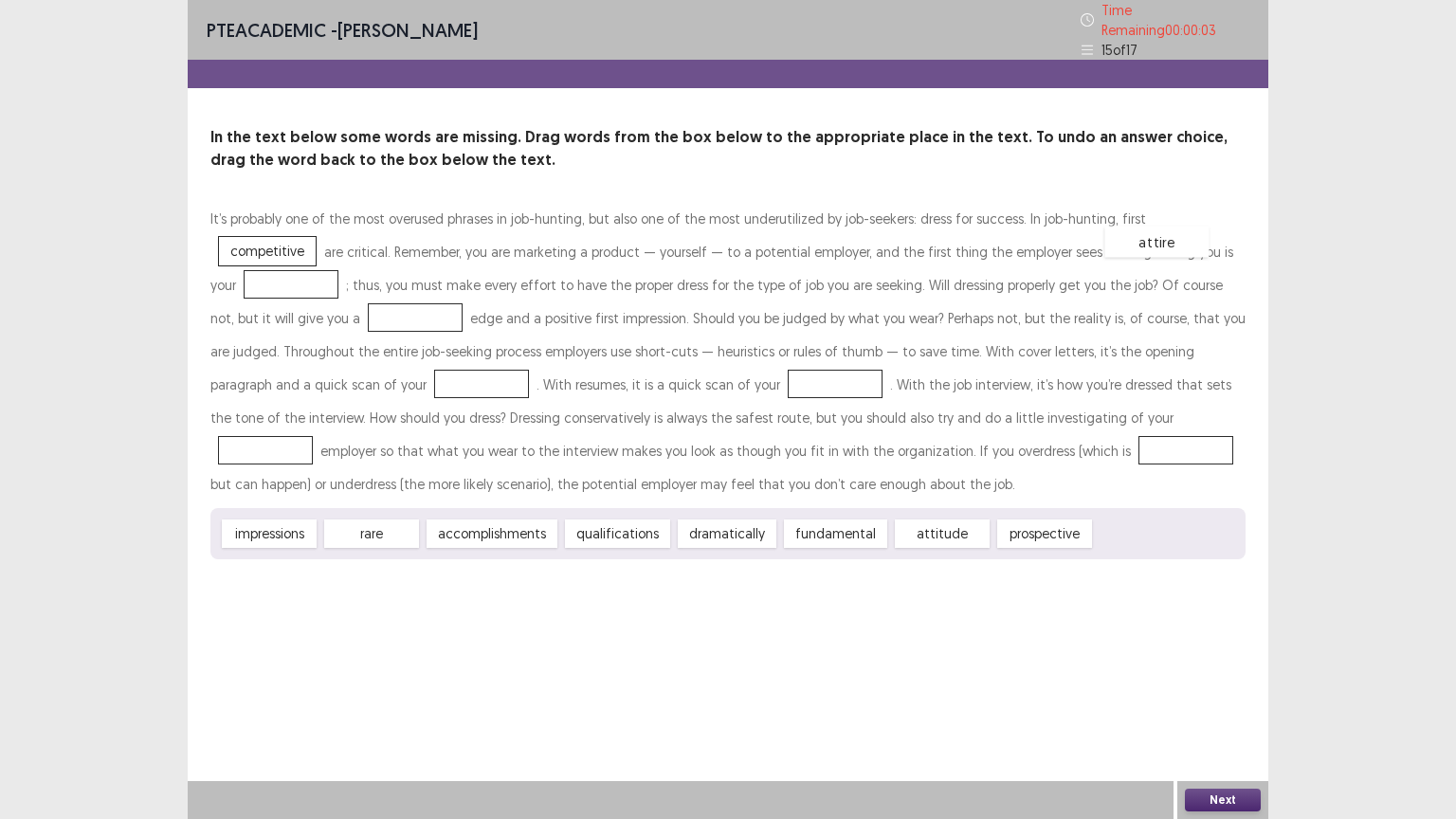
drag, startPoint x: 1109, startPoint y: 527, endPoint x: 1119, endPoint y: 238, distance: 289.2
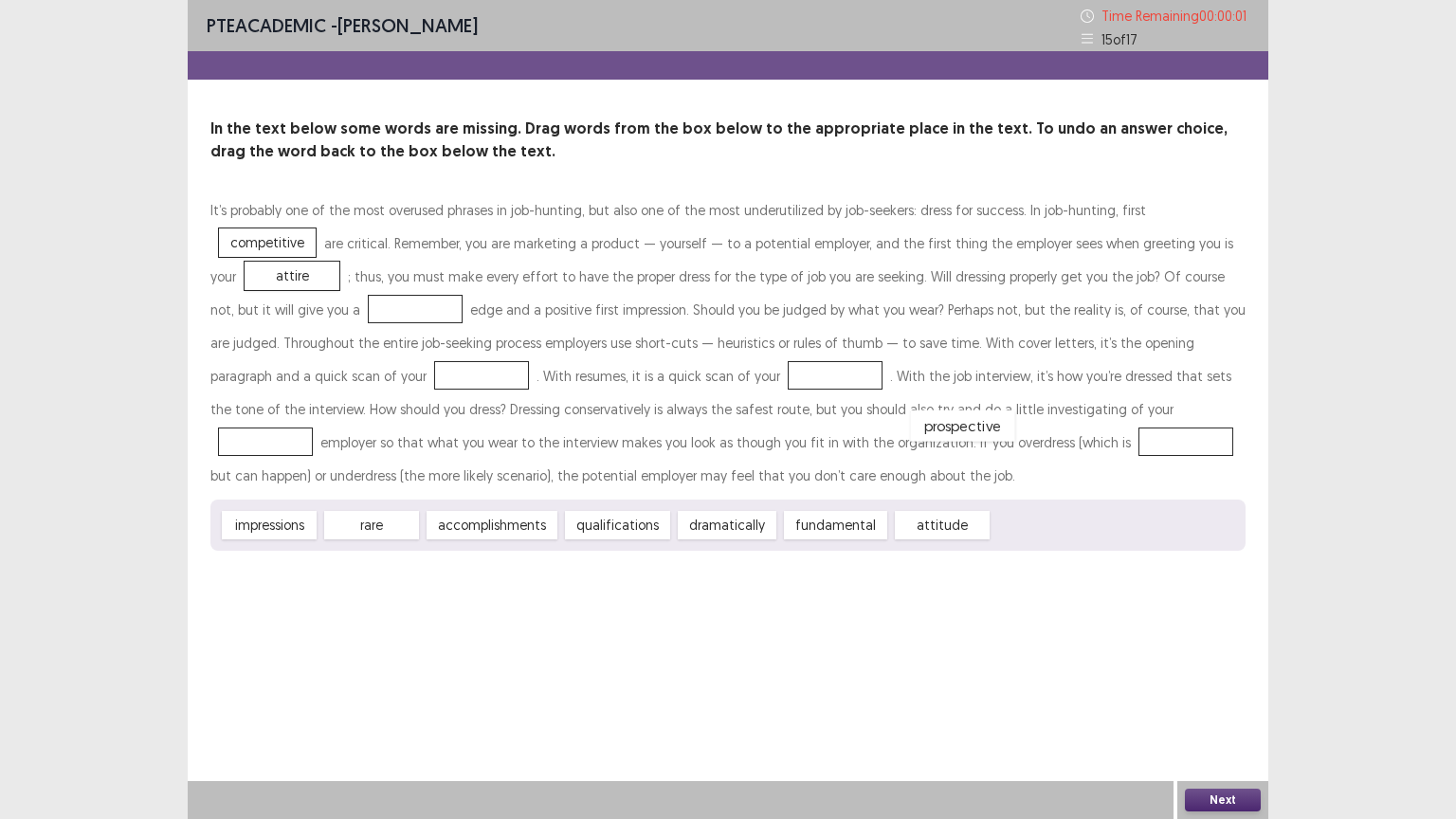
drag, startPoint x: 1009, startPoint y: 524, endPoint x: 925, endPoint y: 414, distance: 138.4
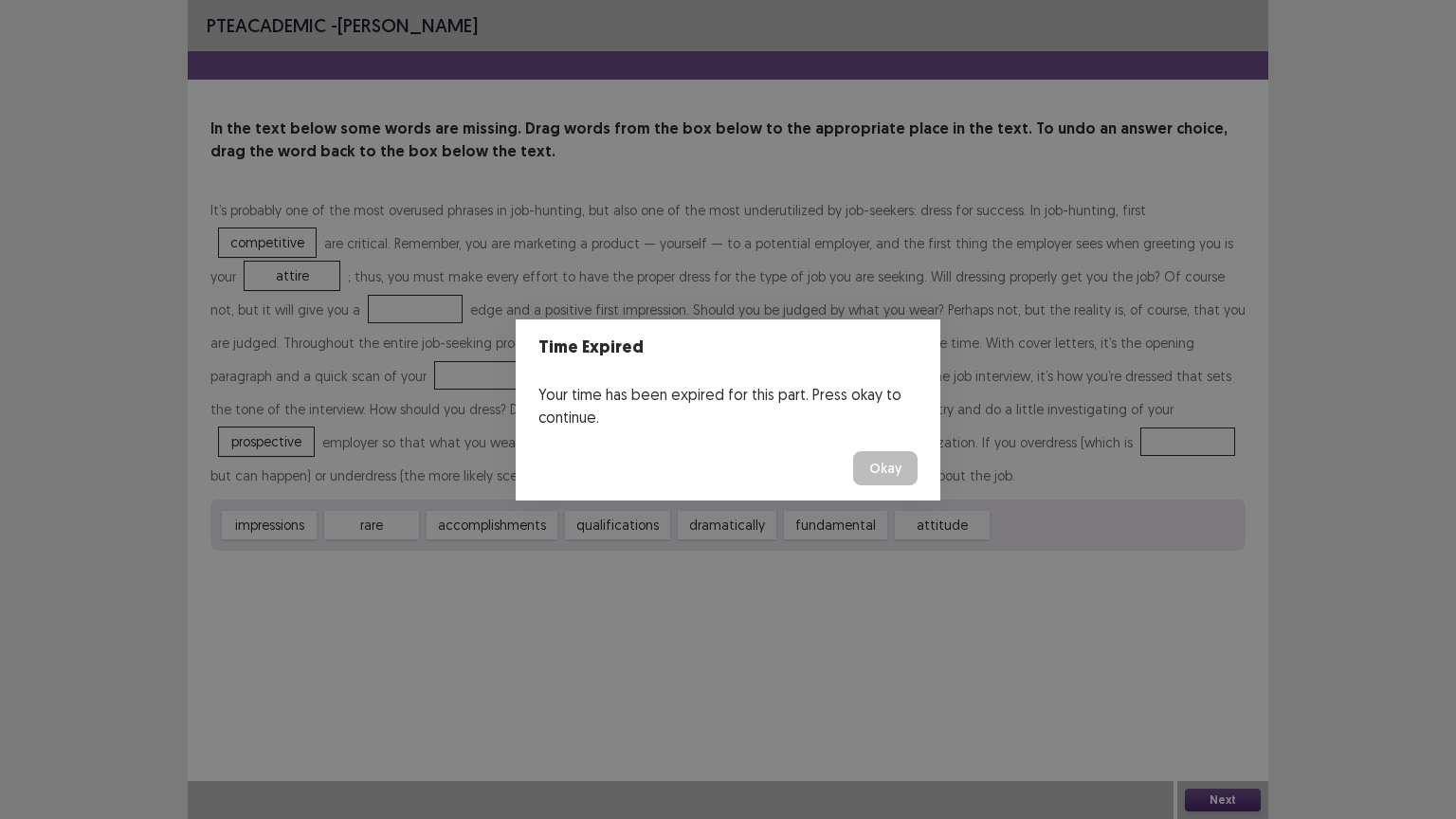
click at [878, 456] on button "Okay" at bounding box center [886, 468] width 65 height 34
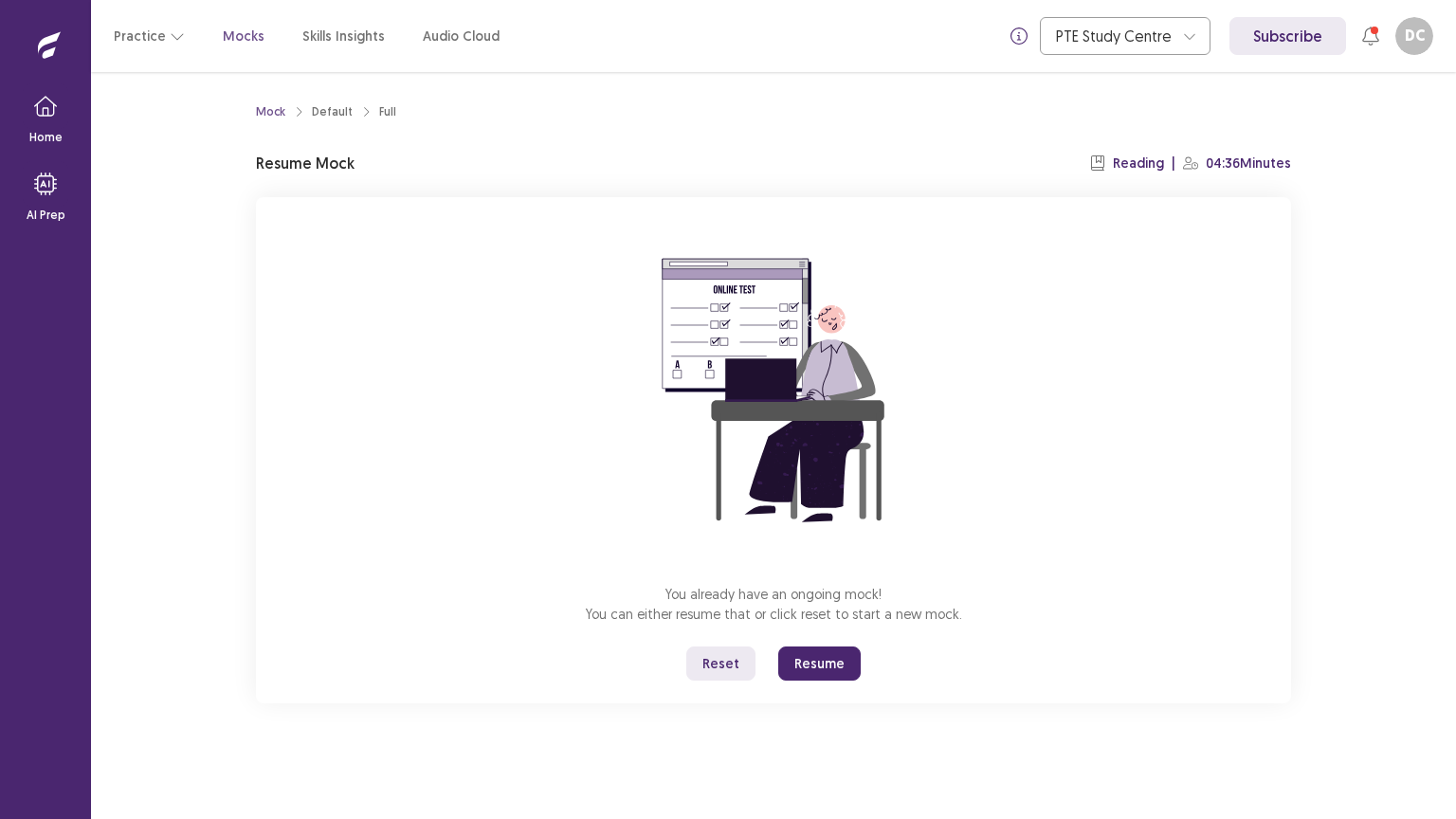
click at [823, 655] on button "Resume" at bounding box center [819, 663] width 83 height 34
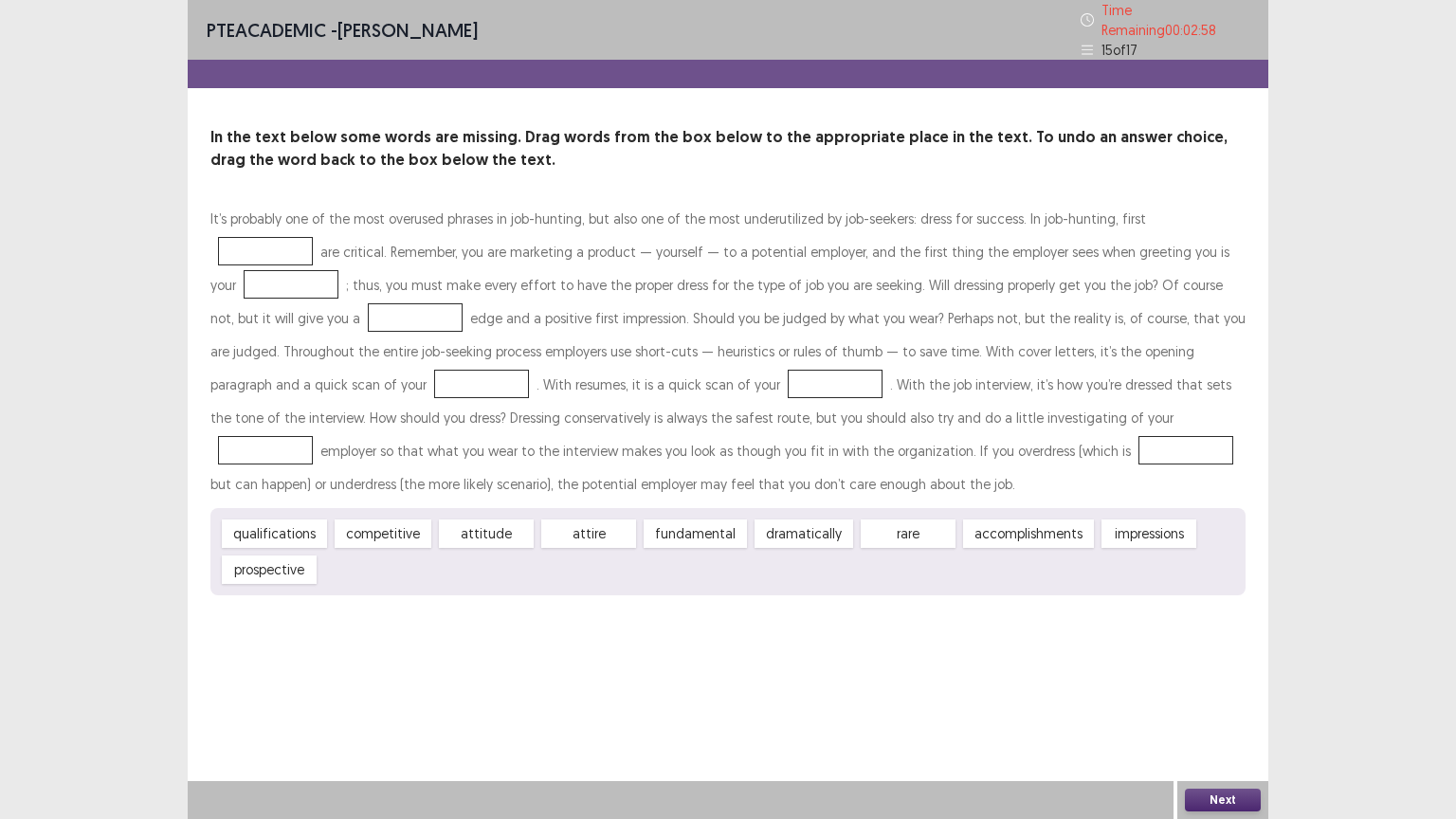
click at [1210, 670] on button "Next" at bounding box center [1223, 800] width 76 height 23
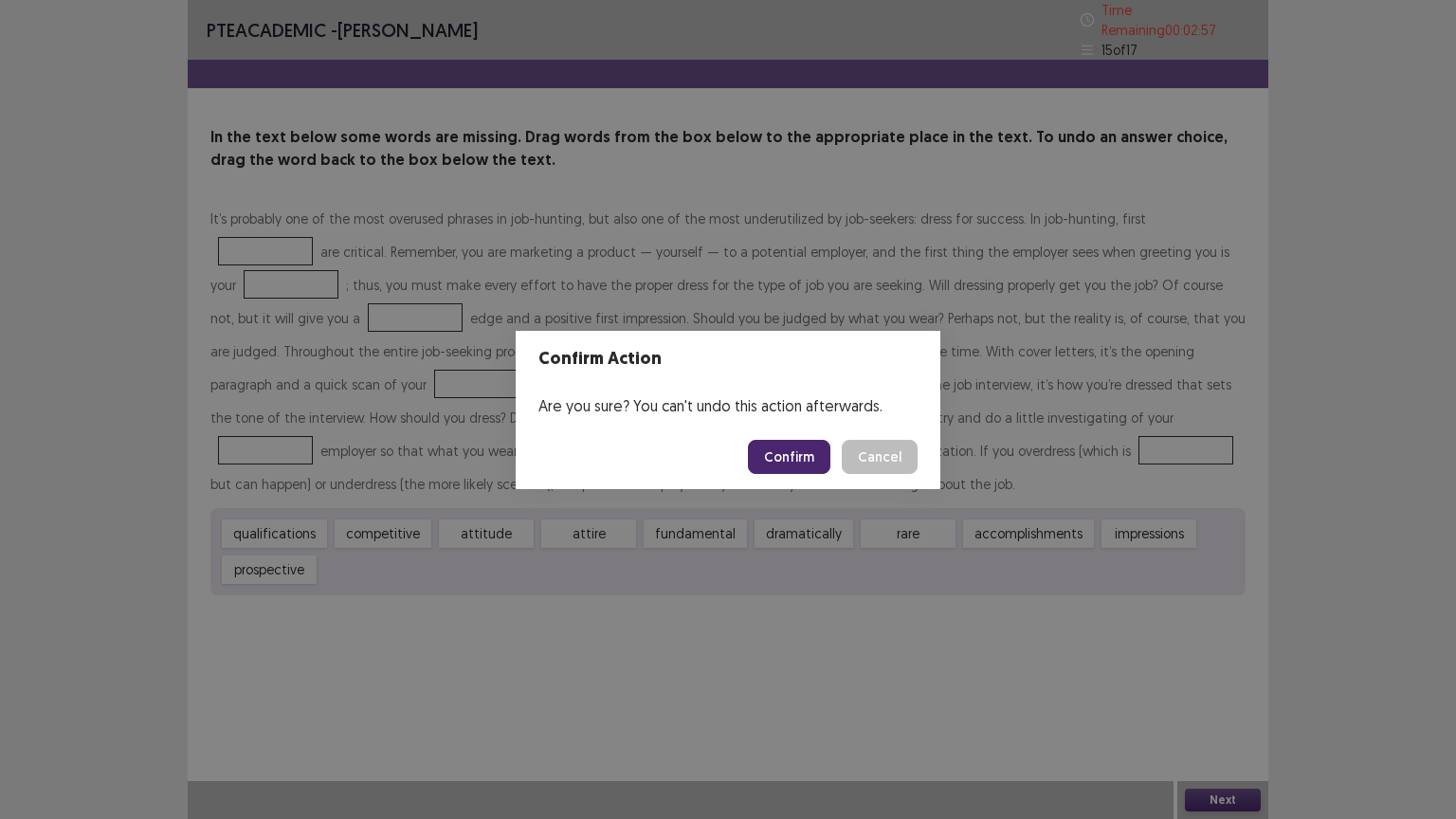
click at [819, 451] on button "Confirm" at bounding box center [789, 457] width 83 height 34
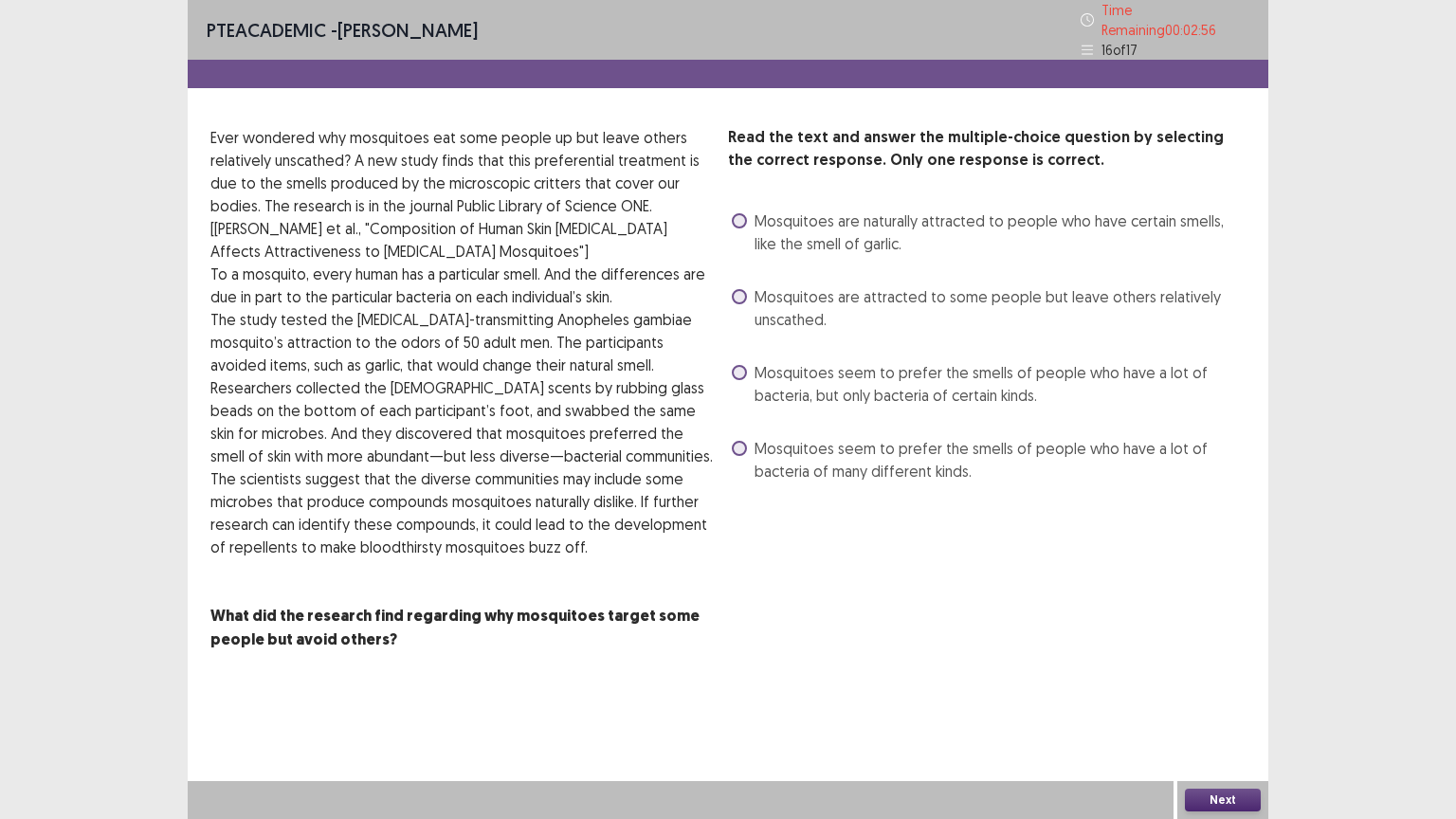
click at [1228, 670] on button "Next" at bounding box center [1223, 800] width 76 height 23
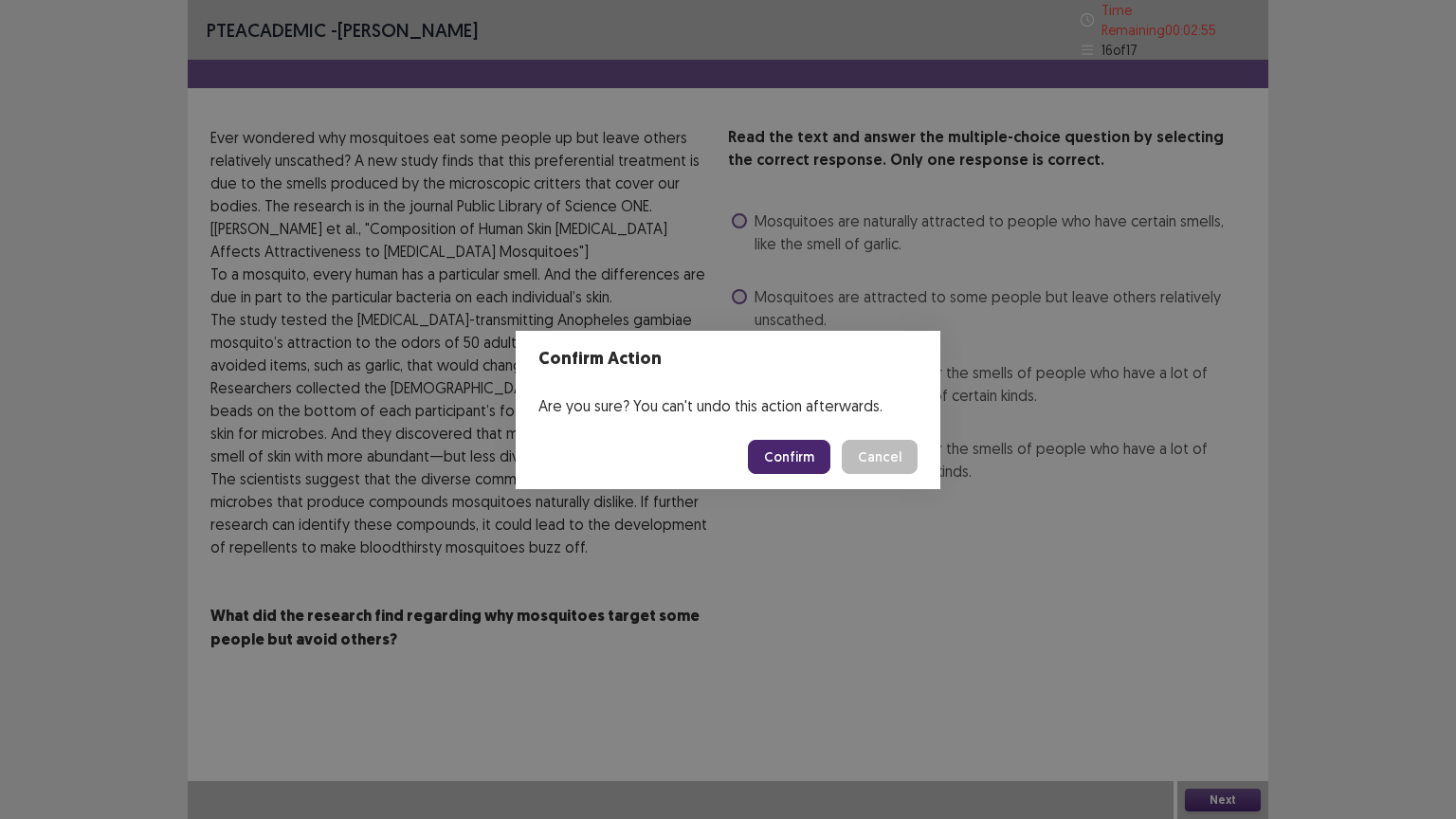
click at [803, 444] on button "Confirm" at bounding box center [789, 457] width 83 height 34
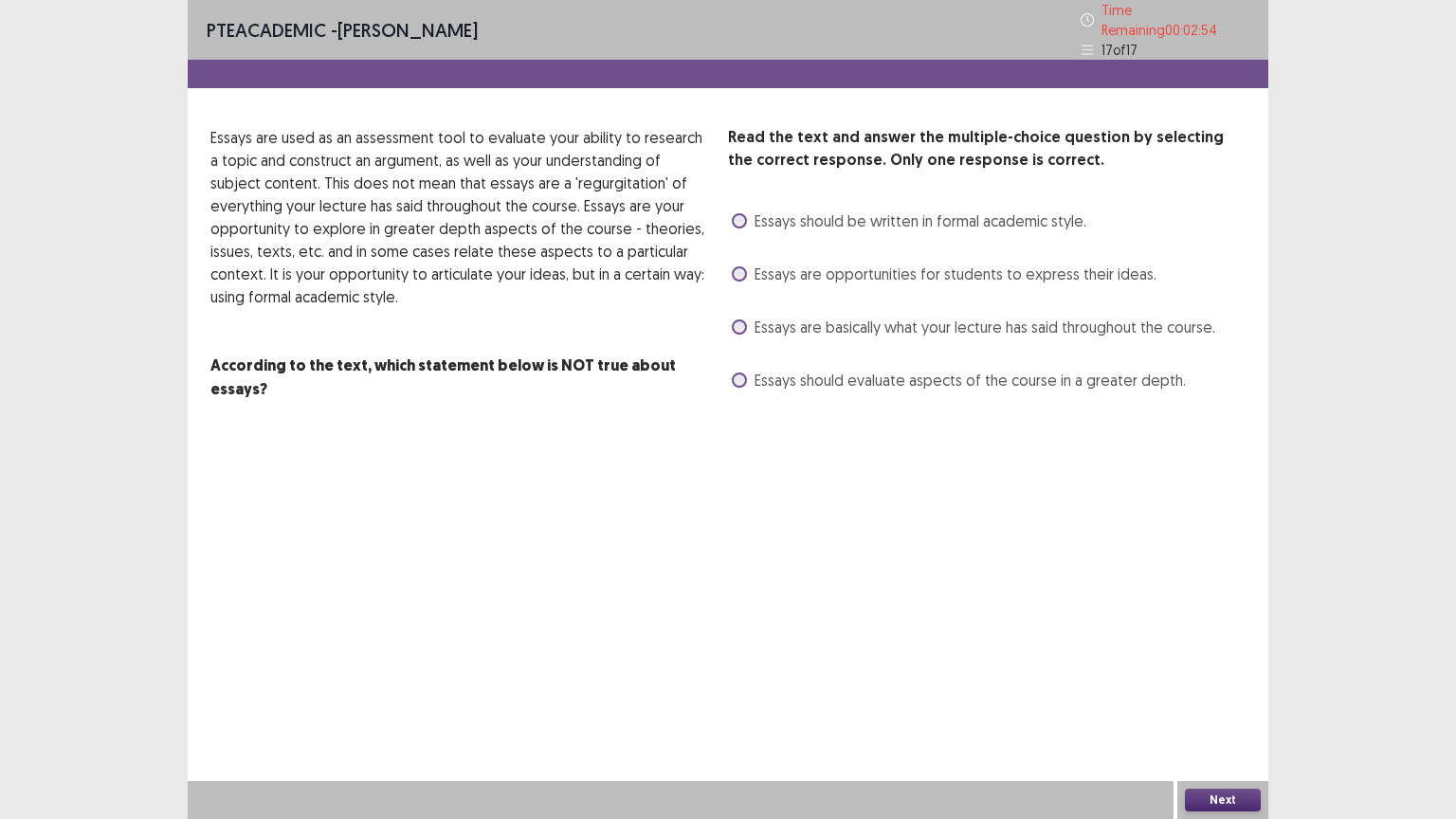
click at [1216, 670] on button "Next" at bounding box center [1223, 800] width 76 height 23
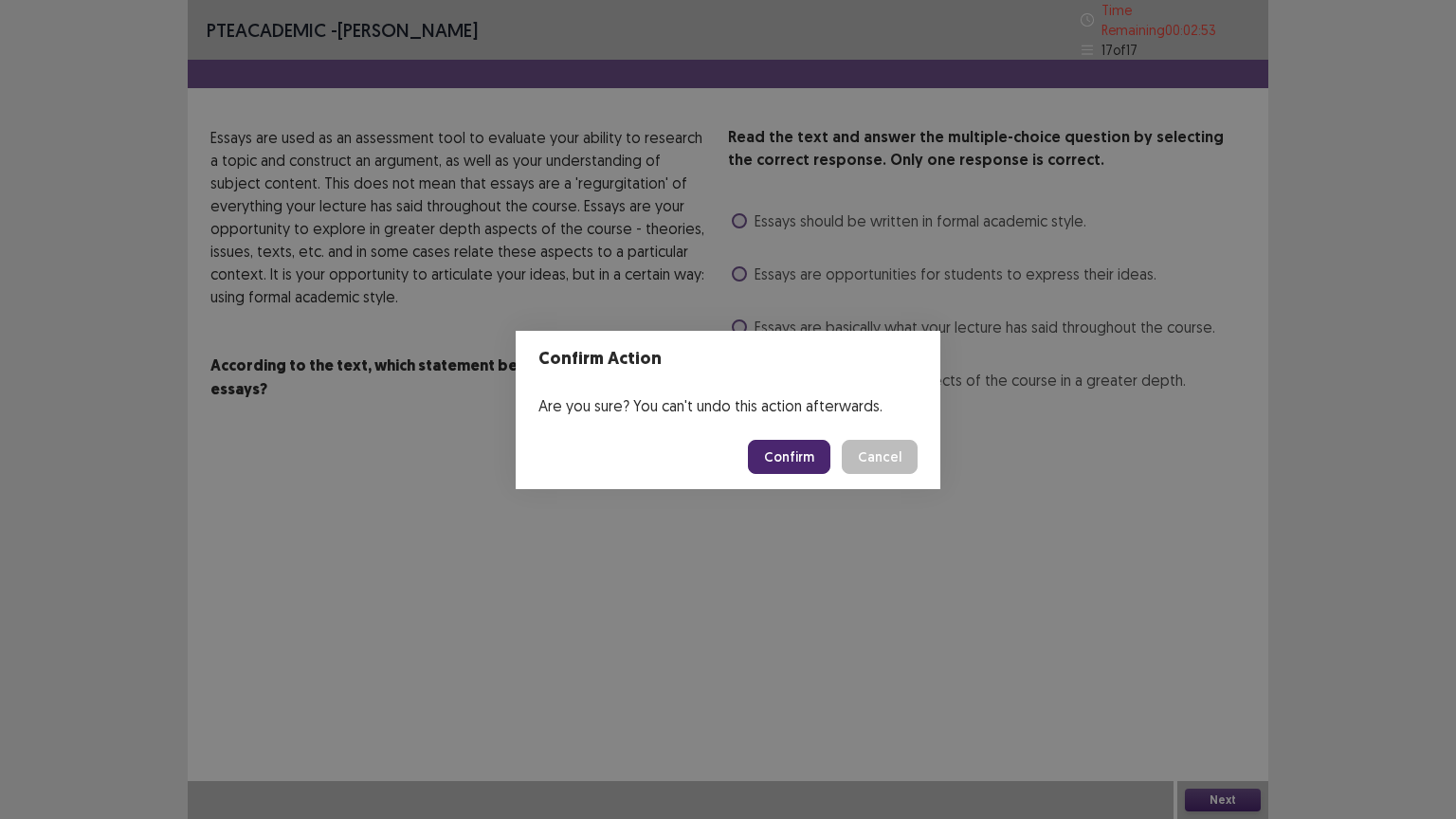
click at [786, 480] on footer "Confirm Cancel" at bounding box center [728, 457] width 425 height 65
click at [787, 467] on button "Confirm" at bounding box center [789, 457] width 83 height 34
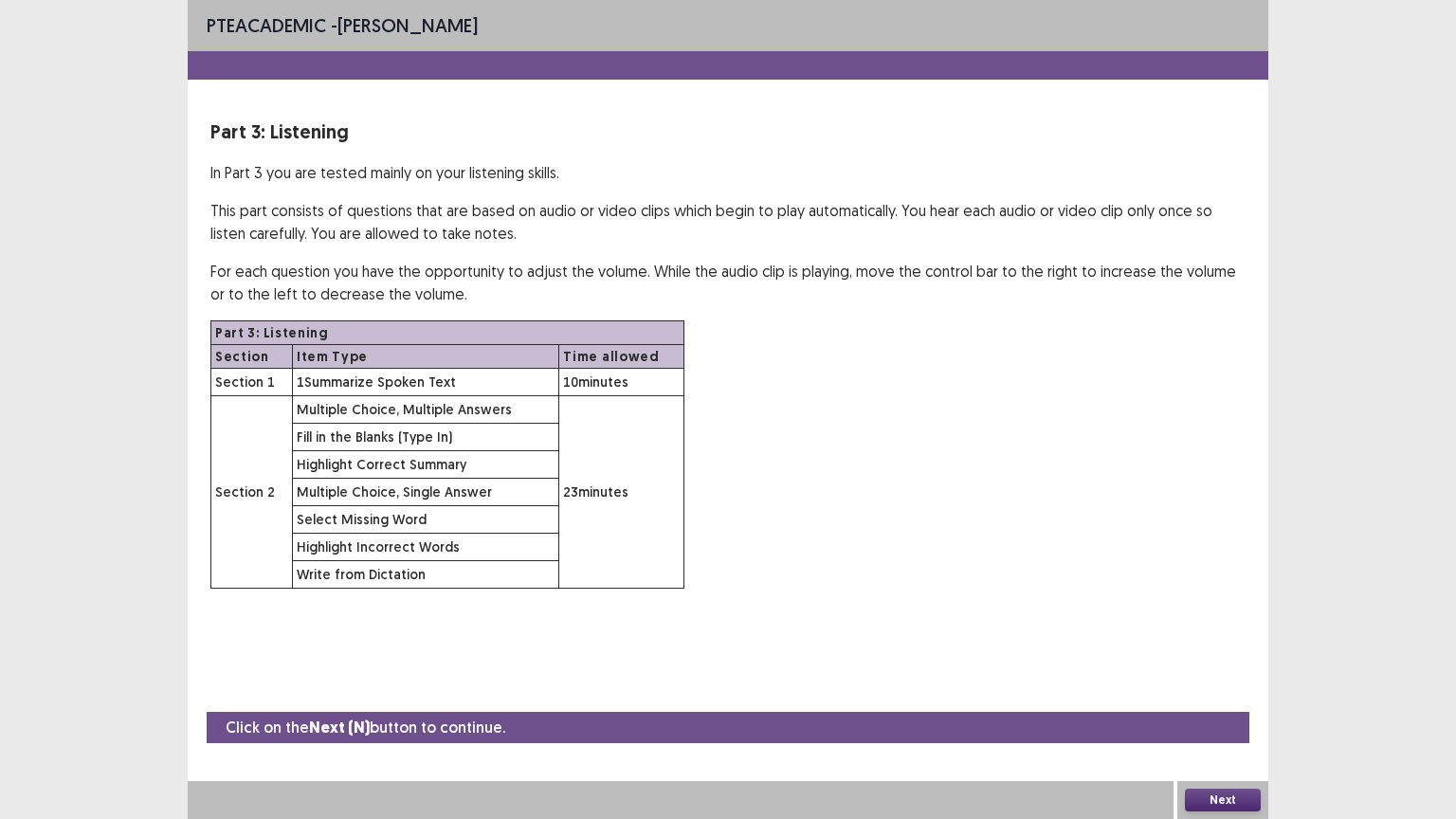
click at [1221, 670] on button "Next" at bounding box center [1223, 800] width 76 height 23
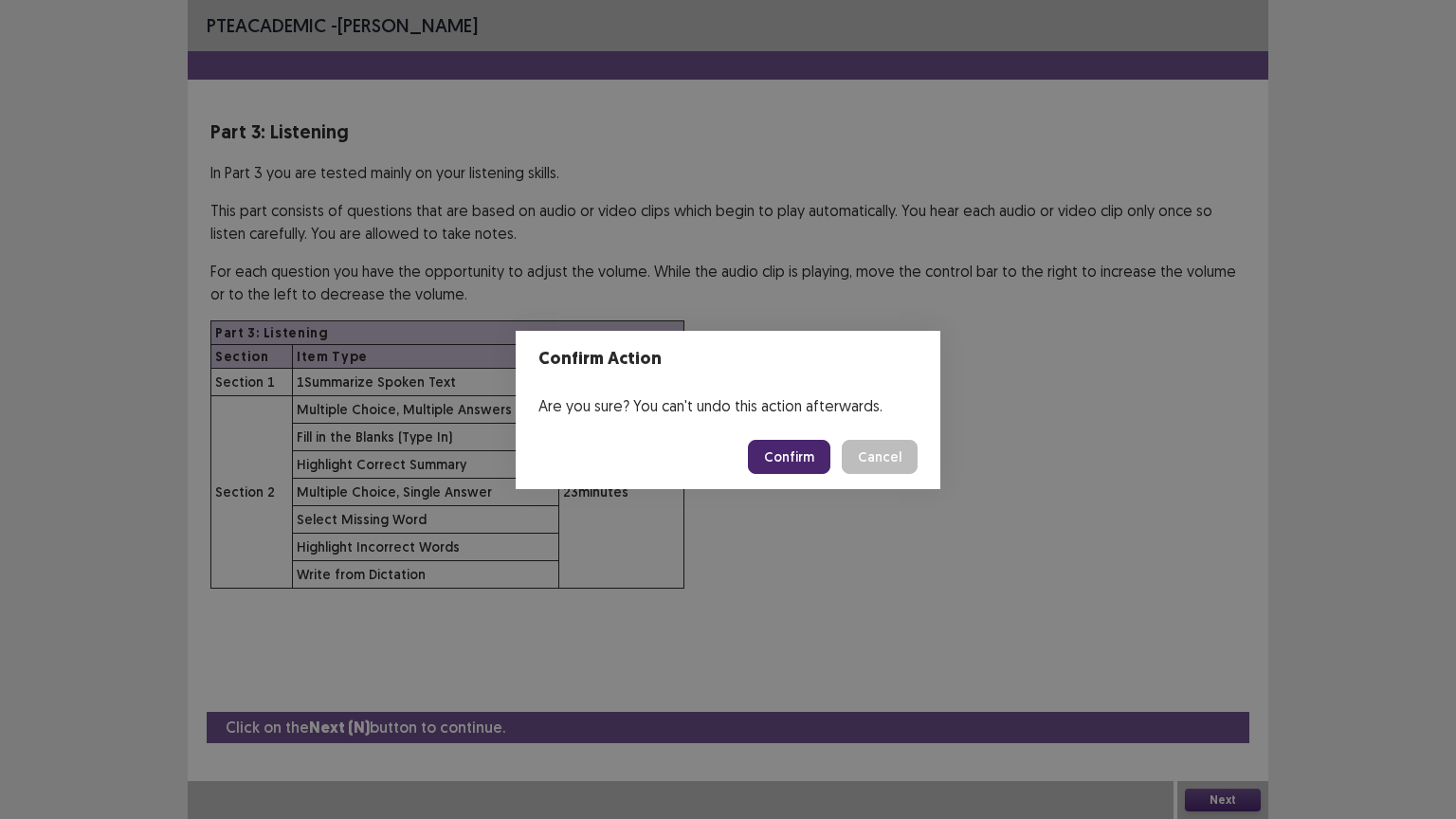
click at [799, 465] on button "Confirm" at bounding box center [789, 457] width 83 height 34
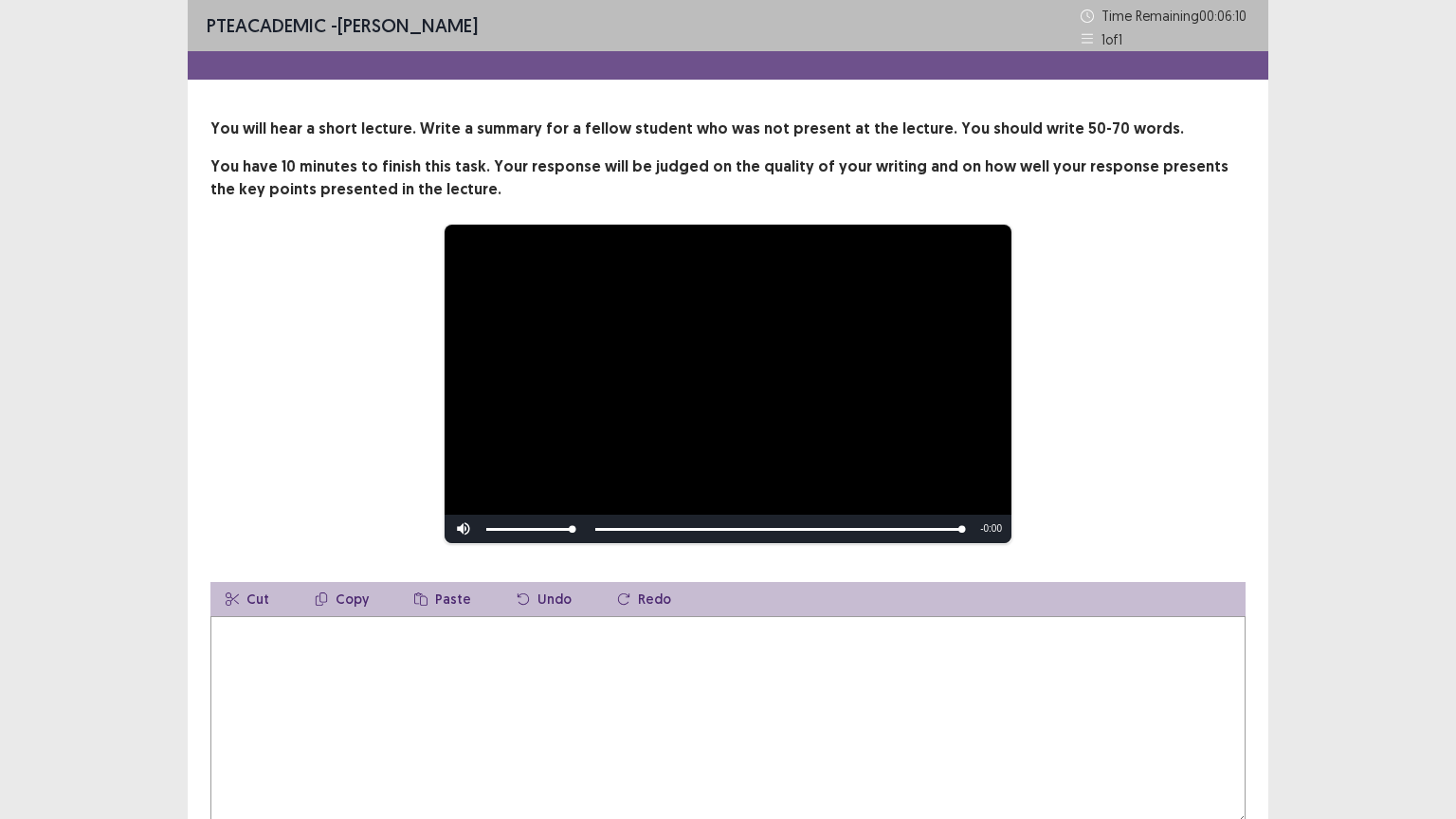
click at [342, 618] on textarea at bounding box center [727, 719] width 1035 height 208
click at [747, 629] on textarea "**********" at bounding box center [727, 719] width 1035 height 208
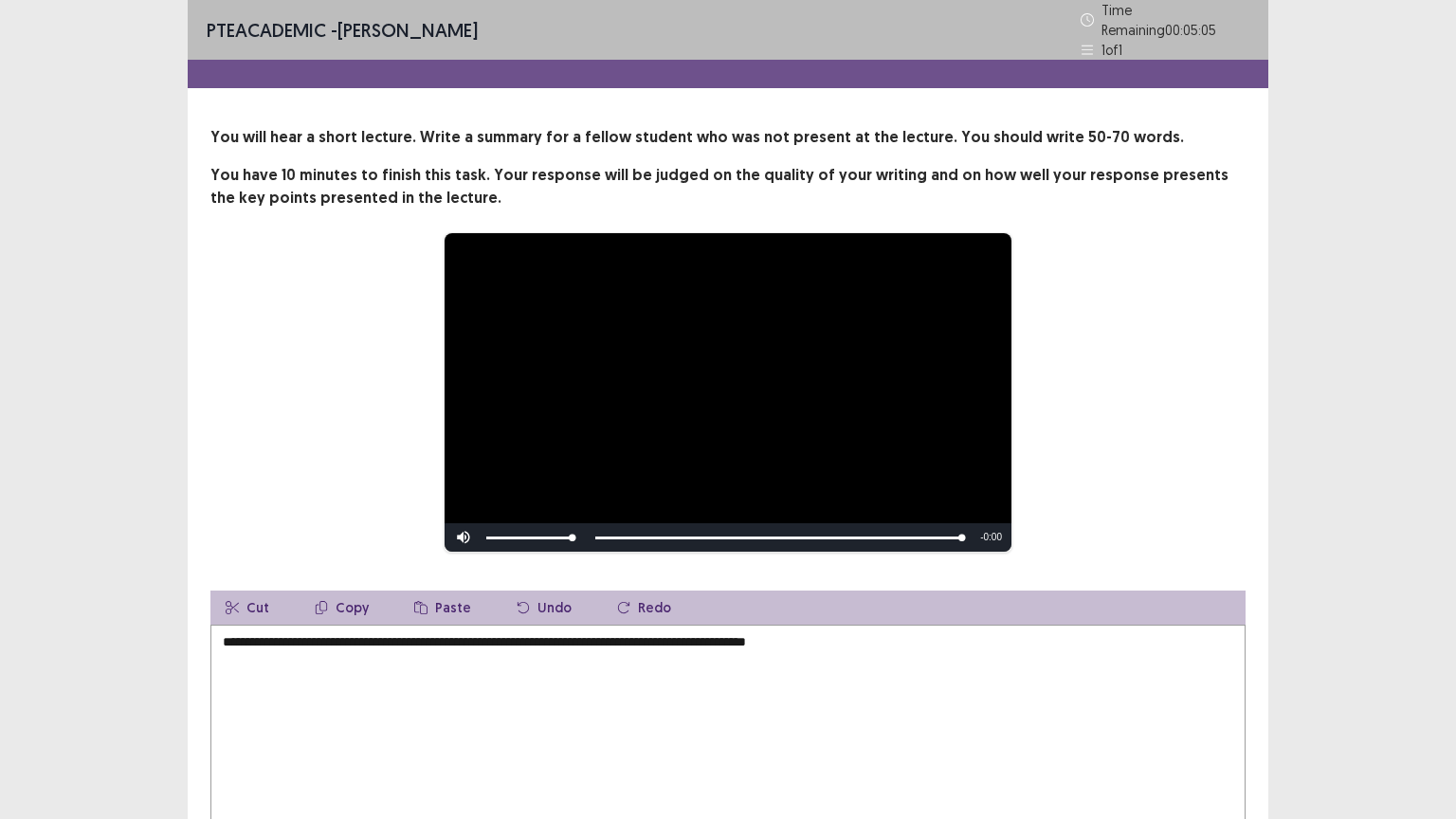
click at [887, 637] on textarea "**********" at bounding box center [727, 728] width 1035 height 208
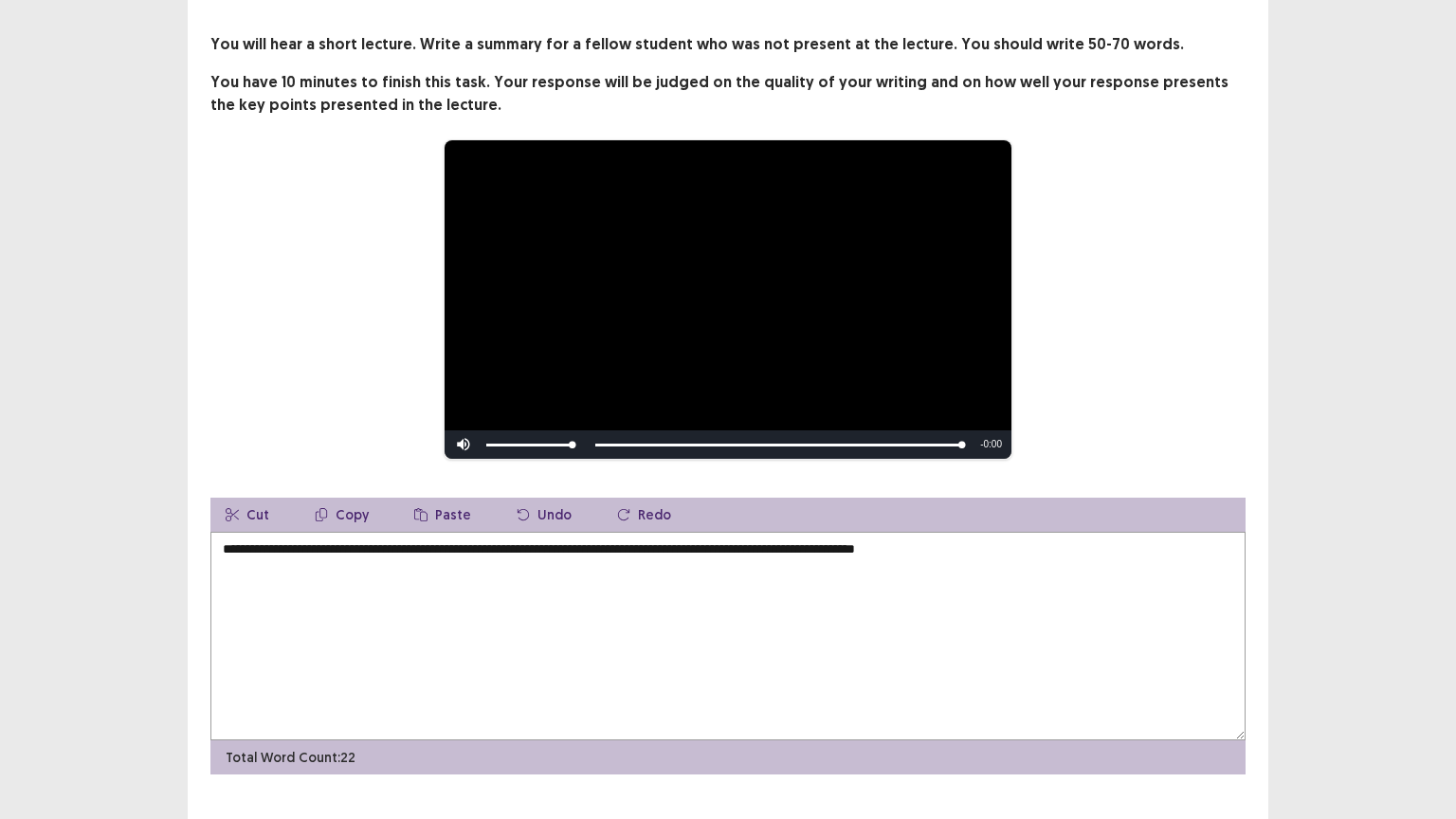
scroll to position [124, 0]
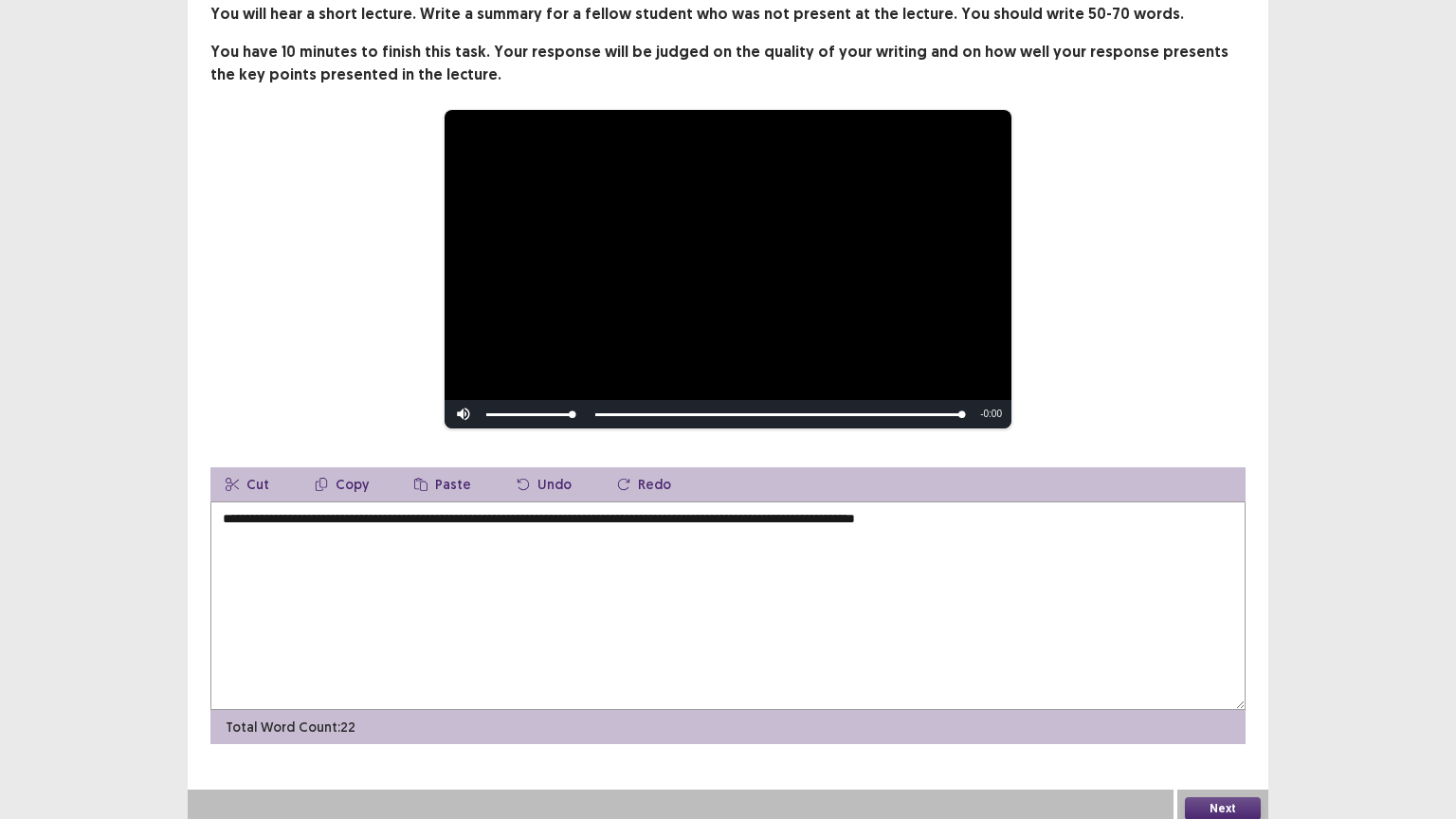
type textarea "**********"
click at [1225, 670] on button "Next" at bounding box center [1223, 809] width 76 height 23
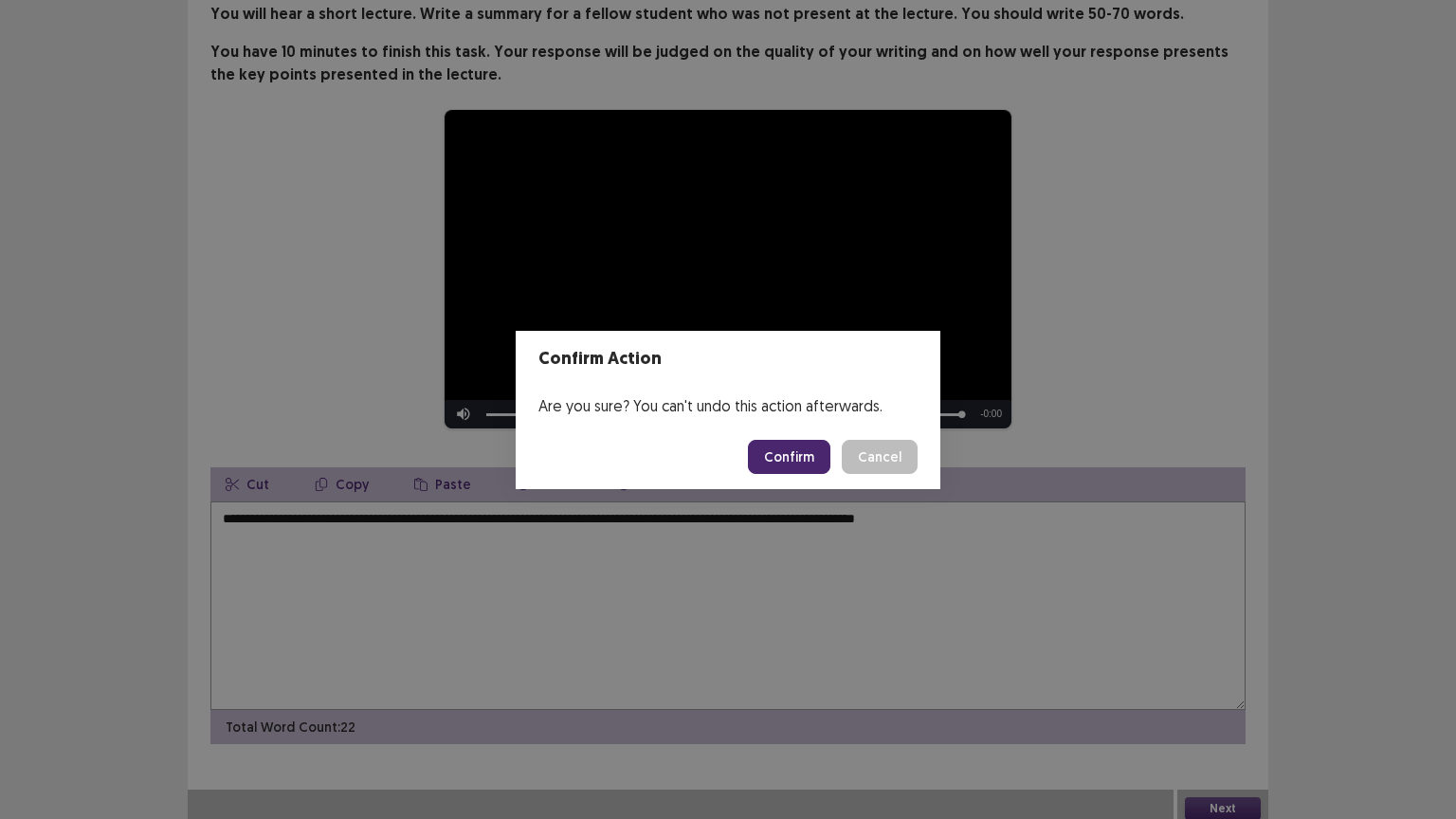
click at [771, 454] on button "Confirm" at bounding box center [789, 457] width 83 height 34
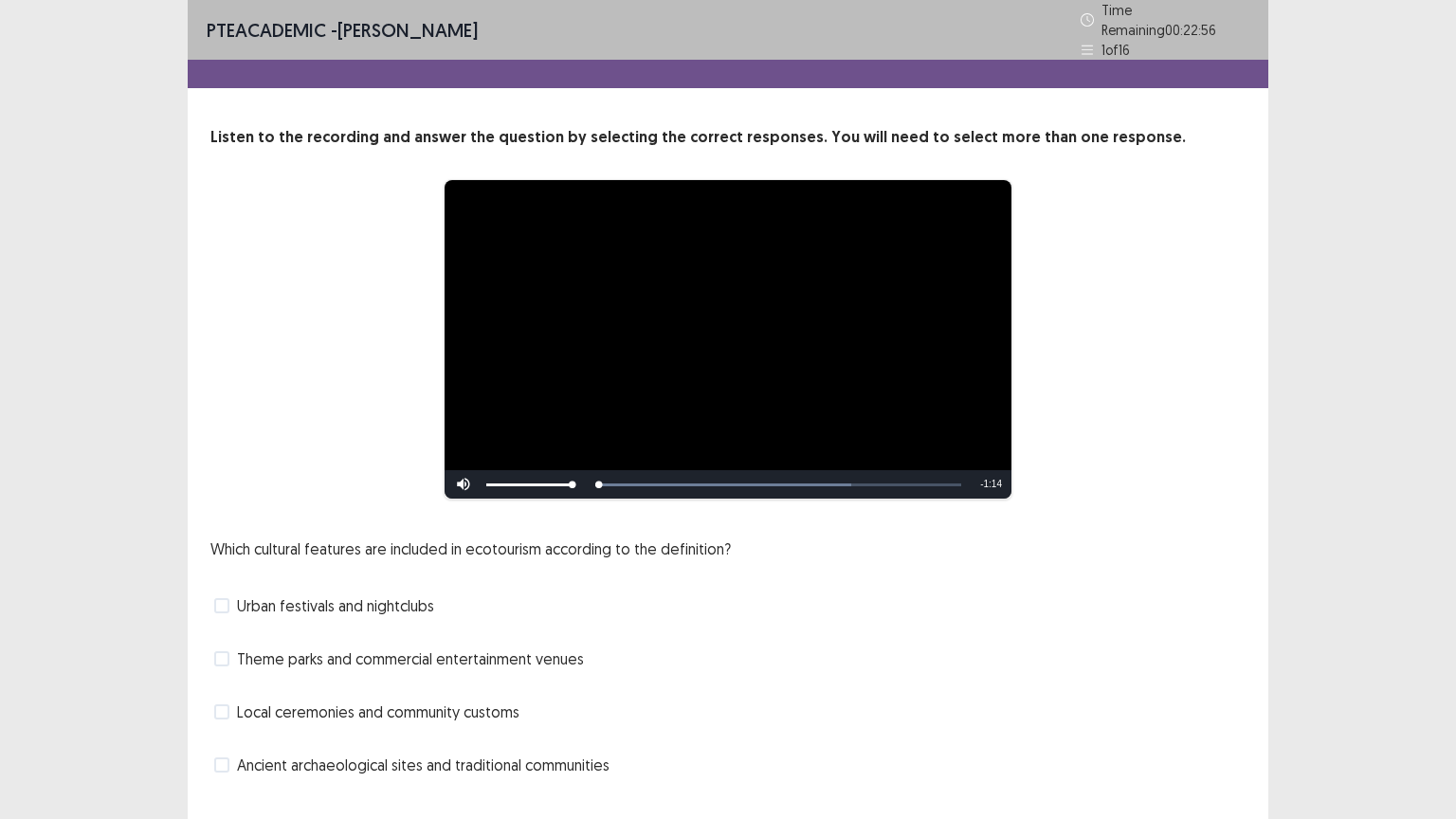
scroll to position [30, 0]
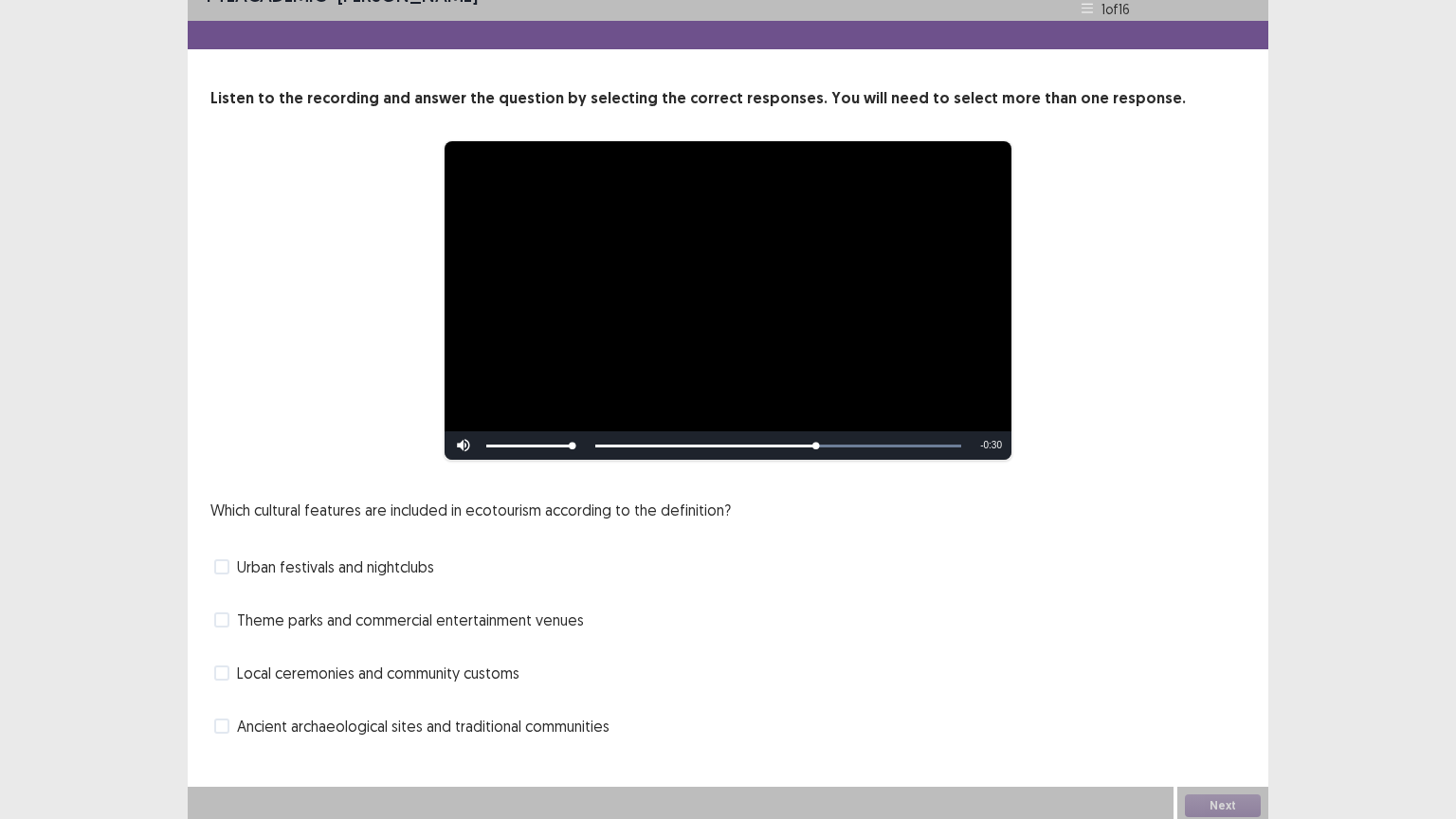
click at [374, 670] on span "Ancient archaeological sites and traditional communities" at bounding box center [423, 726] width 373 height 23
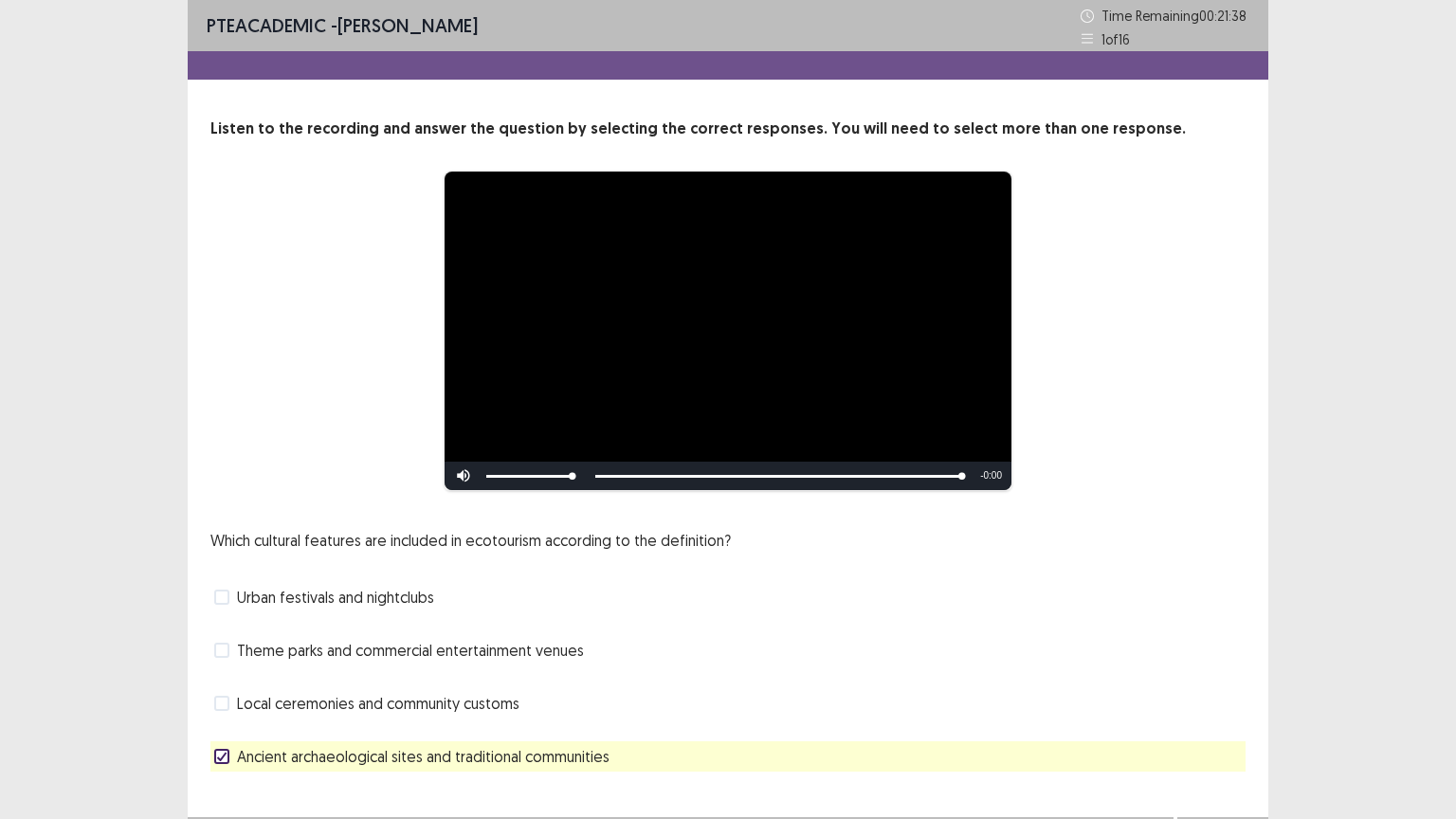
scroll to position [36, 0]
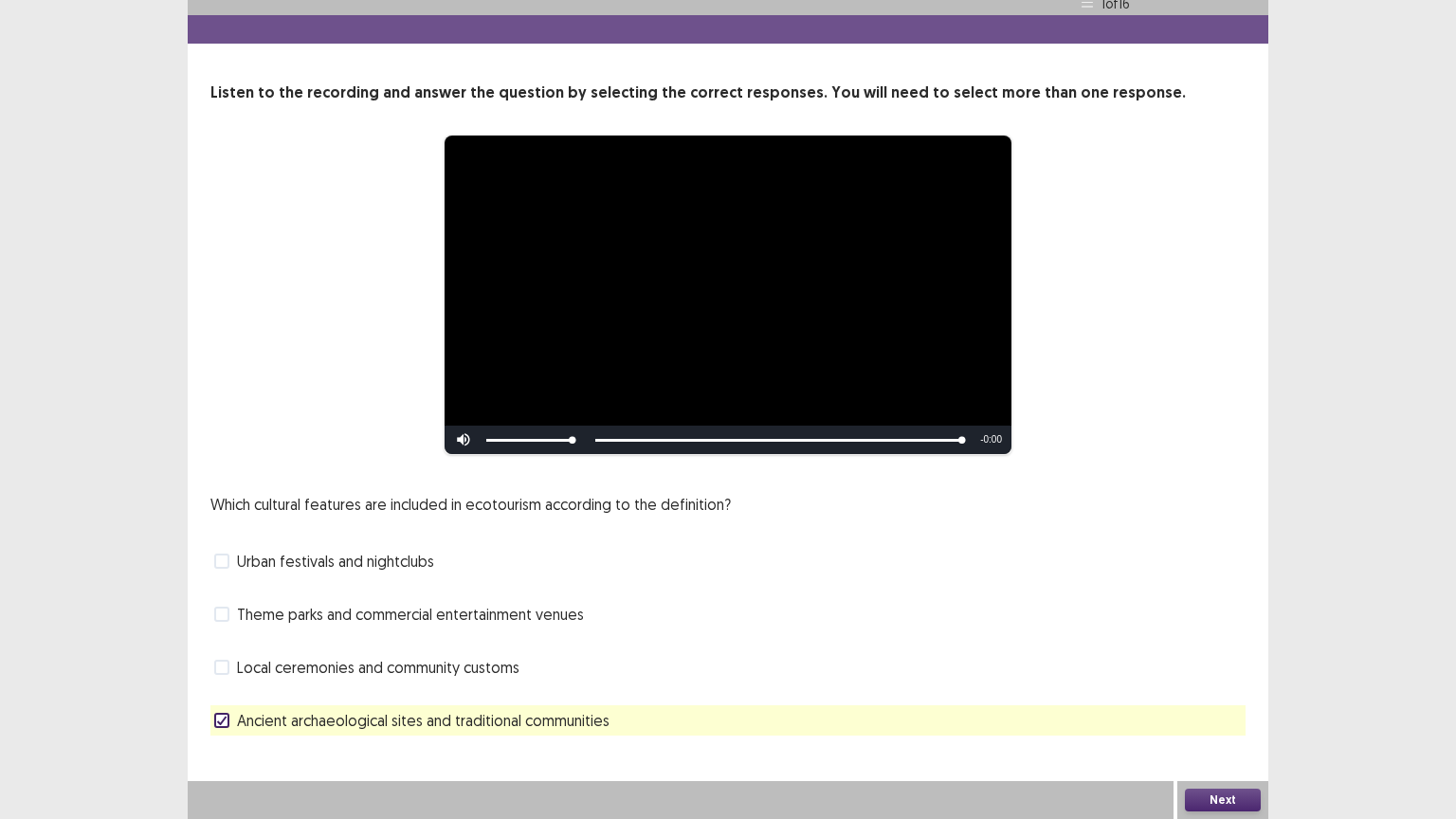
click at [434, 666] on span "Local ceremonies and community customs" at bounding box center [377, 667] width 282 height 23
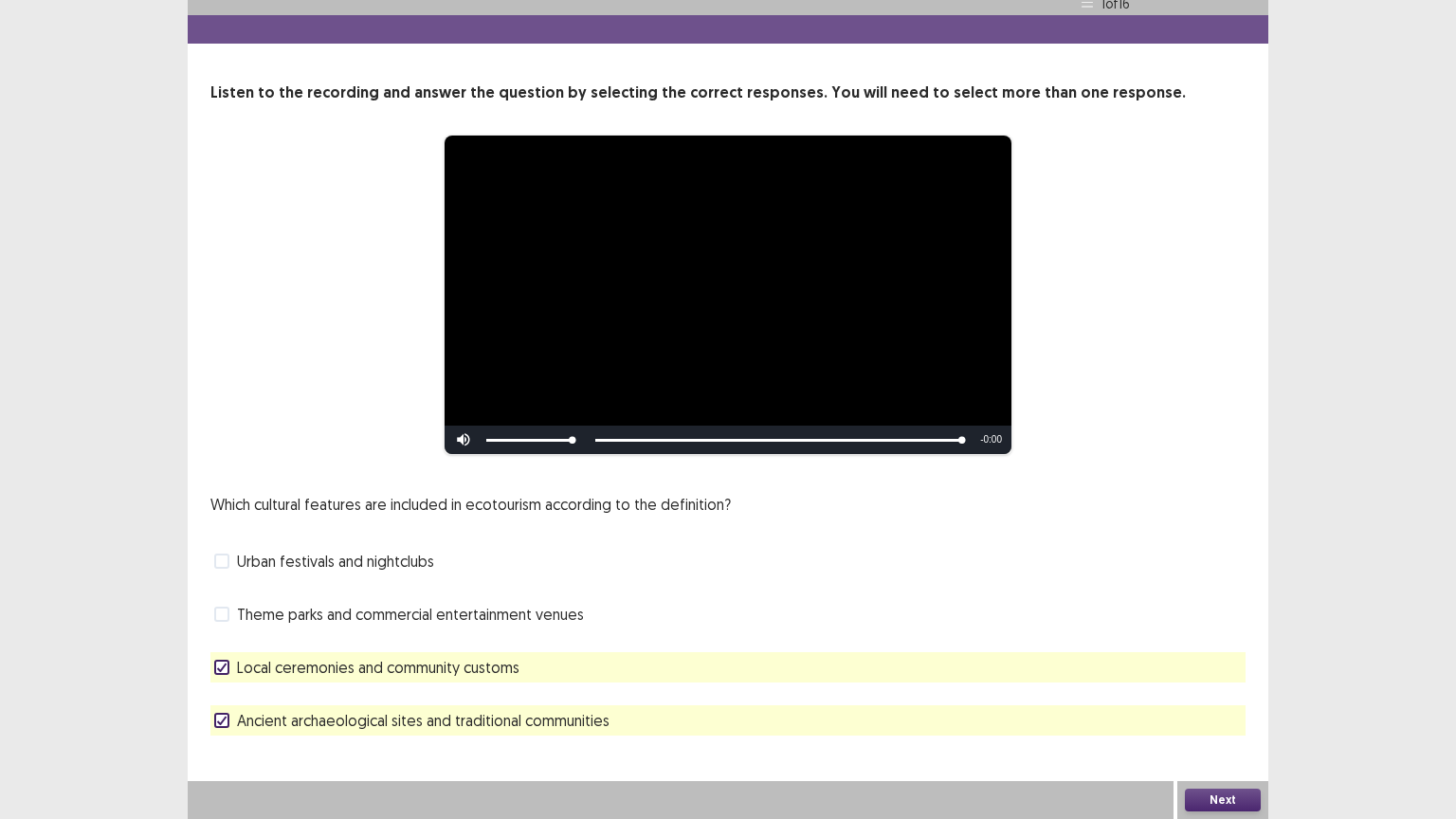
click at [1178, 670] on div "Next" at bounding box center [1223, 800] width 91 height 38
click at [1195, 670] on button "Next" at bounding box center [1223, 800] width 76 height 23
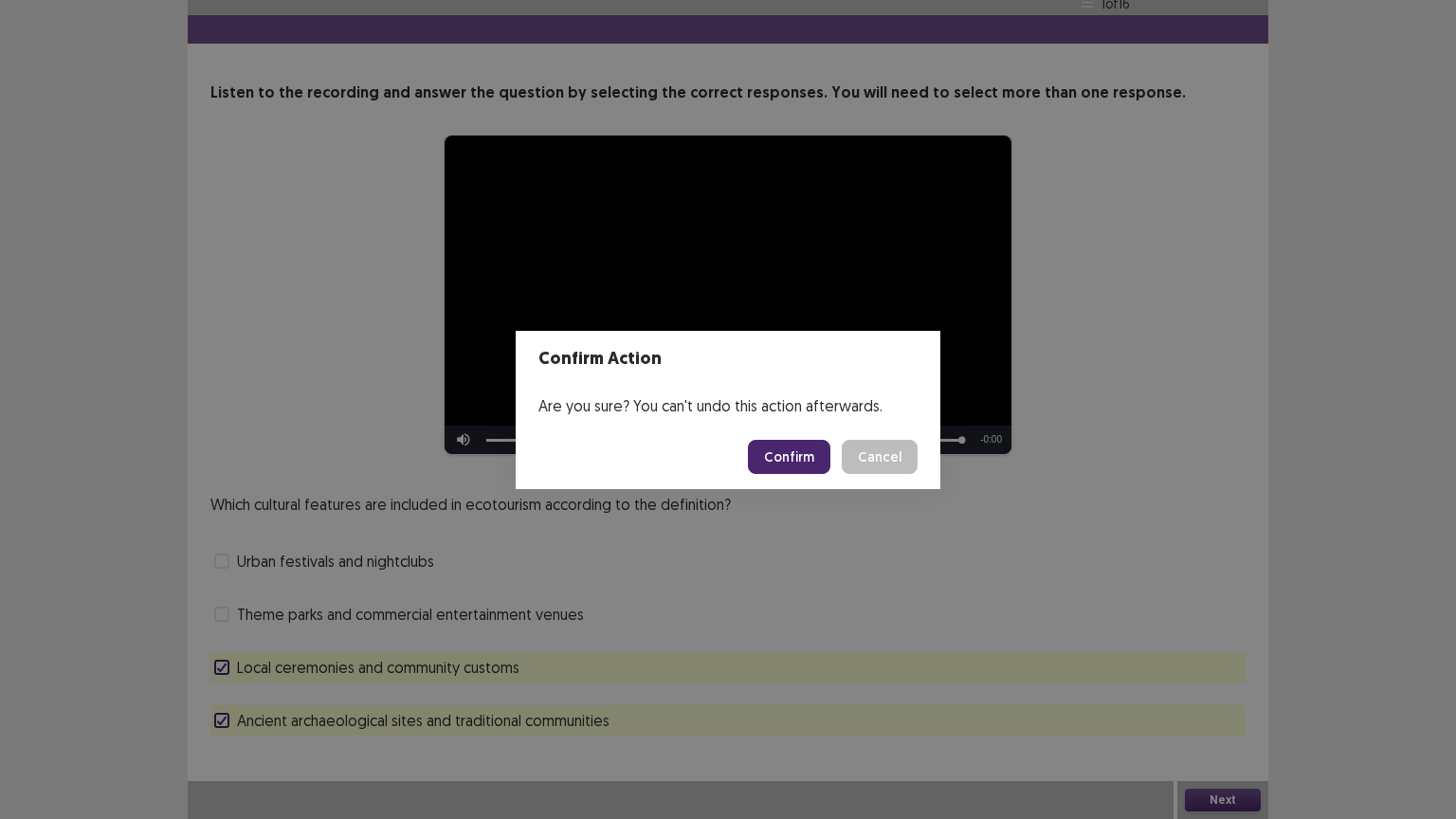
click at [800, 453] on button "Confirm" at bounding box center [789, 457] width 83 height 34
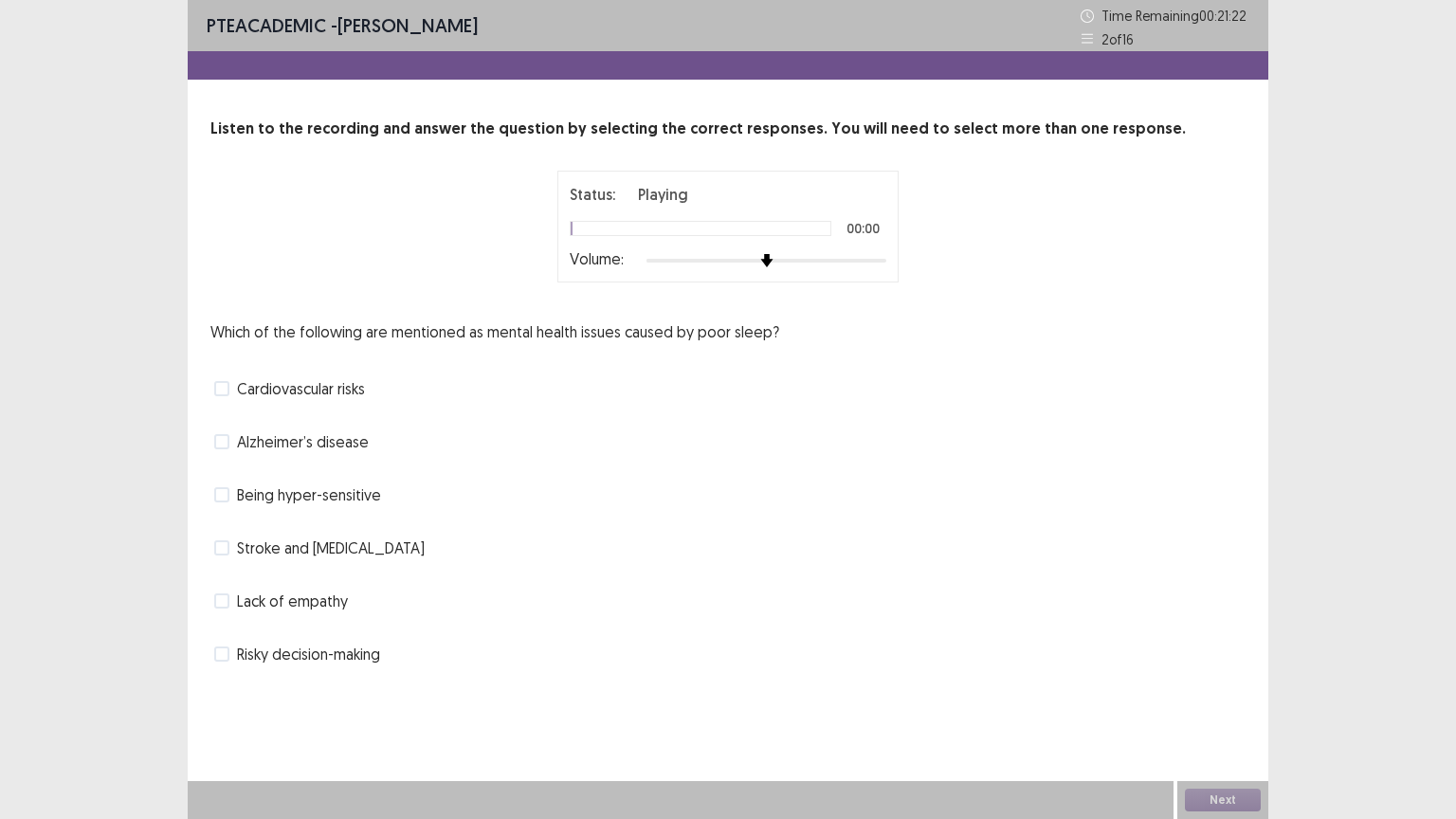
click at [773, 254] on img at bounding box center [767, 260] width 13 height 13
click at [815, 269] on div at bounding box center [814, 260] width 17 height 17
click at [217, 439] on span at bounding box center [221, 442] width 15 height 15
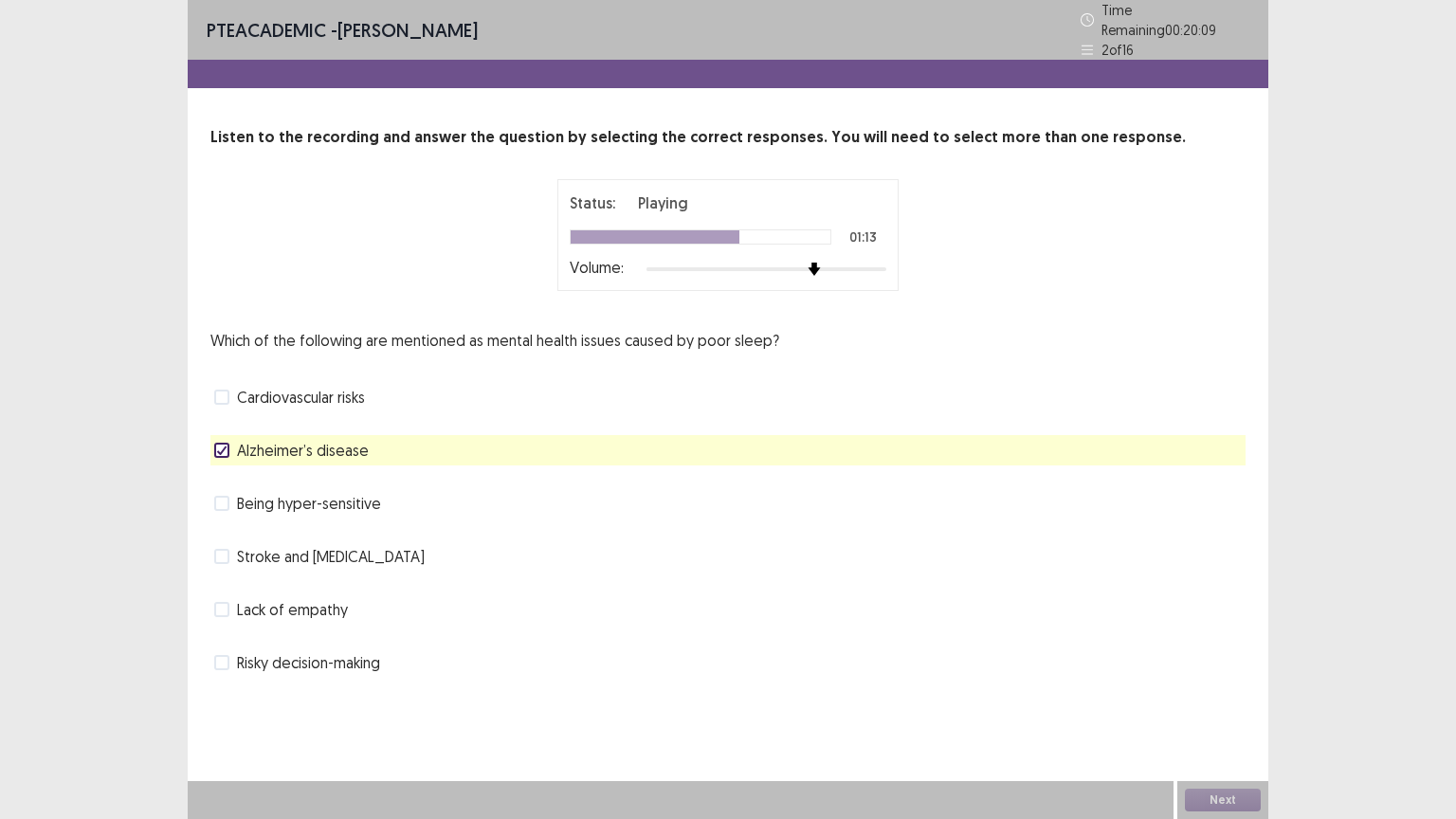
click at [226, 390] on span at bounding box center [221, 397] width 15 height 15
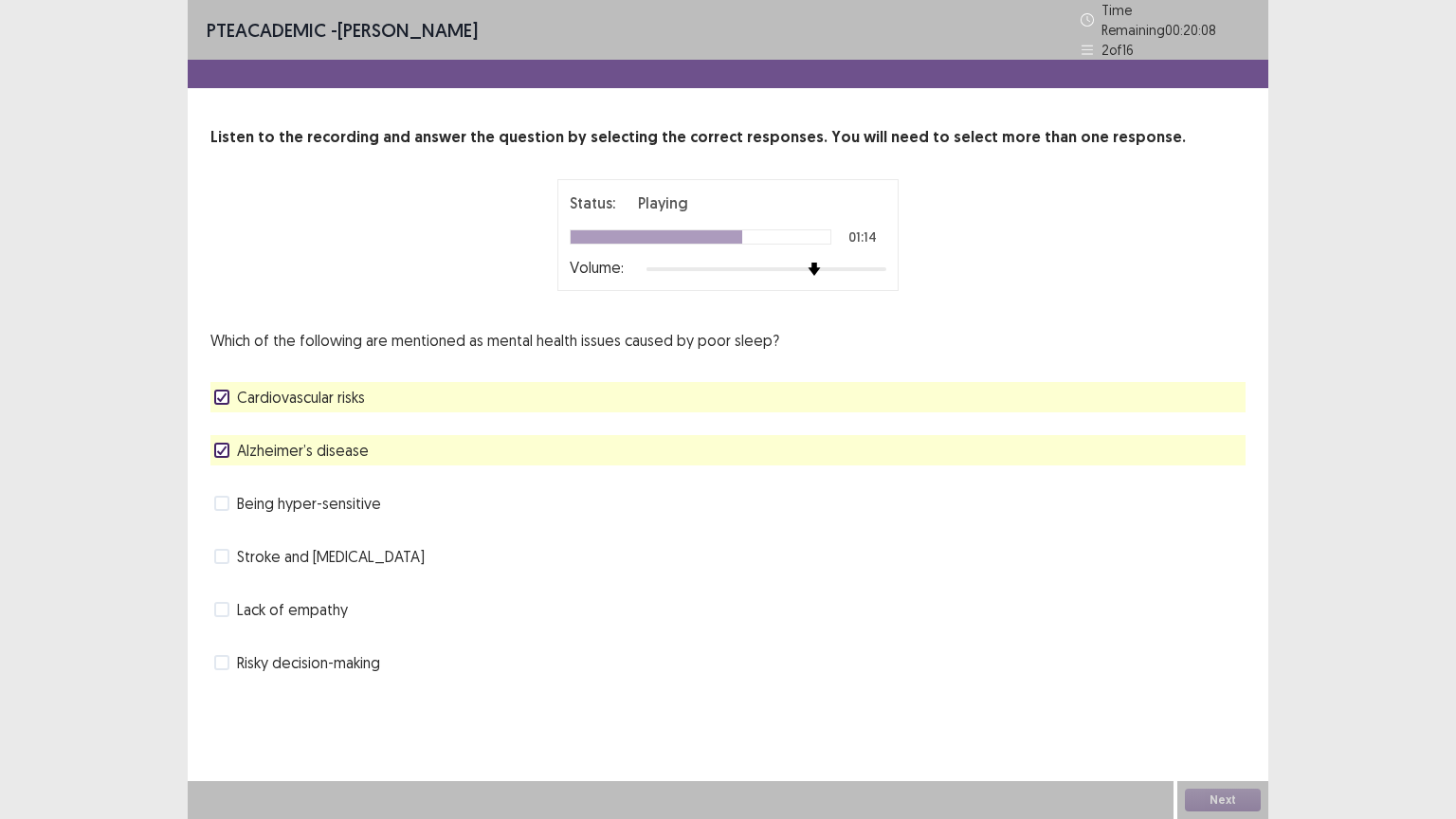
click at [229, 545] on label "Stroke and [MEDICAL_DATA]" at bounding box center [318, 557] width 210 height 23
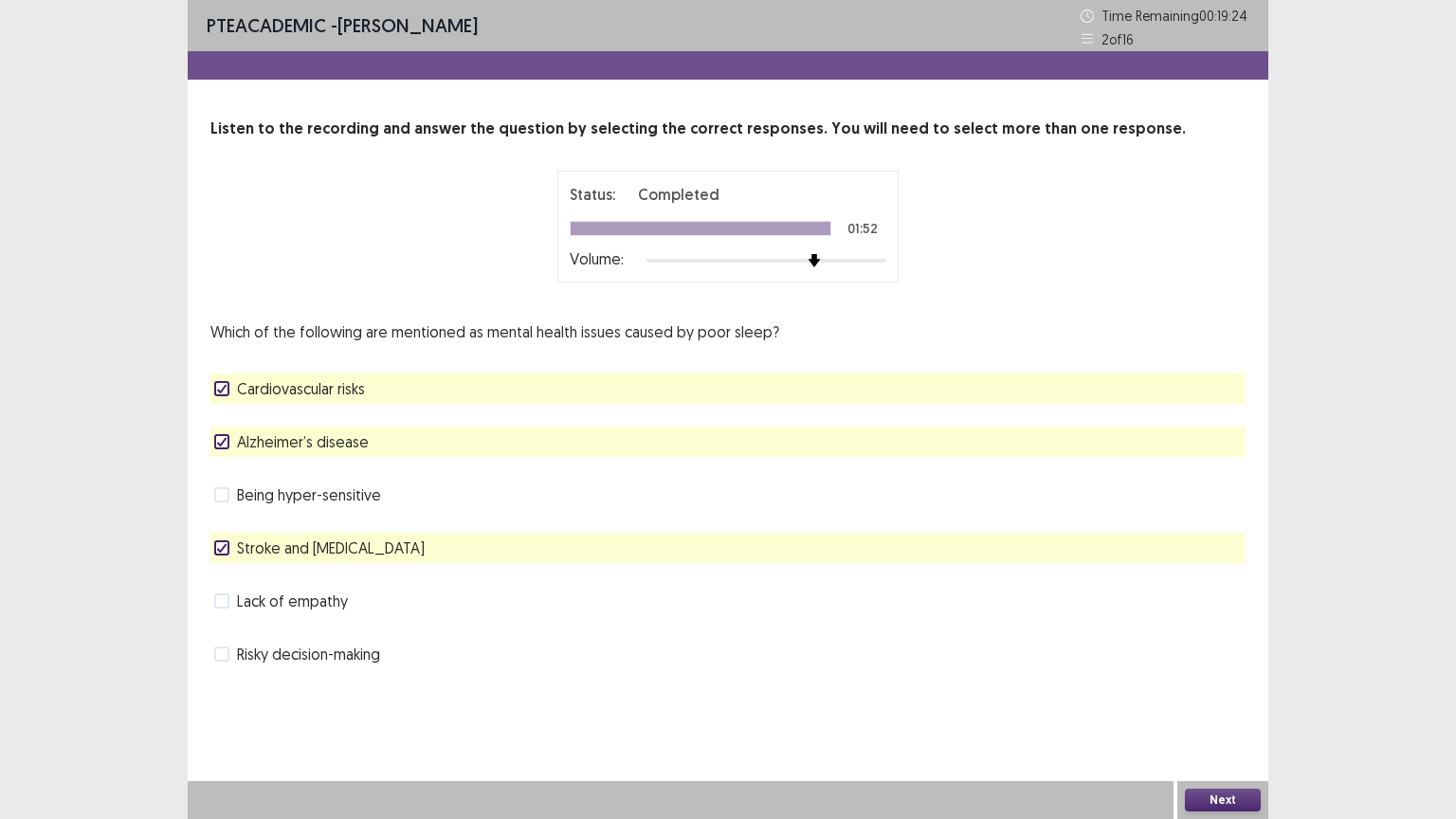
click at [218, 387] on icon at bounding box center [221, 389] width 11 height 10
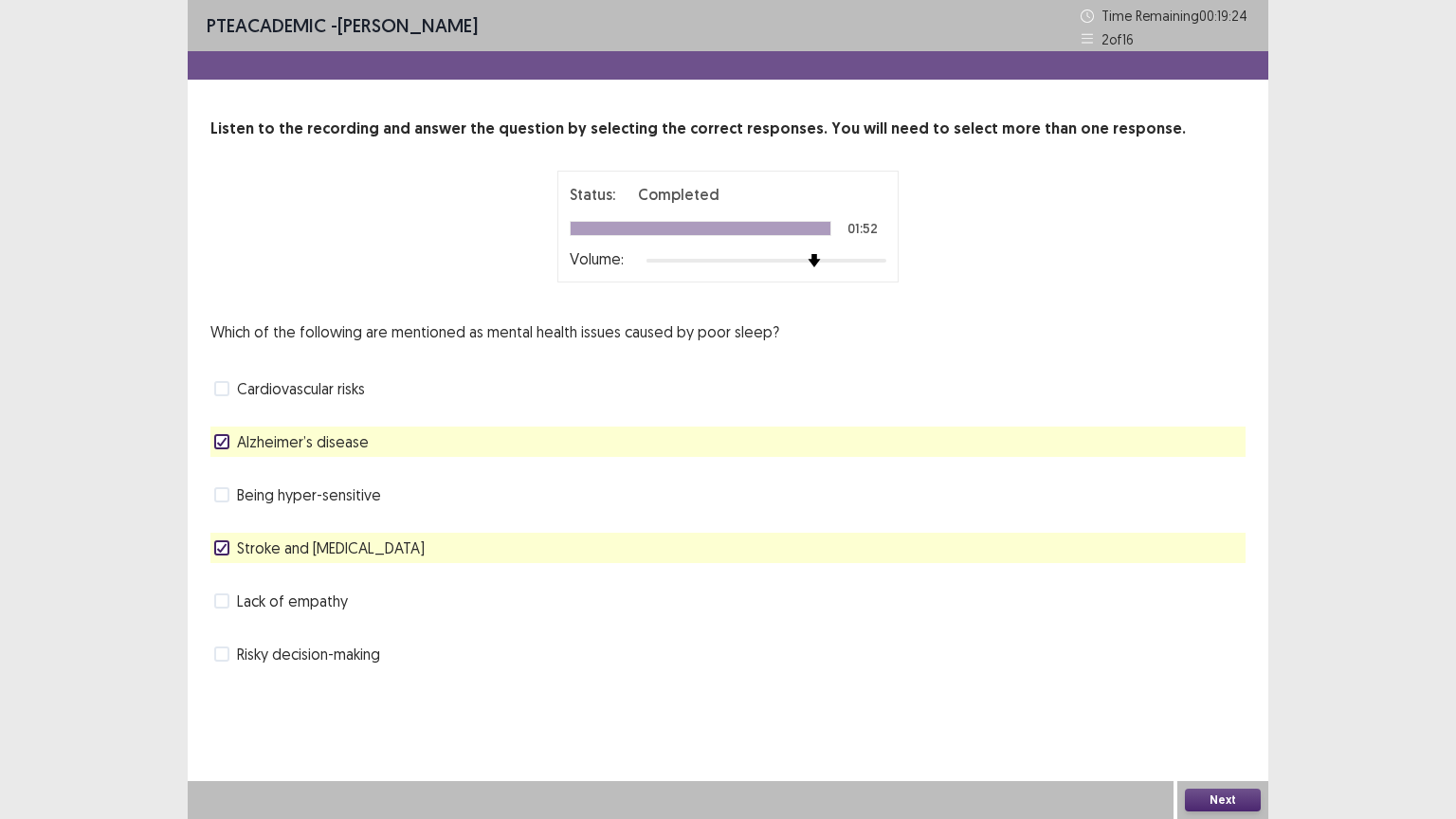
click at [220, 440] on icon at bounding box center [221, 442] width 11 height 10
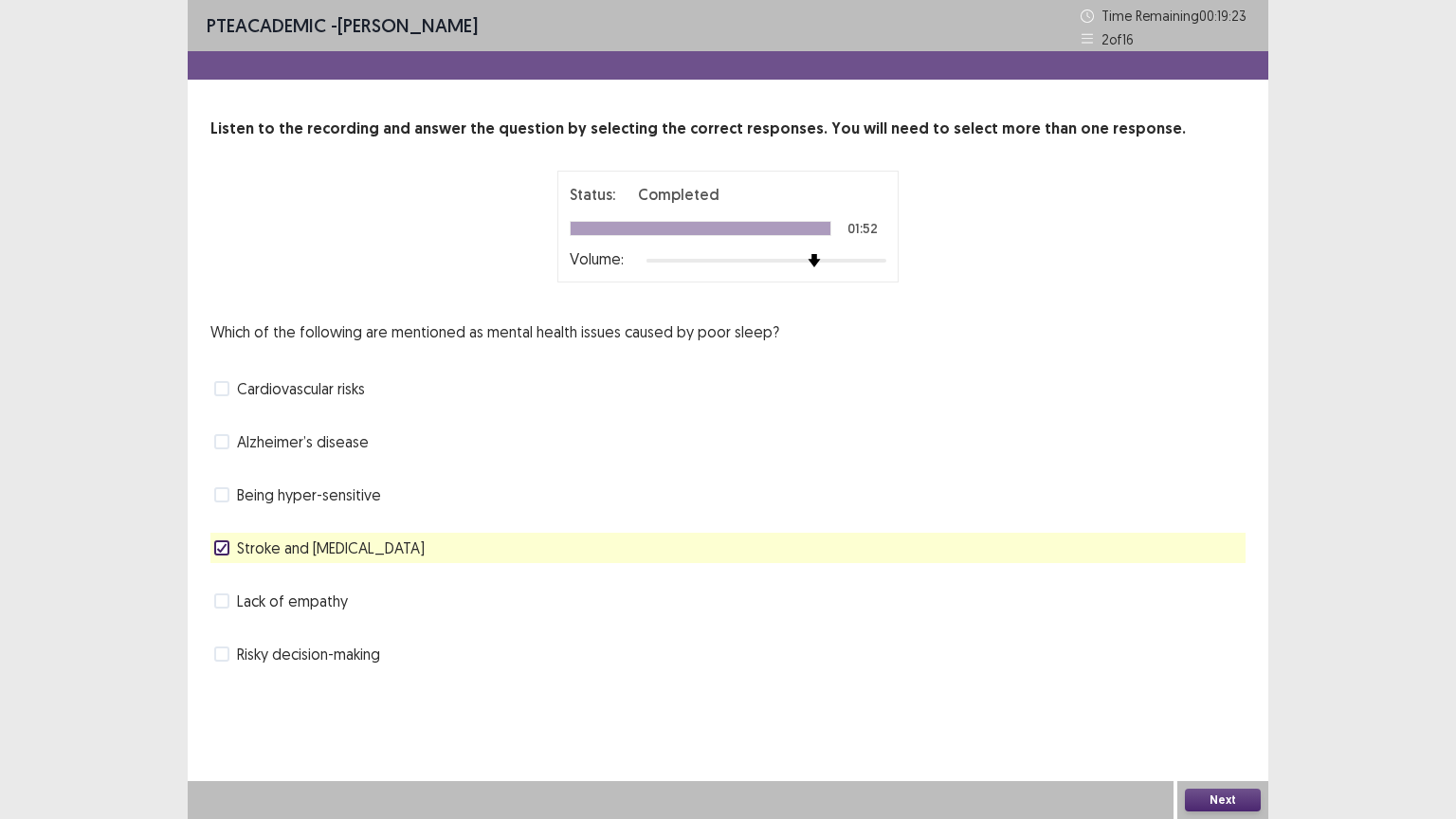
click at [225, 550] on icon at bounding box center [221, 548] width 11 height 10
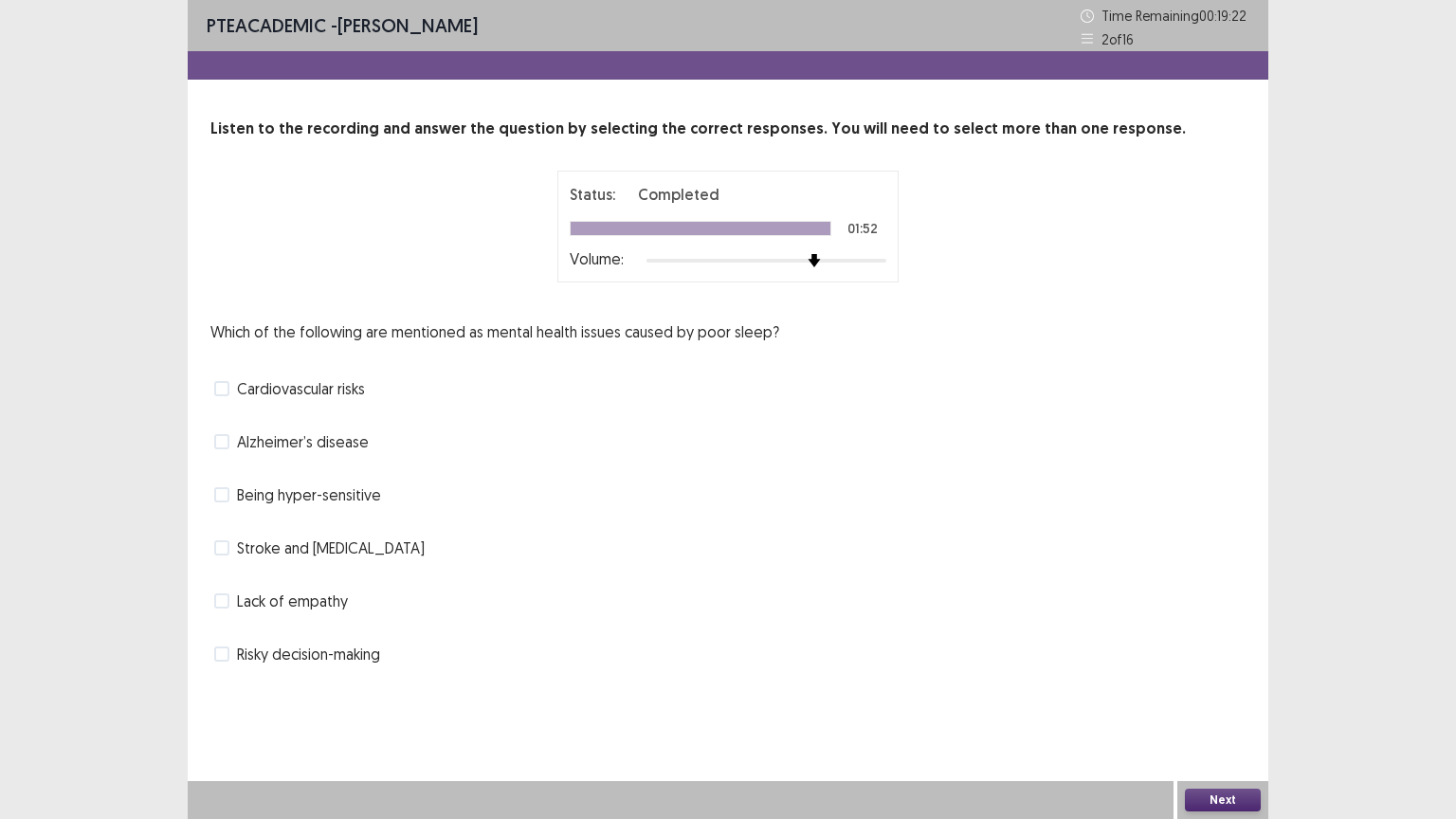
click at [220, 497] on span at bounding box center [221, 495] width 15 height 15
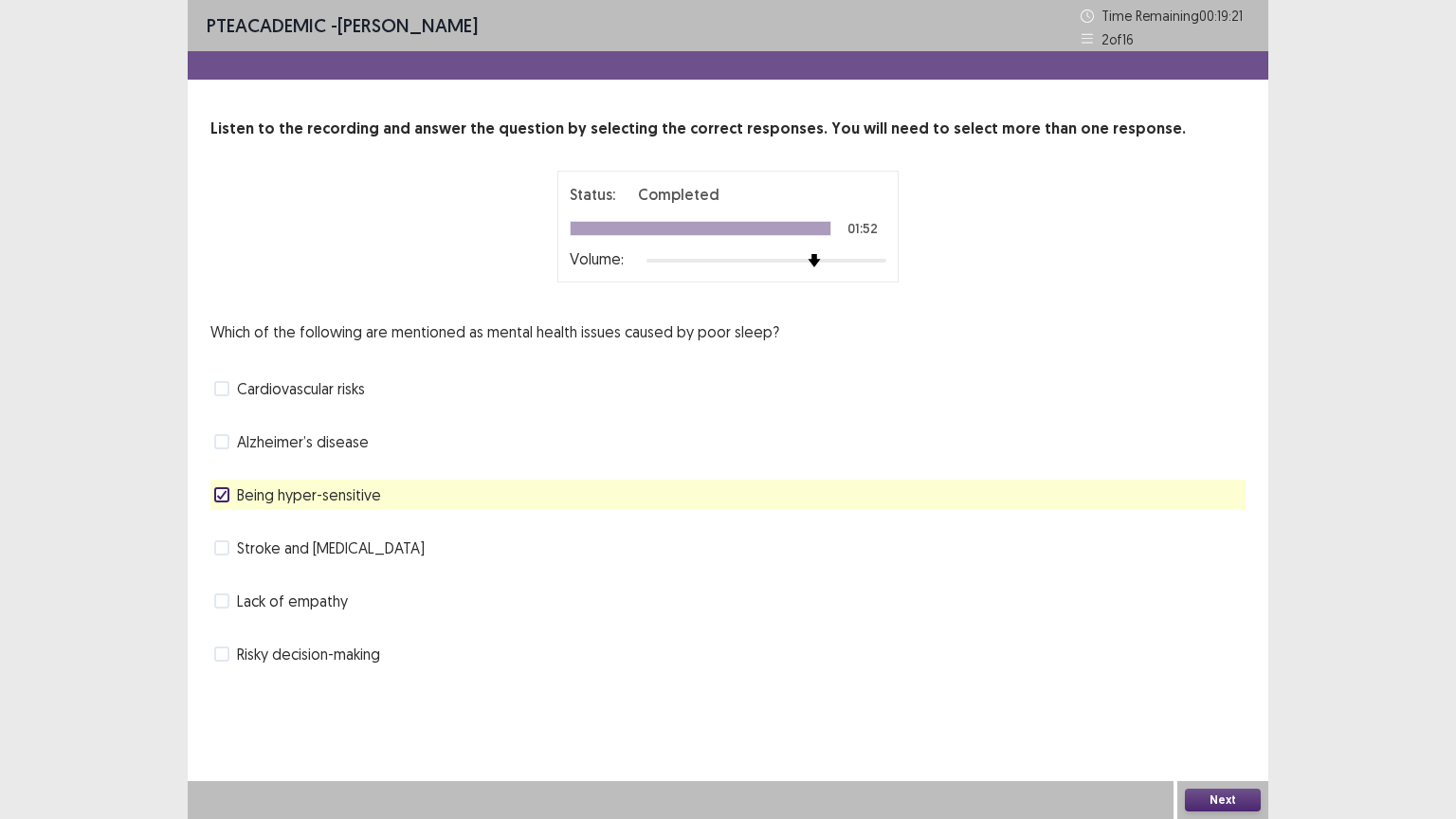
click at [216, 594] on span at bounding box center [221, 600] width 15 height 15
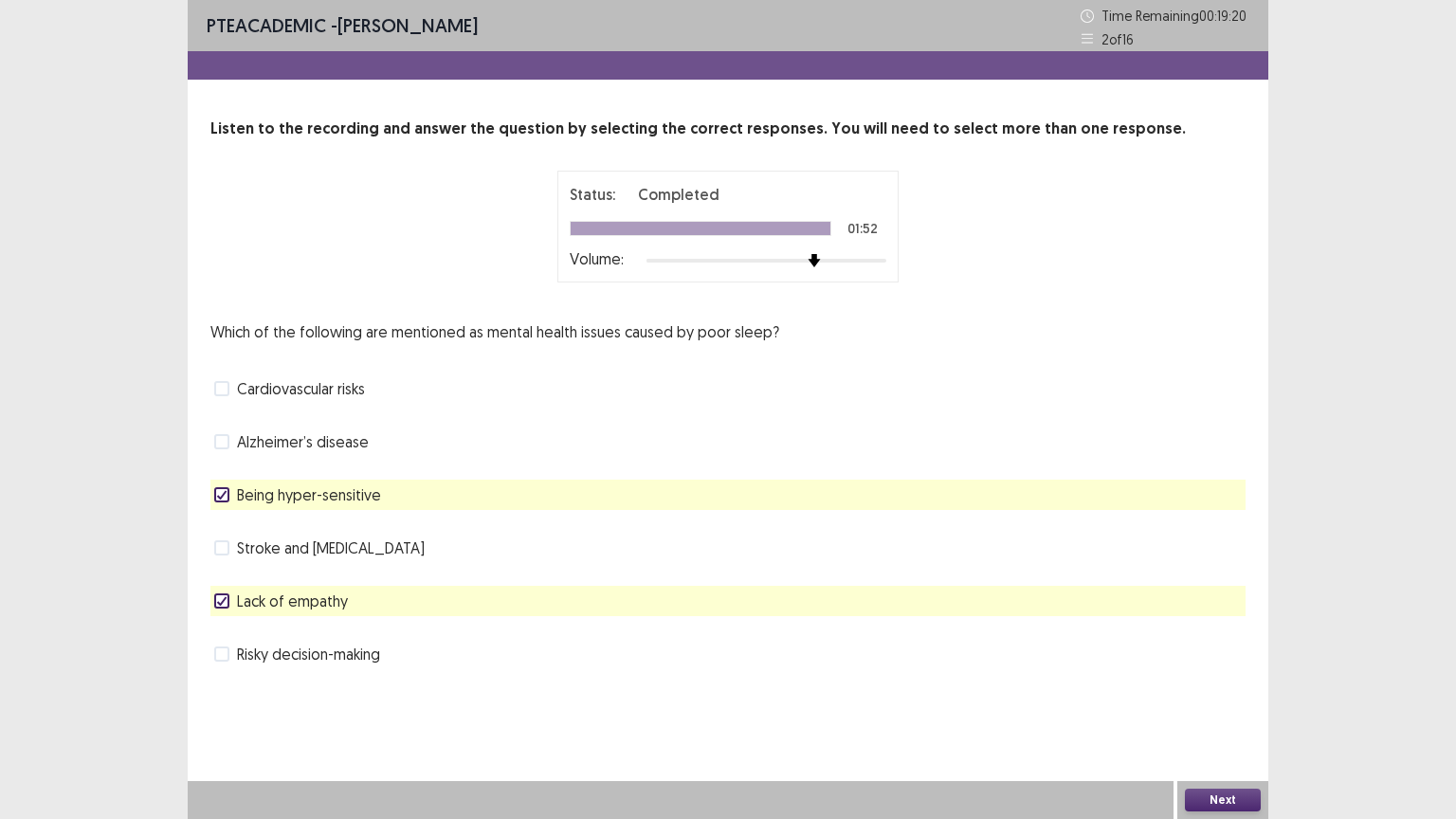
click at [227, 648] on span at bounding box center [221, 654] width 15 height 15
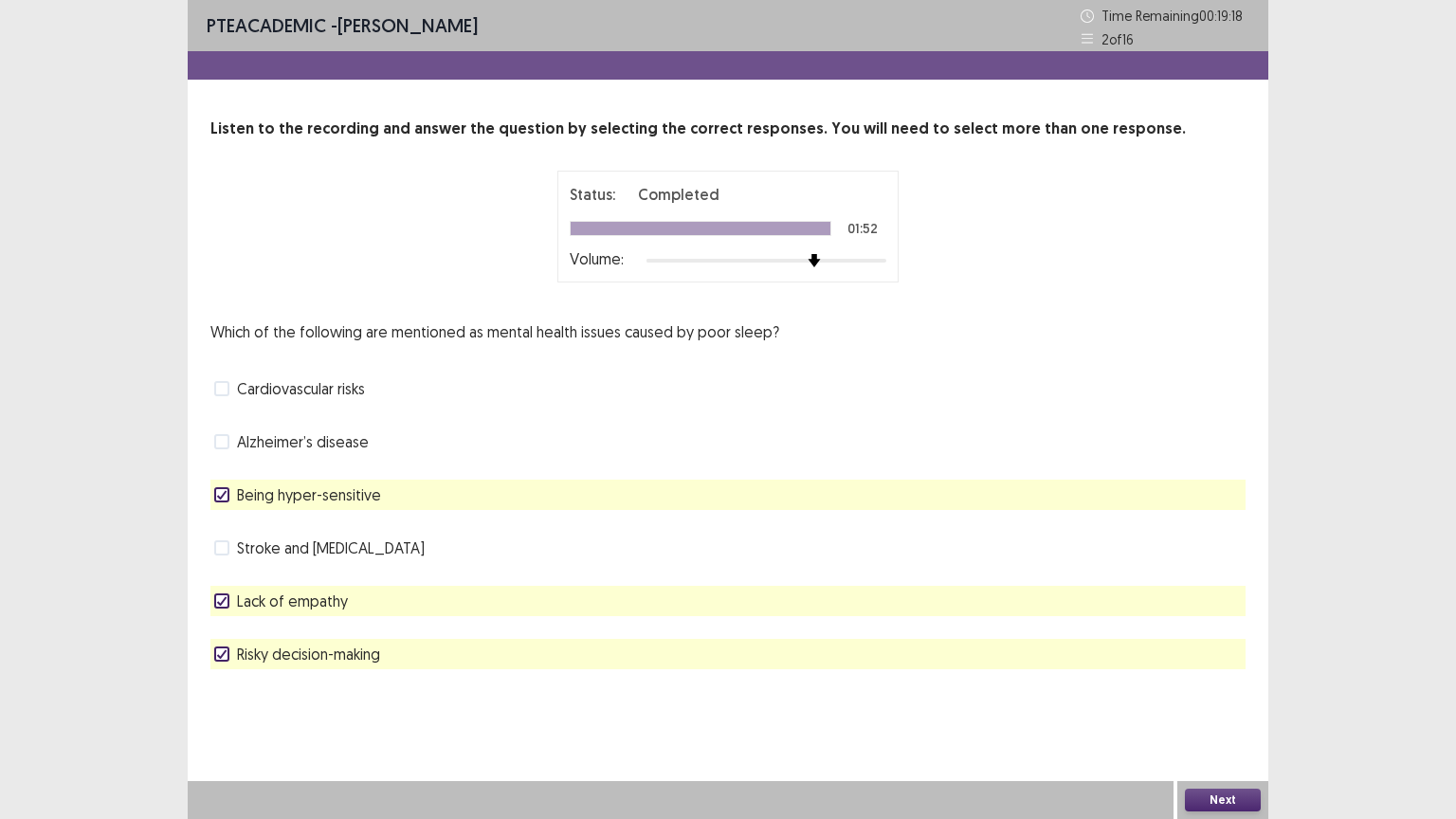
click at [1205, 670] on button "Next" at bounding box center [1223, 800] width 76 height 23
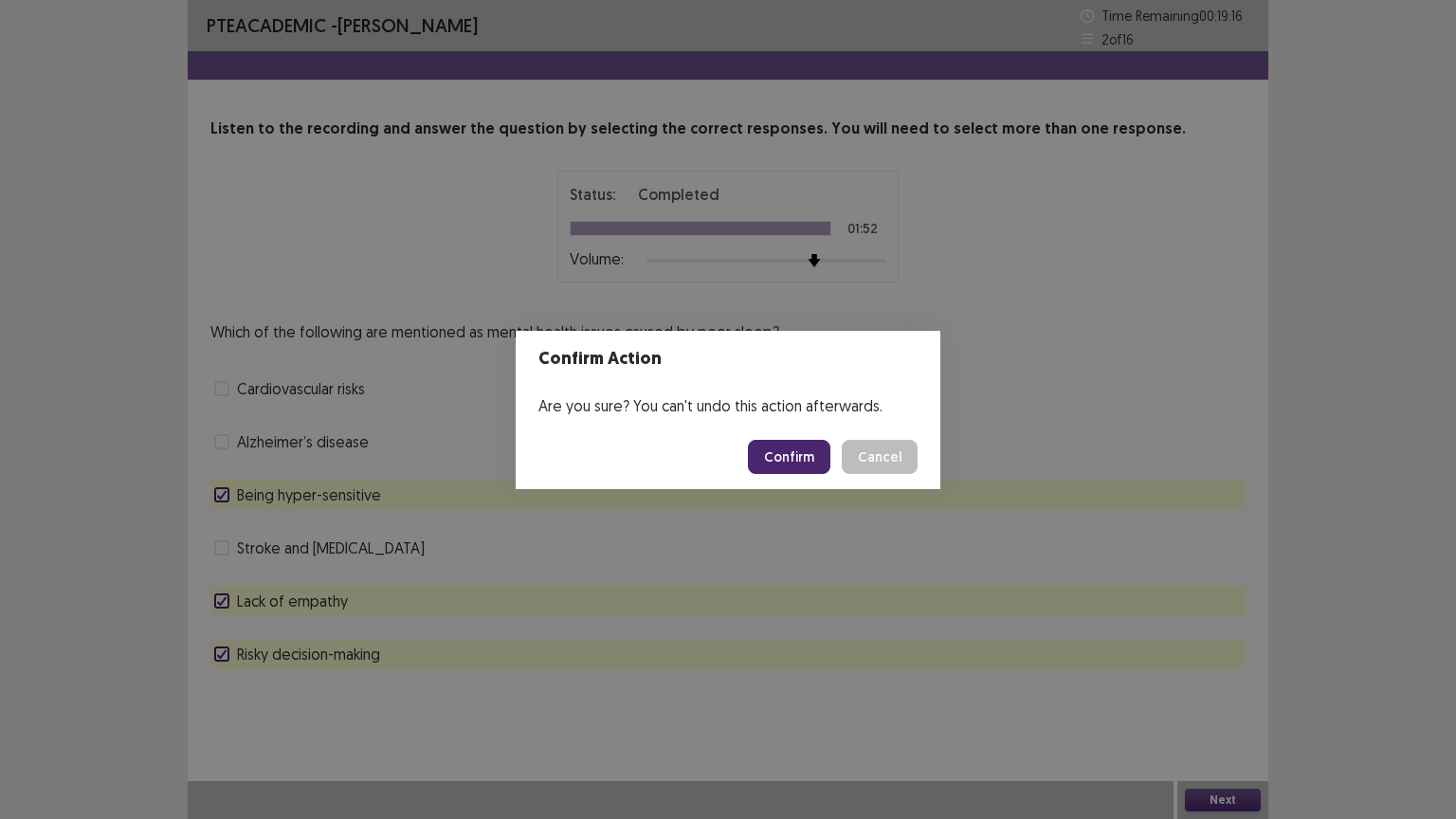
click at [802, 448] on button "Confirm" at bounding box center [789, 457] width 83 height 34
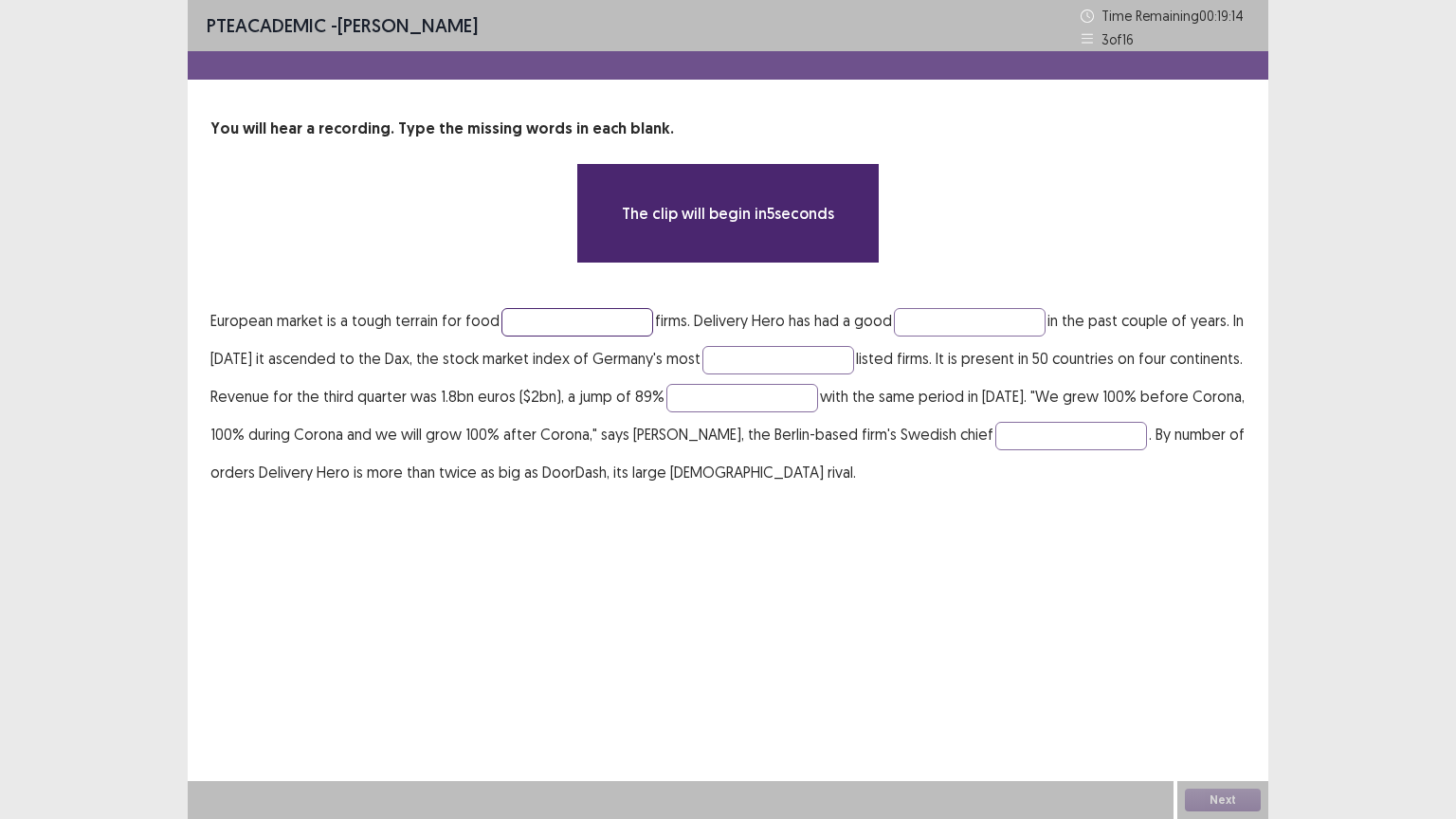
click at [535, 319] on input "text" at bounding box center [578, 322] width 152 height 29
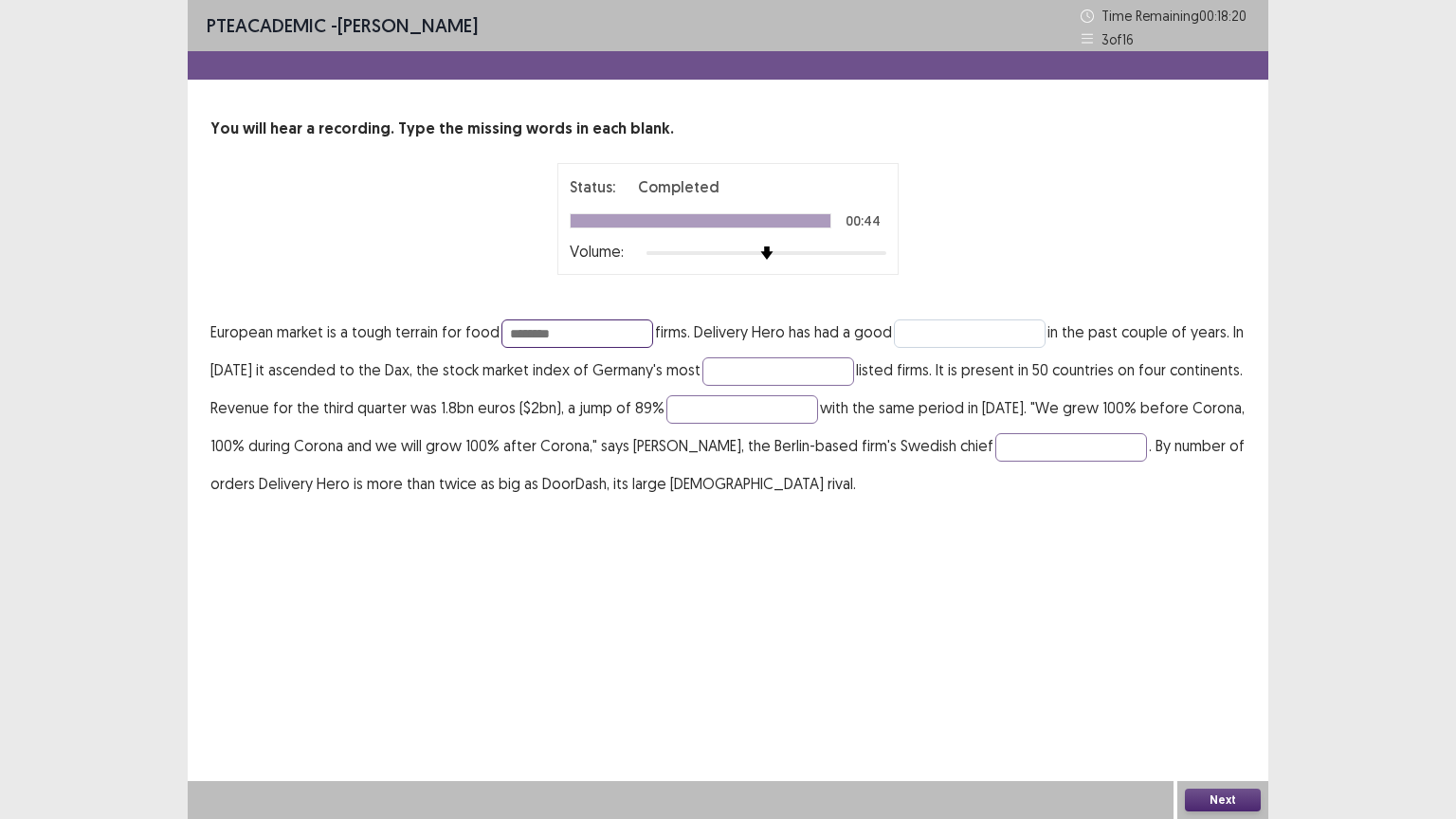
type input "********"
click at [922, 319] on input "text" at bounding box center [970, 333] width 152 height 29
type input "***"
click at [814, 364] on input "text" at bounding box center [778, 371] width 152 height 29
type input "********"
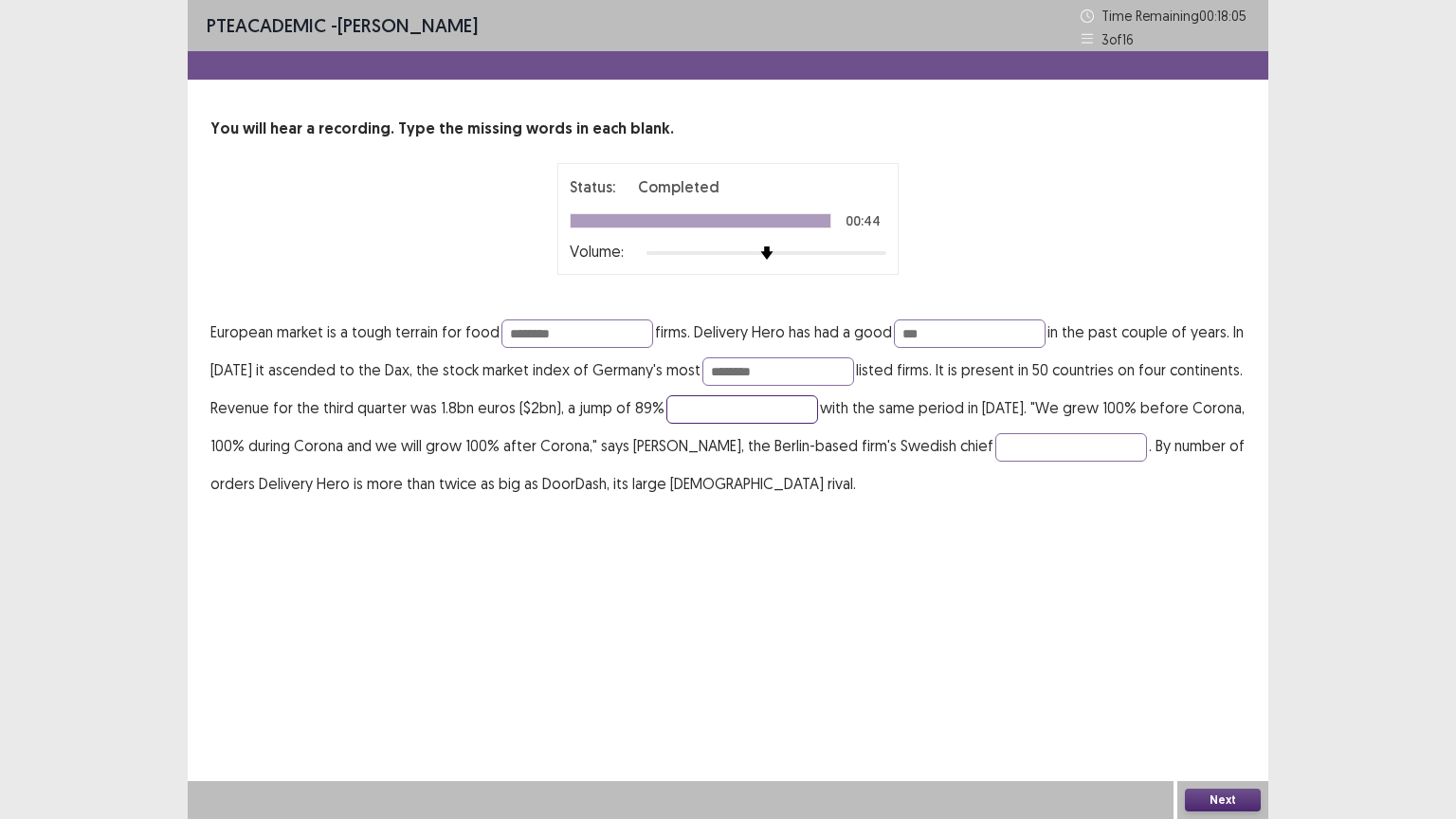
click at [814, 403] on input "text" at bounding box center [742, 410] width 152 height 29
type input "*******"
click at [1134, 436] on input "text" at bounding box center [1071, 448] width 152 height 29
type input "*********"
click at [1239, 670] on button "Next" at bounding box center [1223, 800] width 76 height 23
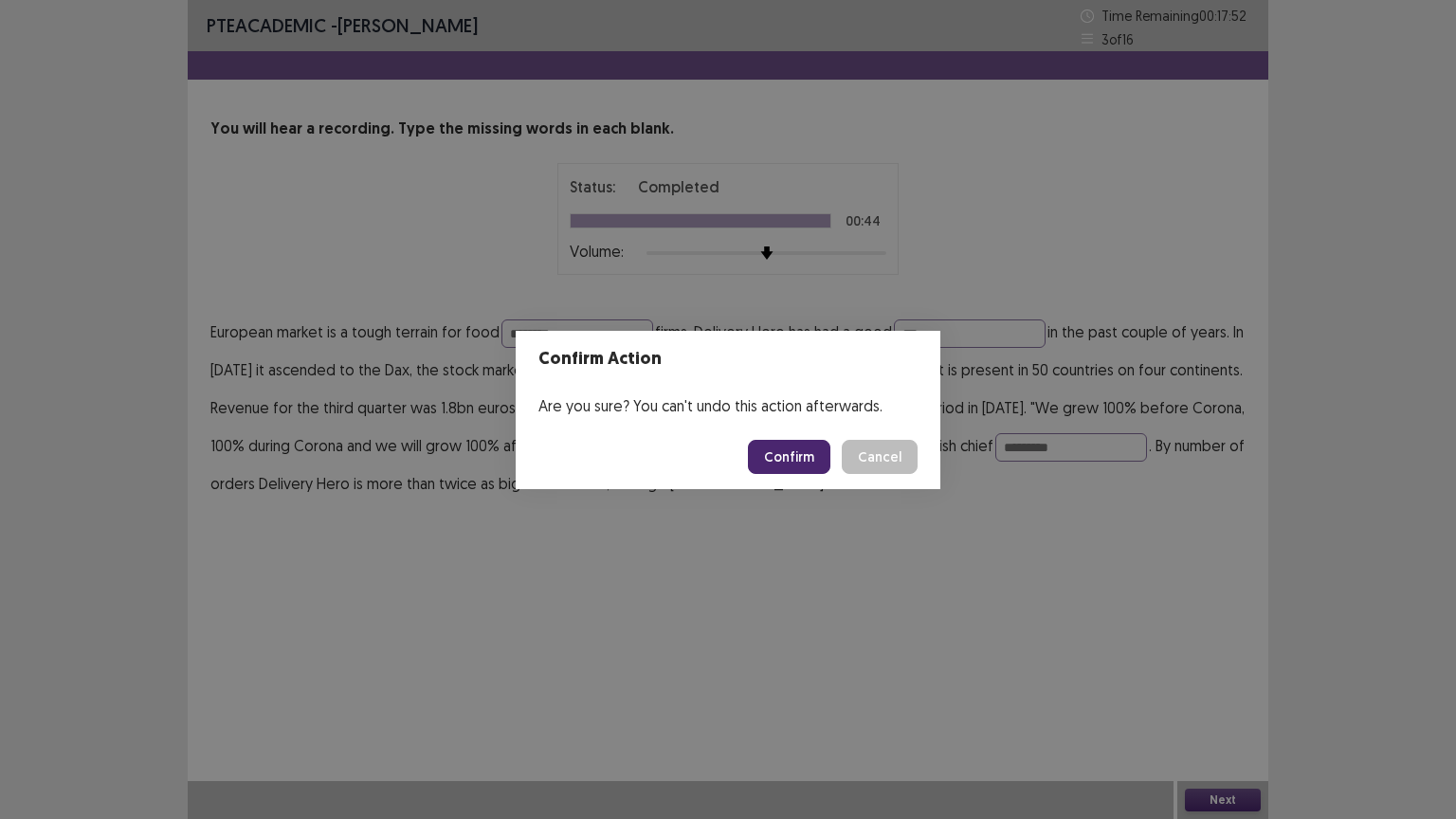
click at [796, 460] on button "Confirm" at bounding box center [789, 457] width 83 height 34
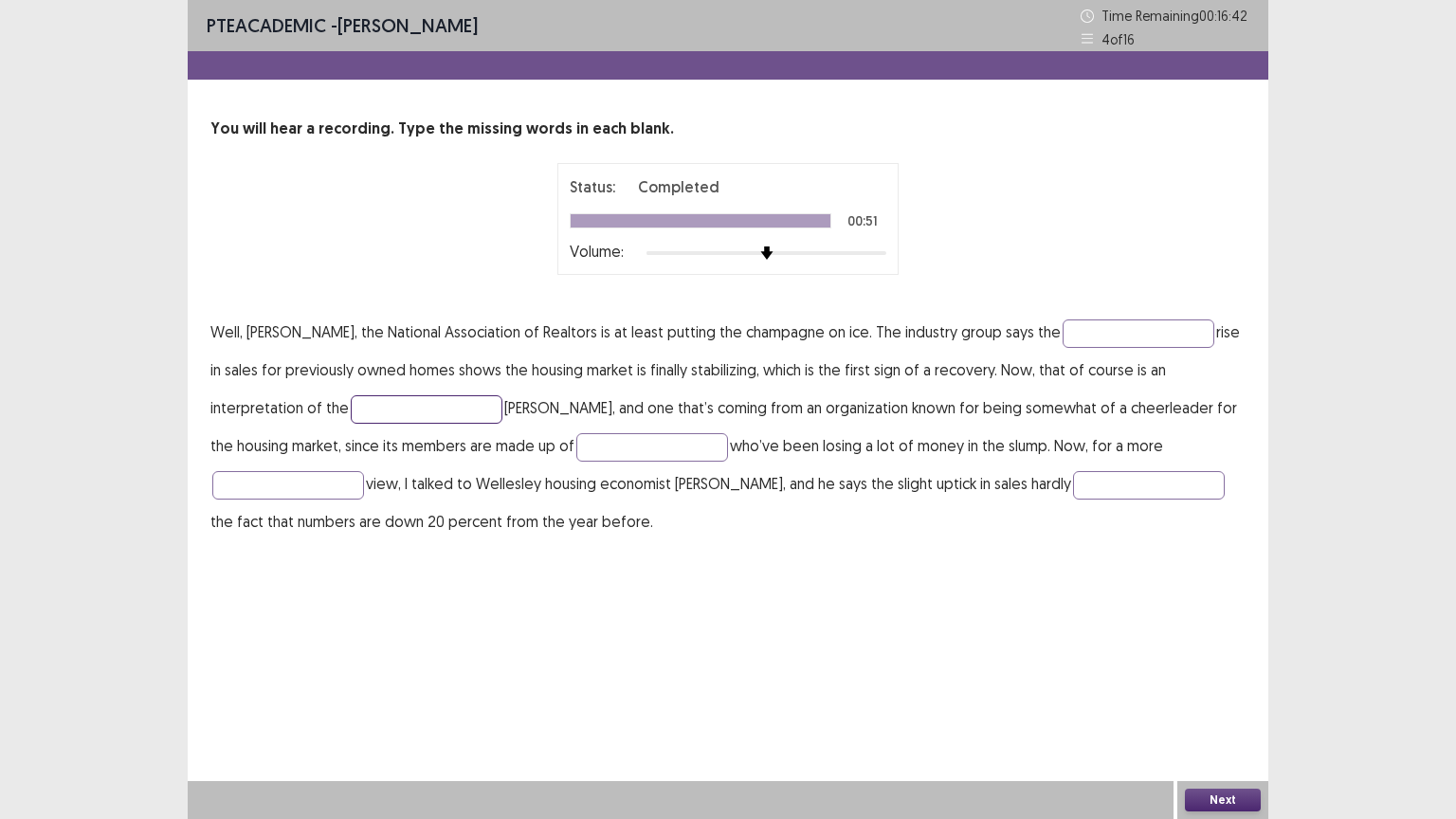
click at [351, 410] on input "text" at bounding box center [427, 410] width 152 height 29
type input "*******"
click at [1073, 336] on input "text" at bounding box center [1139, 333] width 152 height 29
type input "*****"
click at [1216, 670] on button "Next" at bounding box center [1223, 800] width 76 height 23
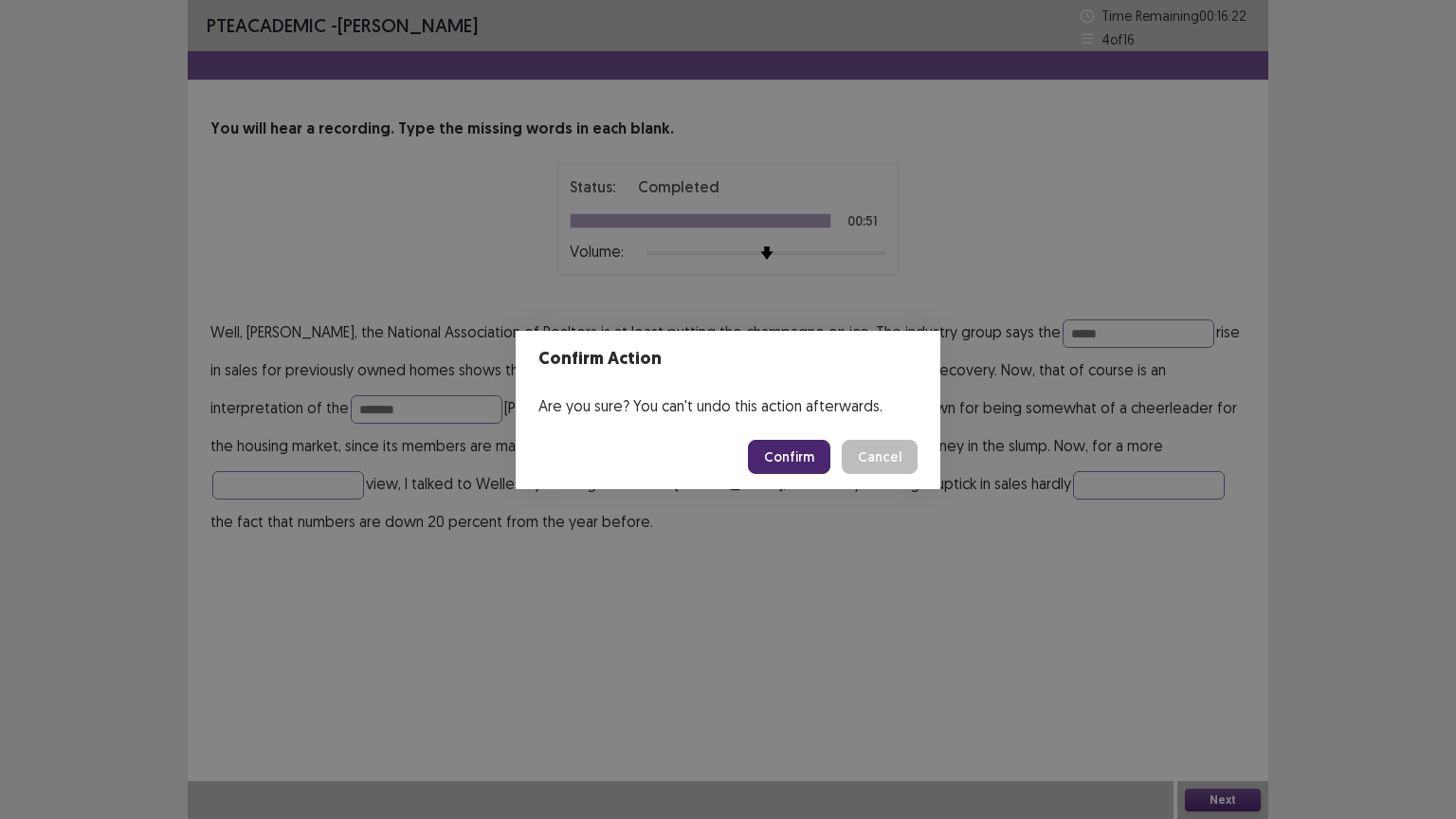
click at [816, 467] on button "Confirm" at bounding box center [789, 457] width 83 height 34
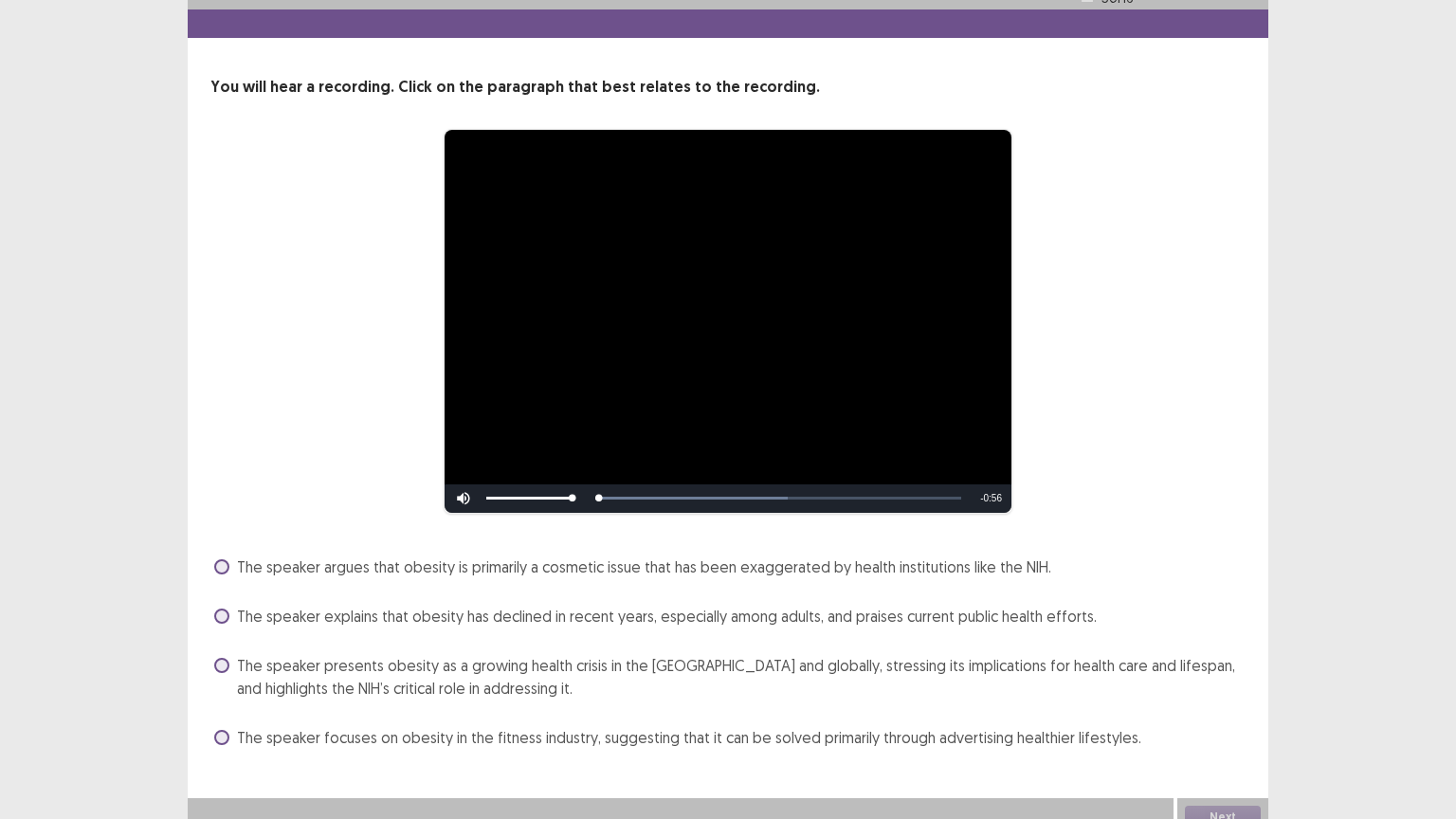
scroll to position [44, 0]
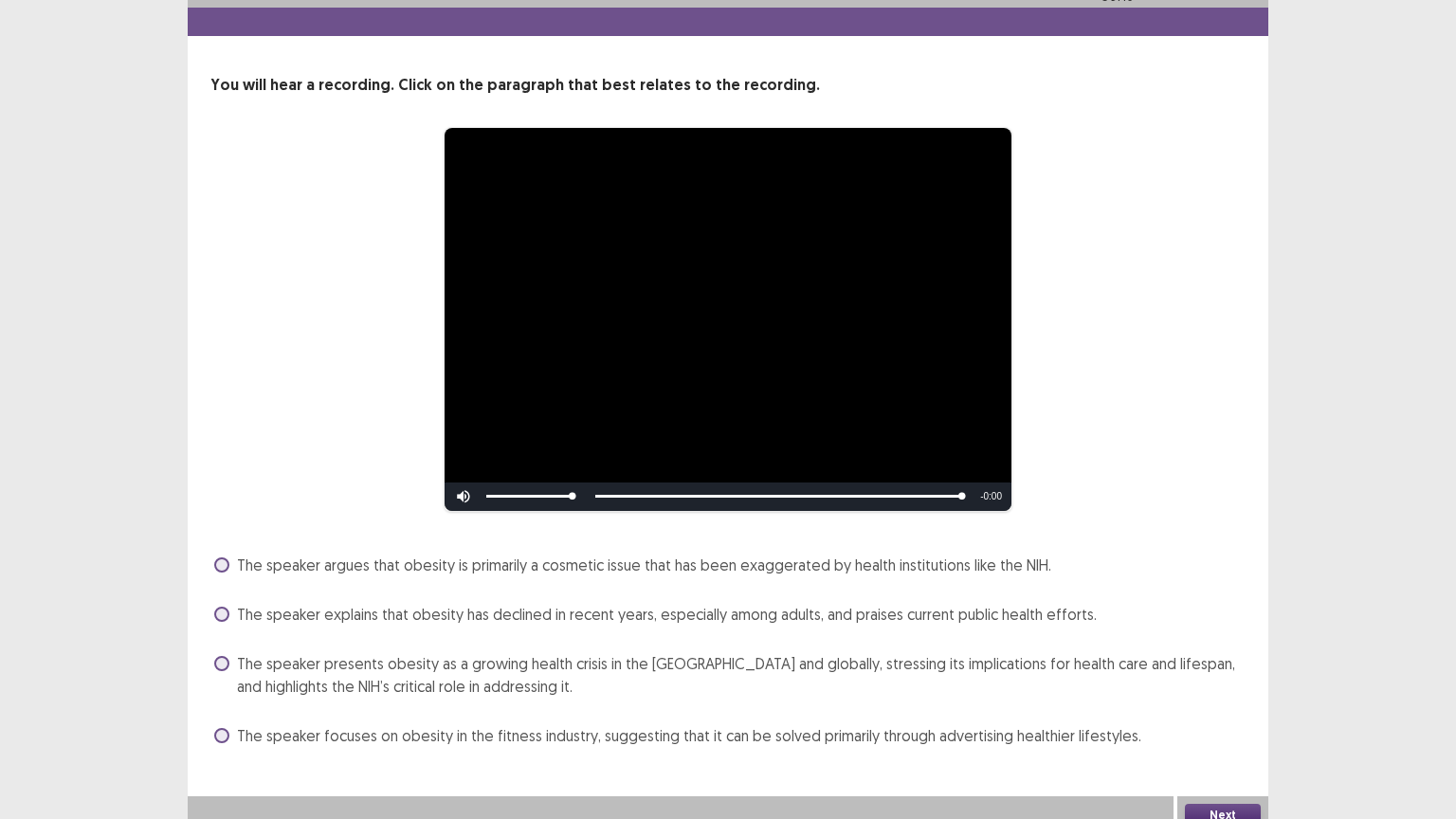
click at [495, 667] on span "The speaker presents obesity as a growing health crisis in the [GEOGRAPHIC_DATA…" at bounding box center [740, 675] width 1008 height 46
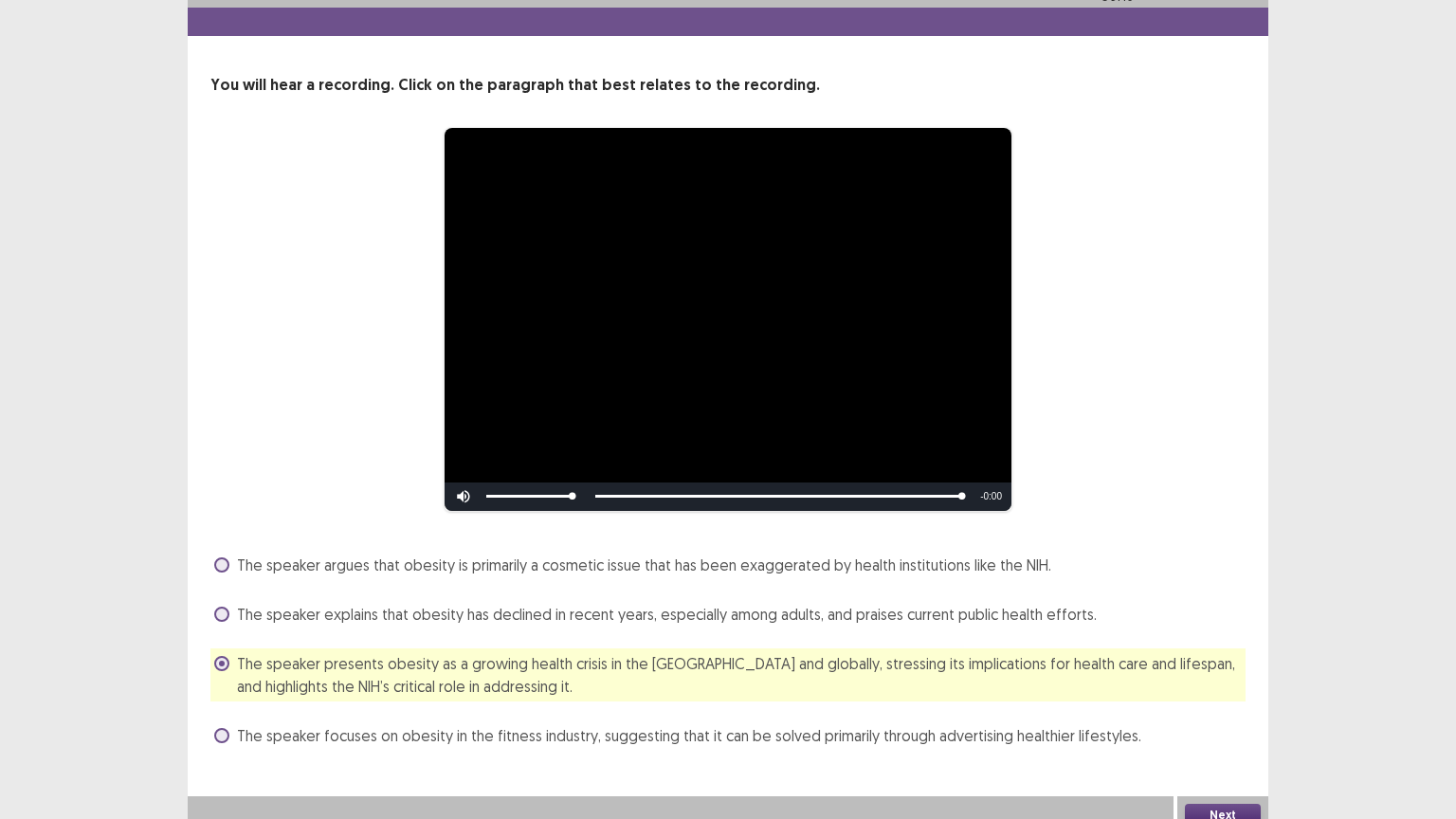
click at [1221, 670] on button "Next" at bounding box center [1223, 815] width 76 height 23
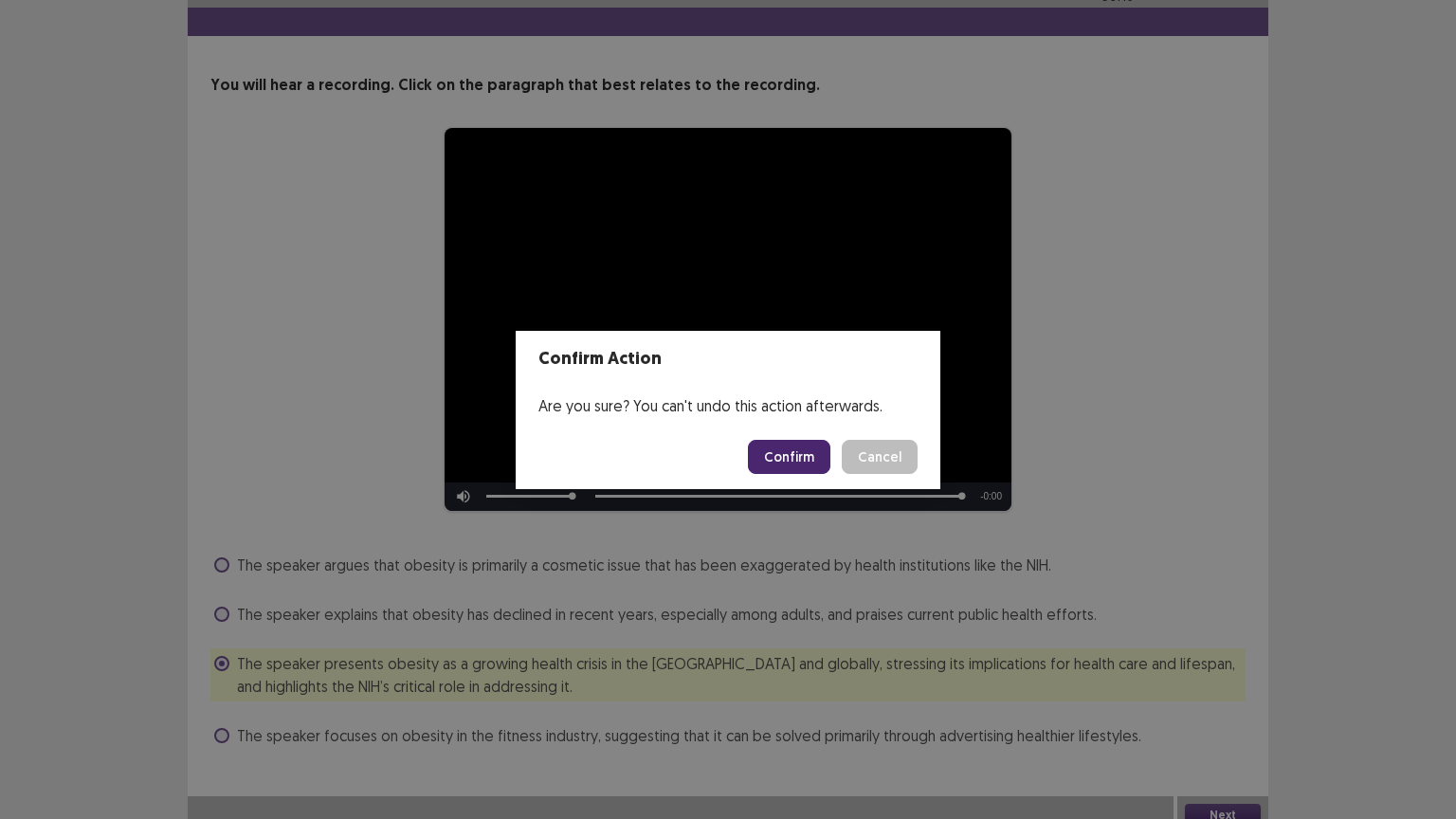
click at [795, 452] on button "Confirm" at bounding box center [789, 457] width 83 height 34
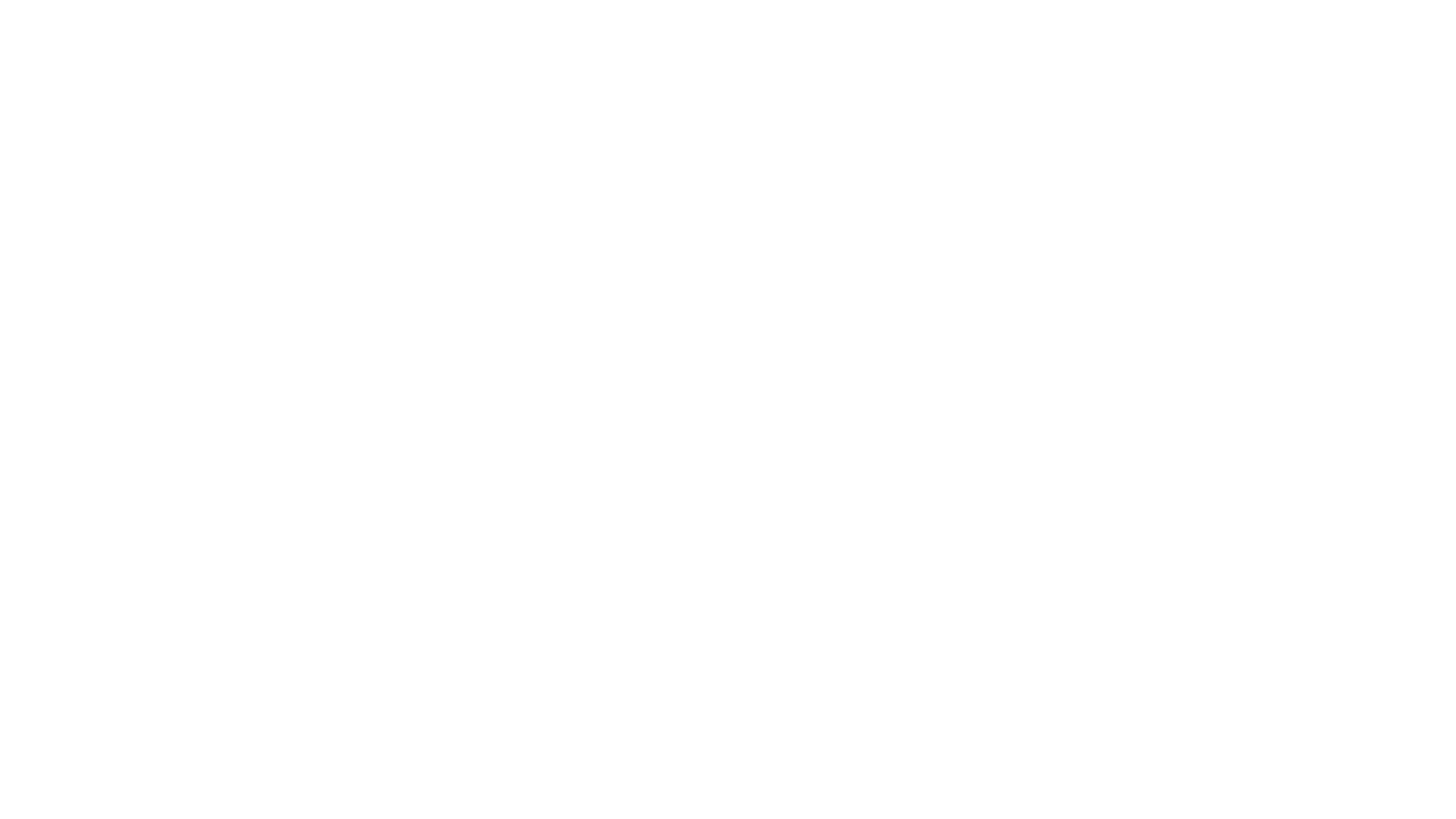
scroll to position [0, 0]
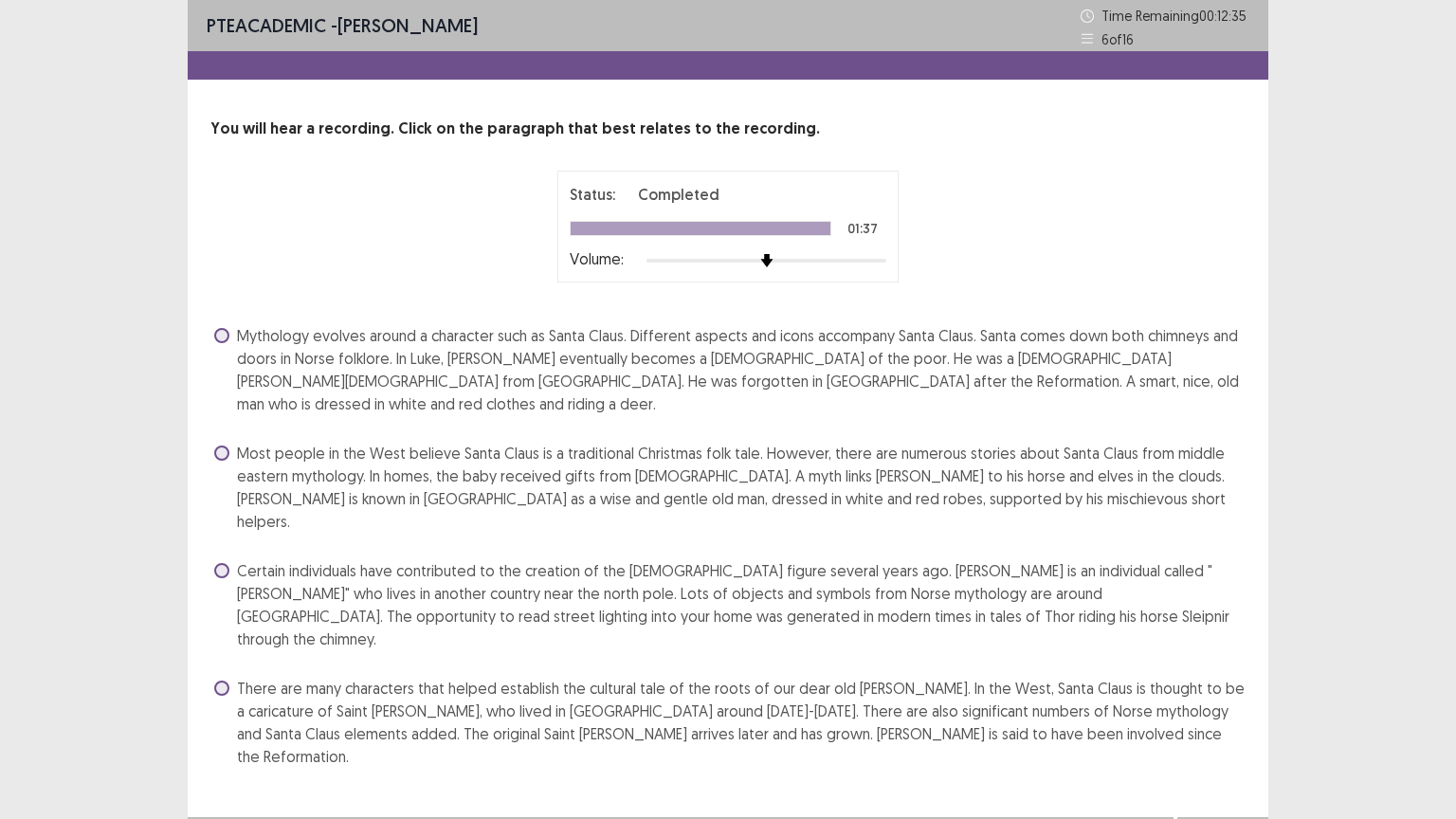
click at [530, 369] on span "Mythology evolves around a character such as Santa Claus. Different aspects and…" at bounding box center [740, 370] width 1008 height 91
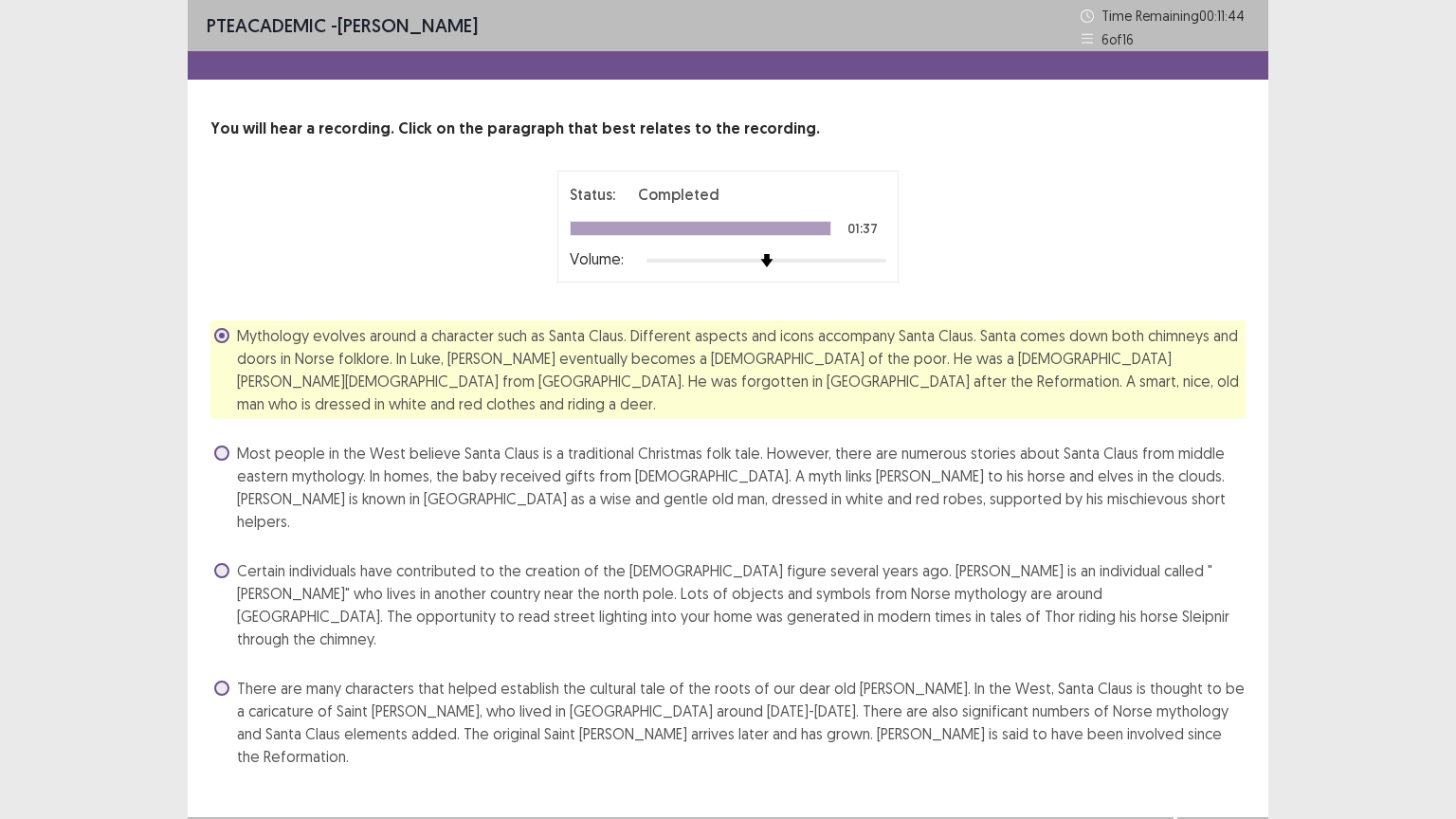
click at [474, 670] on span "There are many characters that helped establish the cultural tale of the roots …" at bounding box center [740, 722] width 1008 height 91
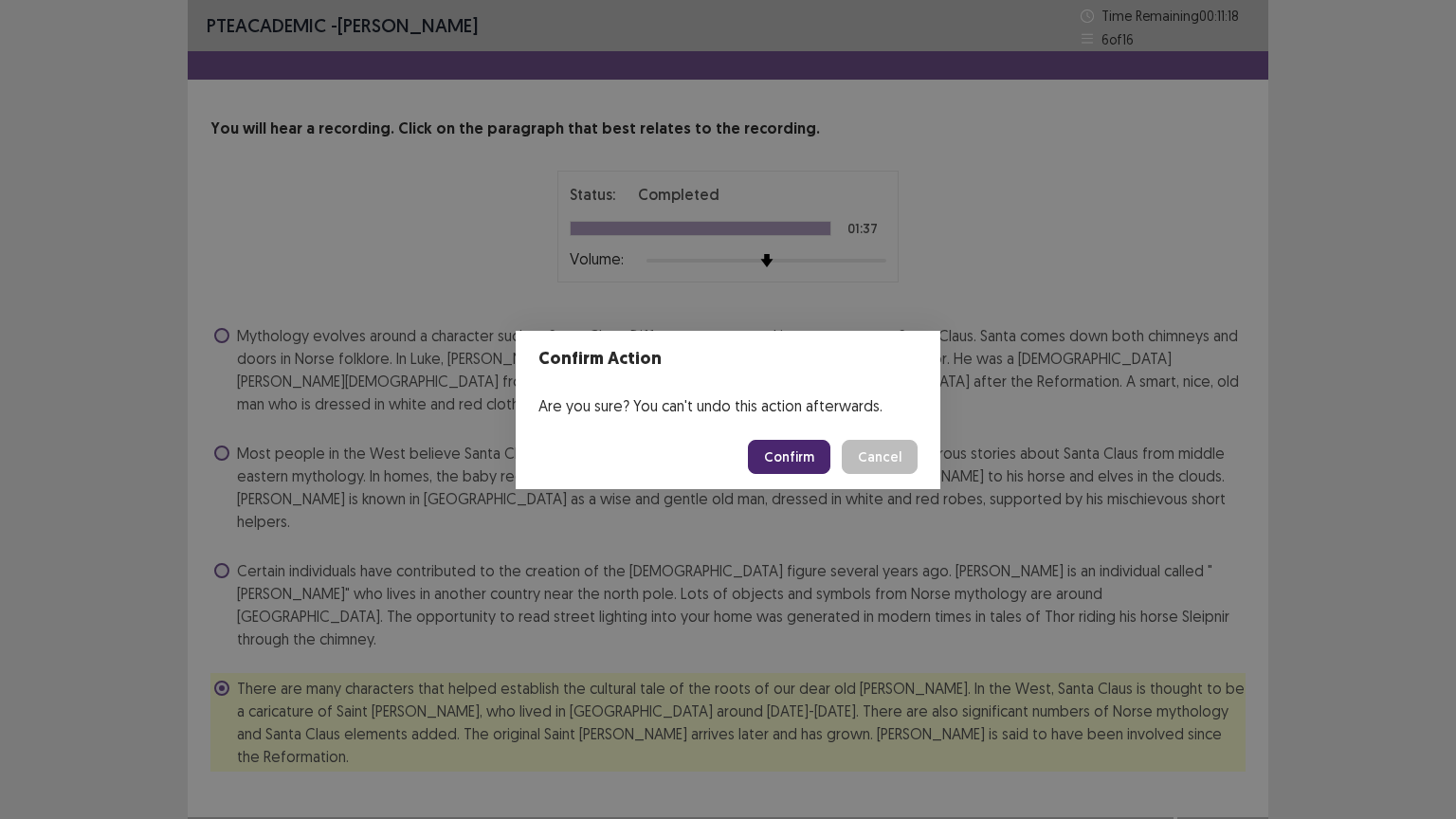
click at [785, 442] on button "Confirm" at bounding box center [789, 457] width 83 height 34
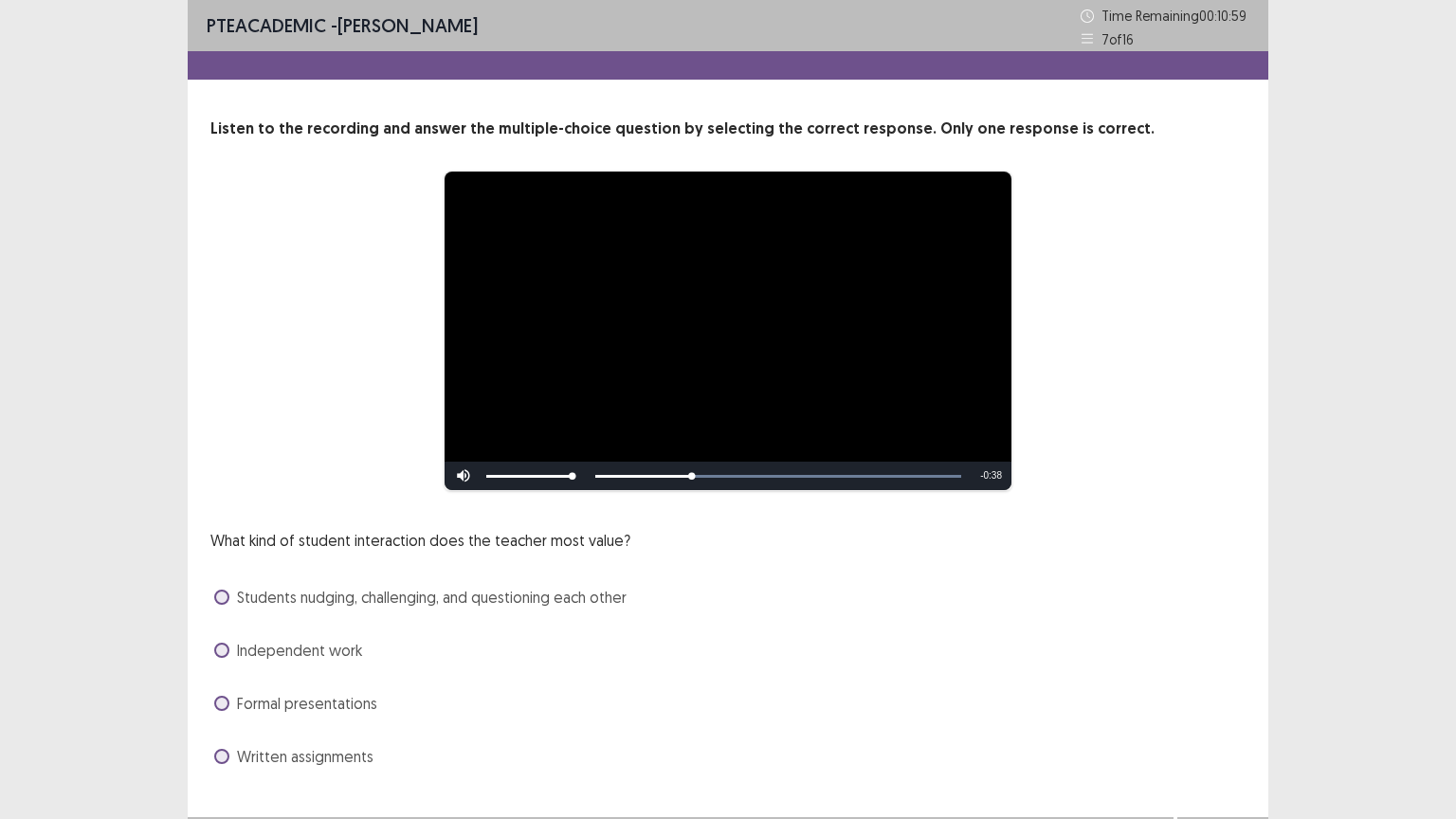
click at [252, 594] on span "Students nudging, challenging, and questioning each other" at bounding box center [431, 597] width 390 height 23
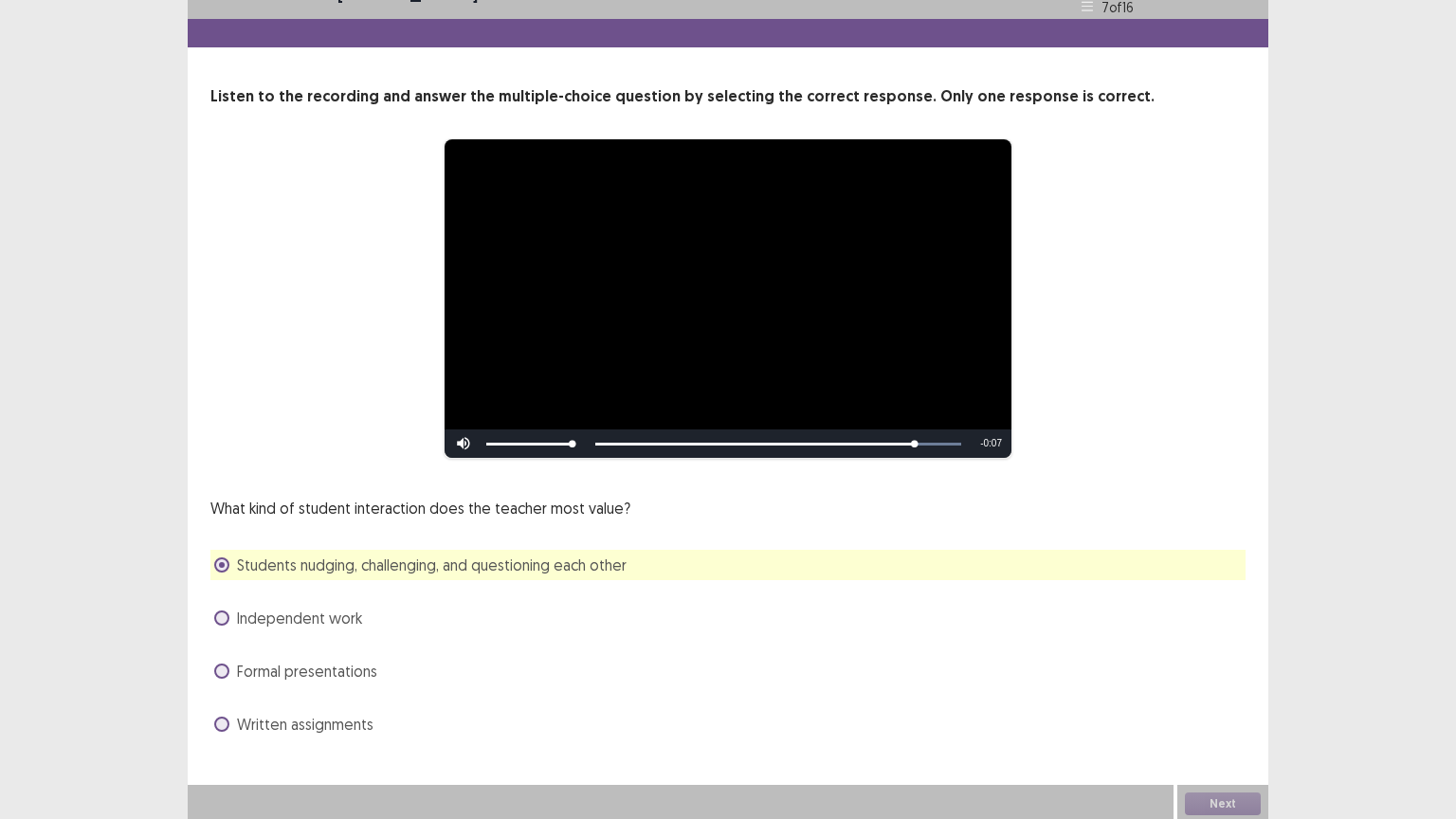
scroll to position [36, 0]
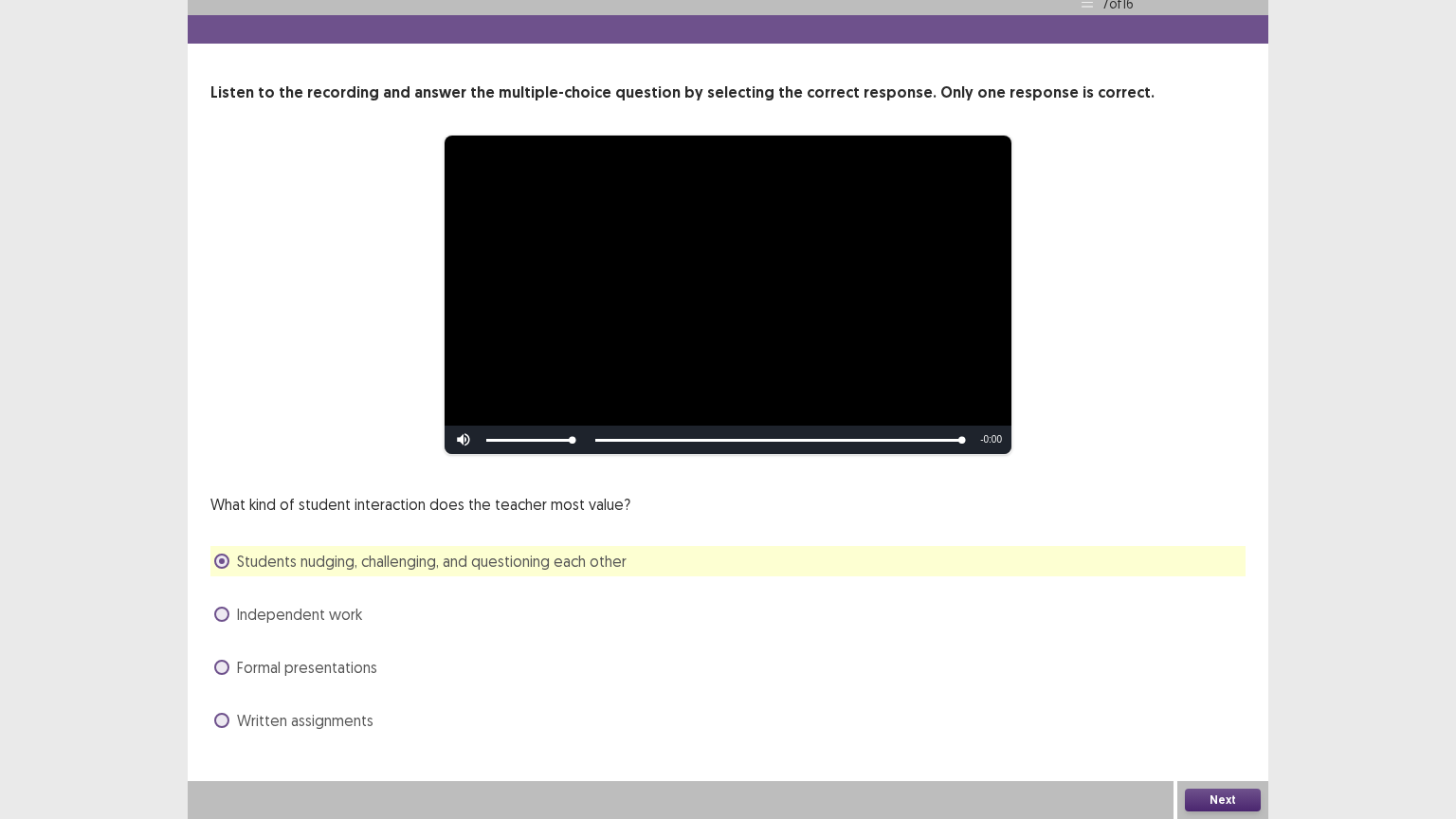
click at [1205, 670] on button "Next" at bounding box center [1223, 800] width 76 height 23
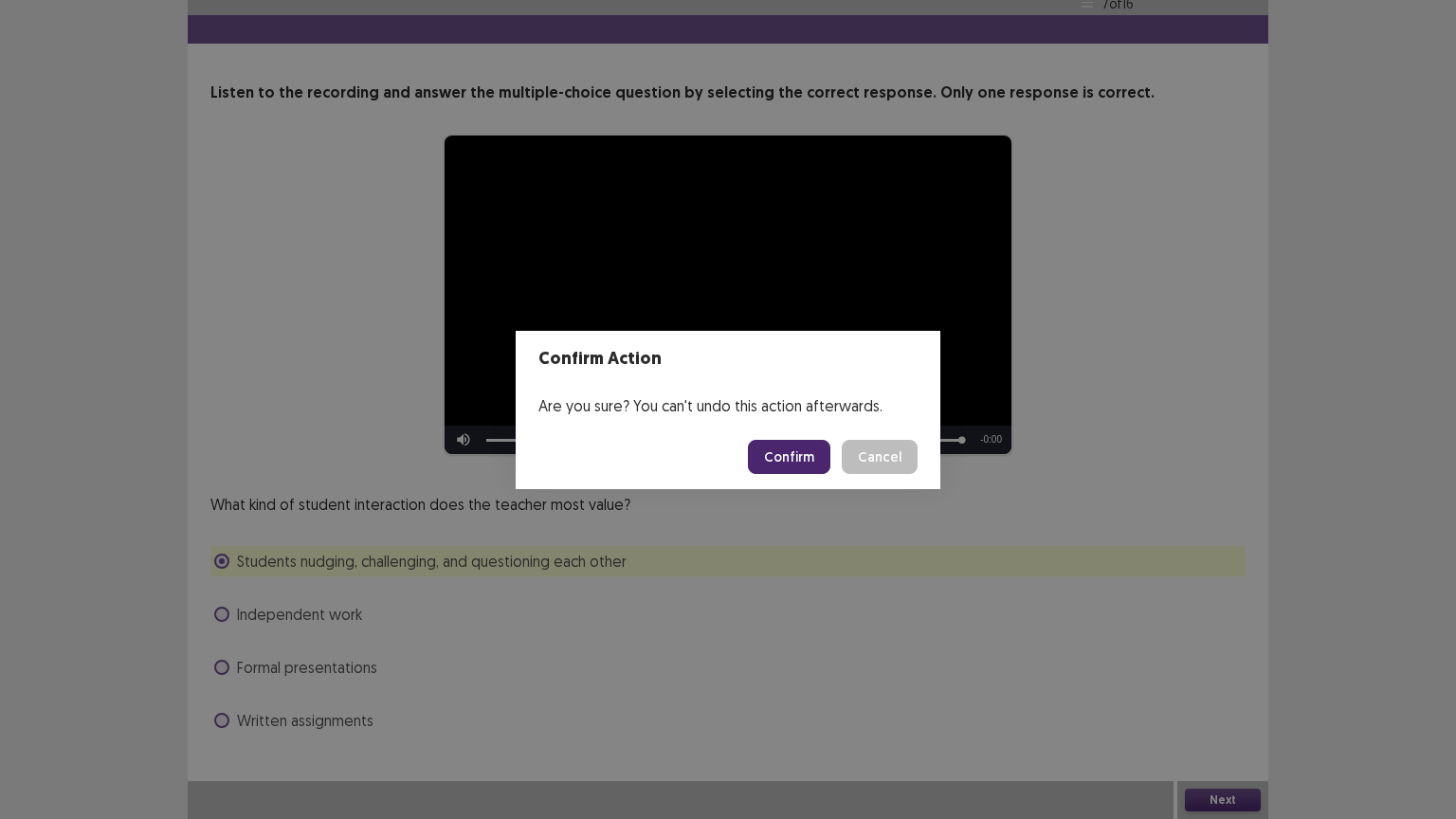
click at [804, 466] on button "Confirm" at bounding box center [789, 457] width 83 height 34
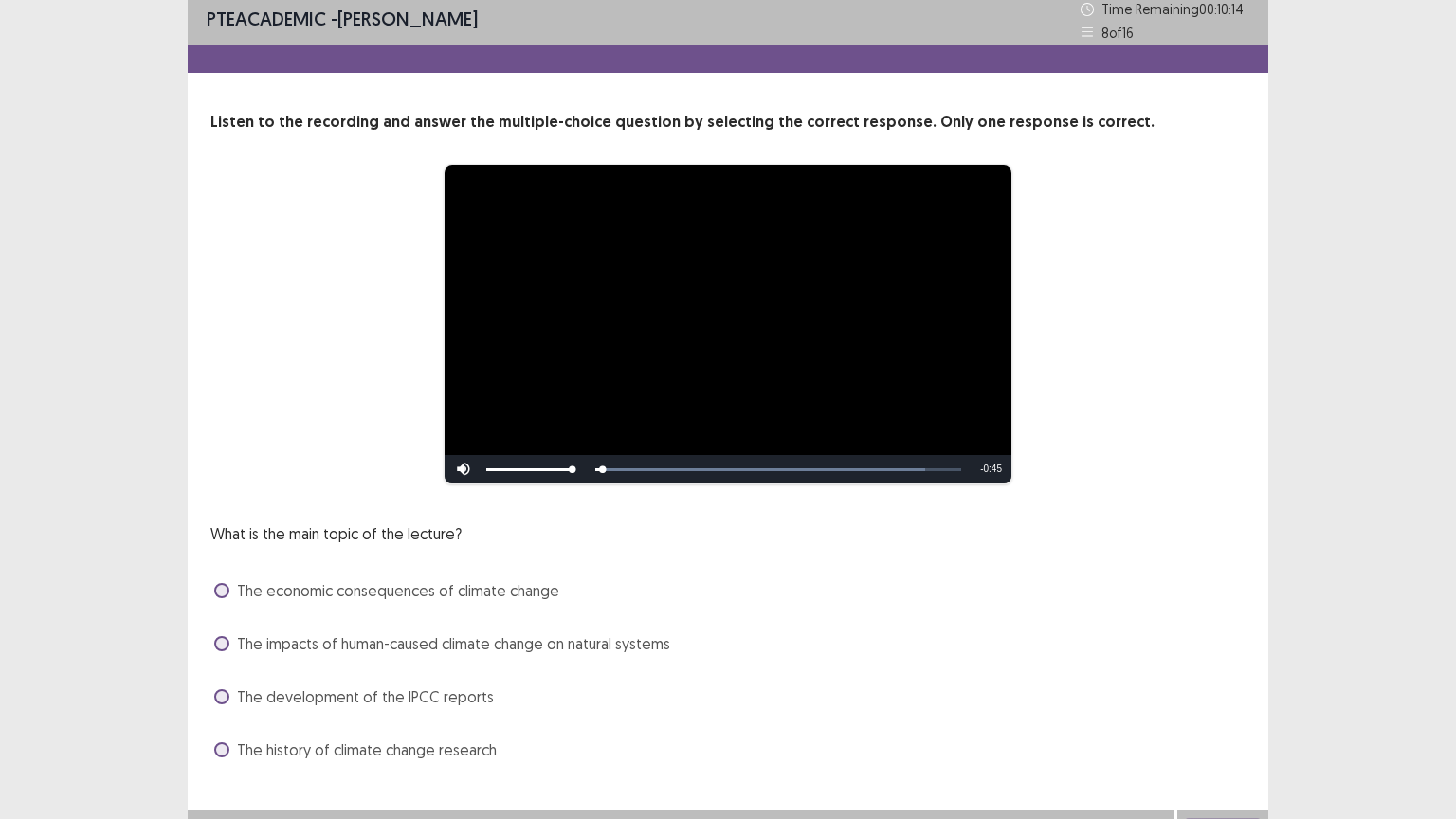
scroll to position [8, 0]
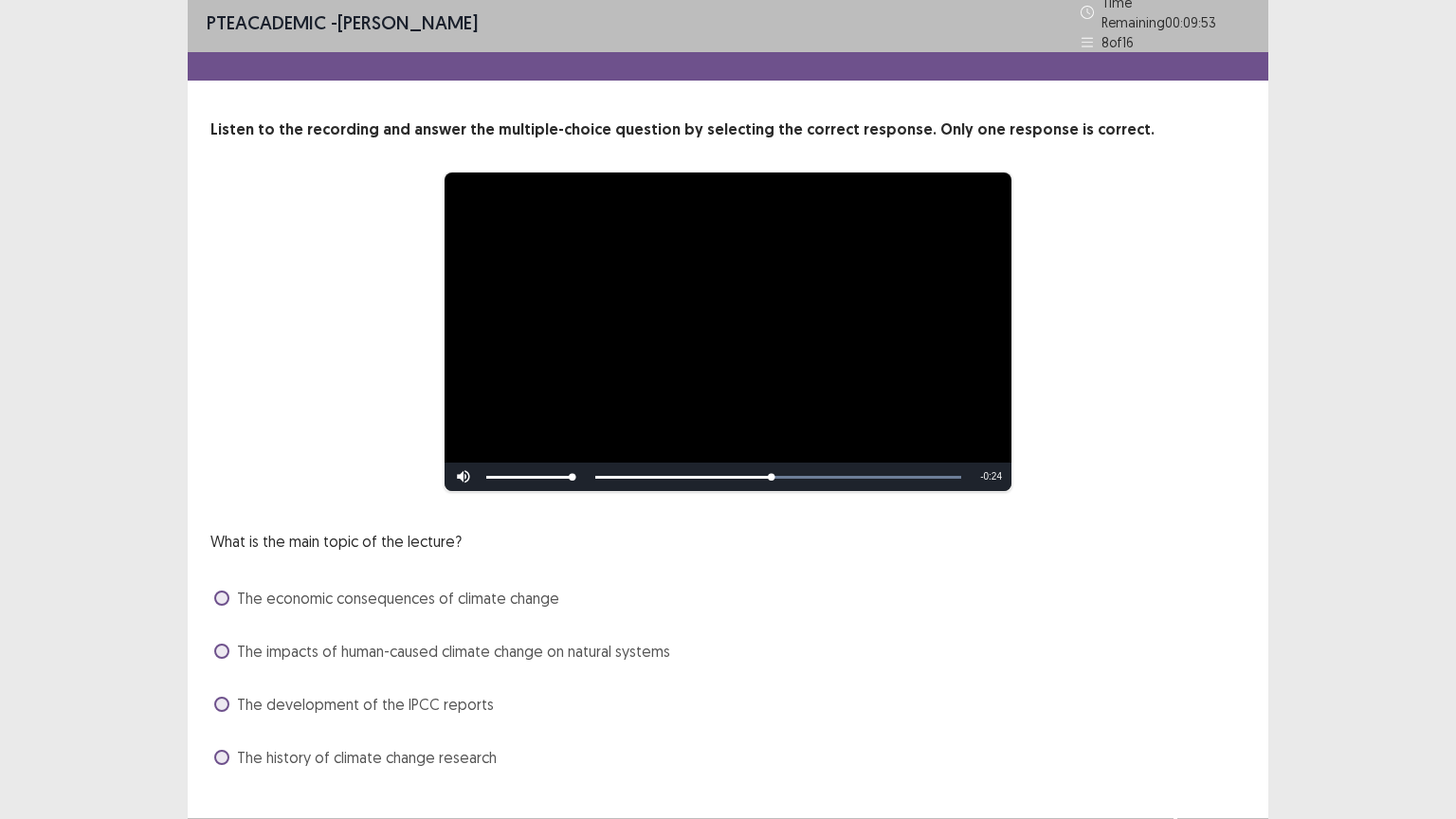
click at [336, 639] on span "The impacts of human-caused climate change on natural systems" at bounding box center [453, 651] width 433 height 23
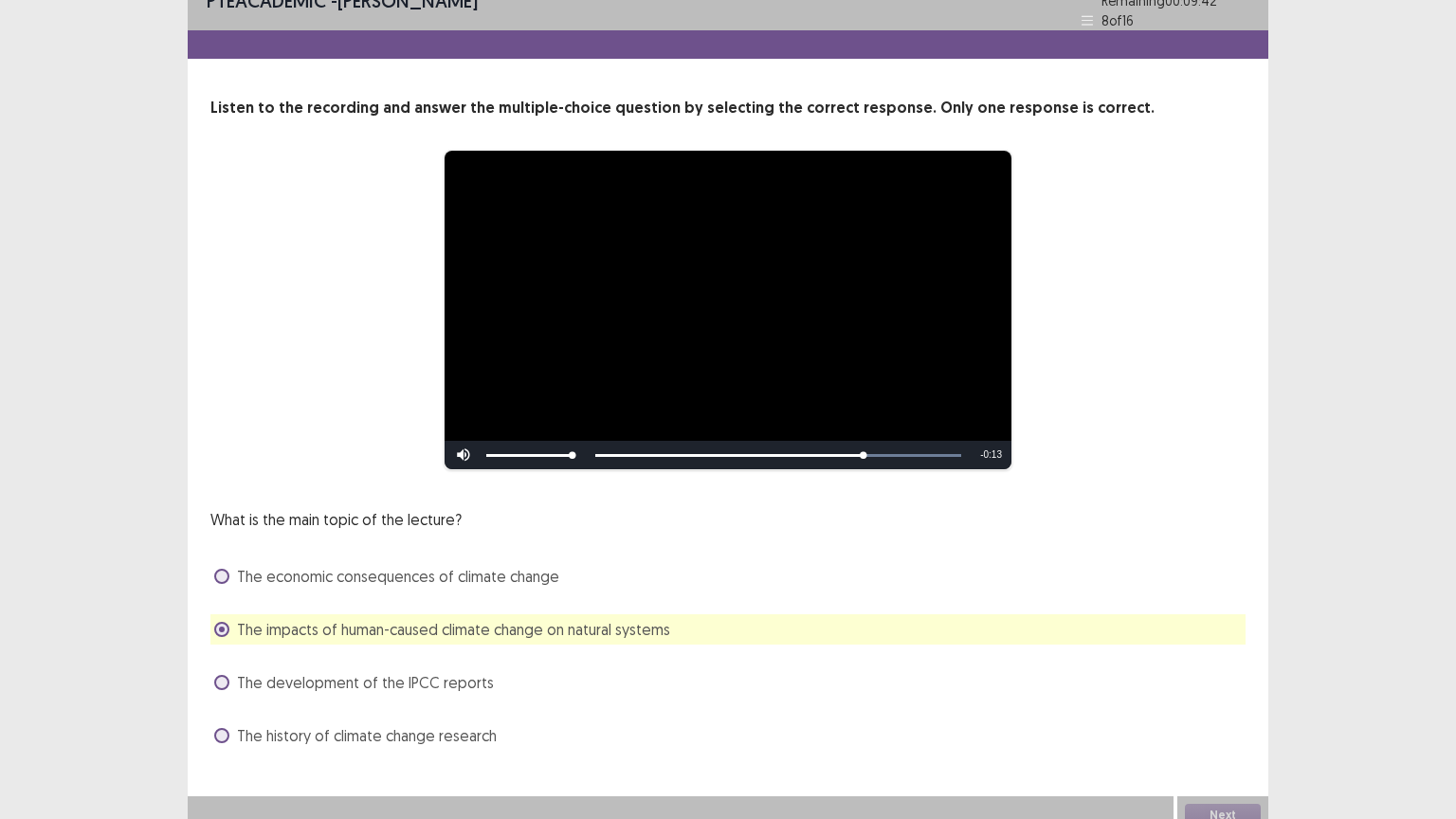
scroll to position [30, 0]
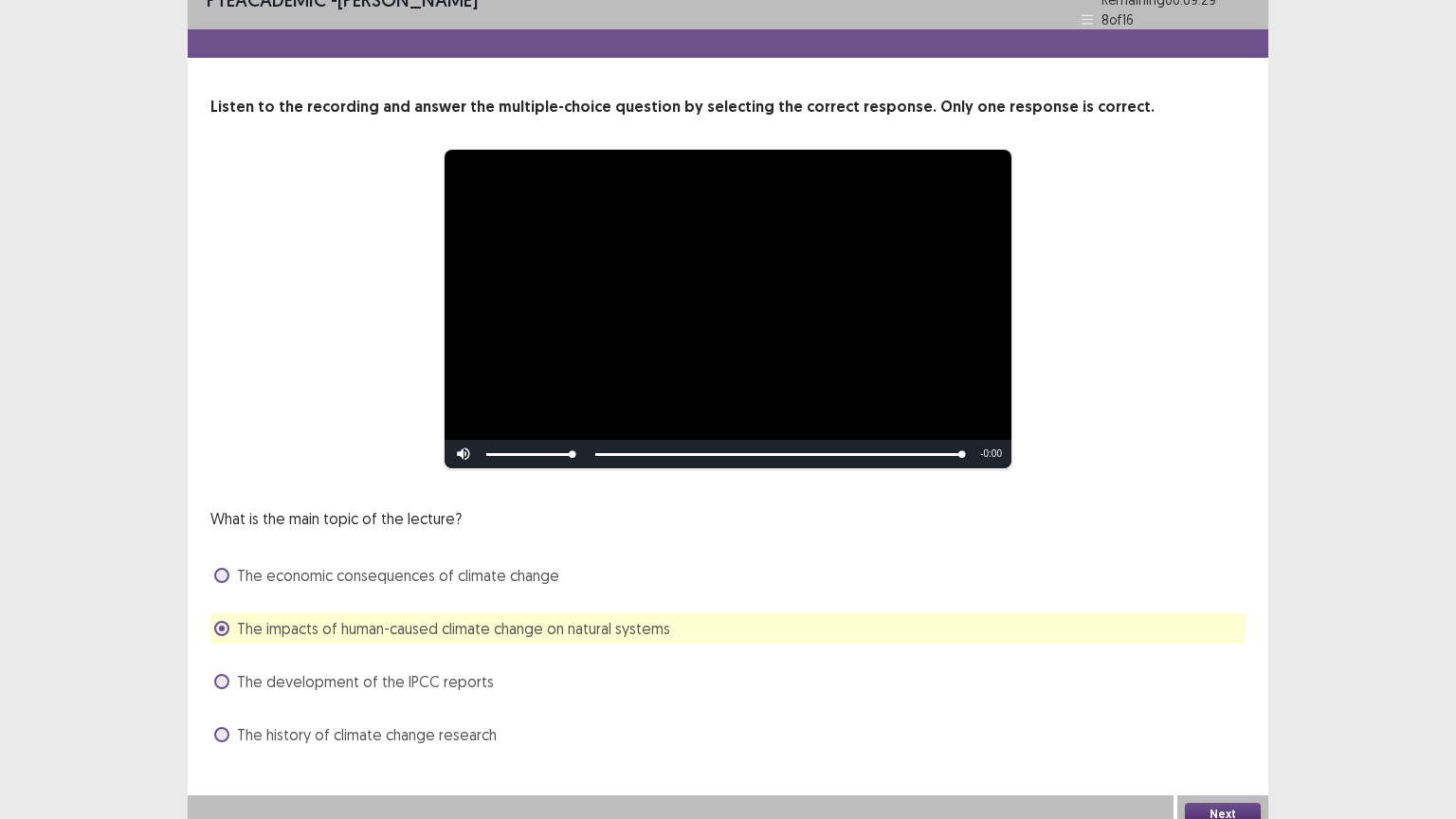
click at [1226, 670] on button "Next" at bounding box center [1223, 814] width 76 height 23
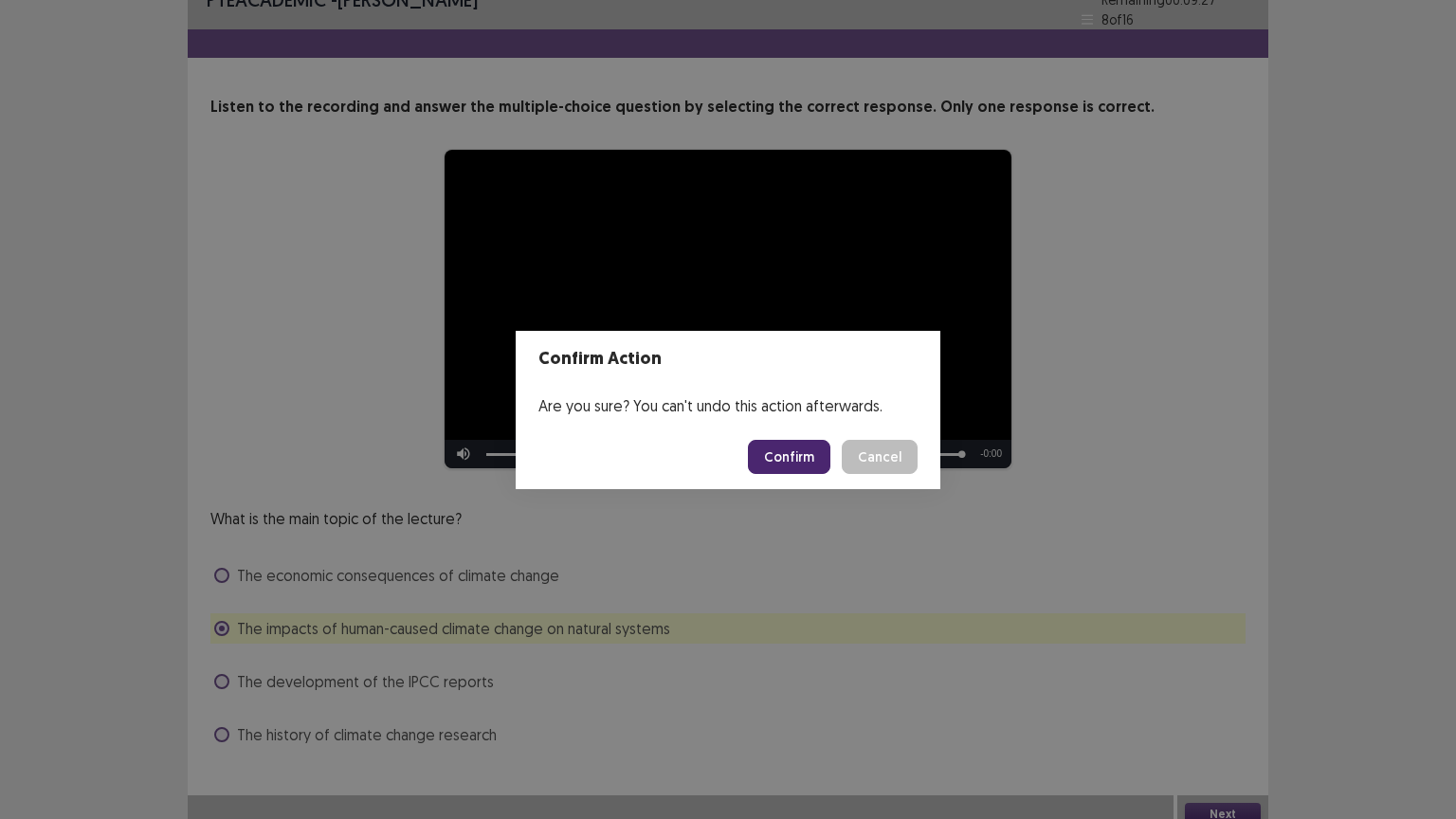
click at [780, 452] on button "Confirm" at bounding box center [789, 457] width 83 height 34
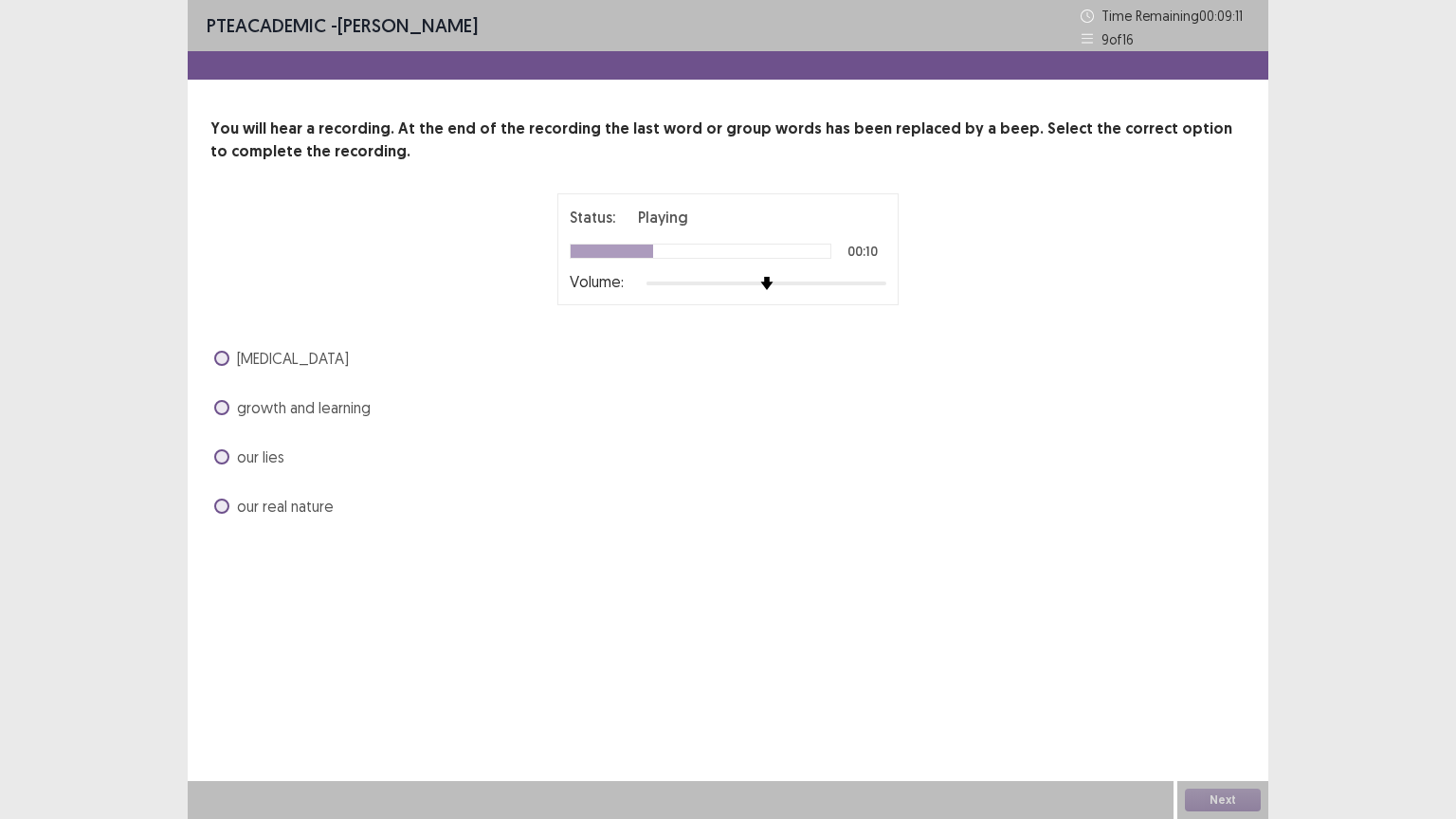
click at [269, 460] on span "our lies" at bounding box center [260, 457] width 48 height 23
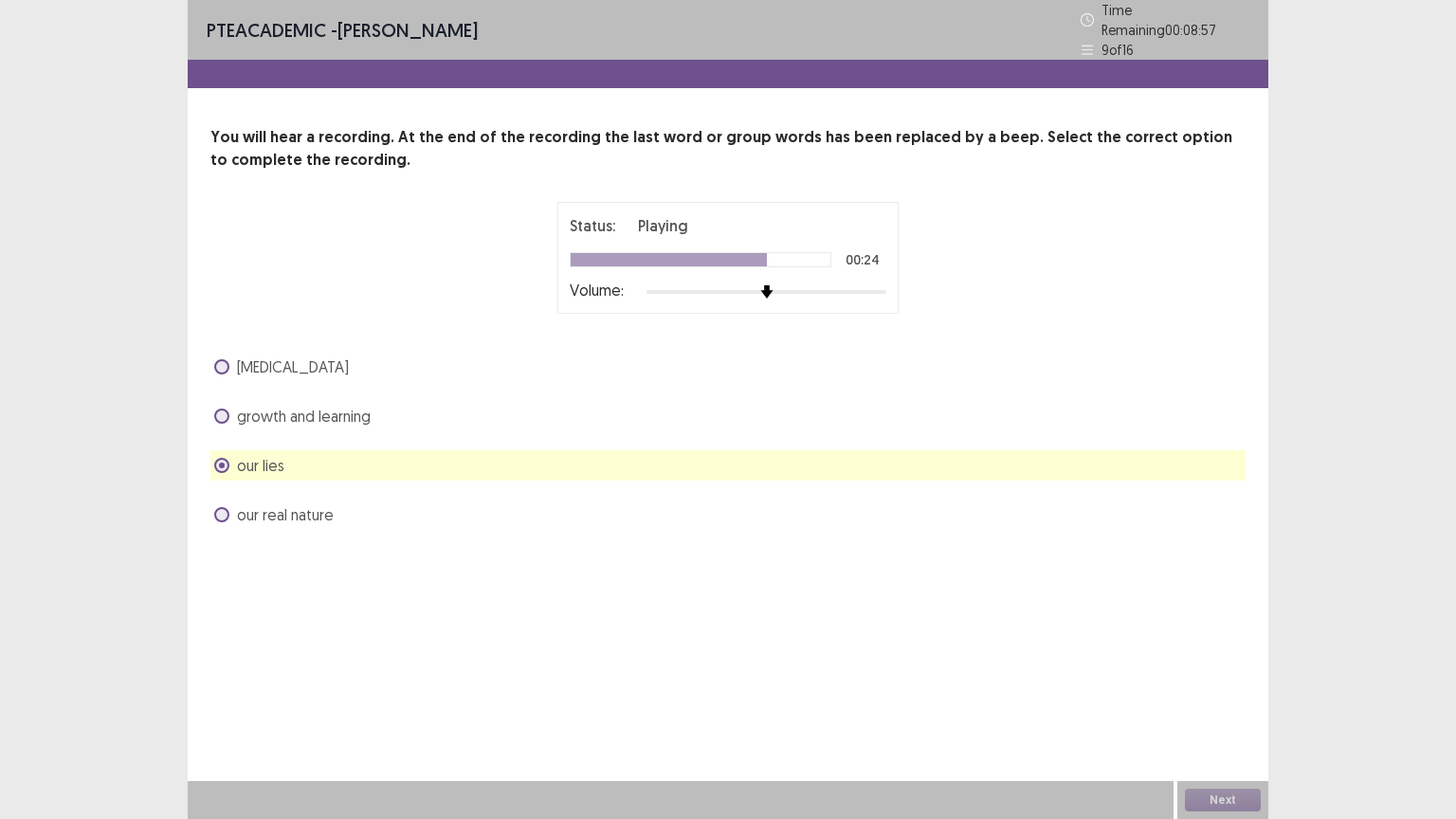
click at [243, 406] on span "growth and learning" at bounding box center [303, 416] width 134 height 23
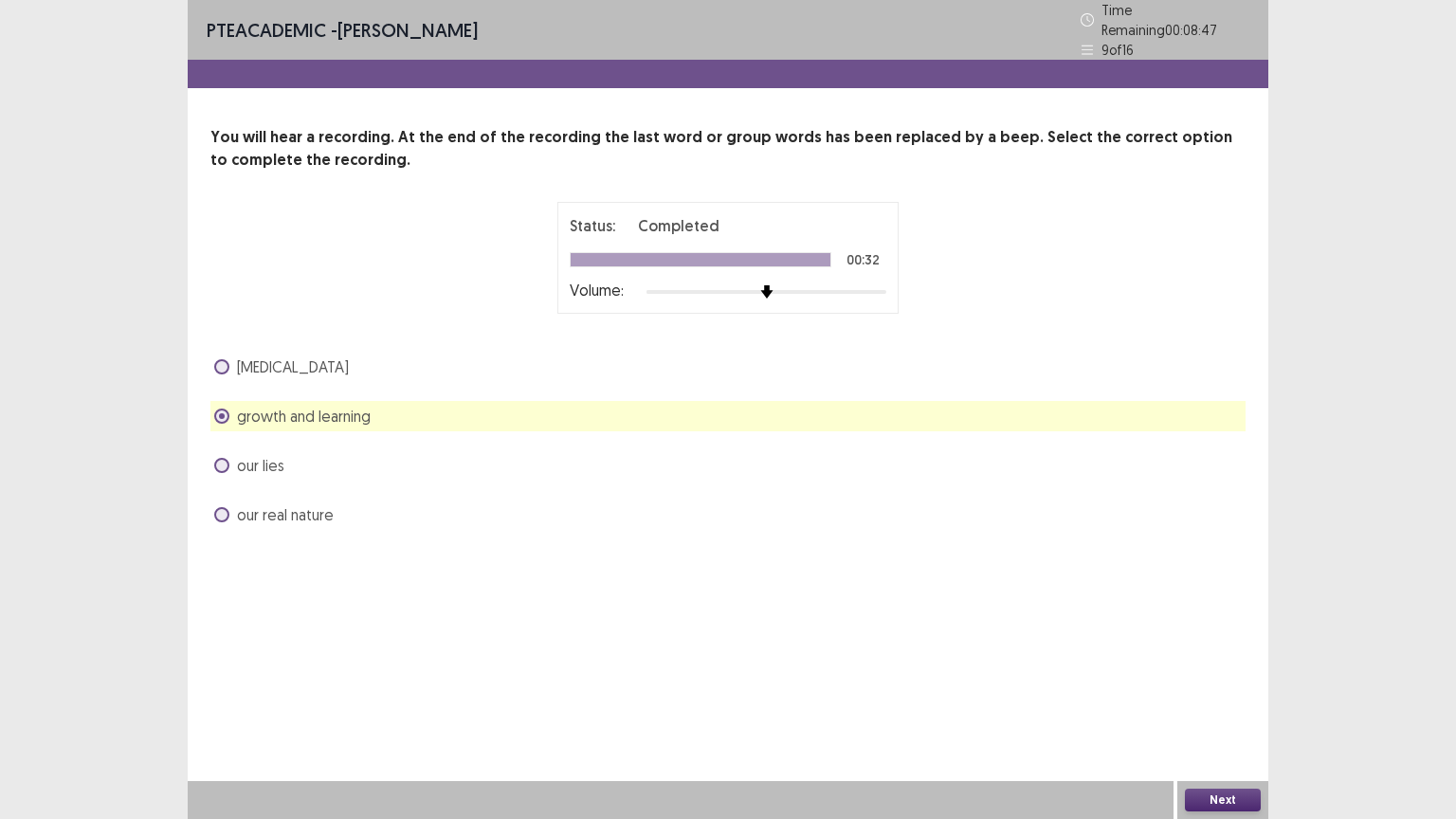
click at [303, 504] on span "our real nature" at bounding box center [285, 515] width 97 height 23
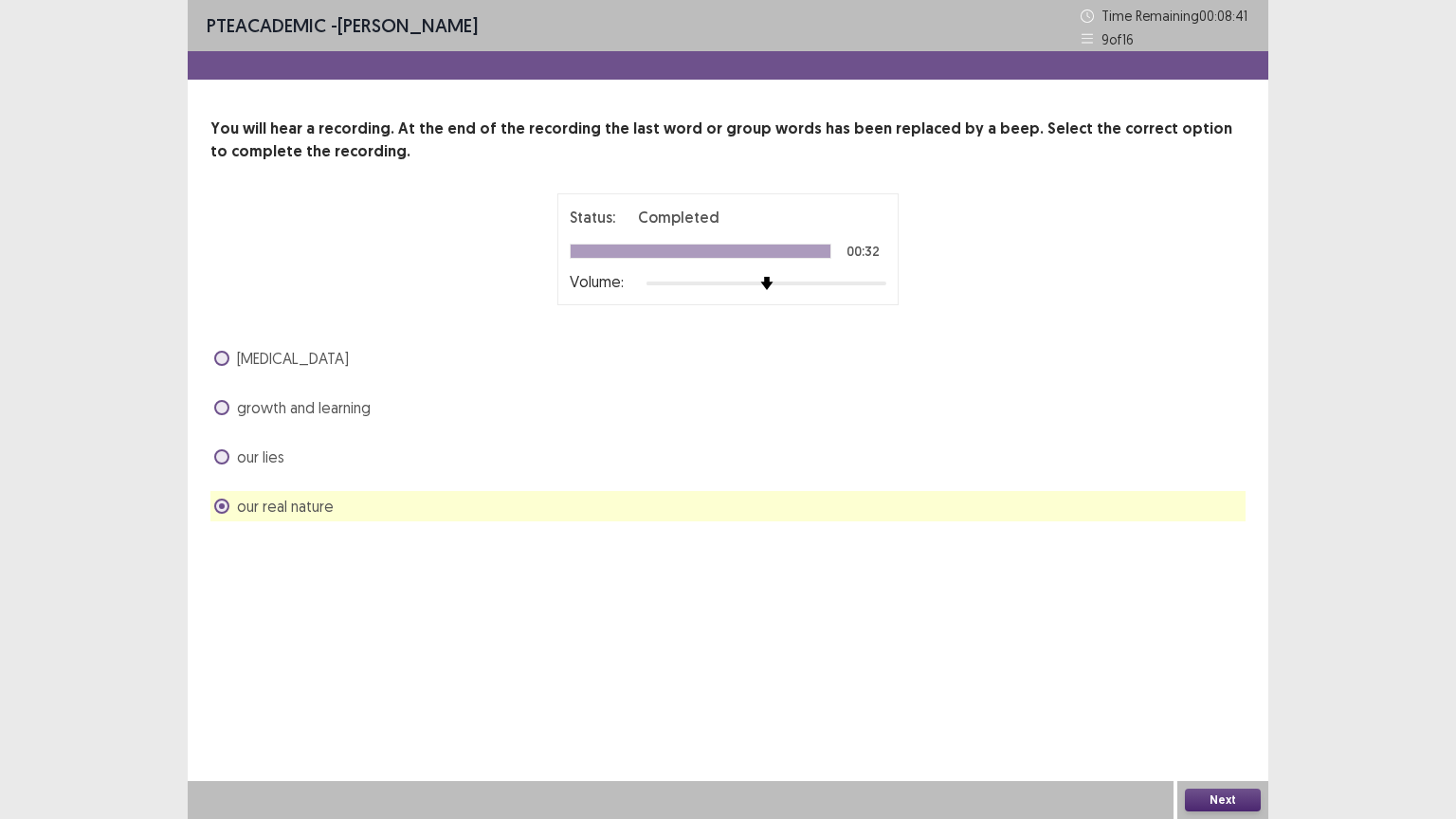
click at [1222, 670] on button "Next" at bounding box center [1223, 800] width 76 height 23
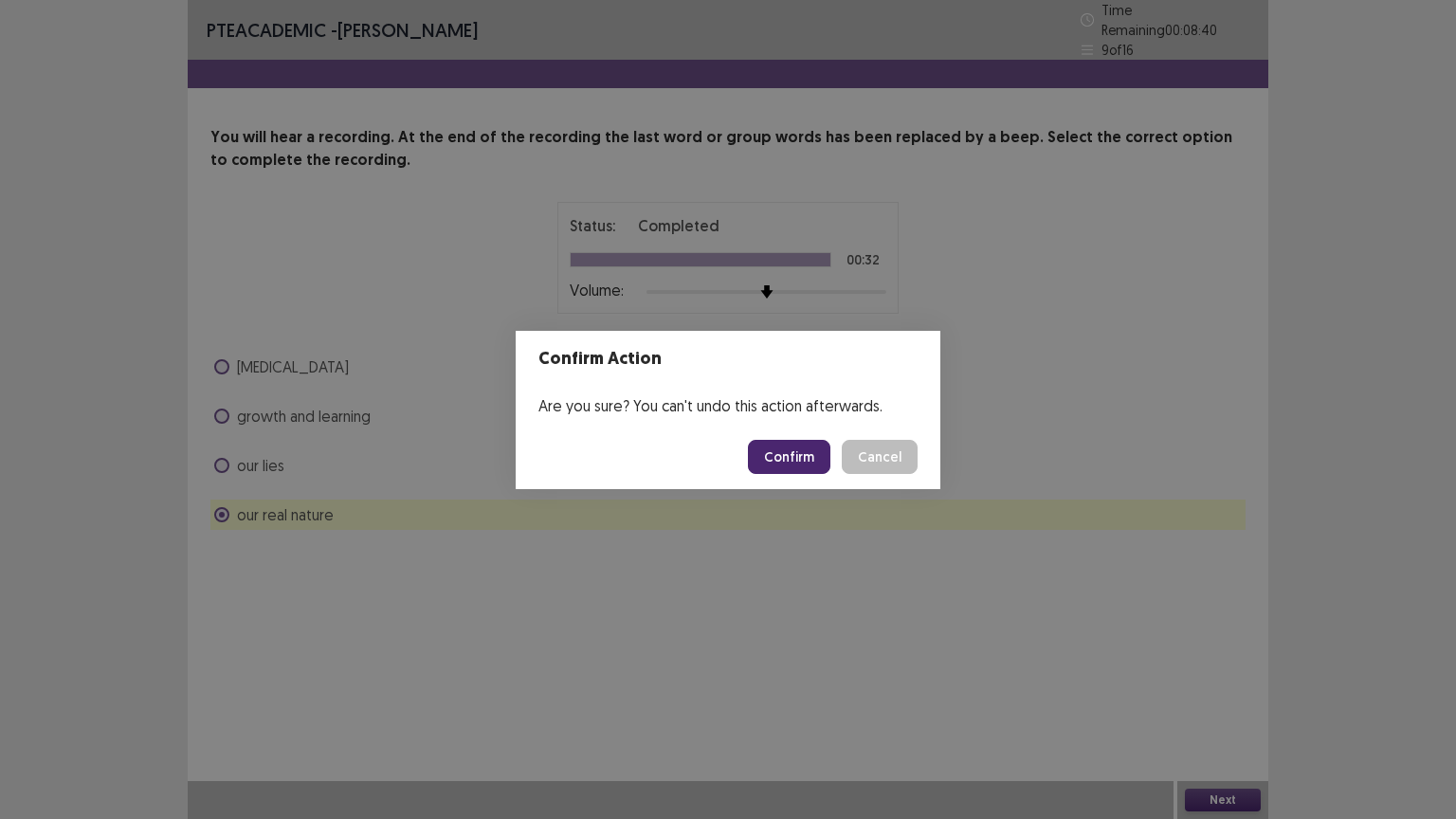
click at [781, 459] on button "Confirm" at bounding box center [789, 457] width 83 height 34
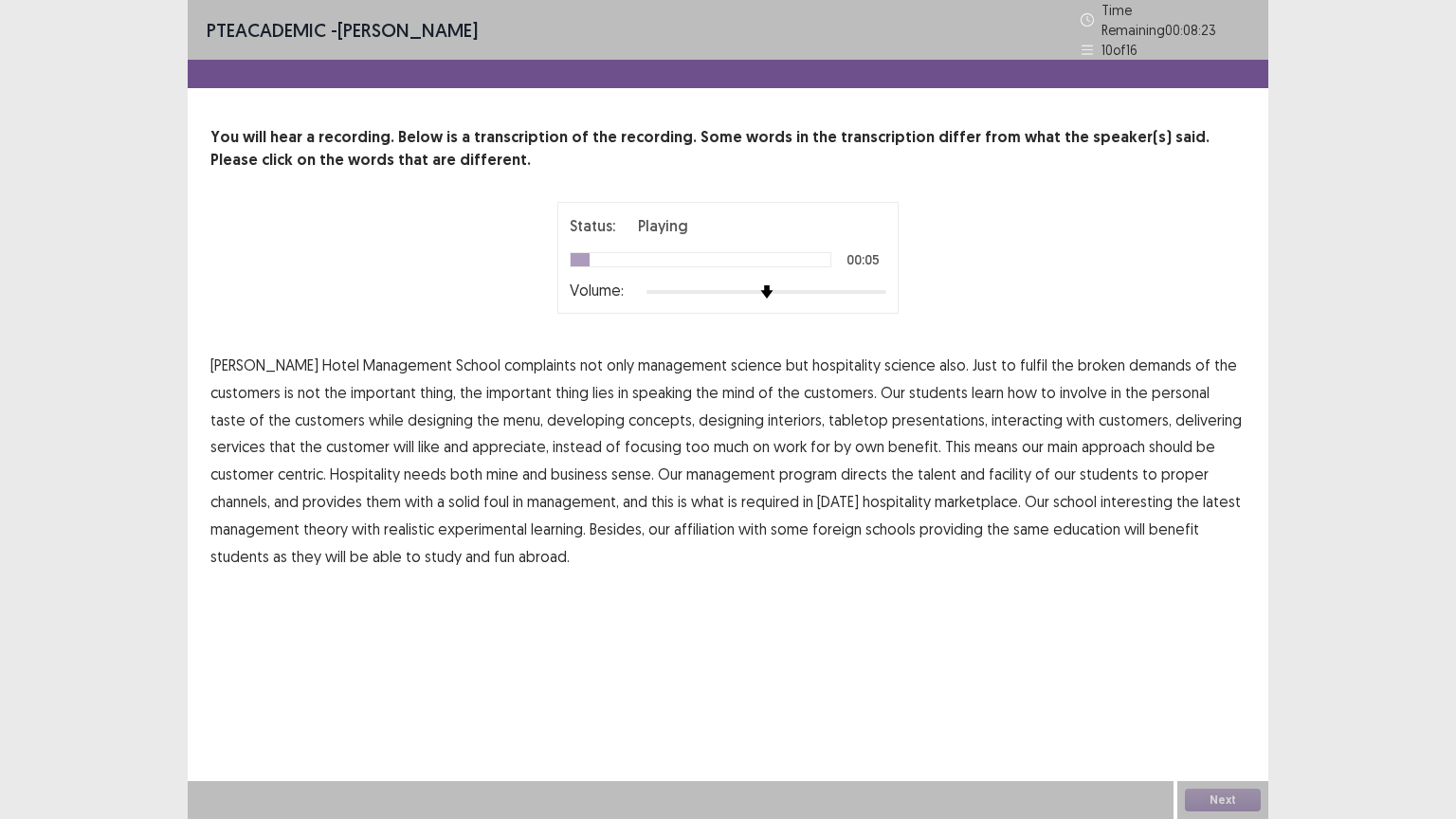
click at [505, 353] on span "complaints" at bounding box center [541, 365] width 72 height 23
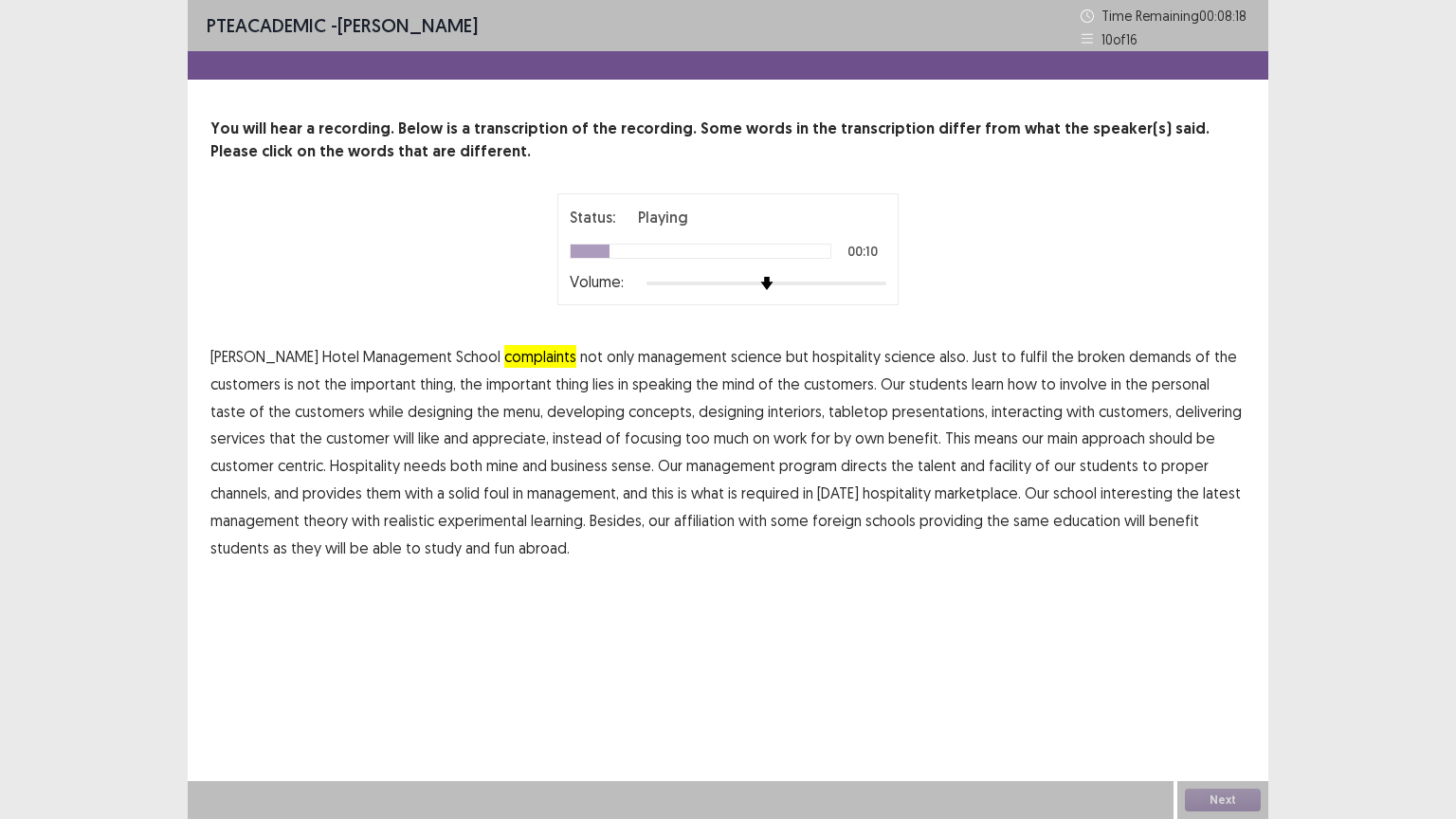
click at [1078, 357] on span "broken" at bounding box center [1102, 356] width 48 height 23
click at [632, 386] on span "speaking" at bounding box center [661, 384] width 60 height 23
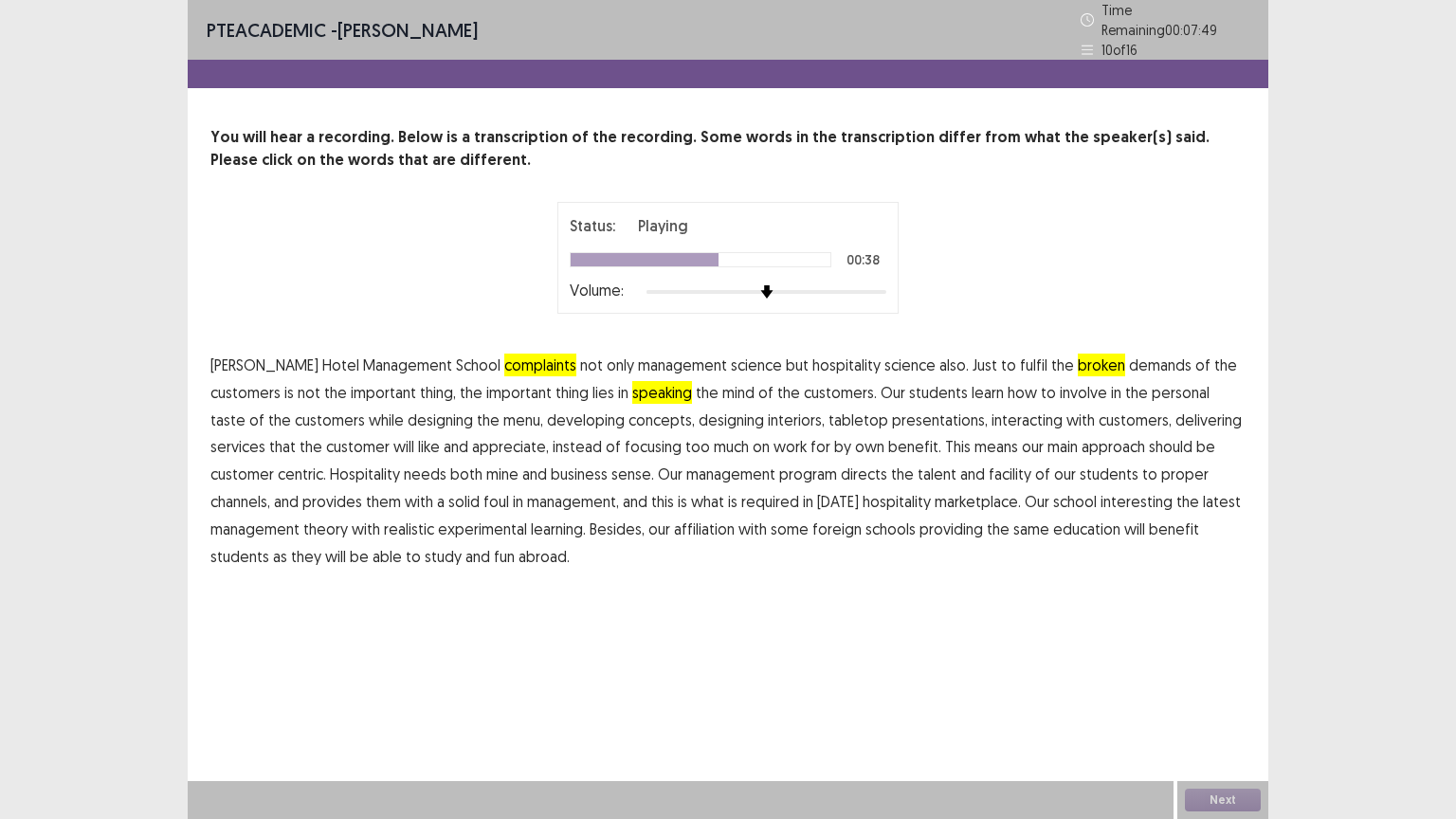
click at [487, 463] on span "mine" at bounding box center [503, 474] width 32 height 23
click at [988, 465] on span "facility" at bounding box center [1009, 474] width 43 height 23
click at [484, 491] on span "foul" at bounding box center [496, 502] width 26 height 23
click at [1101, 490] on span "interesting" at bounding box center [1137, 502] width 72 height 23
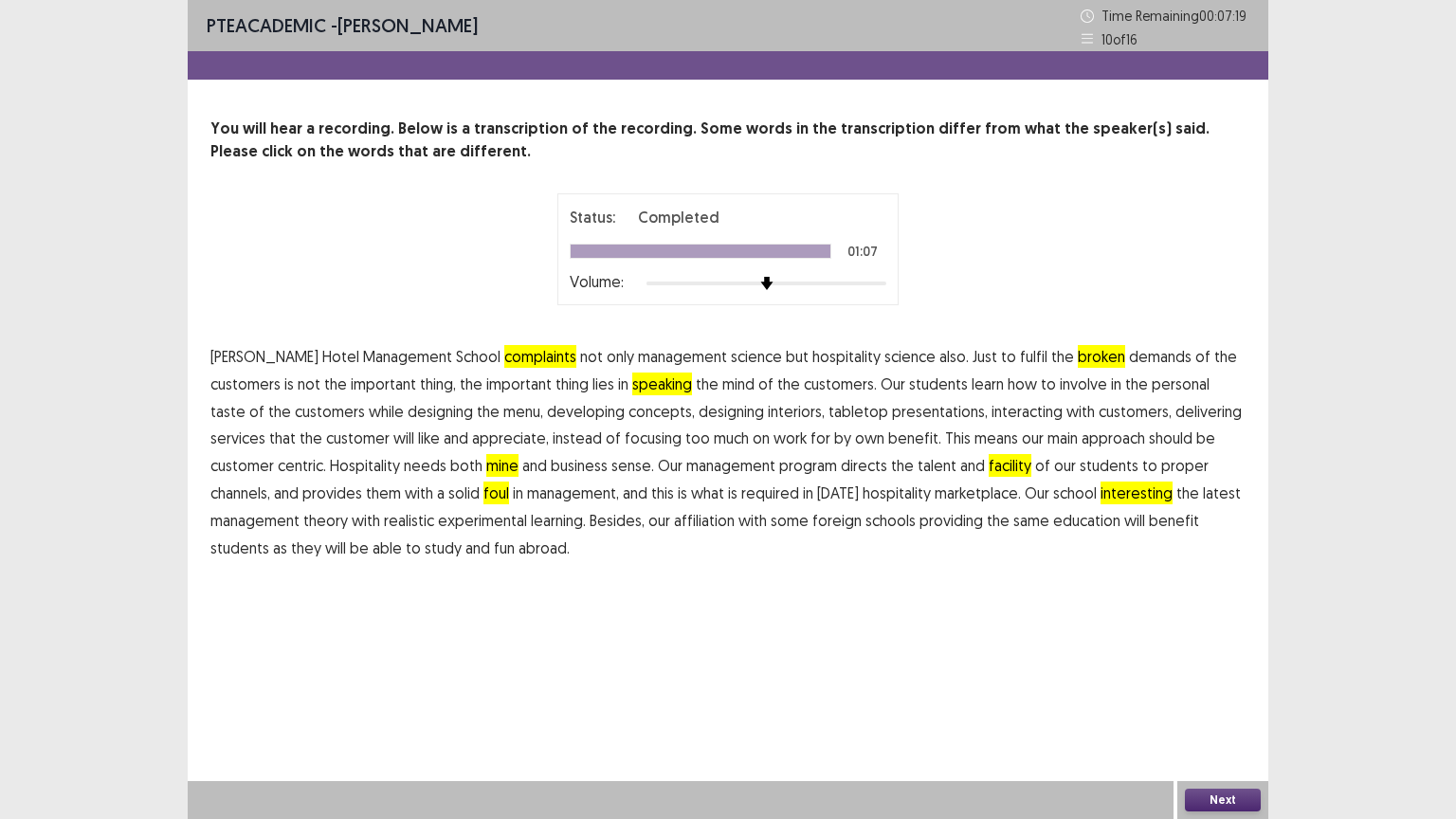
click at [1236, 670] on button "Next" at bounding box center [1223, 800] width 76 height 23
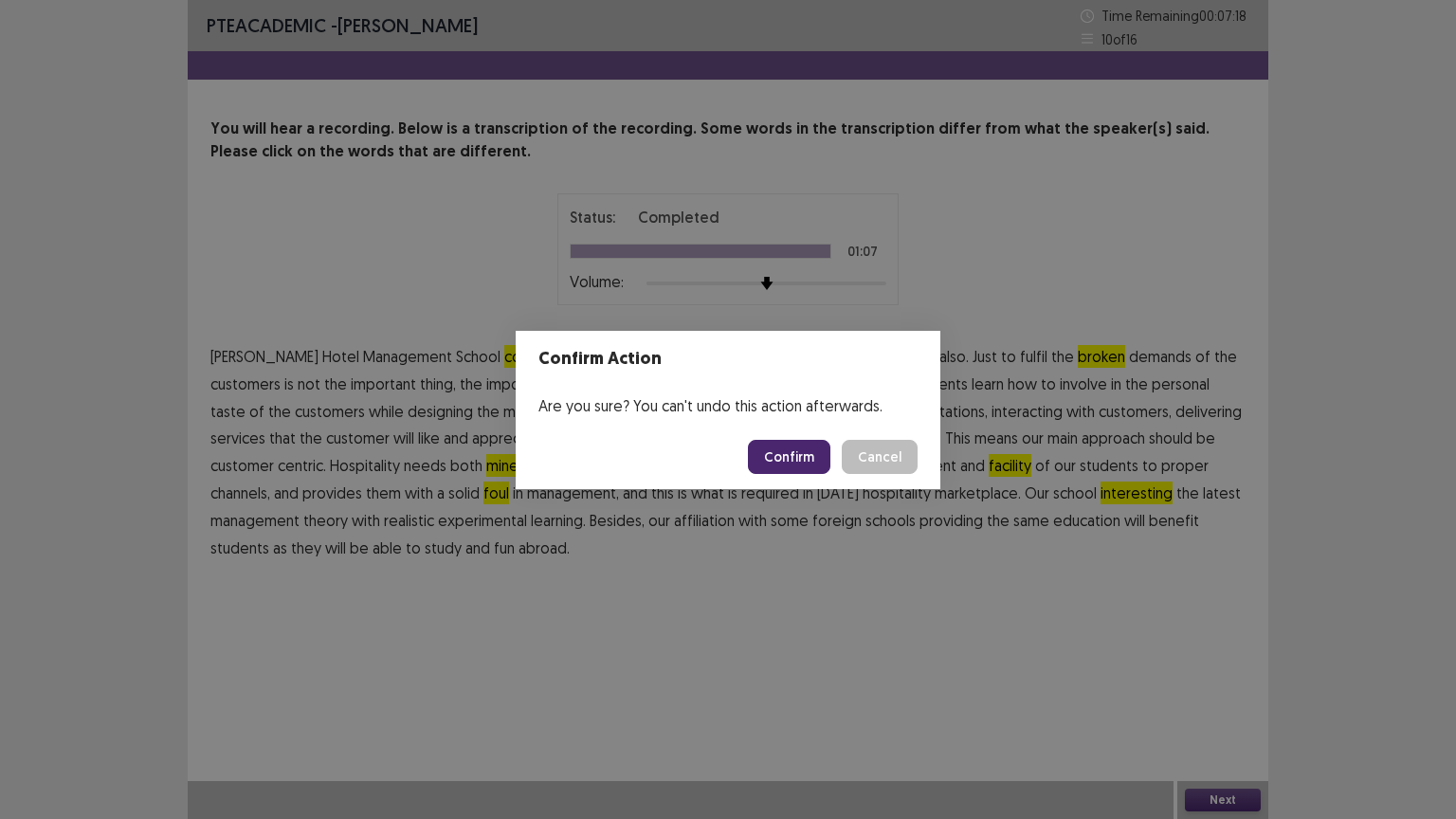
click at [789, 448] on button "Confirm" at bounding box center [789, 457] width 83 height 34
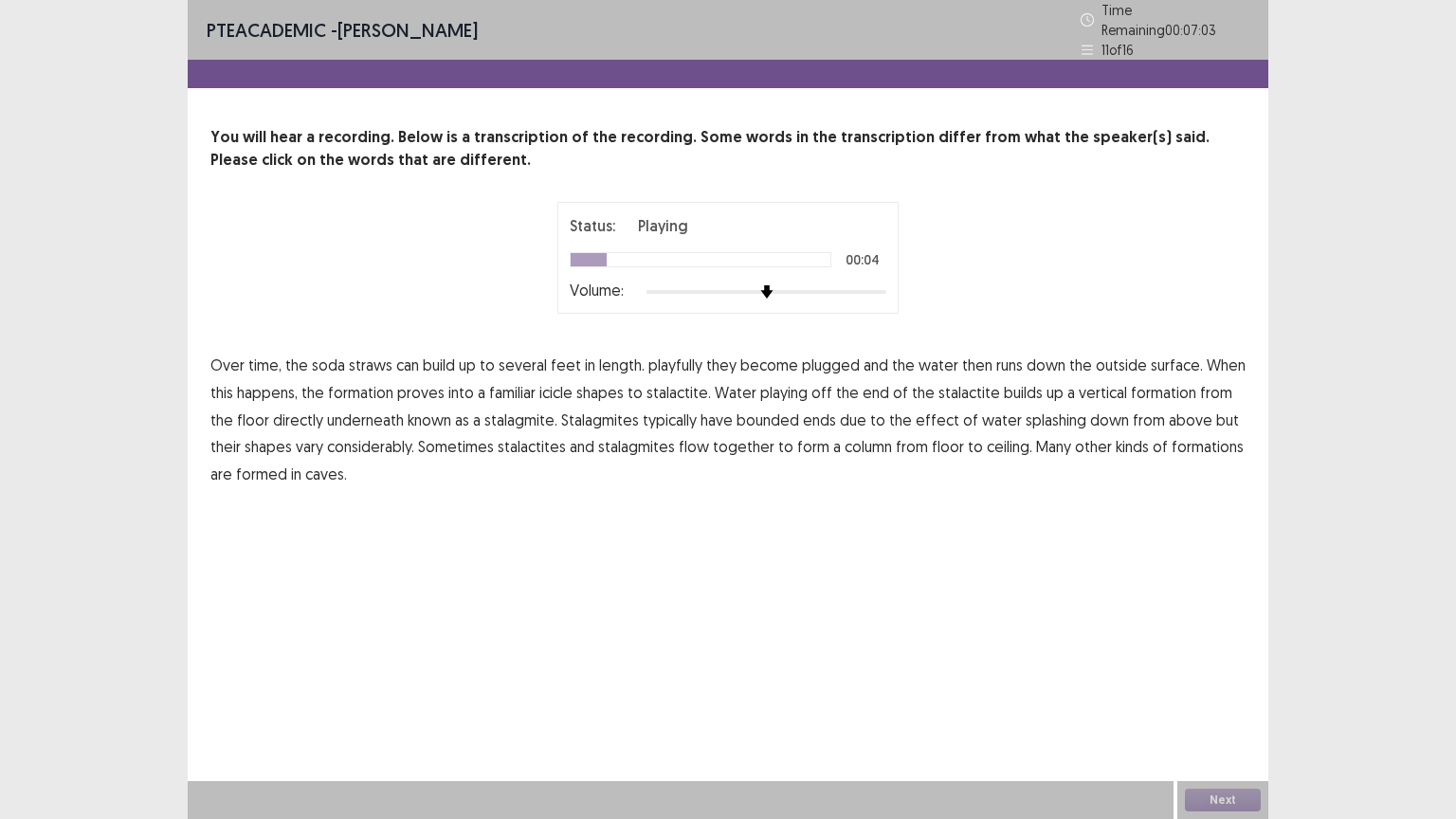
click at [661, 360] on span "playfully" at bounding box center [675, 365] width 54 height 23
click at [415, 383] on span "proves" at bounding box center [421, 392] width 48 height 23
click at [769, 381] on span "playing" at bounding box center [784, 392] width 48 height 23
click at [744, 409] on span "bounded" at bounding box center [768, 420] width 63 height 23
click at [700, 415] on span "have" at bounding box center [717, 420] width 32 height 23
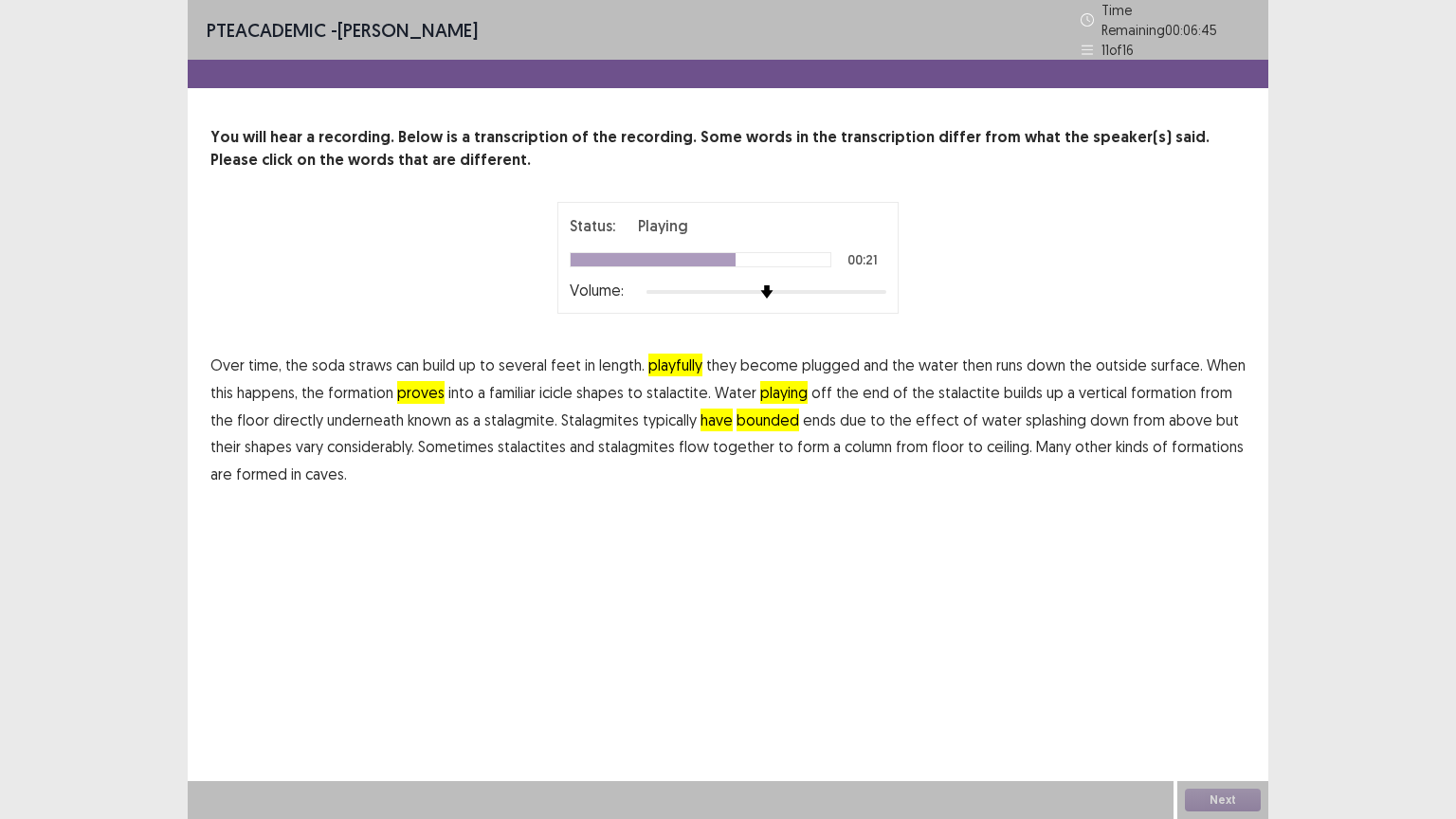
click at [737, 410] on span "bounded" at bounding box center [768, 420] width 63 height 23
click at [737, 410] on span "bounded" at bounding box center [768, 420] width 63 height 23
click at [700, 409] on span "have" at bounding box center [717, 420] width 32 height 23
click at [679, 435] on span "flow" at bounding box center [694, 447] width 30 height 23
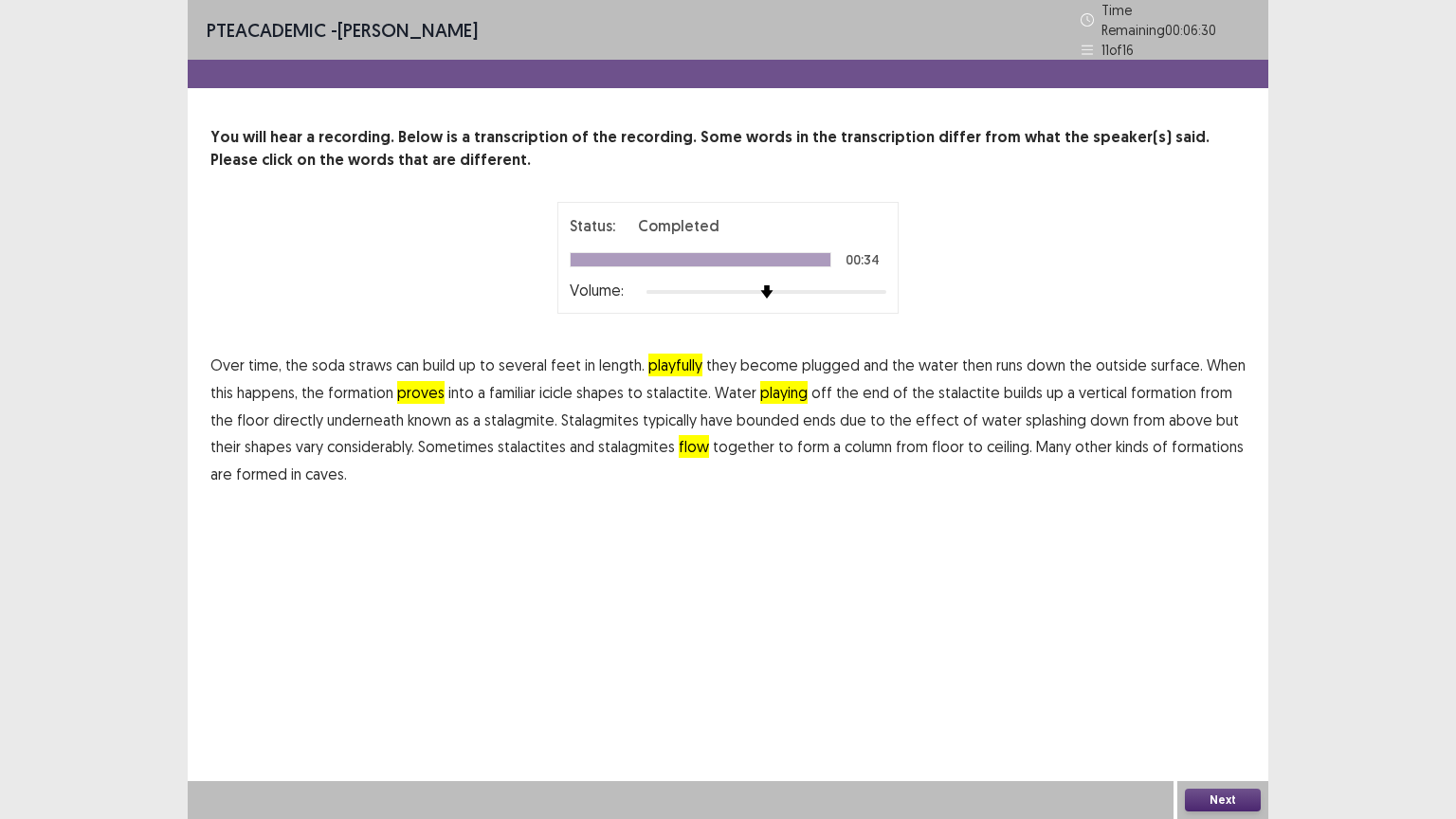
click at [1231, 670] on button "Next" at bounding box center [1223, 800] width 76 height 23
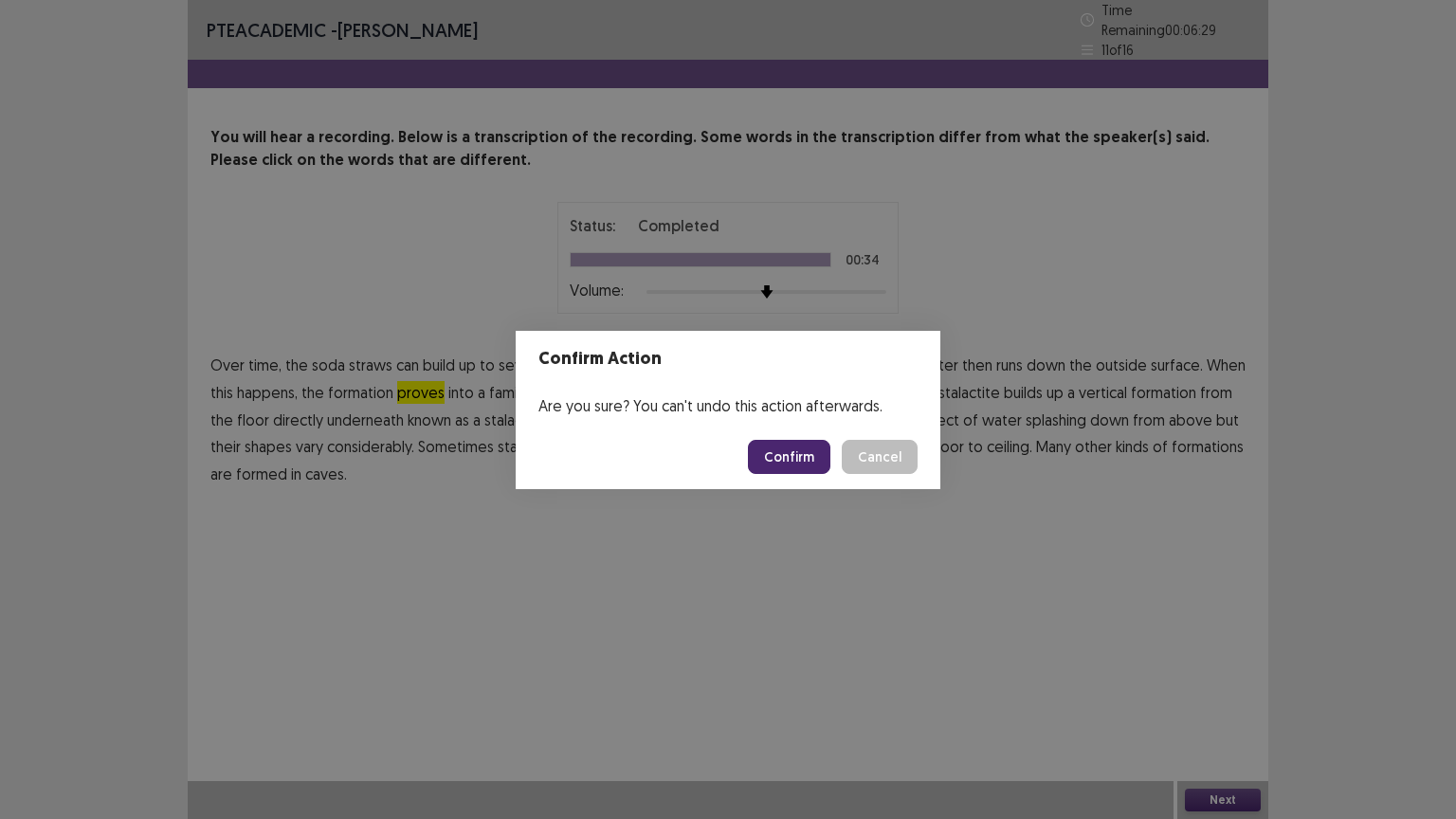
click at [791, 462] on button "Confirm" at bounding box center [789, 457] width 83 height 34
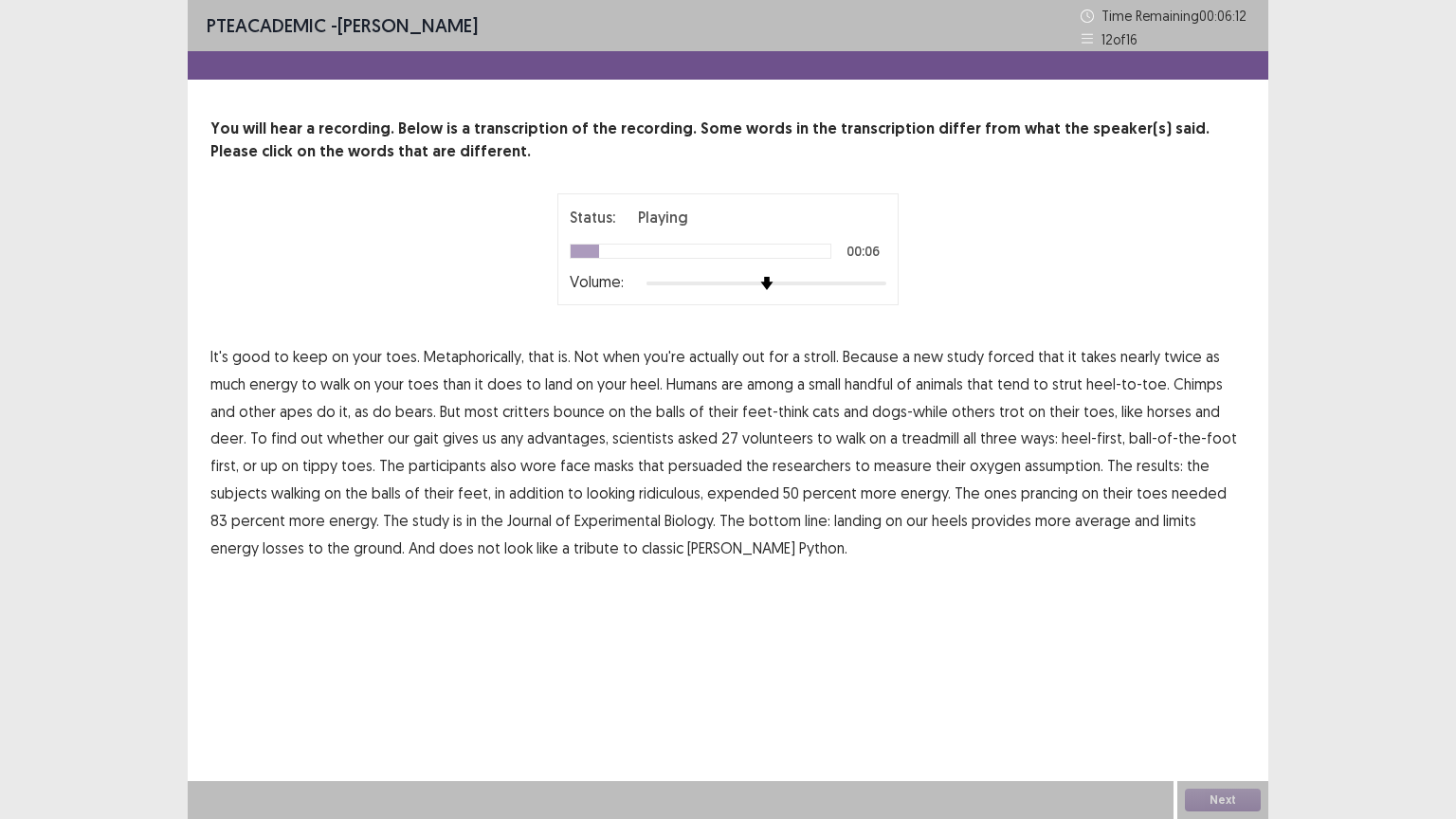
click at [998, 353] on span "forced" at bounding box center [1010, 356] width 47 height 23
click at [668, 464] on span "persuaded" at bounding box center [705, 466] width 74 height 23
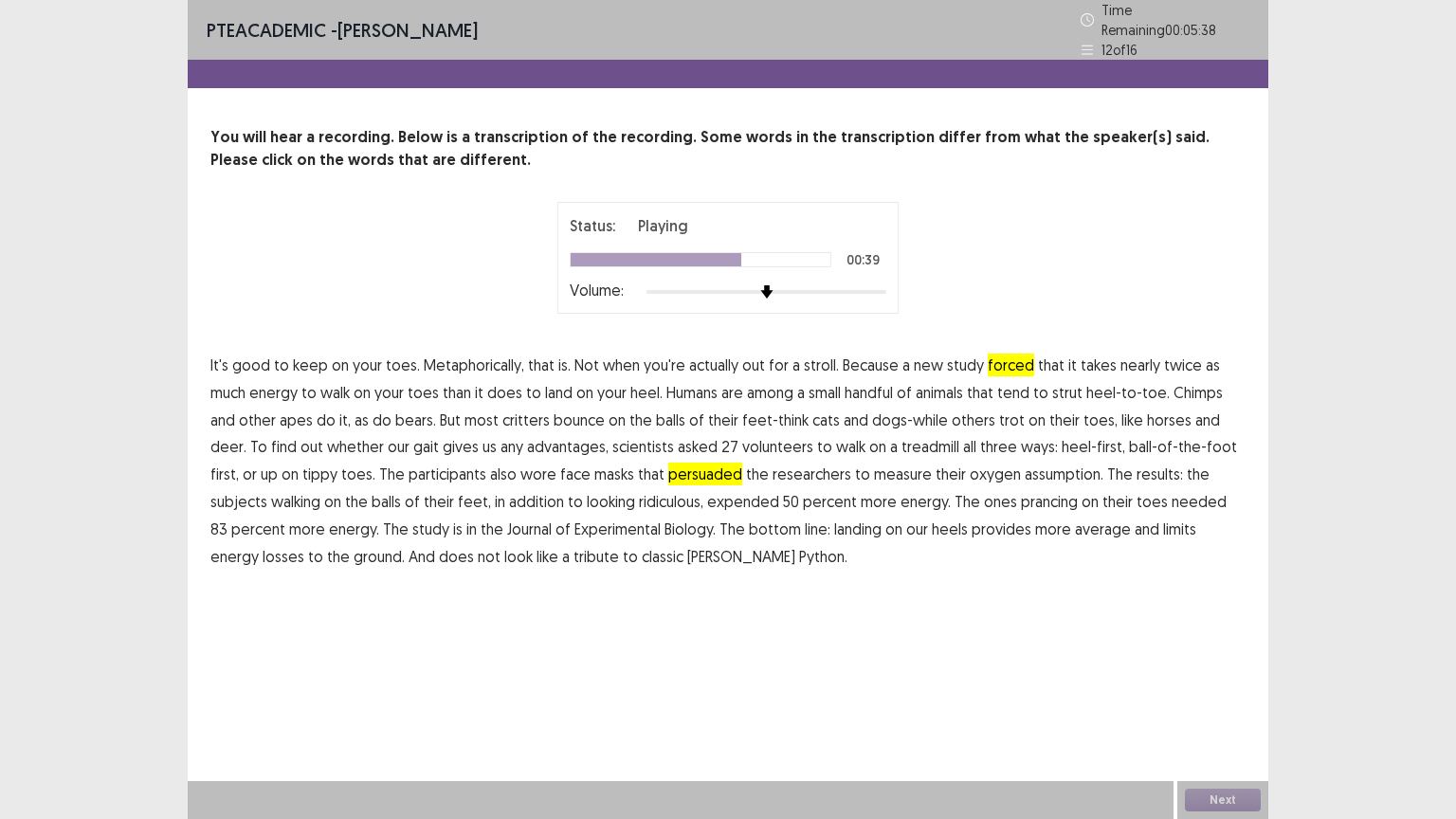
click at [1025, 463] on span "assumption." at bounding box center [1063, 474] width 79 height 23
click at [1075, 519] on span "average" at bounding box center [1102, 529] width 56 height 23
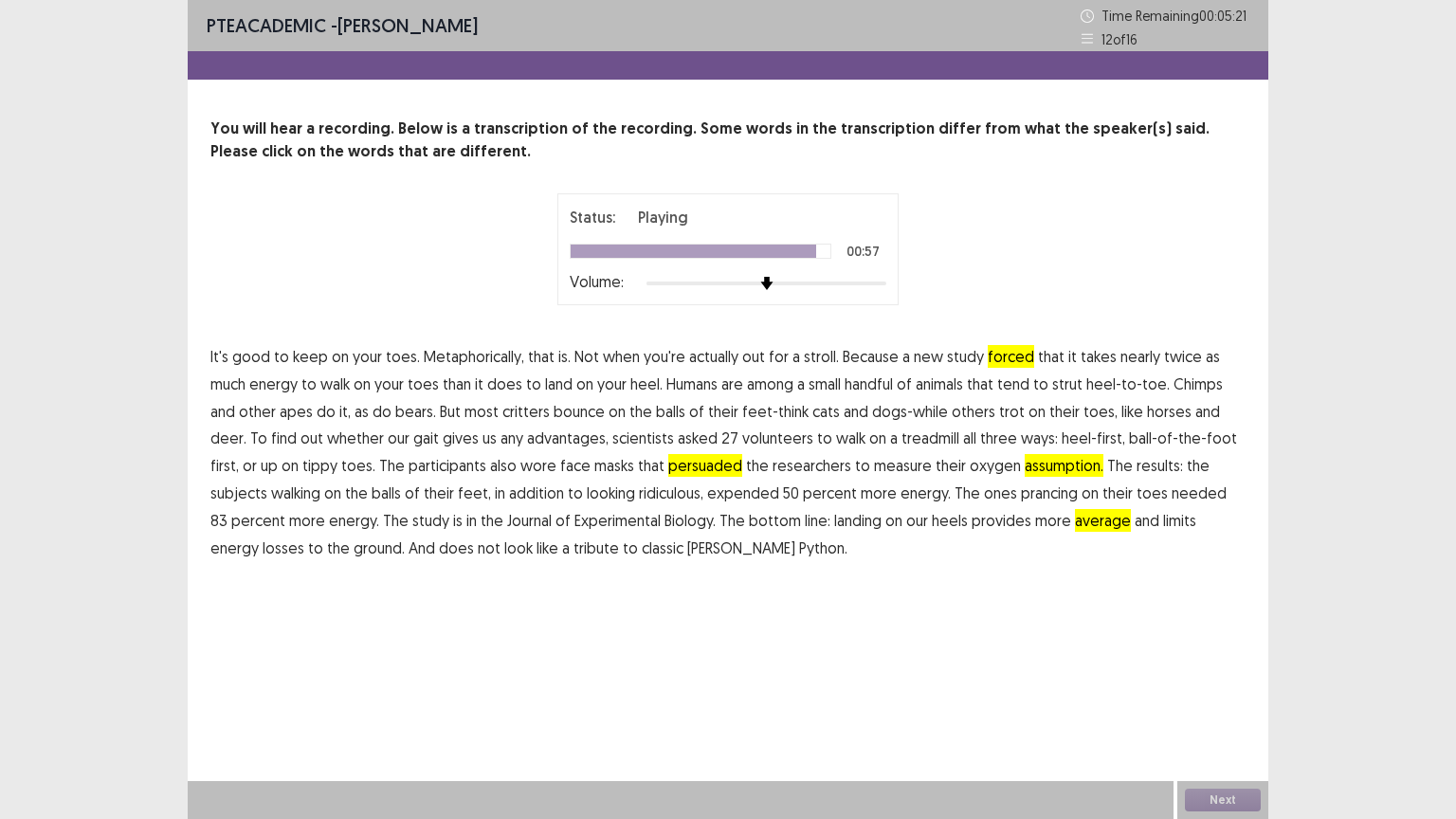
click at [1075, 520] on span "average" at bounding box center [1102, 521] width 56 height 23
click at [1211, 670] on button "Next" at bounding box center [1223, 800] width 76 height 23
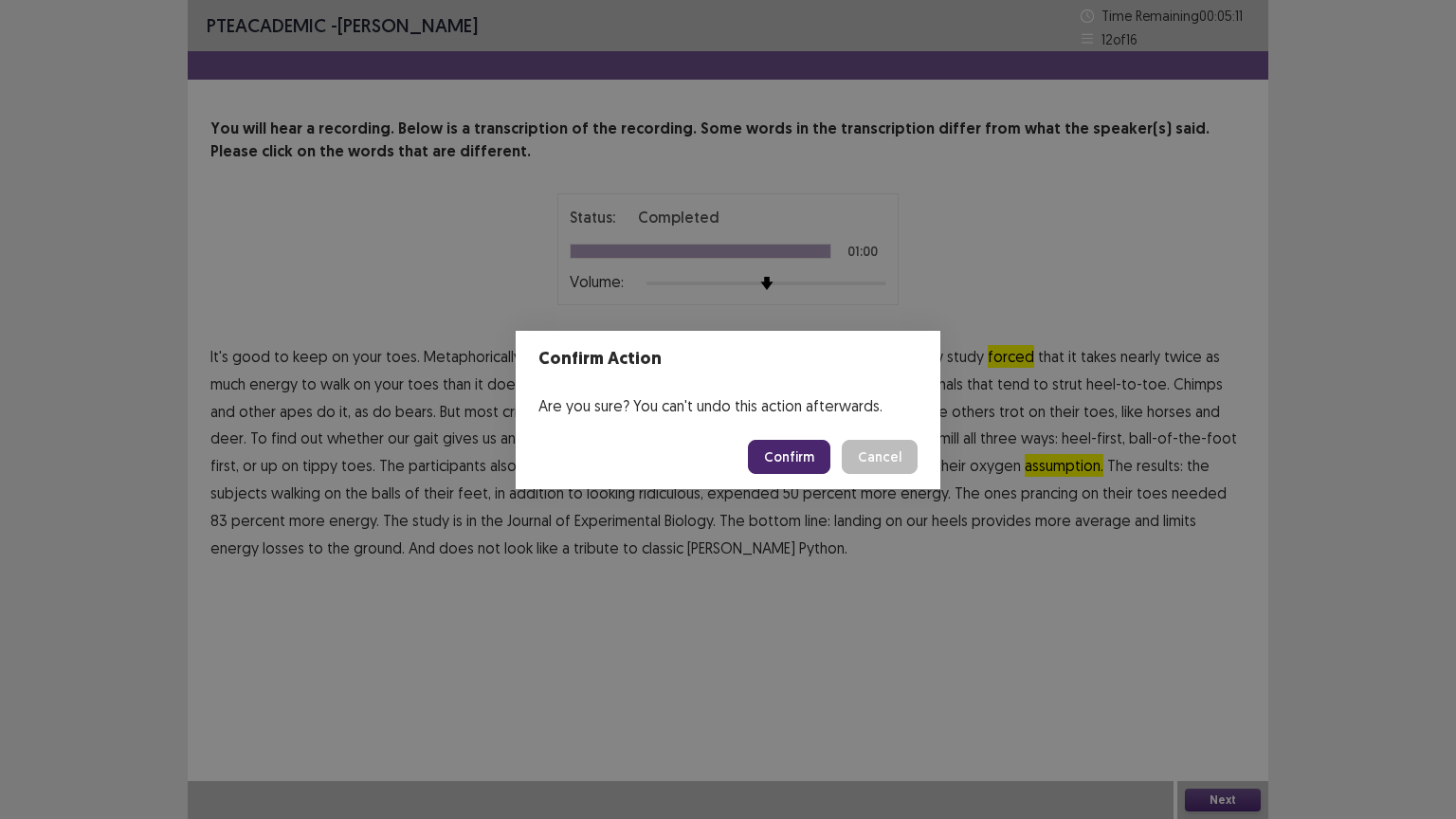
click at [811, 464] on button "Confirm" at bounding box center [789, 457] width 83 height 34
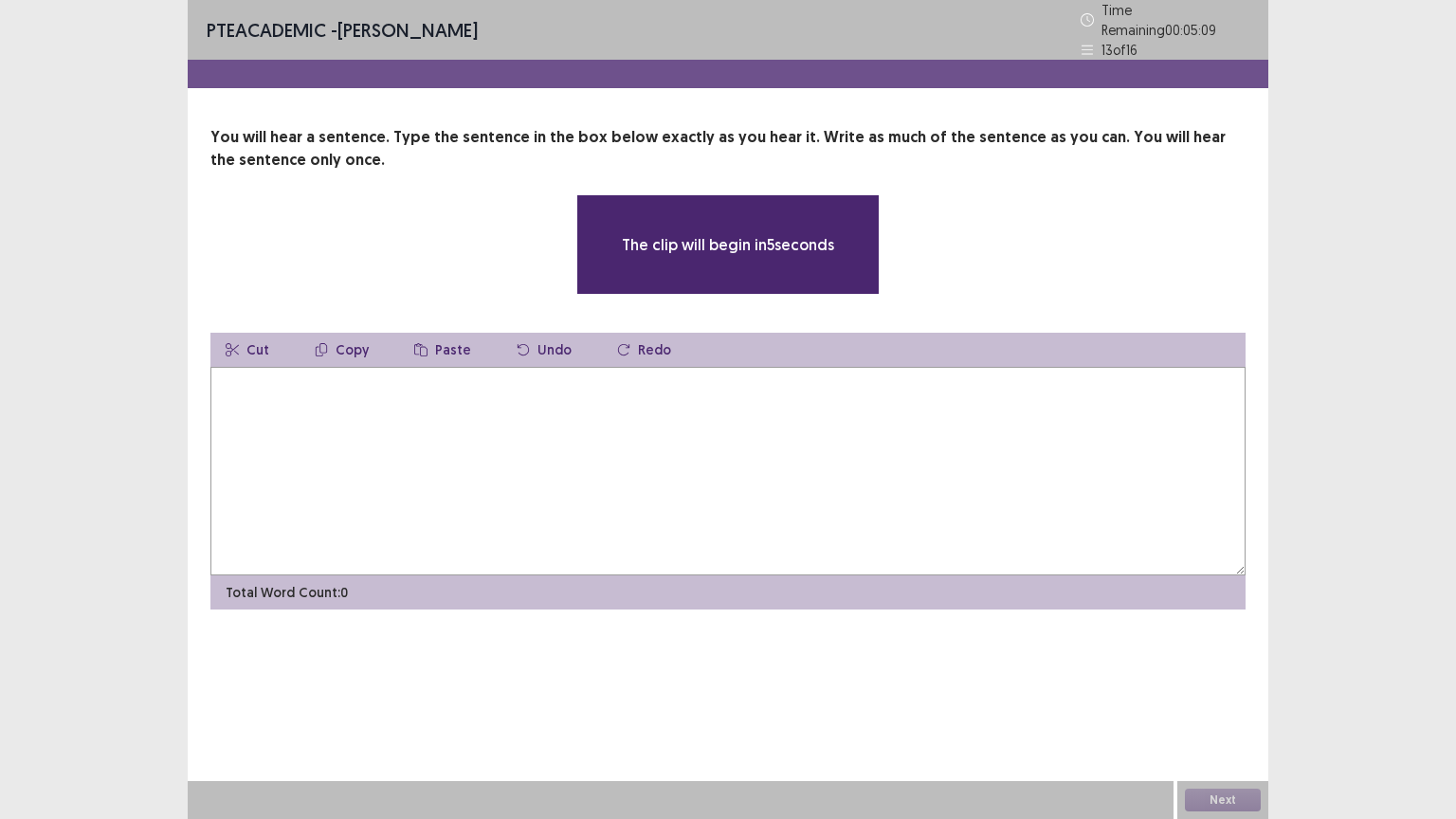
click at [448, 375] on textarea at bounding box center [727, 470] width 1035 height 208
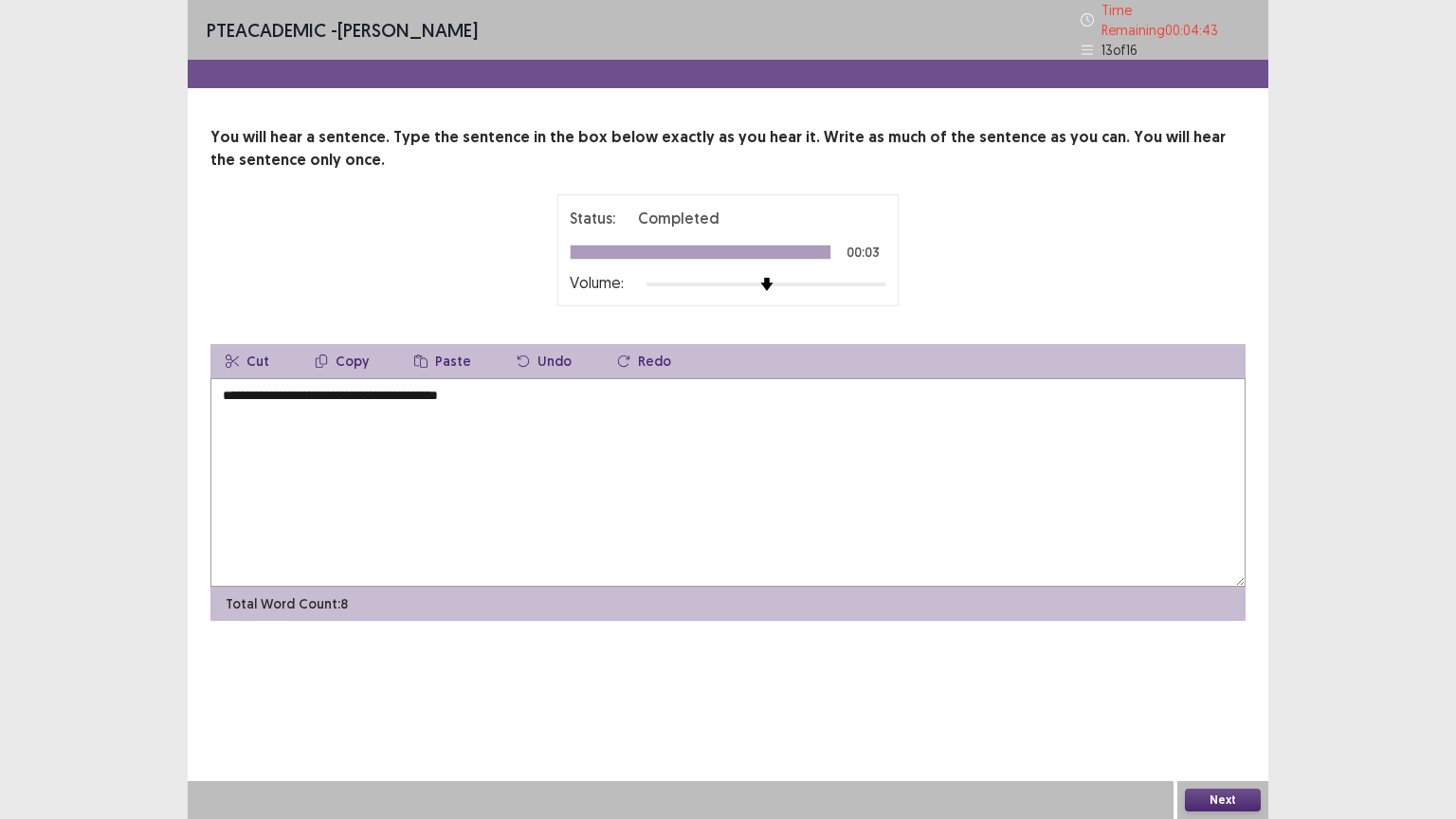
click at [443, 387] on textarea "**********" at bounding box center [727, 482] width 1035 height 208
type textarea "**********"
click at [1205, 670] on button "Next" at bounding box center [1223, 800] width 76 height 23
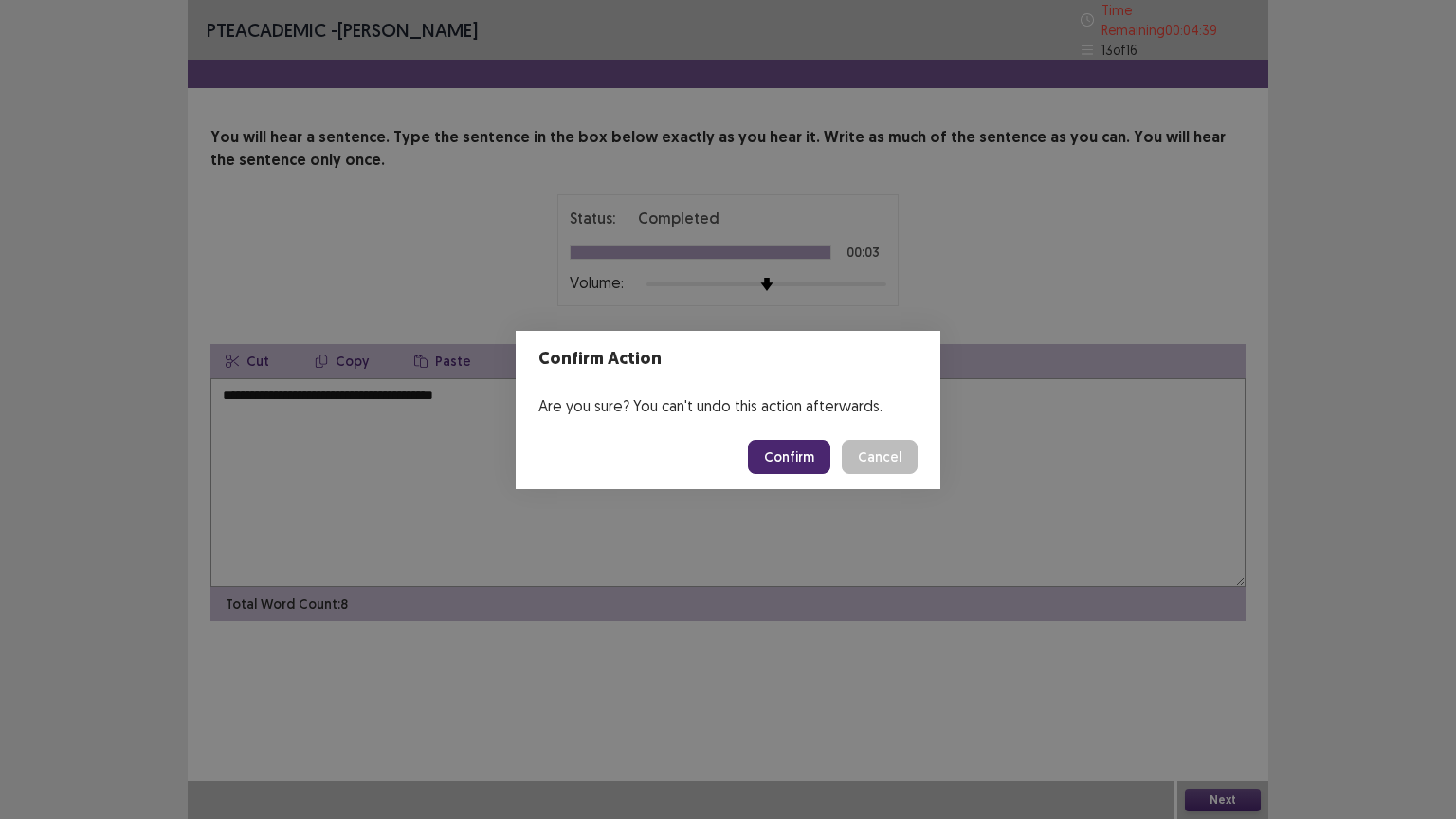
click at [785, 456] on button "Confirm" at bounding box center [789, 457] width 83 height 34
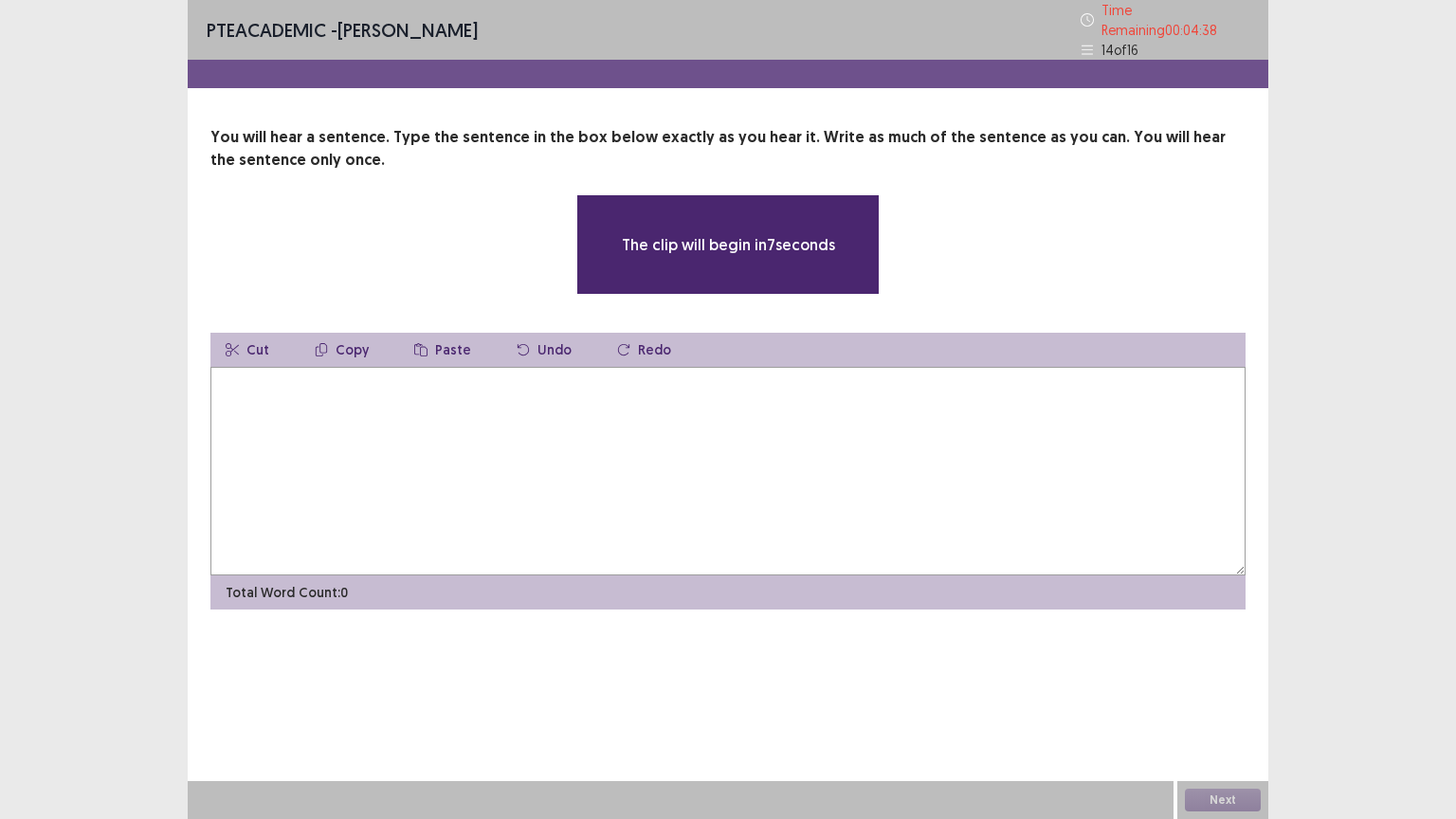
click at [426, 406] on textarea at bounding box center [727, 470] width 1035 height 208
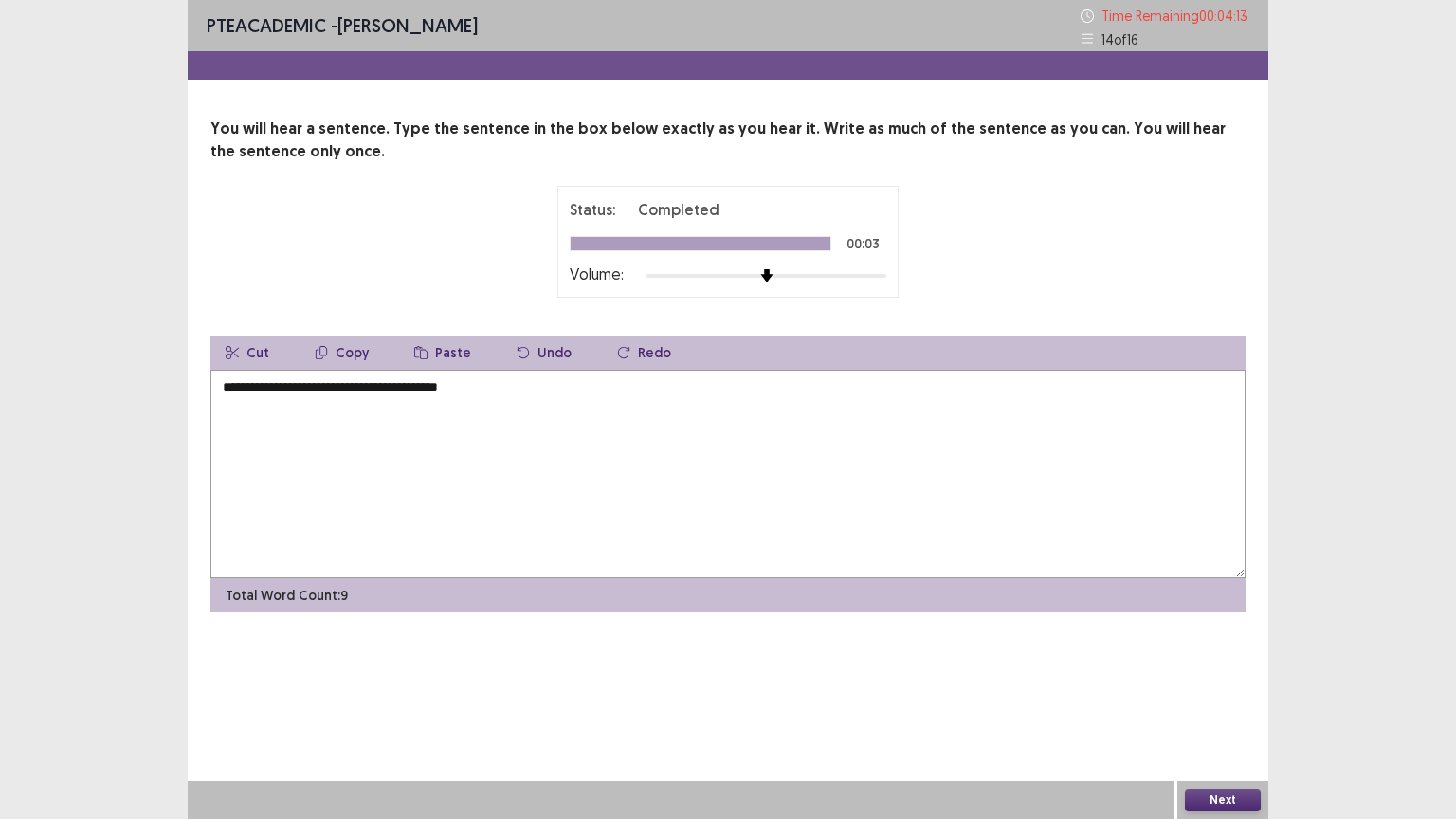
type textarea "**********"
click at [1217, 670] on button "Next" at bounding box center [1223, 800] width 76 height 23
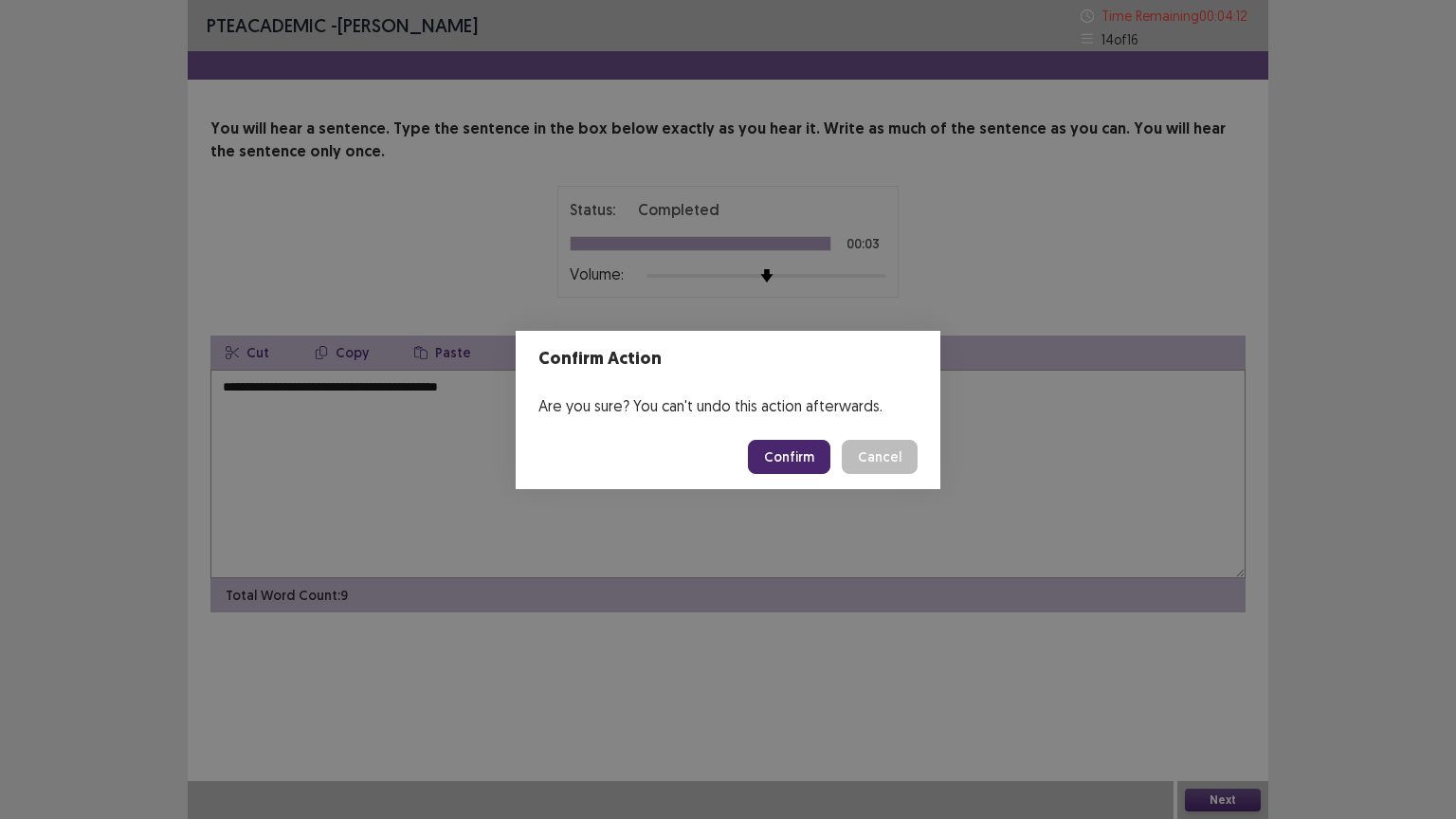
click at [780, 438] on footer "Confirm Cancel" at bounding box center [728, 457] width 425 height 65
click at [785, 456] on button "Confirm" at bounding box center [789, 457] width 83 height 34
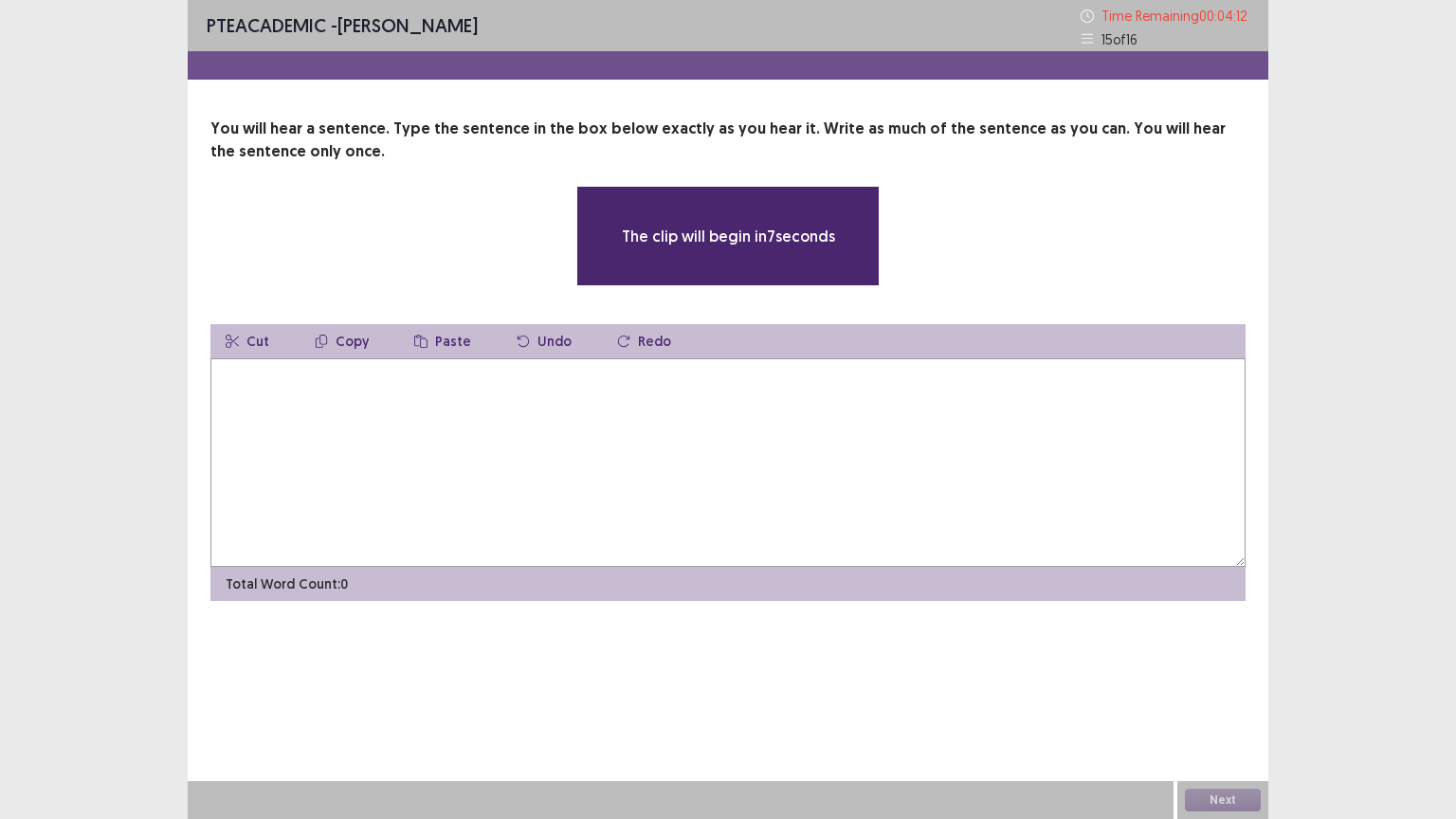
click at [497, 378] on textarea at bounding box center [727, 462] width 1035 height 208
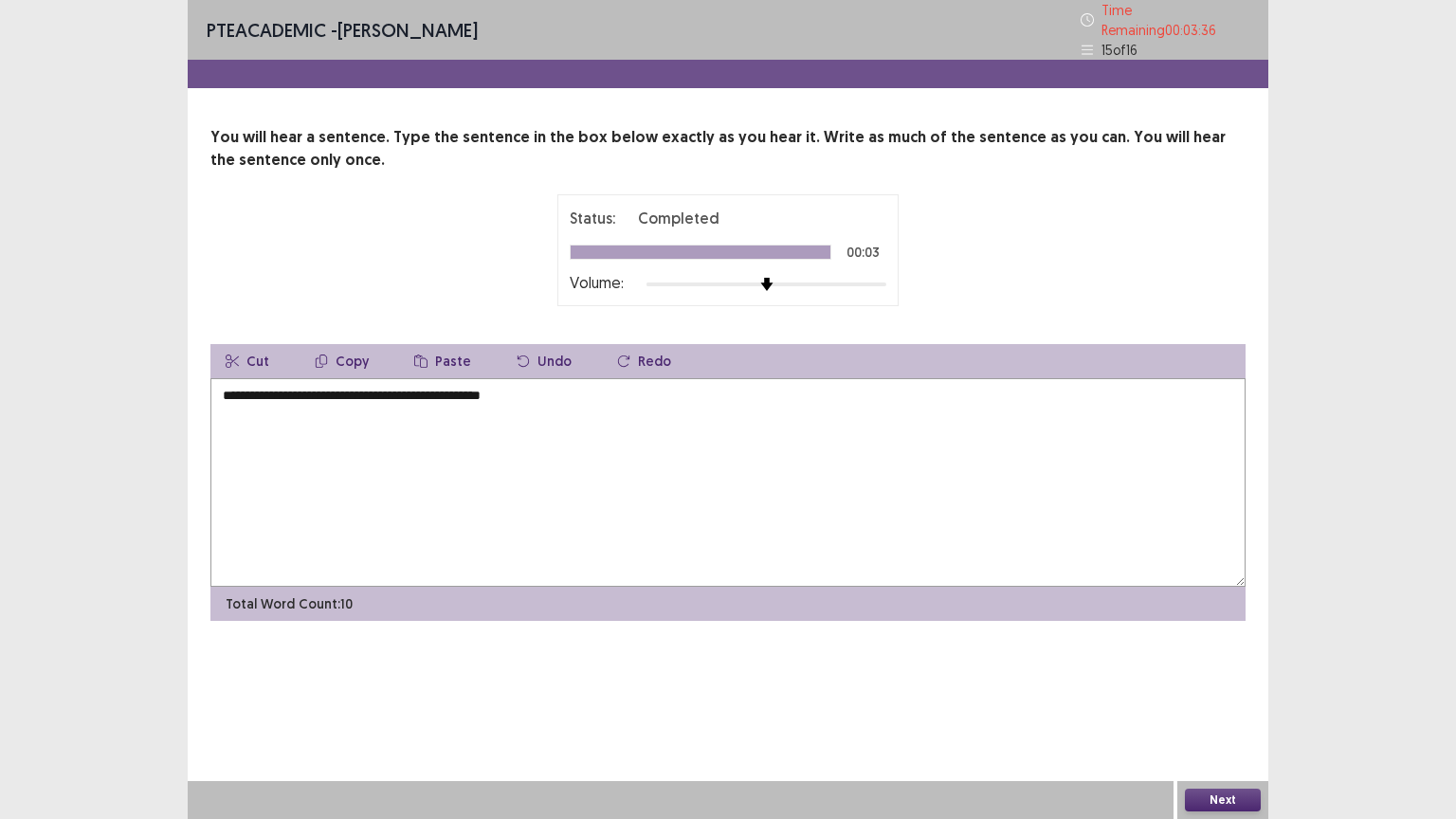
type textarea "**********"
click at [1218, 670] on button "Next" at bounding box center [1223, 800] width 76 height 23
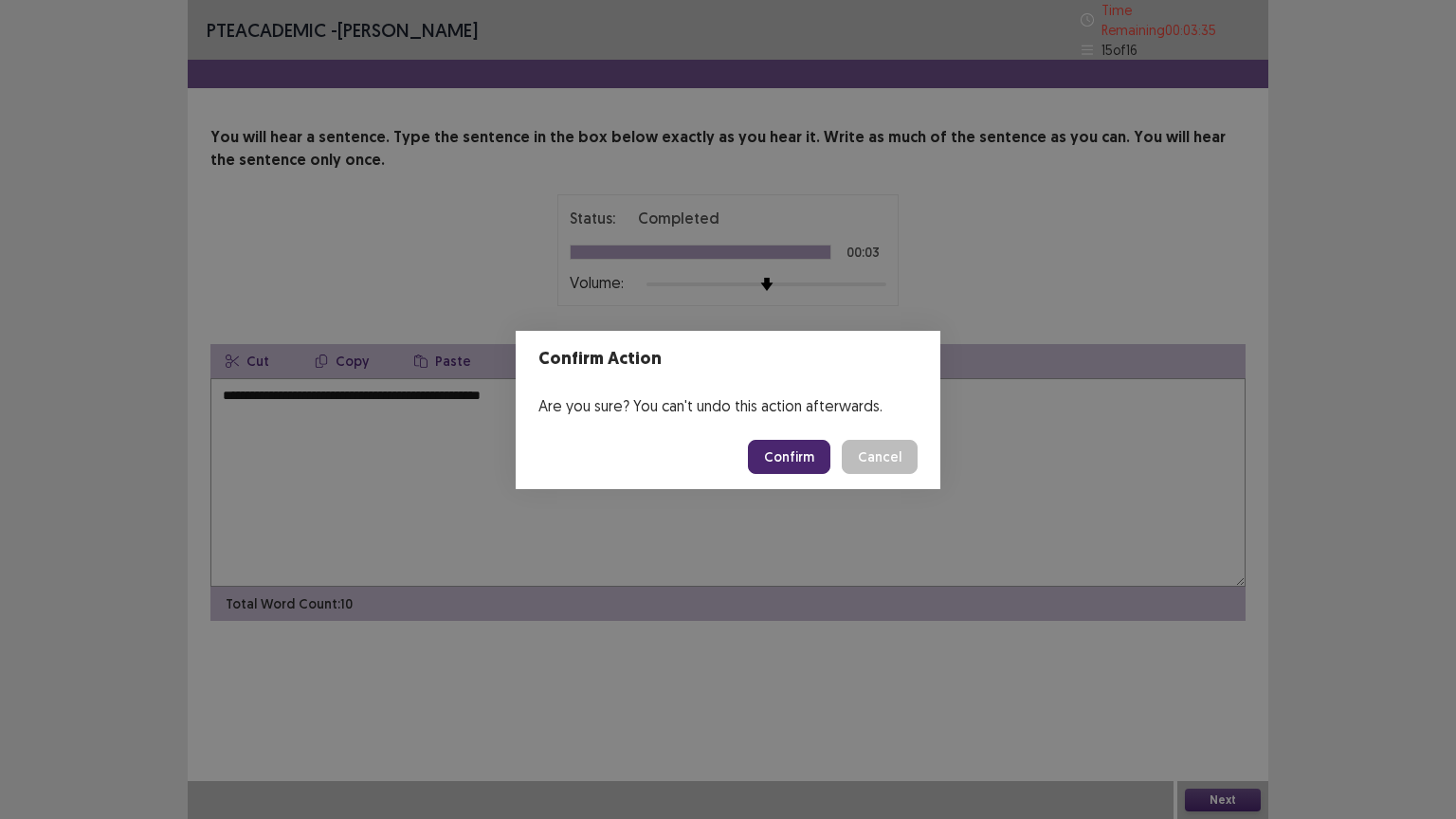
click at [766, 448] on button "Confirm" at bounding box center [789, 457] width 83 height 34
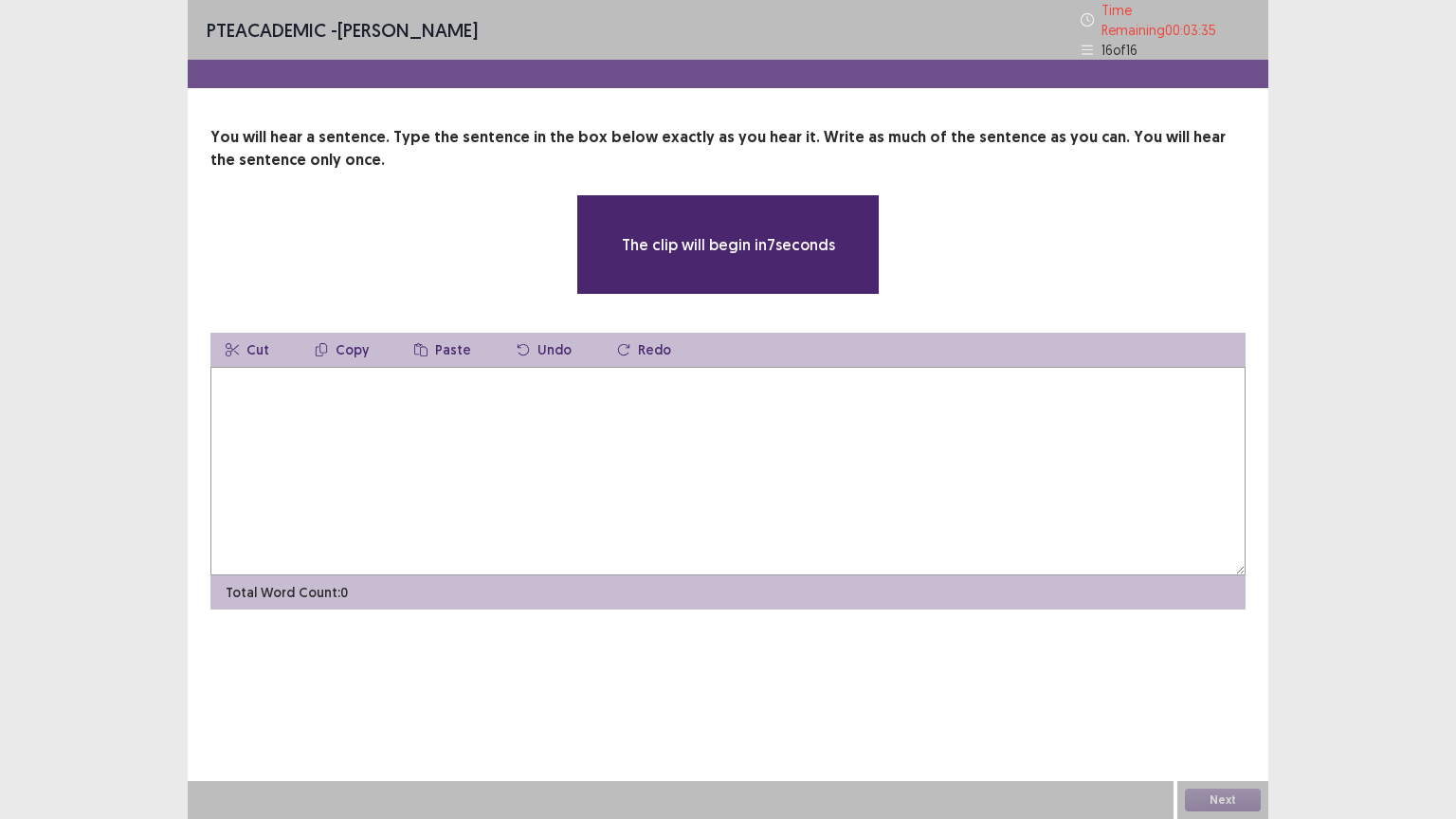
click at [690, 394] on textarea at bounding box center [727, 470] width 1035 height 208
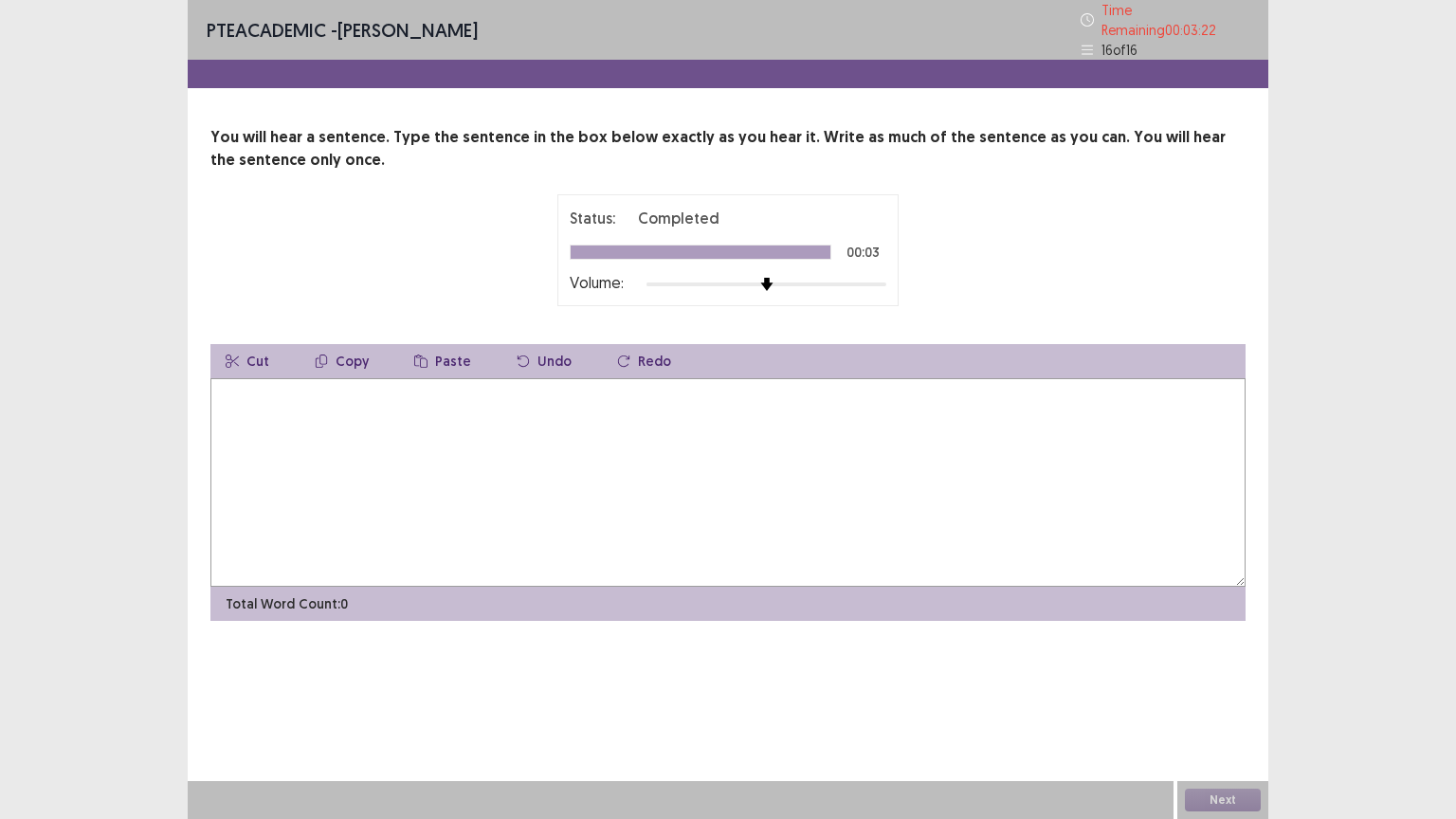
type textarea "*"
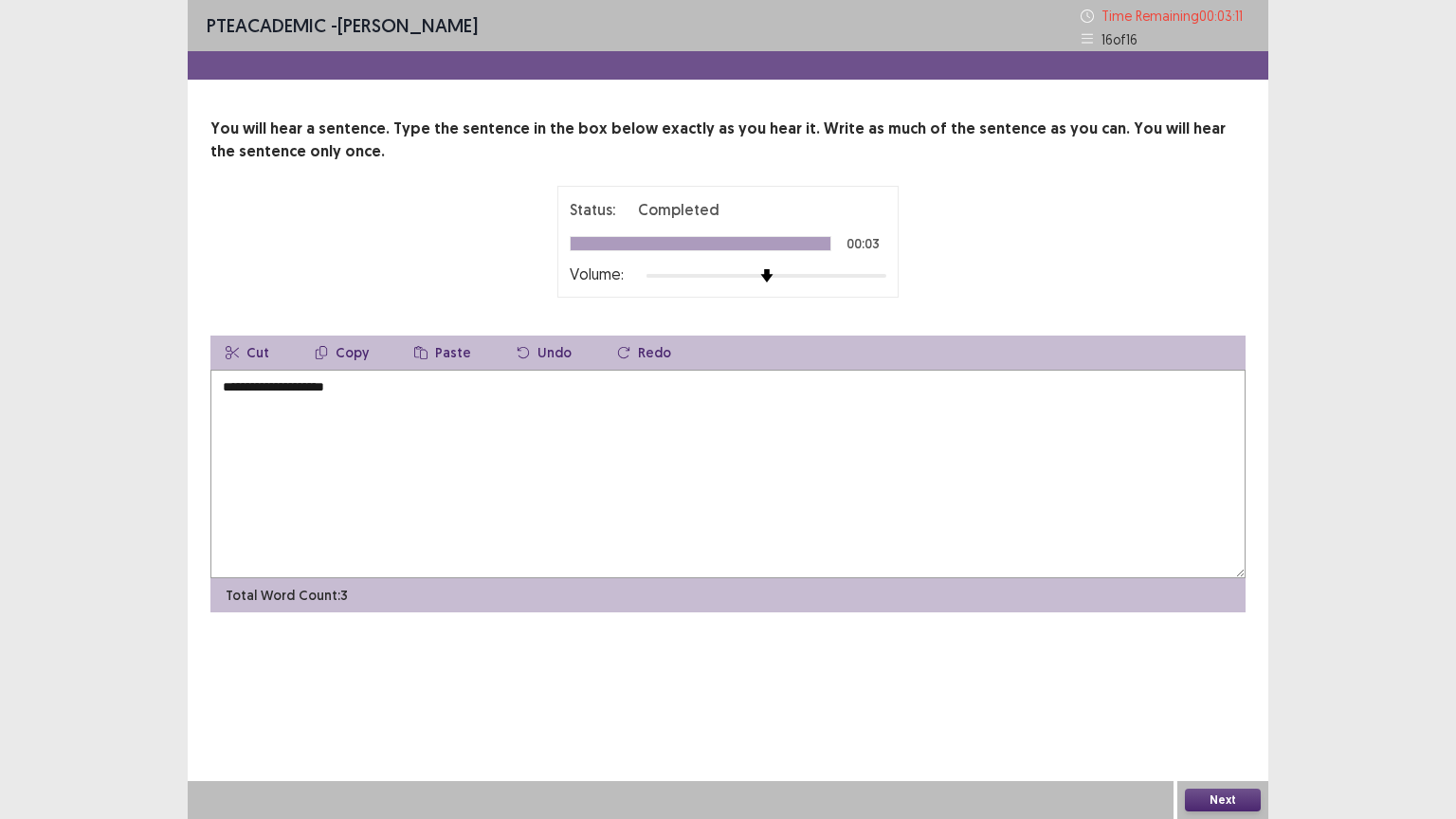
type textarea "**********"
click at [1213, 670] on button "Next" at bounding box center [1223, 800] width 76 height 23
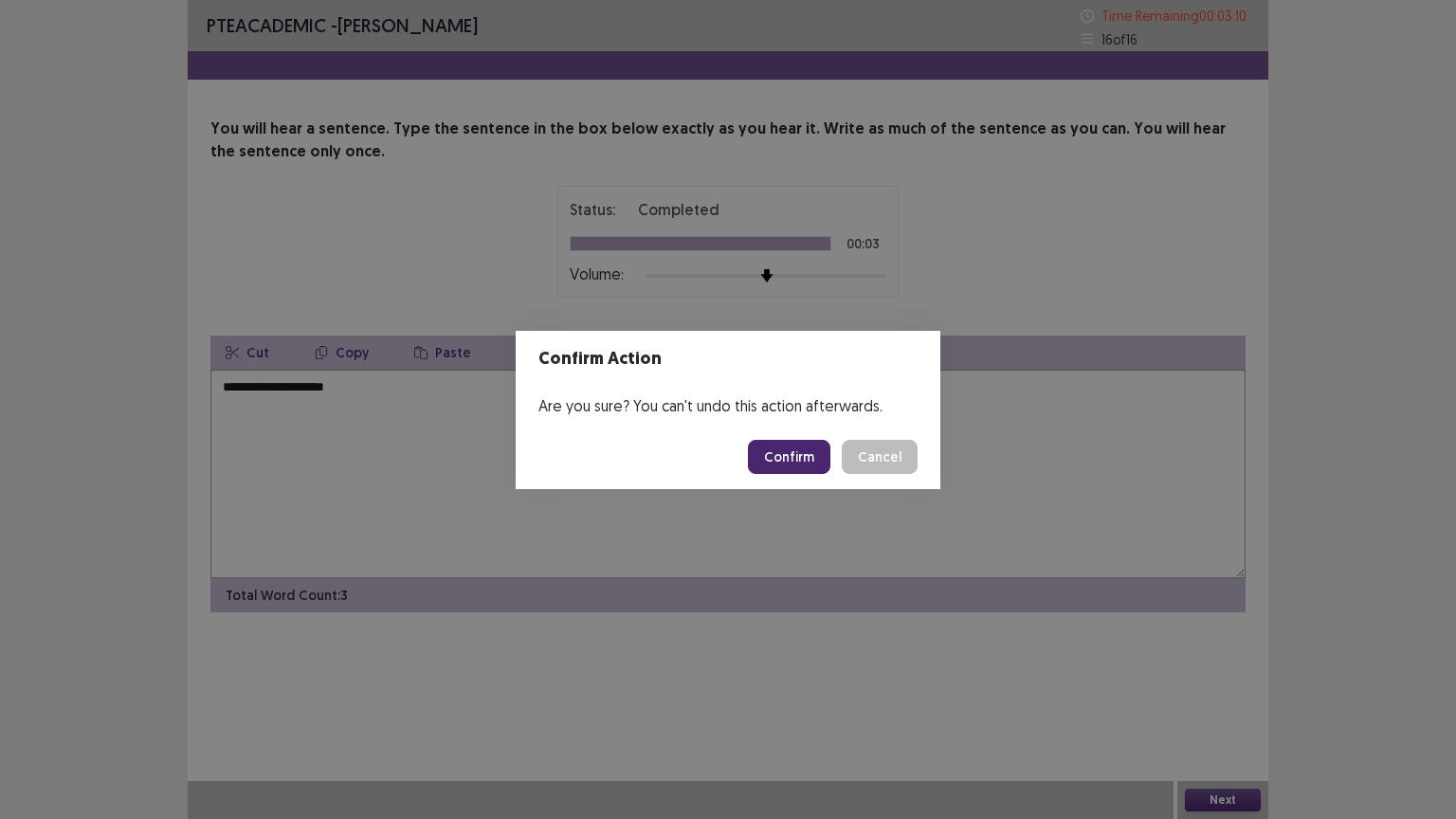
click at [809, 448] on button "Confirm" at bounding box center [789, 457] width 83 height 34
